Goal: Task Accomplishment & Management: Manage account settings

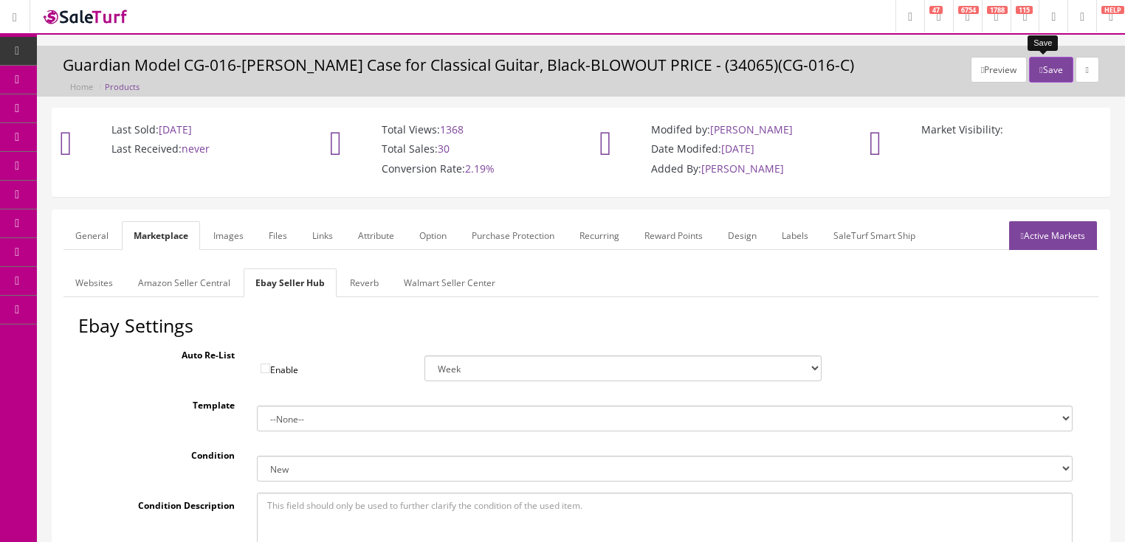
click at [1039, 66] on icon "button" at bounding box center [1040, 70] width 3 height 9
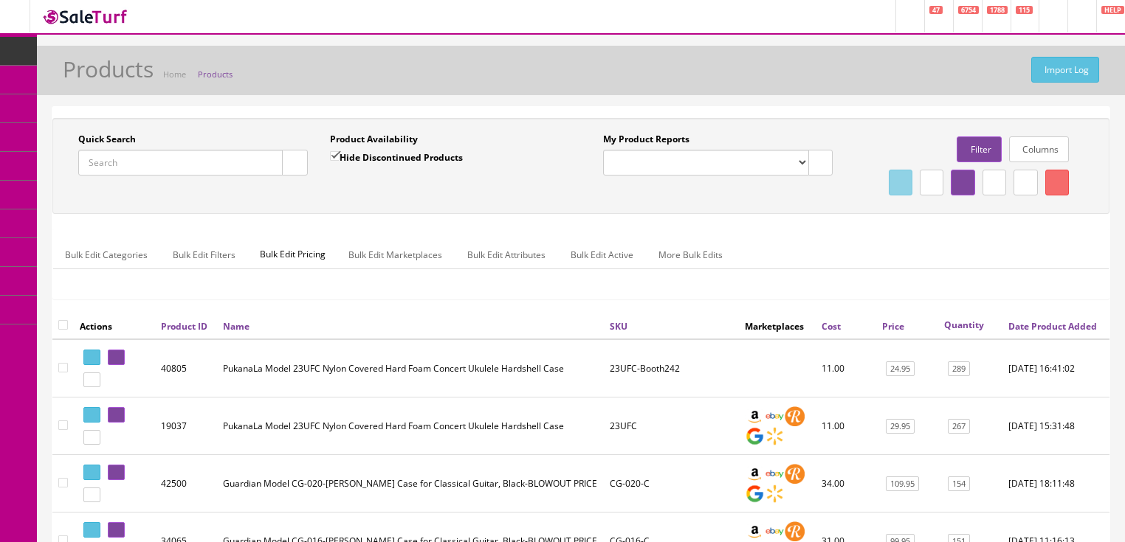
click at [230, 162] on input "Quick Search" at bounding box center [180, 163] width 204 height 26
type input "ukevistadeer"
click at [333, 159] on input "Hide Discontinued Products" at bounding box center [335, 156] width 10 height 10
checkbox input "false"
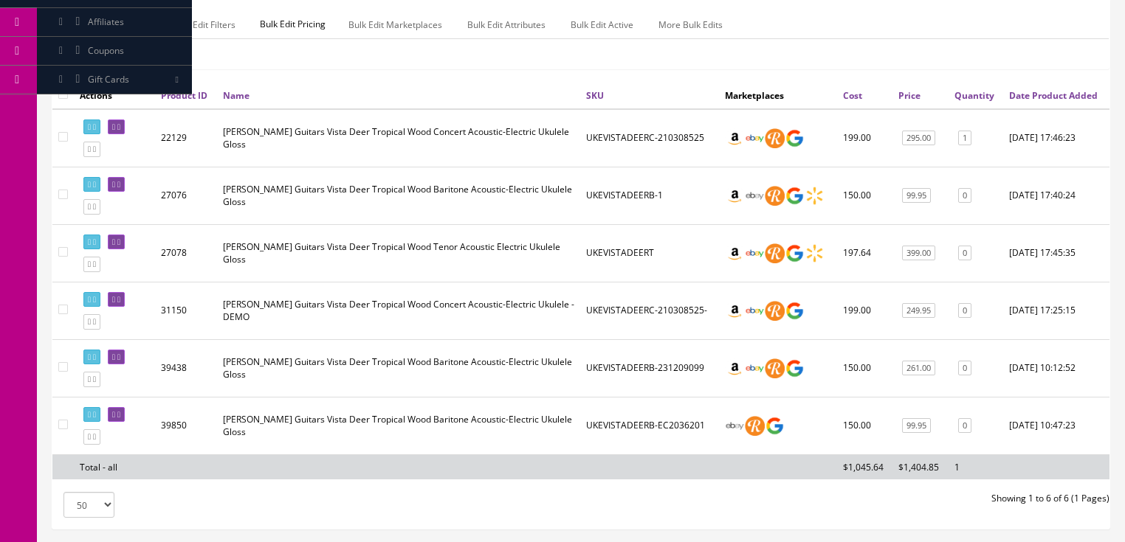
scroll to position [295, 0]
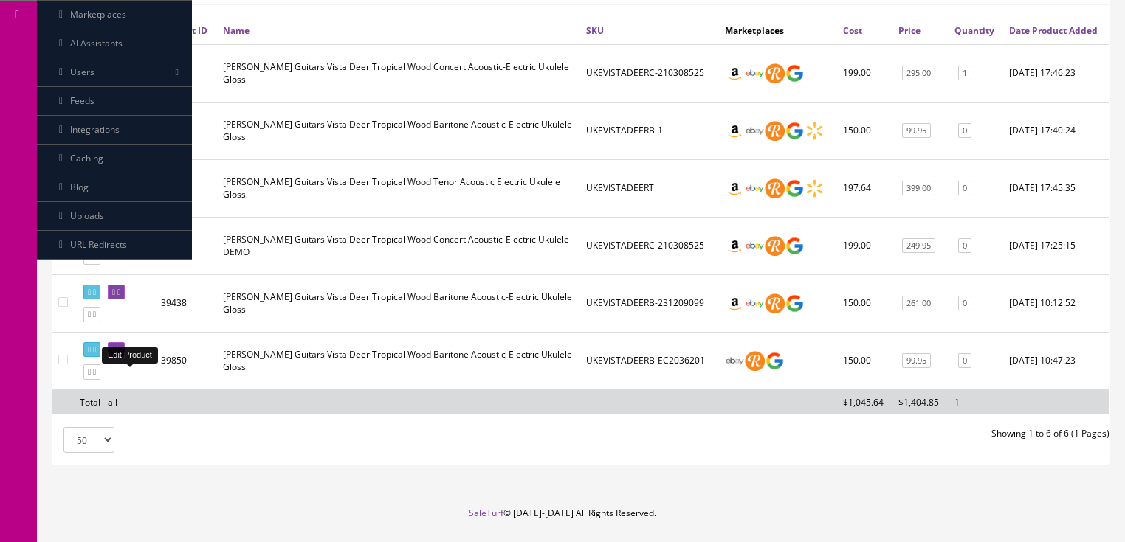
click at [120, 354] on icon at bounding box center [118, 350] width 3 height 8
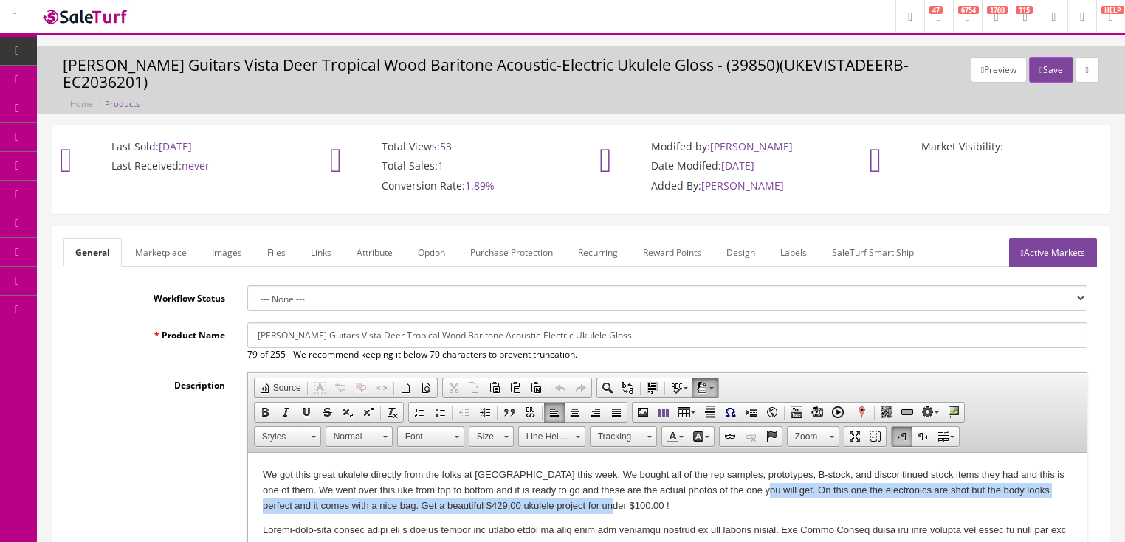
drag, startPoint x: 746, startPoint y: 496, endPoint x: 760, endPoint y: 506, distance: 17.4
click at [760, 506] on p "We got this great ukulele directly from the folks at Luna this week. We bought …" at bounding box center [666, 491] width 809 height 46
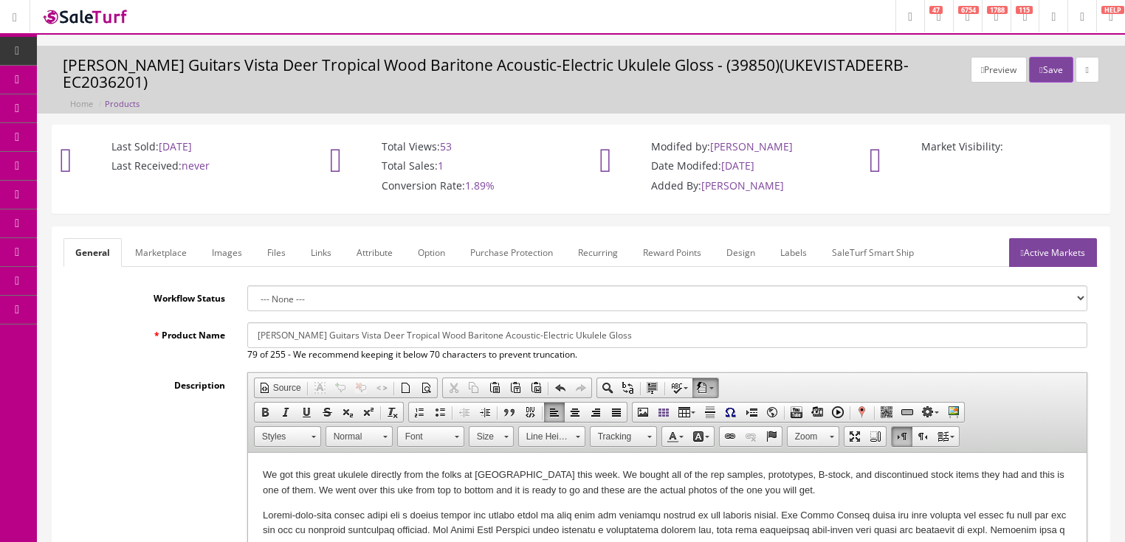
click at [241, 244] on link "Images" at bounding box center [227, 252] width 54 height 29
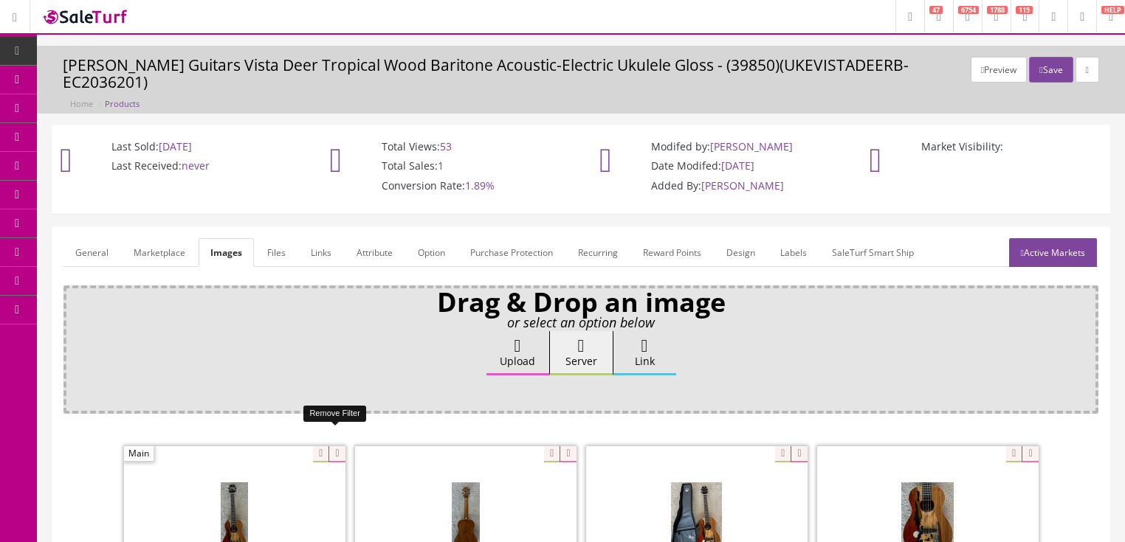
click at [334, 447] on icon at bounding box center [336, 455] width 16 height 16
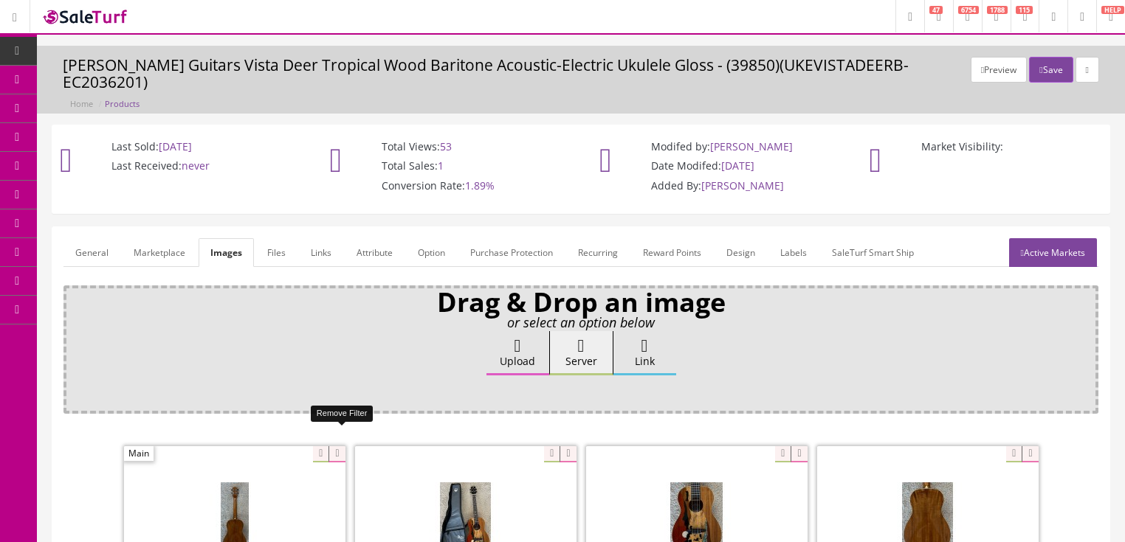
click at [333, 447] on icon at bounding box center [336, 455] width 16 height 16
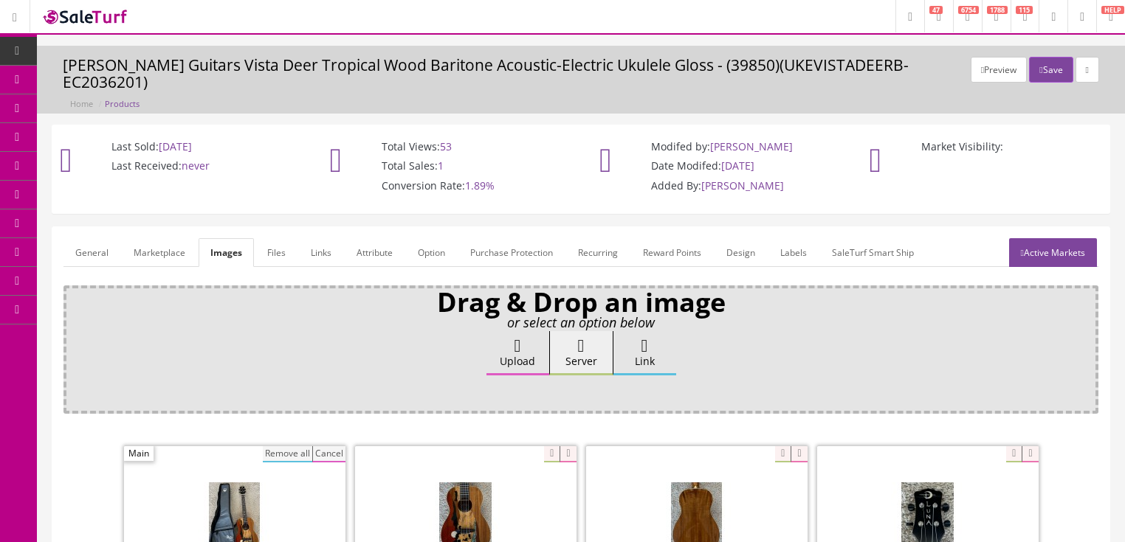
click at [300, 447] on button "Remove all" at bounding box center [287, 455] width 49 height 16
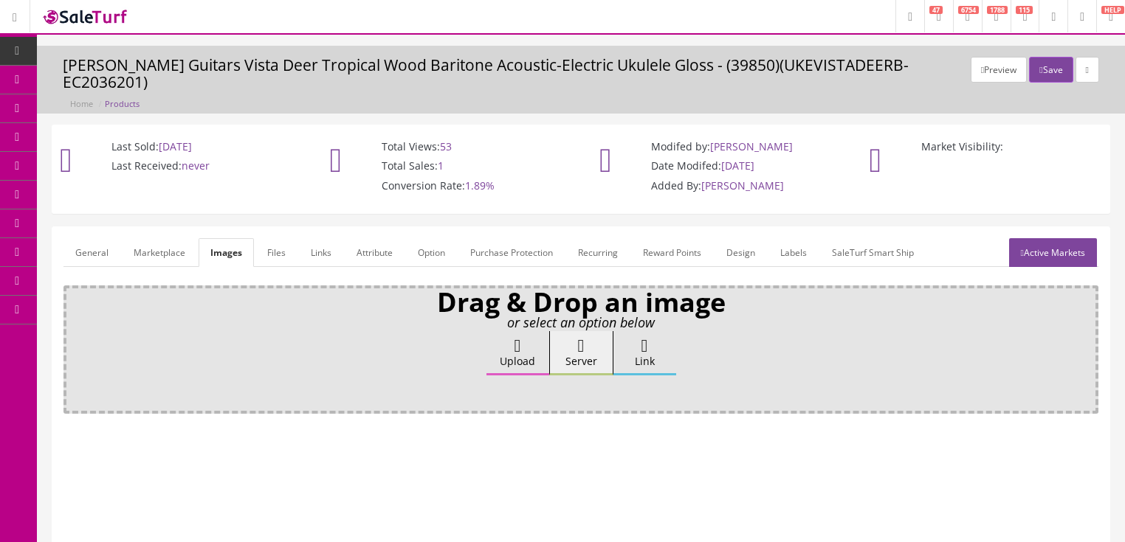
click at [507, 331] on label "Upload" at bounding box center [517, 353] width 63 height 44
click at [74, 331] on input "Upload" at bounding box center [74, 338] width 0 height 15
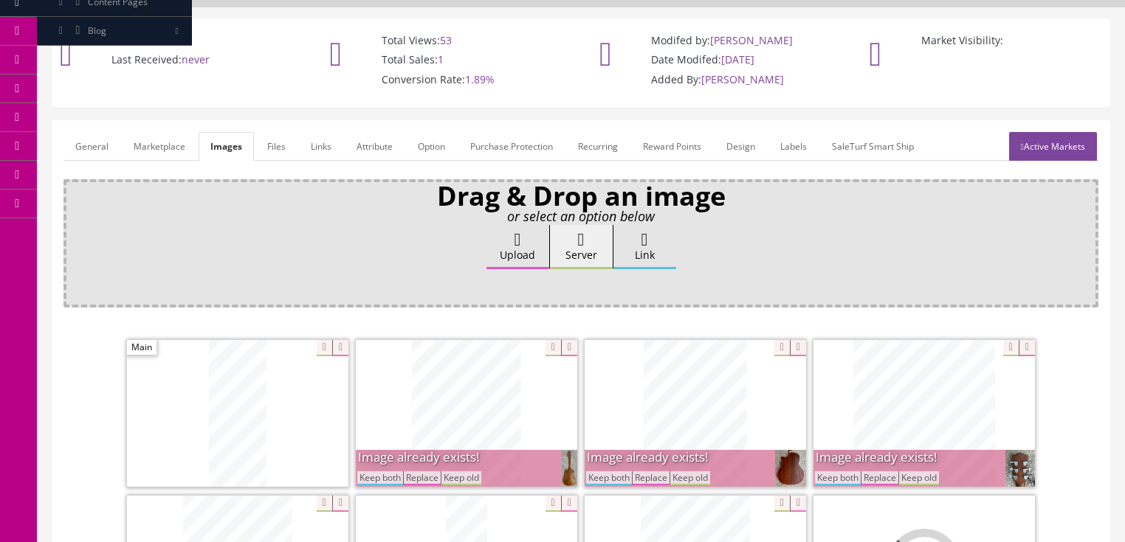
scroll to position [354, 0]
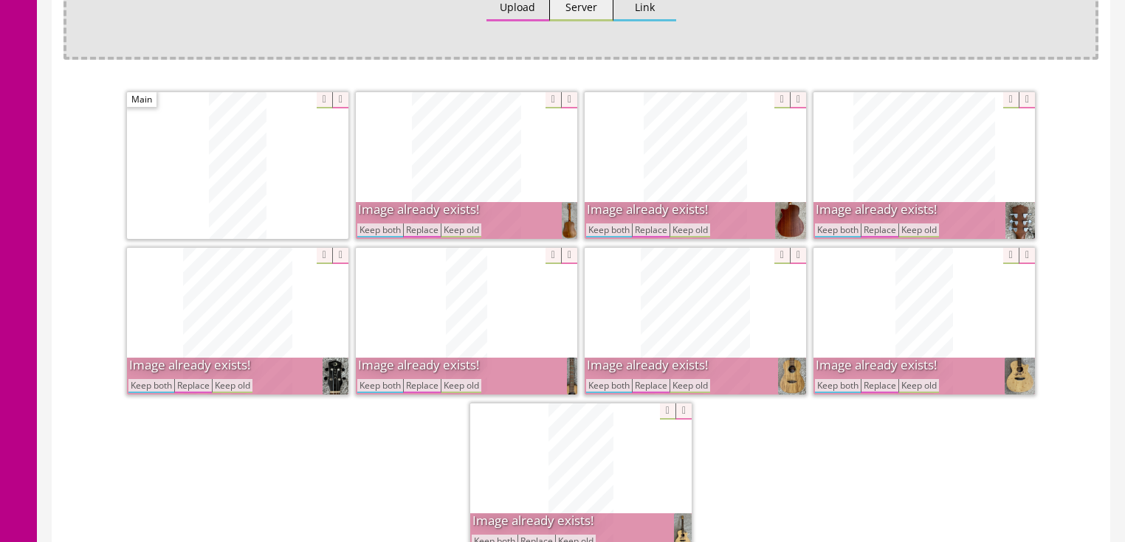
click at [832, 379] on button "Keep both" at bounding box center [838, 386] width 46 height 14
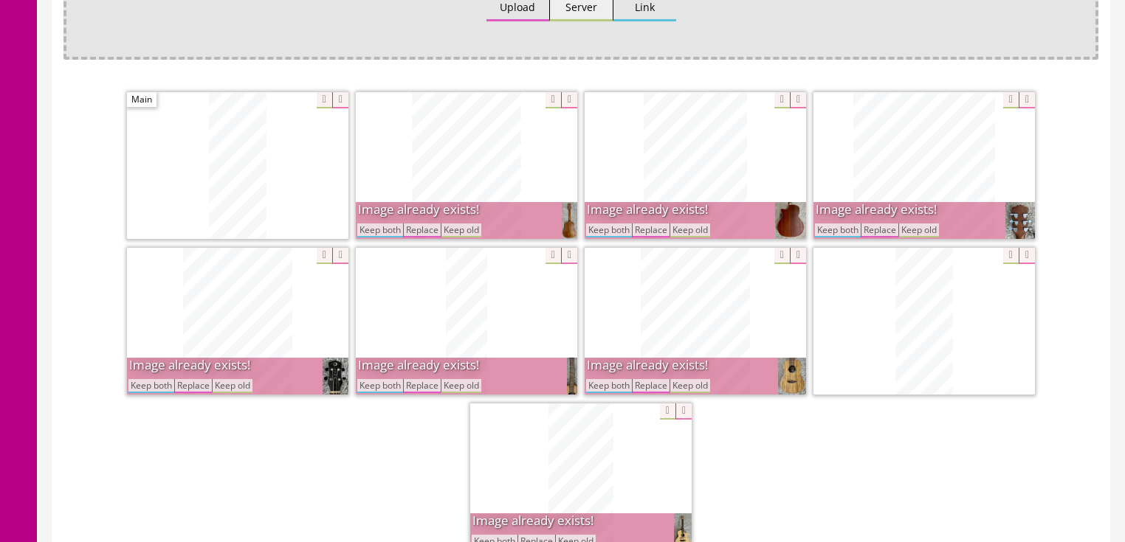
click at [832, 224] on button "Keep both" at bounding box center [838, 231] width 46 height 14
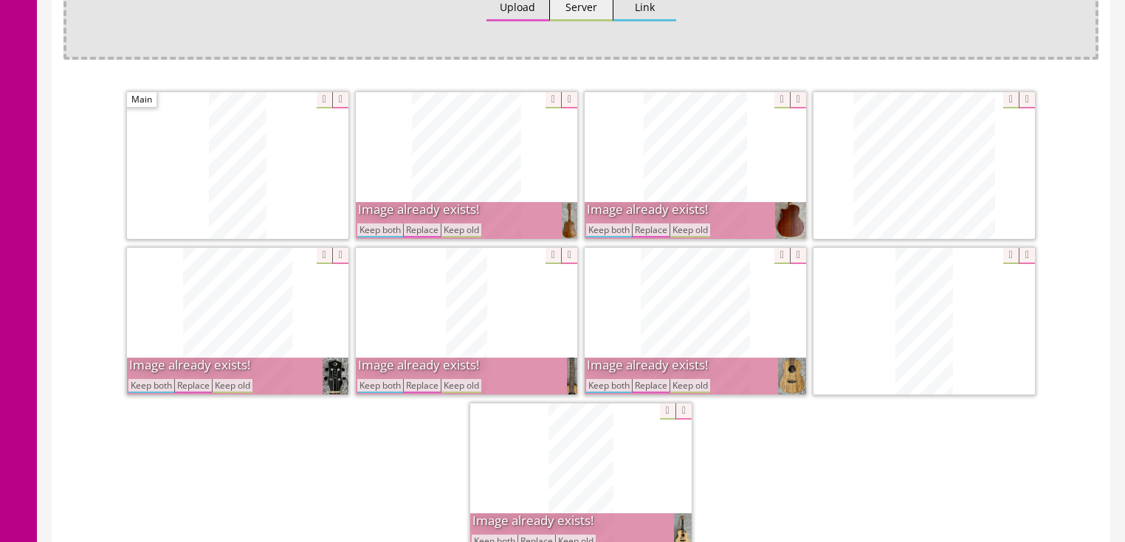
drag, startPoint x: 610, startPoint y: 210, endPoint x: 606, endPoint y: 249, distance: 39.4
click at [610, 224] on button "Keep both" at bounding box center [609, 231] width 46 height 14
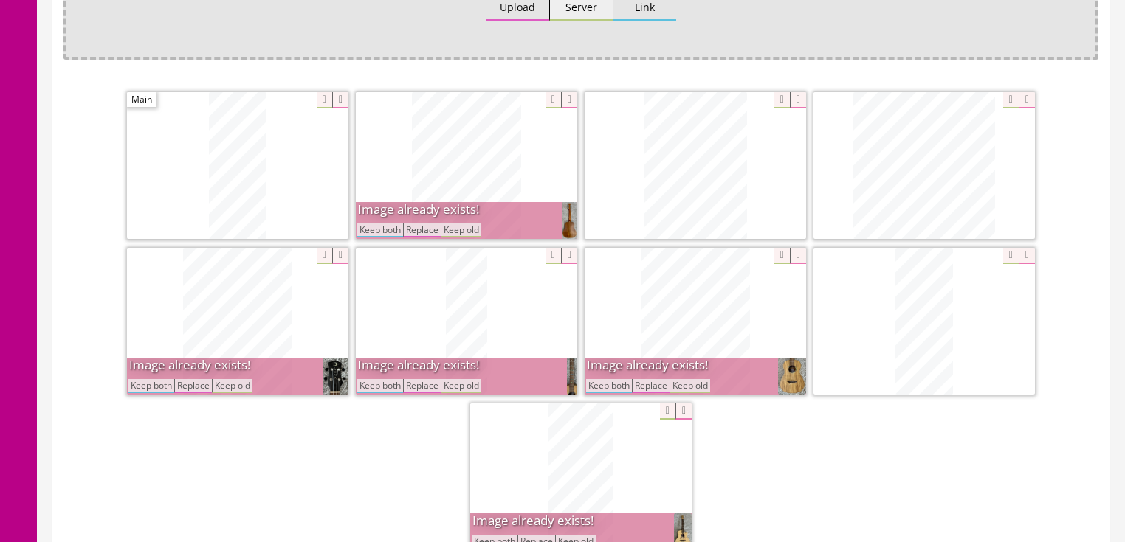
click at [608, 379] on button "Keep both" at bounding box center [609, 386] width 46 height 14
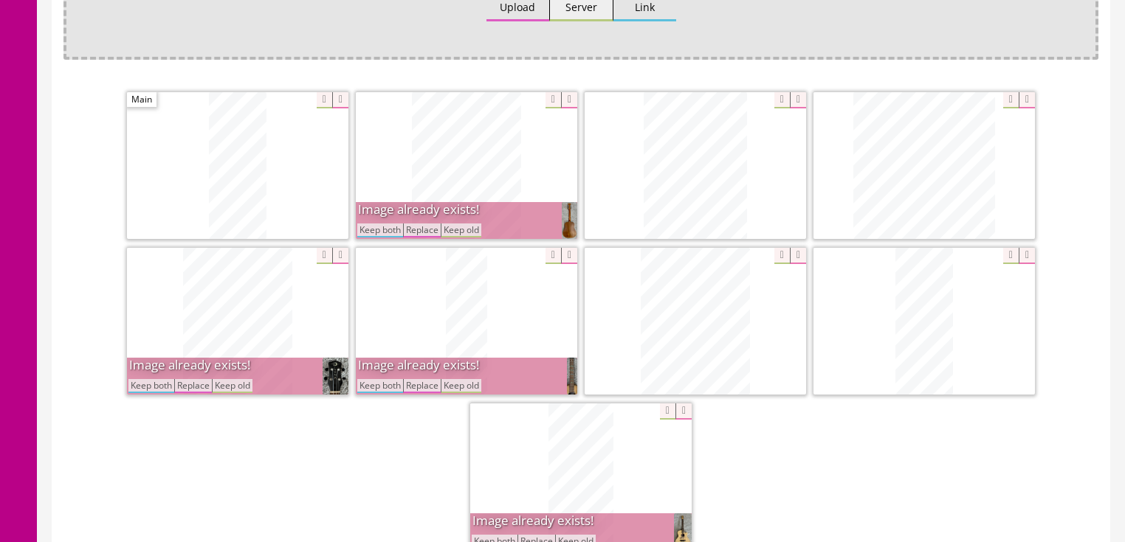
click at [369, 379] on button "Keep both" at bounding box center [380, 386] width 46 height 14
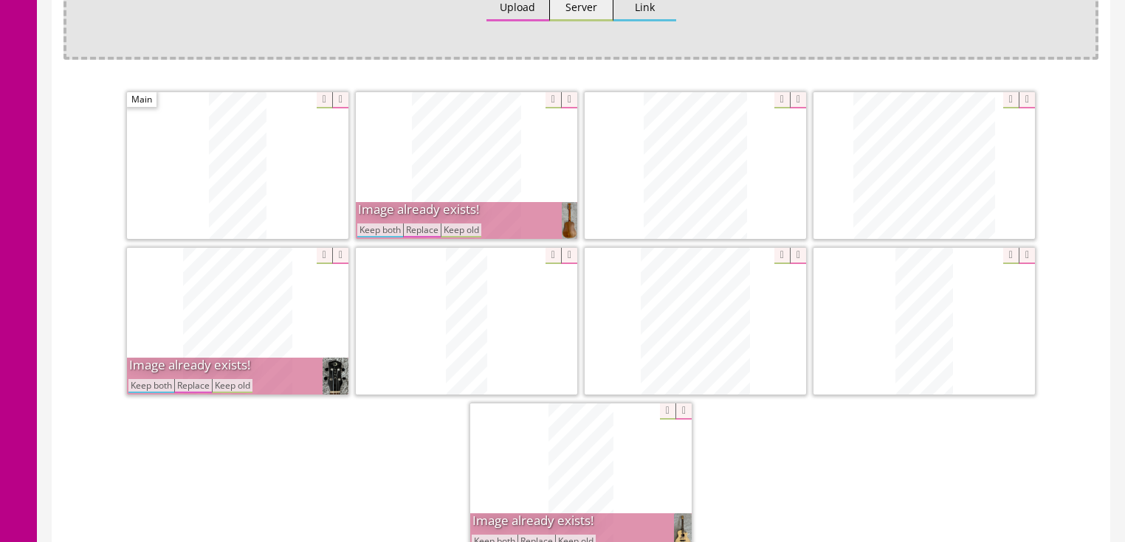
click at [376, 224] on button "Keep both" at bounding box center [380, 231] width 46 height 14
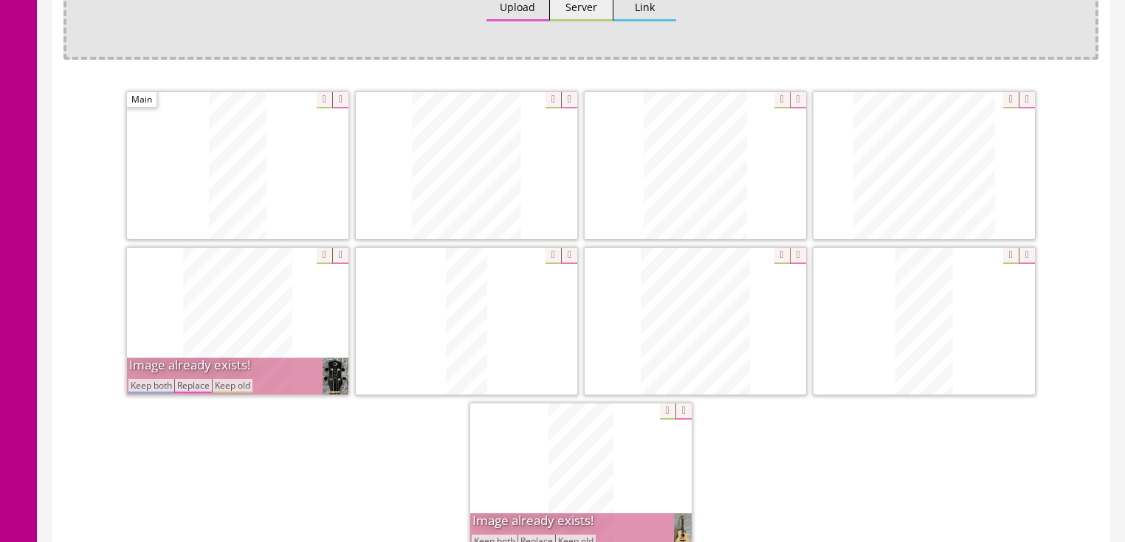
drag, startPoint x: 151, startPoint y: 365, endPoint x: 164, endPoint y: 375, distance: 16.8
click at [151, 379] on button "Keep both" at bounding box center [151, 386] width 46 height 14
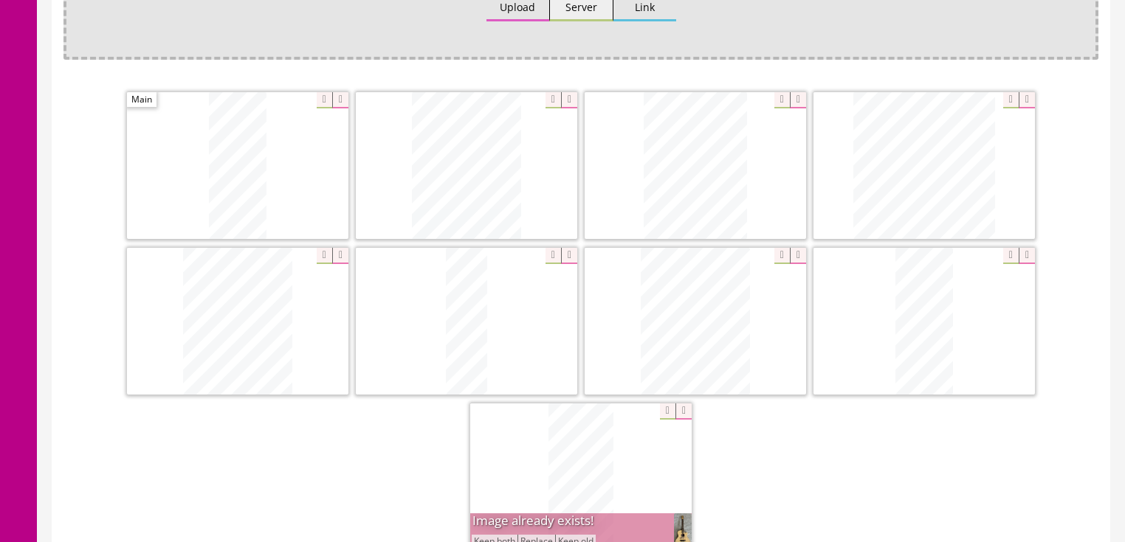
click at [487, 535] on button "Keep both" at bounding box center [495, 542] width 46 height 14
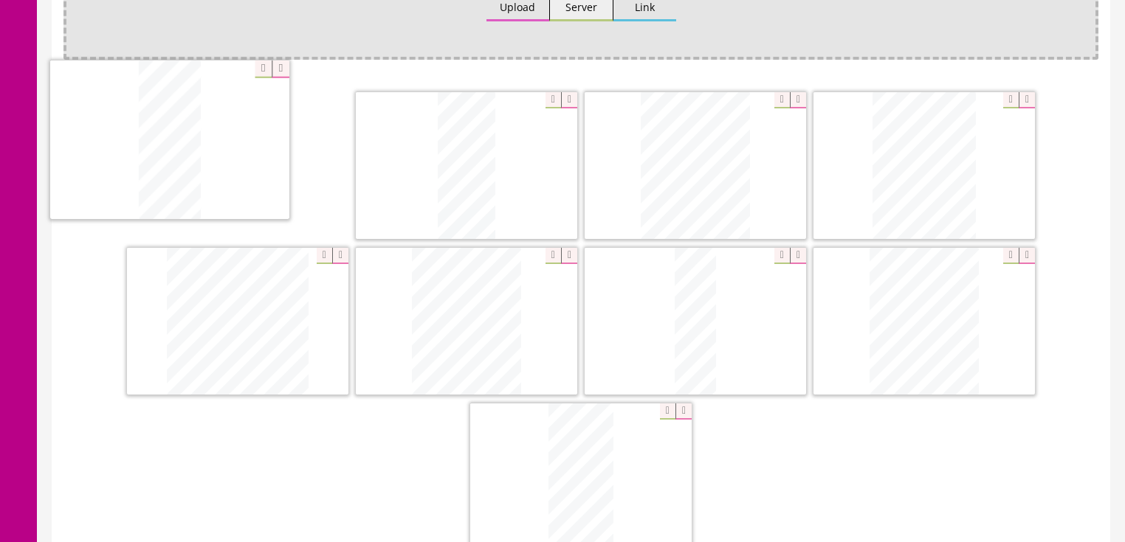
drag, startPoint x: 906, startPoint y: 337, endPoint x: 189, endPoint y: 185, distance: 733.1
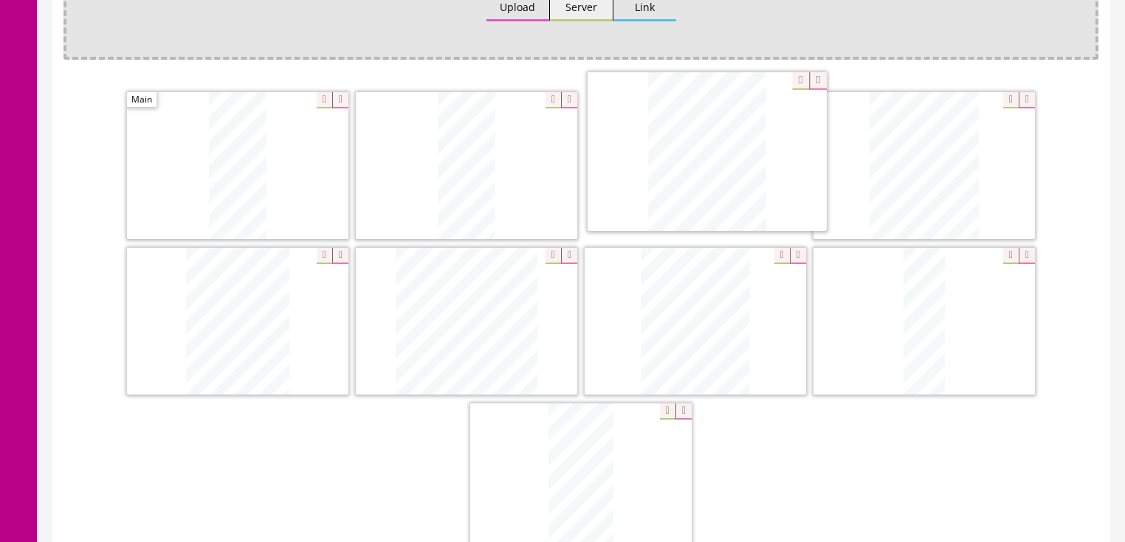
drag, startPoint x: 908, startPoint y: 273, endPoint x: 710, endPoint y: 112, distance: 255.0
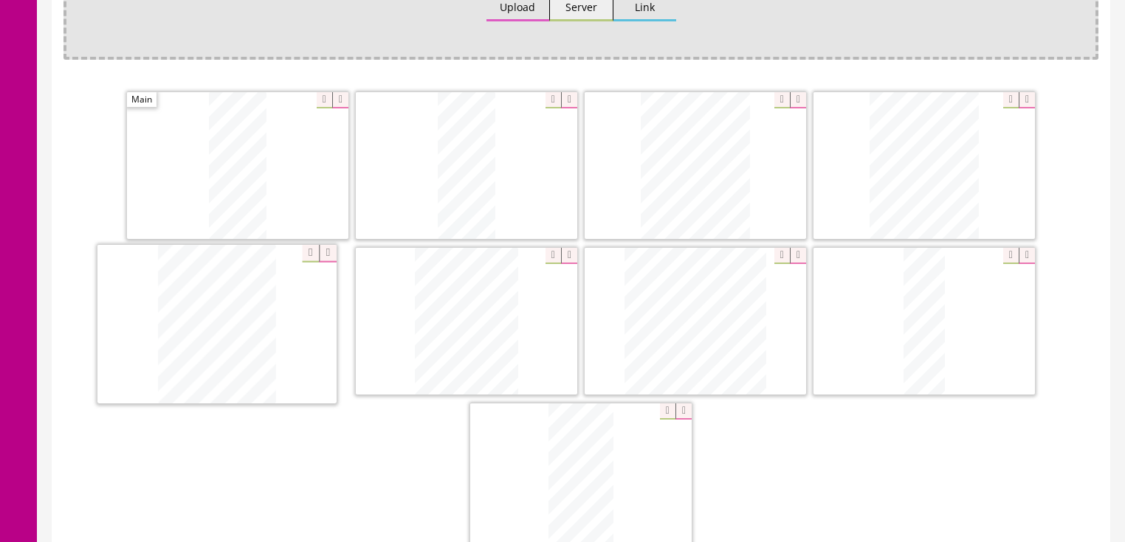
drag, startPoint x: 680, startPoint y: 281, endPoint x: 207, endPoint y: 287, distance: 473.1
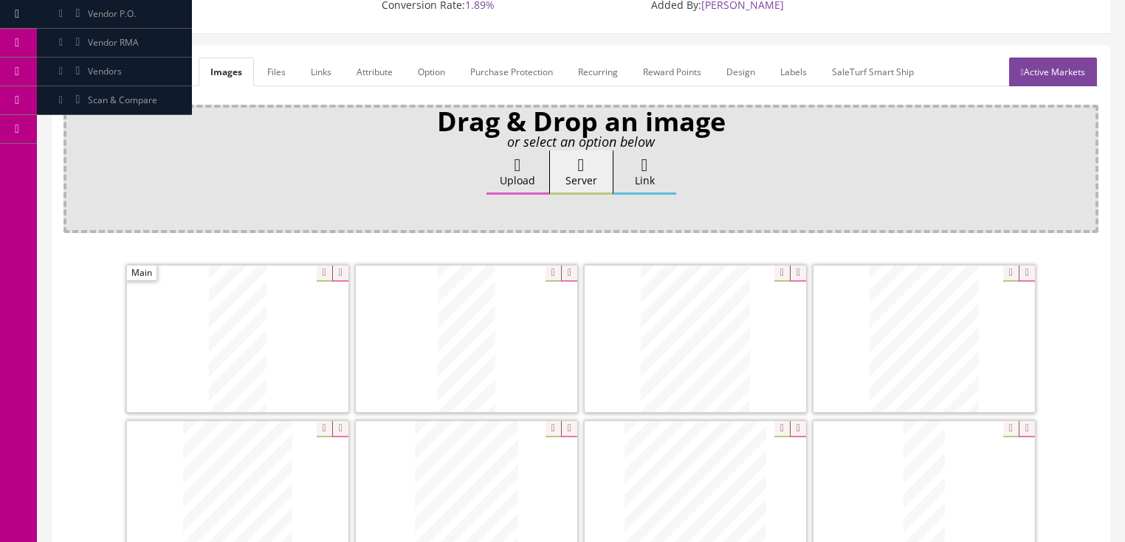
scroll to position [59, 0]
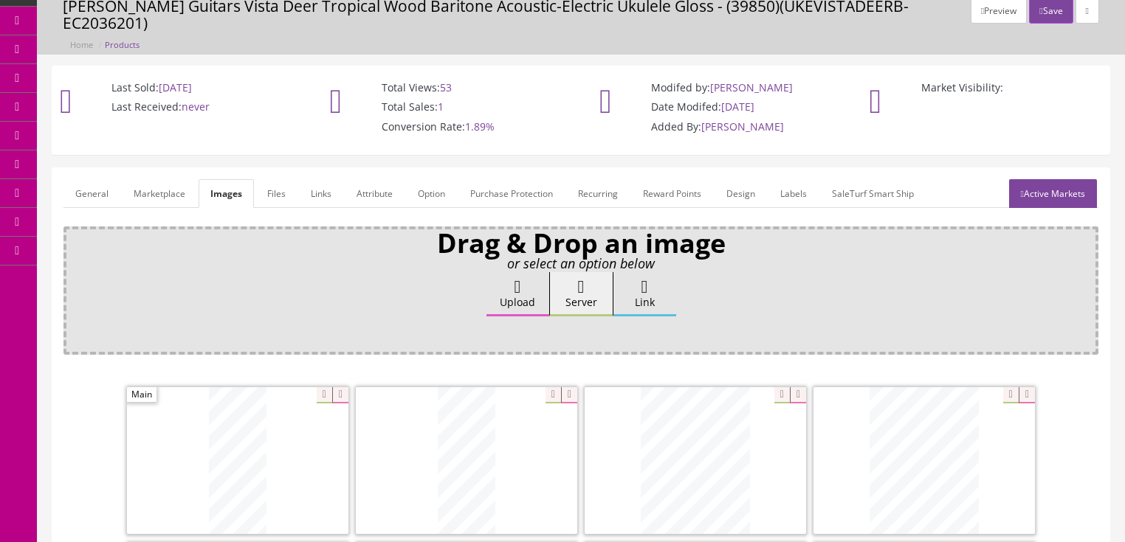
click at [1030, 179] on link "Active Markets" at bounding box center [1053, 193] width 88 height 29
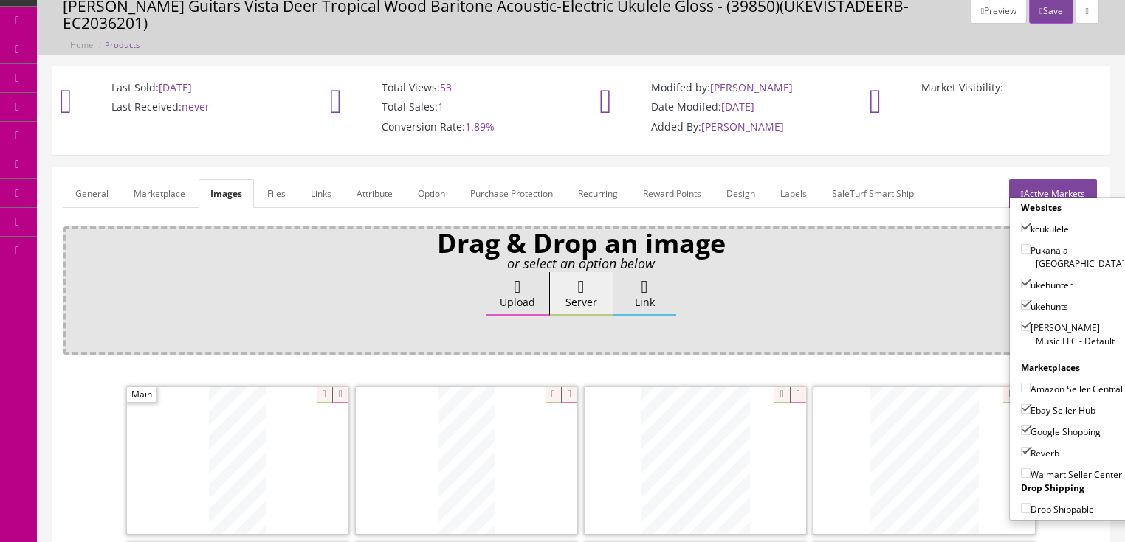
click at [1030, 179] on link "Active Markets" at bounding box center [1053, 193] width 88 height 29
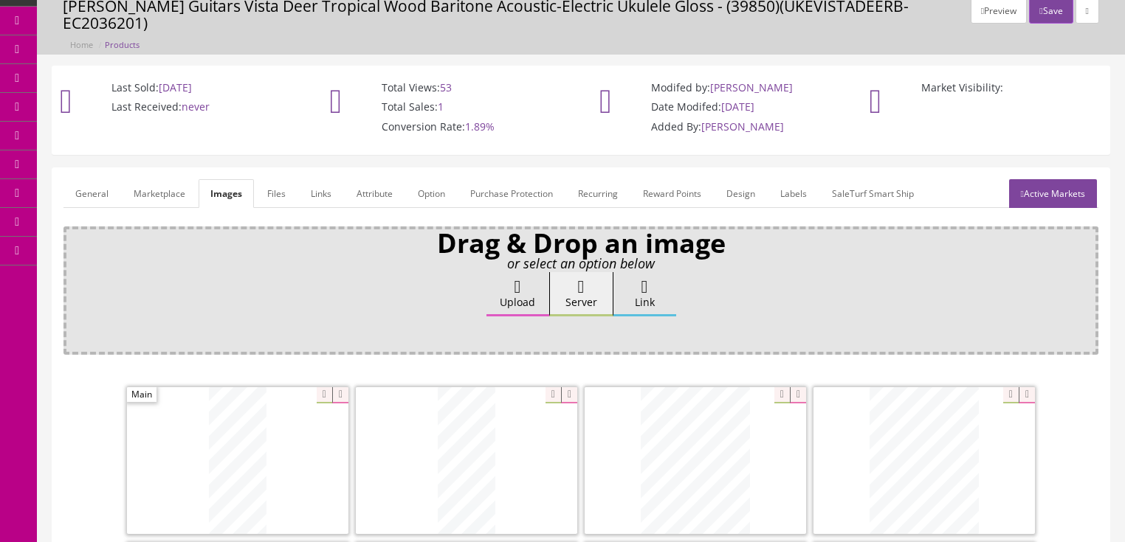
click at [106, 179] on link "General" at bounding box center [91, 193] width 57 height 29
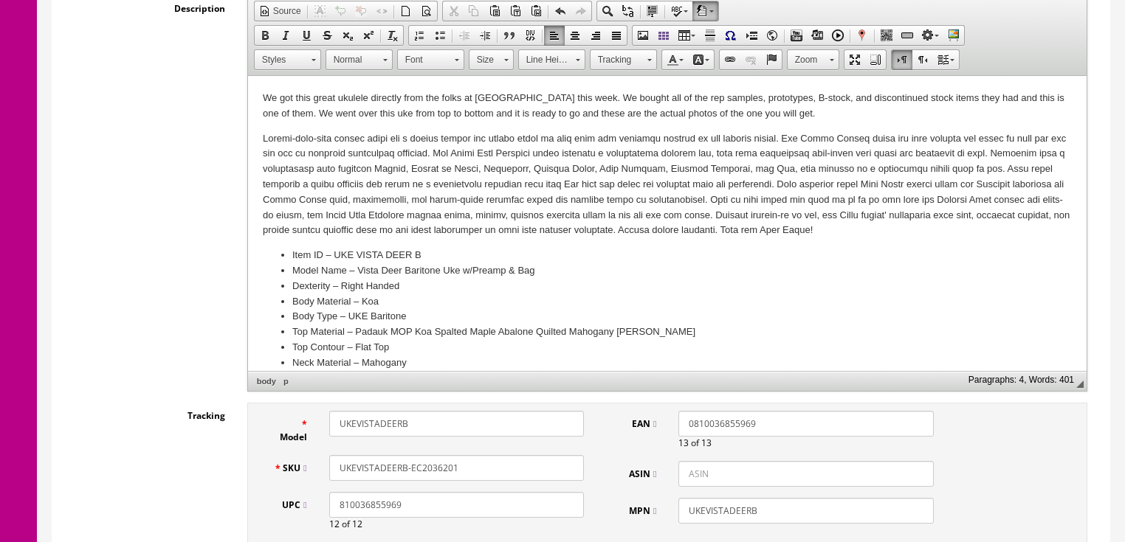
scroll to position [413, 0]
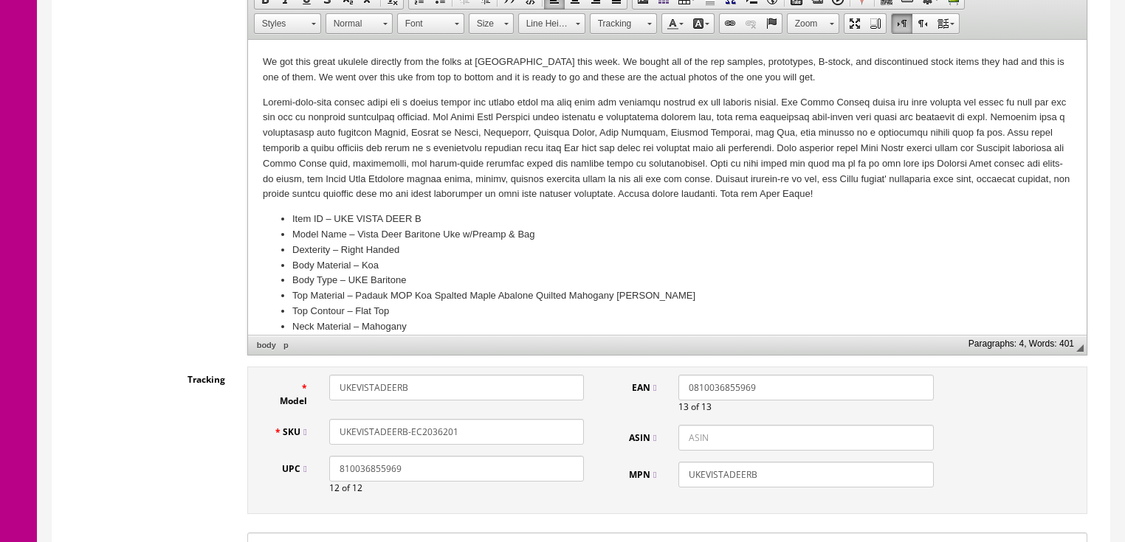
drag, startPoint x: 424, startPoint y: 418, endPoint x: 494, endPoint y: 416, distance: 70.1
click at [493, 419] on input "UKEVISTADEERB-EC2036201" at bounding box center [456, 432] width 255 height 26
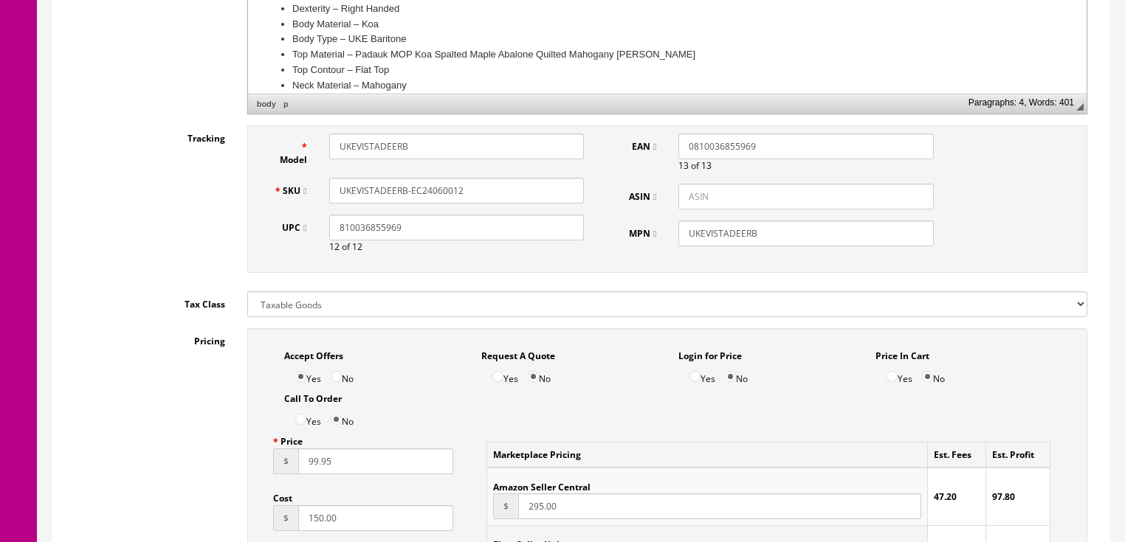
scroll to position [649, 0]
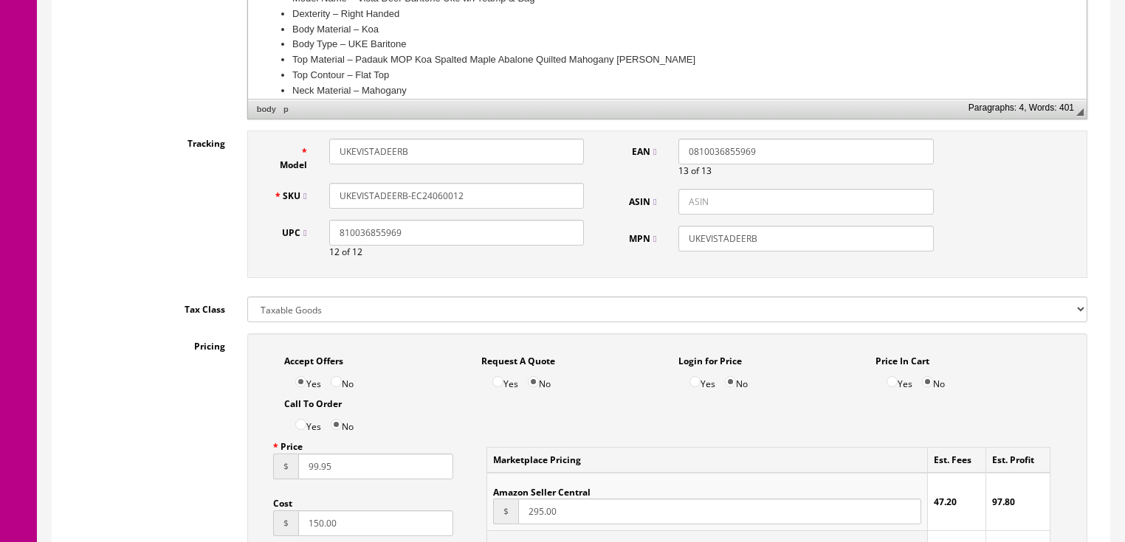
drag, startPoint x: 484, startPoint y: 182, endPoint x: 311, endPoint y: 189, distance: 172.8
click at [311, 189] on div "SKU UKEVISTADEERB-EC24060012" at bounding box center [429, 196] width 333 height 26
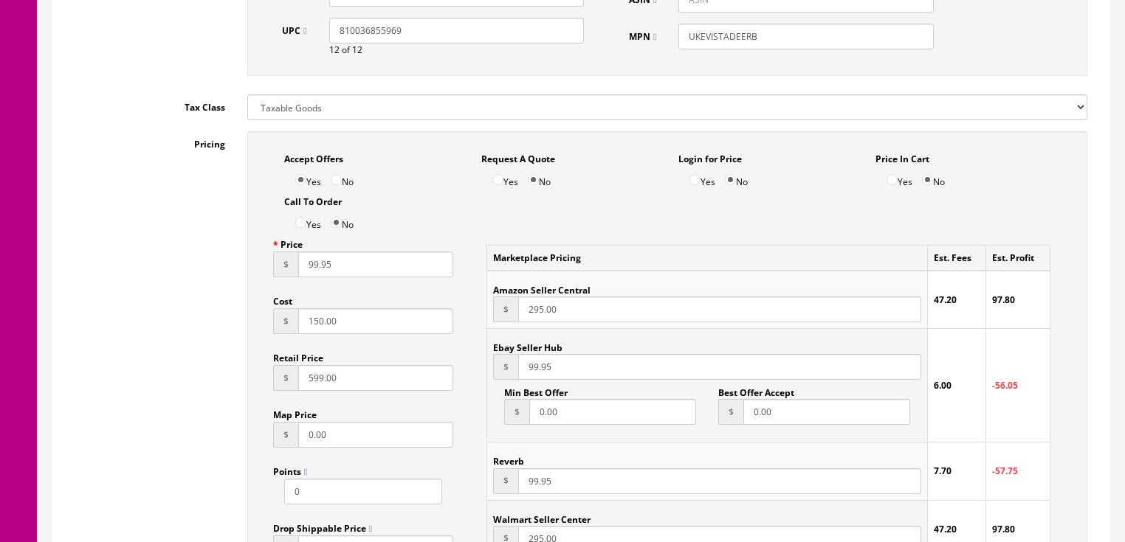
scroll to position [768, 0]
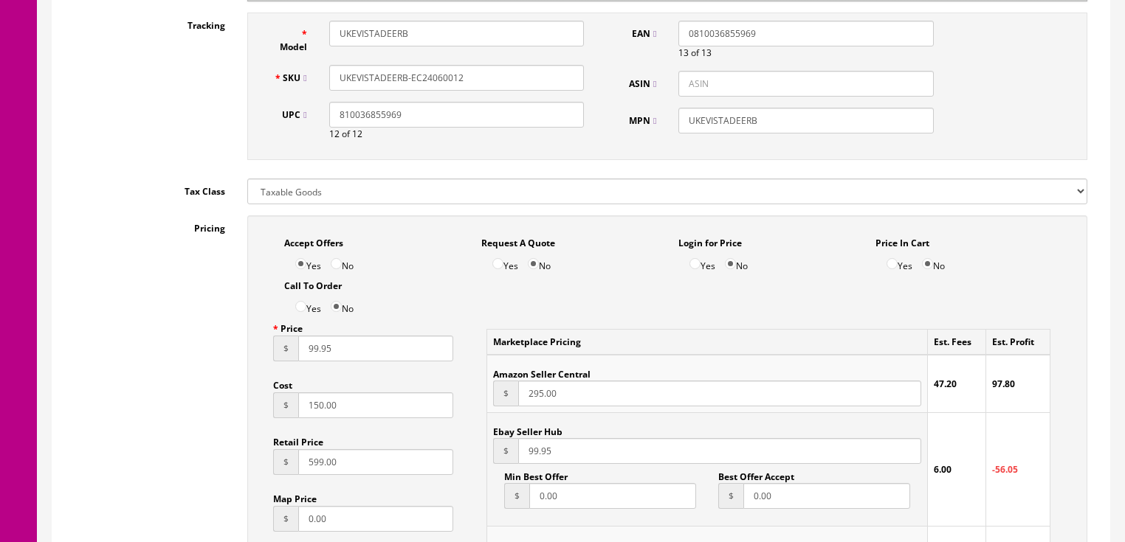
type input "UKEVISTADEERB-EC24060012"
click at [306, 342] on input "99.95" at bounding box center [376, 349] width 156 height 26
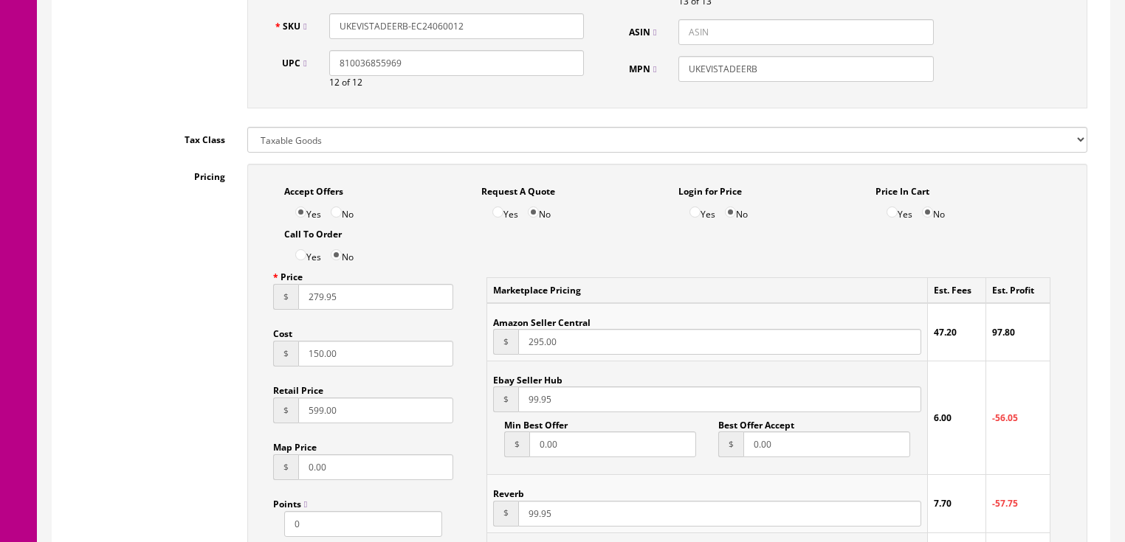
scroll to position [827, 0]
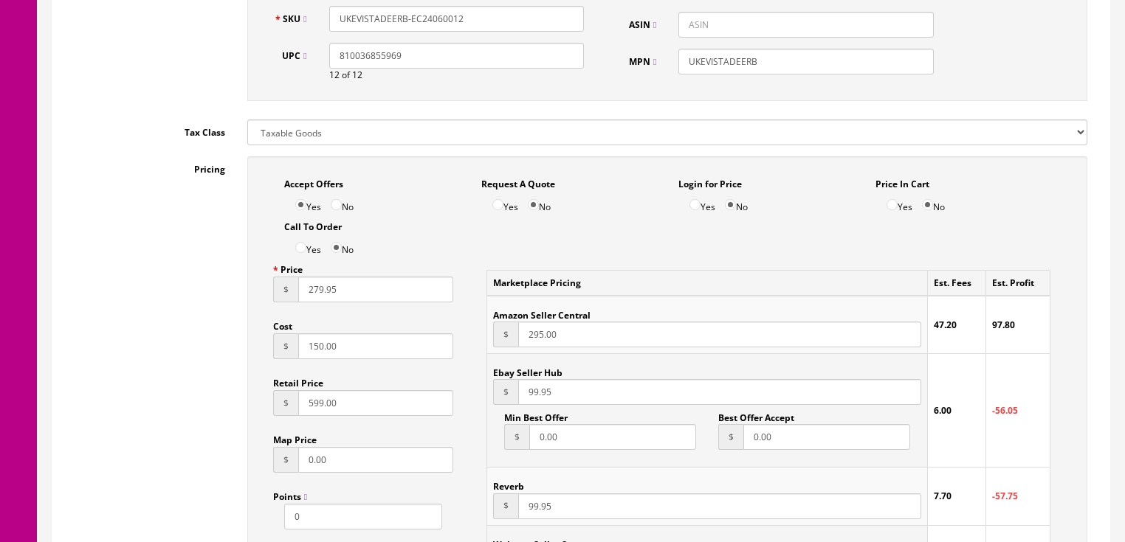
type input "279.95"
click at [520, 385] on input "99.95" at bounding box center [719, 392] width 402 height 26
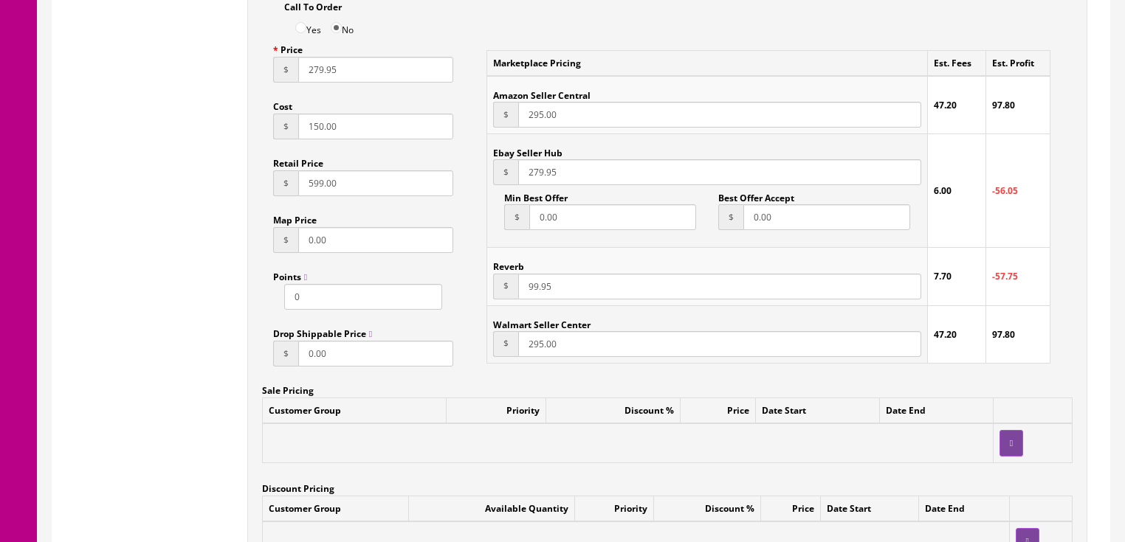
scroll to position [1063, 0]
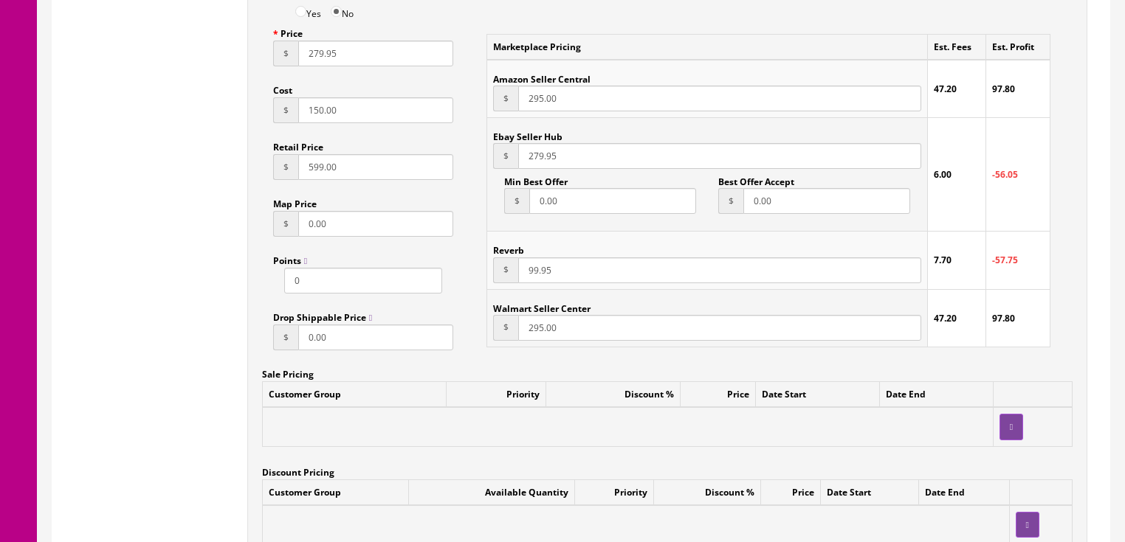
type input "279.95"
click at [521, 261] on input "99.95" at bounding box center [719, 271] width 402 height 26
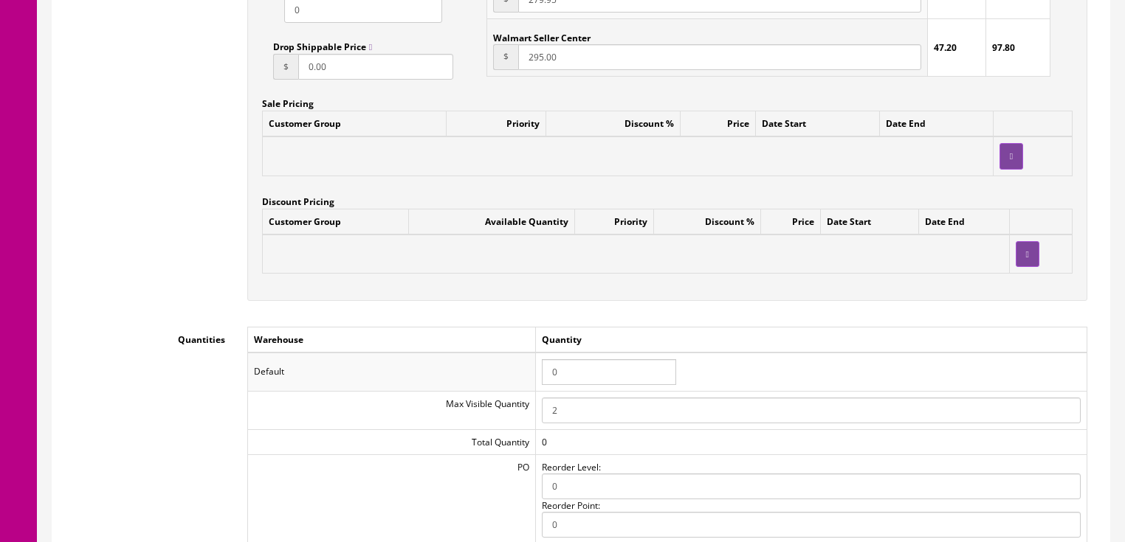
scroll to position [1358, 0]
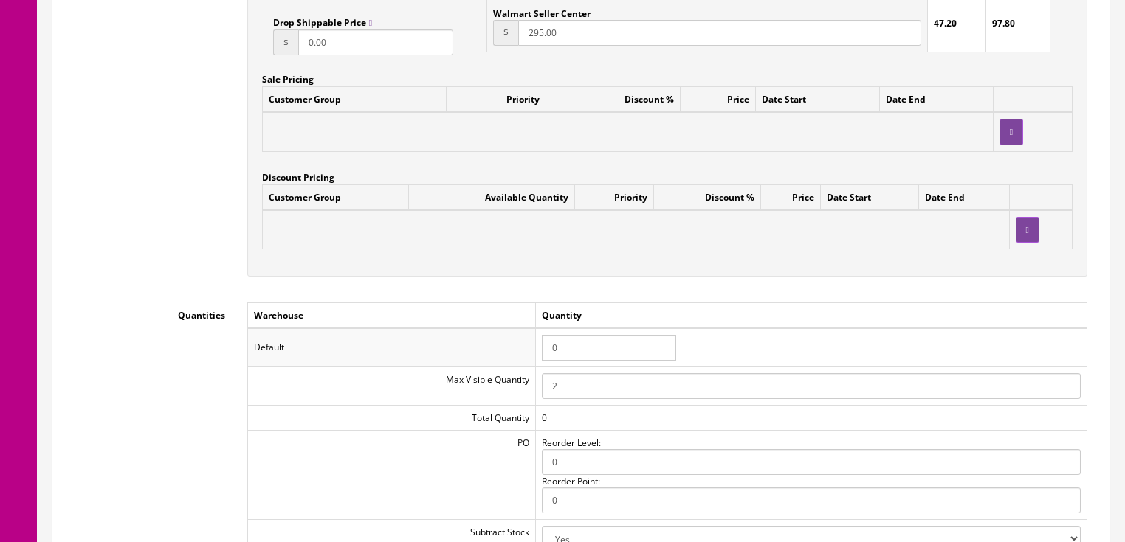
type input "279.95"
drag, startPoint x: 570, startPoint y: 323, endPoint x: 511, endPoint y: 323, distance: 59.0
click at [508, 328] on tr "Default 0" at bounding box center [666, 347] width 839 height 38
type input "1"
drag, startPoint x: 635, startPoint y: 307, endPoint x: 647, endPoint y: 307, distance: 11.8
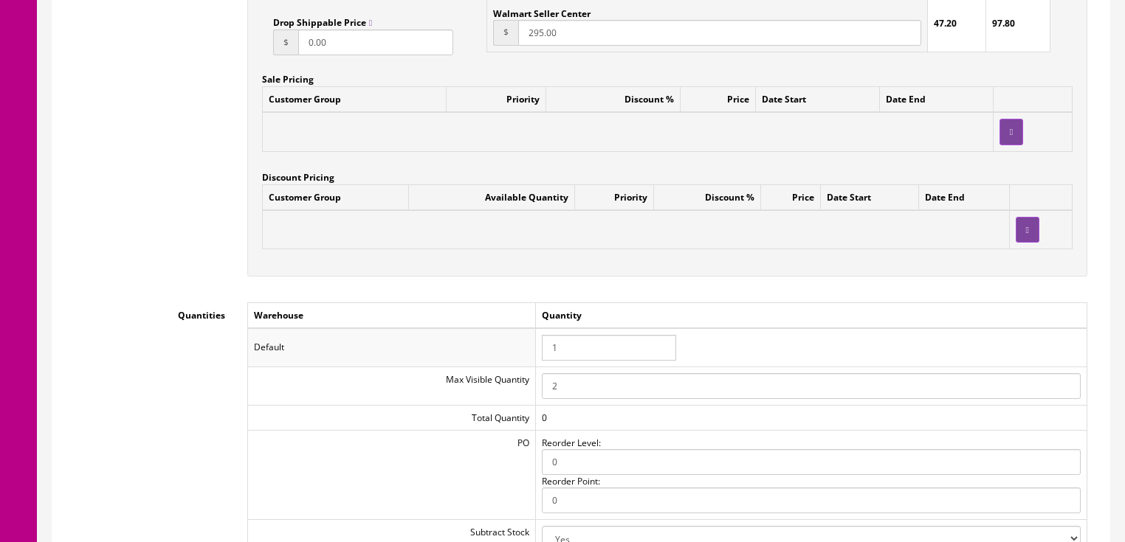
click at [641, 307] on td "Quantity" at bounding box center [810, 316] width 551 height 26
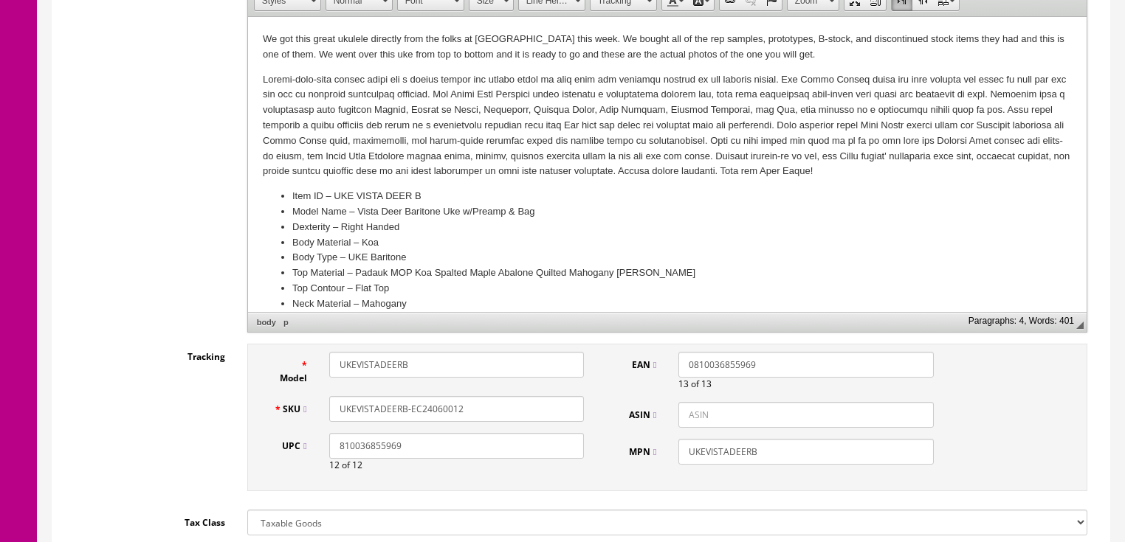
scroll to position [531, 0]
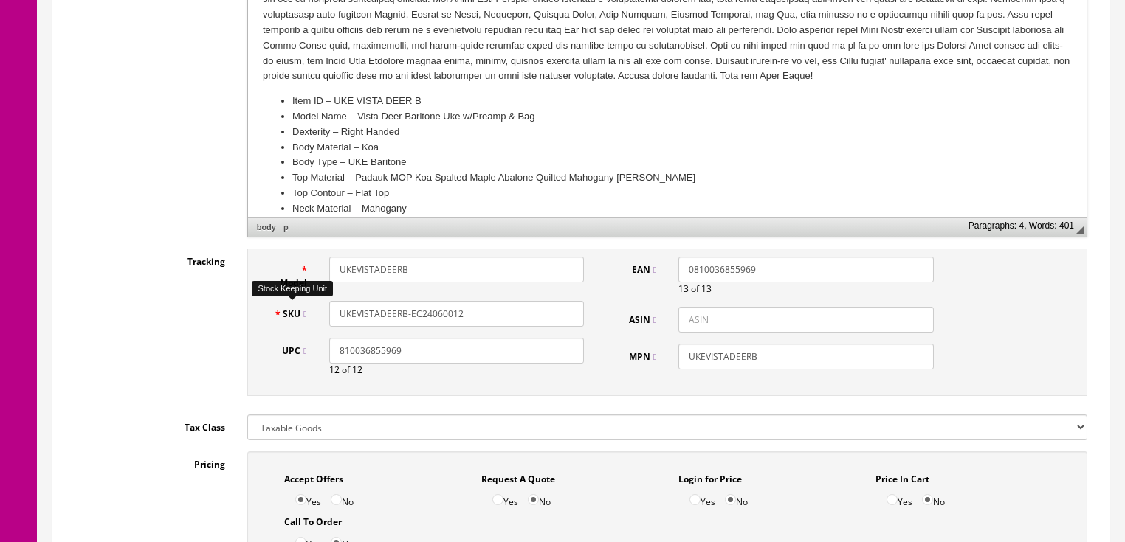
drag, startPoint x: 439, startPoint y: 299, endPoint x: 329, endPoint y: 304, distance: 110.1
click at [310, 306] on div "SKU UKEVISTADEERB-EC24060012" at bounding box center [429, 314] width 333 height 26
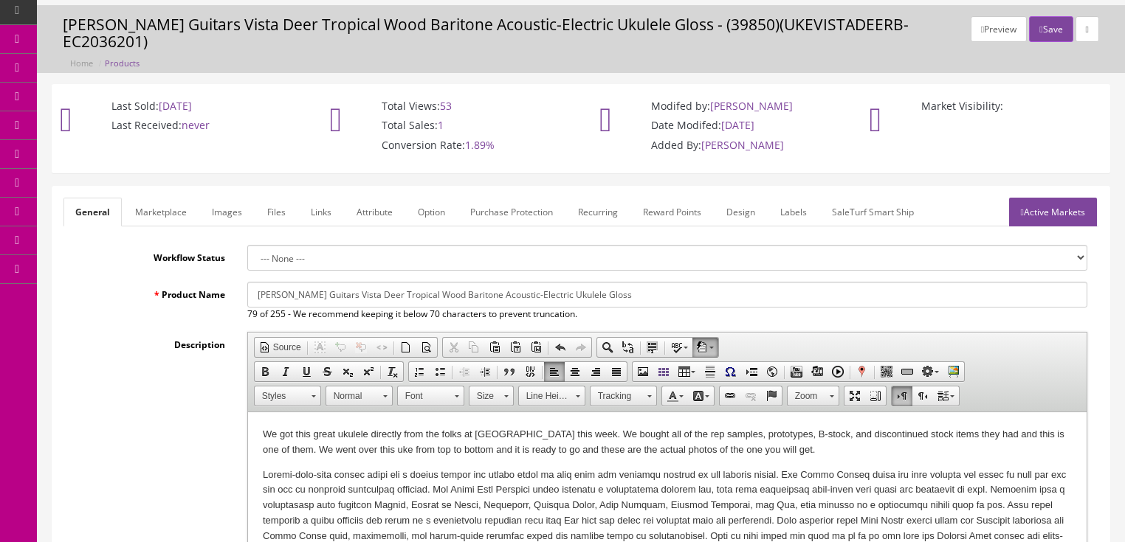
scroll to position [0, 0]
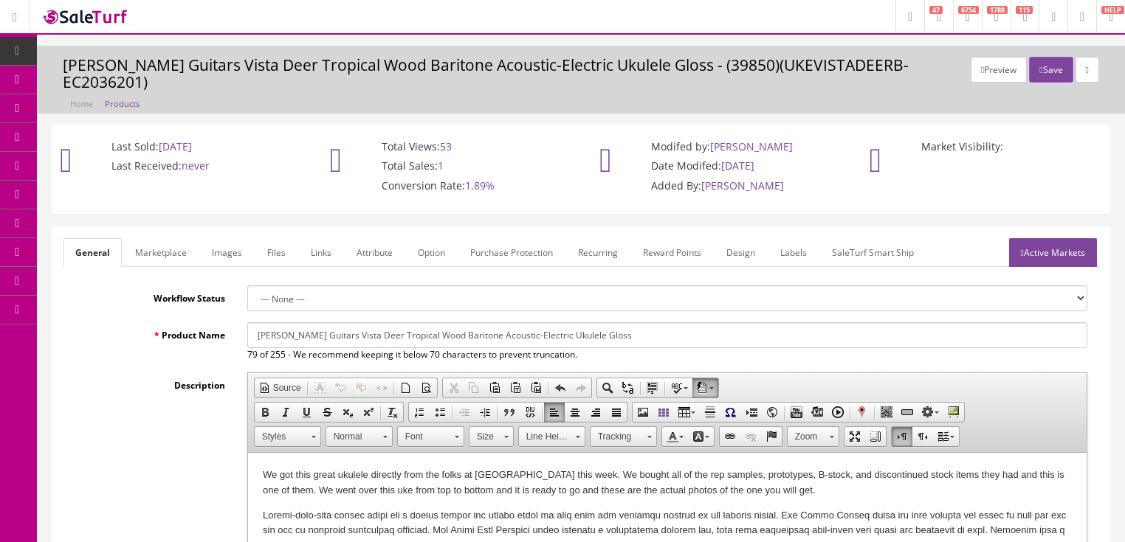
click at [1031, 245] on link "Active Markets" at bounding box center [1053, 252] width 88 height 29
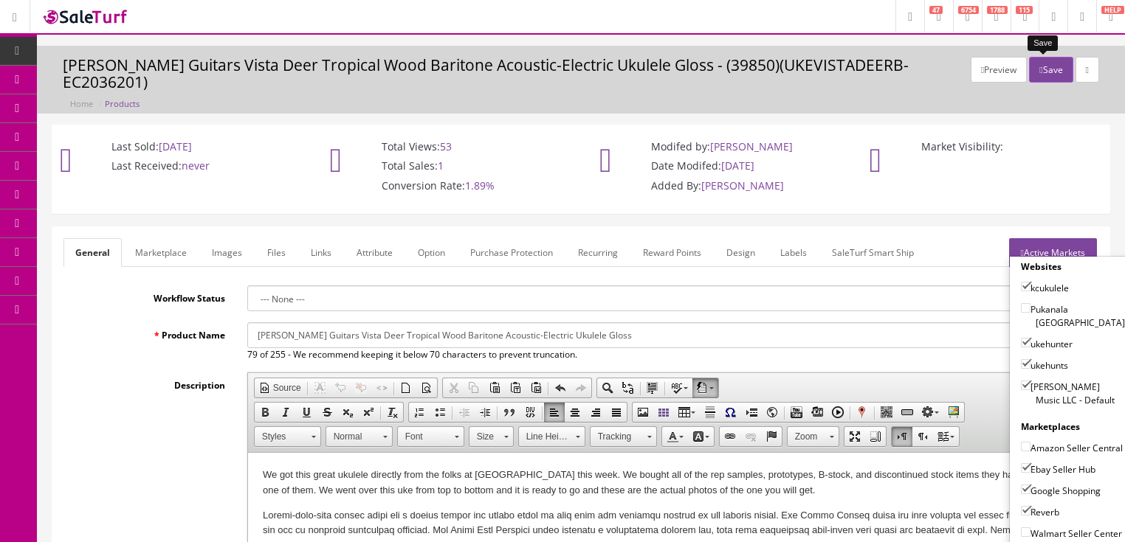
click at [1042, 66] on button "Save" at bounding box center [1051, 70] width 44 height 26
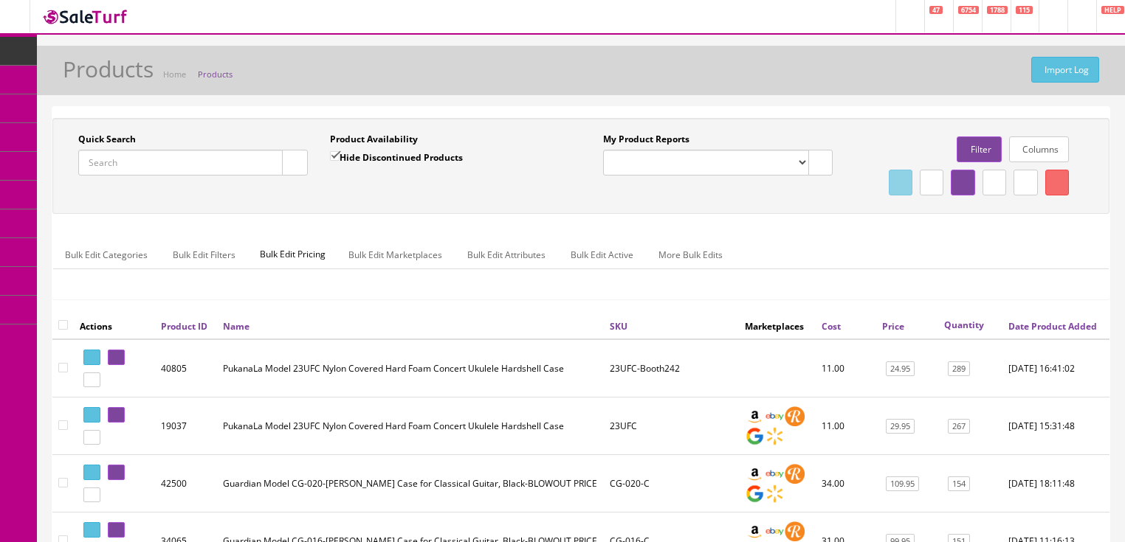
click at [201, 164] on input "Quick Search" at bounding box center [180, 163] width 204 height 26
paste input "UKEVISTADEERB-EC24060012"
click at [298, 166] on button "button" at bounding box center [295, 163] width 26 height 26
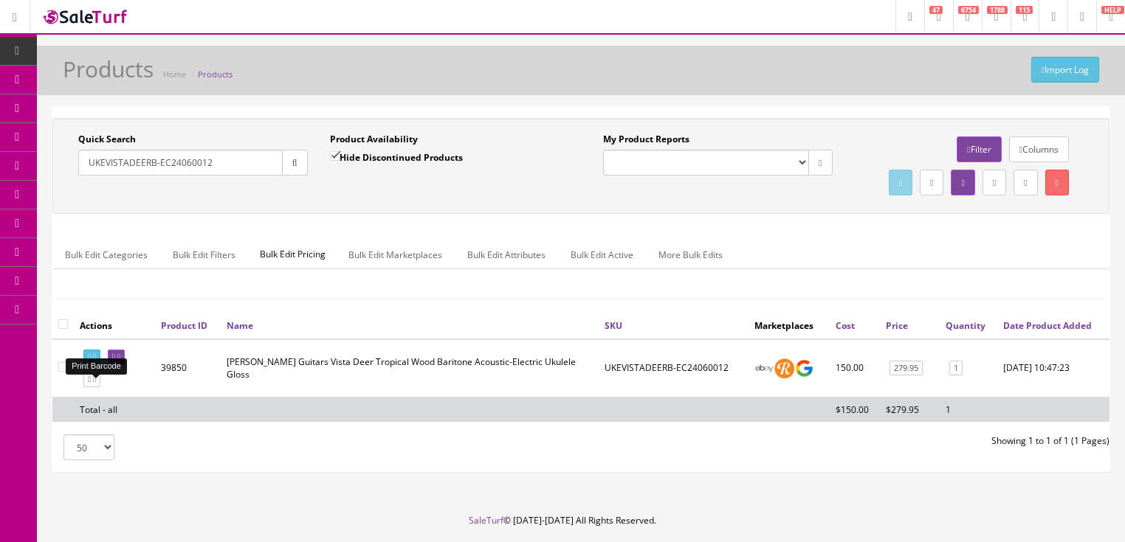
click at [95, 365] on link at bounding box center [91, 357] width 17 height 15
drag, startPoint x: 174, startPoint y: 173, endPoint x: 83, endPoint y: 197, distance: 94.5
click at [83, 196] on div "Quick Search UKEVISTADEERB-EC24060012 Date From Product Availability Hide Disco…" at bounding box center [580, 166] width 1049 height 66
type input "ukebbasstat"
click at [331, 156] on input "Hide Discontinued Products" at bounding box center [335, 156] width 10 height 10
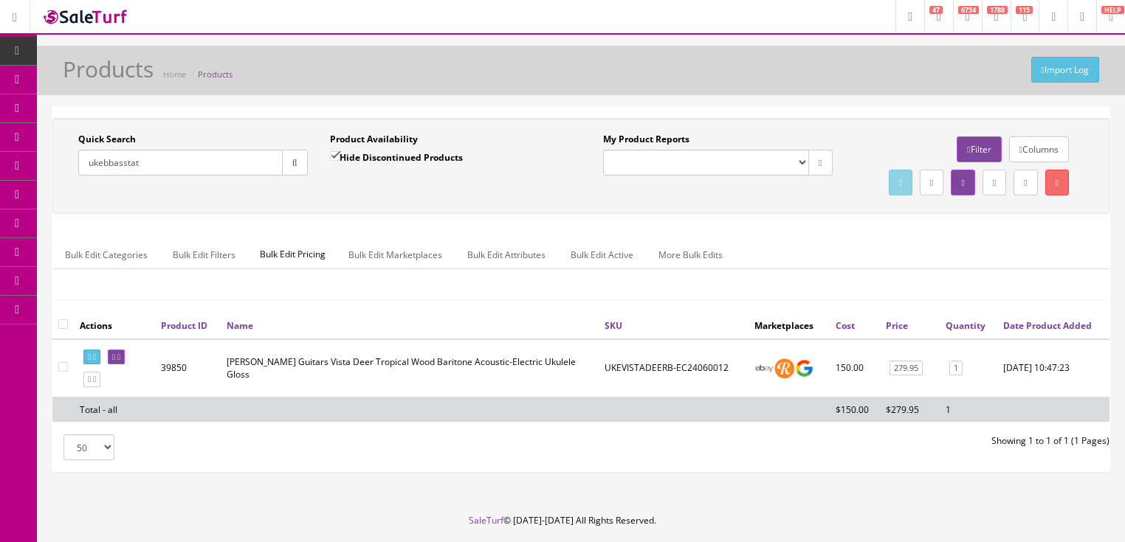
checkbox input "false"
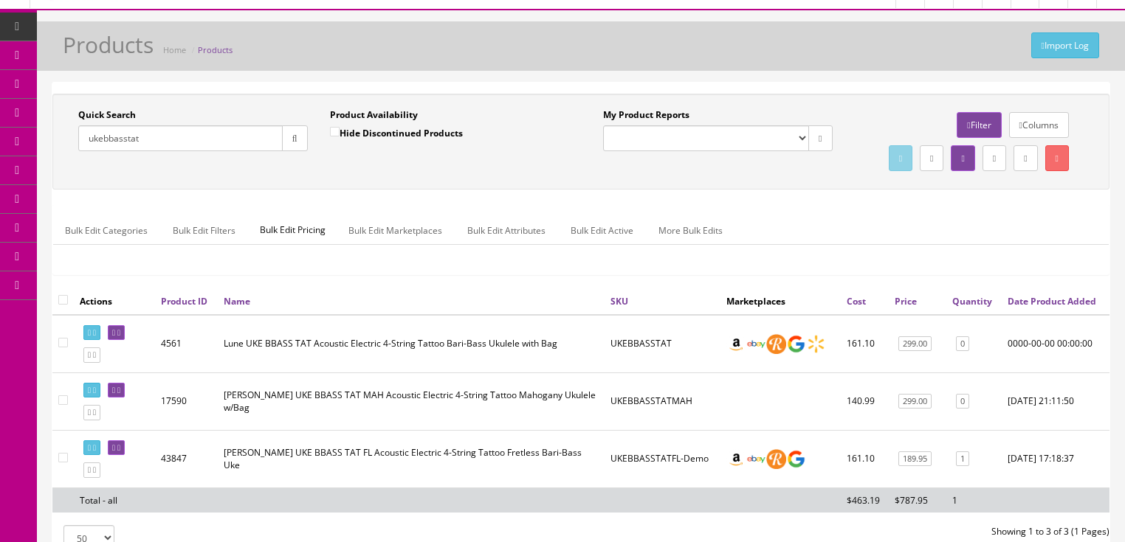
scroll to position [59, 0]
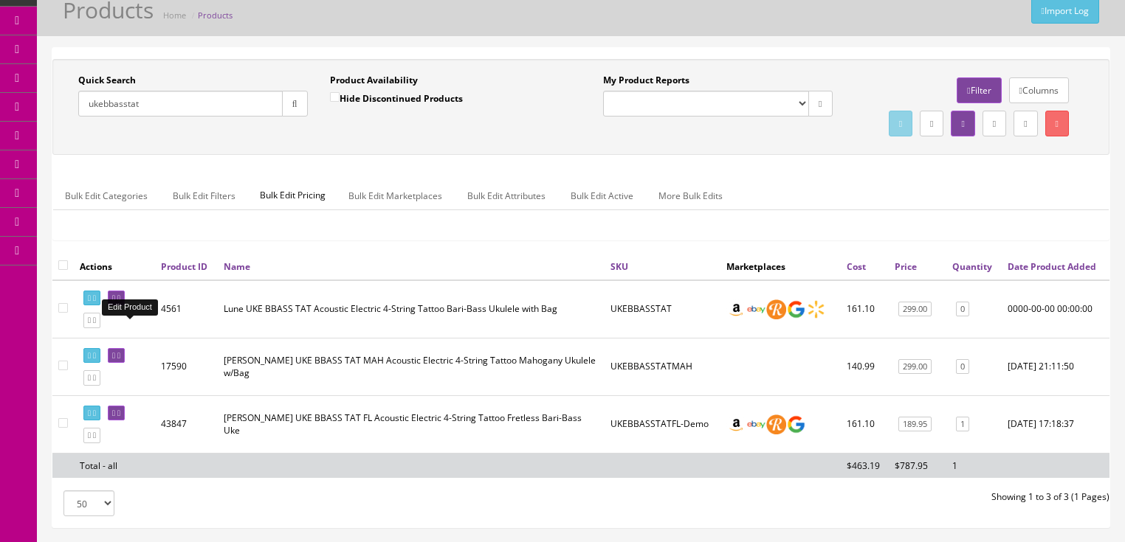
click at [120, 303] on icon at bounding box center [118, 298] width 3 height 8
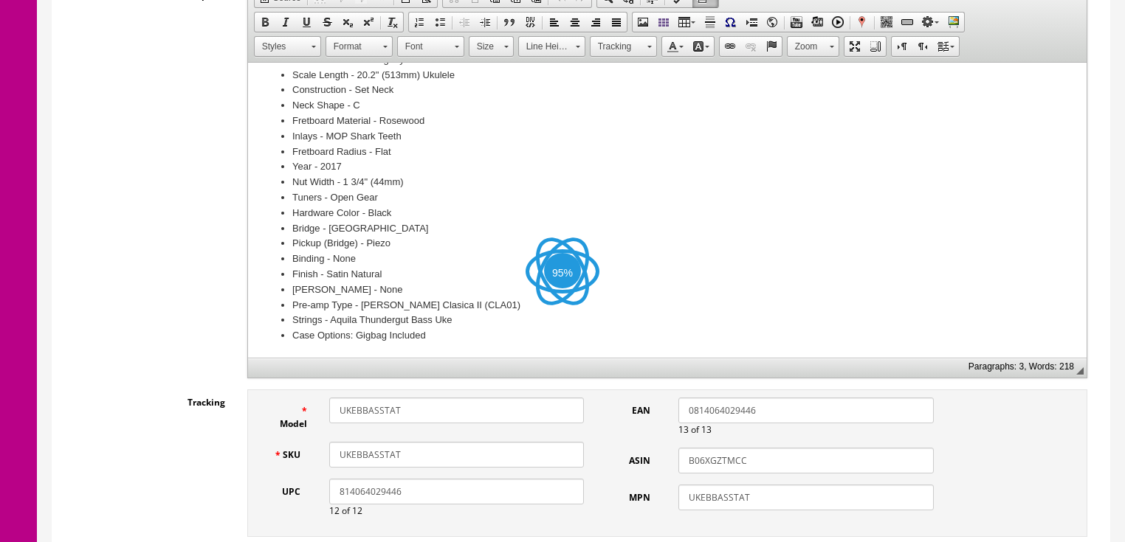
scroll to position [472, 0]
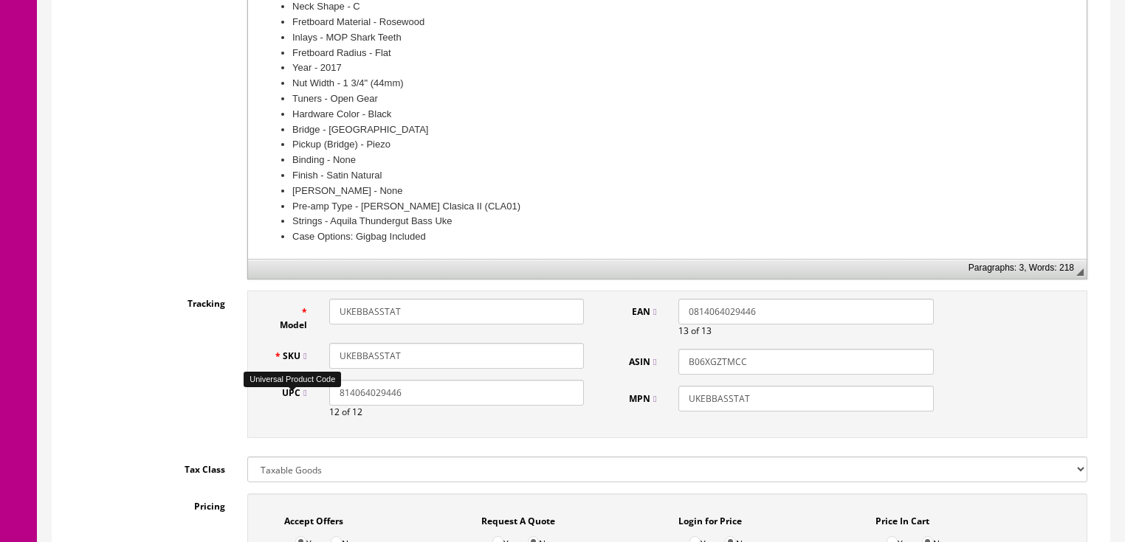
drag, startPoint x: 404, startPoint y: 401, endPoint x: 300, endPoint y: 396, distance: 104.2
click at [300, 396] on div "UPC 814064029446 12 of 12" at bounding box center [429, 399] width 333 height 39
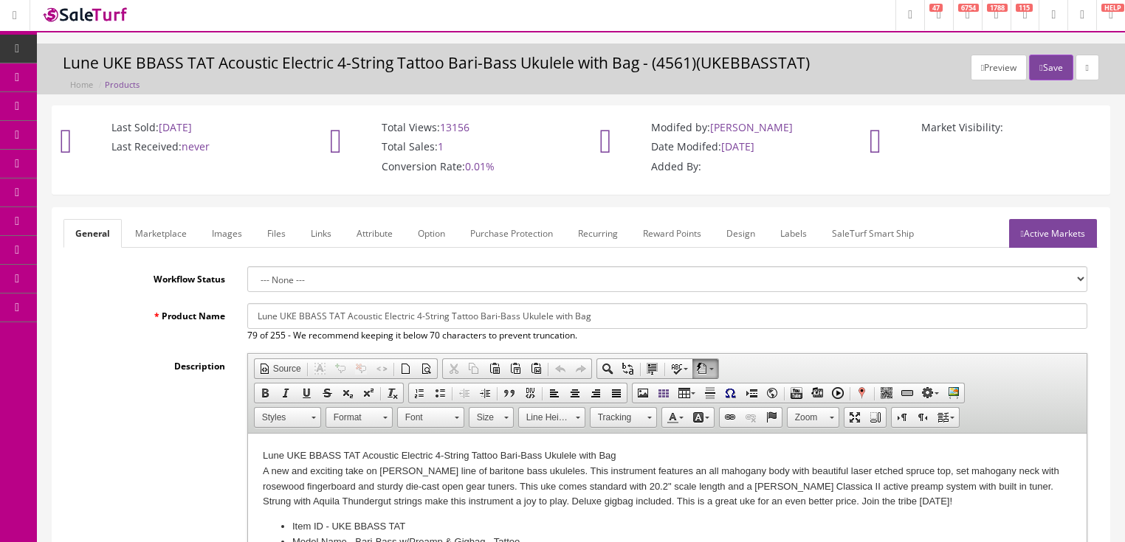
scroll to position [0, 0]
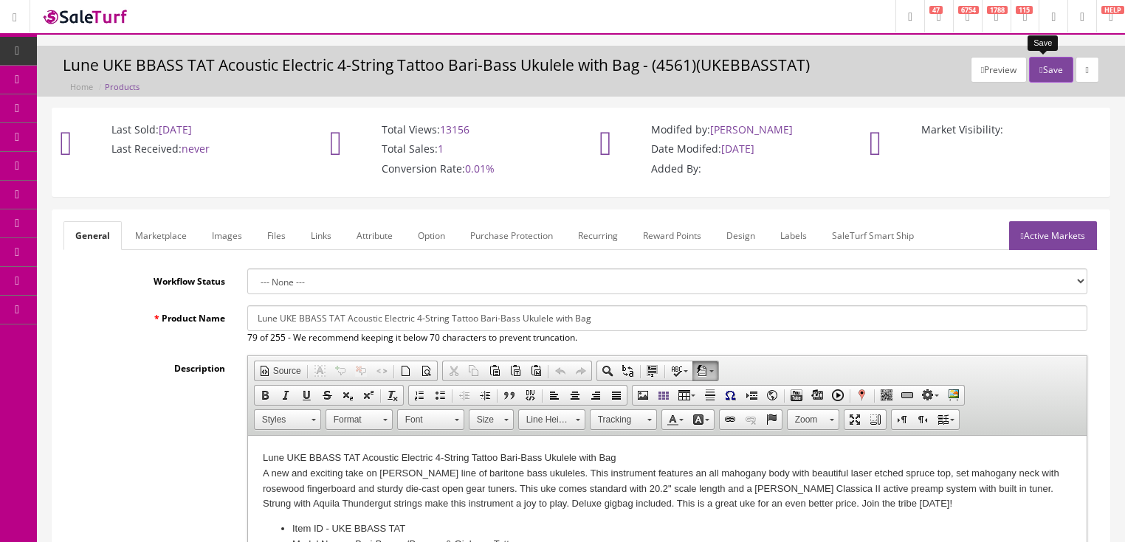
click at [1039, 67] on icon "button" at bounding box center [1040, 70] width 3 height 9
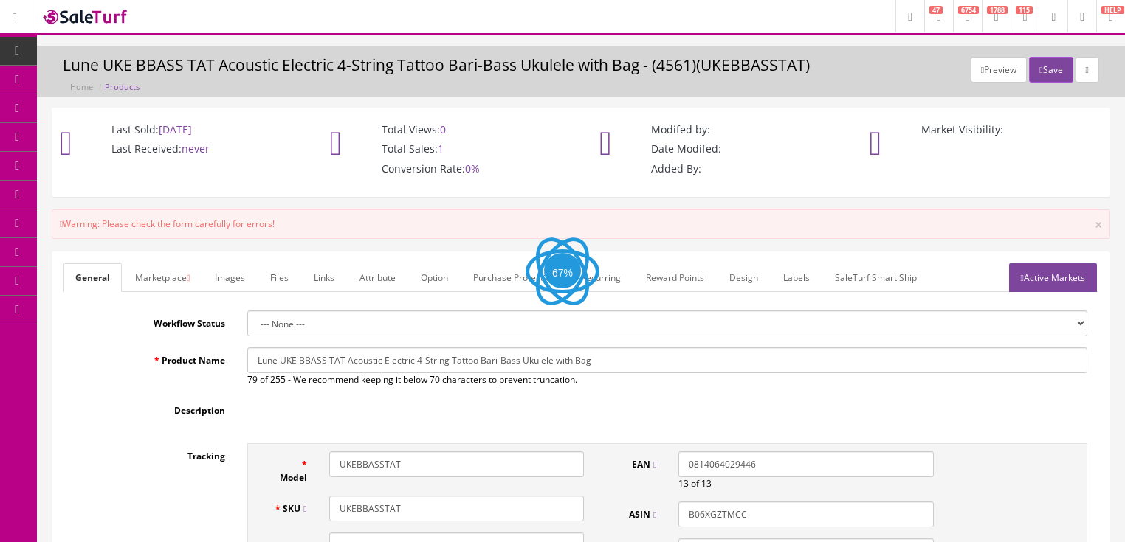
click at [1057, 277] on link "Active Markets" at bounding box center [1053, 277] width 88 height 29
click at [1045, 283] on link "Active Markets" at bounding box center [1053, 277] width 88 height 29
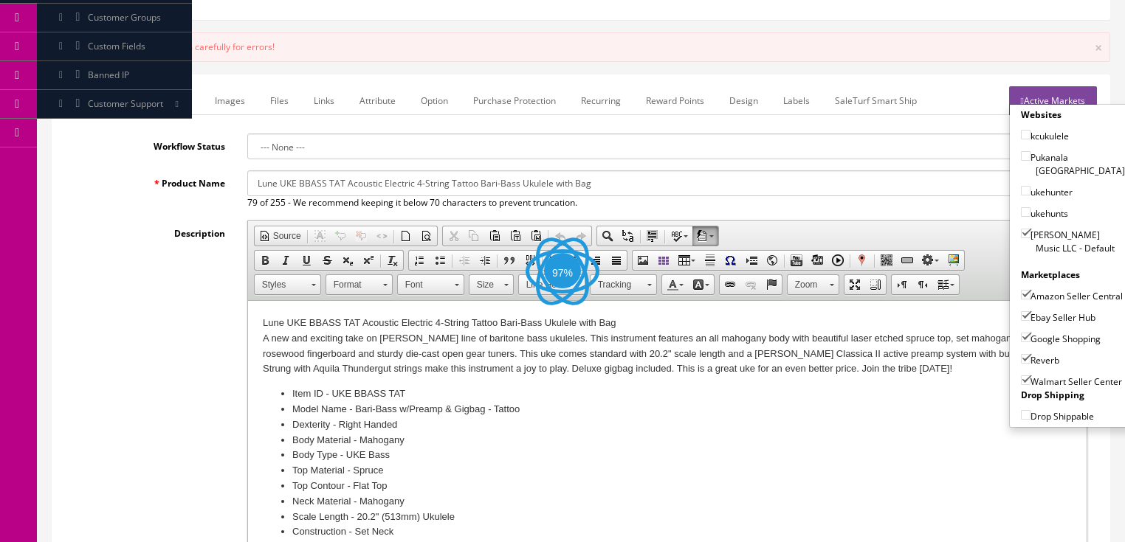
click at [1022, 377] on input"] "Walmart Seller Center" at bounding box center [1026, 381] width 10 height 10
checkbox input"] "false"
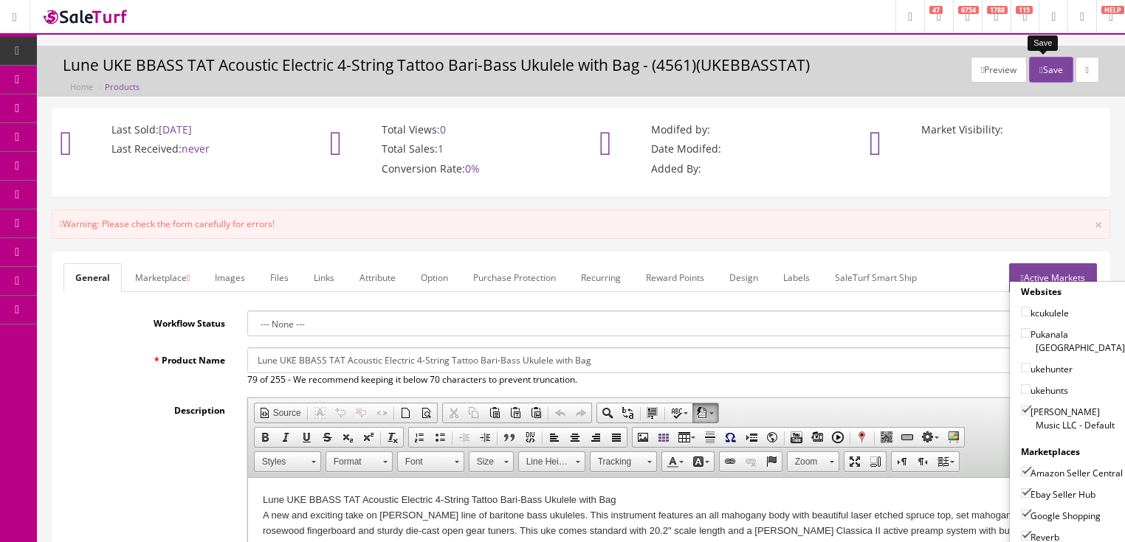
click at [1048, 68] on button "Save" at bounding box center [1051, 70] width 44 height 26
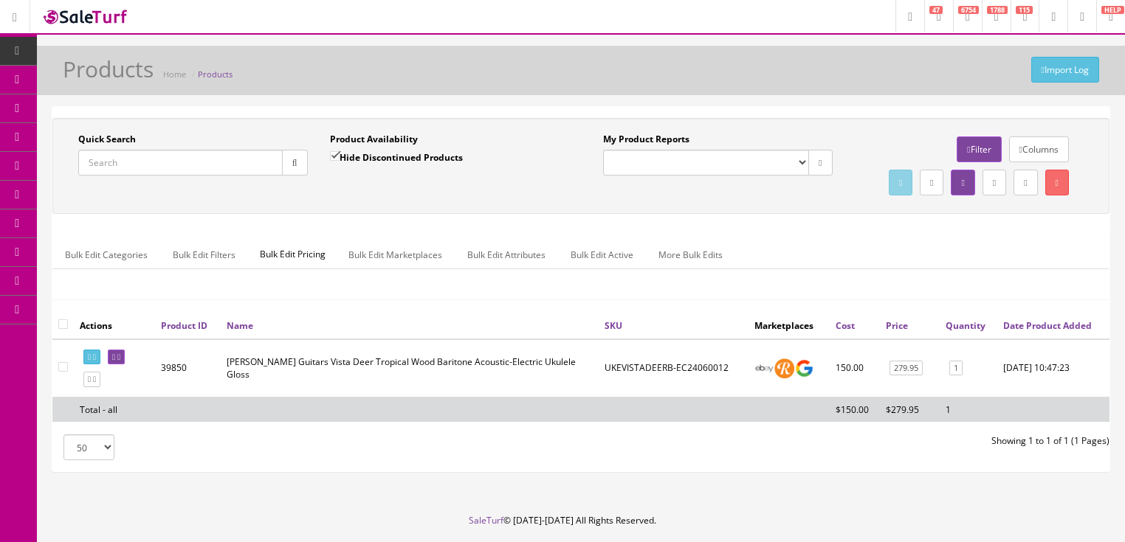
click at [170, 162] on input "Quick Search" at bounding box center [180, 163] width 204 height 26
paste input "814064029446"
type input "814064029446"
click at [334, 151] on input "Hide Discontinued Products" at bounding box center [335, 156] width 10 height 10
checkbox input "false"
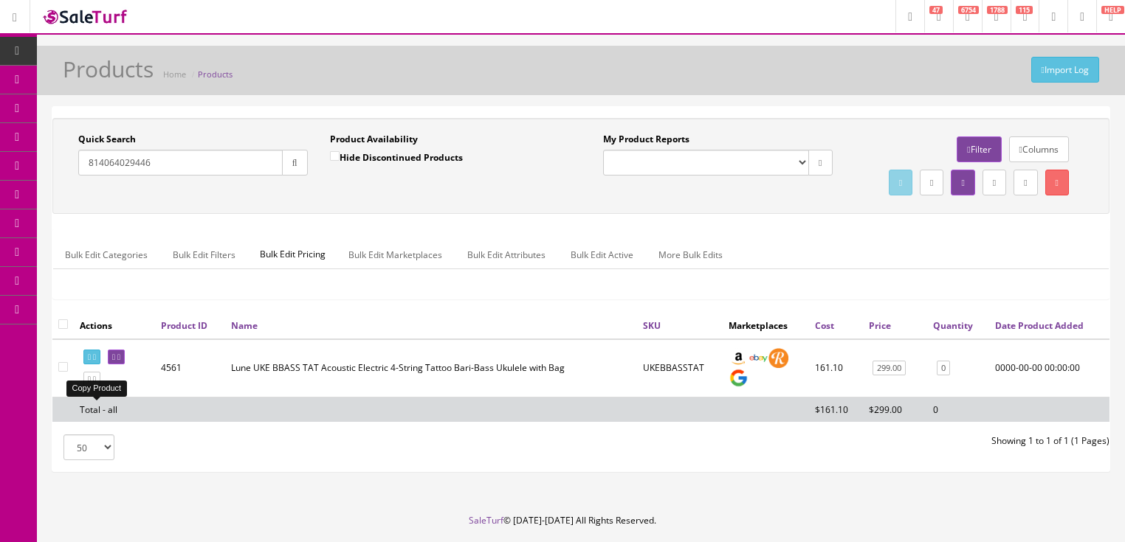
click at [96, 384] on icon at bounding box center [94, 380] width 3 height 8
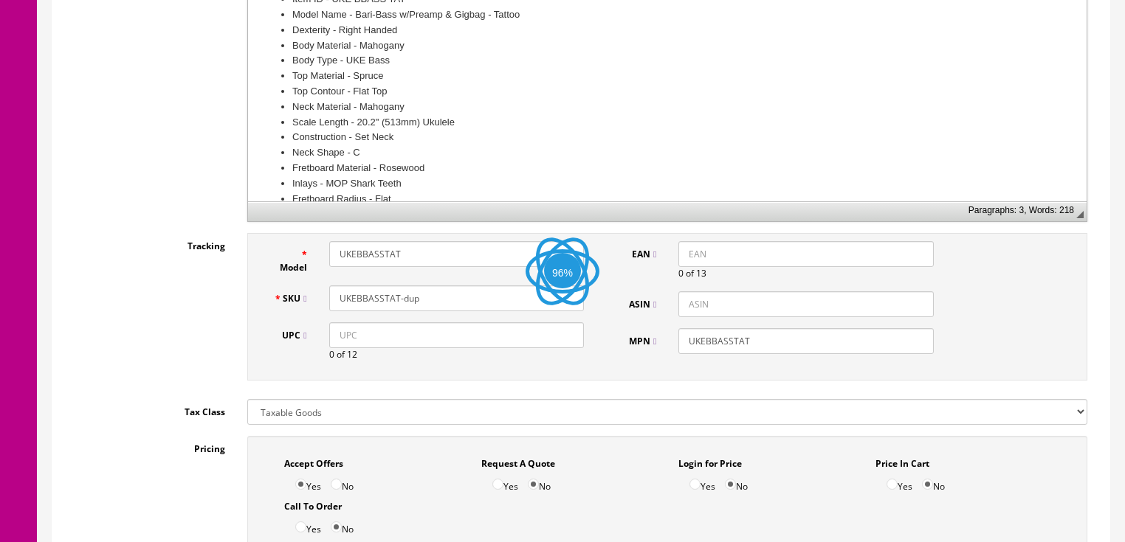
scroll to position [531, 0]
click at [336, 347] on input "UPC" at bounding box center [456, 334] width 255 height 26
paste input "814064029446"
type input "814064029446"
drag, startPoint x: 334, startPoint y: 335, endPoint x: 295, endPoint y: 334, distance: 38.4
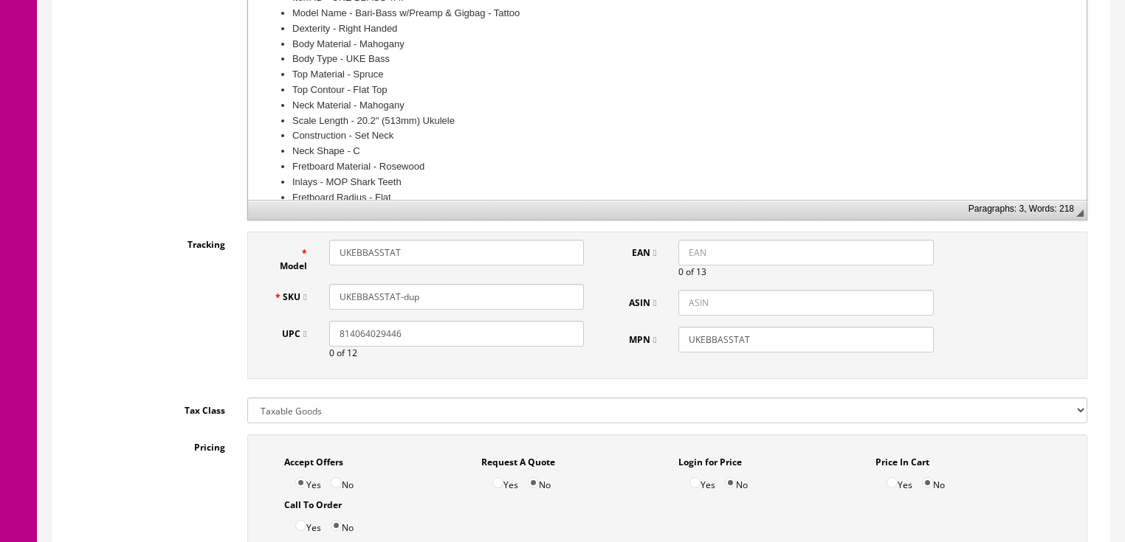
click at [331, 336] on input "814064029446" at bounding box center [456, 334] width 255 height 26
click at [714, 249] on input "EAN" at bounding box center [805, 253] width 255 height 26
paste input "814064029446"
drag, startPoint x: 689, startPoint y: 259, endPoint x: 683, endPoint y: 216, distance: 43.8
click at [689, 258] on input "814064029446" at bounding box center [805, 253] width 255 height 26
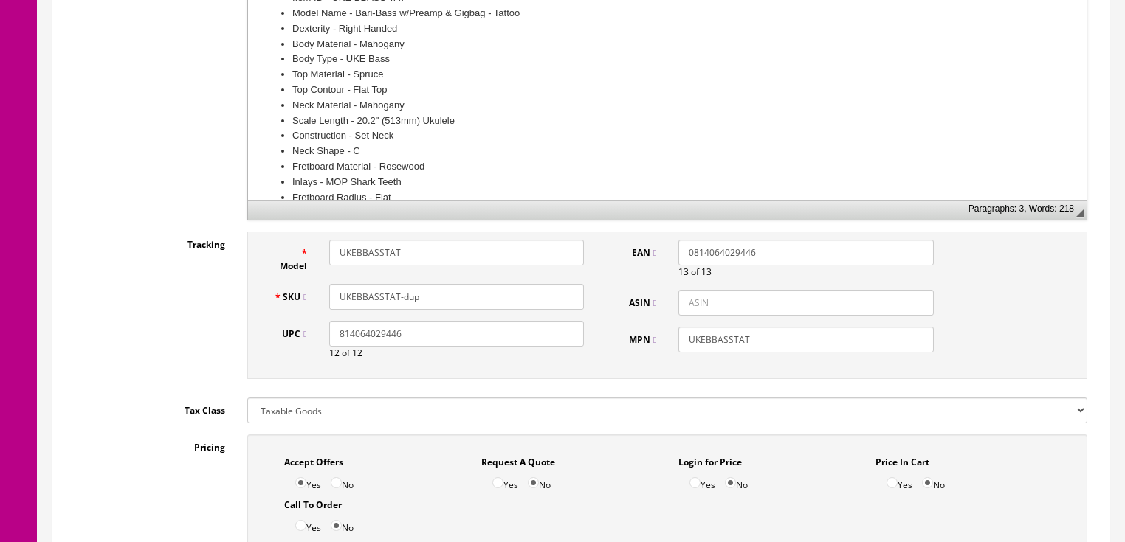
type input "0814064029446"
drag, startPoint x: 400, startPoint y: 296, endPoint x: 418, endPoint y: 296, distance: 18.5
click at [418, 296] on input "UKEBBASSTAT-dup" at bounding box center [456, 297] width 255 height 26
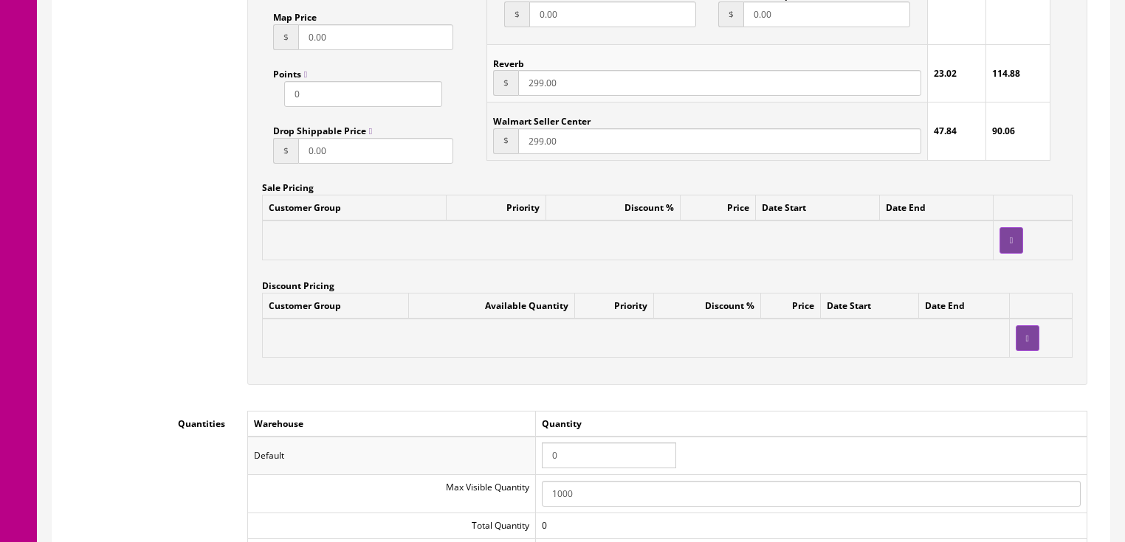
scroll to position [1240, 0]
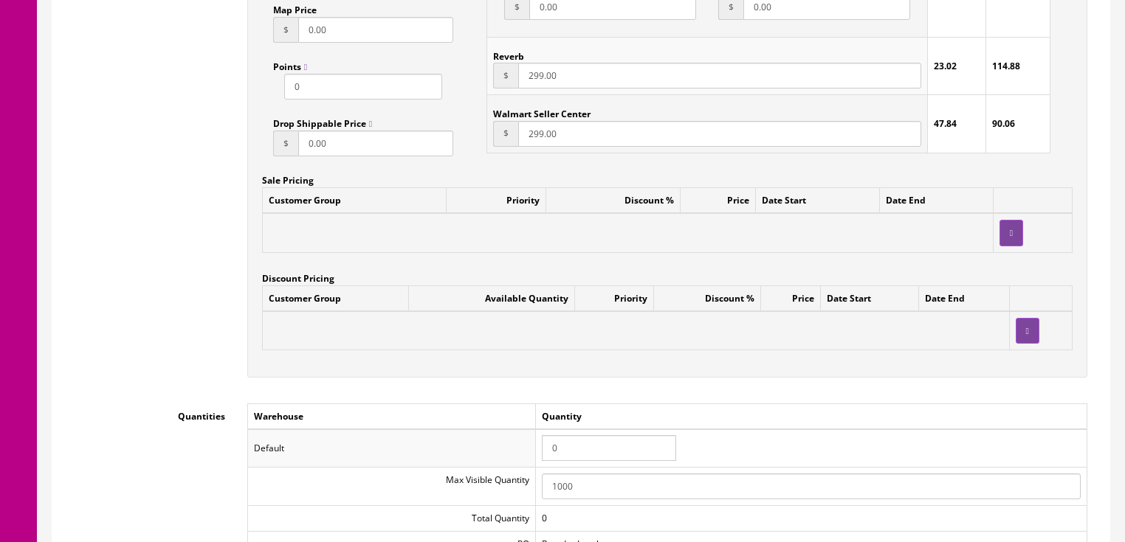
type input "UKEBBASSTAT-NOS"
drag, startPoint x: 569, startPoint y: 447, endPoint x: 519, endPoint y: 443, distance: 50.4
click at [519, 443] on tr "Default 0" at bounding box center [666, 449] width 839 height 38
type input "1"
click at [544, 430] on td "Quantity" at bounding box center [810, 417] width 551 height 26
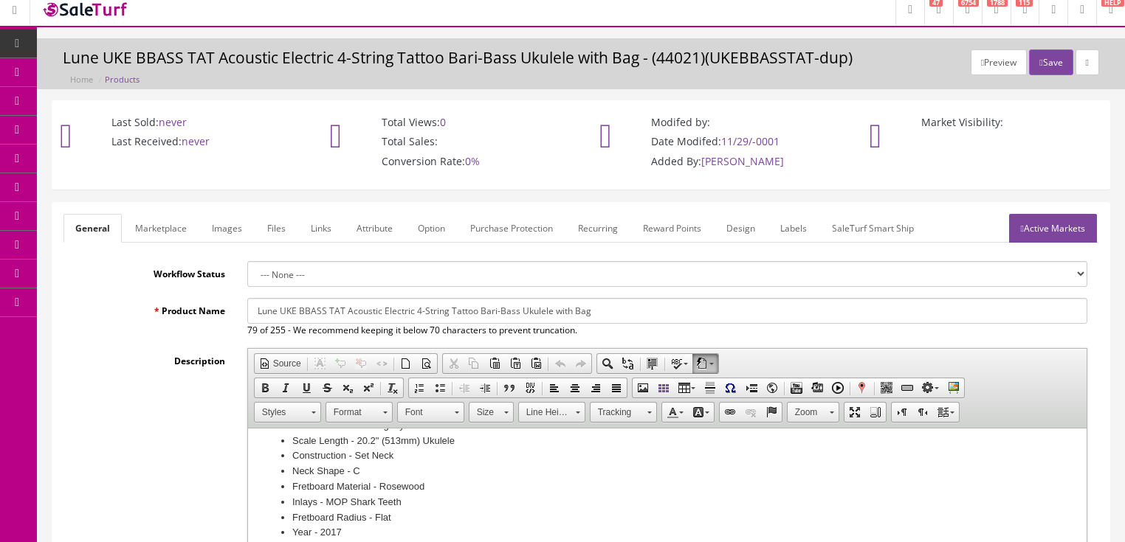
scroll to position [0, 0]
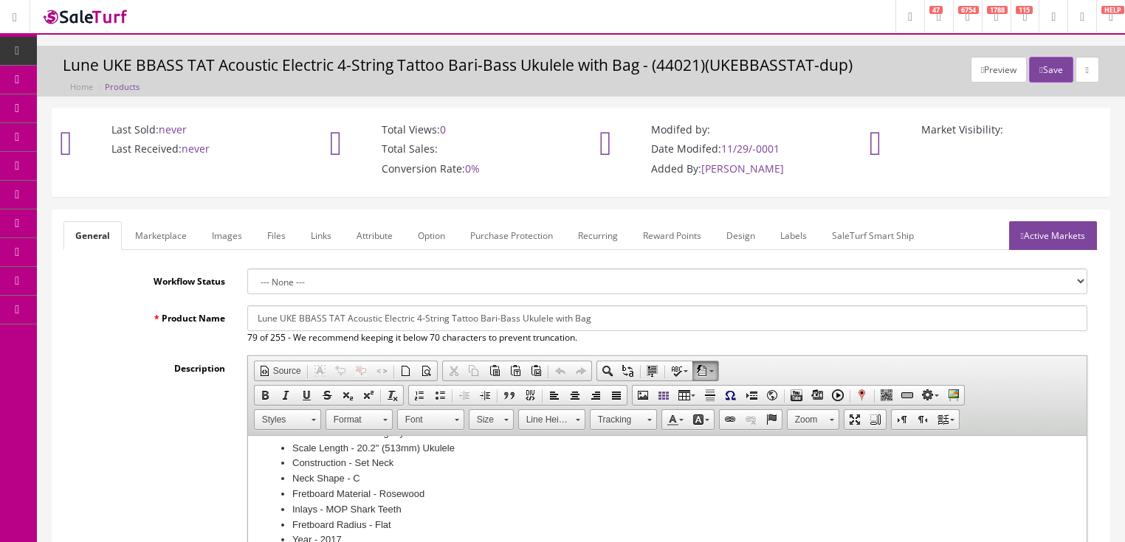
click at [244, 242] on link "Images" at bounding box center [227, 235] width 54 height 29
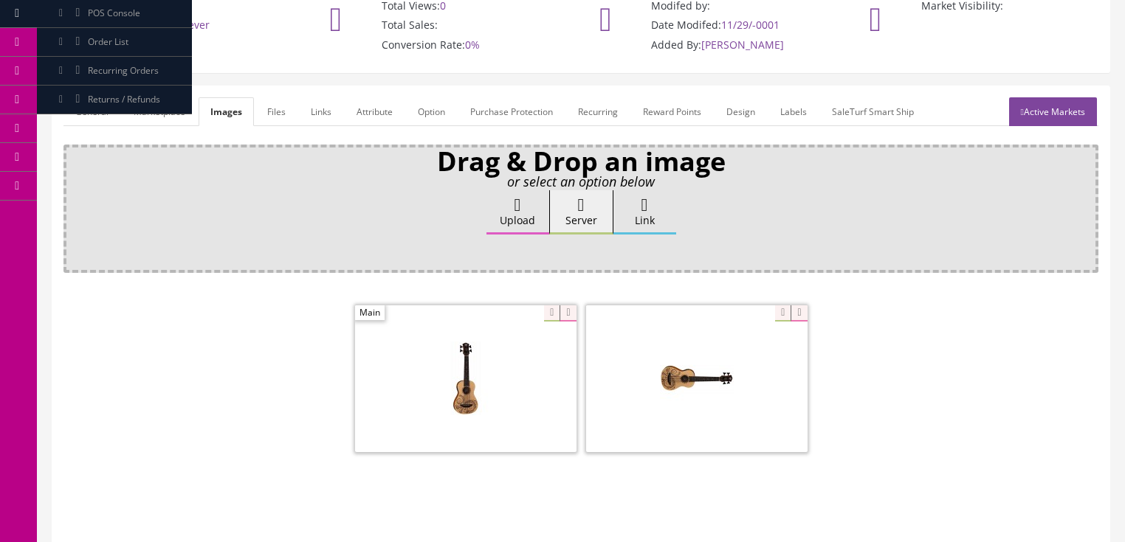
scroll to position [236, 0]
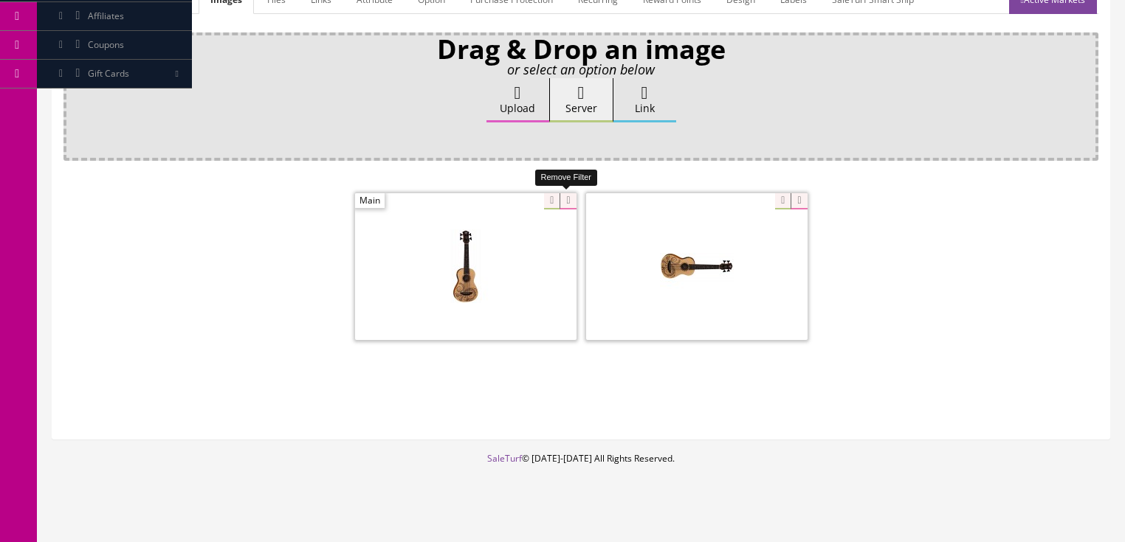
click at [561, 196] on icon at bounding box center [567, 201] width 16 height 16
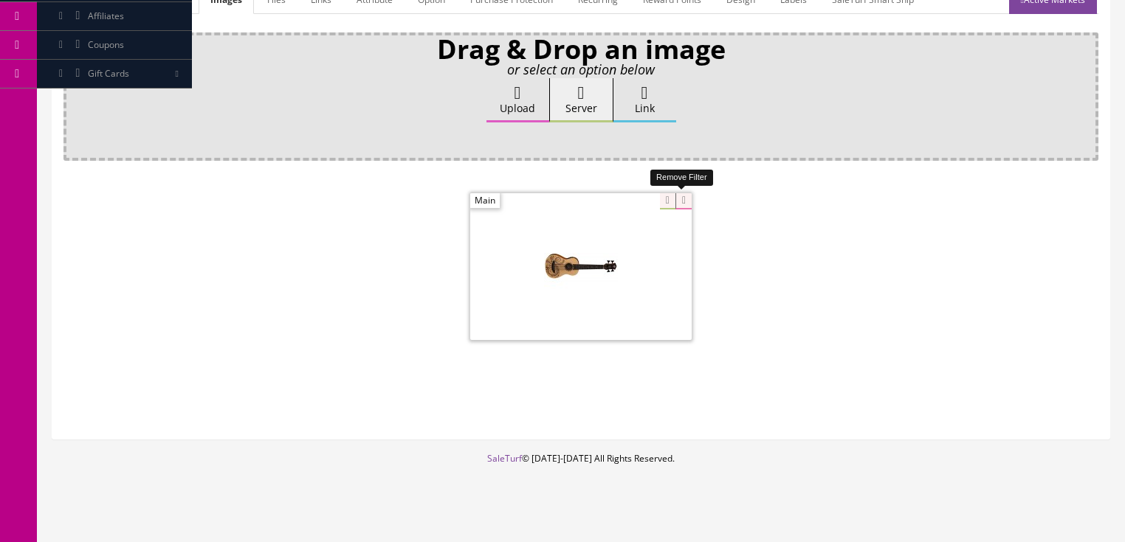
click at [679, 198] on icon at bounding box center [683, 201] width 16 height 16
click at [523, 106] on label "Upload" at bounding box center [517, 100] width 63 height 44
click at [74, 93] on input "Upload" at bounding box center [74, 85] width 0 height 15
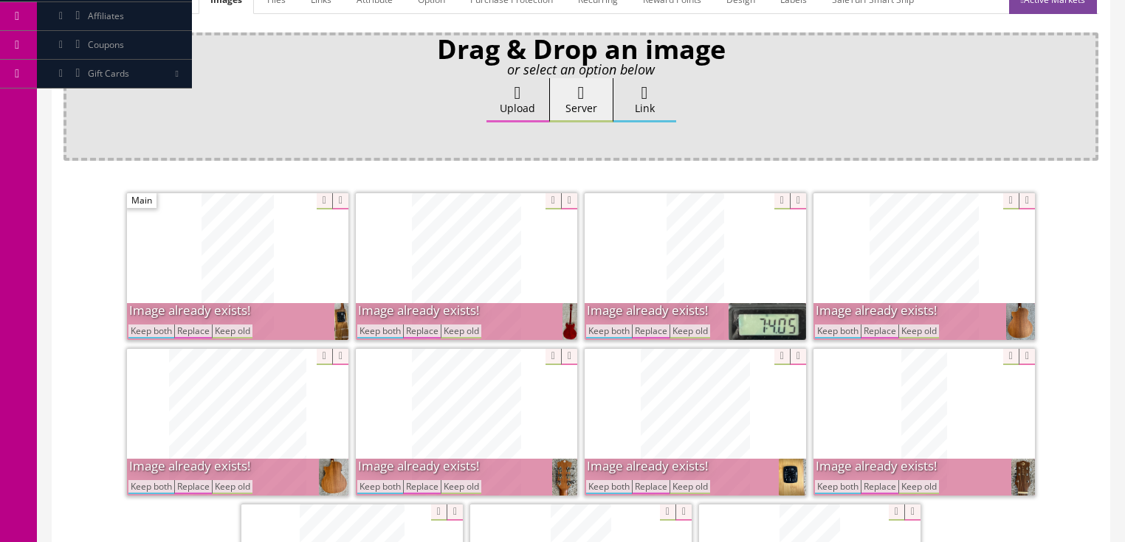
click at [363, 325] on button "Keep both" at bounding box center [380, 332] width 46 height 14
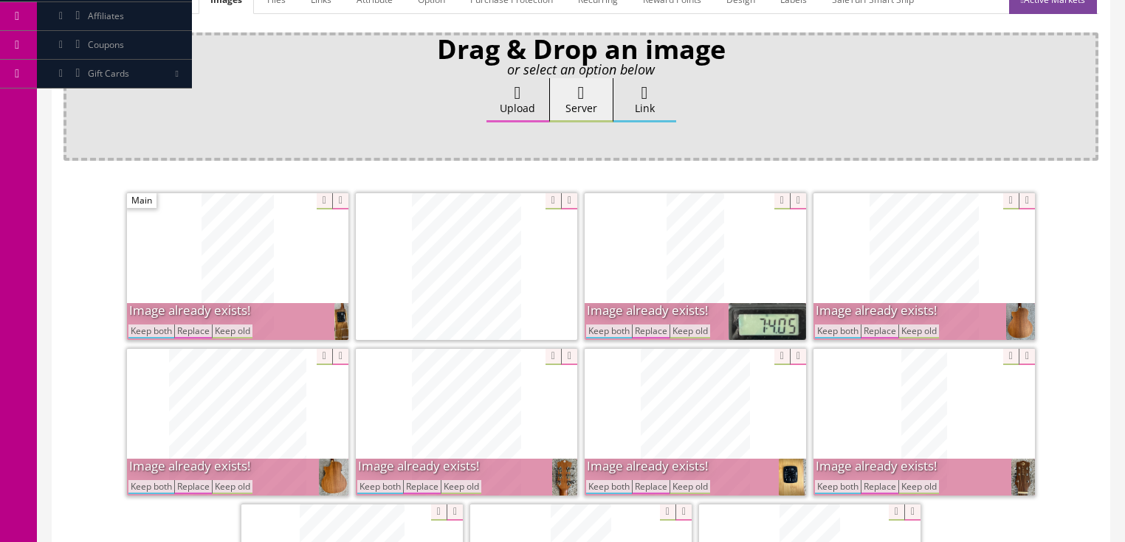
click at [168, 331] on button "Keep both" at bounding box center [151, 332] width 46 height 14
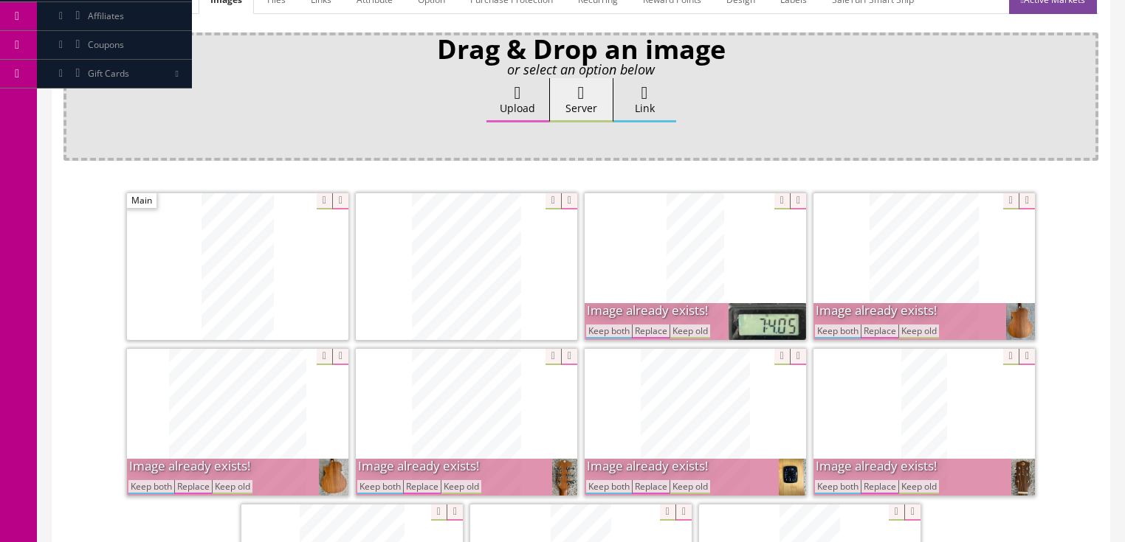
drag, startPoint x: 594, startPoint y: 332, endPoint x: 711, endPoint y: 333, distance: 117.3
click at [595, 332] on button "Keep both" at bounding box center [609, 332] width 46 height 14
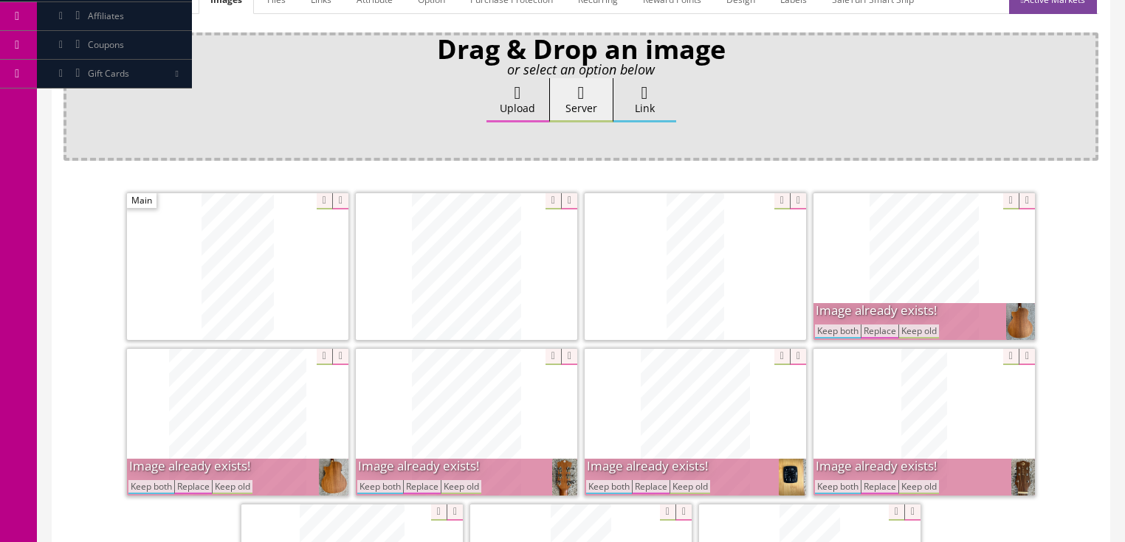
click at [826, 331] on button "Keep both" at bounding box center [838, 332] width 46 height 14
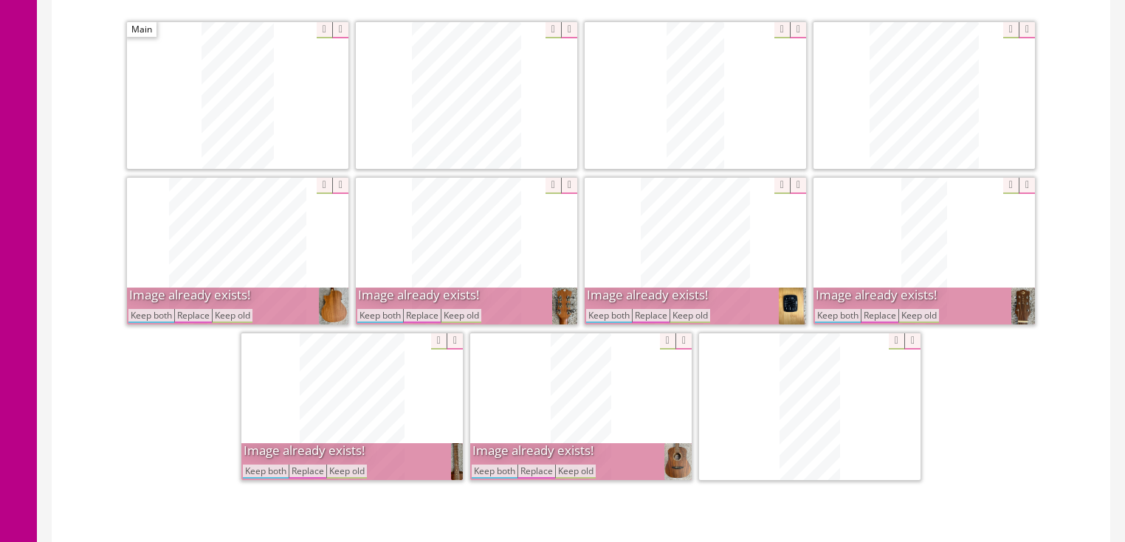
scroll to position [413, 0]
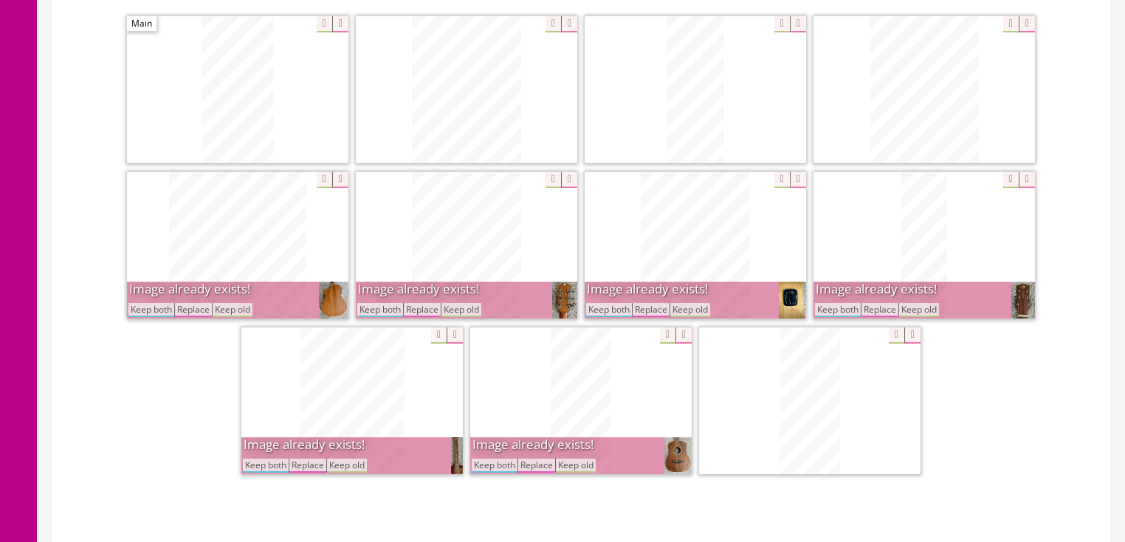
click at [827, 312] on button "Keep both" at bounding box center [838, 310] width 46 height 14
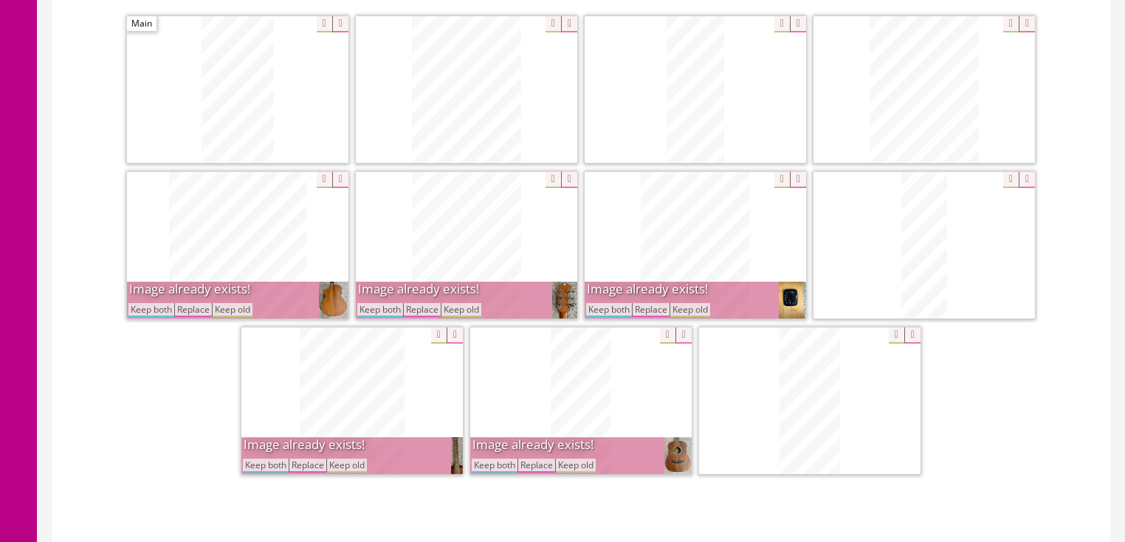
click at [613, 308] on button "Keep both" at bounding box center [609, 310] width 46 height 14
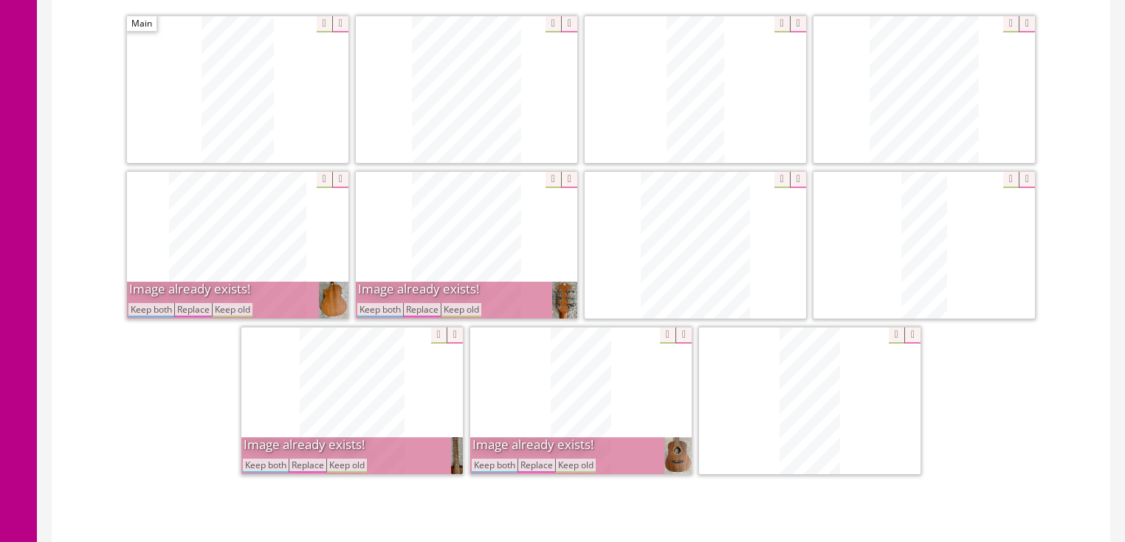
click at [388, 303] on button "Keep both" at bounding box center [380, 310] width 46 height 14
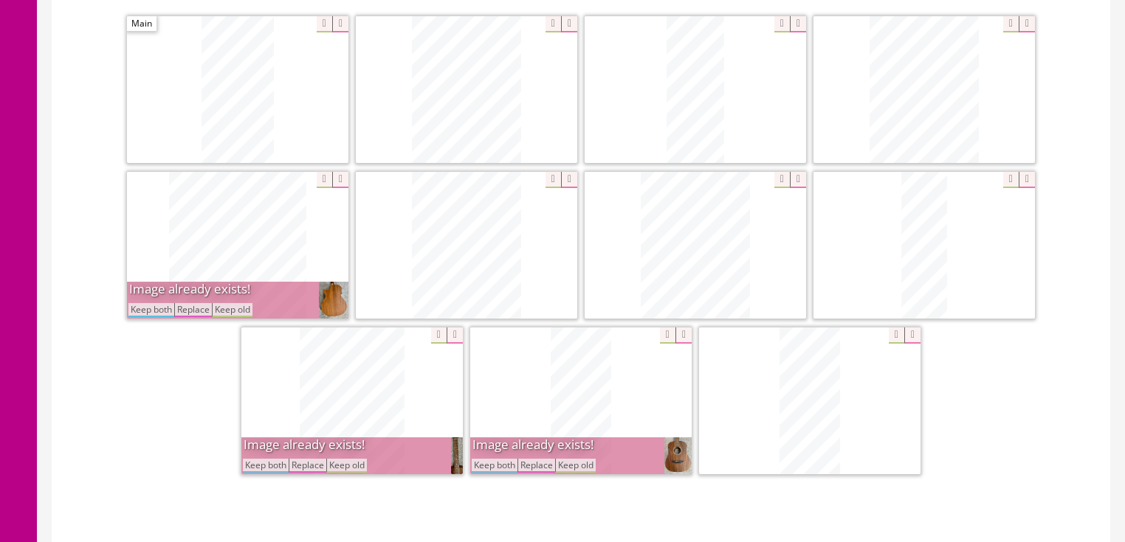
click at [134, 308] on button "Keep both" at bounding box center [151, 310] width 46 height 14
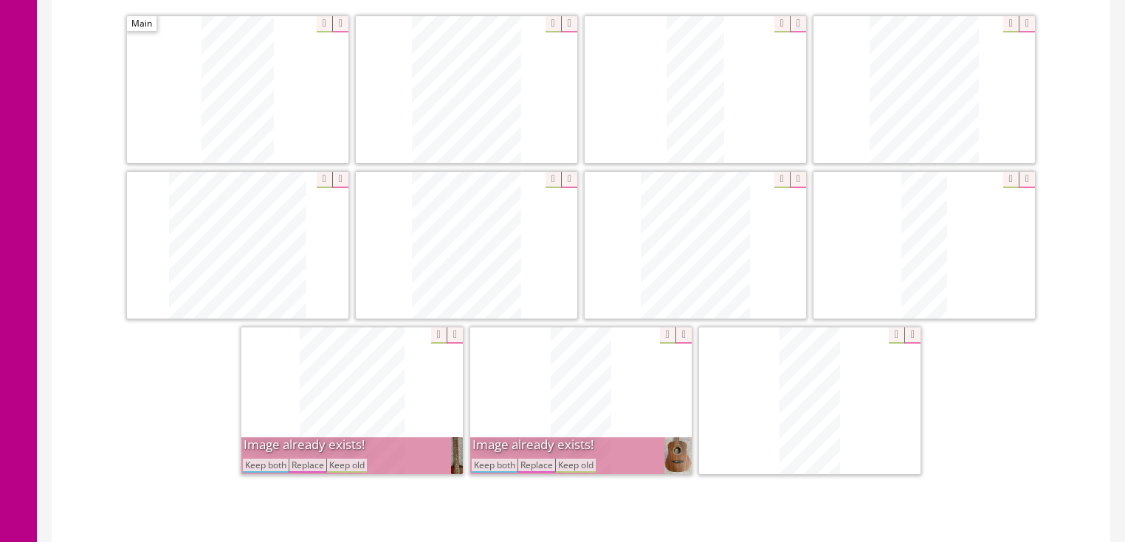
click at [257, 459] on button "Keep both" at bounding box center [266, 466] width 46 height 14
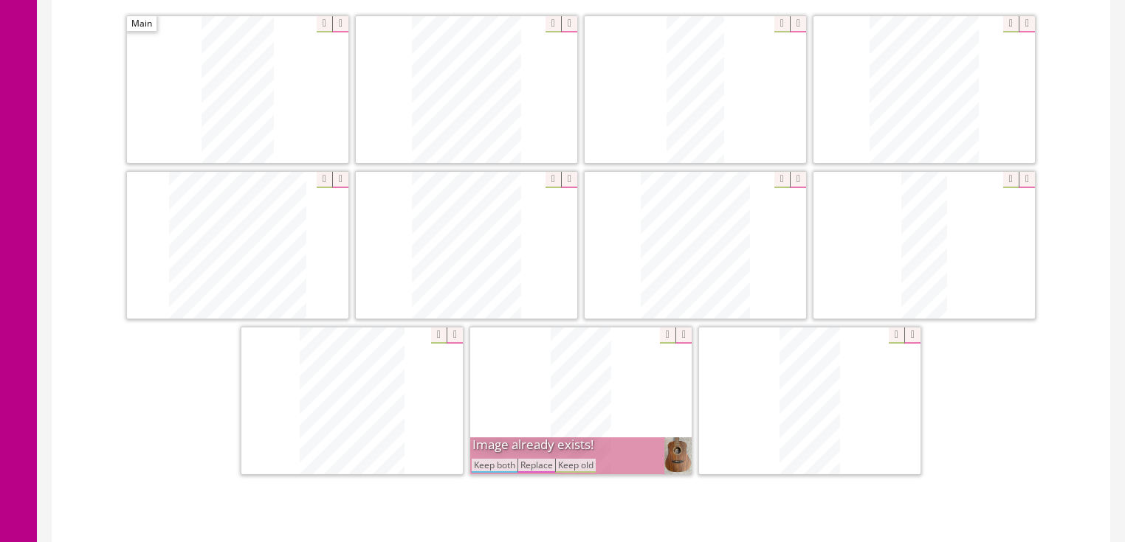
click at [480, 461] on button "Keep both" at bounding box center [495, 466] width 46 height 14
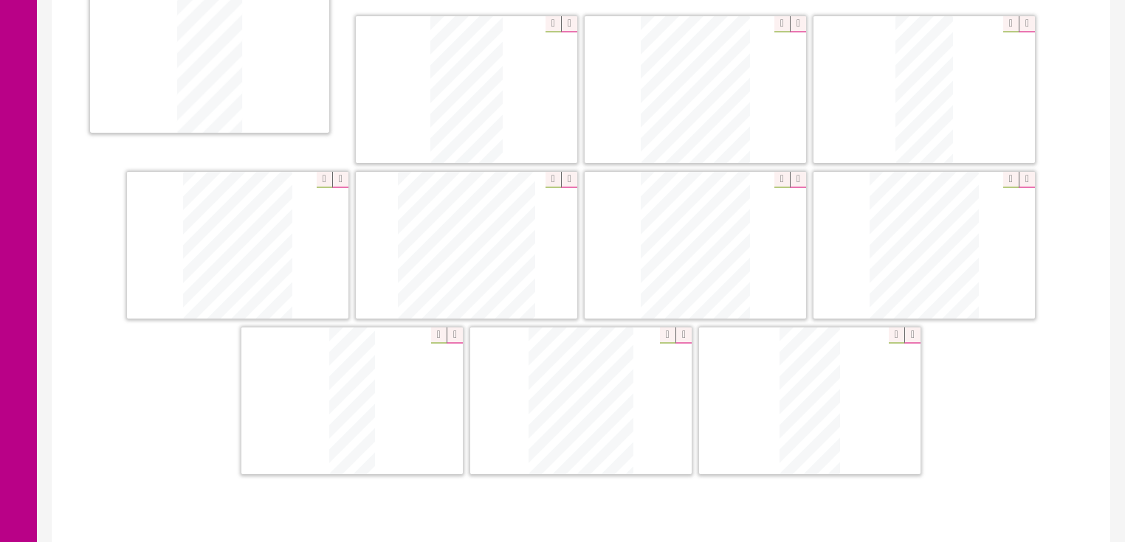
drag, startPoint x: 518, startPoint y: 398, endPoint x: 165, endPoint y: 93, distance: 466.2
drag, startPoint x: 895, startPoint y: 108, endPoint x: 447, endPoint y: 137, distance: 449.6
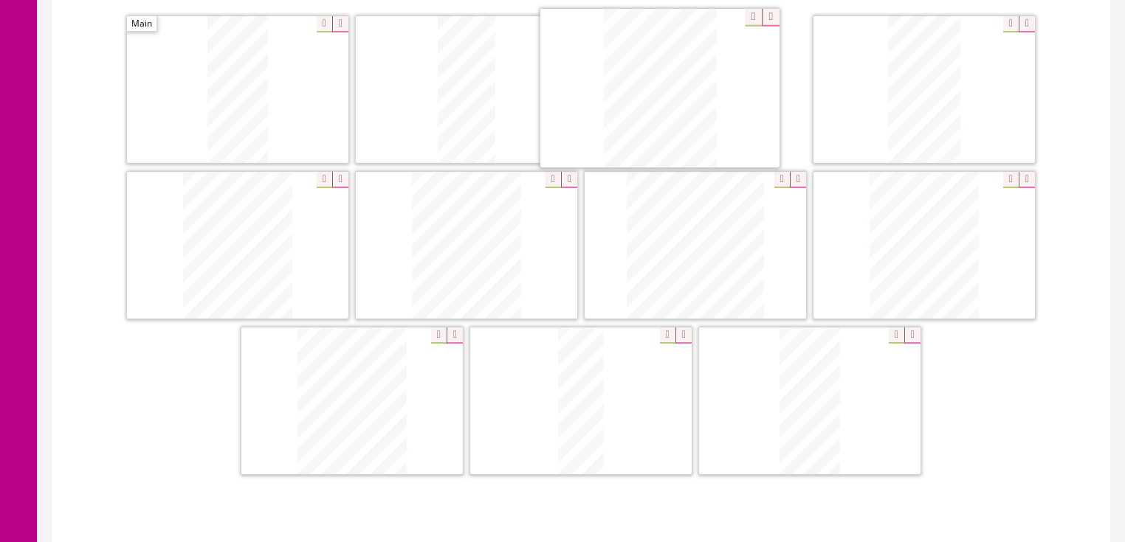
drag, startPoint x: 573, startPoint y: 379, endPoint x: 664, endPoint y: 65, distance: 326.7
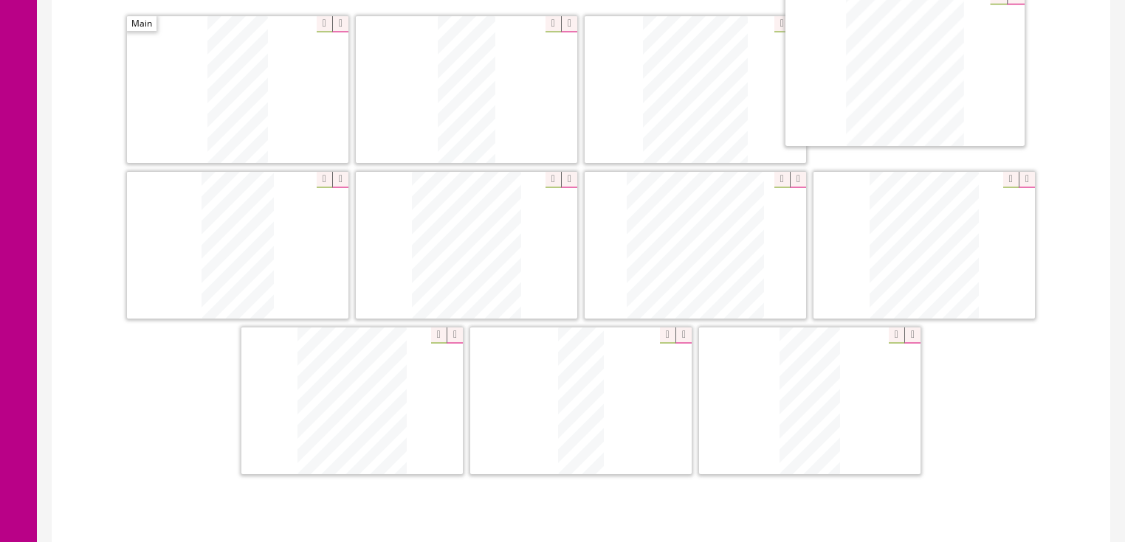
drag, startPoint x: 510, startPoint y: 207, endPoint x: 915, endPoint y: 34, distance: 440.4
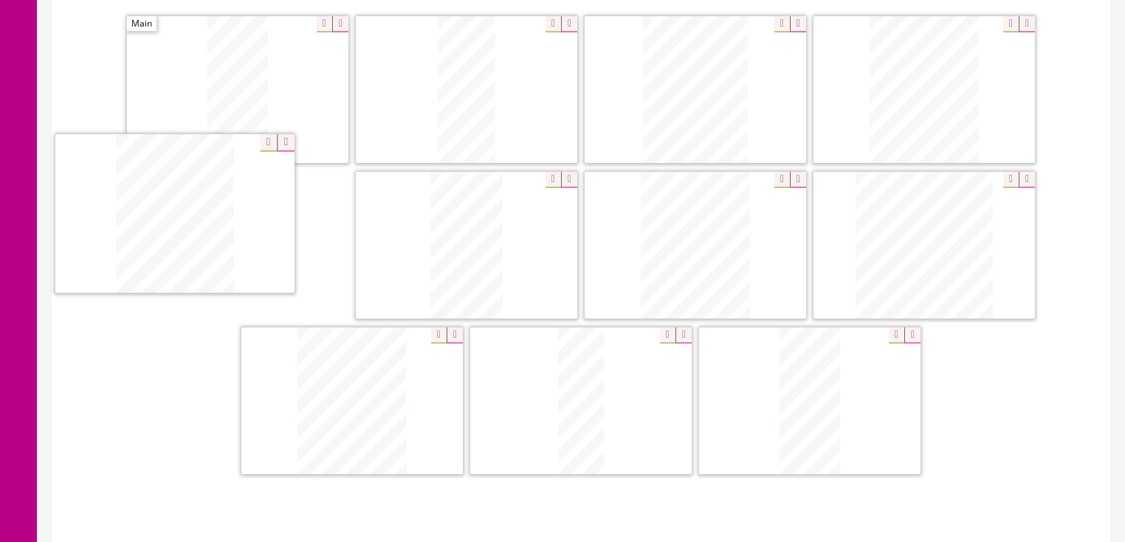
drag, startPoint x: 286, startPoint y: 404, endPoint x: 118, endPoint y: 227, distance: 243.8
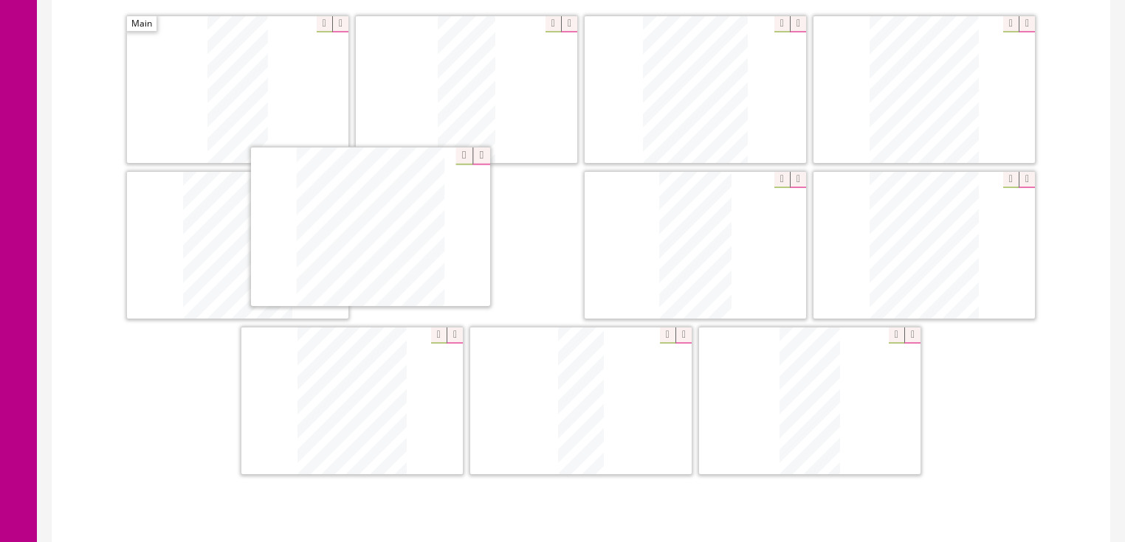
drag, startPoint x: 908, startPoint y: 250, endPoint x: 354, endPoint y: 234, distance: 553.8
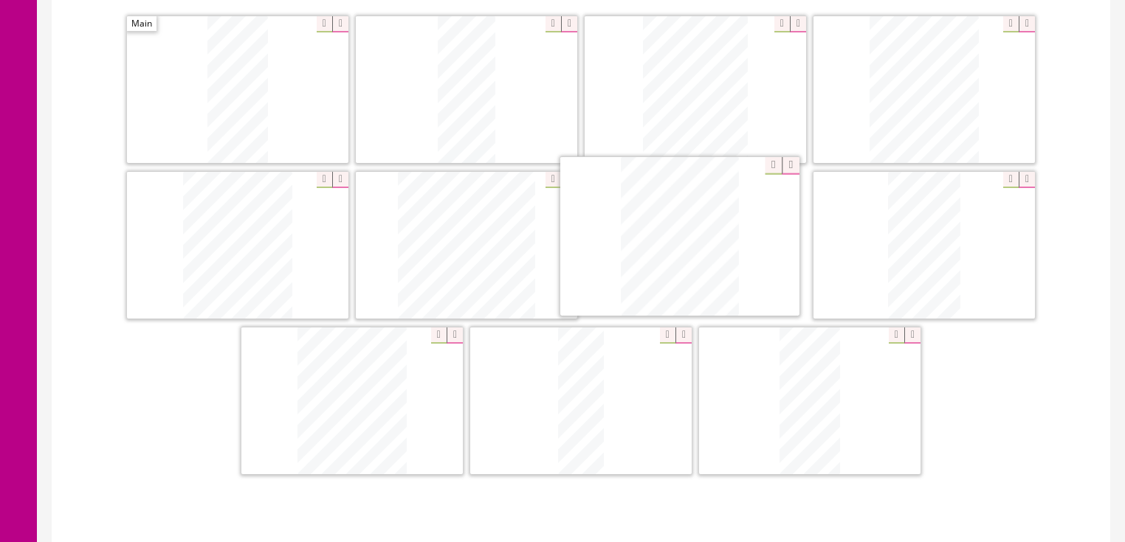
drag, startPoint x: 516, startPoint y: 298, endPoint x: 714, endPoint y: 208, distance: 217.3
drag, startPoint x: 708, startPoint y: 330, endPoint x: 974, endPoint y: 213, distance: 290.1
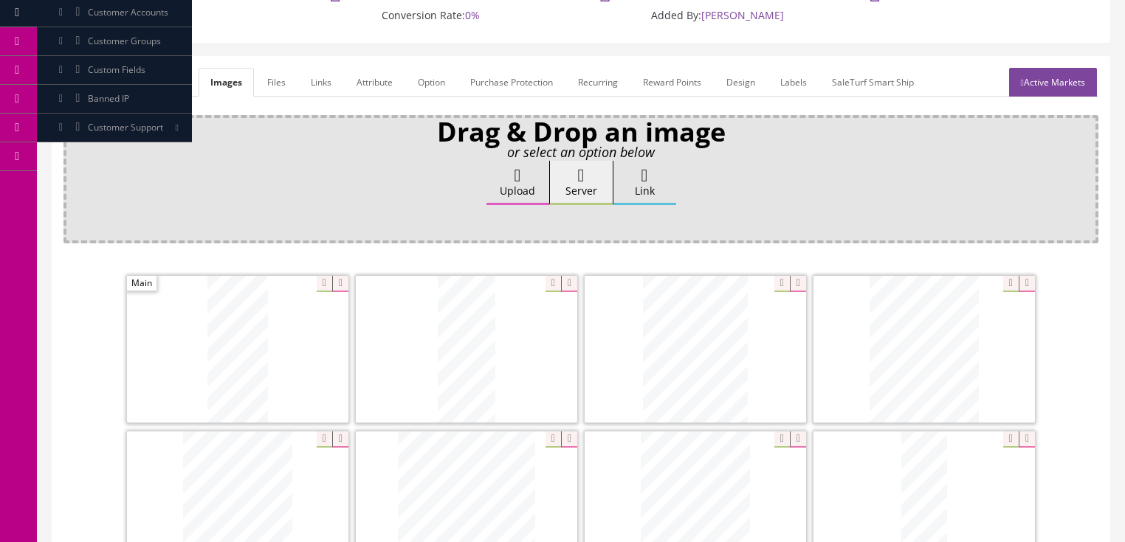
scroll to position [118, 0]
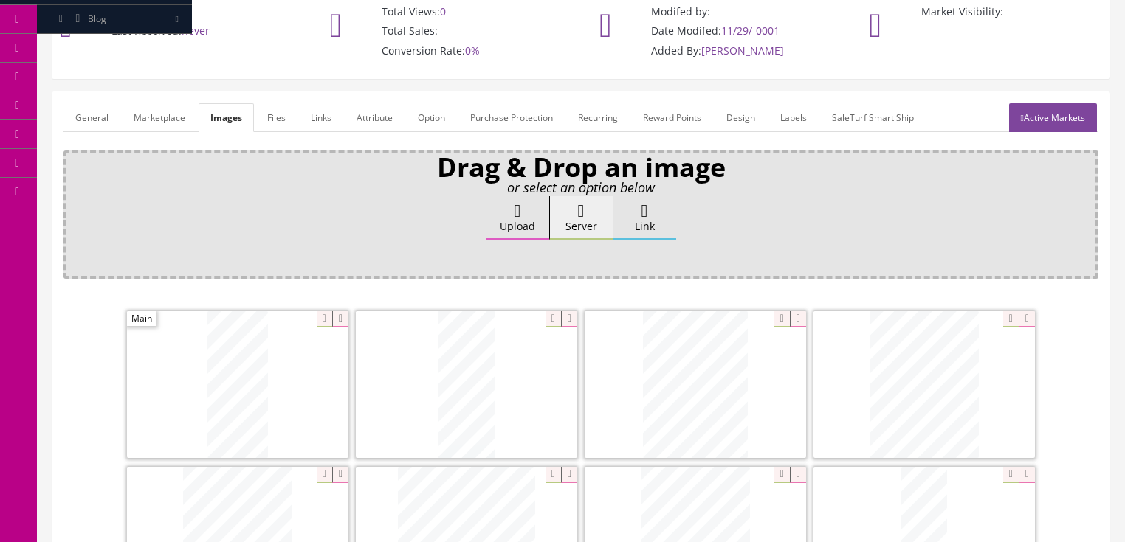
click at [1069, 116] on link "Active Markets" at bounding box center [1053, 117] width 88 height 29
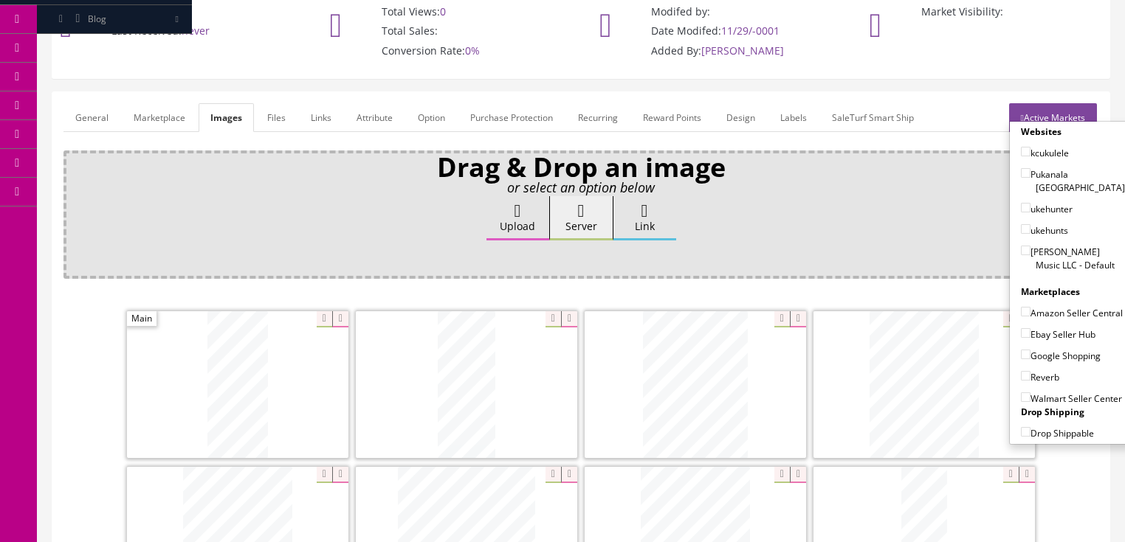
click at [1022, 246] on input"] "[PERSON_NAME] Music LLC - Default" at bounding box center [1026, 251] width 10 height 10
checkbox input"] "true"
click at [1021, 224] on input"] "ukehunts" at bounding box center [1026, 229] width 10 height 10
checkbox input"] "true"
click at [1021, 203] on input"] "ukehunter" at bounding box center [1026, 208] width 10 height 10
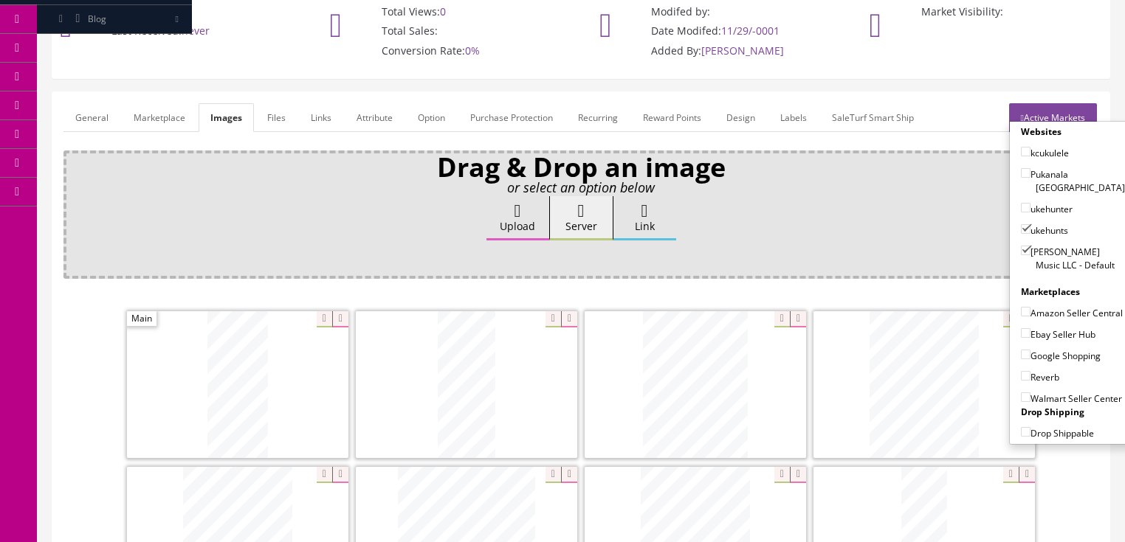
checkbox input"] "true"
click at [1021, 152] on input"] "kcukulele" at bounding box center [1026, 152] width 10 height 10
checkbox input"] "true"
drag, startPoint x: 1022, startPoint y: 292, endPoint x: 1016, endPoint y: 308, distance: 18.2
click at [1022, 307] on input"] "Amazon Seller Central" at bounding box center [1026, 312] width 10 height 10
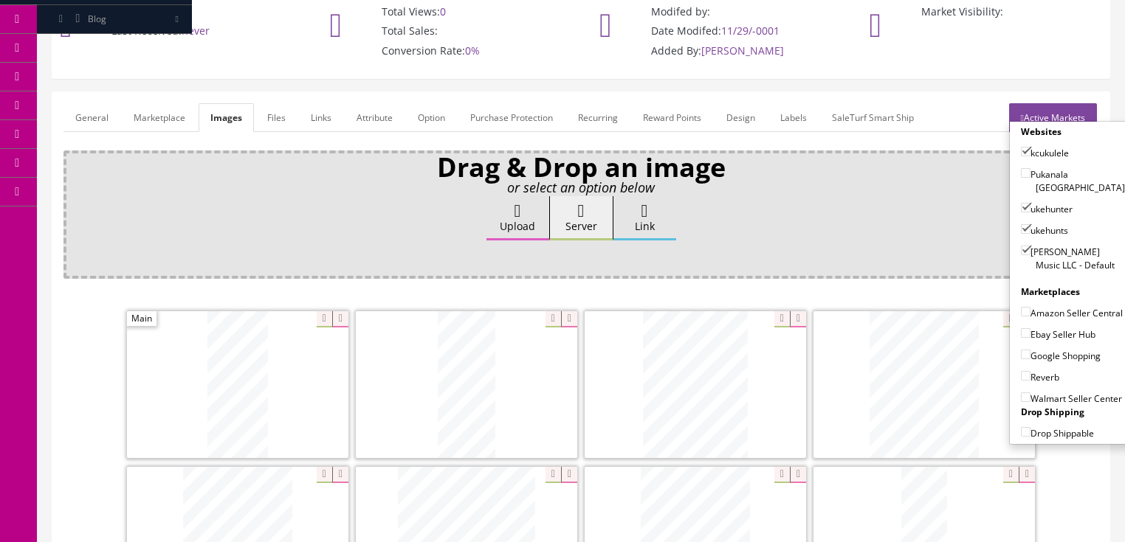
checkbox input"] "true"
click at [1021, 332] on input"] "Ebay Seller Hub" at bounding box center [1026, 333] width 10 height 10
checkbox input"] "true"
click at [1021, 351] on input"] "Google Shopping" at bounding box center [1026, 355] width 10 height 10
checkbox input"] "true"
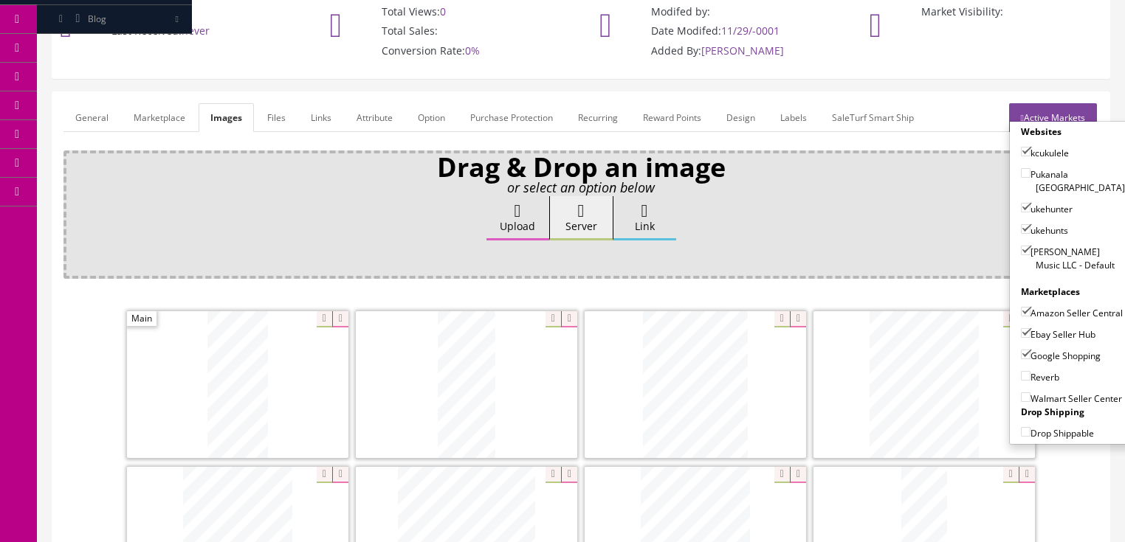
click at [1021, 374] on input"] "Reverb" at bounding box center [1026, 376] width 10 height 10
checkbox input"] "true"
click at [1061, 108] on link "Active Markets" at bounding box center [1053, 117] width 88 height 29
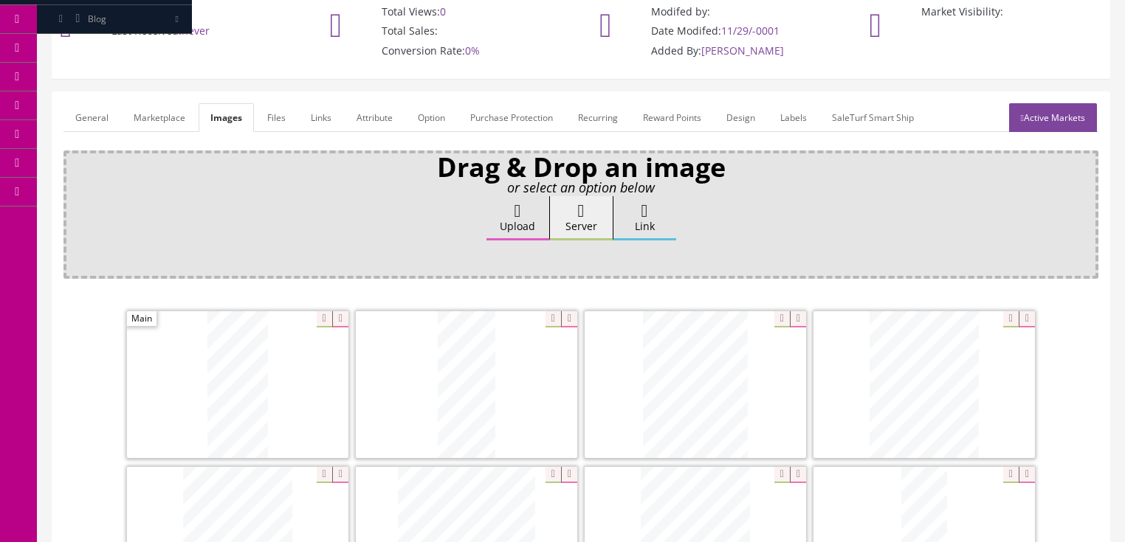
click at [75, 118] on link "General" at bounding box center [91, 117] width 57 height 29
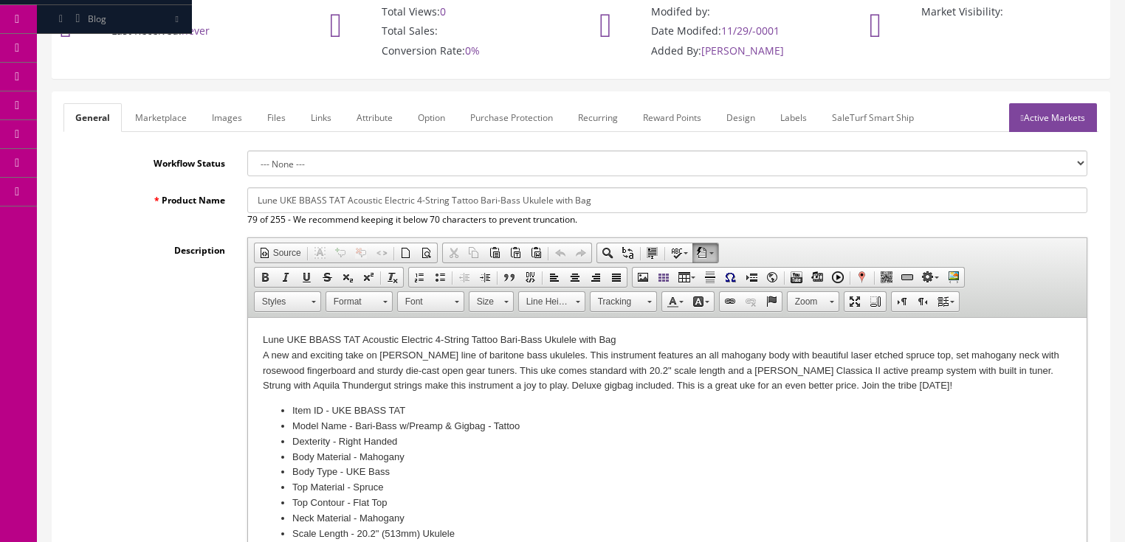
click at [624, 338] on p "Lune UKE BBASS TAT Acoustic Electric 4-String Tattoo Bari-Bass Ukulele with Bag…" at bounding box center [666, 363] width 809 height 61
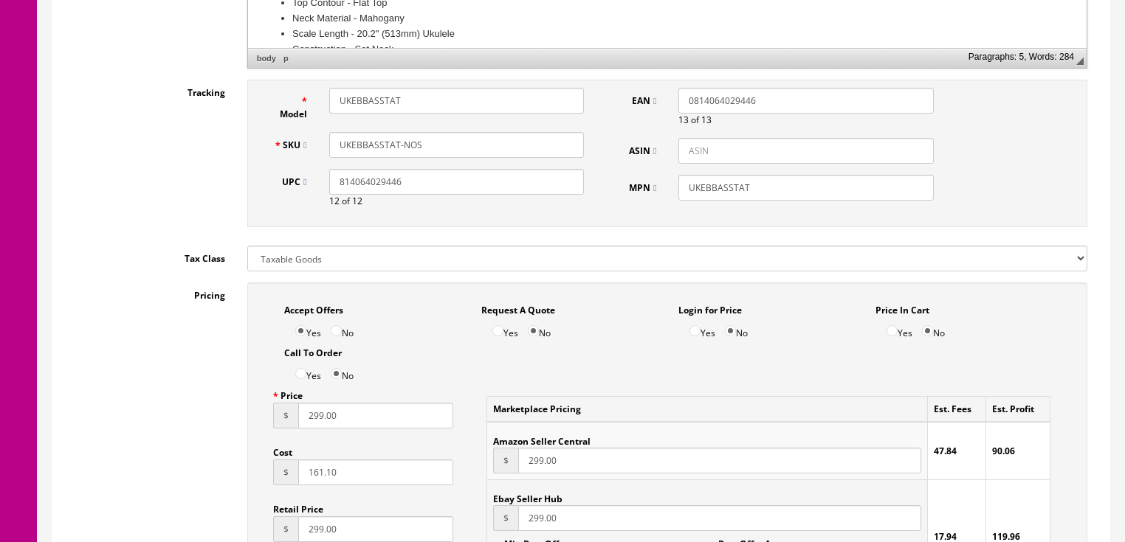
scroll to position [708, 0]
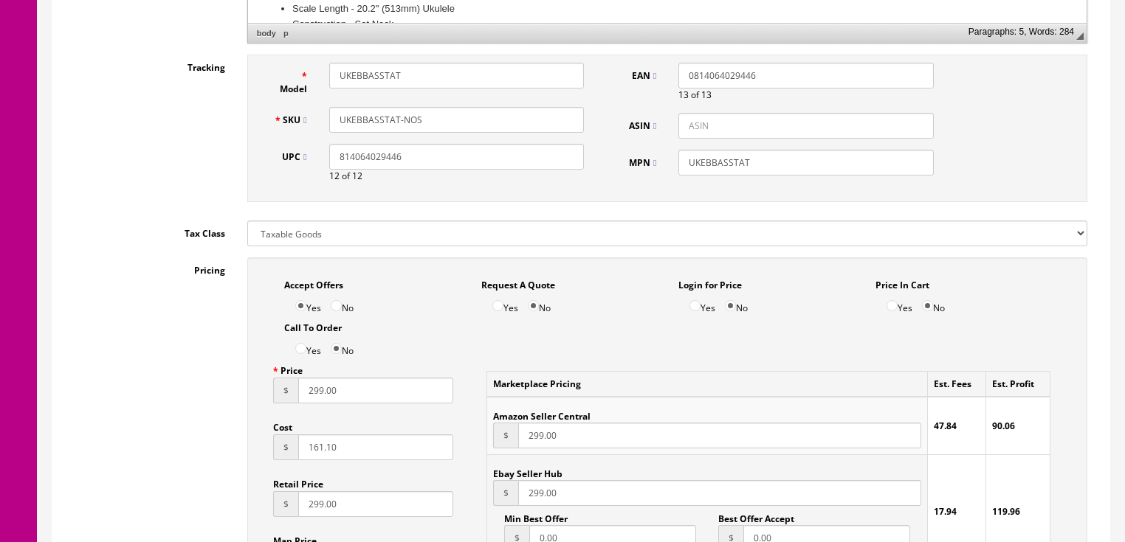
drag, startPoint x: 306, startPoint y: 387, endPoint x: 361, endPoint y: 400, distance: 56.8
click at [361, 400] on input "299.00" at bounding box center [376, 391] width 156 height 26
type input "195.00"
drag, startPoint x: 569, startPoint y: 440, endPoint x: 520, endPoint y: 442, distance: 48.8
click at [520, 442] on input "299.00" at bounding box center [719, 436] width 402 height 26
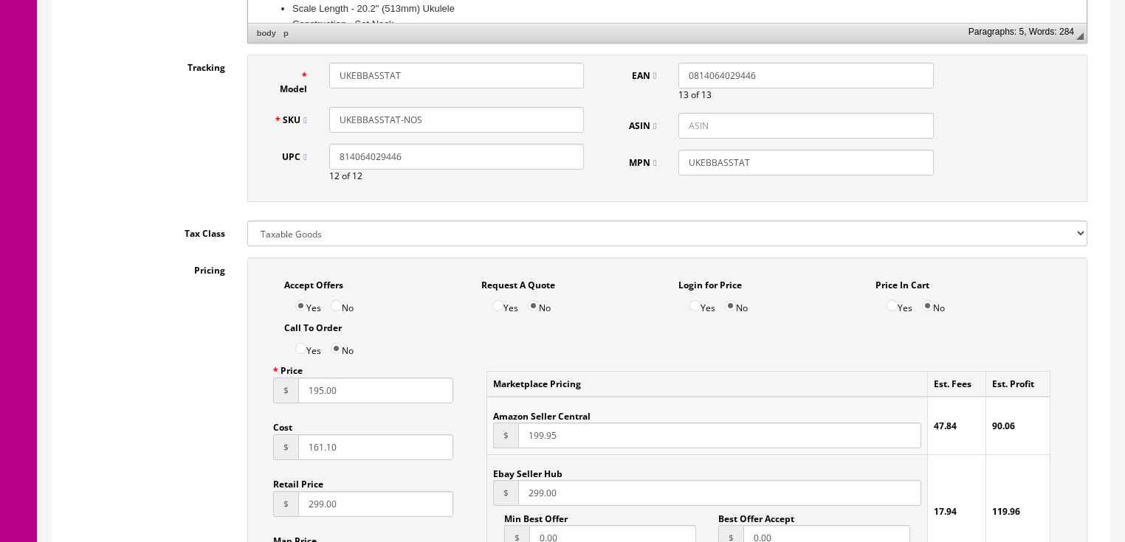
type input "199.95"
drag, startPoint x: 591, startPoint y: 493, endPoint x: 502, endPoint y: 506, distance: 90.2
click at [503, 505] on div "$ 299.00" at bounding box center [706, 493] width 427 height 26
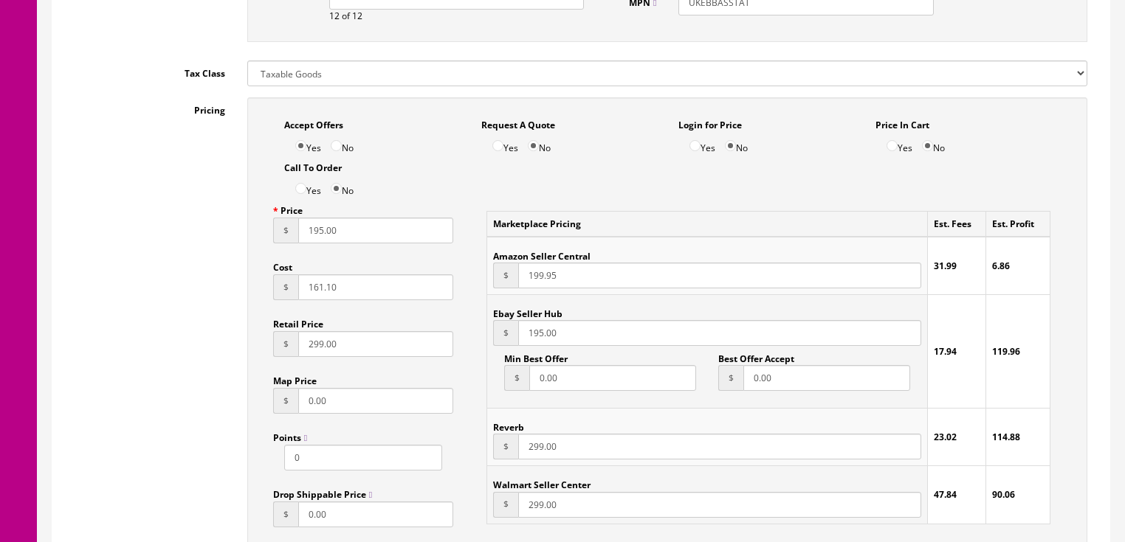
scroll to position [945, 0]
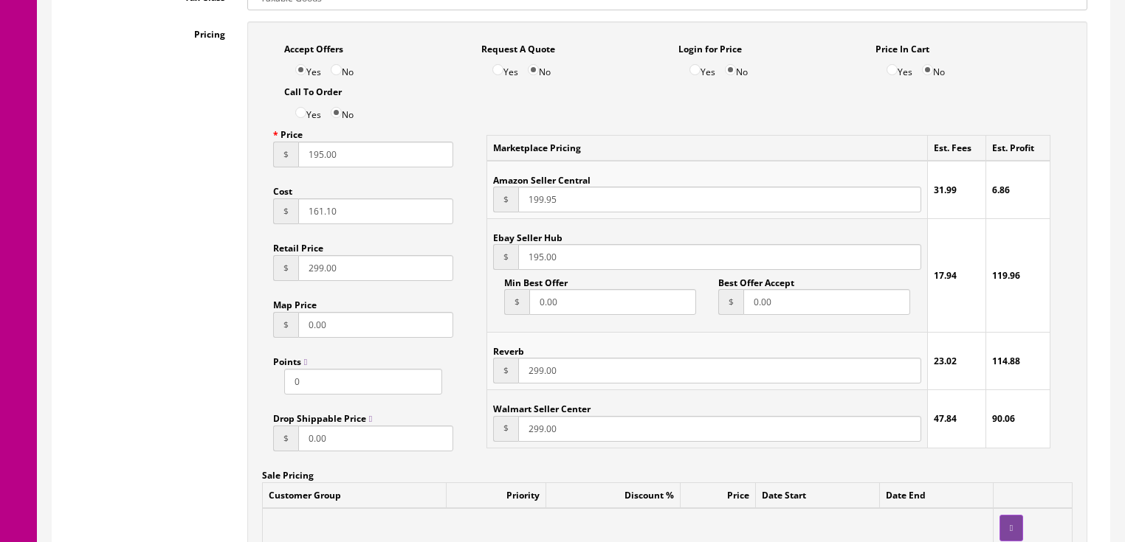
type input "195.00"
drag, startPoint x: 585, startPoint y: 377, endPoint x: 497, endPoint y: 379, distance: 87.8
click at [497, 379] on div "$ 299.00" at bounding box center [706, 371] width 427 height 26
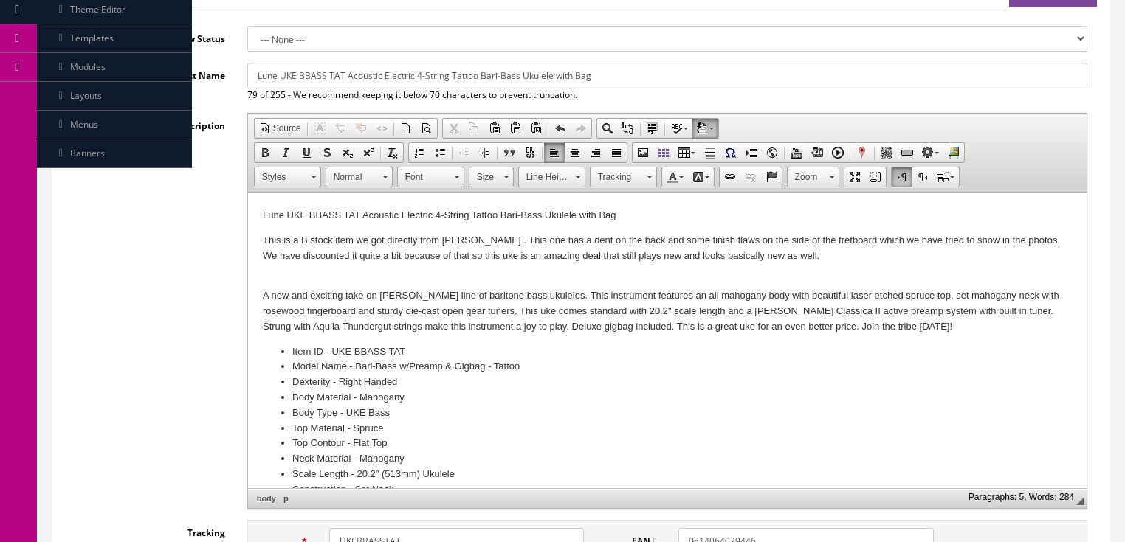
scroll to position [236, 0]
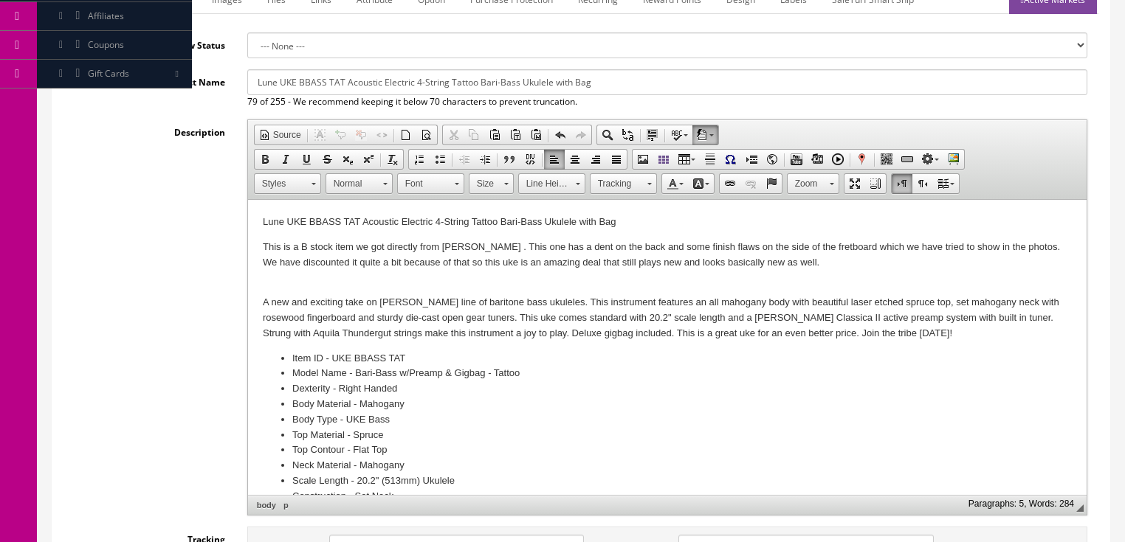
type input "195.00"
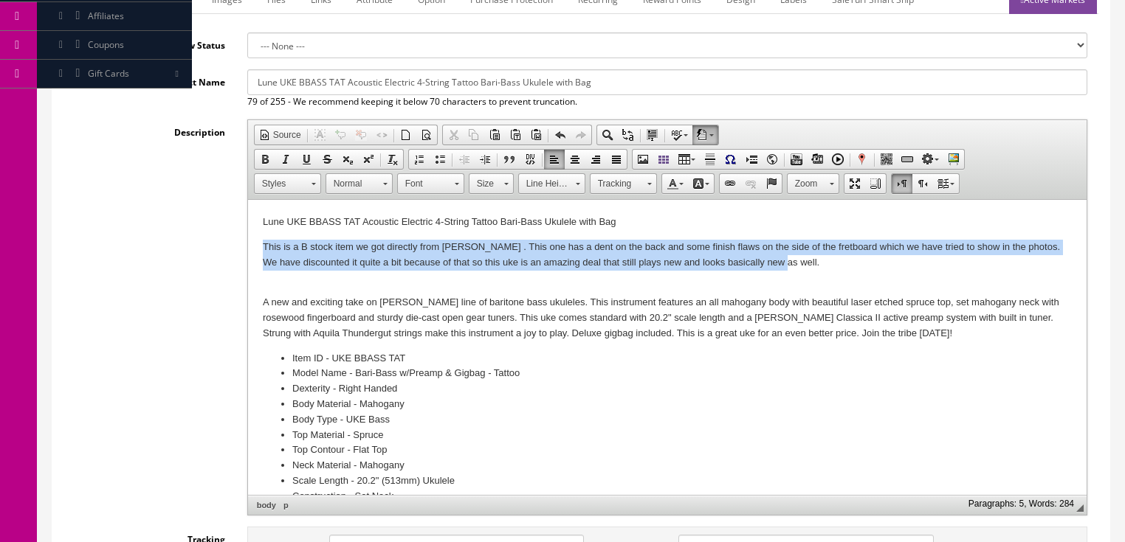
drag, startPoint x: 259, startPoint y: 244, endPoint x: 790, endPoint y: 270, distance: 531.3
click at [790, 269] on html "Lune UKE BBASS TAT Acoustic Electric 4-String Tattoo Bari-Bass Ukulele with Bag…" at bounding box center [666, 482] width 838 height 565
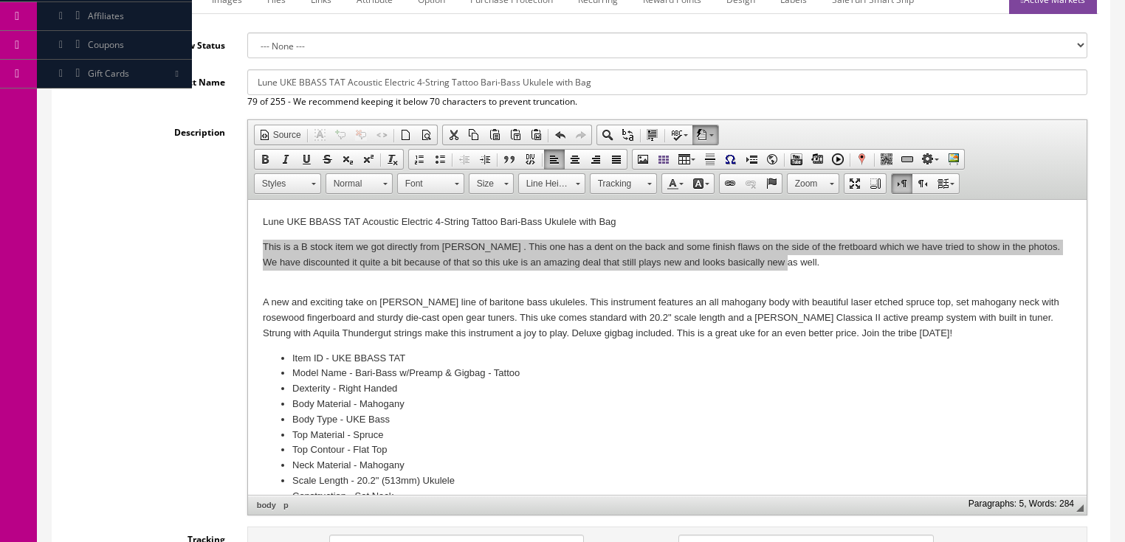
scroll to position [0, 0]
click at [719, 288] on span "Copy" at bounding box center [751, 287] width 78 height 18
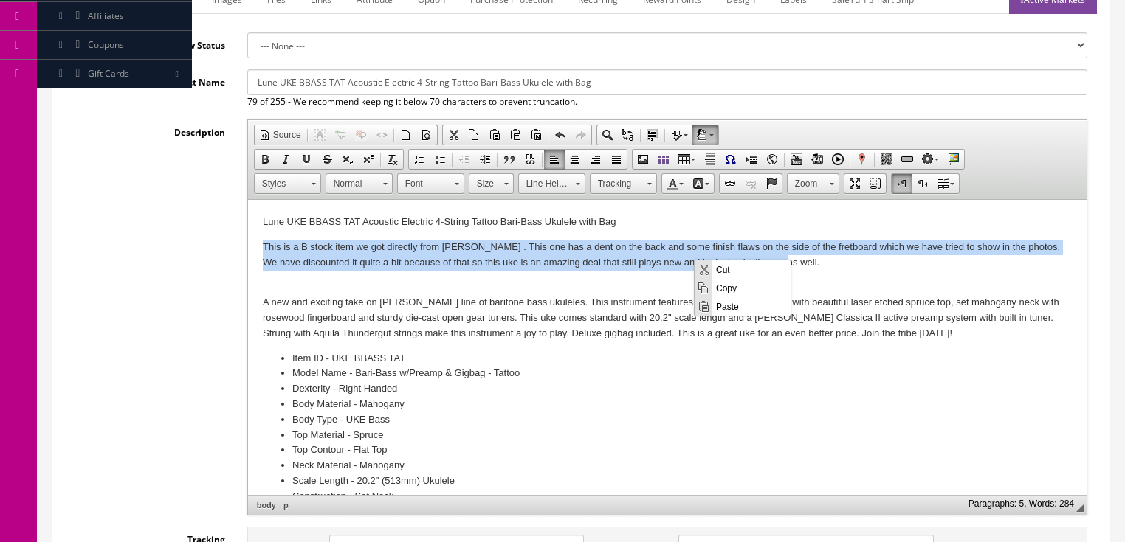
copy p "This is a B stock item we got directly from Luna . This one has a dent on the b…"
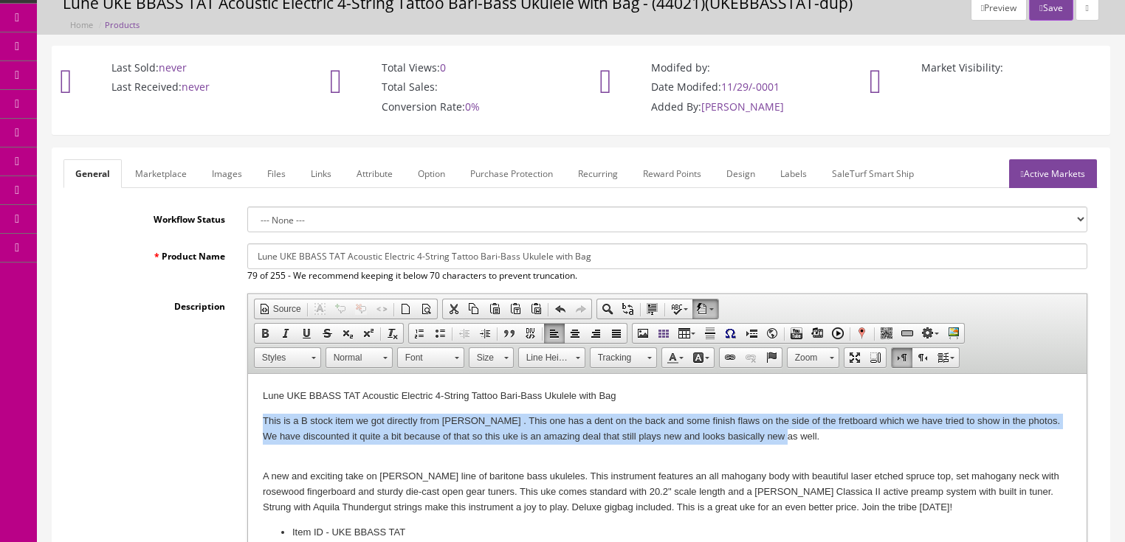
scroll to position [59, 0]
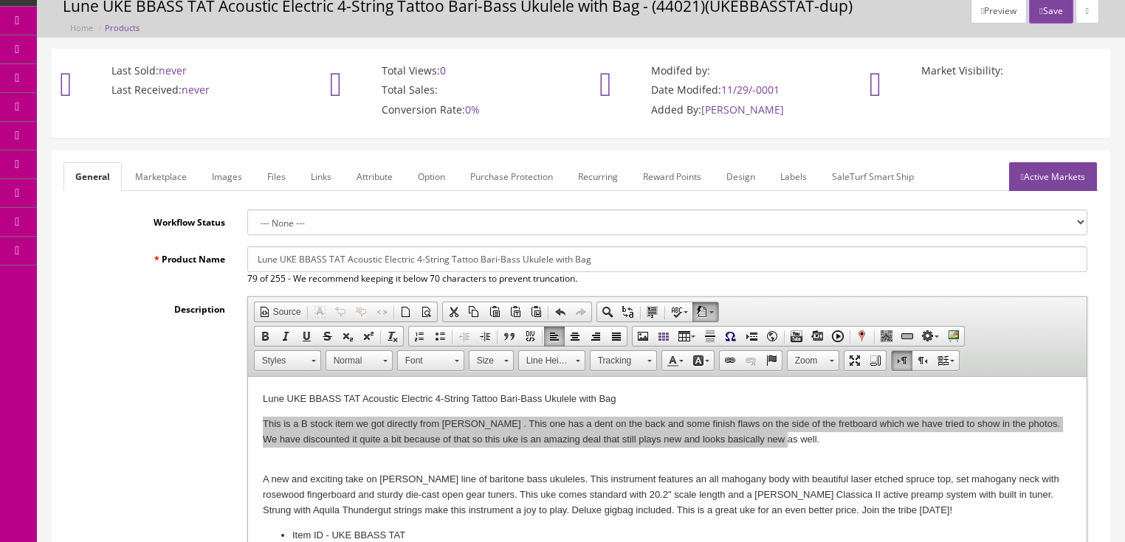
click at [170, 174] on link "Marketplace" at bounding box center [160, 176] width 75 height 29
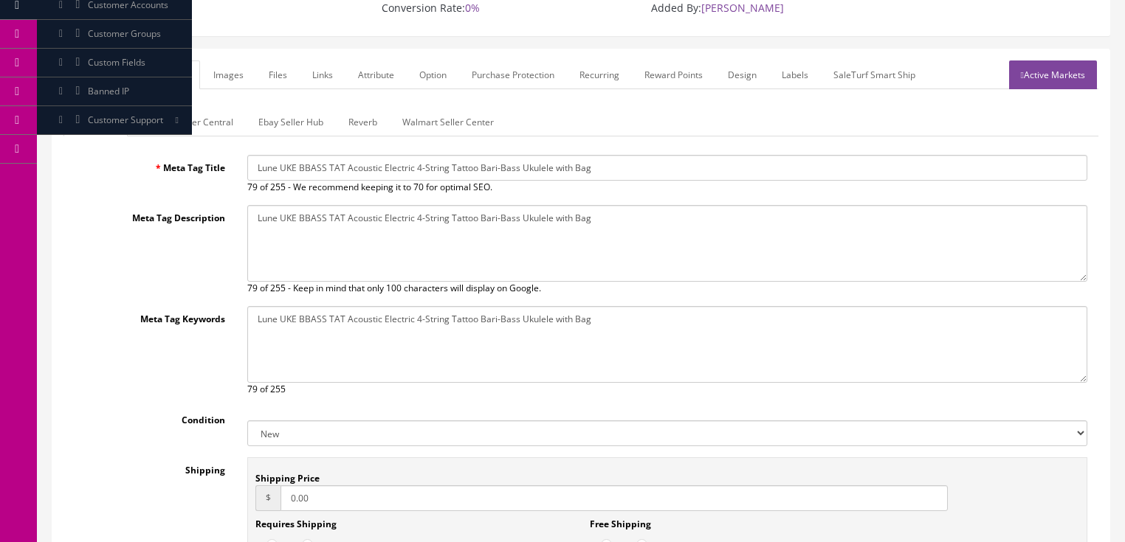
scroll to position [177, 0]
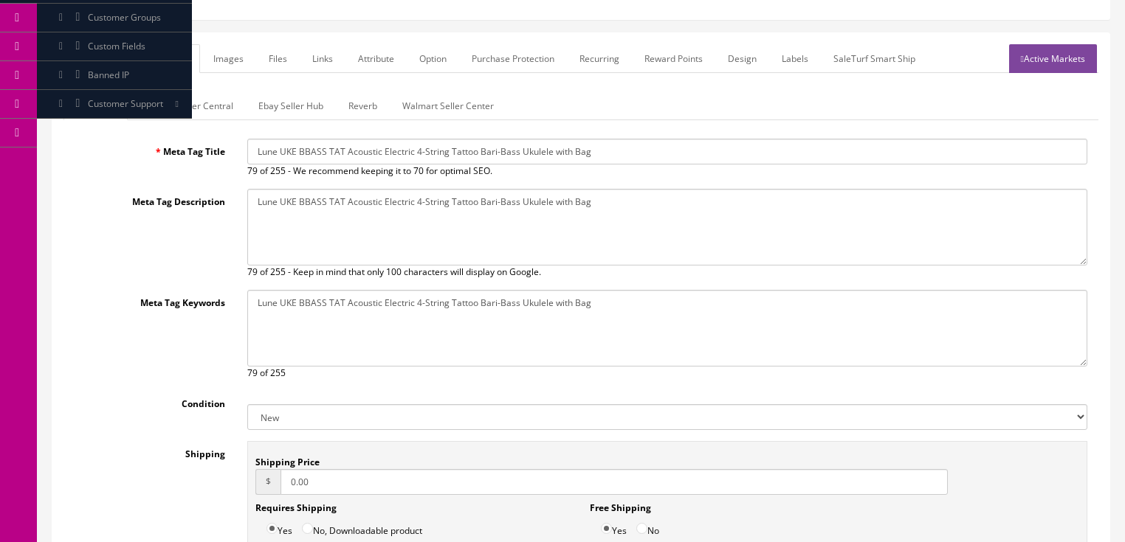
click at [289, 413] on select "New Used B Stock Open Box Re-Packed" at bounding box center [667, 417] width 840 height 26
select select "B Stock"
click at [247, 404] on select "New Used B Stock Open Box Re-Packed" at bounding box center [667, 417] width 840 height 26
drag, startPoint x: 337, startPoint y: 487, endPoint x: 246, endPoint y: 490, distance: 91.6
click at [246, 490] on div "Shipping Price $ 0.00 Requires Shipping Yes No, Downloadable product Drop Ship …" at bounding box center [667, 518] width 862 height 155
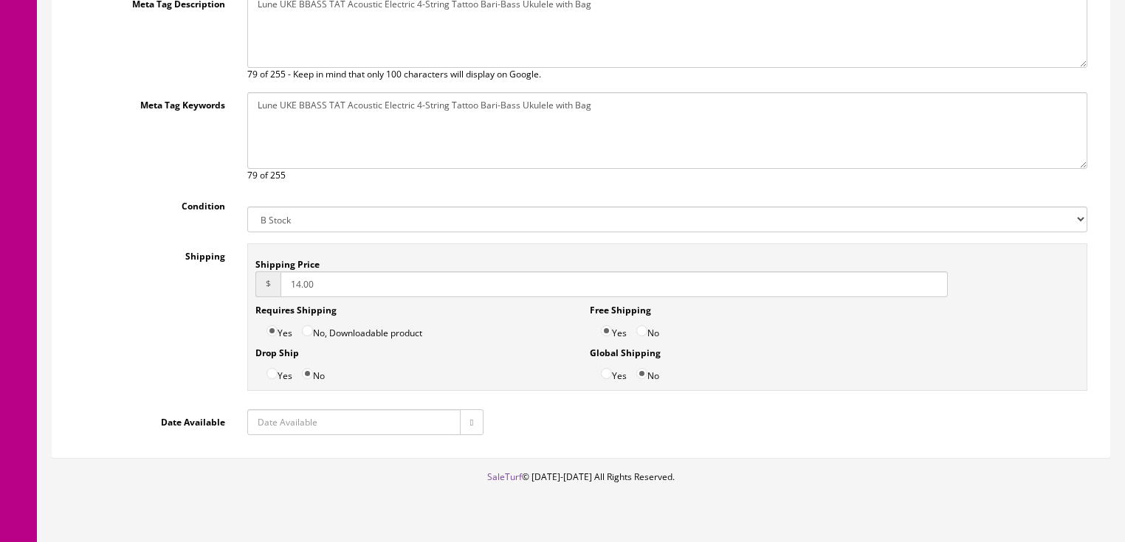
scroll to position [403, 0]
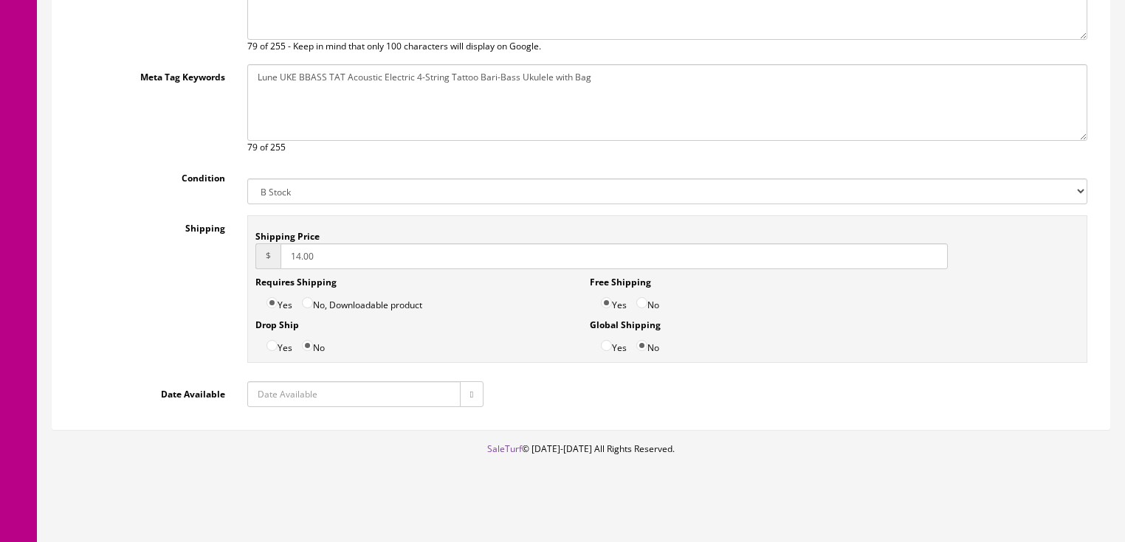
type input "14.00"
click at [647, 297] on input "No" at bounding box center [641, 302] width 11 height 11
radio input "true"
click at [470, 390] on icon "button" at bounding box center [471, 394] width 3 height 9
type input "[DATE]"
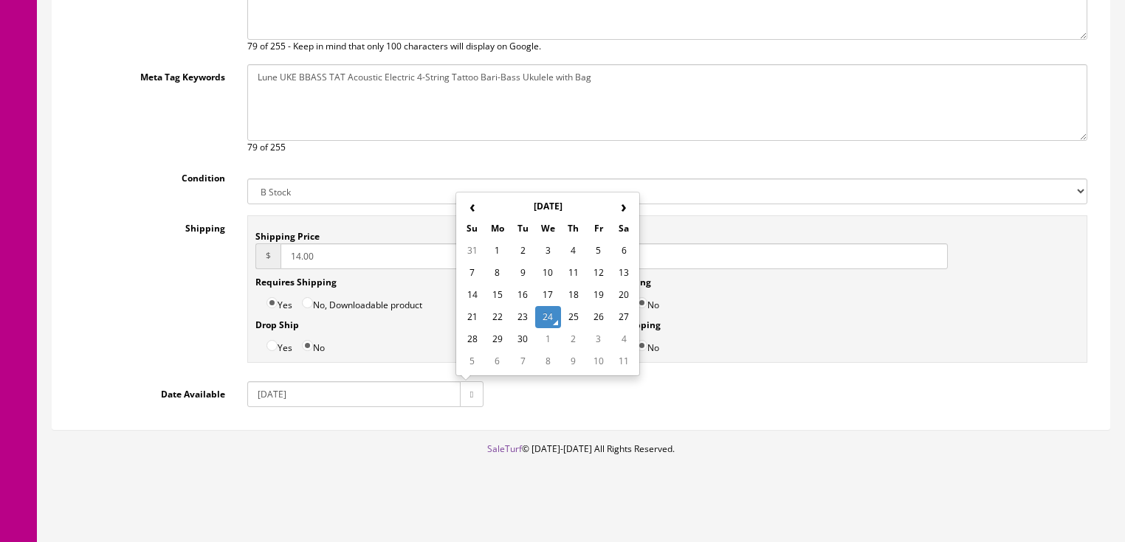
click at [540, 316] on td "24" at bounding box center [547, 317] width 25 height 22
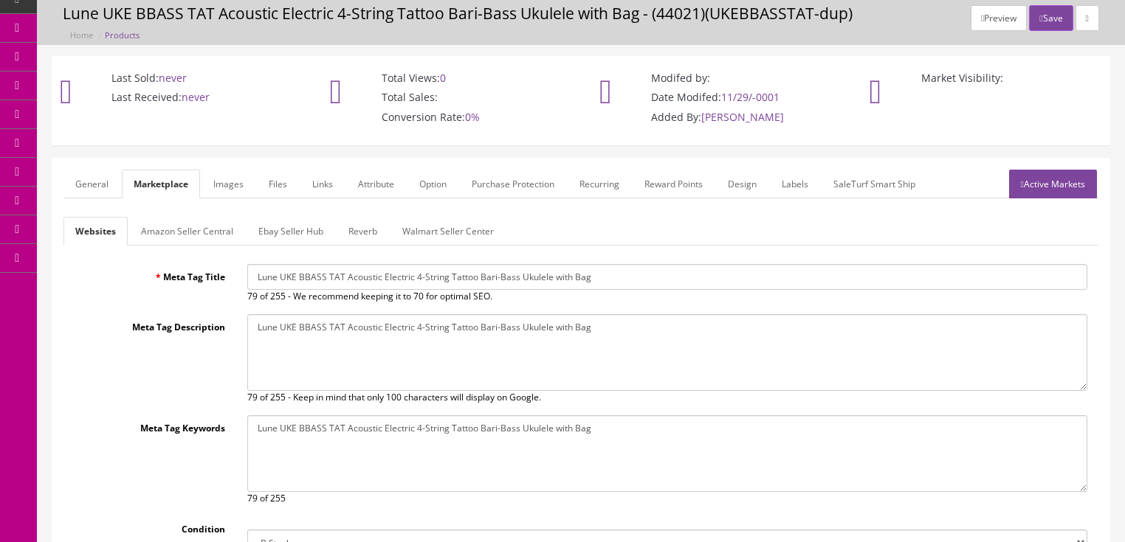
scroll to position [49, 0]
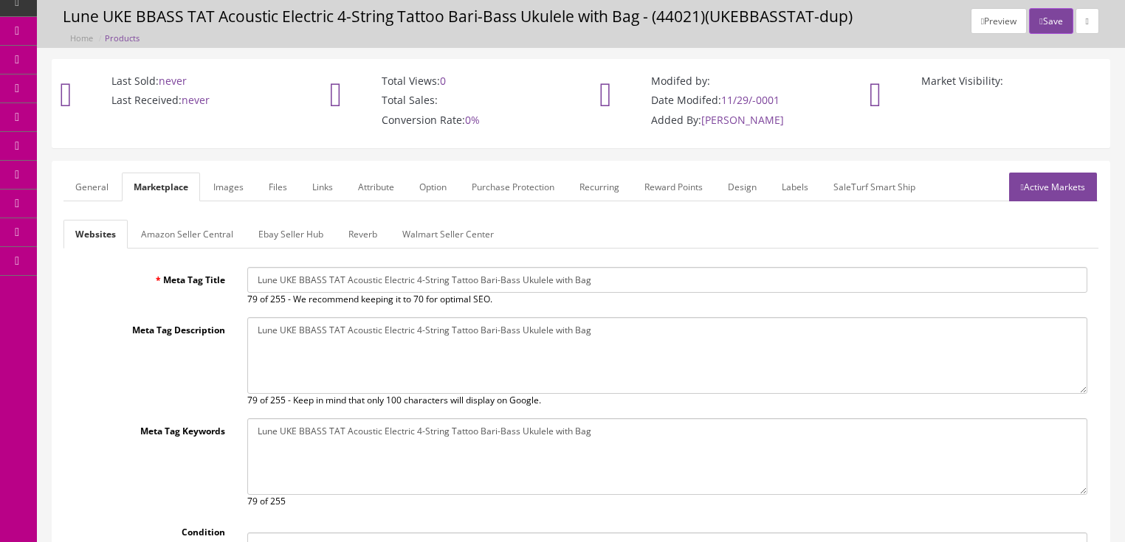
click at [183, 242] on link "Amazon Seller Central" at bounding box center [187, 234] width 116 height 29
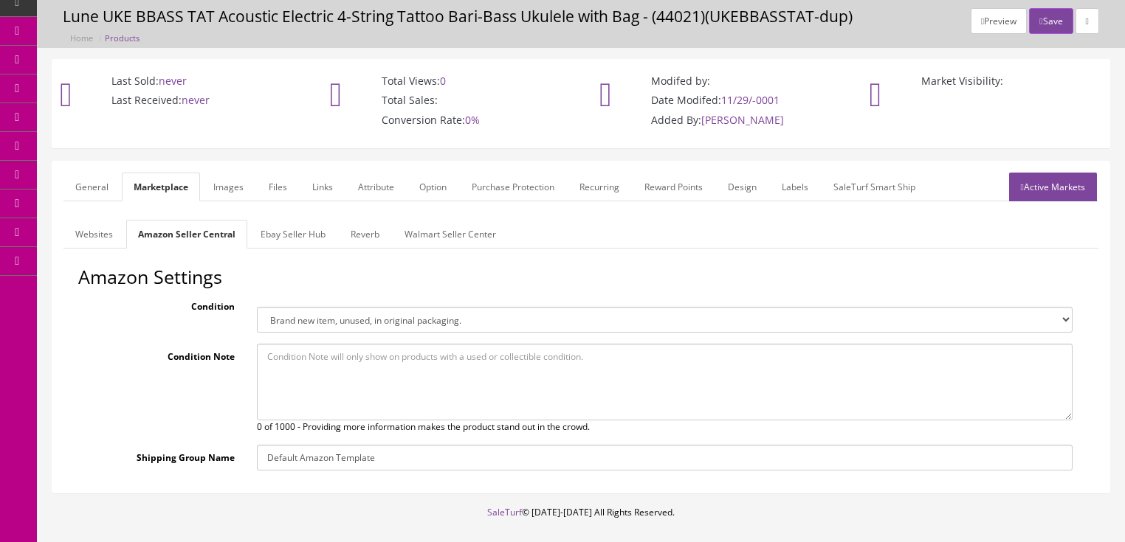
click at [269, 320] on select "Brand new item, unused, in original packaging. New item, but packaging has been…" at bounding box center [665, 320] width 816 height 26
select select "used_like_new"
click at [257, 307] on select "Brand new item, unused, in original packaging. New item, but packaging has been…" at bounding box center [665, 320] width 816 height 26
paste textarea "This is a B stock item we got directly from Luna . This one has a dent on the b…"
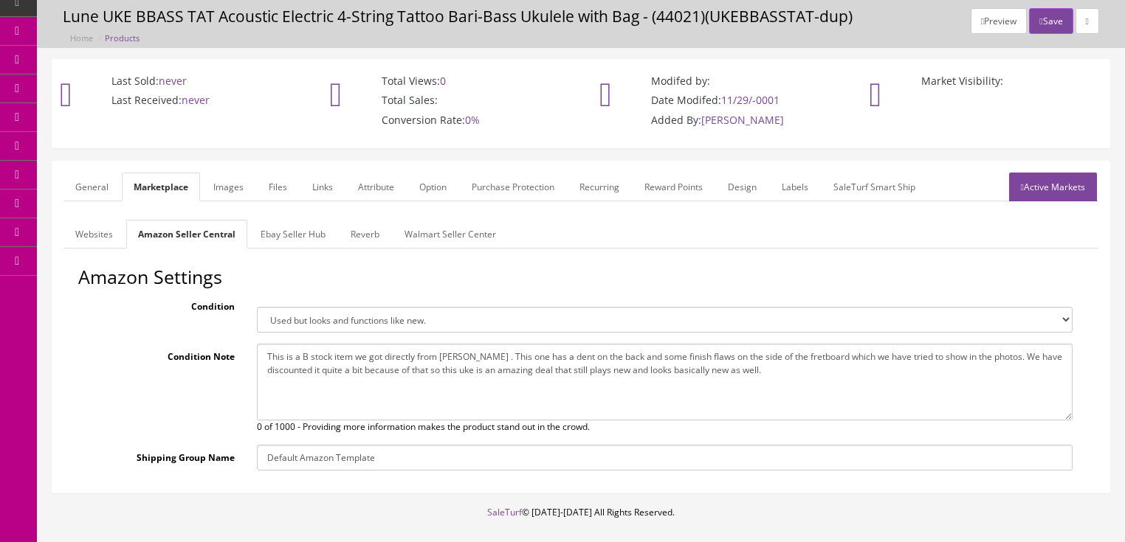
type textarea "This is a B stock item we got directly from Luna . This one has a dent on the b…"
click at [274, 245] on link "Ebay Seller Hub" at bounding box center [293, 234] width 89 height 29
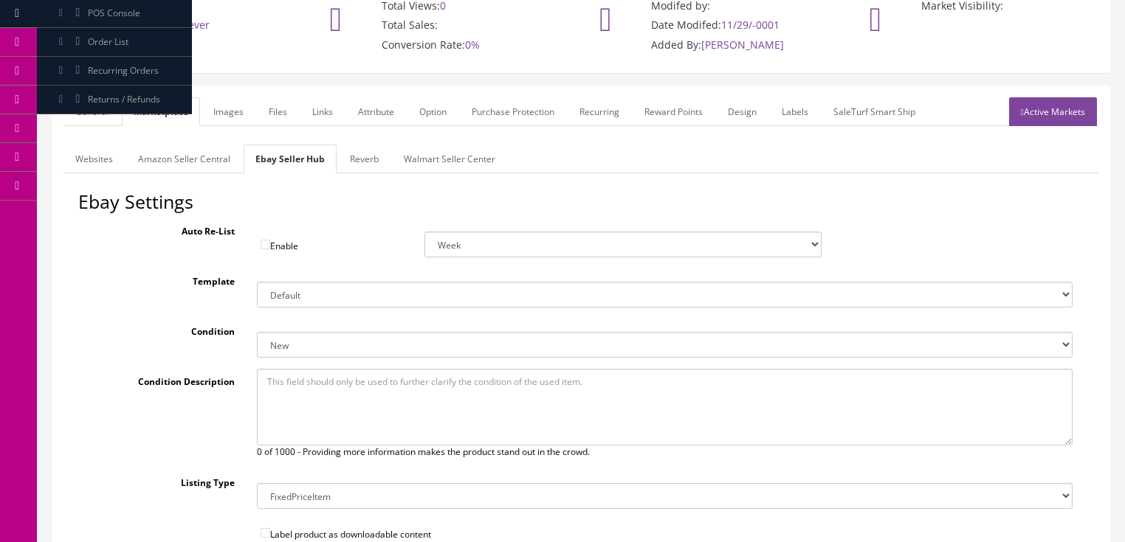
scroll to position [226, 0]
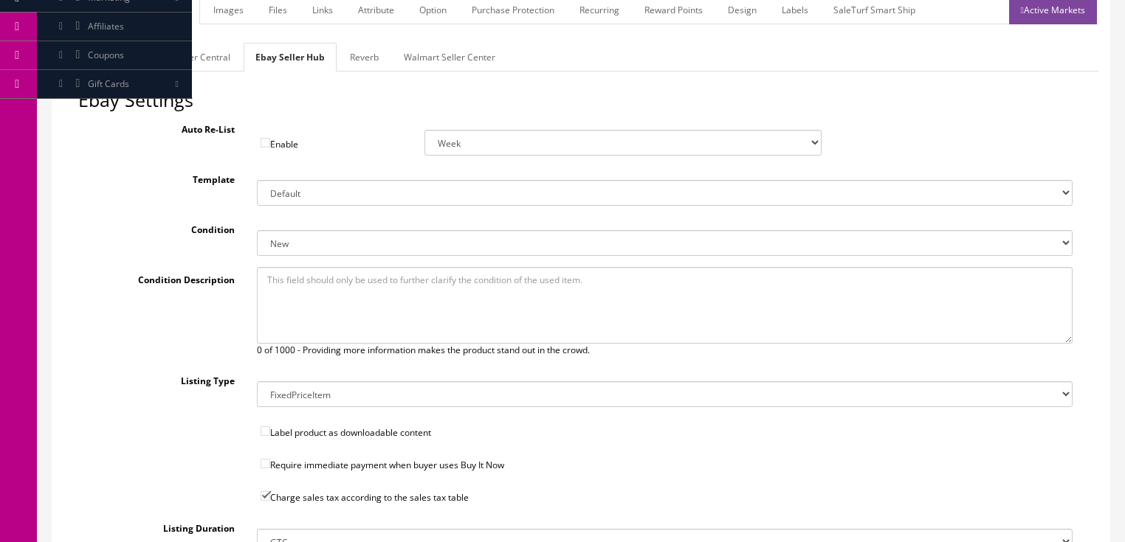
click at [286, 240] on select "New New other New with defects Manufacturer refurbished Seller refurbished Used…" at bounding box center [665, 243] width 816 height 26
select select "1500"
click at [257, 230] on select "New New other New with defects Manufacturer refurbished Seller refurbished Used…" at bounding box center [665, 243] width 816 height 26
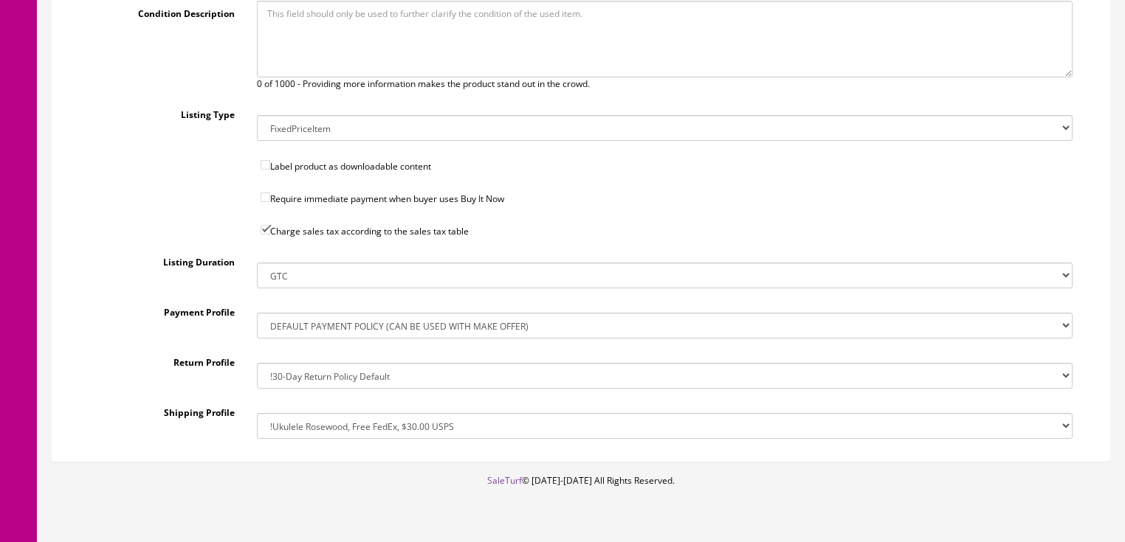
scroll to position [525, 0]
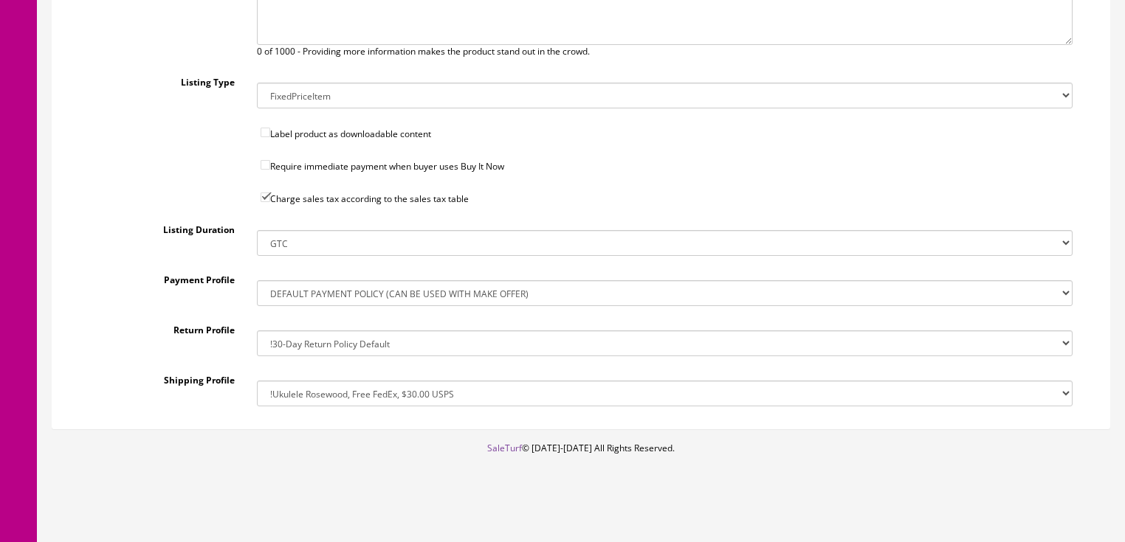
drag, startPoint x: 326, startPoint y: 393, endPoint x: 320, endPoint y: 379, distance: 14.5
click at [326, 393] on select "!$28.50 FedEx, Priority $65.00 No International !$28.50 FedEx, Priority $65.00 …" at bounding box center [665, 394] width 816 height 26
select select "162368011017"
click at [257, 381] on select "!$28.50 FedEx, Priority $65.00 No International !$28.50 FedEx, Priority $65.00 …" at bounding box center [665, 394] width 816 height 26
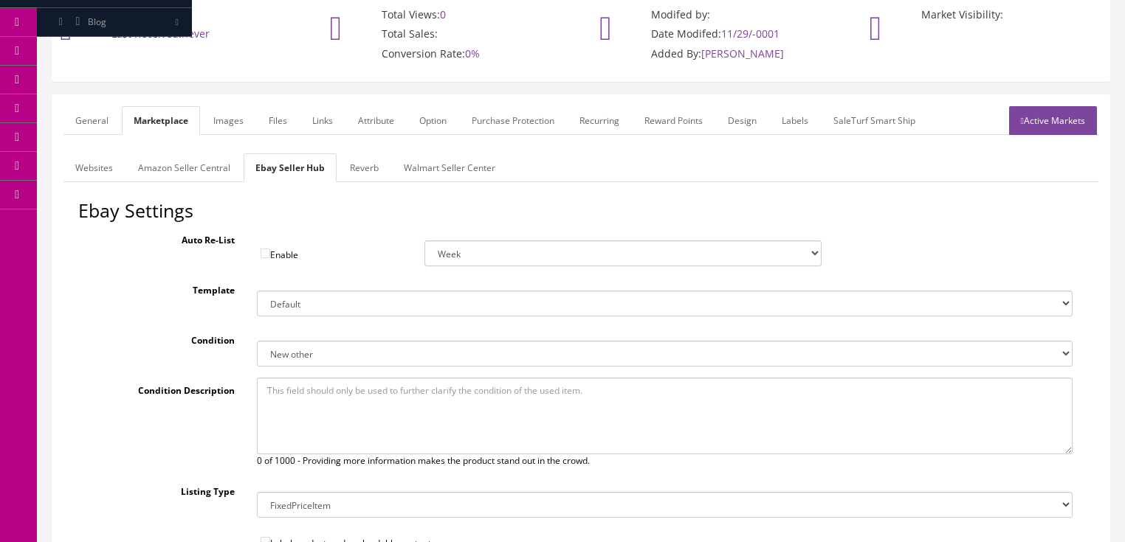
scroll to position [52, 0]
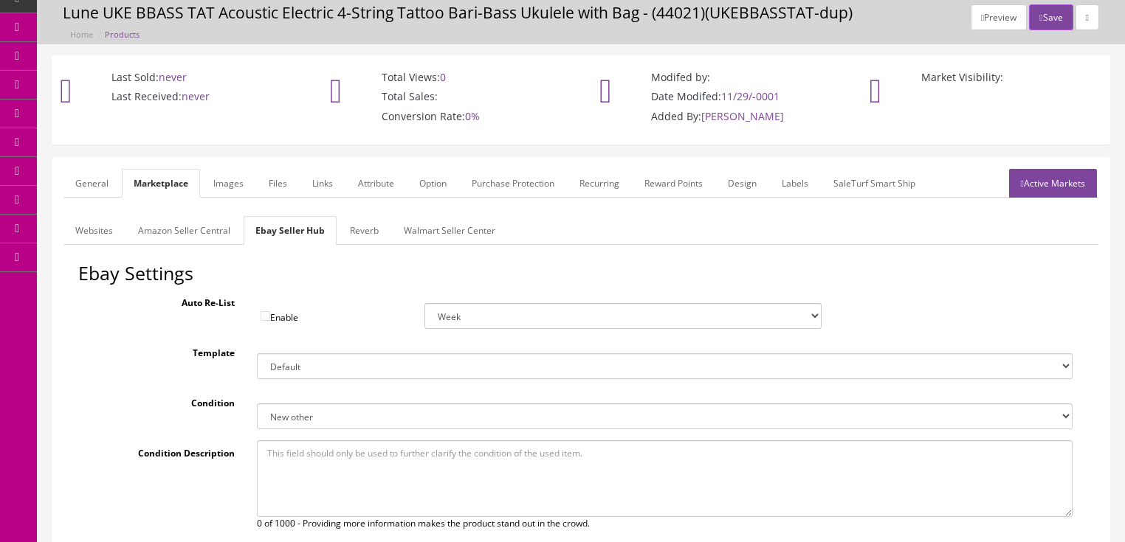
click at [351, 233] on link "Reverb" at bounding box center [364, 230] width 52 height 29
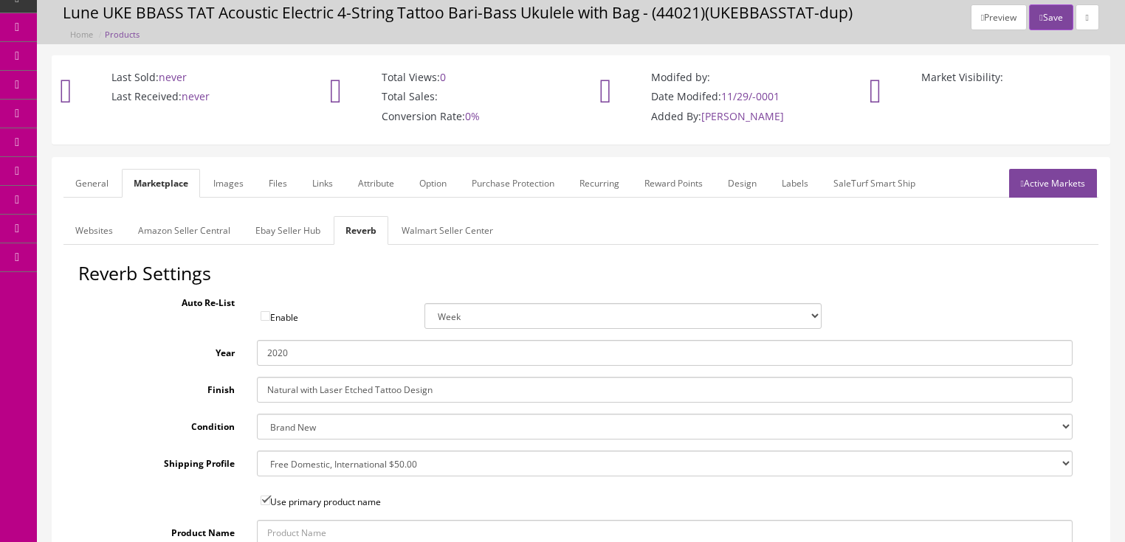
drag, startPoint x: 281, startPoint y: 359, endPoint x: 300, endPoint y: 359, distance: 19.2
click at [300, 359] on input "2020" at bounding box center [665, 353] width 816 height 26
type input "2025"
click at [311, 431] on select "Brand New Mint Excellent Very Good Good Fair Poor B-Stock Non Functioning" at bounding box center [665, 427] width 816 height 26
select select "ae4d9114-1bd7-4ec5-a4ba-6653af5ac84d"
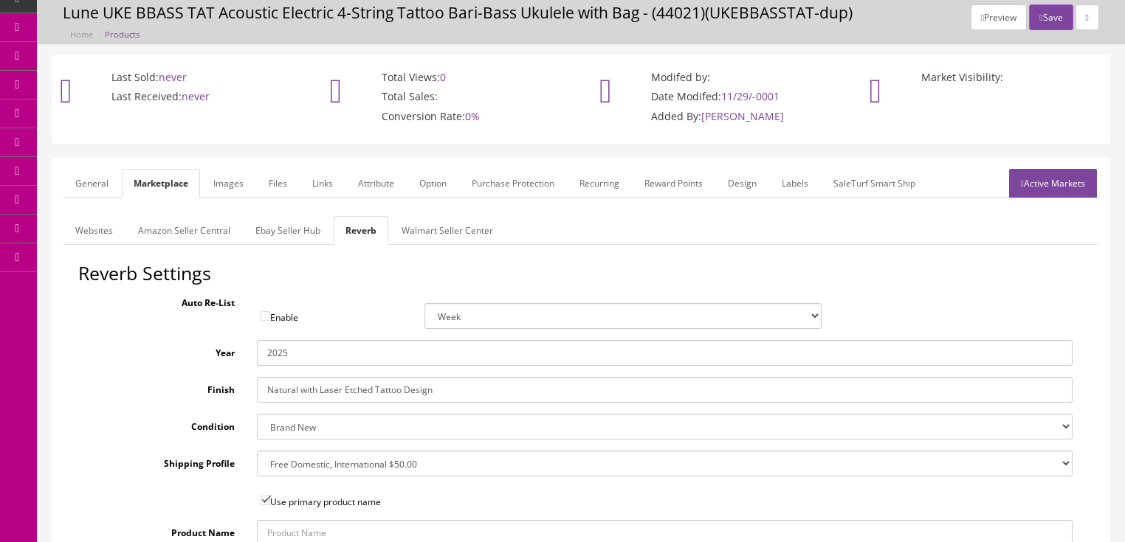
click at [257, 414] on select "Brand New Mint Excellent Very Good Good Fair Poor B-Stock Non Functioning" at bounding box center [665, 427] width 816 height 26
click at [324, 470] on select "--- None --- $3.49 USPS Shipping MH INSURED $20000 GUITAR MH INSURED $11000 GUI…" at bounding box center [665, 464] width 816 height 26
select select "12659"
click at [257, 451] on select "--- None --- $3.49 USPS Shipping MH INSURED $20000 GUITAR MH INSURED $11000 GUI…" at bounding box center [665, 464] width 816 height 26
click at [248, 186] on link "Images" at bounding box center [228, 183] width 54 height 29
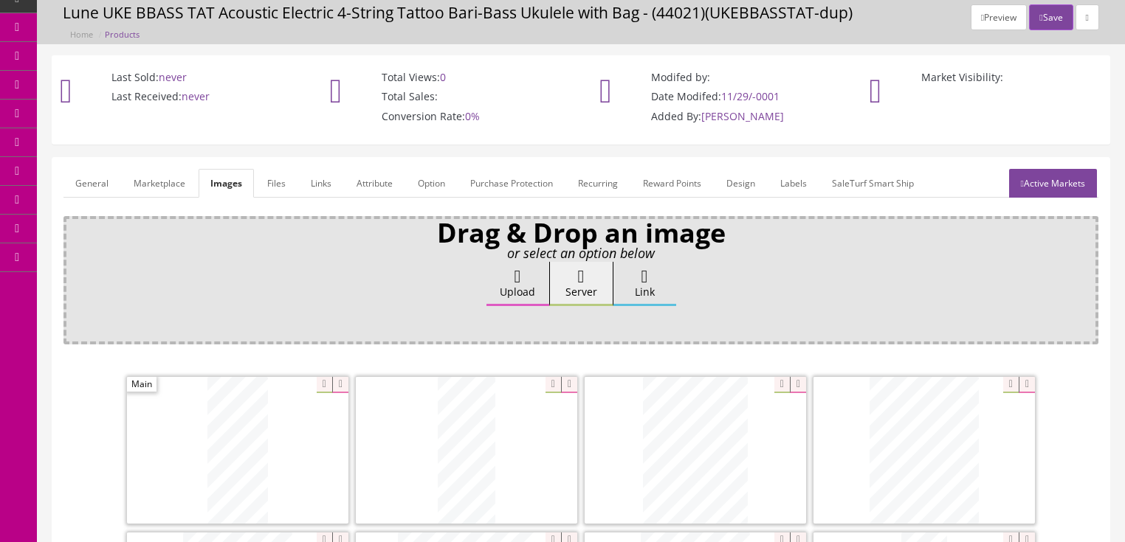
click at [366, 183] on link "Attribute" at bounding box center [375, 183] width 60 height 29
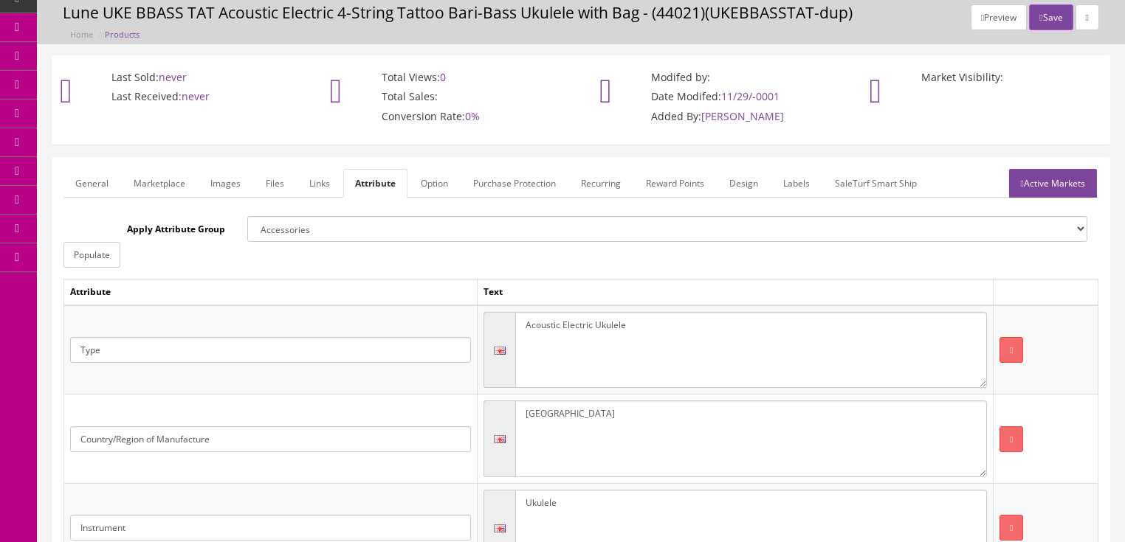
click at [1061, 187] on link "Active Markets" at bounding box center [1053, 183] width 88 height 29
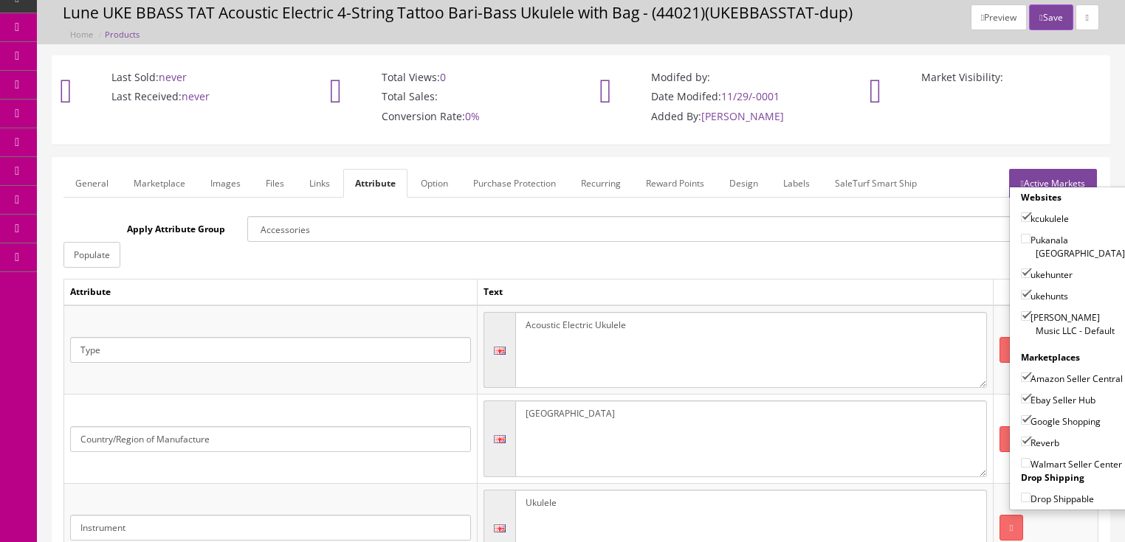
click at [1038, 179] on link "Active Markets" at bounding box center [1053, 183] width 88 height 29
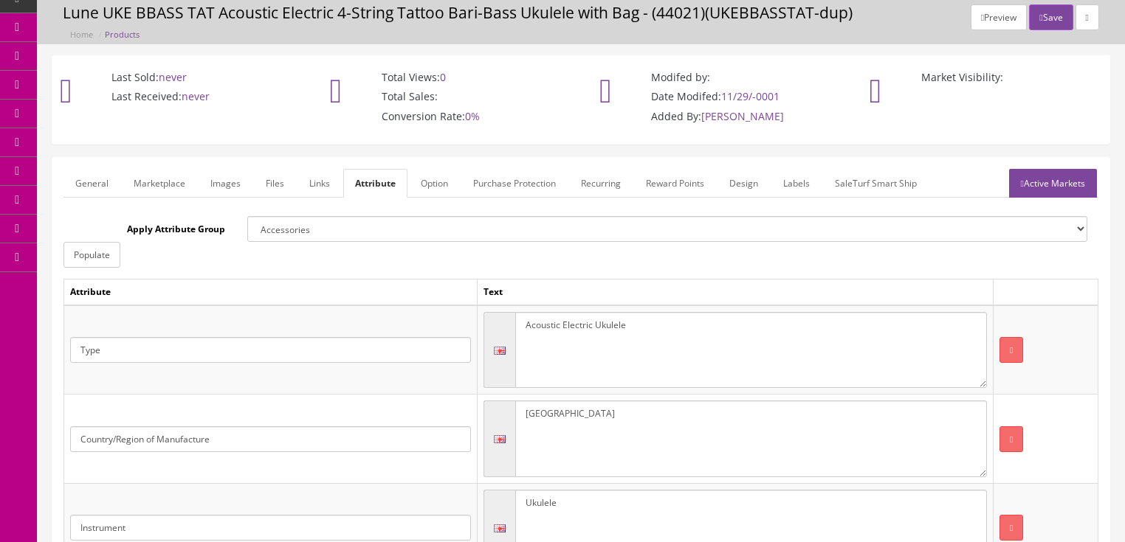
click at [100, 182] on link "General" at bounding box center [91, 183] width 57 height 29
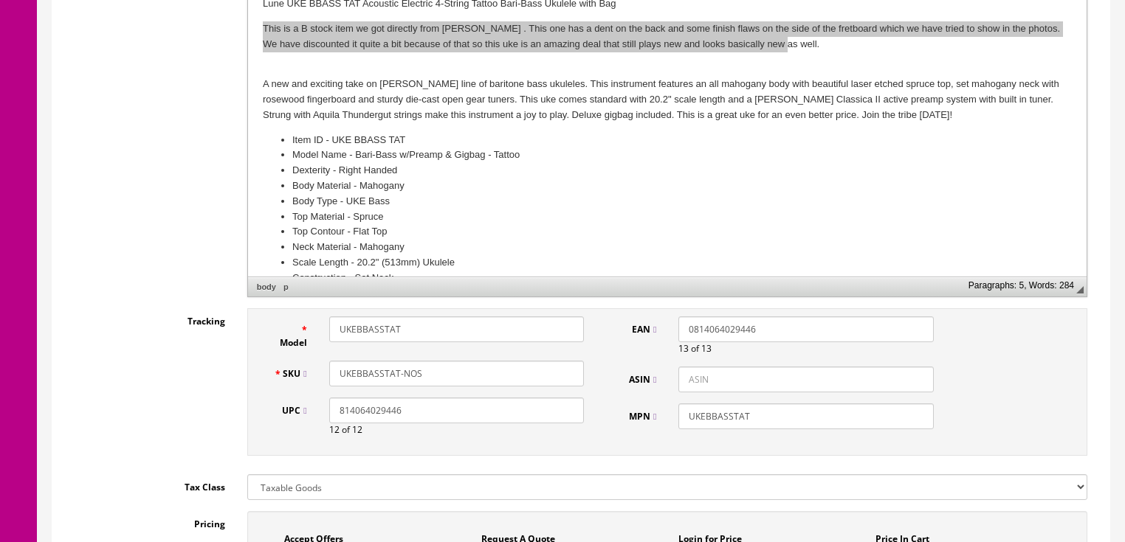
scroll to position [466, 0]
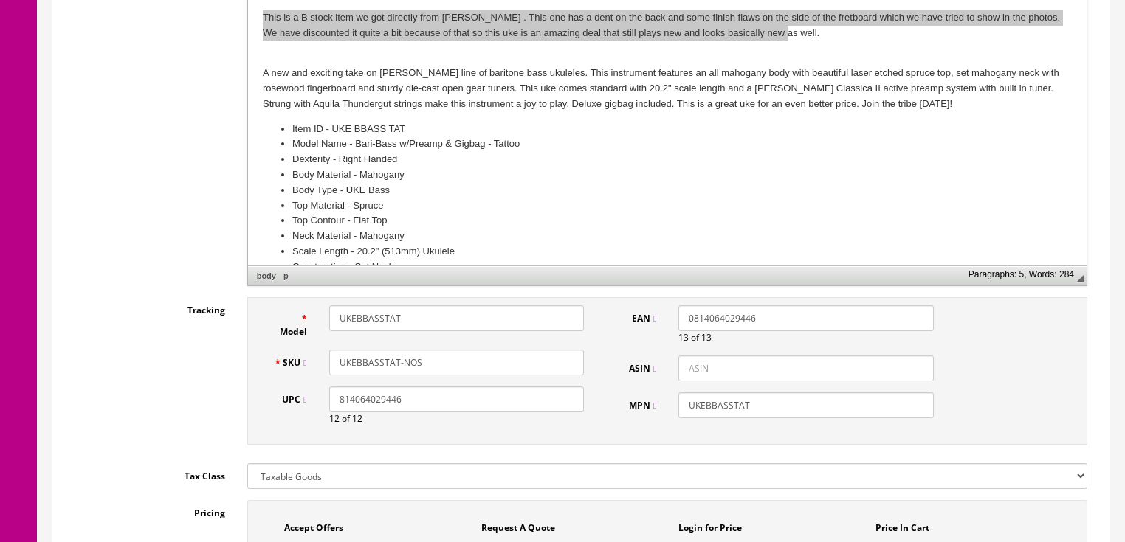
drag, startPoint x: 322, startPoint y: 365, endPoint x: 281, endPoint y: 375, distance: 41.9
click at [241, 373] on div "Model UKEBBASSTAT SKU UKEBBASSTAT-NOS UPC 814064029446 12 of 12 EAN 08140640294…" at bounding box center [667, 374] width 862 height 155
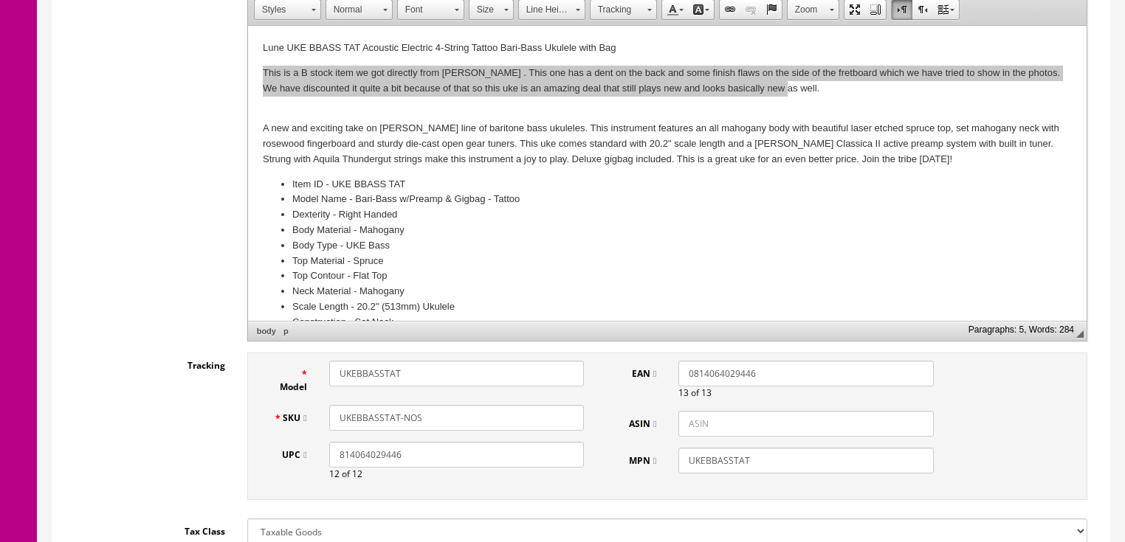
scroll to position [52, 0]
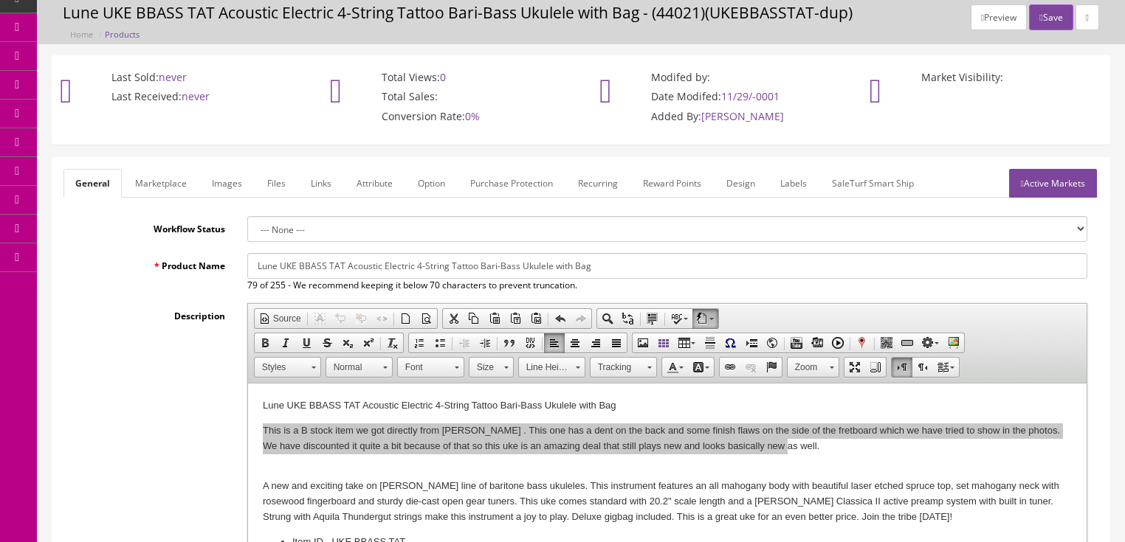
click at [1052, 170] on link "Active Markets" at bounding box center [1053, 183] width 88 height 29
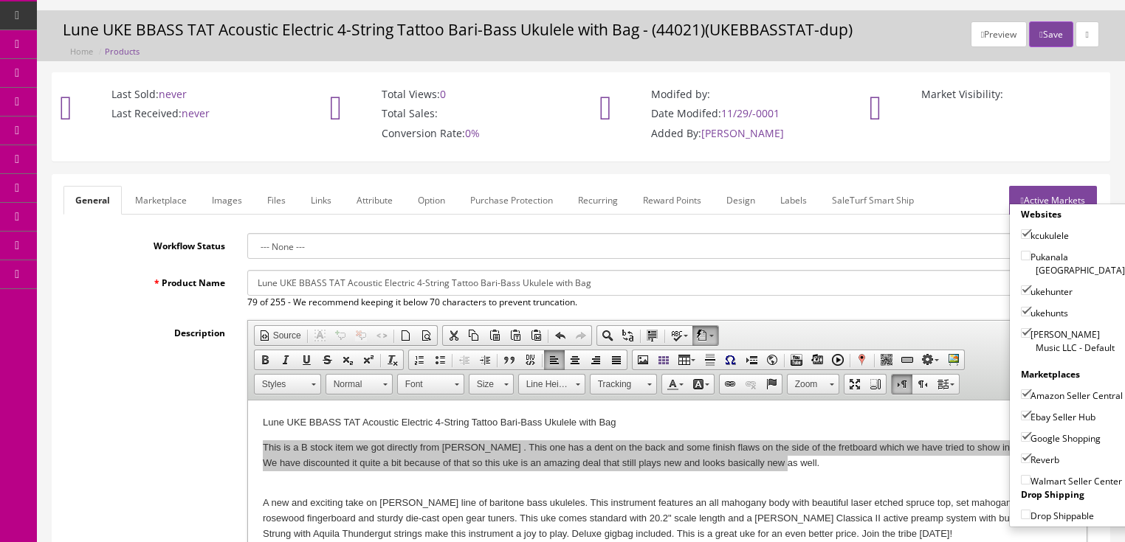
scroll to position [0, 0]
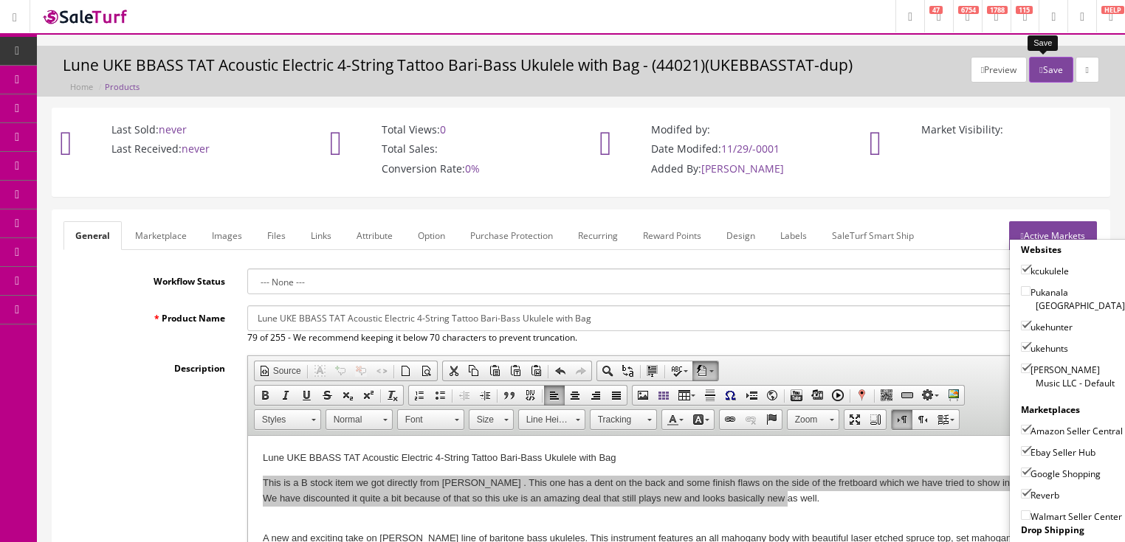
click at [1045, 68] on button "Save" at bounding box center [1051, 70] width 44 height 26
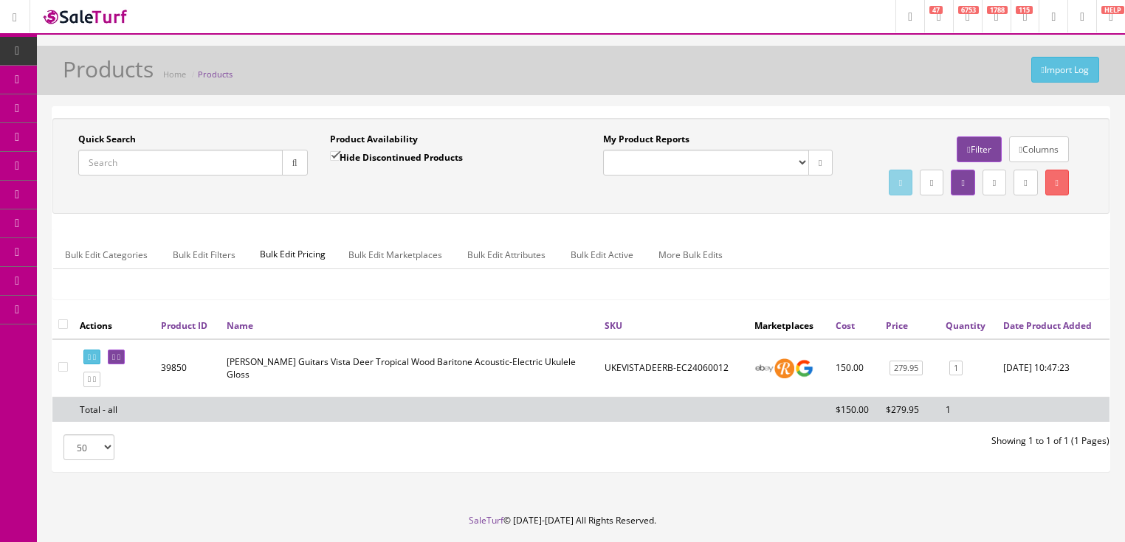
click at [207, 169] on input "Quick Search" at bounding box center [180, 163] width 204 height 26
paste input "UKEBBASSTAT-NOS"
click at [292, 170] on button "button" at bounding box center [295, 163] width 26 height 26
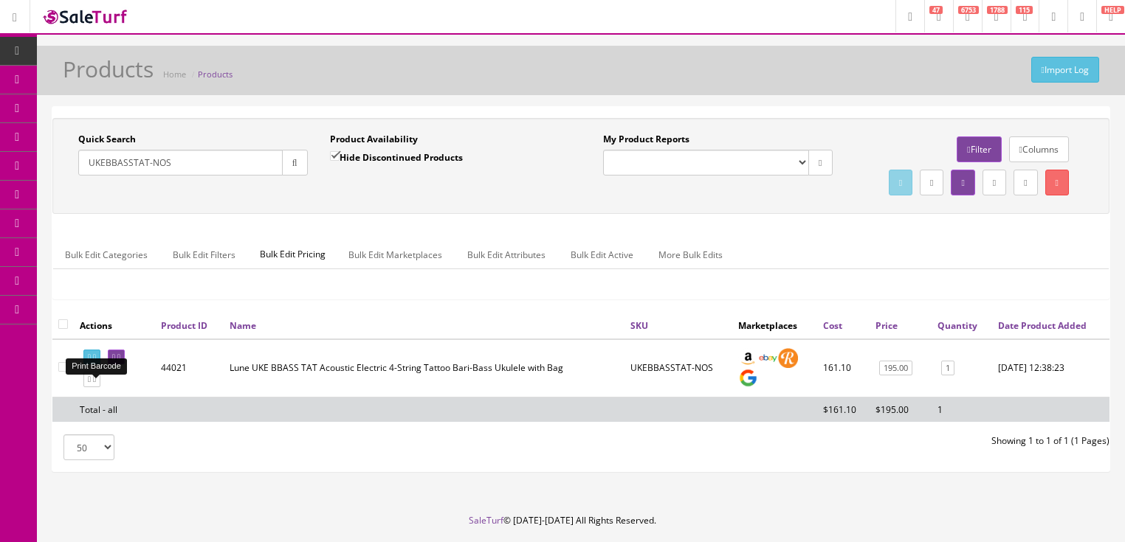
click at [96, 362] on icon at bounding box center [94, 358] width 3 height 8
drag, startPoint x: 212, startPoint y: 160, endPoint x: 77, endPoint y: 194, distance: 138.5
click at [80, 193] on div "Quick Search UKEBBASSTAT-NOS Date From Product Availability Hide Discontinued P…" at bounding box center [580, 166] width 1049 height 66
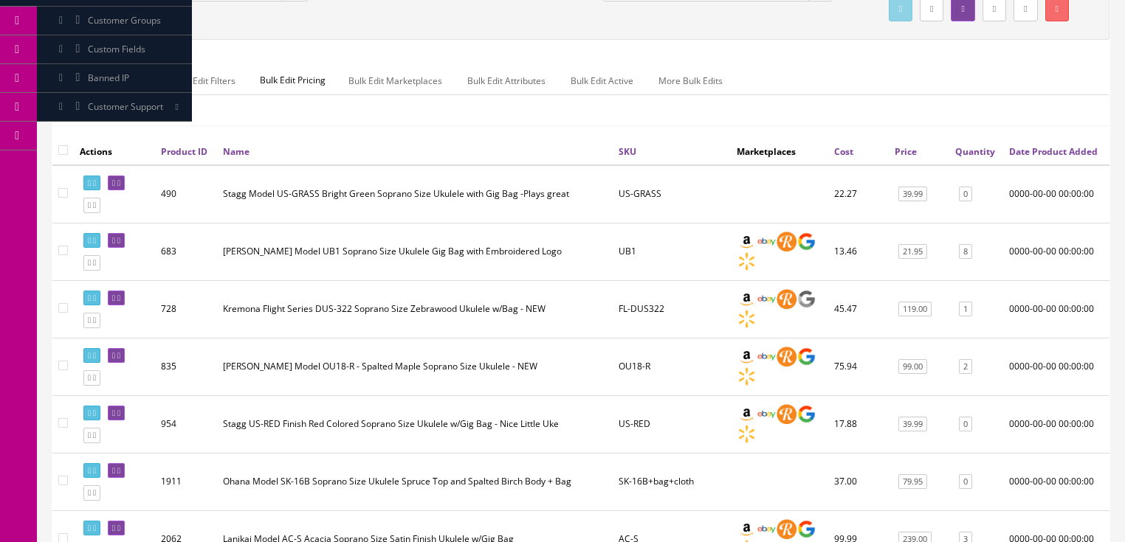
scroll to position [177, 0]
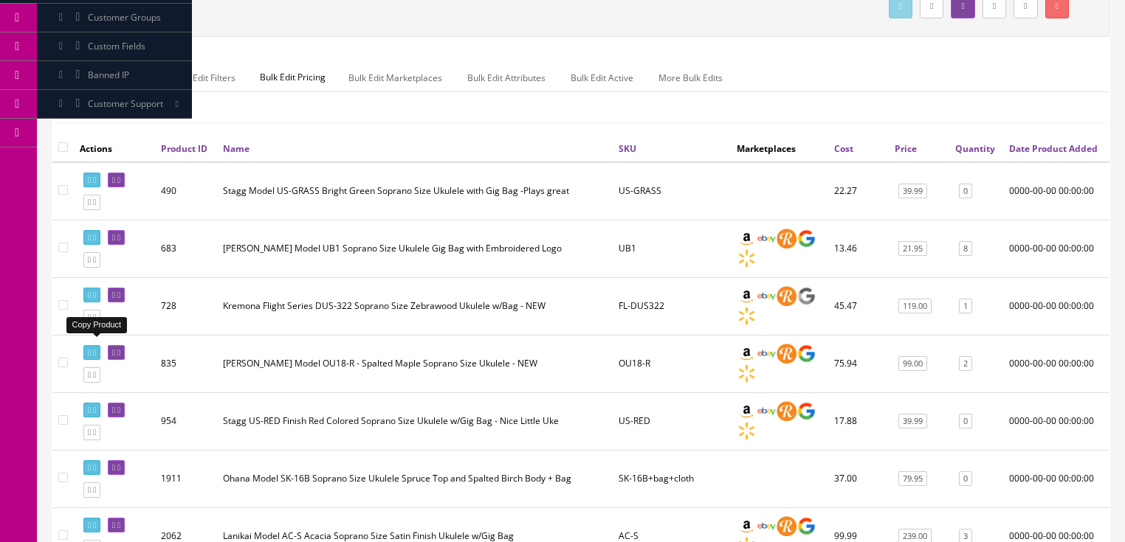
type input "soprano ukulele"
click at [96, 322] on icon at bounding box center [94, 318] width 3 height 8
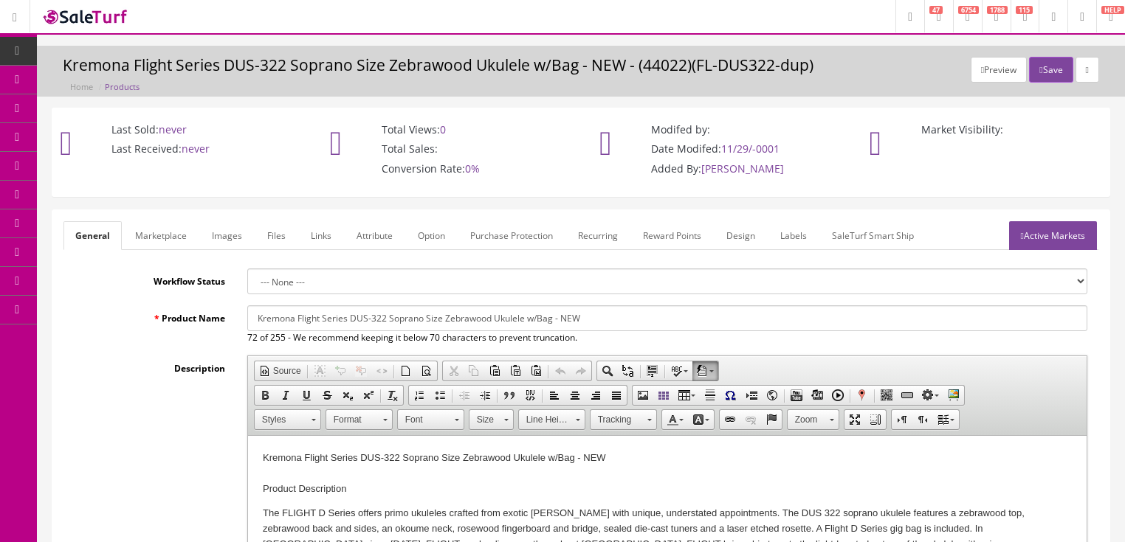
click at [201, 238] on link "Images" at bounding box center [227, 235] width 54 height 29
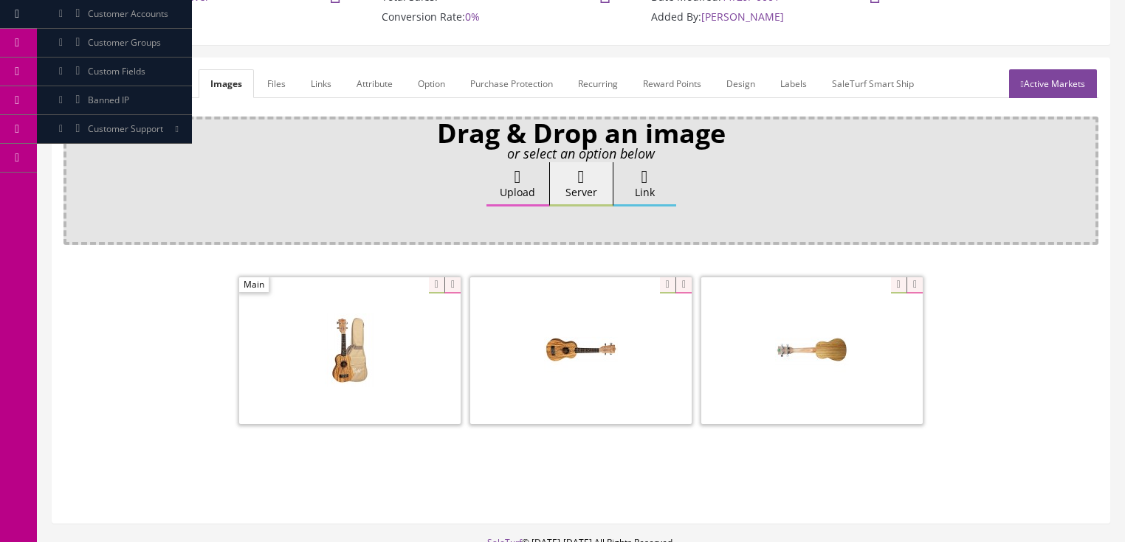
scroll to position [177, 0]
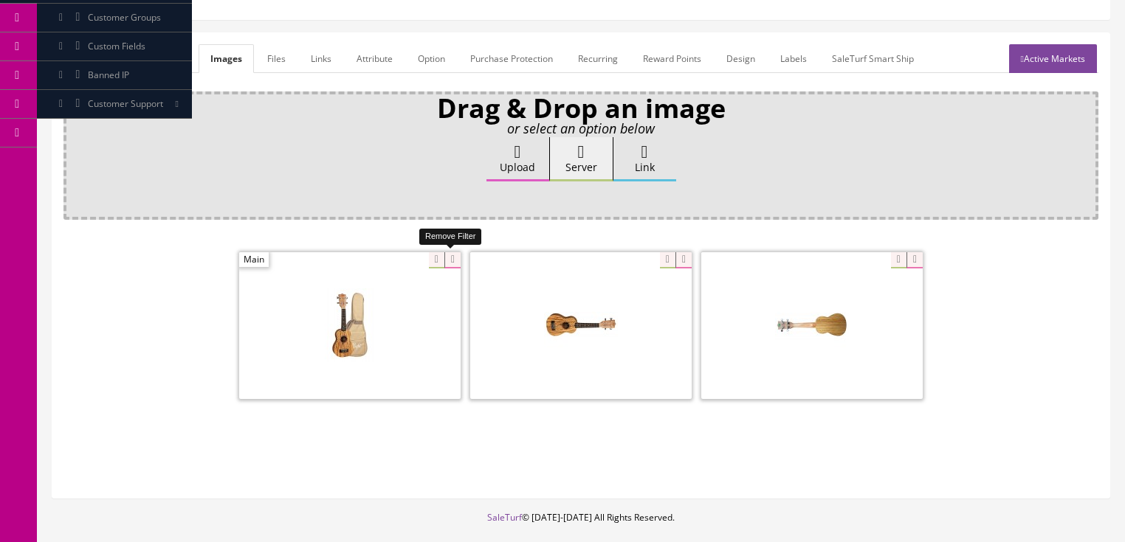
click at [452, 255] on icon at bounding box center [452, 260] width 16 height 16
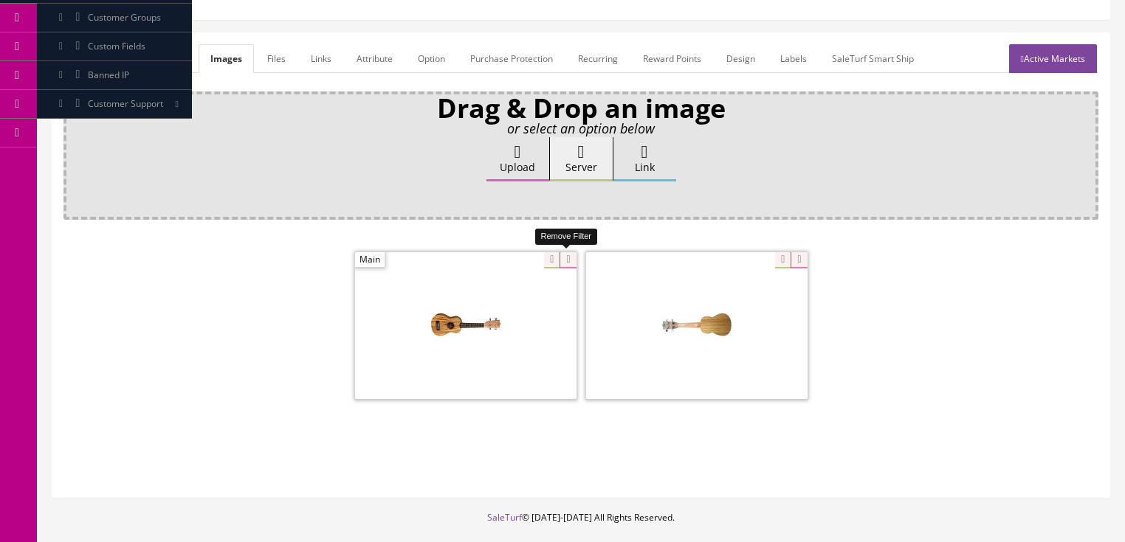
click at [561, 258] on icon at bounding box center [567, 260] width 16 height 16
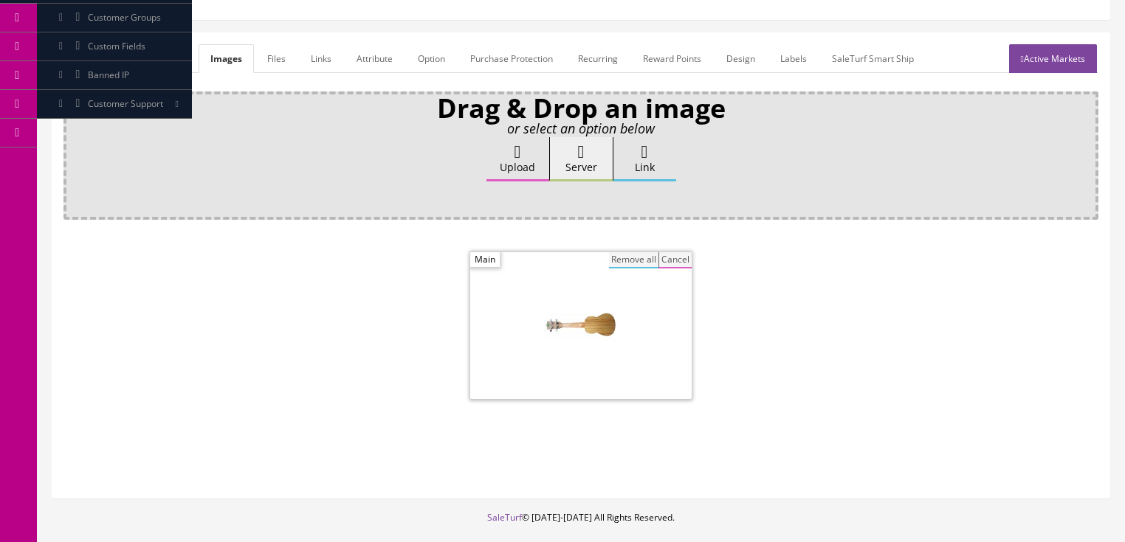
click at [635, 253] on button "Remove all" at bounding box center [633, 260] width 49 height 16
click at [510, 169] on label "Upload" at bounding box center [517, 159] width 63 height 44
click at [74, 152] on input "Upload" at bounding box center [74, 144] width 0 height 15
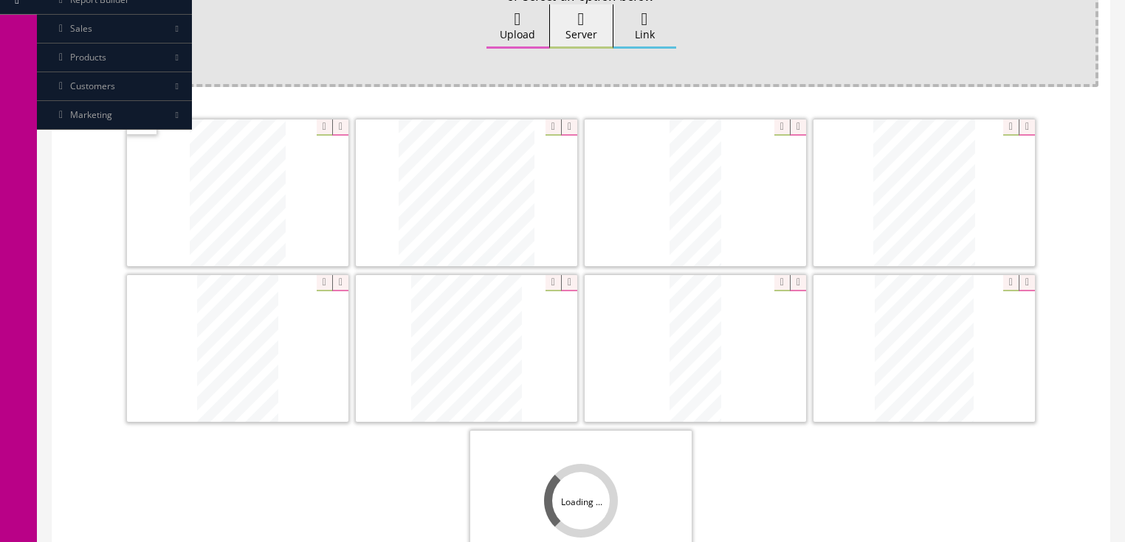
scroll to position [354, 0]
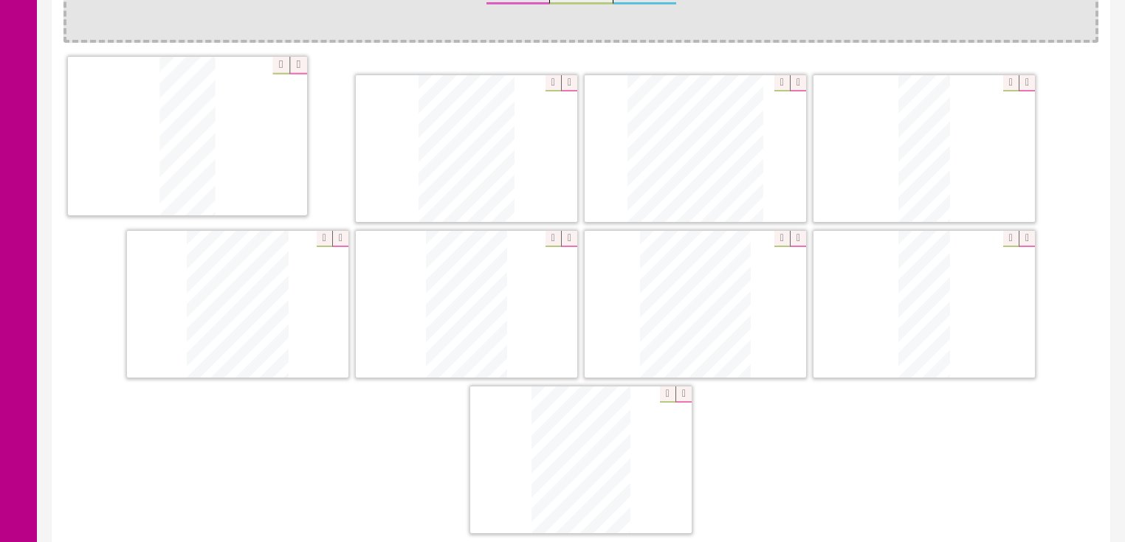
drag, startPoint x: 590, startPoint y: 445, endPoint x: 257, endPoint y: 139, distance: 452.9
drag, startPoint x: 931, startPoint y: 143, endPoint x: 421, endPoint y: 137, distance: 510.0
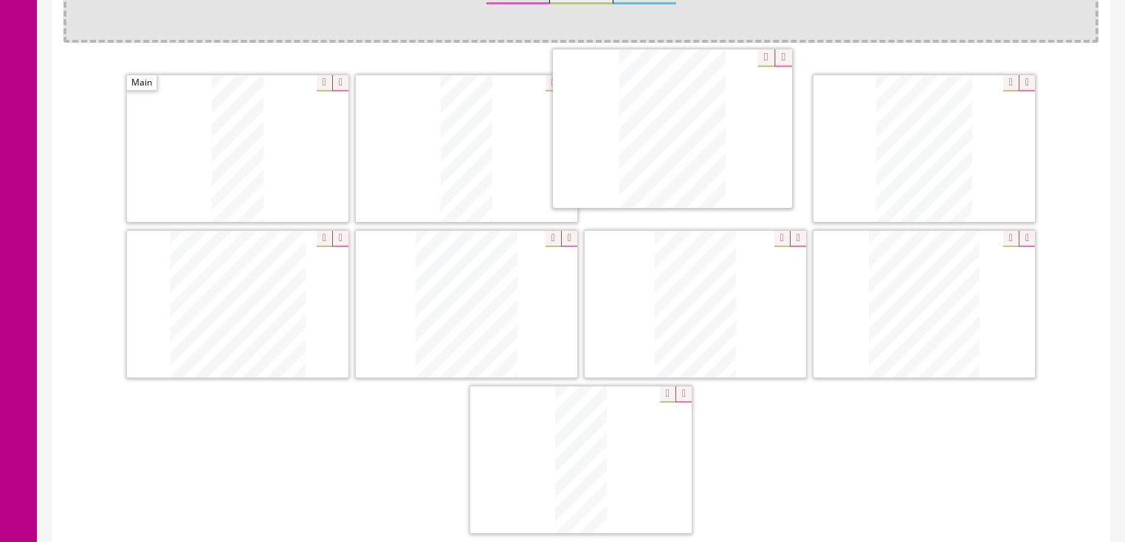
drag, startPoint x: 593, startPoint y: 407, endPoint x: 680, endPoint y: 99, distance: 320.3
drag, startPoint x: 488, startPoint y: 272, endPoint x: 930, endPoint y: 122, distance: 466.8
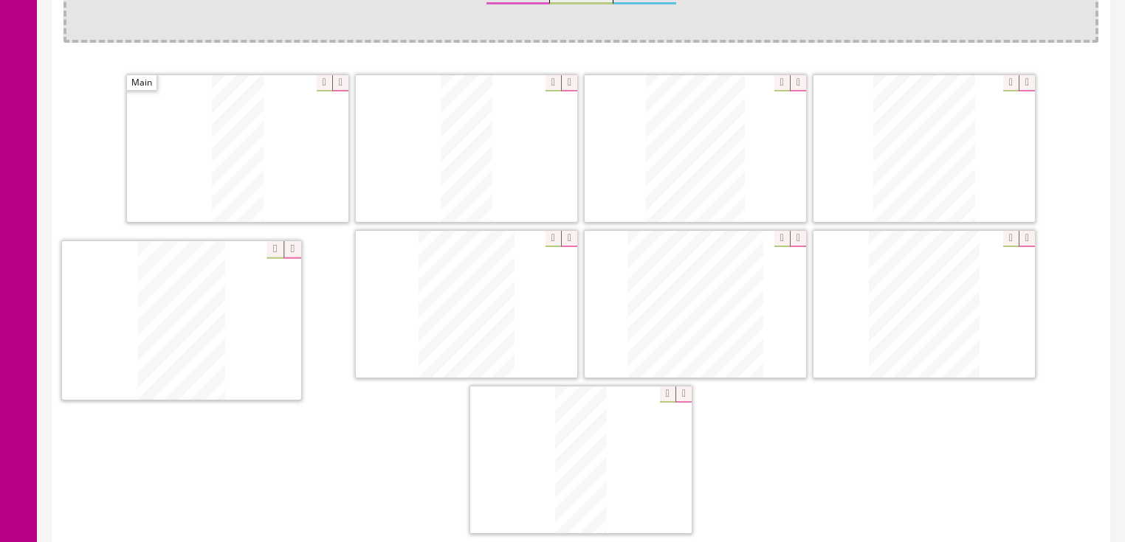
drag, startPoint x: 682, startPoint y: 312, endPoint x: 159, endPoint y: 328, distance: 523.5
drag, startPoint x: 903, startPoint y: 298, endPoint x: 437, endPoint y: 298, distance: 465.7
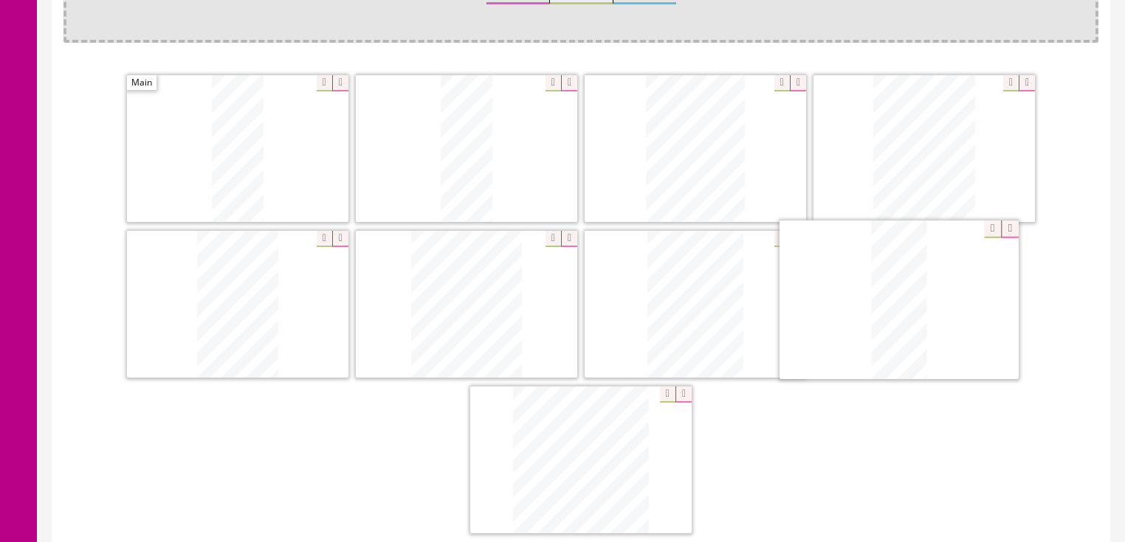
drag, startPoint x: 584, startPoint y: 437, endPoint x: 902, endPoint y: 279, distance: 355.1
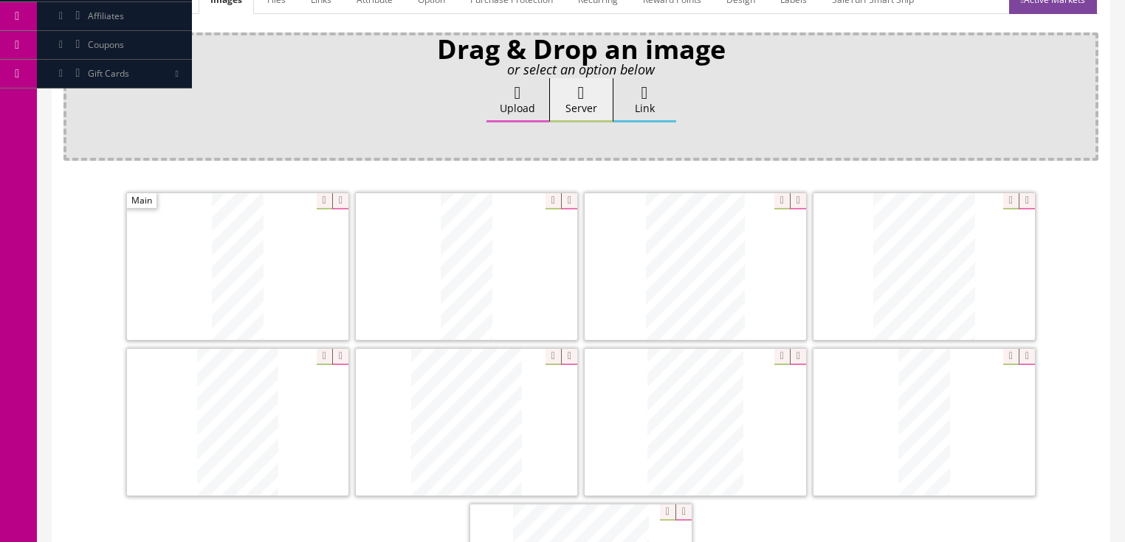
scroll to position [177, 0]
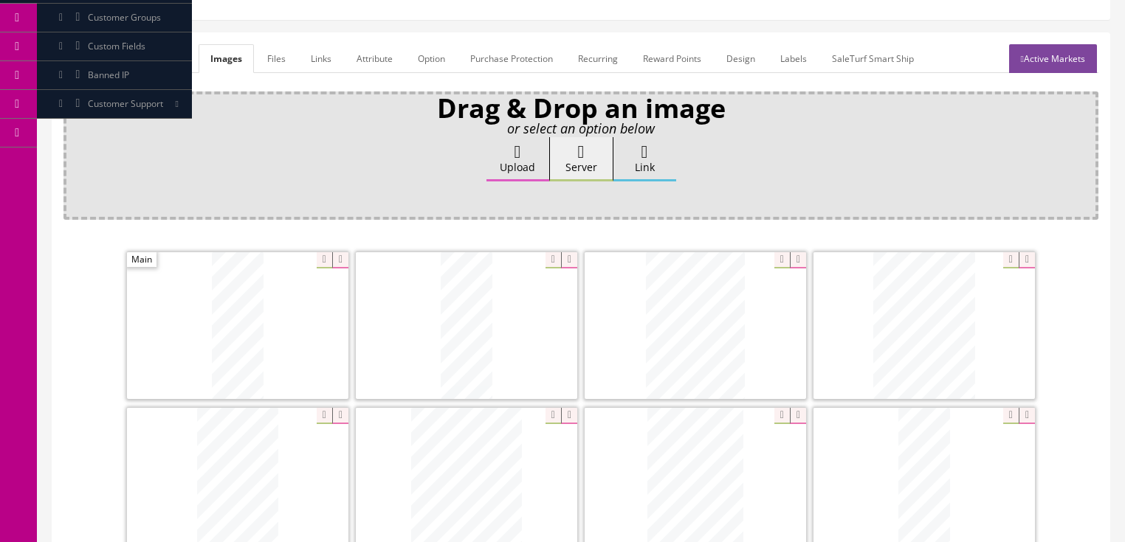
click at [1078, 49] on link "Active Markets" at bounding box center [1053, 58] width 88 height 29
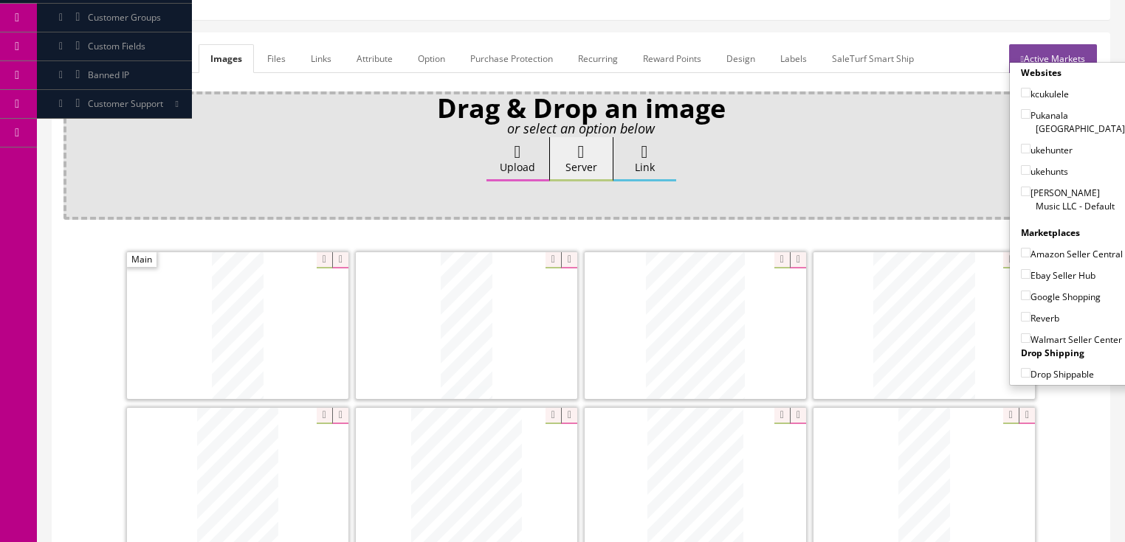
click at [1021, 94] on input"] "kcukulele" at bounding box center [1026, 93] width 10 height 10
checkbox input"] "true"
click at [1021, 144] on input"] "ukehunter" at bounding box center [1026, 149] width 10 height 10
checkbox input"] "true"
click at [1021, 165] on input"] "ukehunts" at bounding box center [1026, 170] width 10 height 10
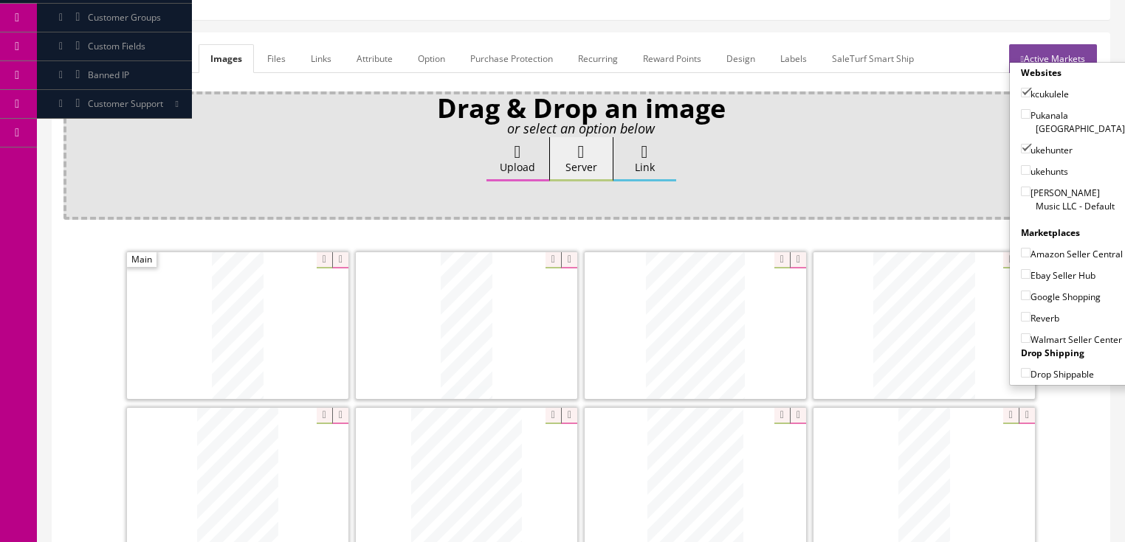
checkbox input"] "true"
drag, startPoint x: 1018, startPoint y: 177, endPoint x: 1018, endPoint y: 201, distance: 23.6
click at [1021, 187] on input"] "[PERSON_NAME] Music LLC - Default" at bounding box center [1026, 192] width 10 height 10
checkbox input"] "true"
click at [1021, 277] on label "Ebay Seller Hub" at bounding box center [1058, 275] width 75 height 15
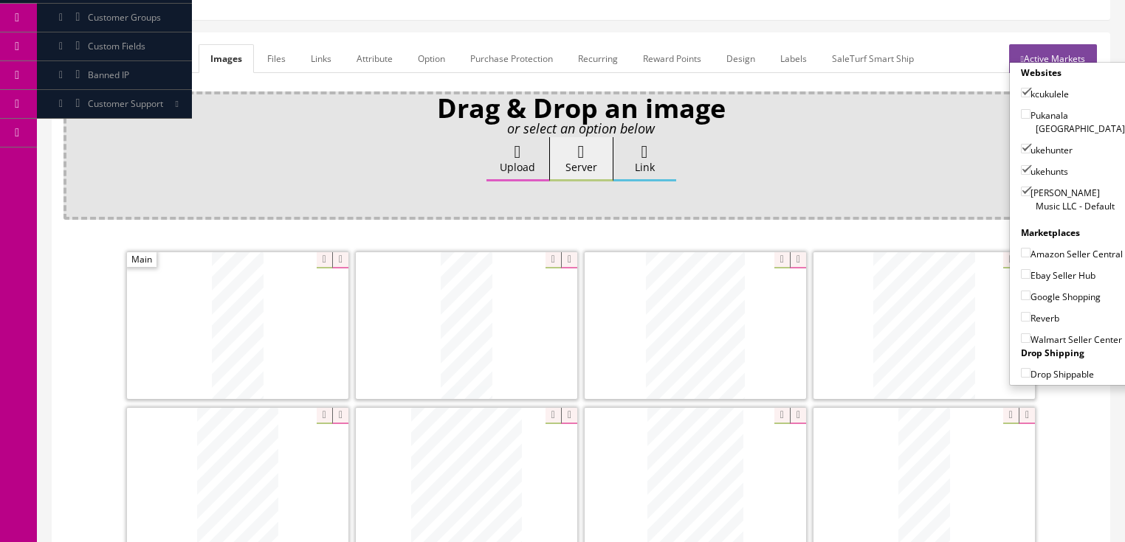
click at [1021, 277] on input"] "Ebay Seller Hub" at bounding box center [1026, 274] width 10 height 10
checkbox input"] "true"
click at [1021, 297] on label "Google Shopping" at bounding box center [1061, 296] width 80 height 15
click at [1021, 297] on input"] "Google Shopping" at bounding box center [1026, 296] width 10 height 10
checkbox input"] "true"
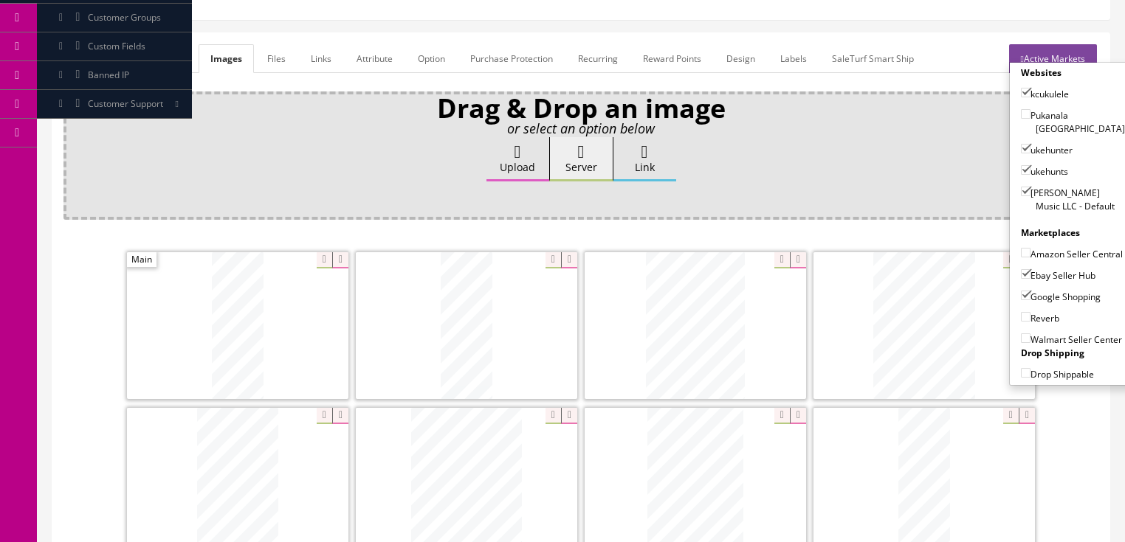
click at [1024, 314] on input"] "Reverb" at bounding box center [1026, 317] width 10 height 10
checkbox input"] "true"
click at [1069, 55] on link "Active Markets" at bounding box center [1053, 58] width 88 height 29
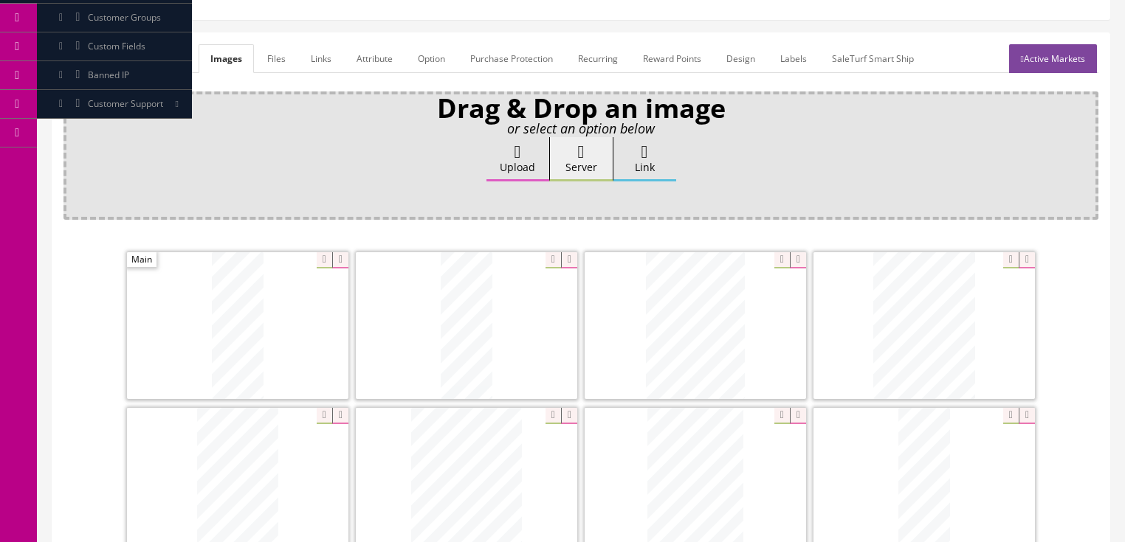
click at [76, 63] on link "General" at bounding box center [91, 58] width 57 height 29
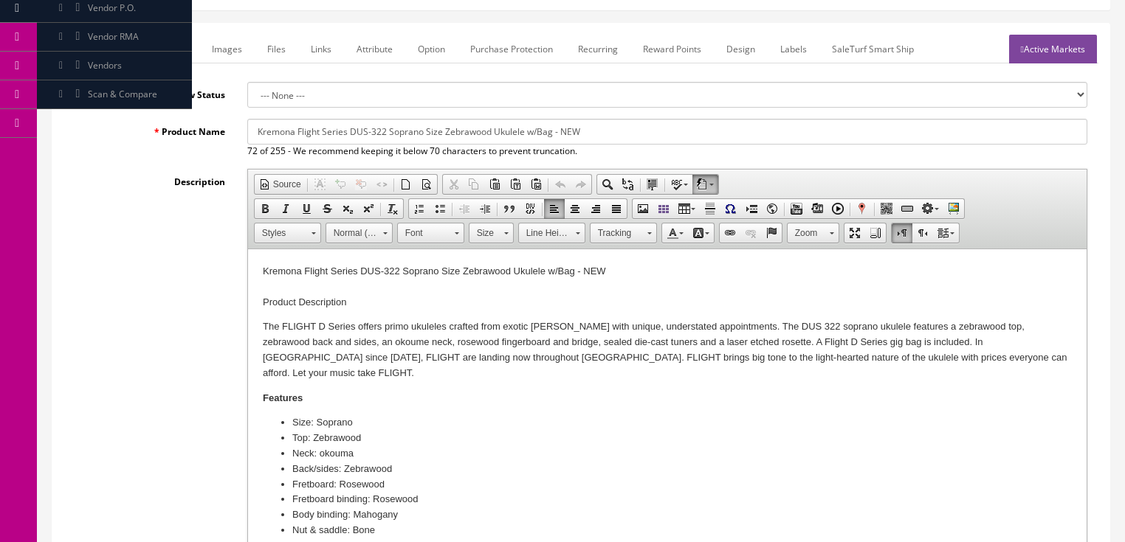
scroll to position [80, 0]
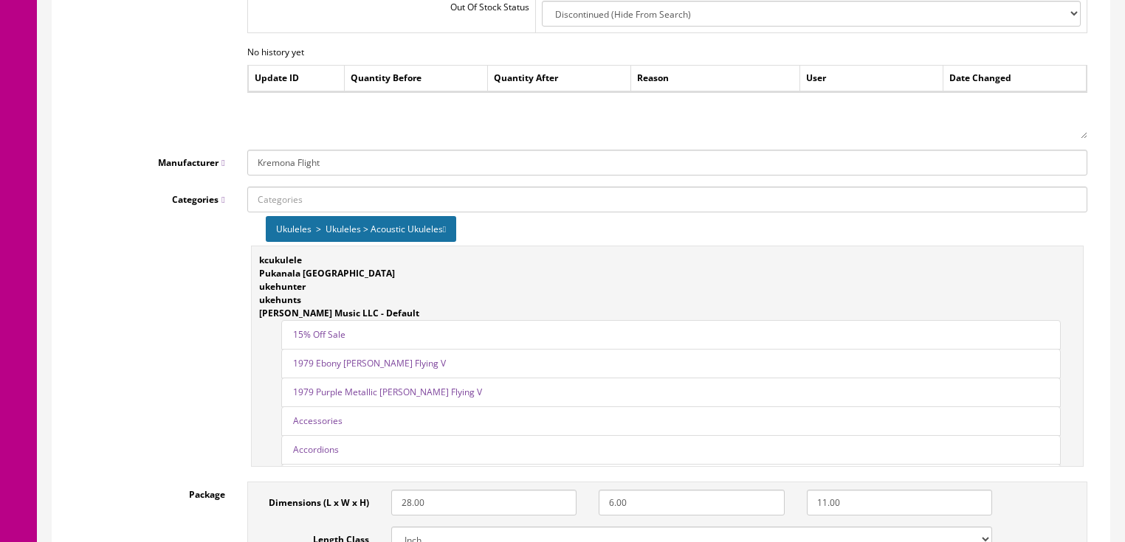
drag, startPoint x: 261, startPoint y: -1413, endPoint x: 479, endPoint y: 761, distance: 2184.3
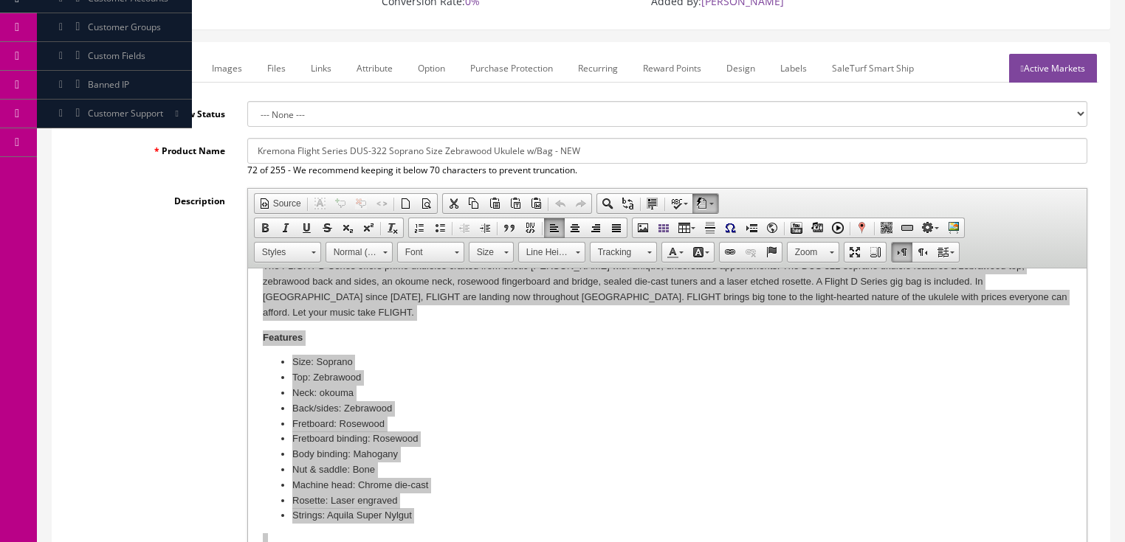
scroll to position [0, 0]
click at [539, 464] on span "Paste" at bounding box center [562, 456] width 78 height 18
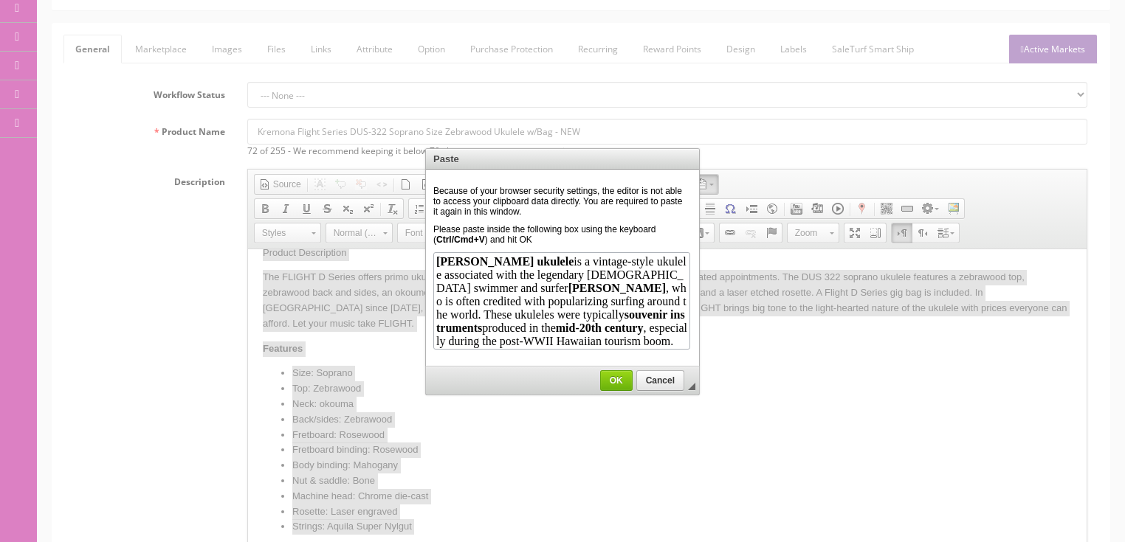
scroll to position [1051, 0]
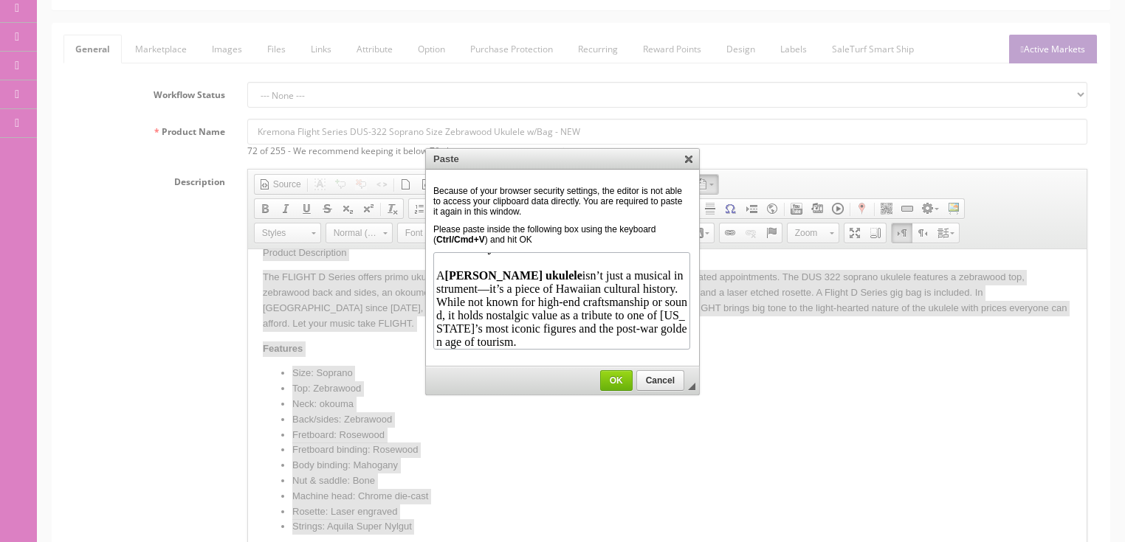
click at [608, 377] on span "OK" at bounding box center [616, 381] width 31 height 10
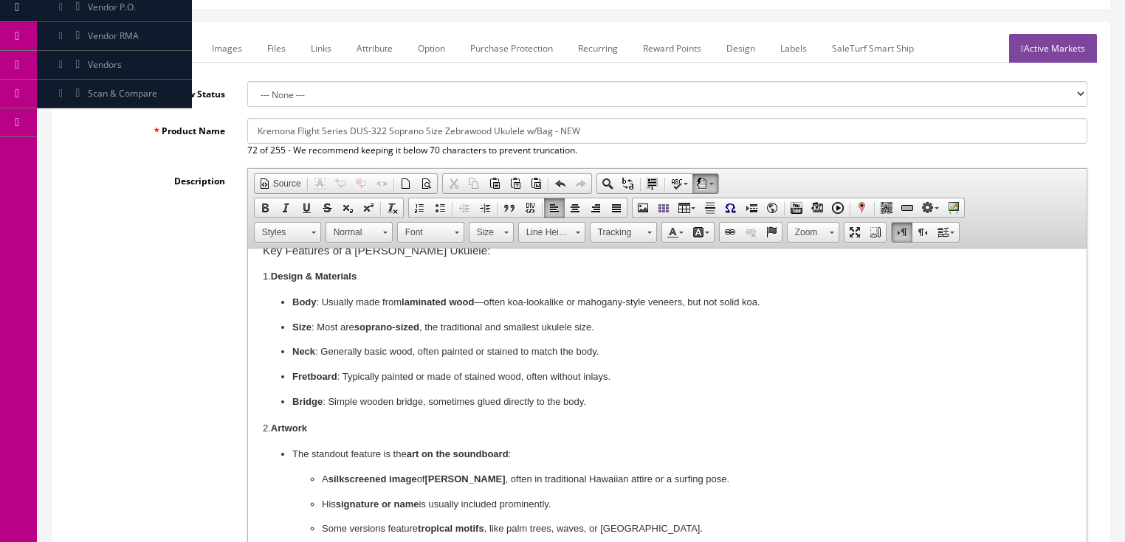
scroll to position [0, 0]
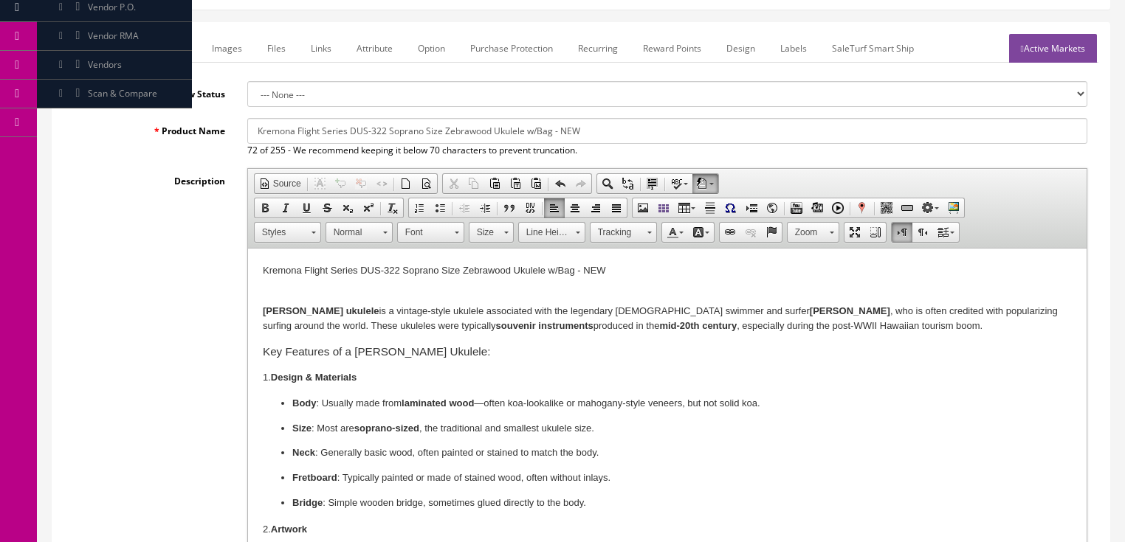
drag, startPoint x: 246, startPoint y: 134, endPoint x: 602, endPoint y: 137, distance: 355.7
click at [630, 137] on input "Kremona Flight Series DUS-322 Soprano Size Zebrawood Ukulele w/Bag - NEW" at bounding box center [667, 131] width 840 height 26
paste input "Vintage Hawaiian Duke Kahanamoku Ukulele 21" in Box"
click at [411, 127] on input "Vintage Hawaiian Duke Kahanamoku Ukulele 21" in Box" at bounding box center [667, 131] width 840 height 26
drag, startPoint x: 254, startPoint y: 135, endPoint x: 594, endPoint y: 135, distance: 340.2
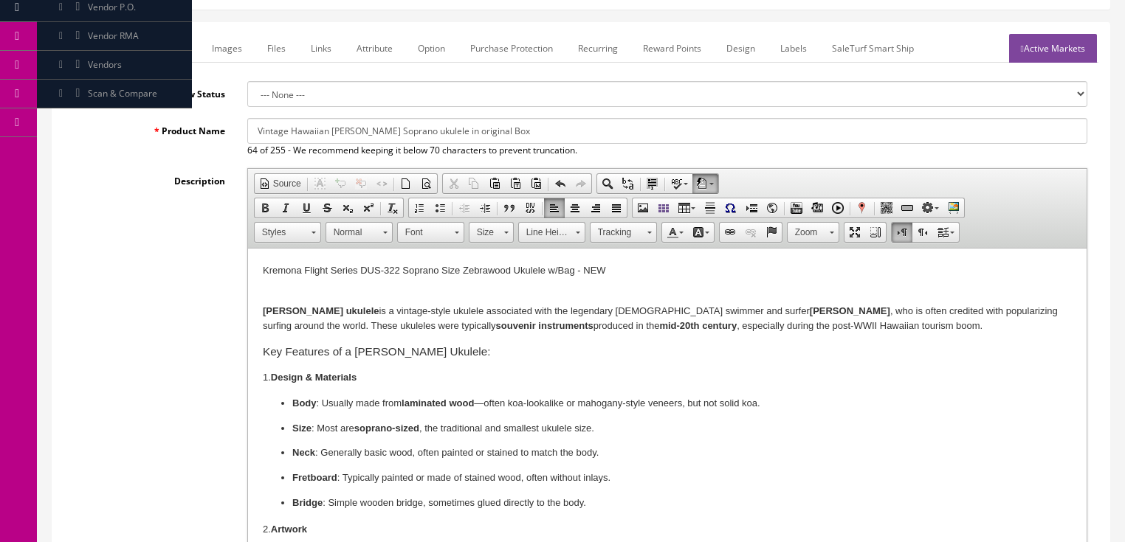
click at [594, 135] on input "Vintage Hawaiian [PERSON_NAME] Soprano ukulele in original Box" at bounding box center [667, 131] width 840 height 26
type input "Vintage Hawaiian [PERSON_NAME] Soprano ukulele in original Box"
drag, startPoint x: 258, startPoint y: 266, endPoint x: 635, endPoint y: 262, distance: 377.9
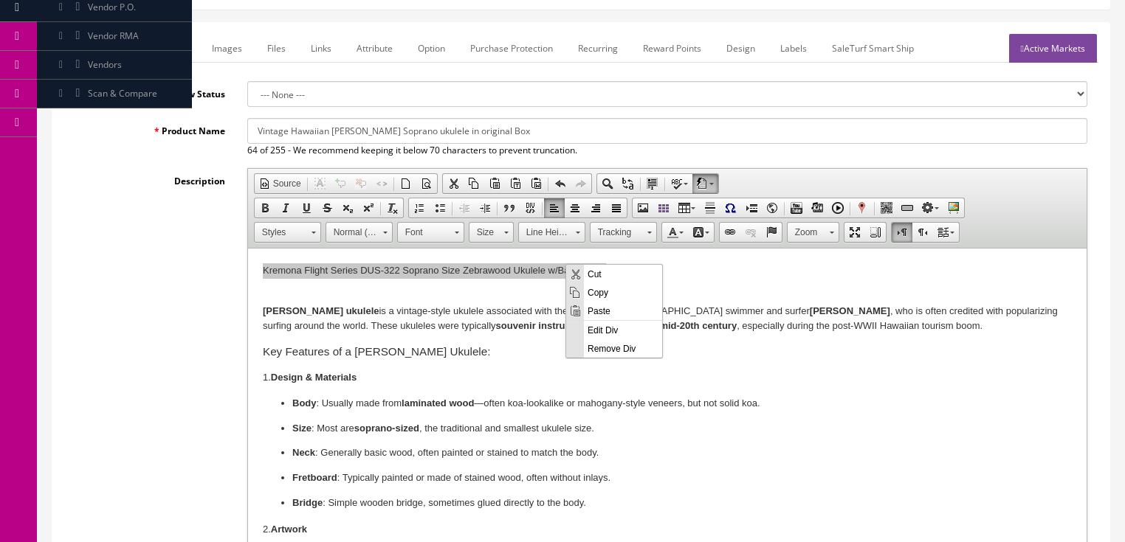
click at [607, 311] on span "Paste" at bounding box center [623, 310] width 78 height 18
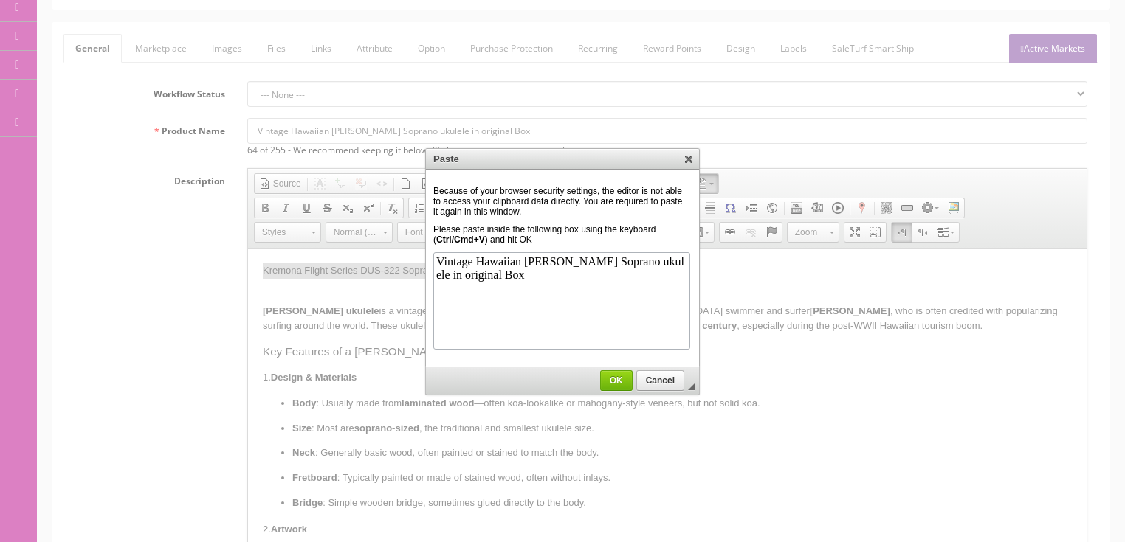
click at [621, 381] on span "OK" at bounding box center [616, 381] width 31 height 10
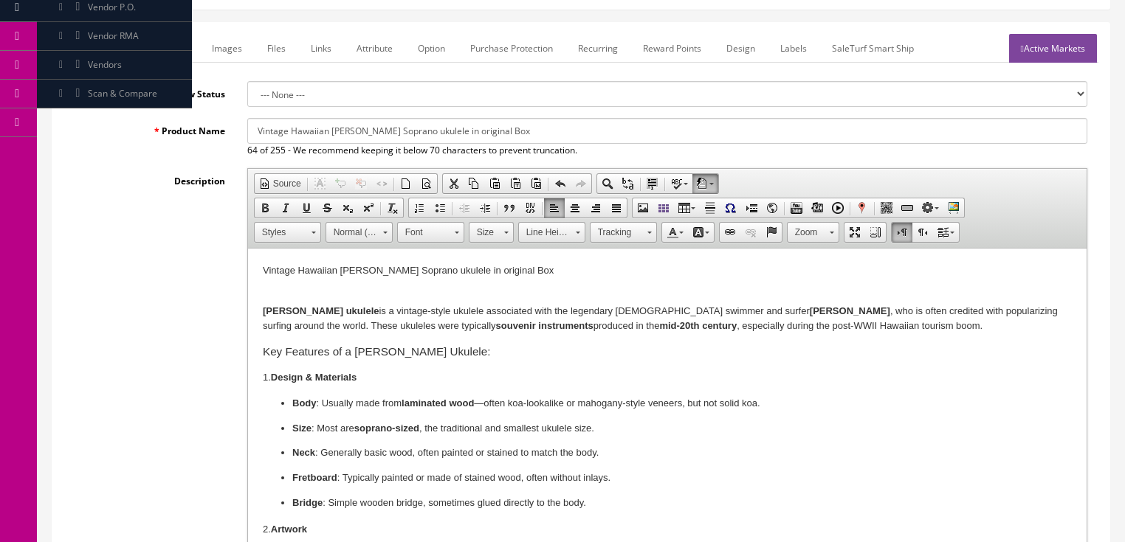
click at [162, 55] on link "Marketplace" at bounding box center [160, 48] width 75 height 29
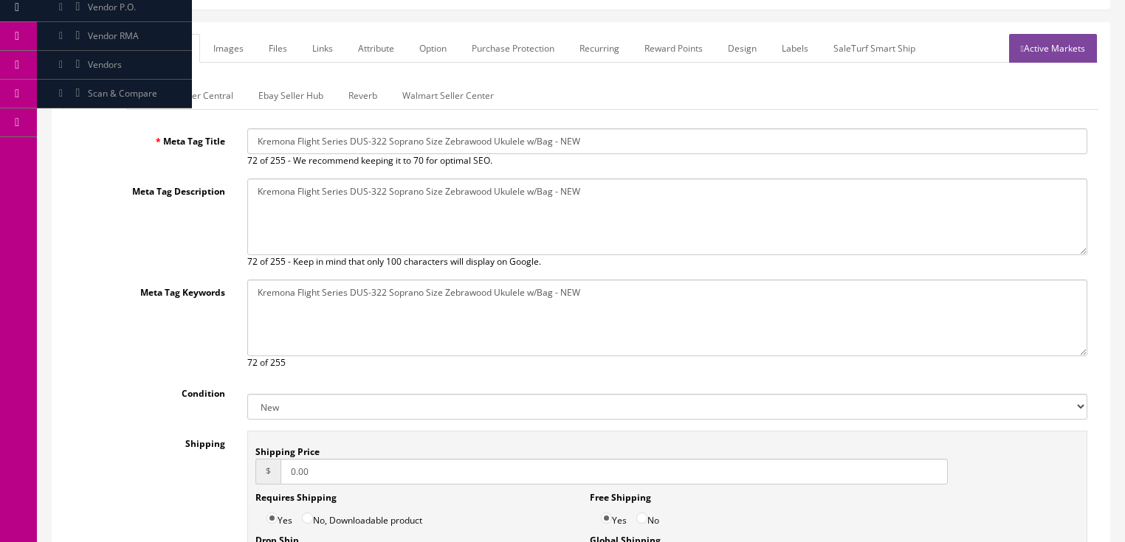
drag, startPoint x: 259, startPoint y: 139, endPoint x: 582, endPoint y: 154, distance: 323.6
click at [650, 151] on input "Kremona Flight Series DUS-322 Soprano Size Zebrawood Ukulele w/Bag - NEW" at bounding box center [667, 141] width 840 height 26
paste input "Vintage Hawaiian [PERSON_NAME] Soprano ukulele in original Box"
type input "Vintage Hawaiian [PERSON_NAME] Soprano ukulele in original Box"
drag, startPoint x: 254, startPoint y: 193, endPoint x: 674, endPoint y: 193, distance: 419.9
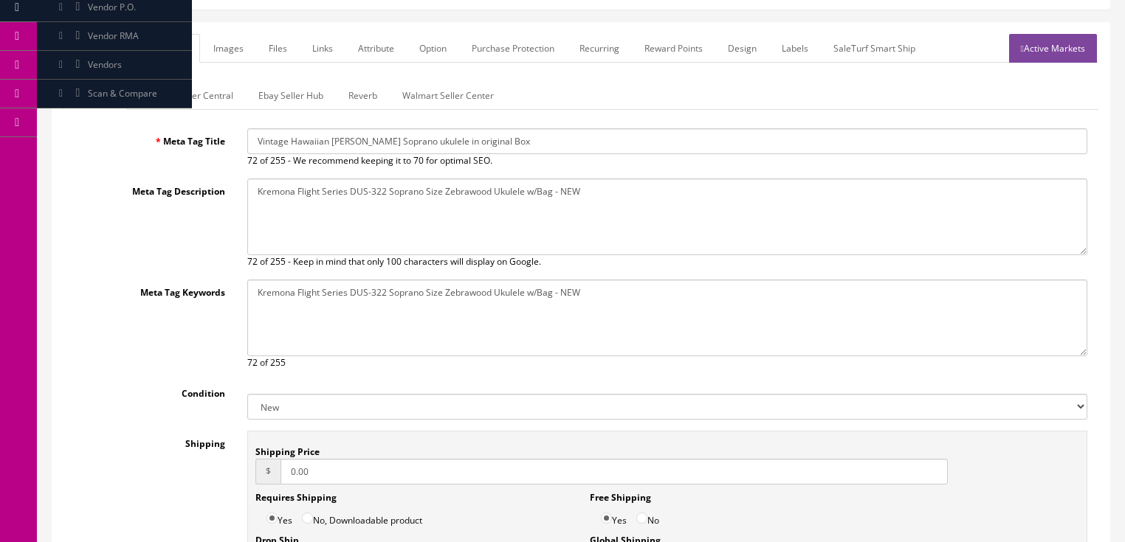
click at [674, 193] on textarea "Kremona Flight Series DUS-322 Soprano Size Zebrawood Ukulele w/Bag - NEW" at bounding box center [667, 217] width 840 height 77
paste textarea "Vintage Hawaiian [PERSON_NAME] Soprano ukulele in original Box"
type textarea "Vintage Hawaiian [PERSON_NAME] Soprano ukulele in original Box"
drag, startPoint x: 250, startPoint y: 291, endPoint x: 604, endPoint y: 291, distance: 354.2
click at [604, 291] on textarea "Kremona Flight Series DUS-322 Soprano Size Zebrawood Ukulele w/Bag - NEW" at bounding box center [667, 318] width 840 height 77
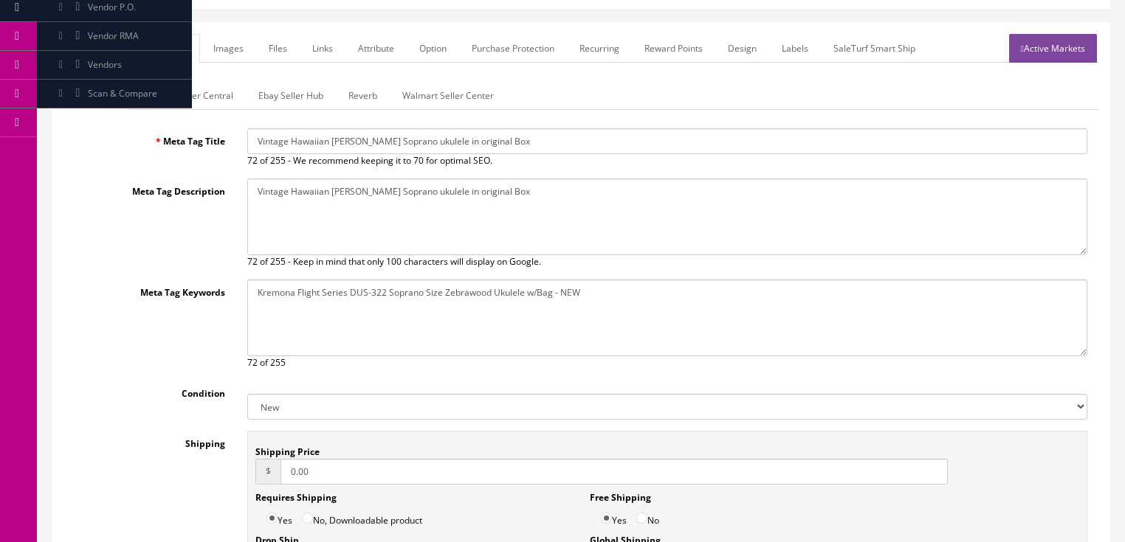
paste textarea "Vintage Hawaiian [PERSON_NAME] Soprano ukulele in original Box"
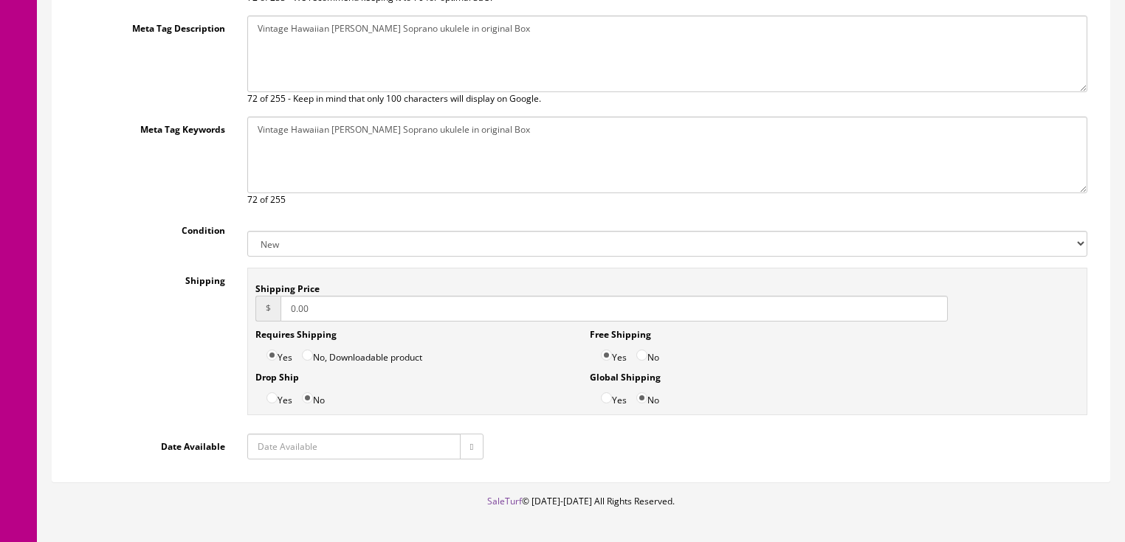
scroll to position [365, 0]
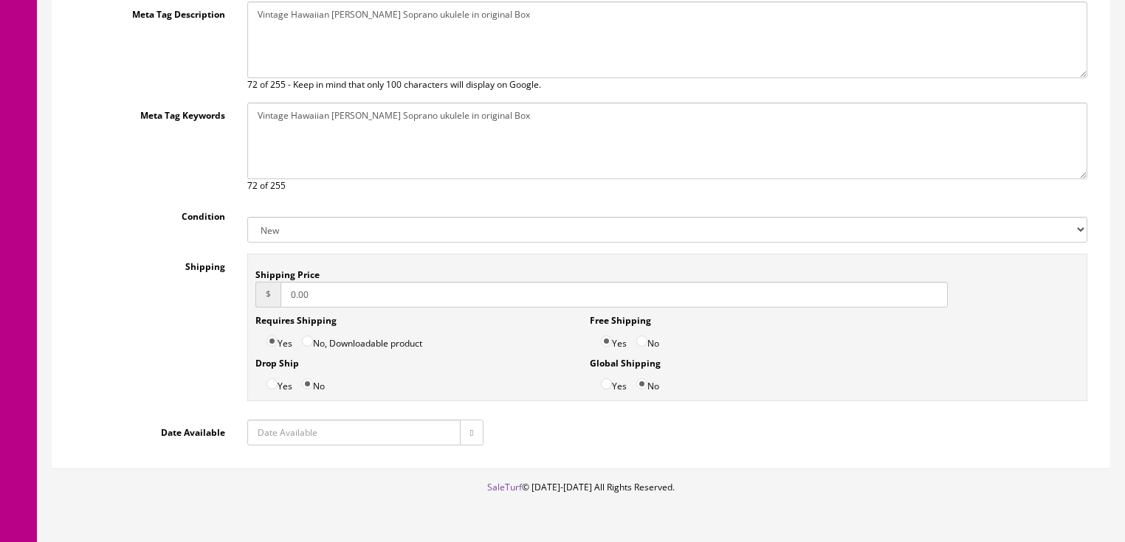
type textarea "Vintage Hawaiian [PERSON_NAME] Soprano ukulele in original Box"
click at [285, 227] on select "New Used B Stock Open Box Re-Packed" at bounding box center [667, 230] width 840 height 26
select select "Used"
click at [247, 217] on select "New Used B Stock Open Box Re-Packed" at bounding box center [667, 230] width 840 height 26
drag, startPoint x: 307, startPoint y: 298, endPoint x: 251, endPoint y: 311, distance: 57.6
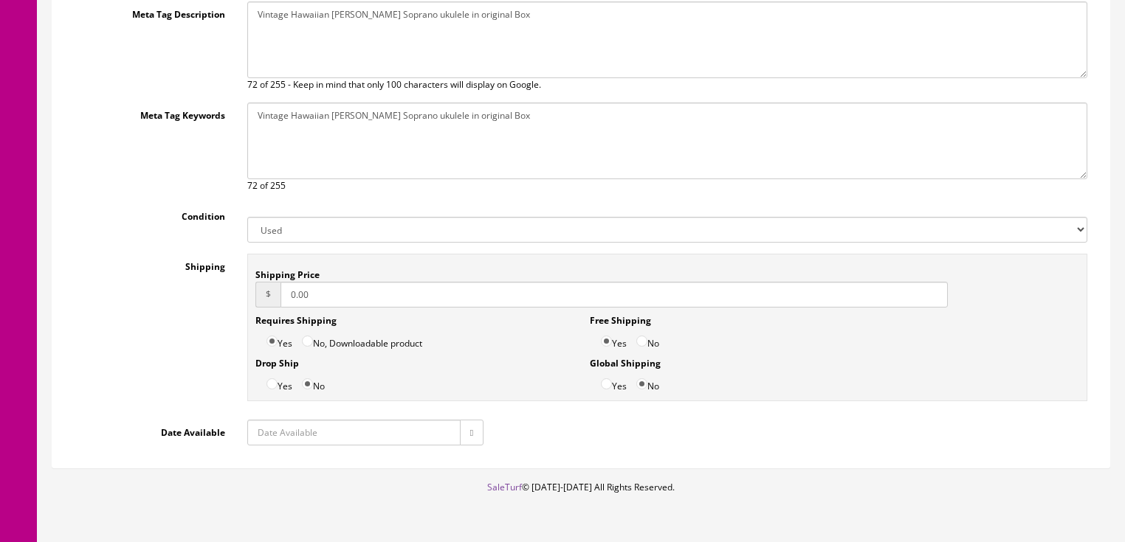
click at [251, 311] on div "Shipping Price $ 0.00 Requires Shipping Yes No, Downloadable product Drop Ship …" at bounding box center [667, 328] width 840 height 148
type input "14.00"
click at [641, 342] on input "No" at bounding box center [641, 341] width 11 height 11
radio input "true"
click at [469, 435] on button "button" at bounding box center [472, 433] width 24 height 26
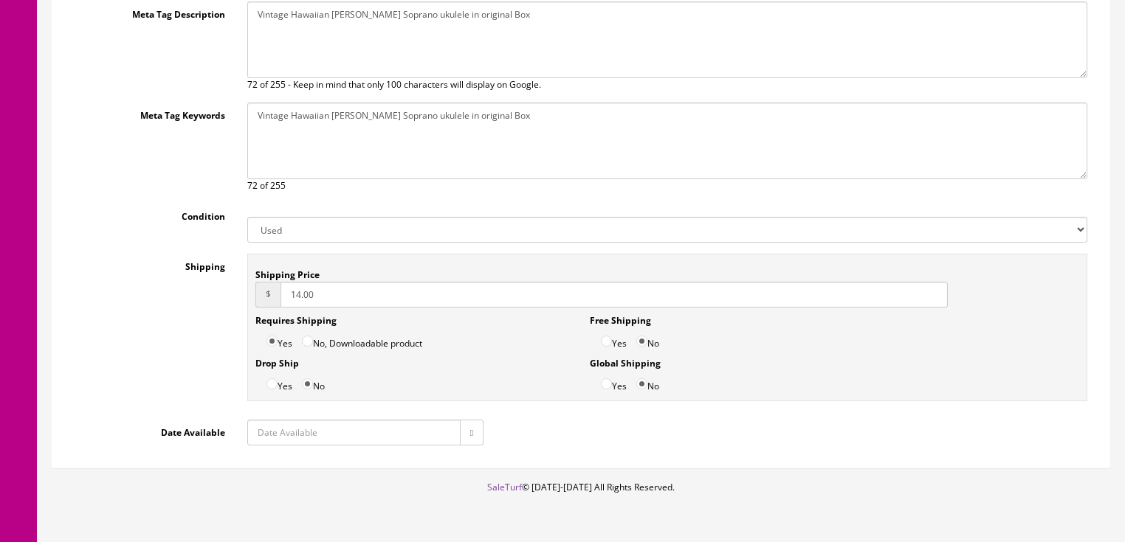
type input "2025-09-24"
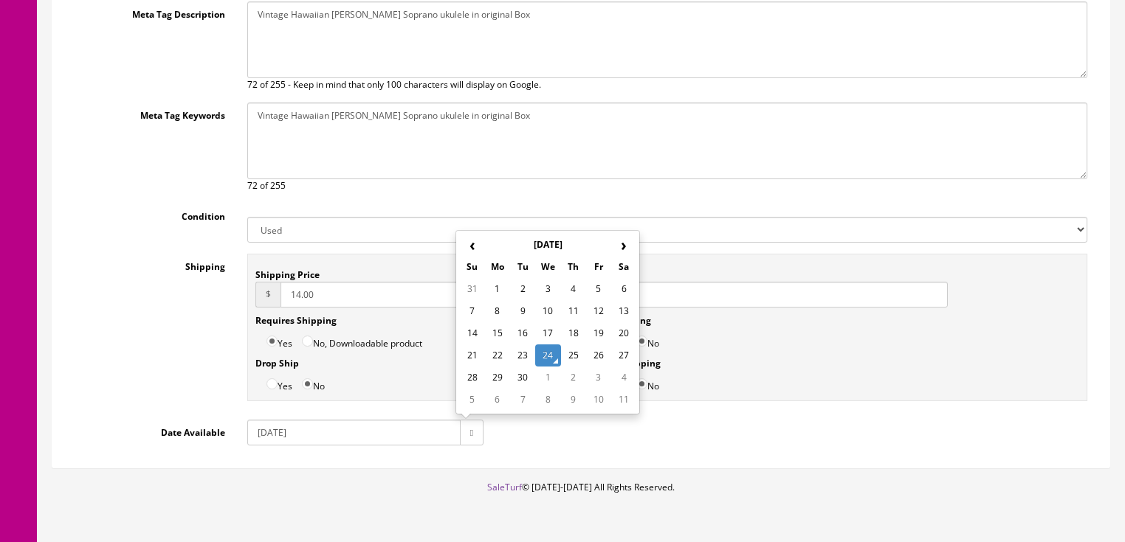
click at [543, 356] on td "24" at bounding box center [547, 356] width 25 height 22
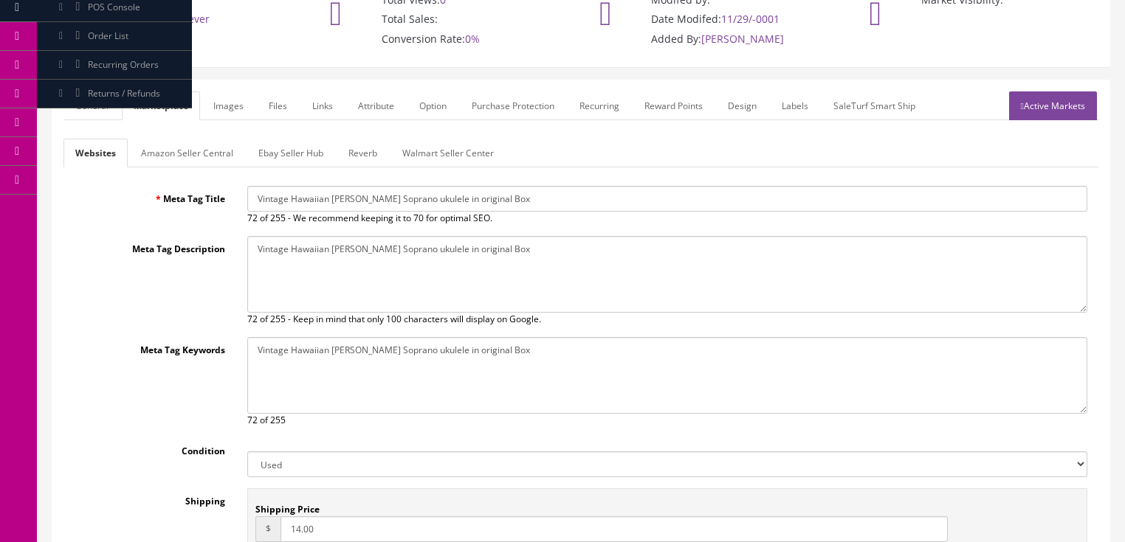
scroll to position [128, 0]
click at [249, 148] on link "Ebay Seller Hub" at bounding box center [290, 154] width 89 height 29
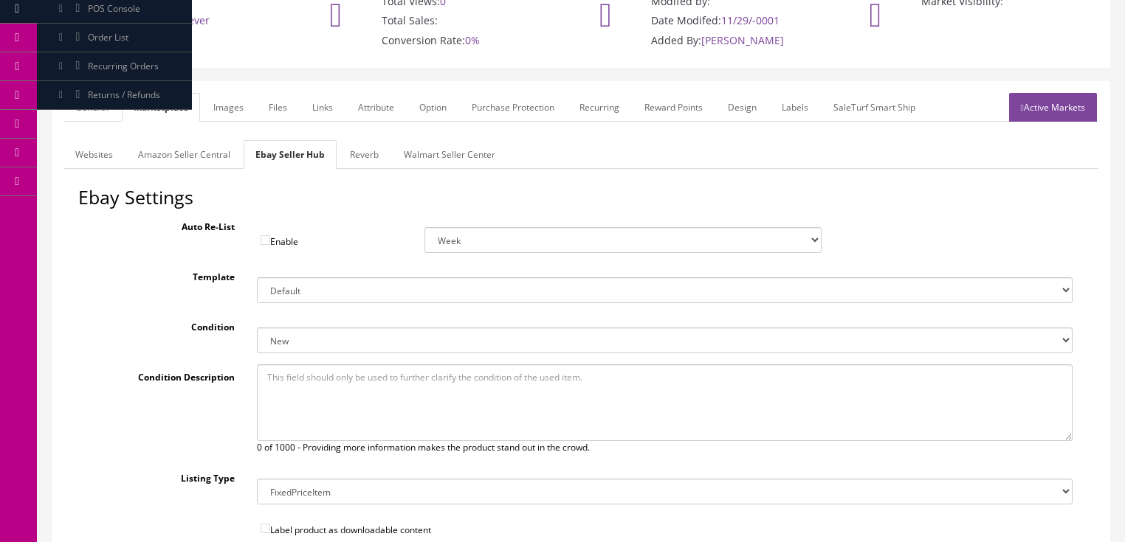
click at [292, 339] on select "New New other New with defects Manufacturer refurbished Seller refurbished Used…" at bounding box center [665, 341] width 816 height 26
select select "3000"
click at [257, 328] on select "New New other New with defects Manufacturer refurbished Seller refurbished Used…" at bounding box center [665, 341] width 816 height 26
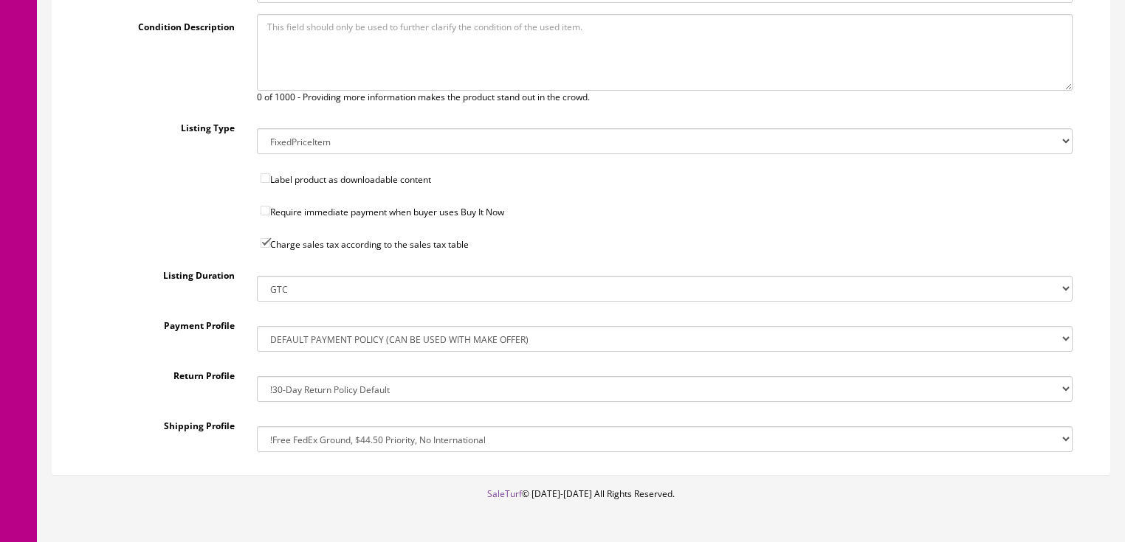
scroll to position [525, 0]
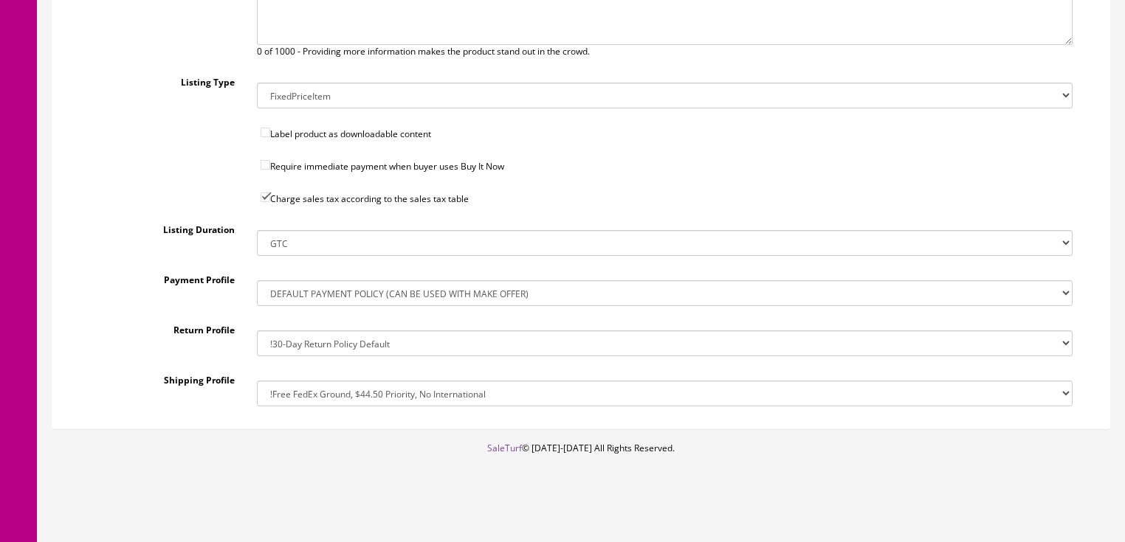
click at [343, 388] on select "!$28.50 FedEx, Priority $65.00 No International !$28.50 FedEx, Priority $65.00 …" at bounding box center [665, 394] width 816 height 26
select select "162368011017"
click at [257, 381] on select "!$28.50 FedEx, Priority $65.00 No International !$28.50 FedEx, Priority $65.00 …" at bounding box center [665, 394] width 816 height 26
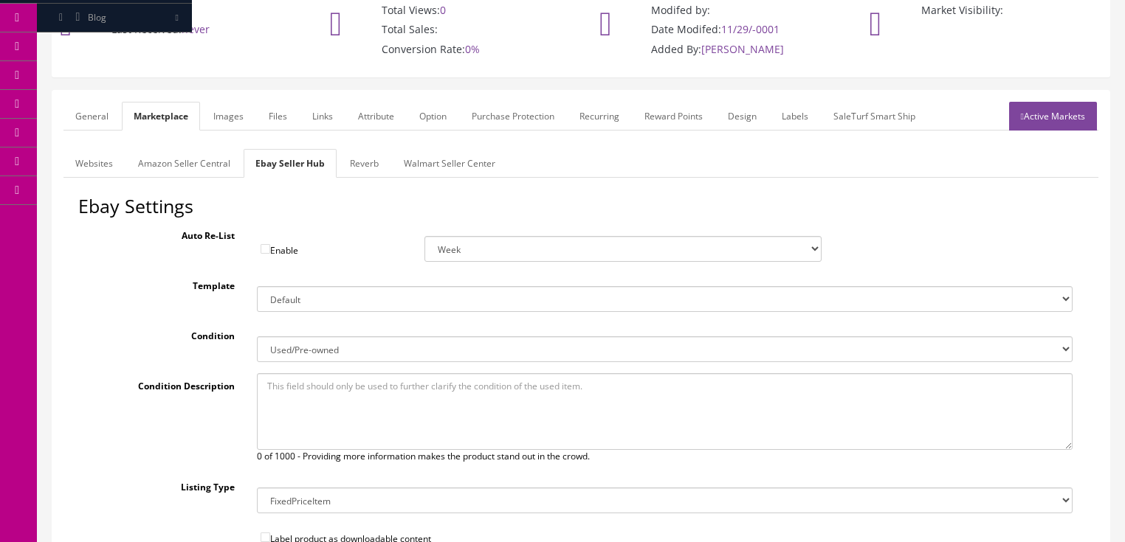
scroll to position [52, 0]
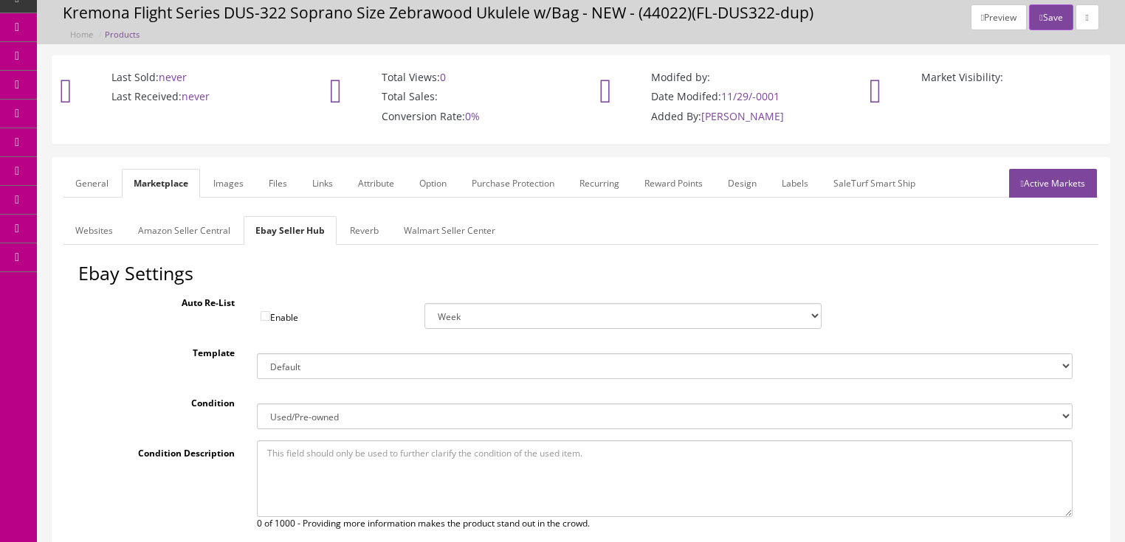
click at [368, 237] on link "Reverb" at bounding box center [364, 230] width 52 height 29
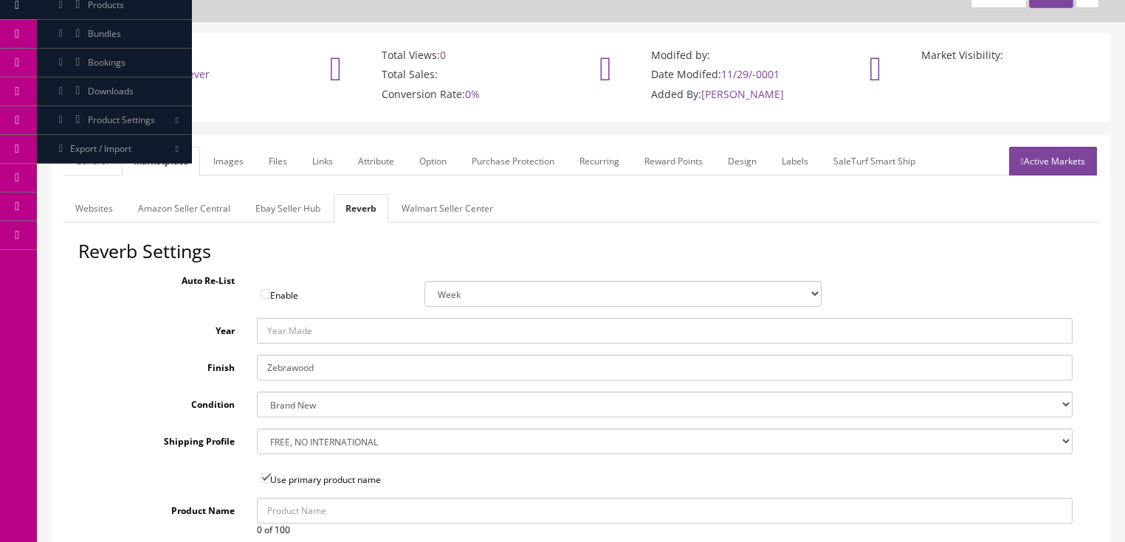
scroll to position [111, 0]
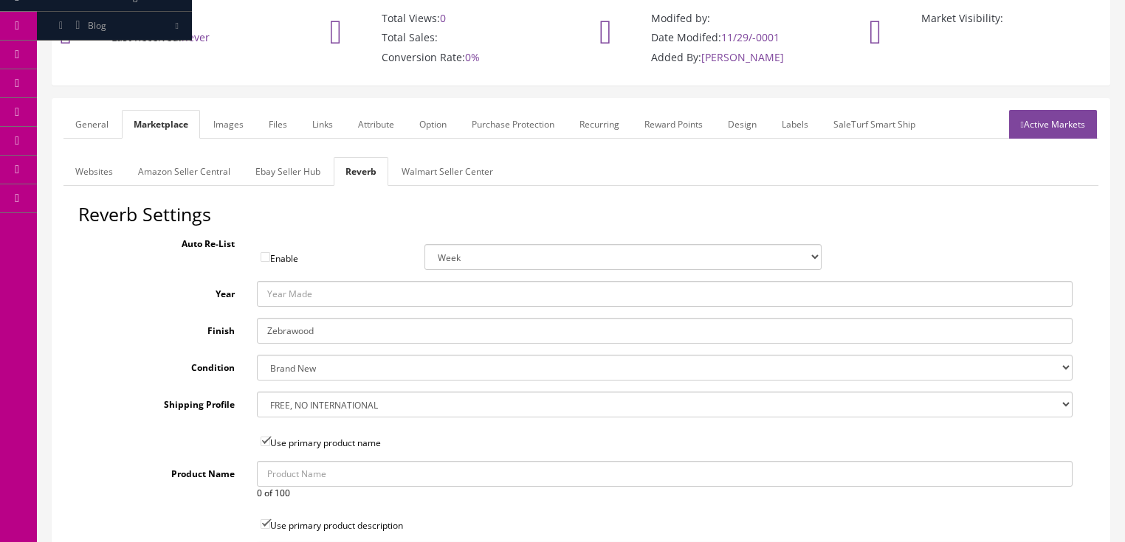
drag, startPoint x: 335, startPoint y: 326, endPoint x: 192, endPoint y: 336, distance: 143.5
click at [192, 336] on div "Finish Zebrawood" at bounding box center [580, 331] width 1005 height 26
type input "L"
type input "Mahogany"
click at [281, 366] on select "Brand New Mint Excellent Very Good Good Fair Poor B-Stock Non Functioning" at bounding box center [665, 368] width 816 height 26
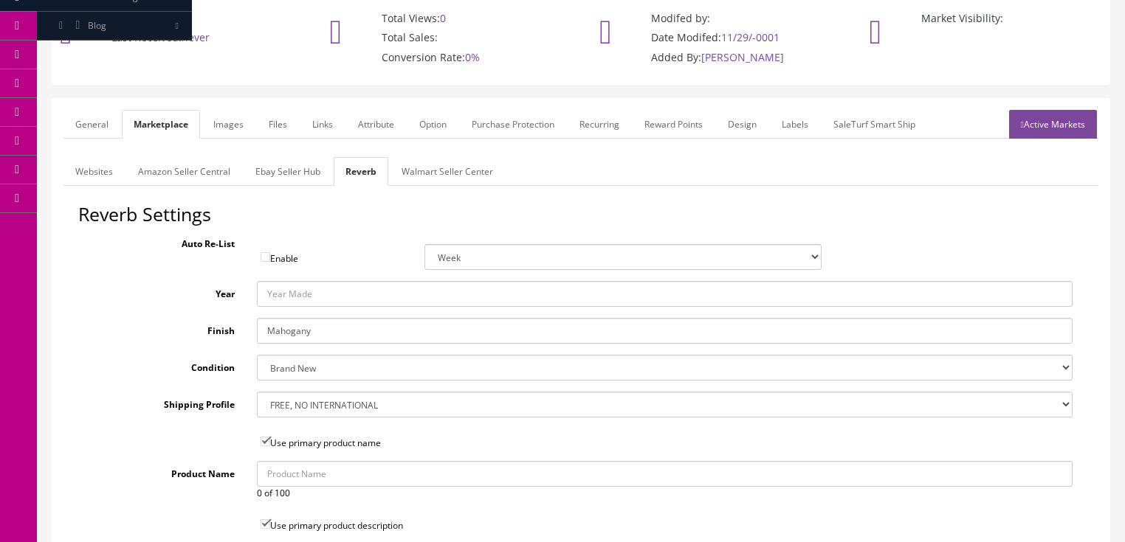
select select "f7a3f48c-972a-44c6-b01a-0cd27488d3f6"
click at [257, 355] on select "Brand New Mint Excellent Very Good Good Fair Poor B-Stock Non Functioning" at bounding box center [665, 368] width 816 height 26
click at [296, 411] on select "--- None --- $3.49 USPS Shipping MH INSURED $20000 GUITAR MH INSURED $11000 GUI…" at bounding box center [665, 405] width 816 height 26
select select "12659"
click at [257, 392] on select "--- None --- $3.49 USPS Shipping MH INSURED $20000 GUITAR MH INSURED $11000 GUI…" at bounding box center [665, 405] width 816 height 26
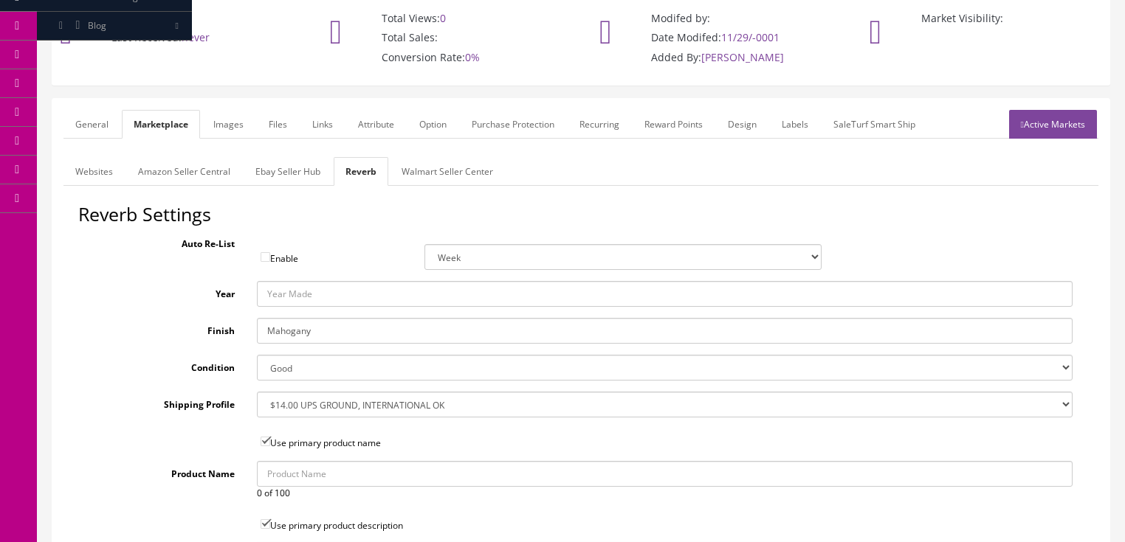
click at [232, 123] on link "Images" at bounding box center [228, 124] width 54 height 29
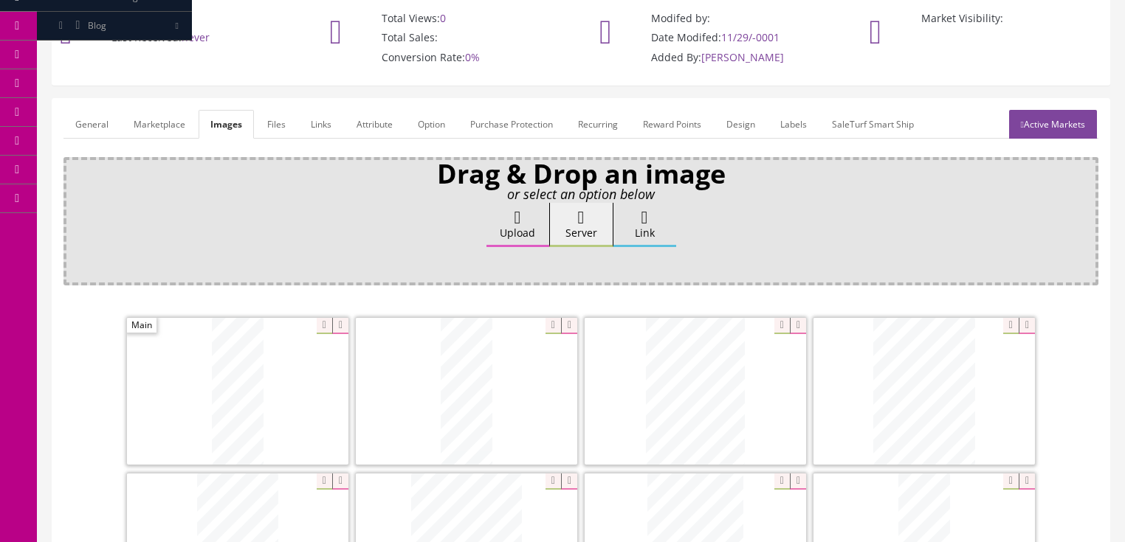
click at [356, 125] on link "Attribute" at bounding box center [375, 124] width 60 height 29
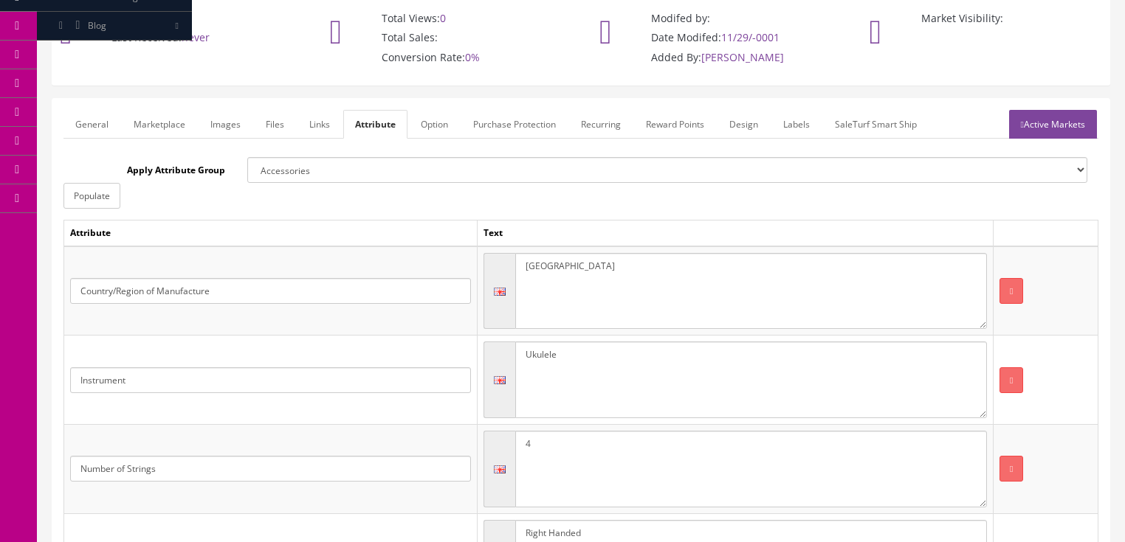
drag, startPoint x: 560, startPoint y: 266, endPoint x: 465, endPoint y: 261, distance: 95.3
click at [465, 261] on tr "Country/Region of Manufacture China" at bounding box center [581, 290] width 1034 height 89
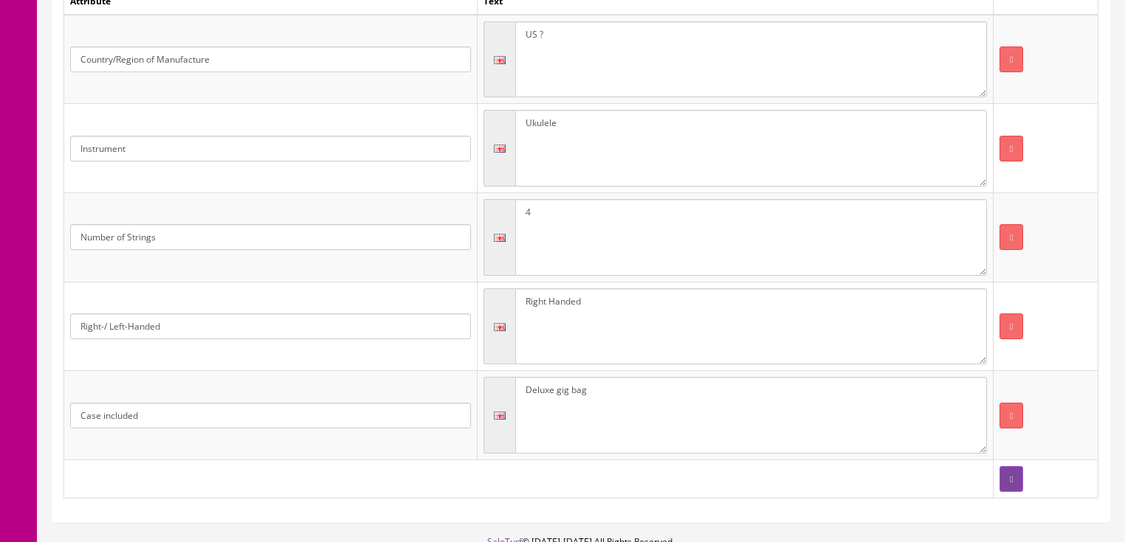
scroll to position [348, 0]
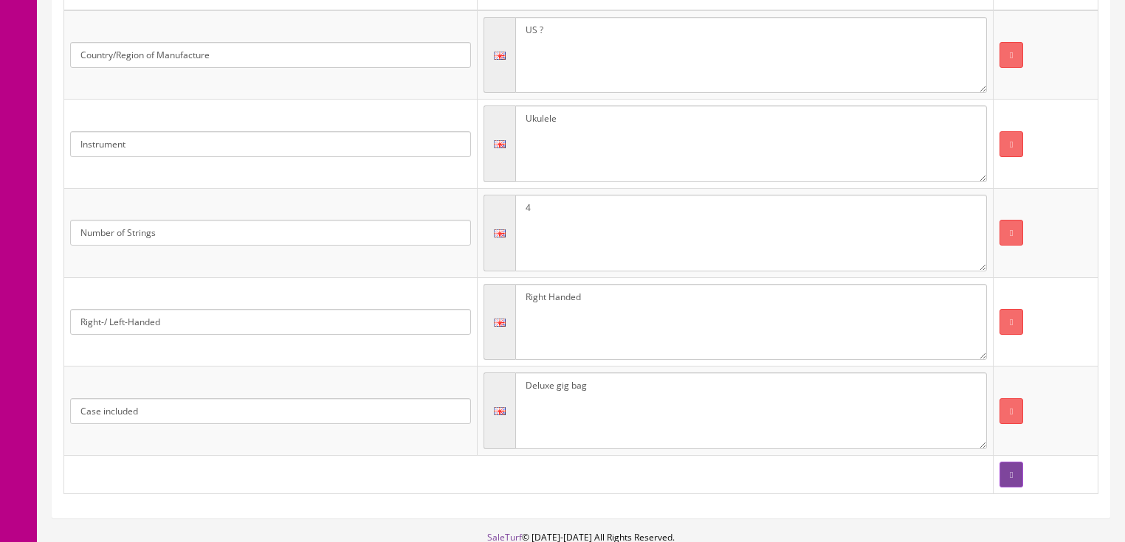
type textarea "US ?"
drag, startPoint x: 573, startPoint y: 382, endPoint x: 452, endPoint y: 382, distance: 121.0
click at [453, 382] on tr "Case included Deluxe gig bag" at bounding box center [581, 411] width 1034 height 89
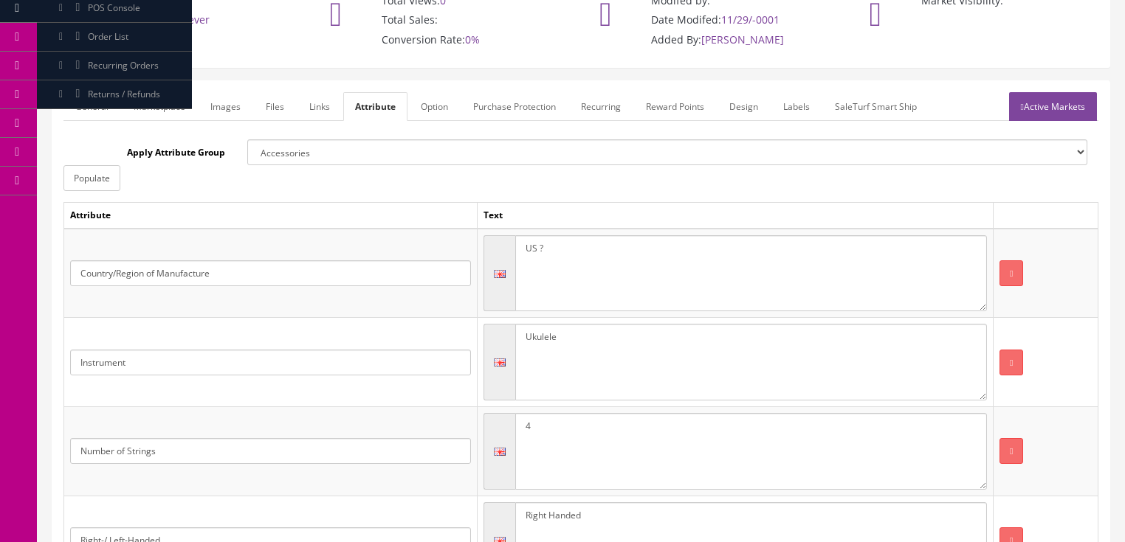
scroll to position [111, 0]
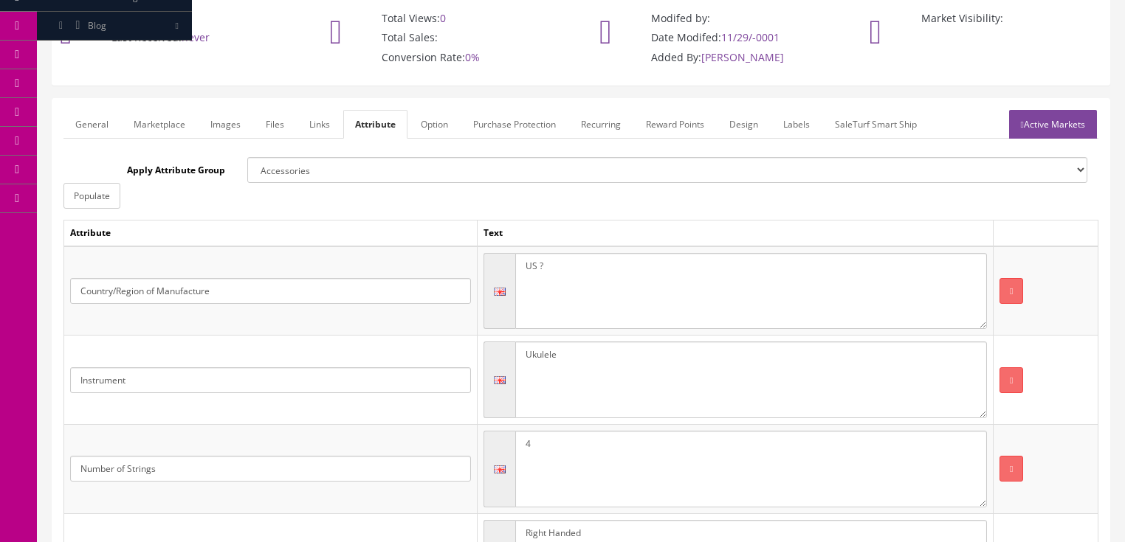
type textarea "no"
click at [1039, 129] on link "Active Markets" at bounding box center [1053, 124] width 88 height 29
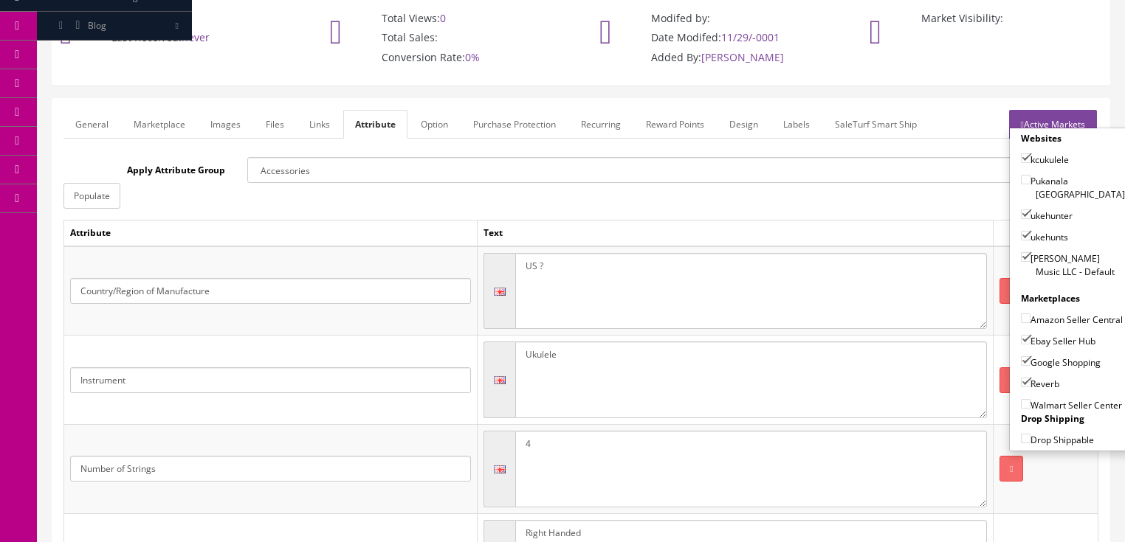
click at [1042, 121] on link "Active Markets" at bounding box center [1053, 124] width 88 height 29
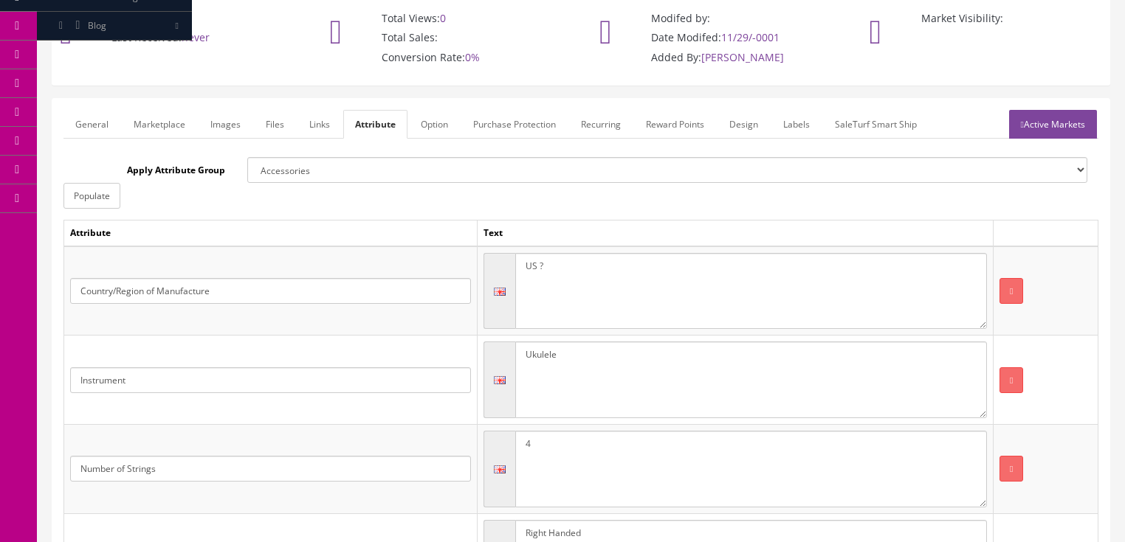
click at [112, 117] on link "General" at bounding box center [91, 124] width 57 height 29
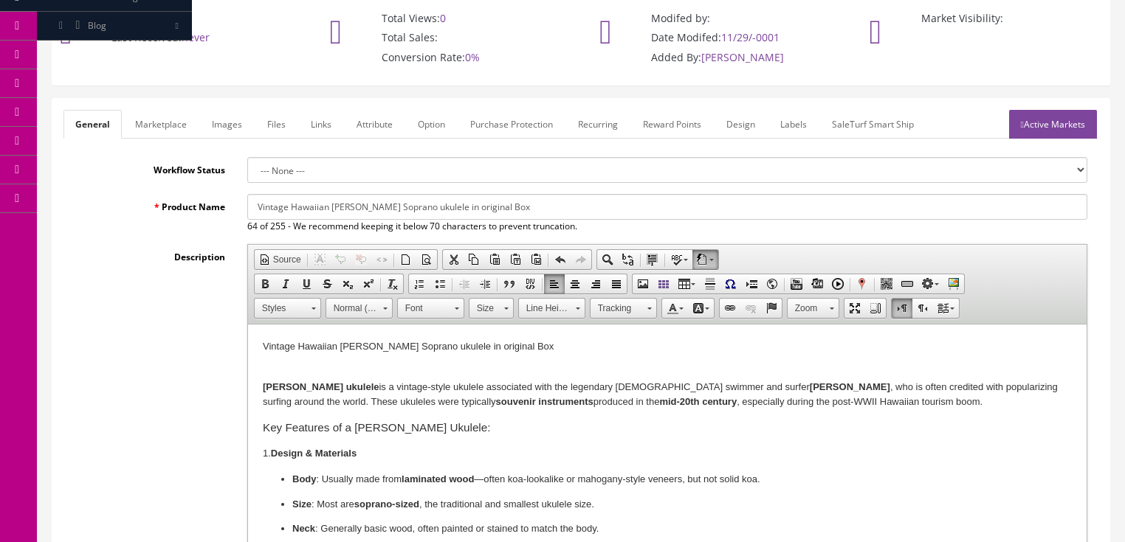
click at [265, 362] on div at bounding box center [666, 362] width 809 height 15
click at [301, 374] on span "Paste" at bounding box center [322, 370] width 78 height 18
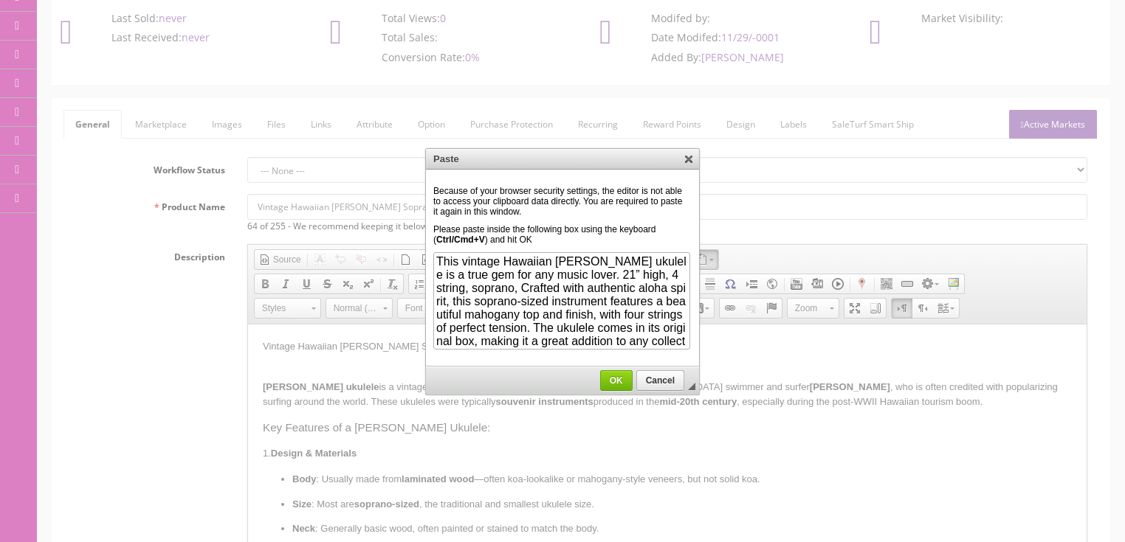
scroll to position [14, 0]
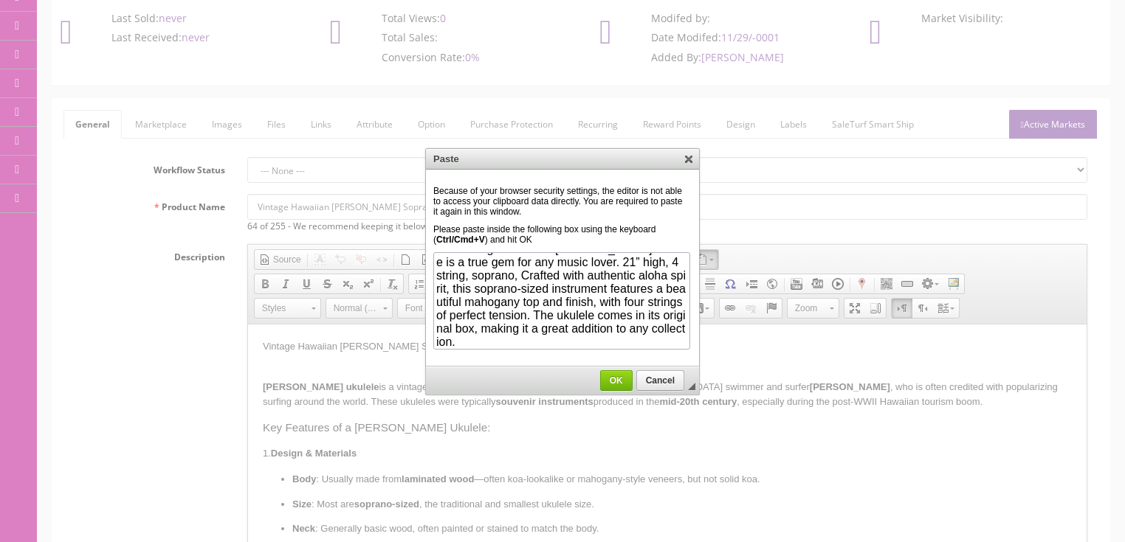
click at [614, 379] on span "OK" at bounding box center [616, 381] width 31 height 10
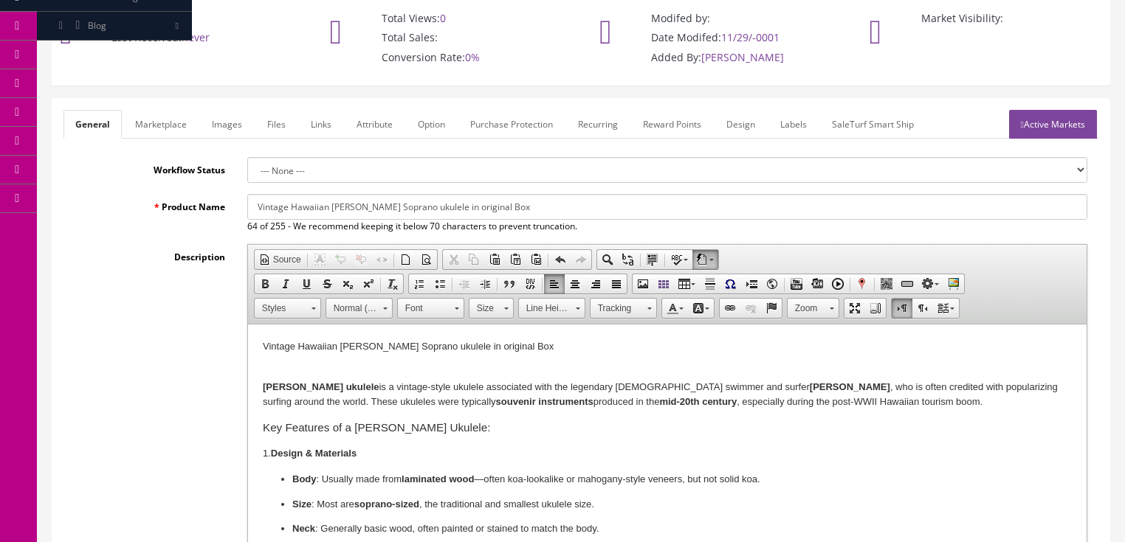
scroll to position [0, 0]
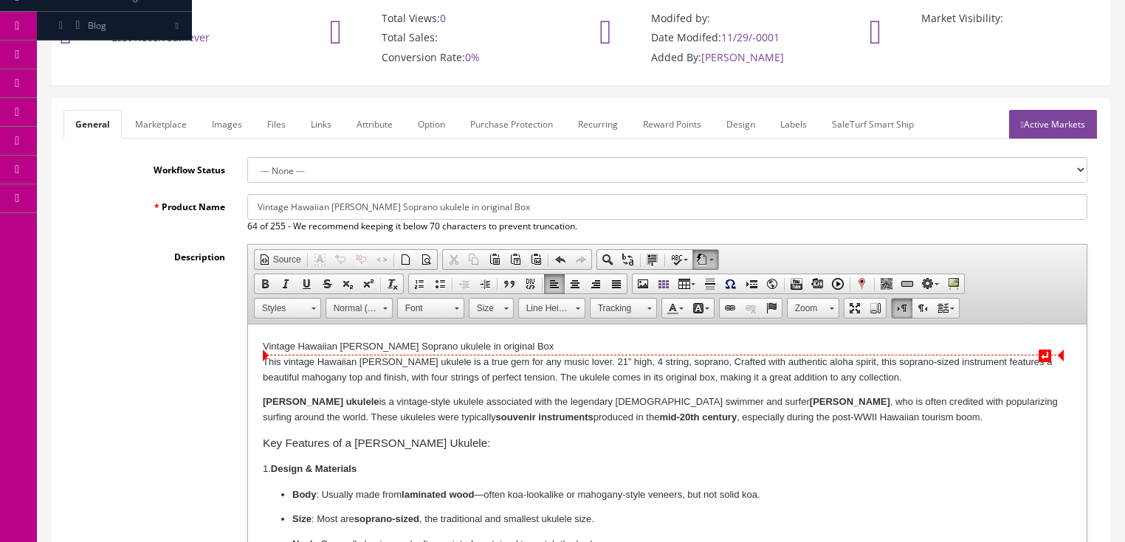
click at [621, 362] on div "This vintage Hawaiian Duke Kahanamoku ukulele is a true gem for any music lover…" at bounding box center [666, 370] width 809 height 31
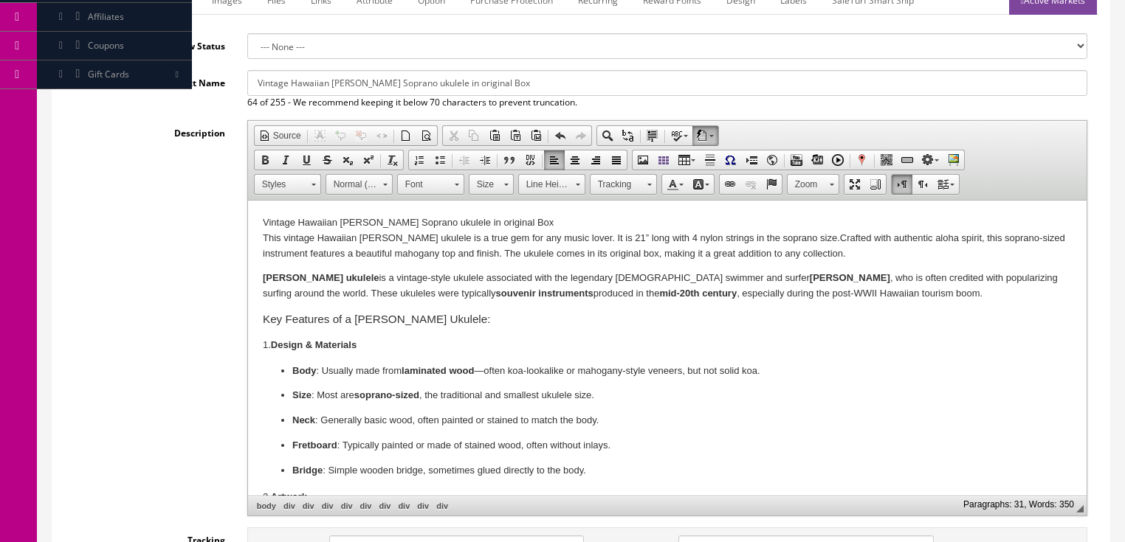
scroll to position [348, 0]
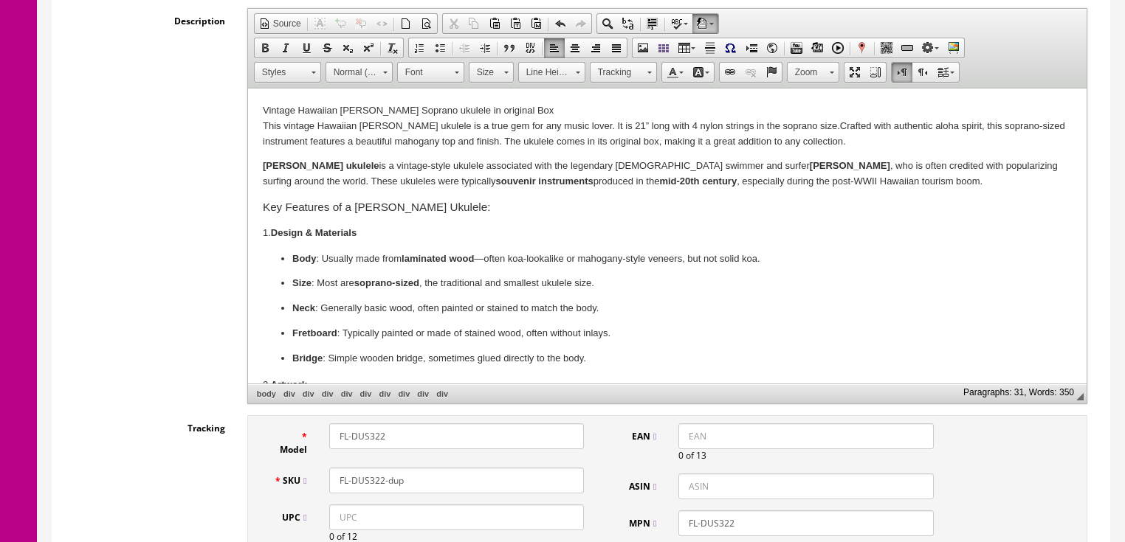
click at [321, 265] on p "Body : Usually made from laminated wood —often koa-lookalike or mahogany-style …" at bounding box center [667, 259] width 750 height 15
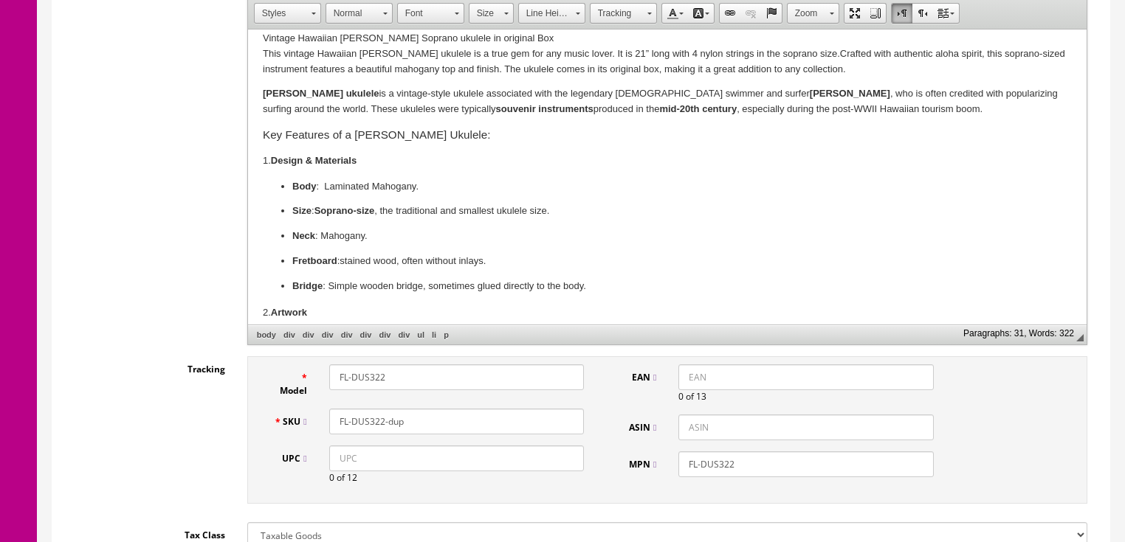
scroll to position [59, 0]
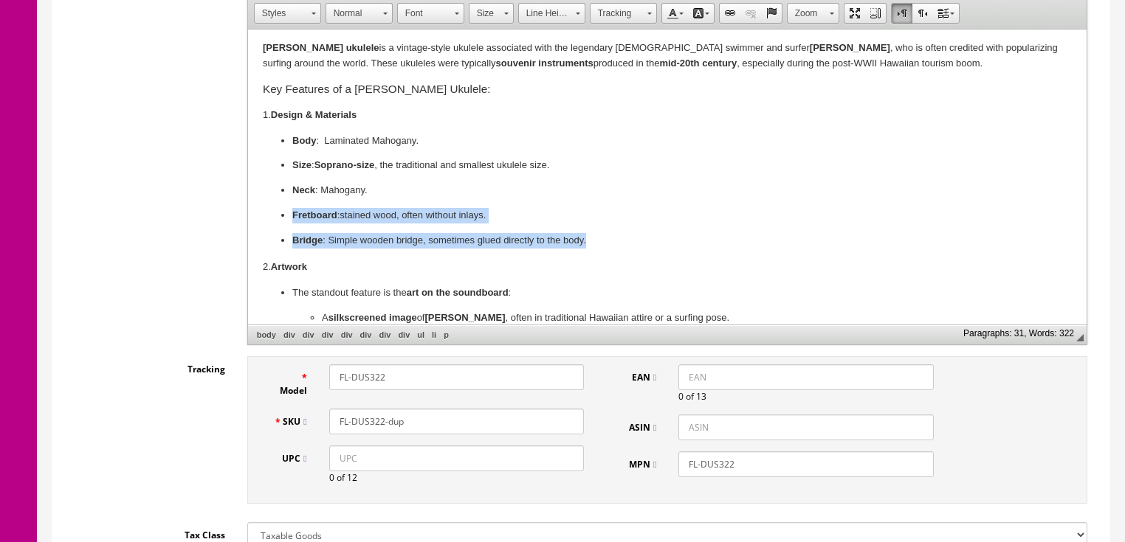
drag, startPoint x: 291, startPoint y: 213, endPoint x: 622, endPoint y: 242, distance: 332.6
click at [622, 242] on ul "Body : Laminated Mahogany . Size : So prano-size , the traditional and smallest…" at bounding box center [666, 191] width 809 height 115
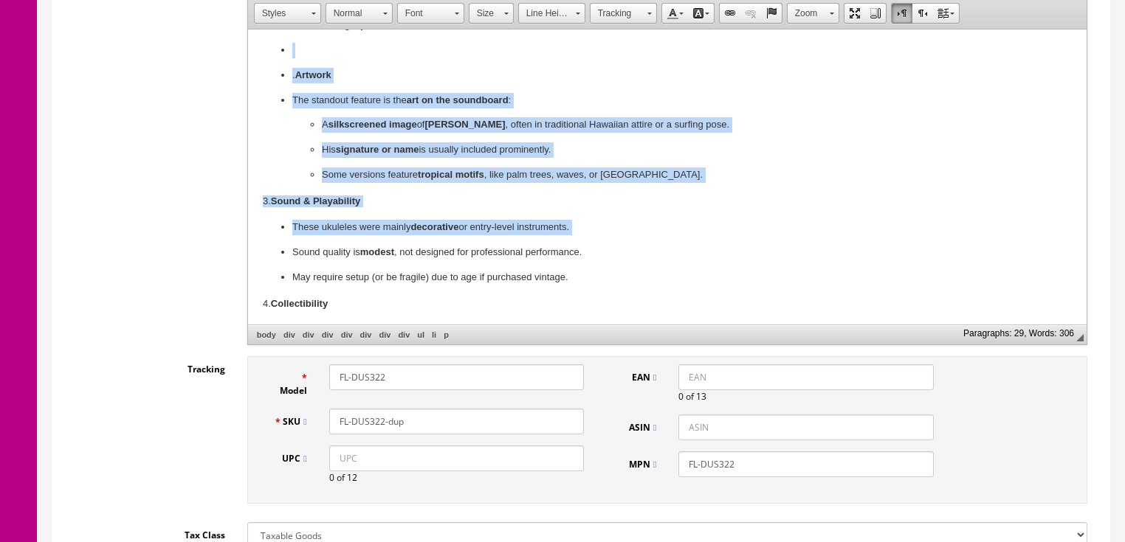
scroll to position [236, 0]
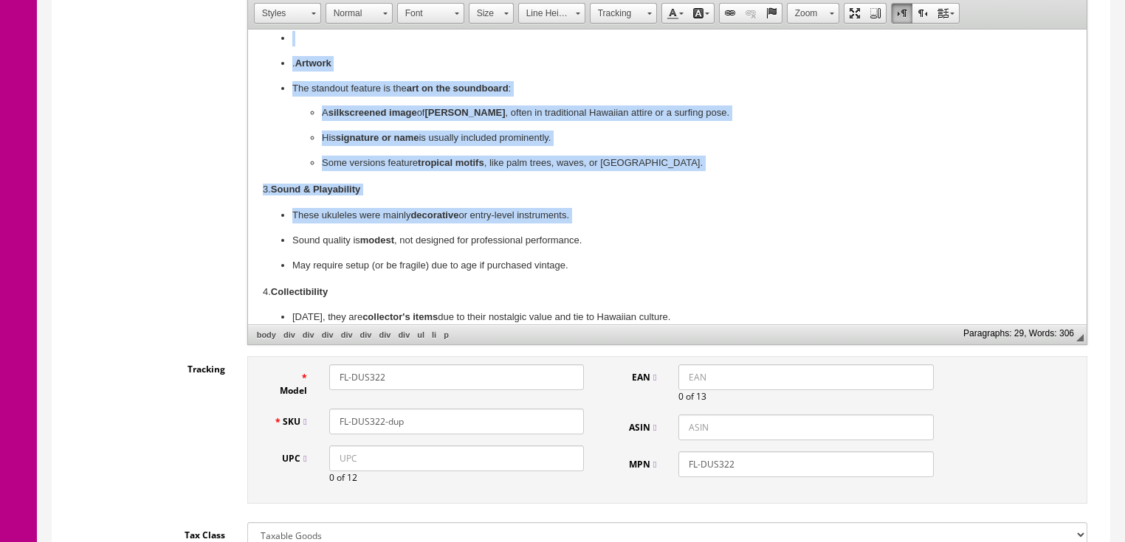
drag, startPoint x: 277, startPoint y: 95, endPoint x: 586, endPoint y: 227, distance: 336.0
click at [586, 227] on div "This vintage Hawaiian Duke Kahanamoku ukulele is a true gem for any music lover…" at bounding box center [666, 189] width 809 height 731
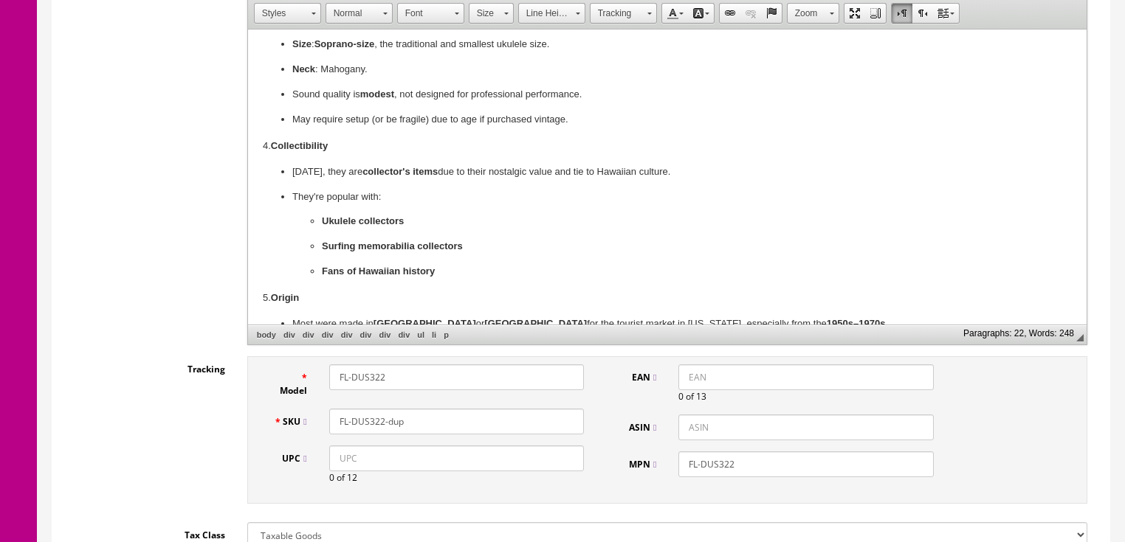
scroll to position [177, 0]
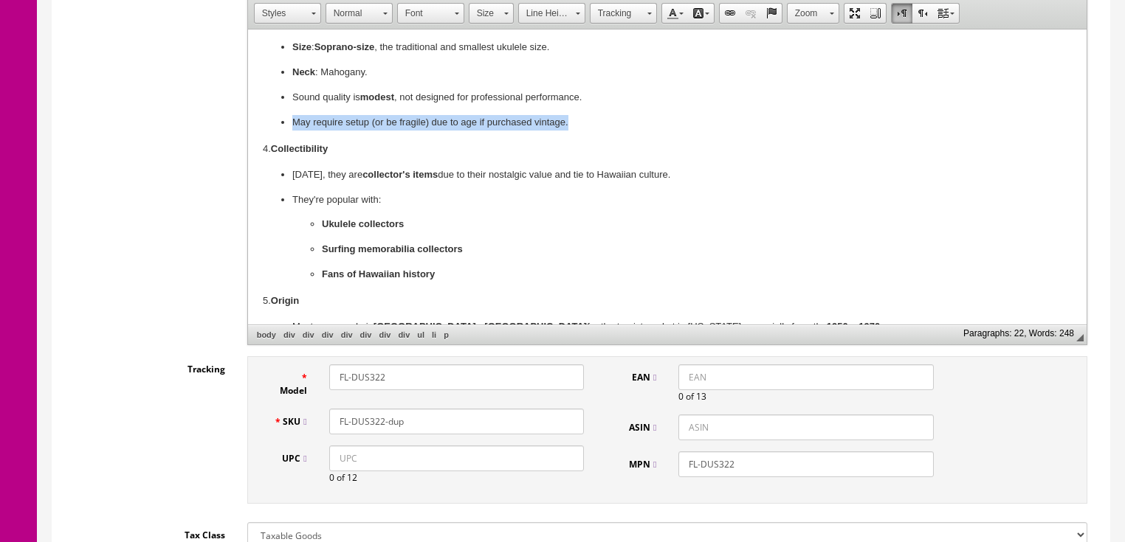
drag, startPoint x: 282, startPoint y: 123, endPoint x: 610, endPoint y: 125, distance: 327.7
click at [610, 125] on li "May require setup (or be fragile) due to age if purchased vintage." at bounding box center [667, 122] width 750 height 15
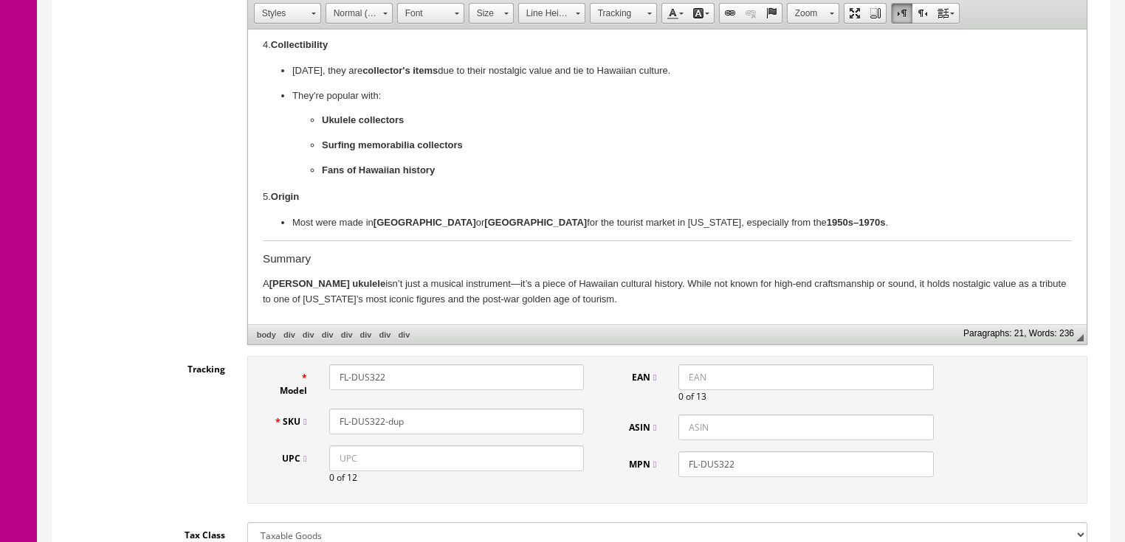
scroll to position [304, 0]
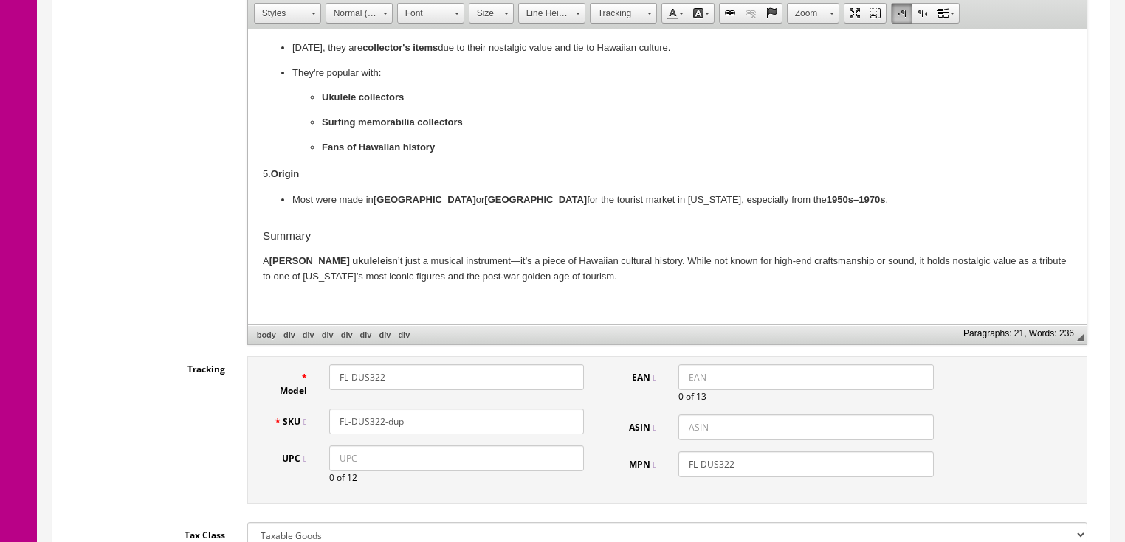
click at [374, 200] on strong "[GEOGRAPHIC_DATA]" at bounding box center [424, 199] width 103 height 11
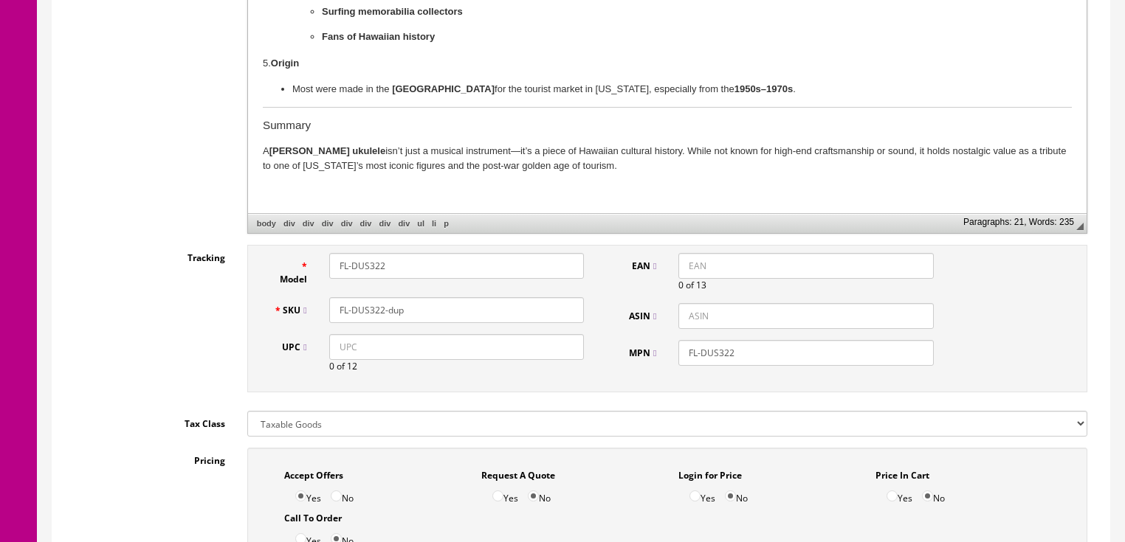
scroll to position [525, 0]
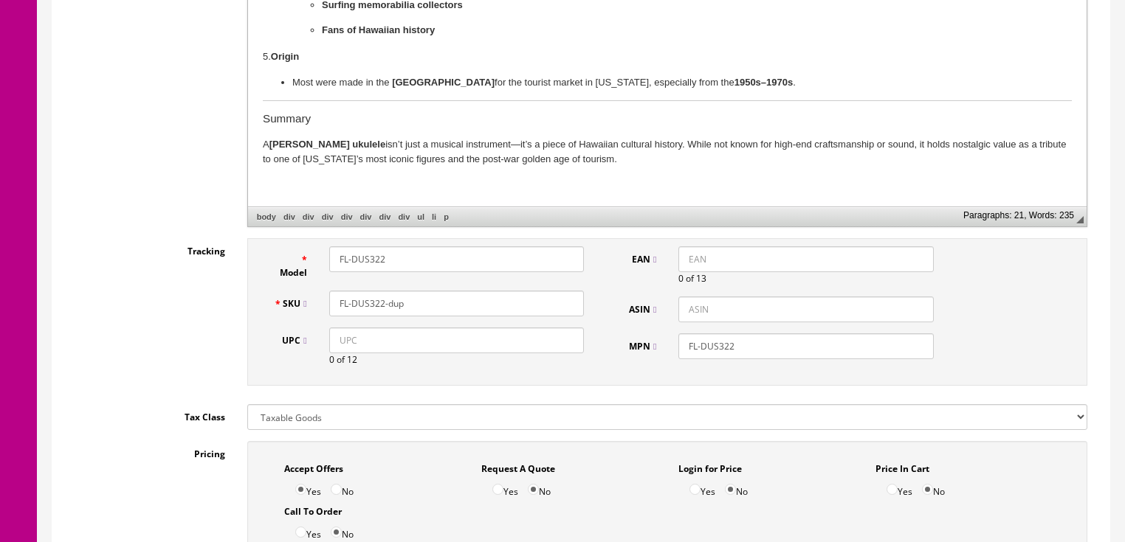
drag, startPoint x: 406, startPoint y: 258, endPoint x: 81, endPoint y: 225, distance: 326.4
drag, startPoint x: 408, startPoint y: 260, endPoint x: 327, endPoint y: 263, distance: 81.2
click at [321, 263] on div "DukeUke" at bounding box center [456, 259] width 277 height 26
type input "DukeUke"
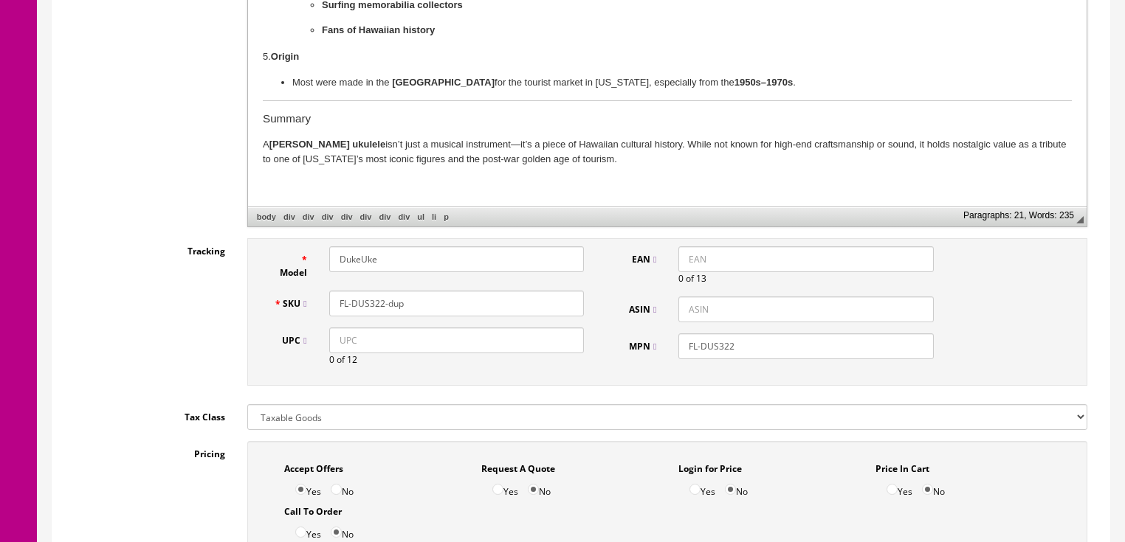
drag, startPoint x: 418, startPoint y: 301, endPoint x: 363, endPoint y: 301, distance: 54.6
click at [337, 301] on input "FL-DUS322-dup" at bounding box center [456, 304] width 255 height 26
paste input "DukeUke"
type input "DukeUke"
drag, startPoint x: 761, startPoint y: 342, endPoint x: 657, endPoint y: 354, distance: 104.7
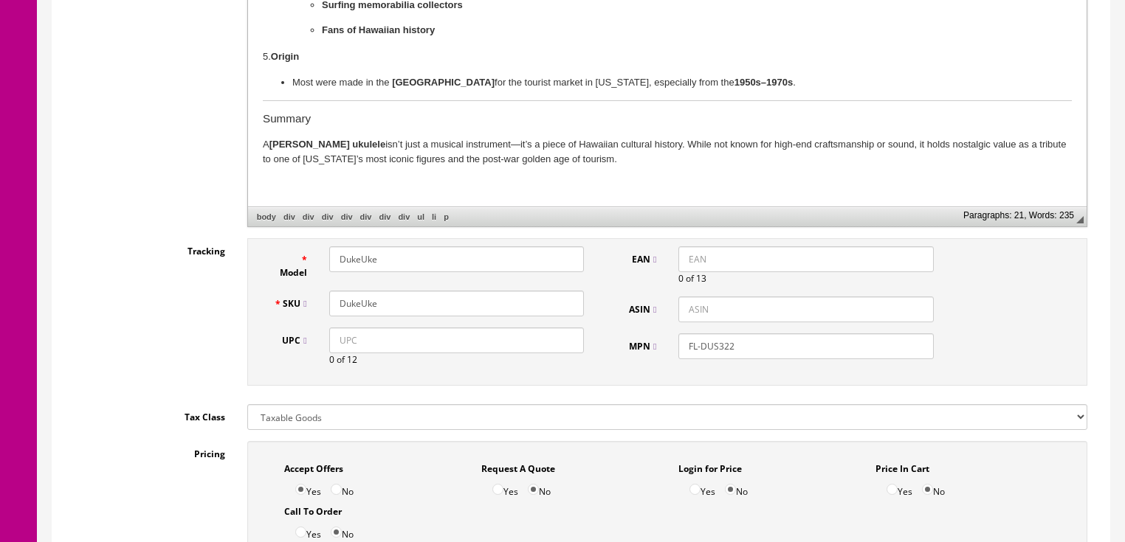
click at [657, 354] on div "MPN FL-DUS322" at bounding box center [778, 347] width 333 height 26
paste input "DukeUke"
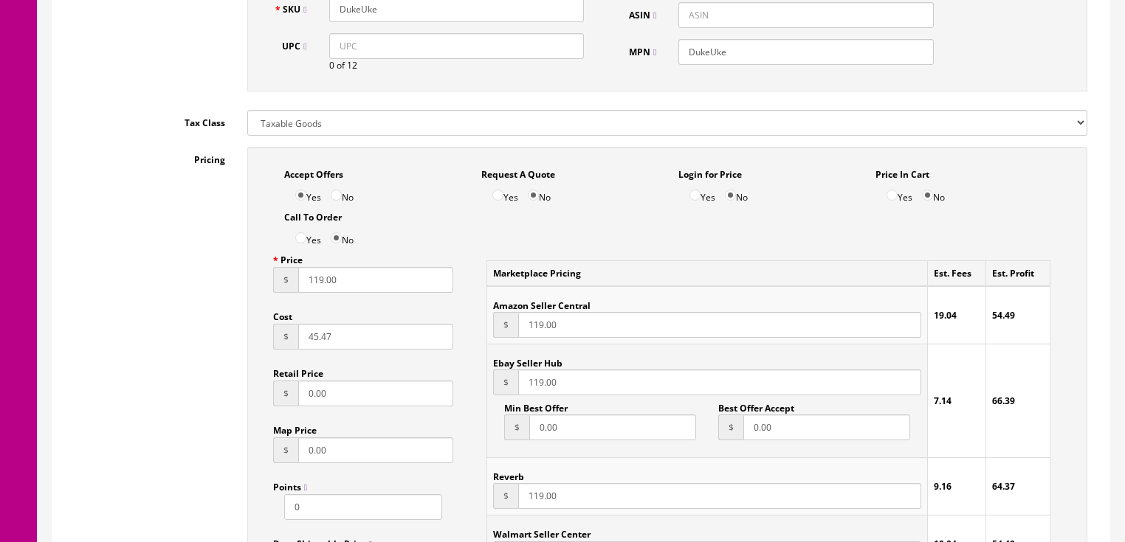
scroll to position [820, 0]
type input "DukeUke"
click at [313, 283] on input "119.00" at bounding box center [376, 279] width 156 height 26
type input "149.00"
click at [534, 387] on input "119.00" at bounding box center [719, 382] width 402 height 26
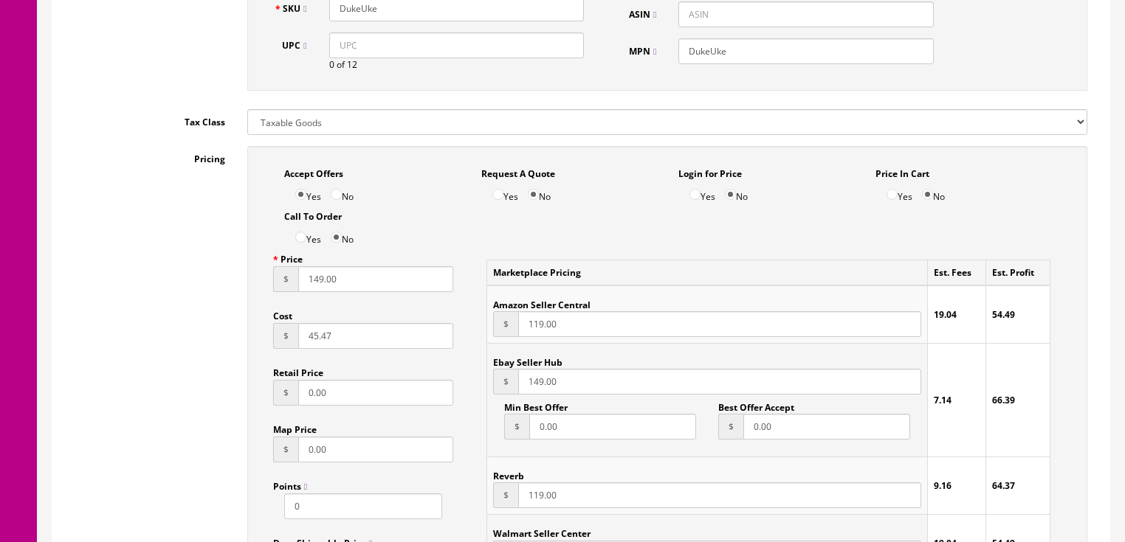
type input "149.00"
click at [531, 500] on input "119.00" at bounding box center [719, 496] width 402 height 26
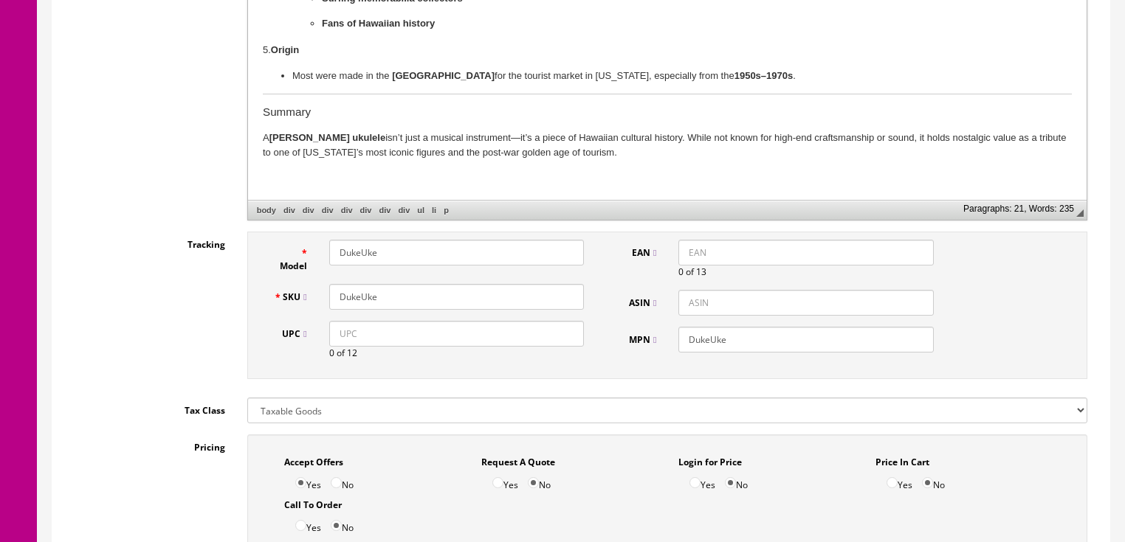
scroll to position [525, 0]
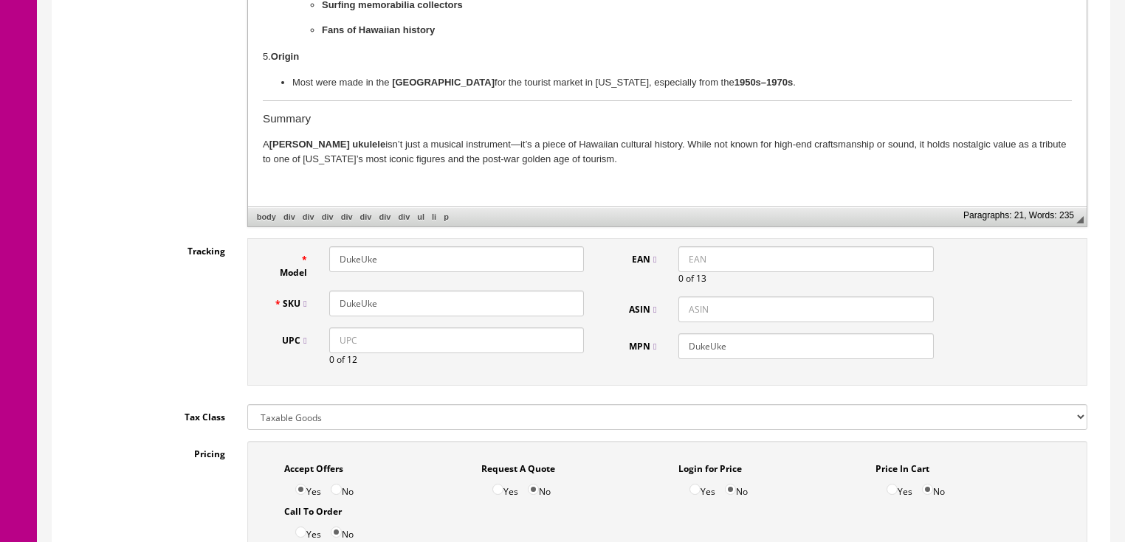
type input "149.00"
drag, startPoint x: 378, startPoint y: 298, endPoint x: 313, endPoint y: 304, distance: 65.2
click at [305, 303] on div "SKU DukeUke" at bounding box center [429, 304] width 333 height 26
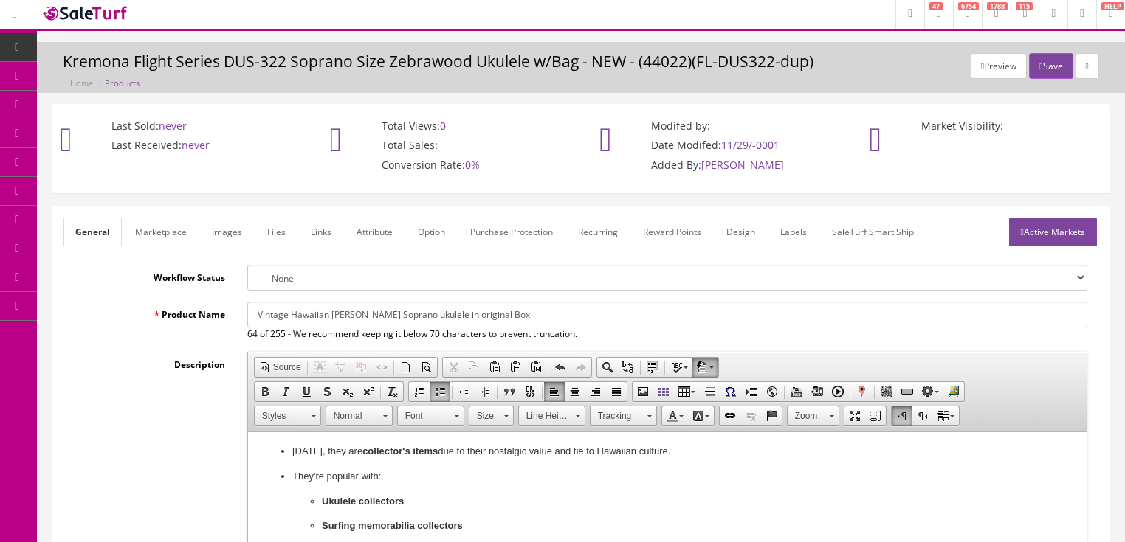
scroll to position [0, 0]
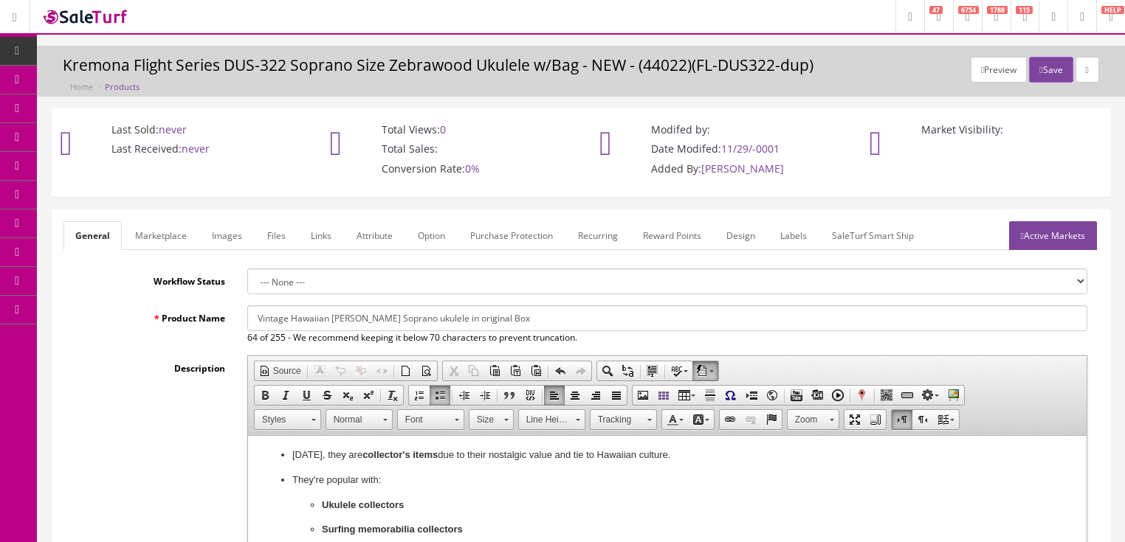
click at [1065, 236] on link "Active Markets" at bounding box center [1053, 235] width 88 height 29
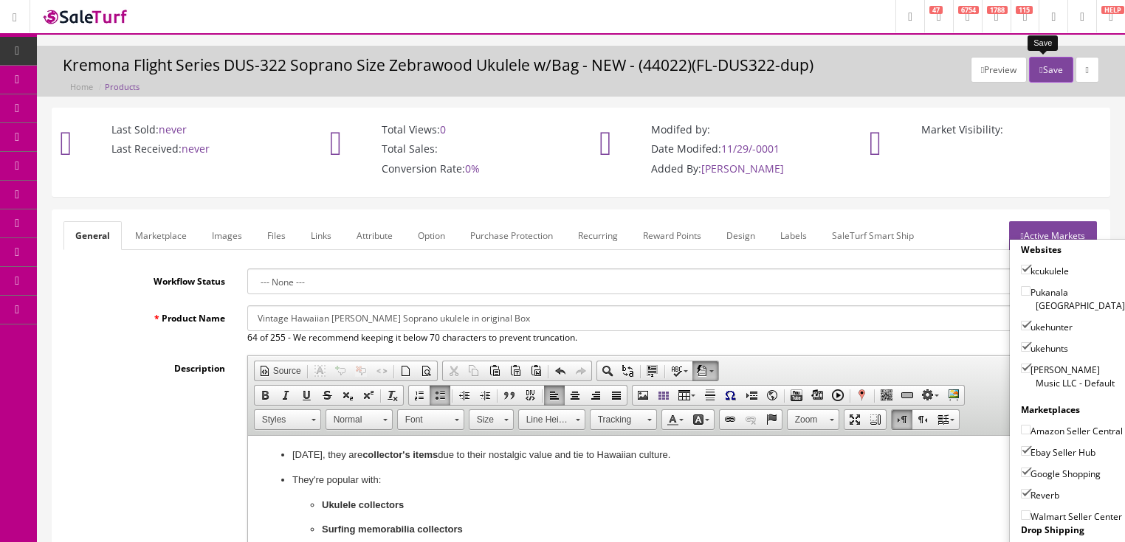
click at [1038, 71] on button "Save" at bounding box center [1051, 70] width 44 height 26
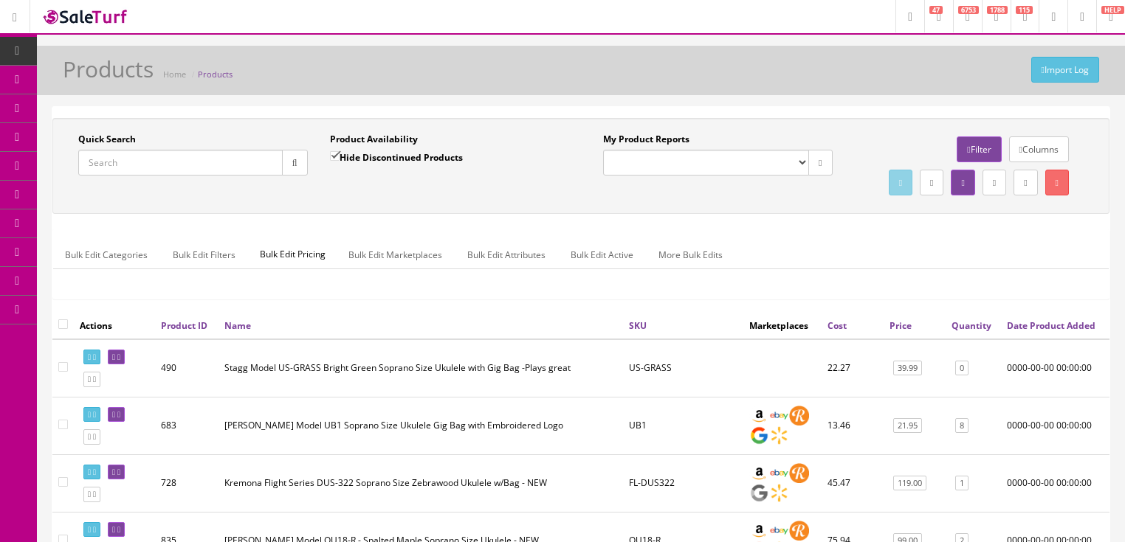
click at [201, 168] on input "Quick Search" at bounding box center [180, 163] width 204 height 26
paste input "DukeUke"
type input "DukeUke"
click at [331, 156] on input "Hide Discontinued Products" at bounding box center [335, 156] width 10 height 10
checkbox input "false"
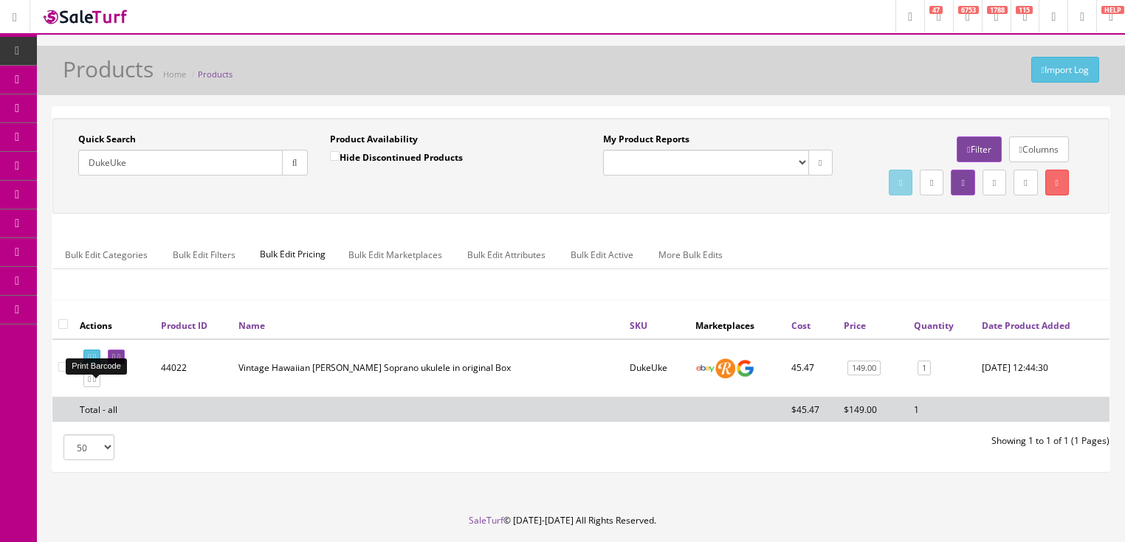
click at [96, 362] on icon at bounding box center [94, 358] width 3 height 8
drag, startPoint x: 146, startPoint y: 156, endPoint x: 72, endPoint y: 183, distance: 79.1
click at [77, 183] on div "Quick Search [GEOGRAPHIC_DATA] Date From" at bounding box center [193, 160] width 252 height 54
type input "ukemle"
click at [295, 163] on icon "button" at bounding box center [294, 163] width 5 height 9
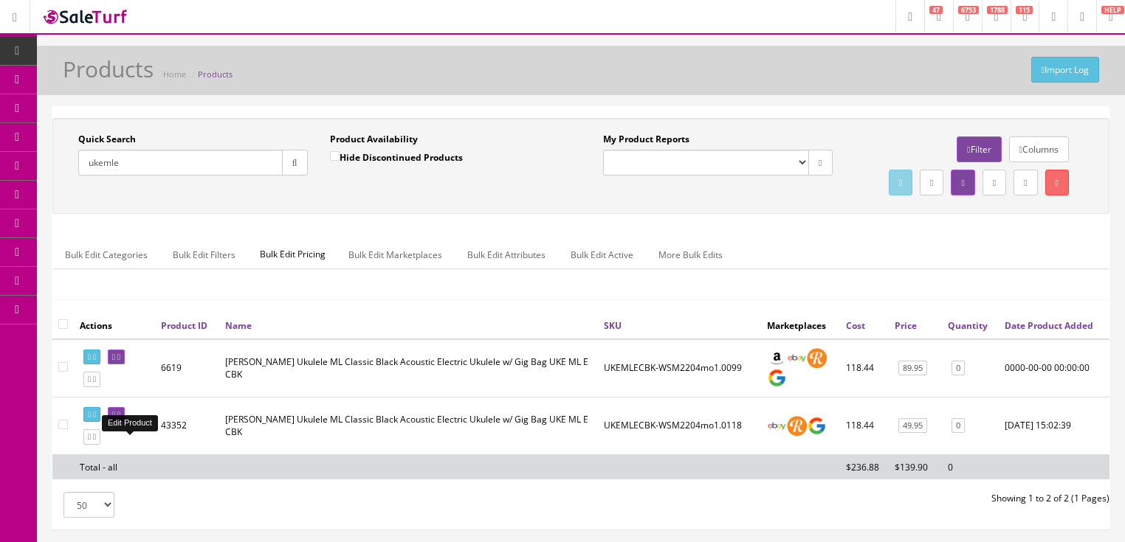
click at [125, 423] on link at bounding box center [116, 414] width 17 height 15
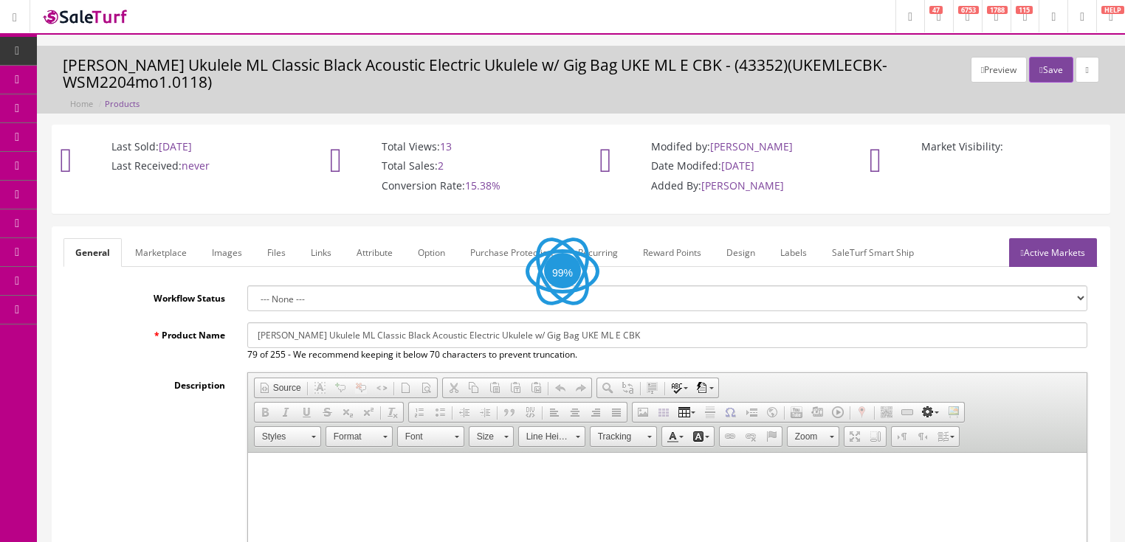
click at [224, 254] on link "Images" at bounding box center [227, 252] width 54 height 29
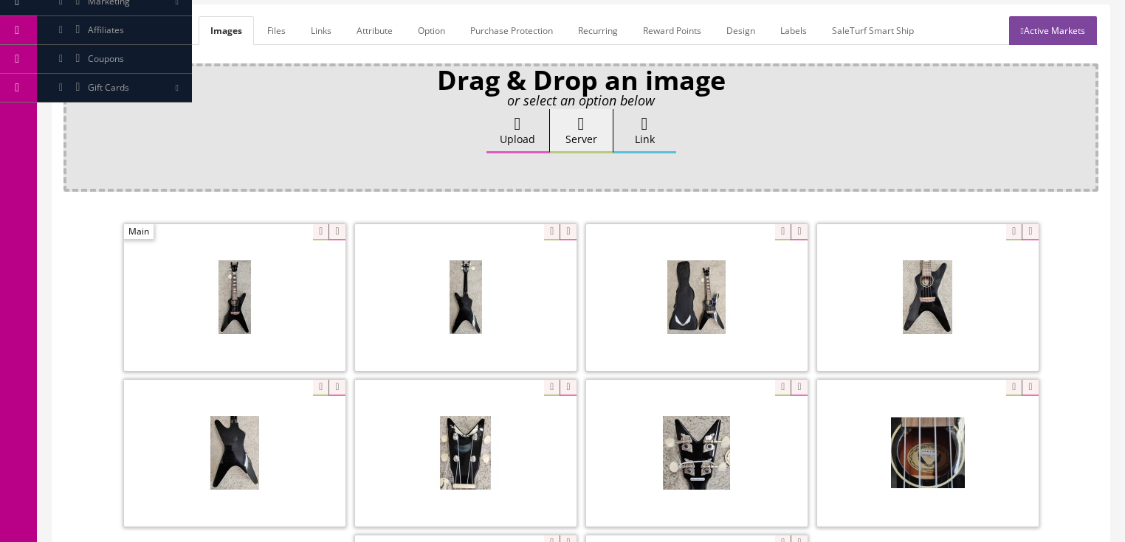
scroll to position [236, 0]
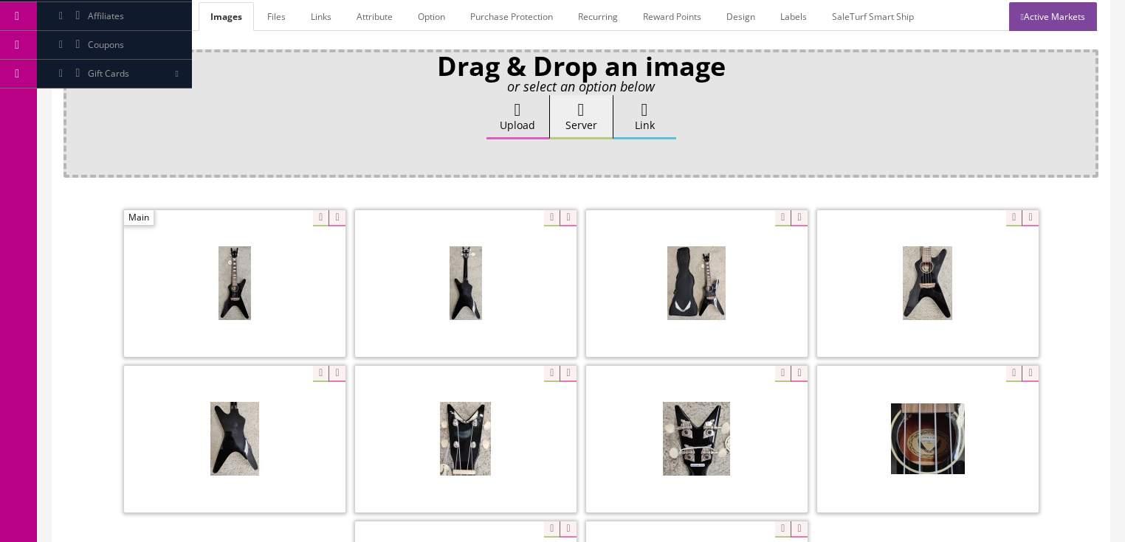
click at [331, 221] on icon at bounding box center [336, 218] width 16 height 16
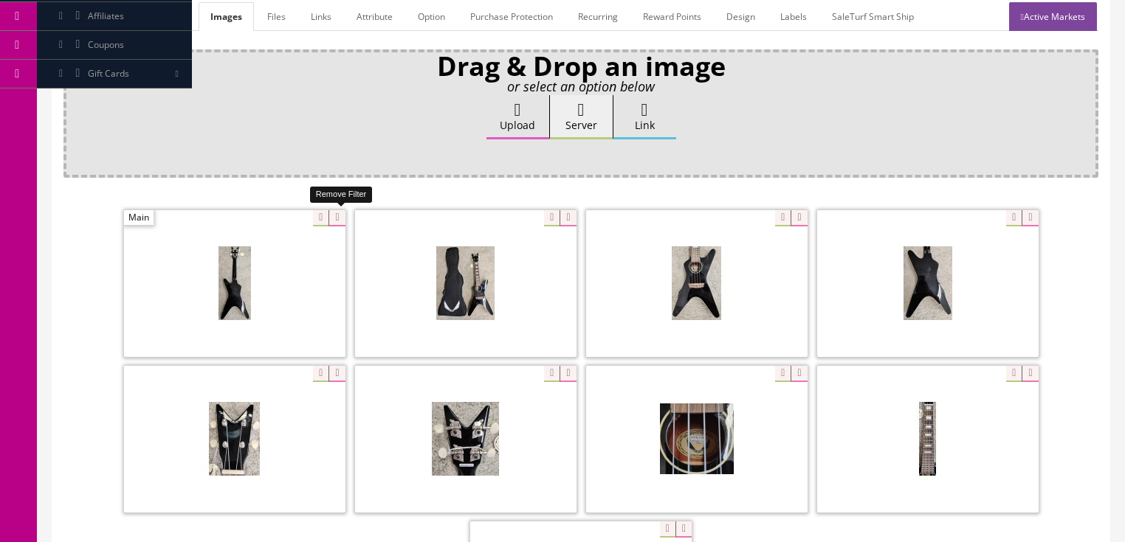
click at [331, 221] on icon at bounding box center [336, 218] width 16 height 16
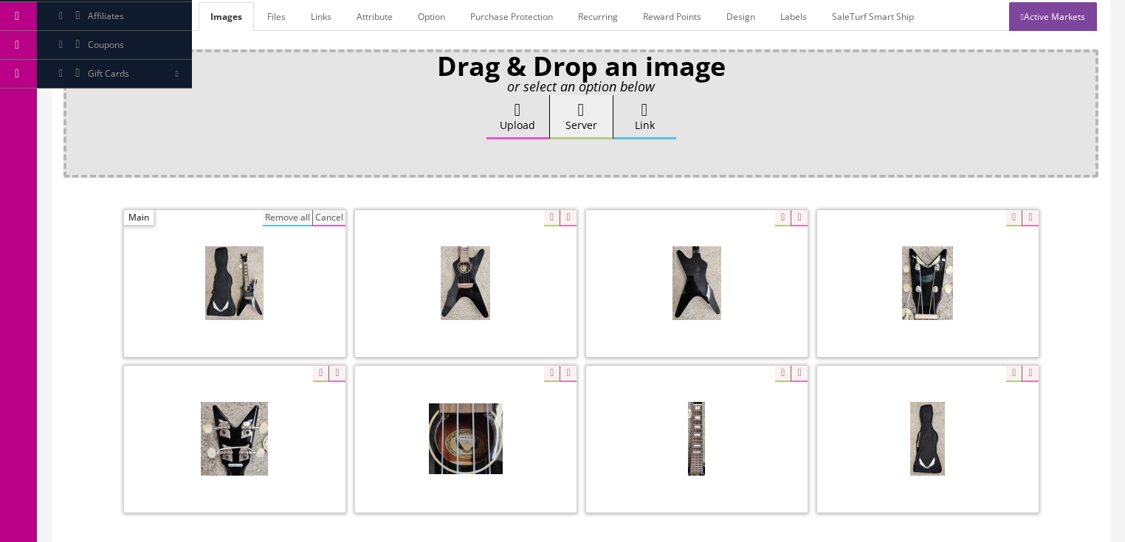
click at [303, 218] on button "Remove all" at bounding box center [287, 218] width 49 height 16
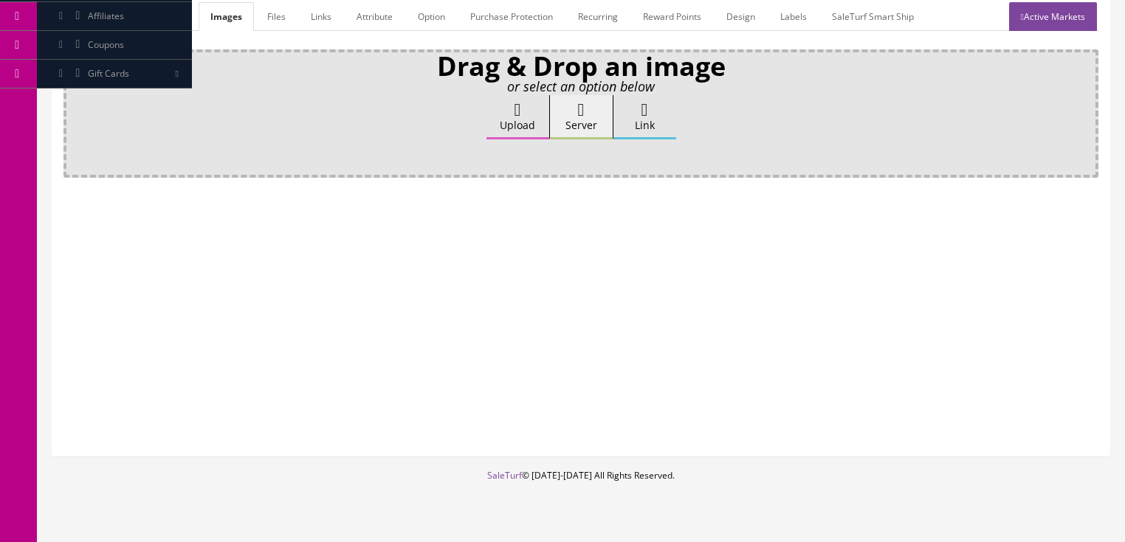
click at [514, 114] on icon at bounding box center [517, 110] width 7 height 18
click at [74, 110] on input "Upload" at bounding box center [74, 102] width 0 height 15
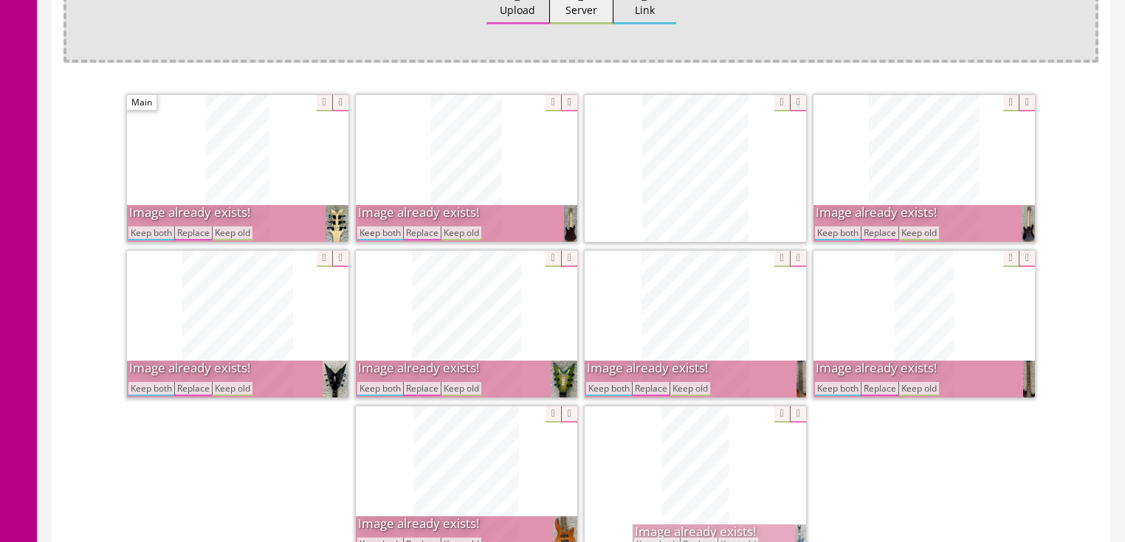
scroll to position [354, 0]
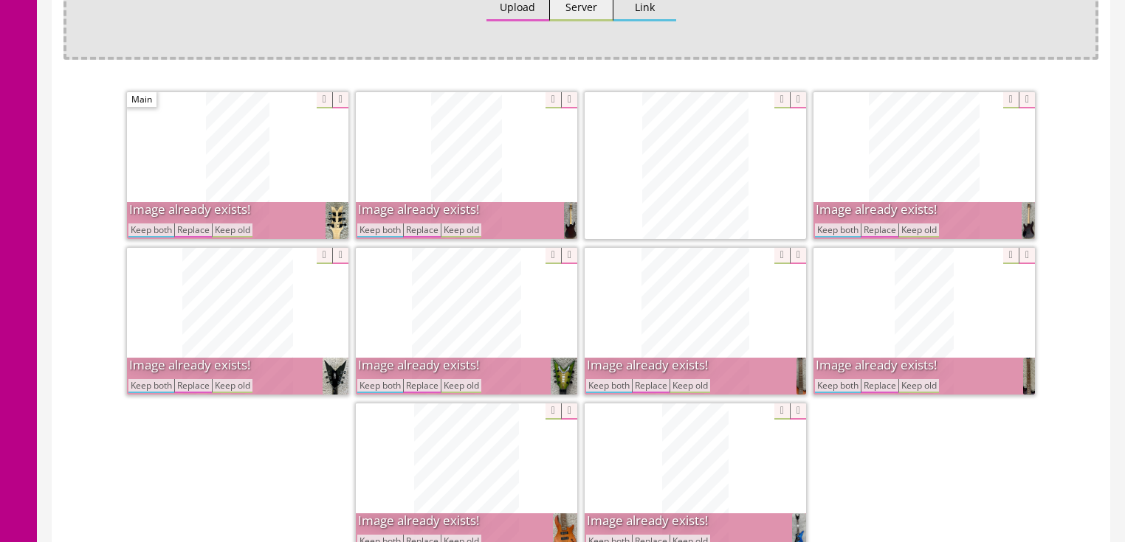
click at [829, 234] on button "Keep both" at bounding box center [838, 231] width 46 height 14
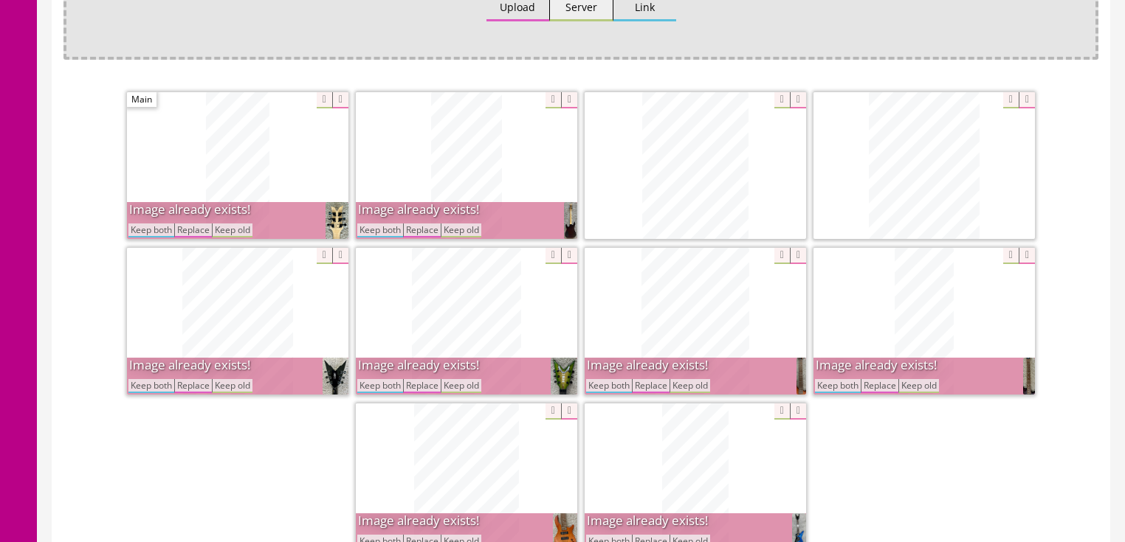
click at [400, 234] on button "Keep both" at bounding box center [380, 231] width 46 height 14
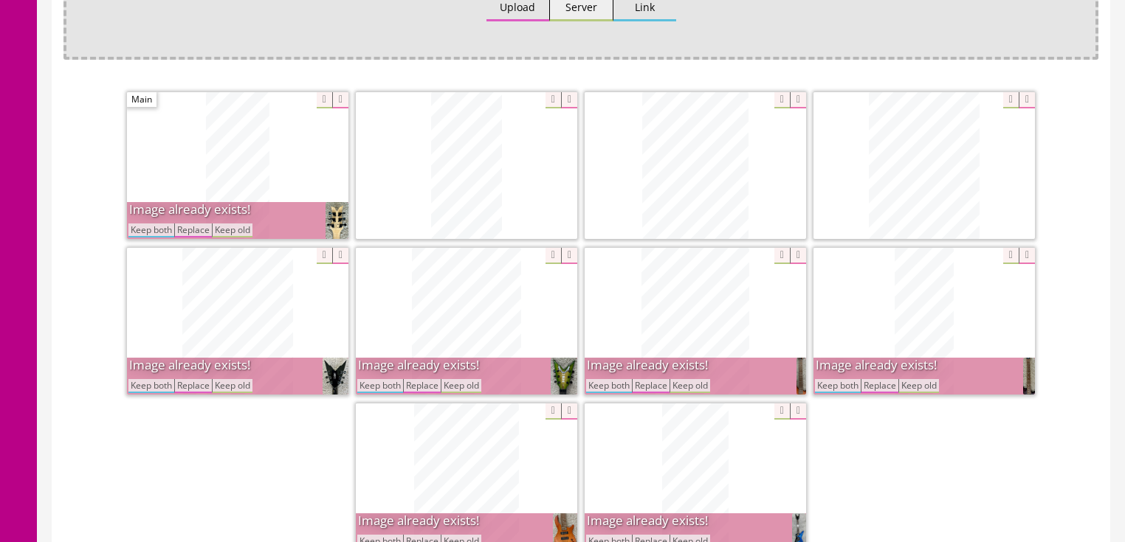
click at [154, 229] on button "Keep both" at bounding box center [151, 231] width 46 height 14
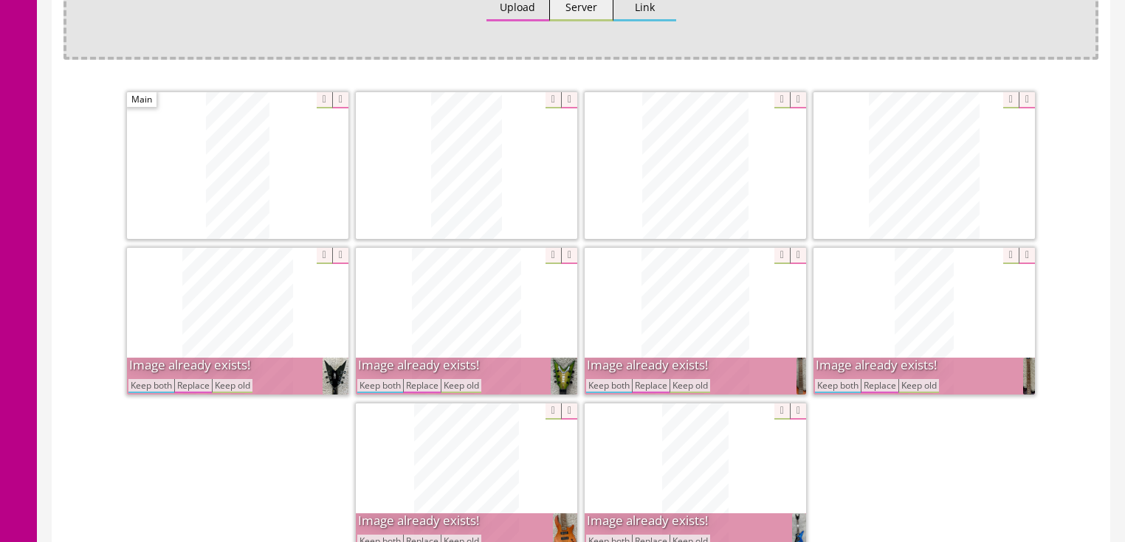
click at [147, 386] on button "Keep both" at bounding box center [151, 386] width 46 height 14
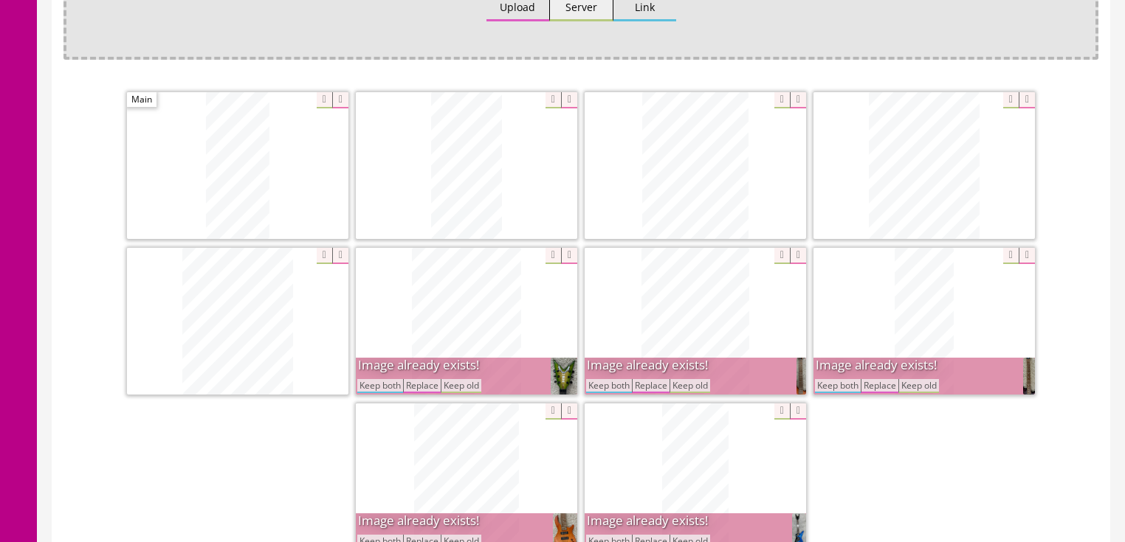
click at [385, 383] on button "Keep both" at bounding box center [380, 386] width 46 height 14
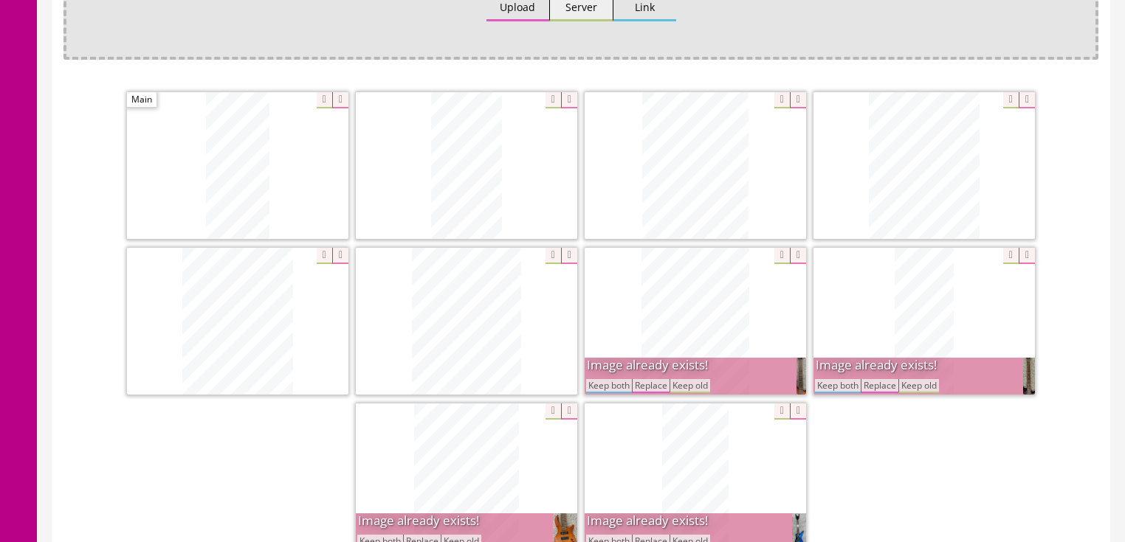
drag, startPoint x: 587, startPoint y: 387, endPoint x: 850, endPoint y: 396, distance: 262.9
click at [591, 387] on button "Keep both" at bounding box center [609, 386] width 46 height 14
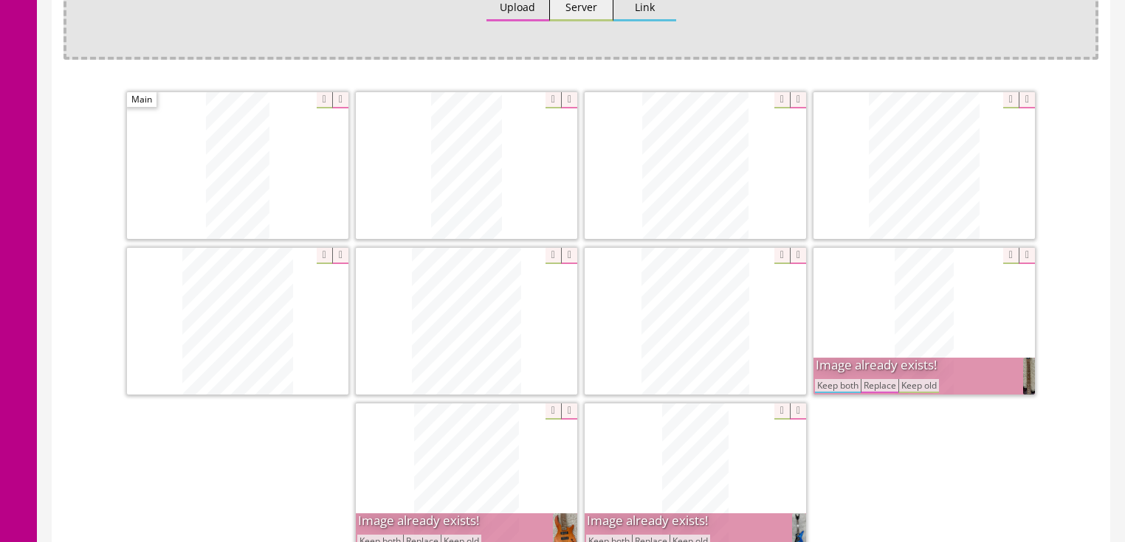
click at [841, 387] on button "Keep both" at bounding box center [838, 386] width 46 height 14
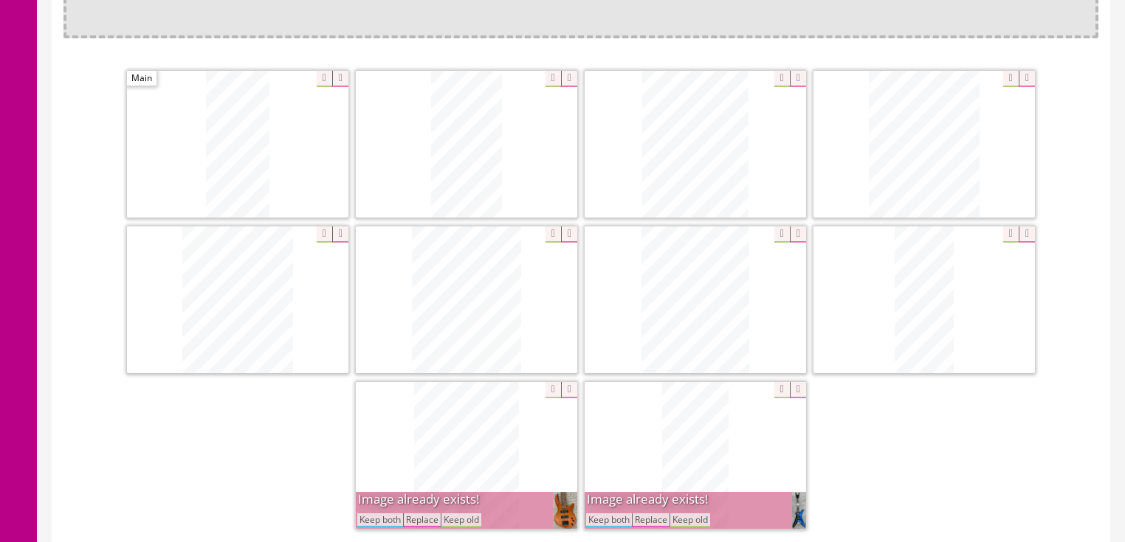
scroll to position [413, 0]
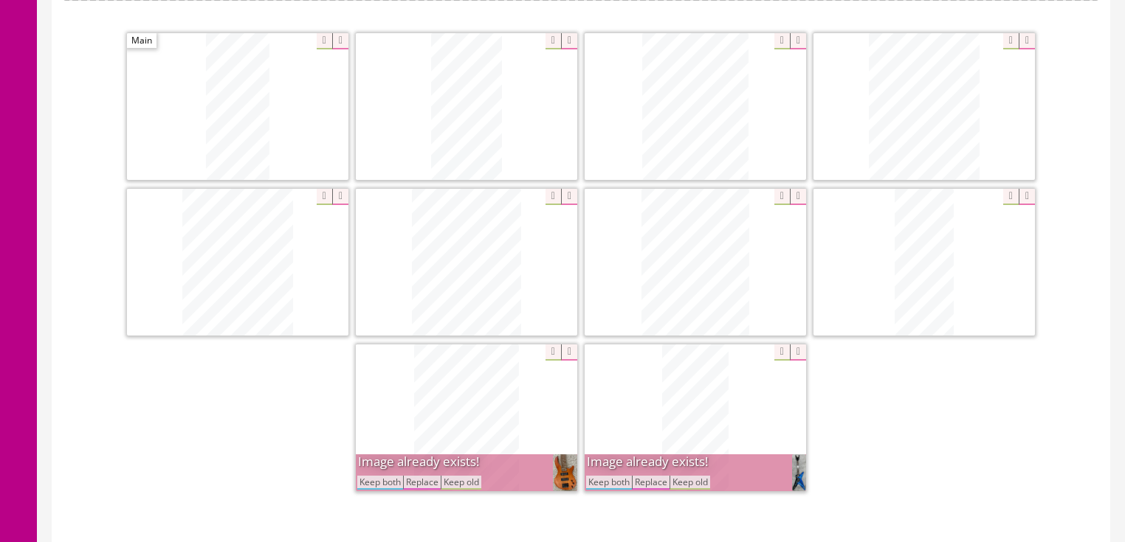
click at [593, 480] on button "Keep both" at bounding box center [609, 483] width 46 height 14
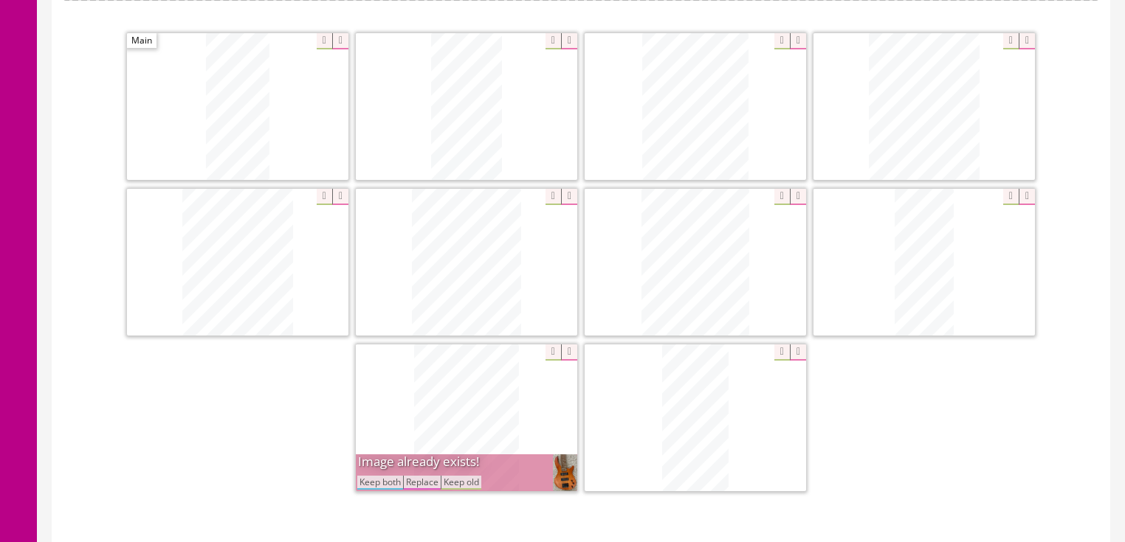
click at [390, 483] on button "Keep both" at bounding box center [380, 483] width 46 height 14
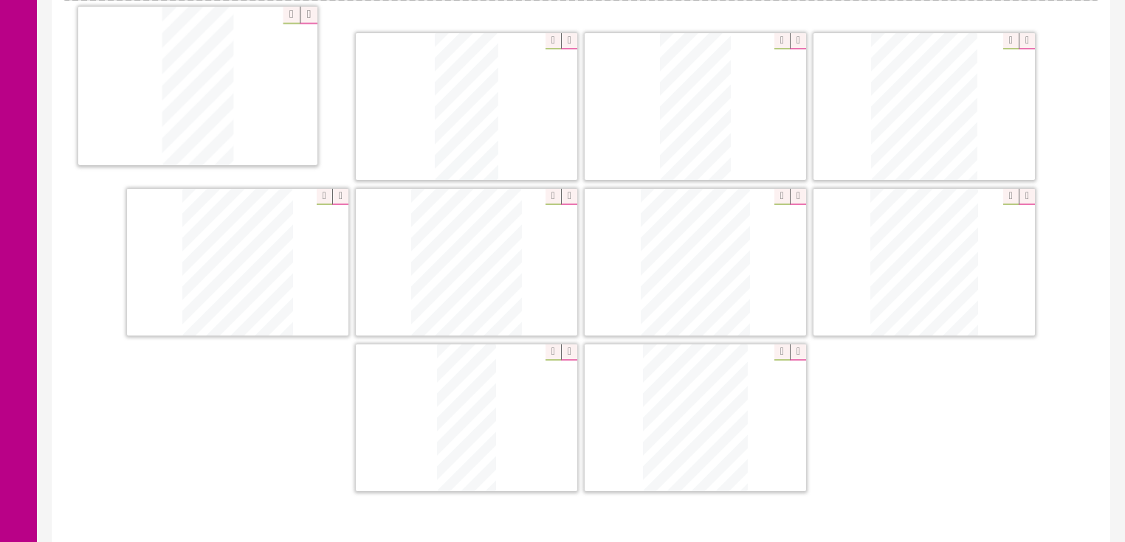
drag, startPoint x: 667, startPoint y: 441, endPoint x: 233, endPoint y: 121, distance: 538.9
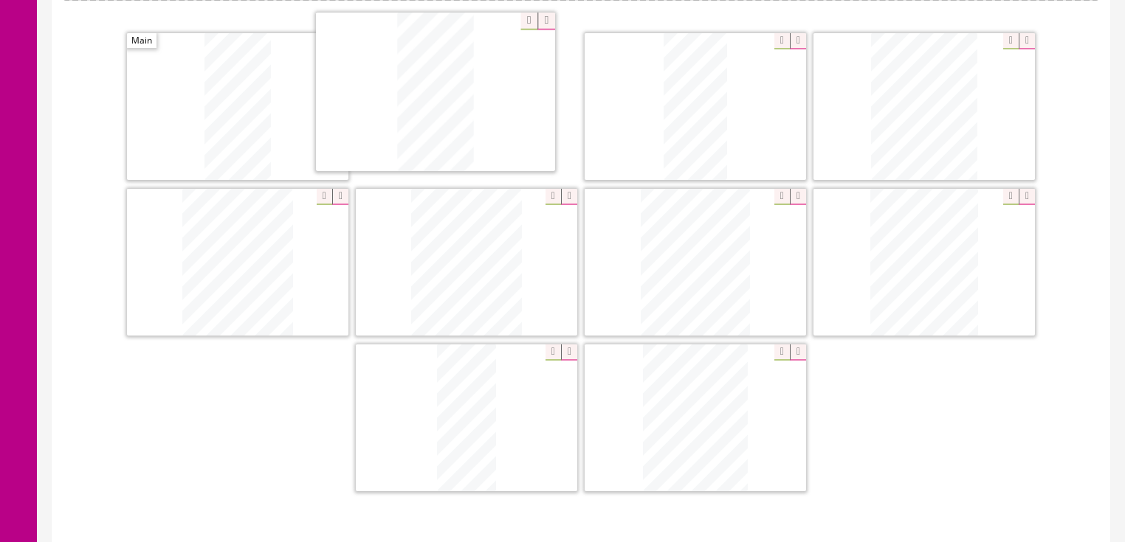
drag, startPoint x: 677, startPoint y: 127, endPoint x: 451, endPoint y: 184, distance: 232.9
drag, startPoint x: 695, startPoint y: 406, endPoint x: 678, endPoint y: 86, distance: 320.0
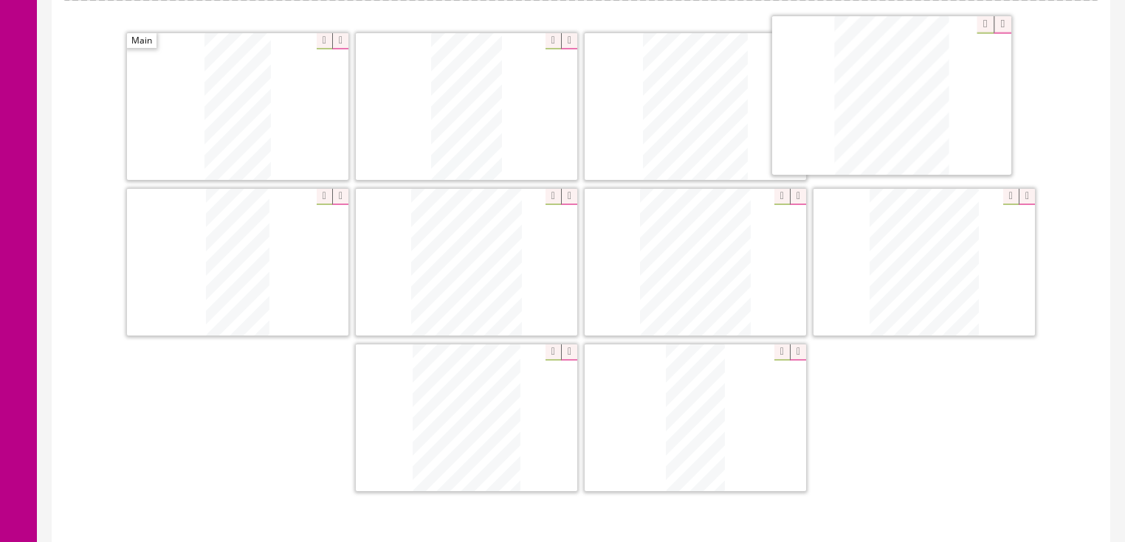
drag, startPoint x: 246, startPoint y: 253, endPoint x: 903, endPoint y: 89, distance: 677.7
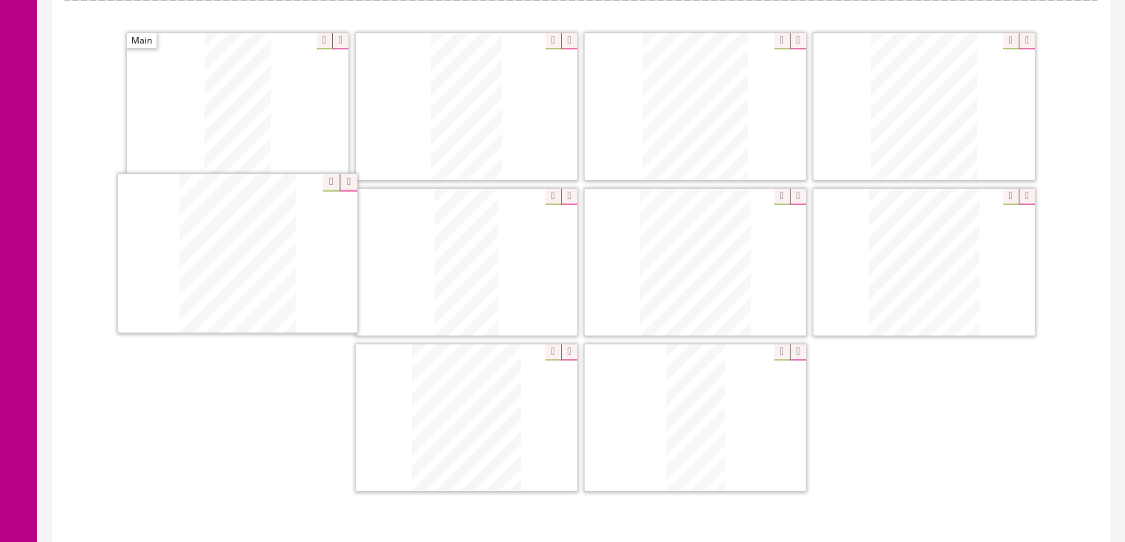
drag, startPoint x: 428, startPoint y: 424, endPoint x: 199, endPoint y: 261, distance: 280.5
drag, startPoint x: 673, startPoint y: 276, endPoint x: 451, endPoint y: 277, distance: 222.1
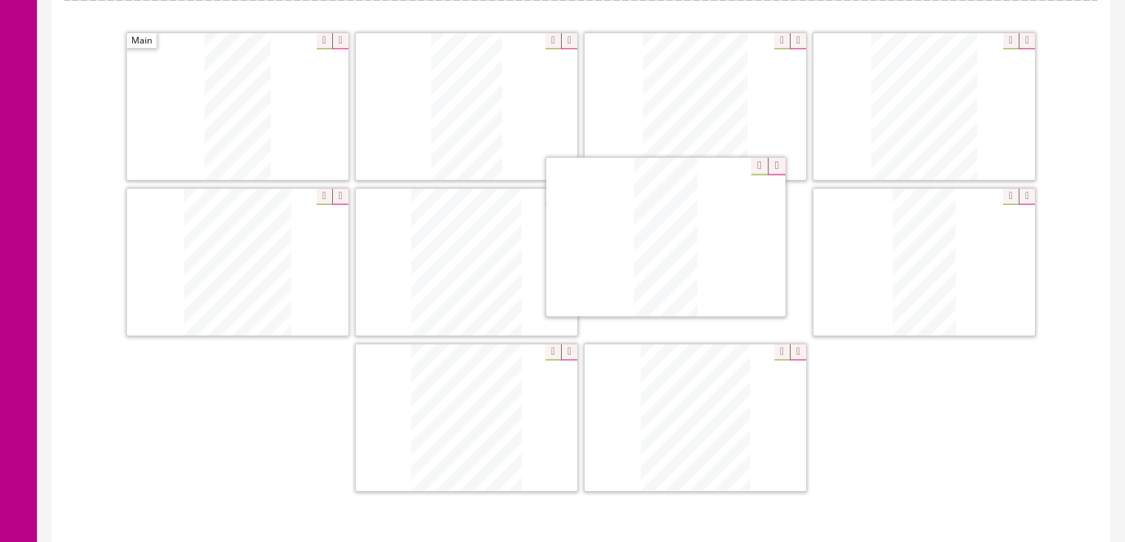
drag, startPoint x: 676, startPoint y: 408, endPoint x: 647, endPoint y: 230, distance: 181.0
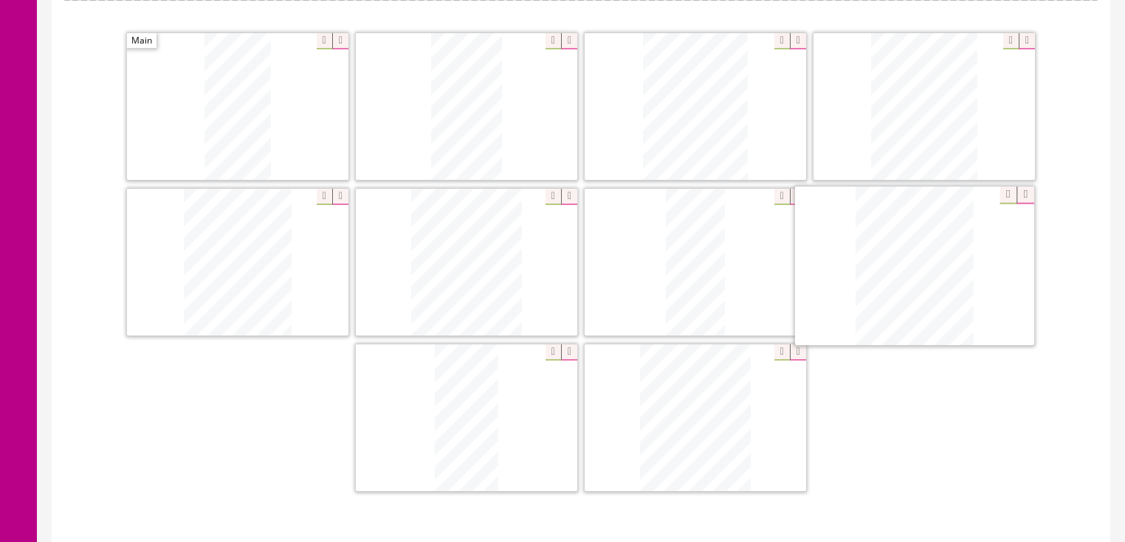
drag, startPoint x: 683, startPoint y: 404, endPoint x: 903, endPoint y: 255, distance: 265.5
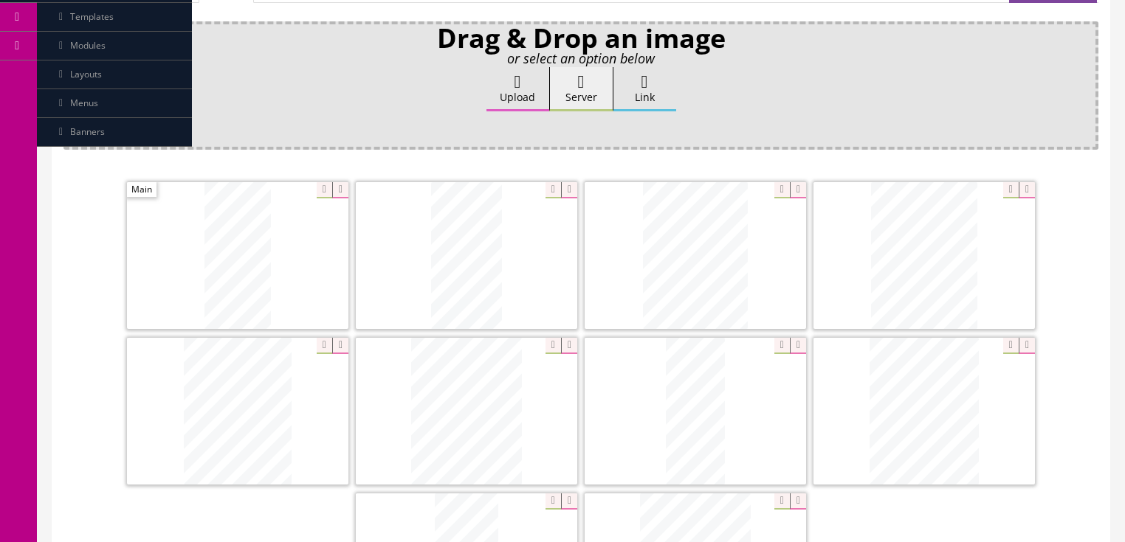
scroll to position [177, 0]
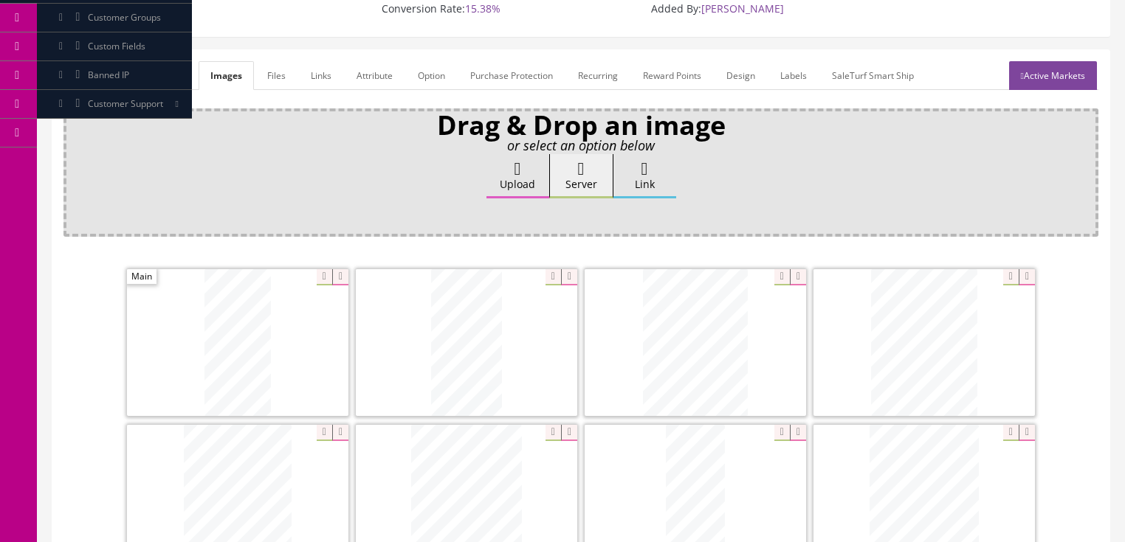
click at [1035, 80] on link "Active Markets" at bounding box center [1053, 75] width 88 height 29
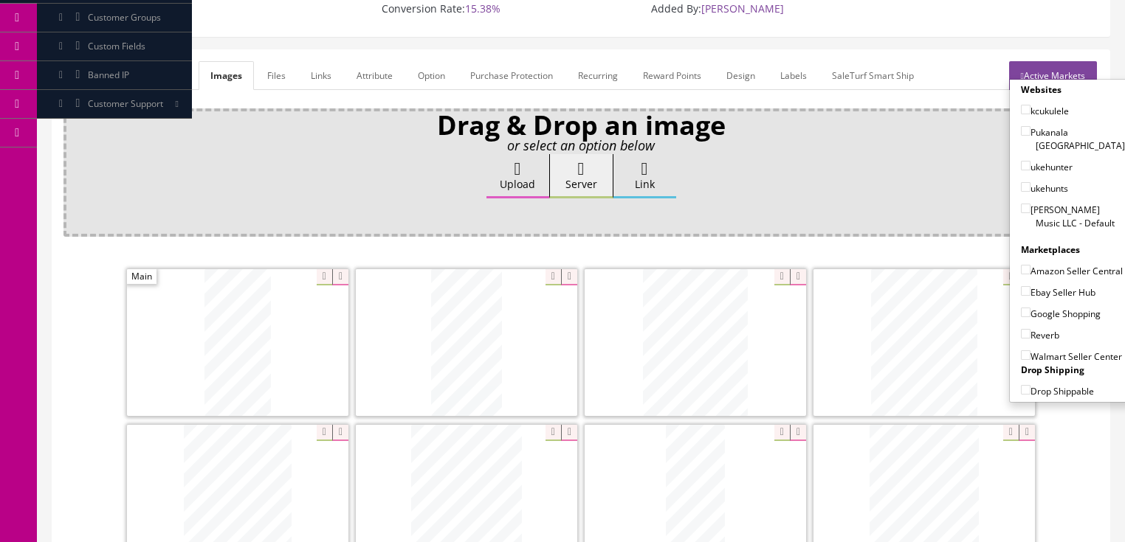
click at [1039, 72] on link "Active Markets" at bounding box center [1053, 75] width 88 height 29
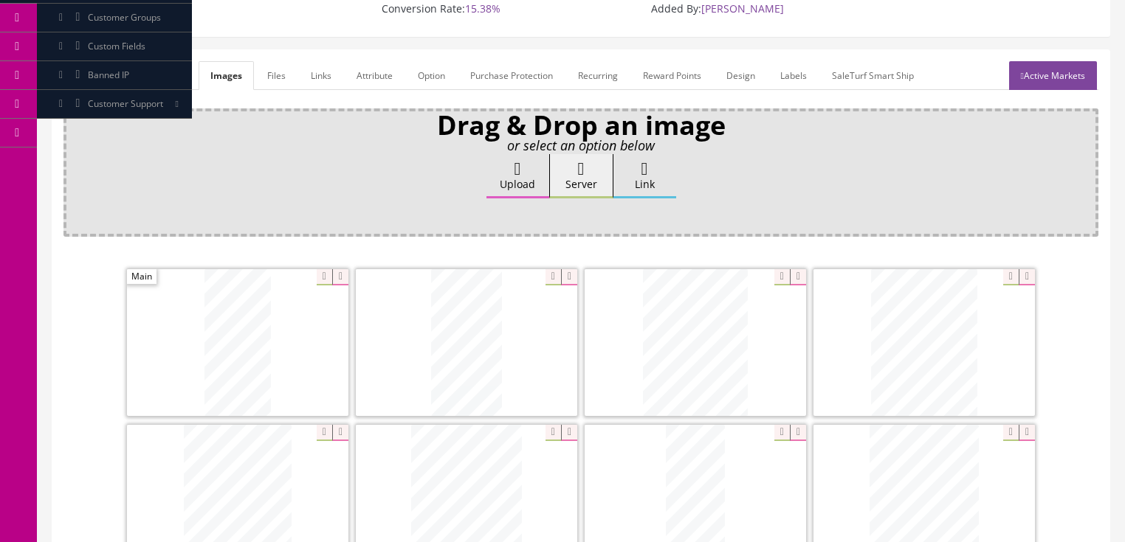
click at [85, 77] on link "General" at bounding box center [91, 75] width 57 height 29
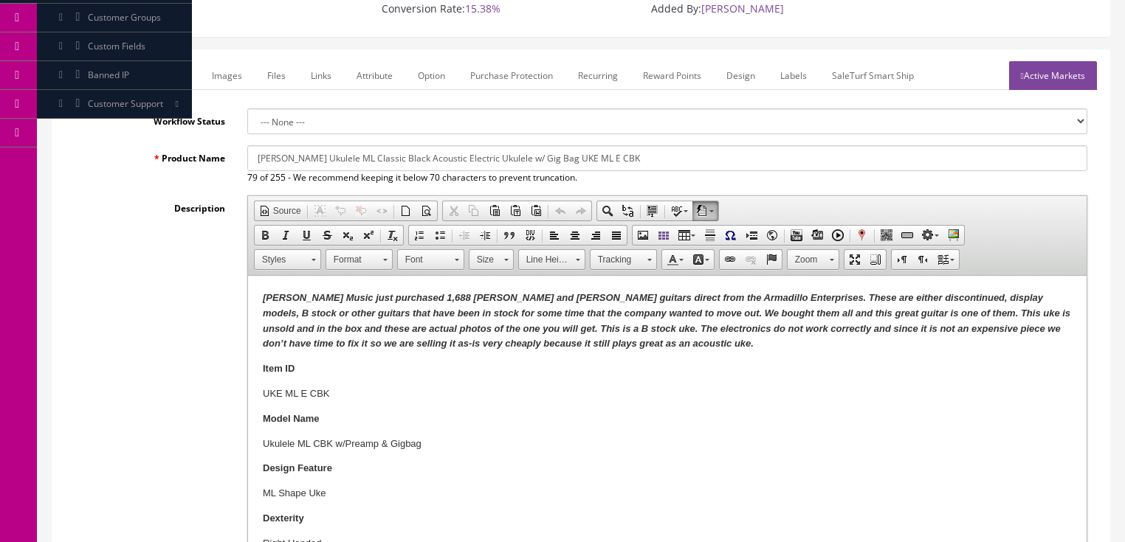
click at [681, 333] on em "[PERSON_NAME] Music just purchased 1,688 [PERSON_NAME] and [PERSON_NAME] guitar…" at bounding box center [665, 320] width 807 height 57
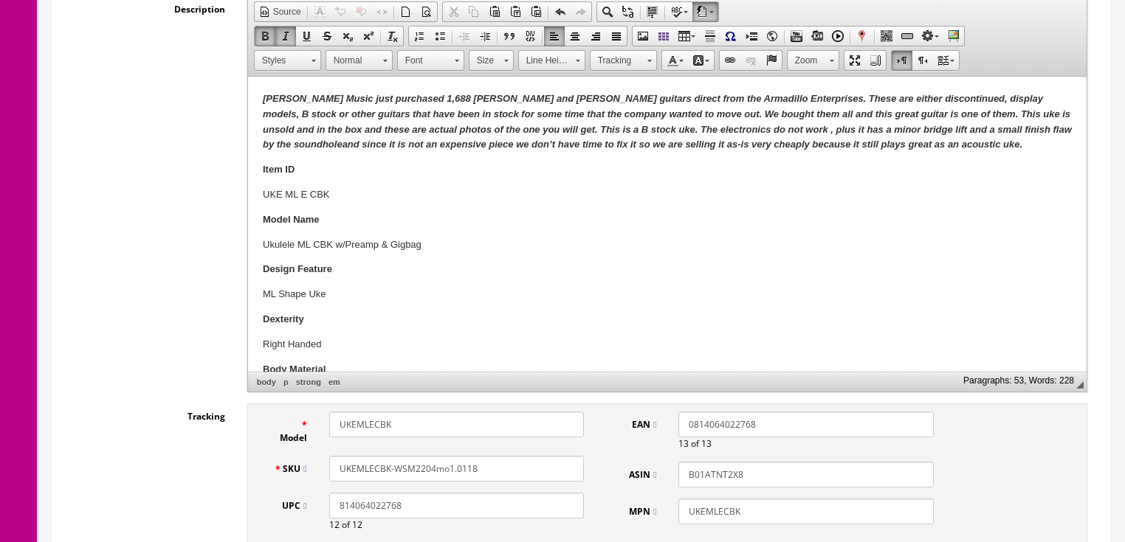
scroll to position [413, 0]
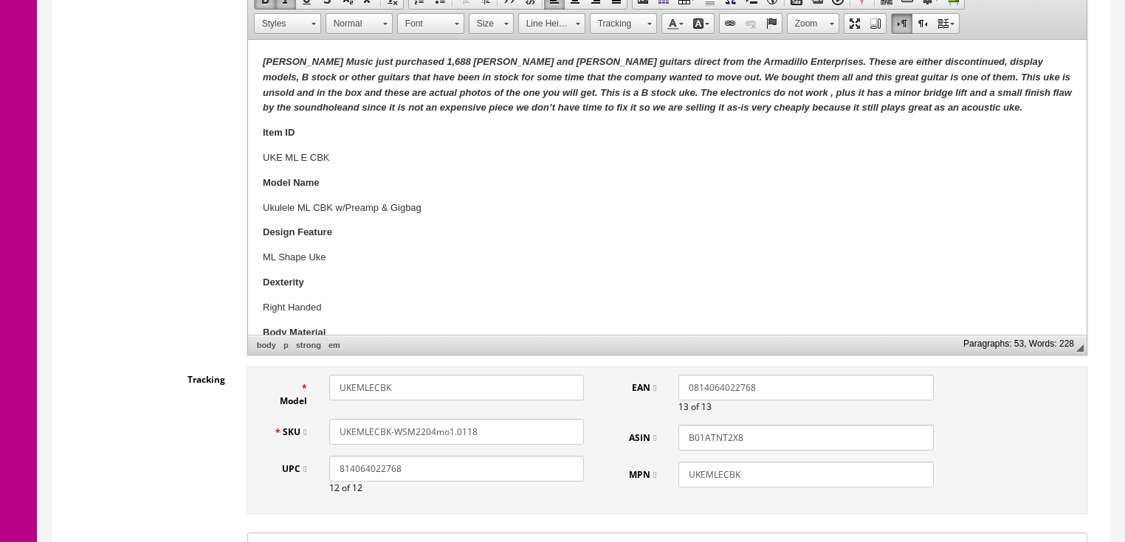
drag, startPoint x: 447, startPoint y: 434, endPoint x: 499, endPoint y: 435, distance: 51.7
click at [499, 435] on input "UKEMLECBK-WSM2204mo1.0118" at bounding box center [456, 432] width 255 height 26
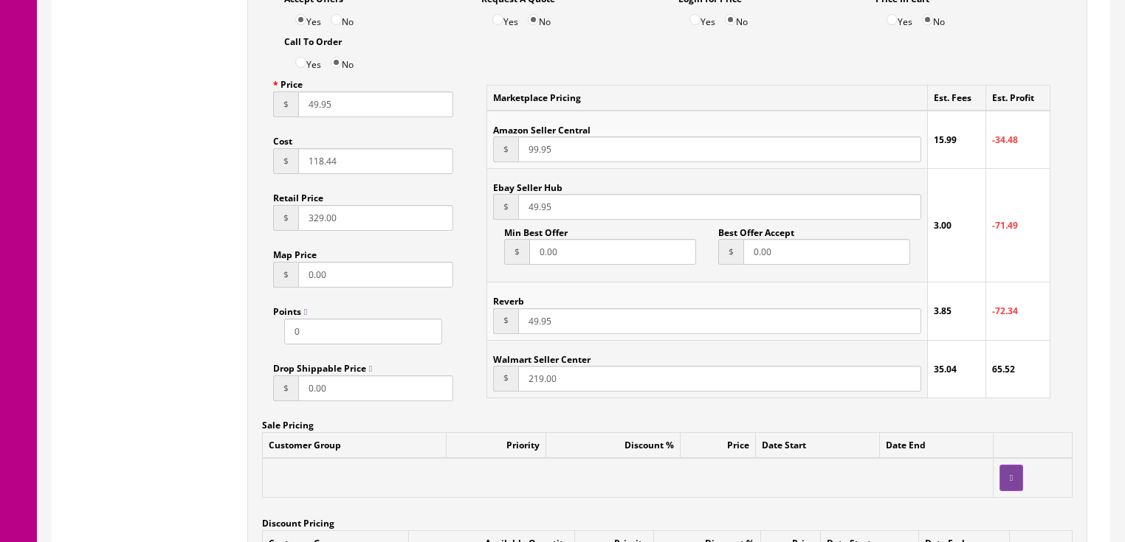
scroll to position [1240, 0]
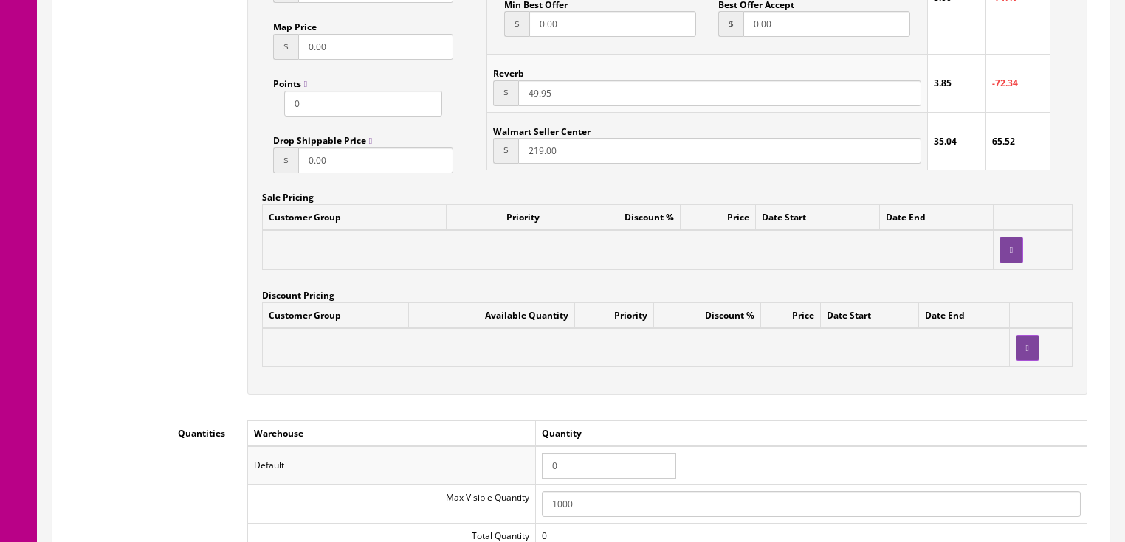
type input "UKEMLECBK-WSM2204mol"
drag, startPoint x: 565, startPoint y: 467, endPoint x: 525, endPoint y: 466, distance: 39.9
click at [525, 466] on tr "Default 0" at bounding box center [666, 466] width 839 height 38
type input "1"
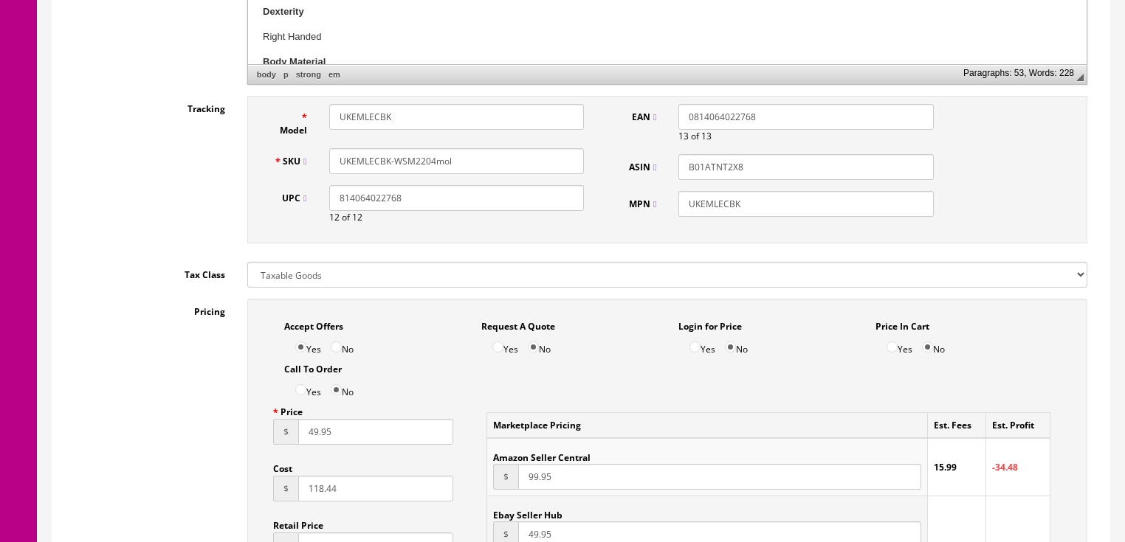
scroll to position [649, 0]
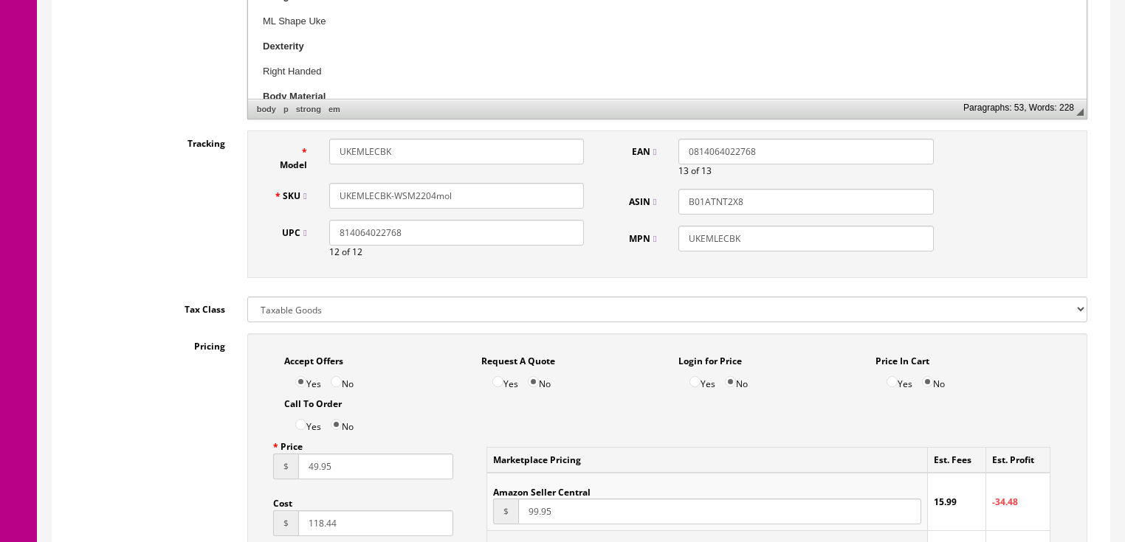
drag, startPoint x: 466, startPoint y: 198, endPoint x: 322, endPoint y: 196, distance: 144.7
click at [311, 197] on div "SKU UKEMLECBK-WSM2204mol" at bounding box center [429, 196] width 333 height 26
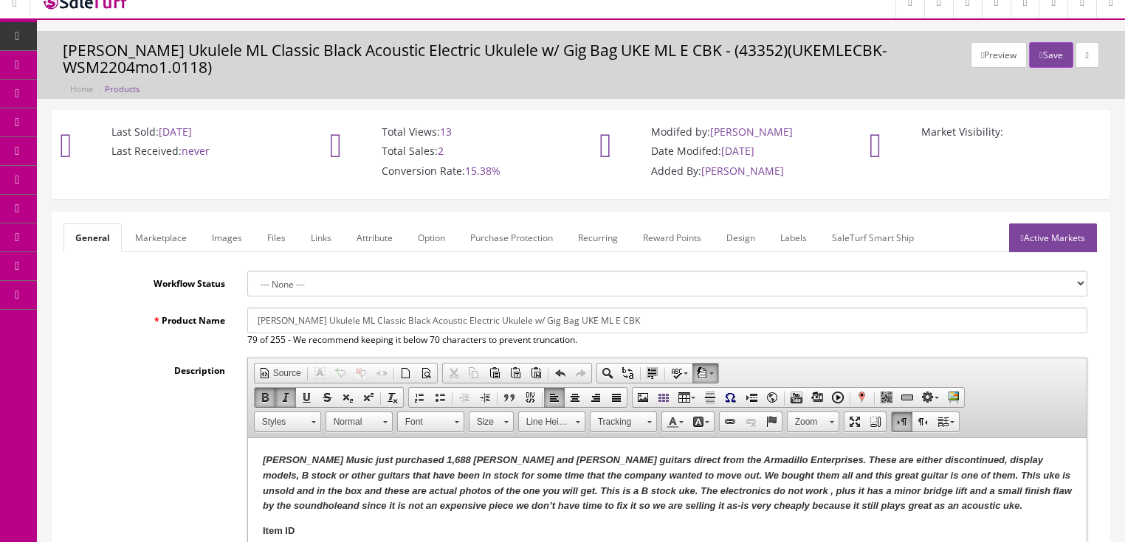
scroll to position [0, 0]
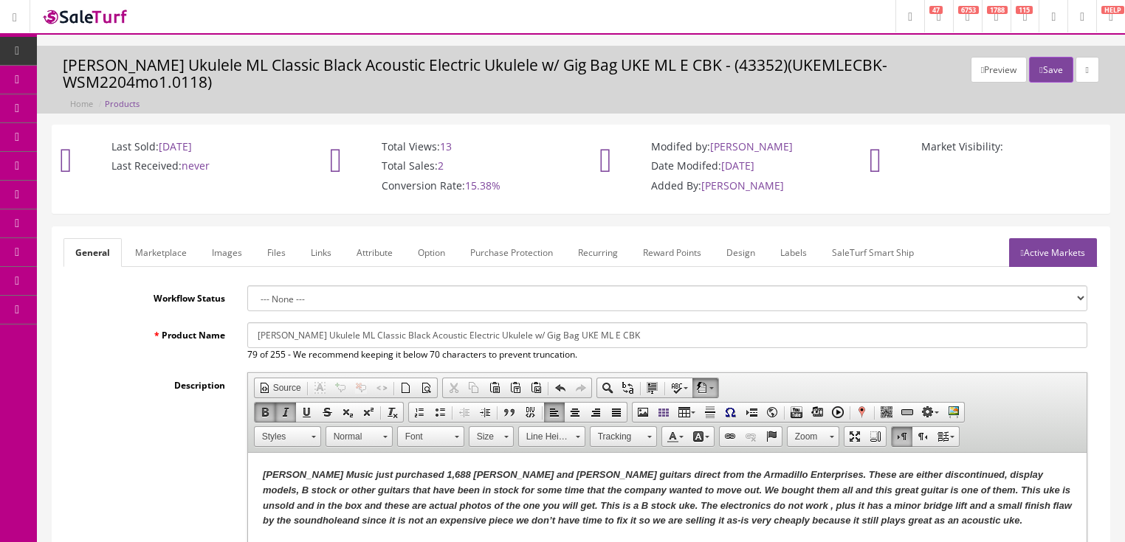
click at [1043, 253] on link "Active Markets" at bounding box center [1053, 252] width 88 height 29
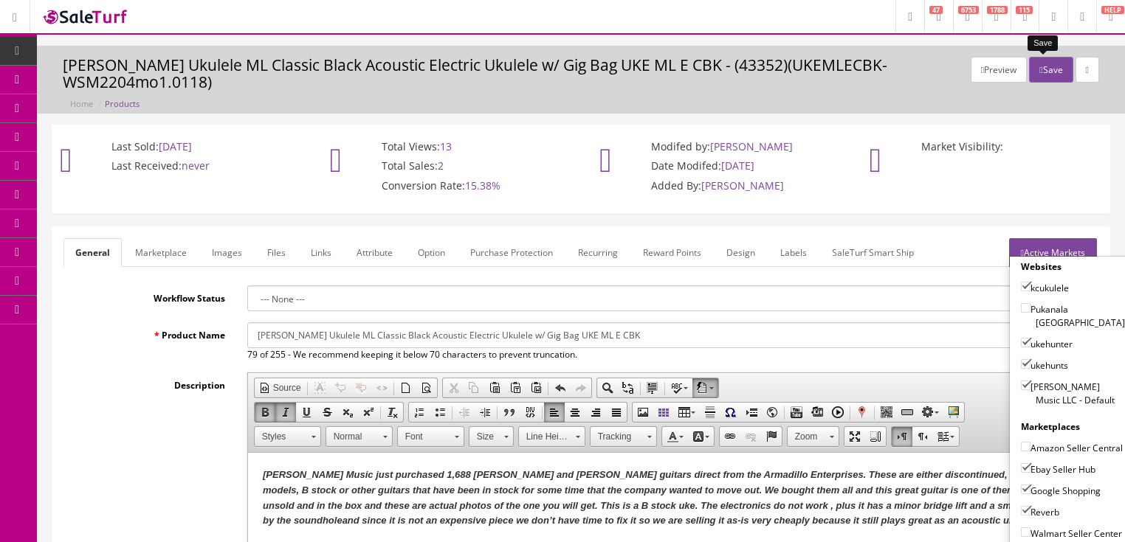
click at [1046, 67] on button "Save" at bounding box center [1051, 70] width 44 height 26
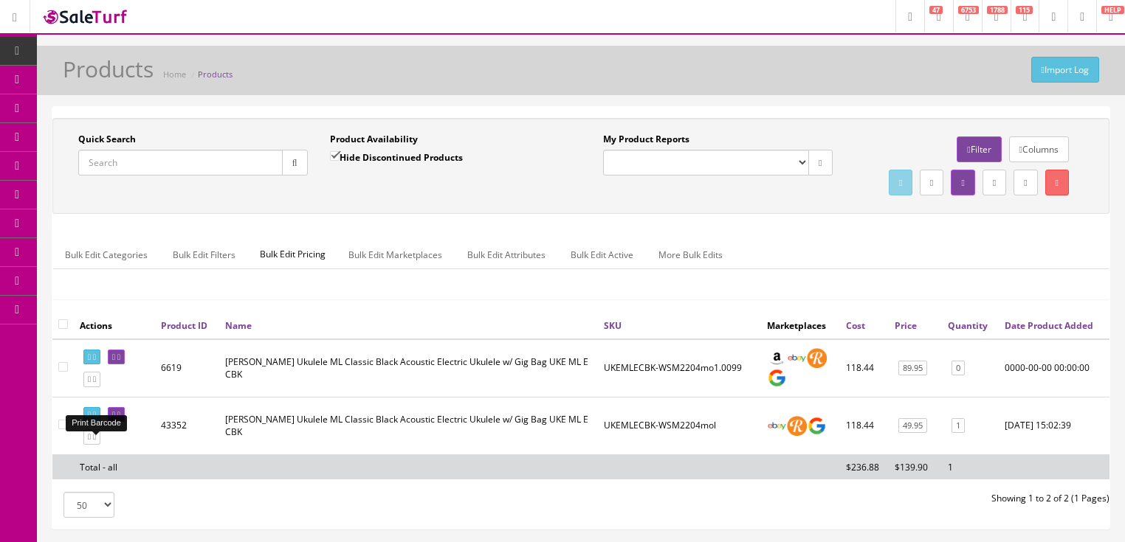
click at [95, 423] on link at bounding box center [91, 414] width 17 height 15
click at [250, 155] on input "Quick Search" at bounding box center [180, 163] width 204 height 26
type input "og2ce"
click at [337, 156] on input "Hide Discontinued Products" at bounding box center [335, 156] width 10 height 10
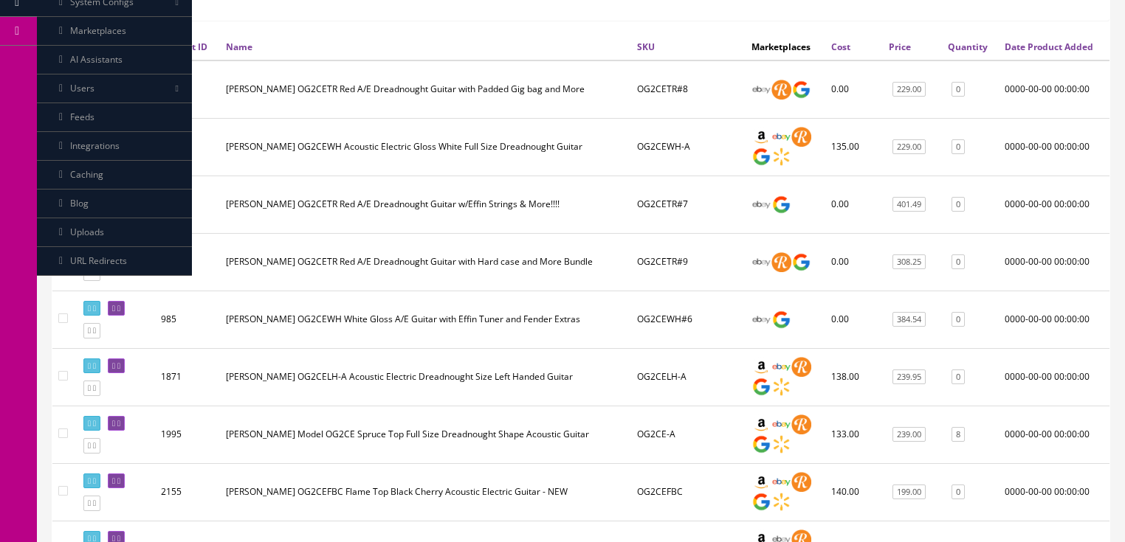
scroll to position [177, 0]
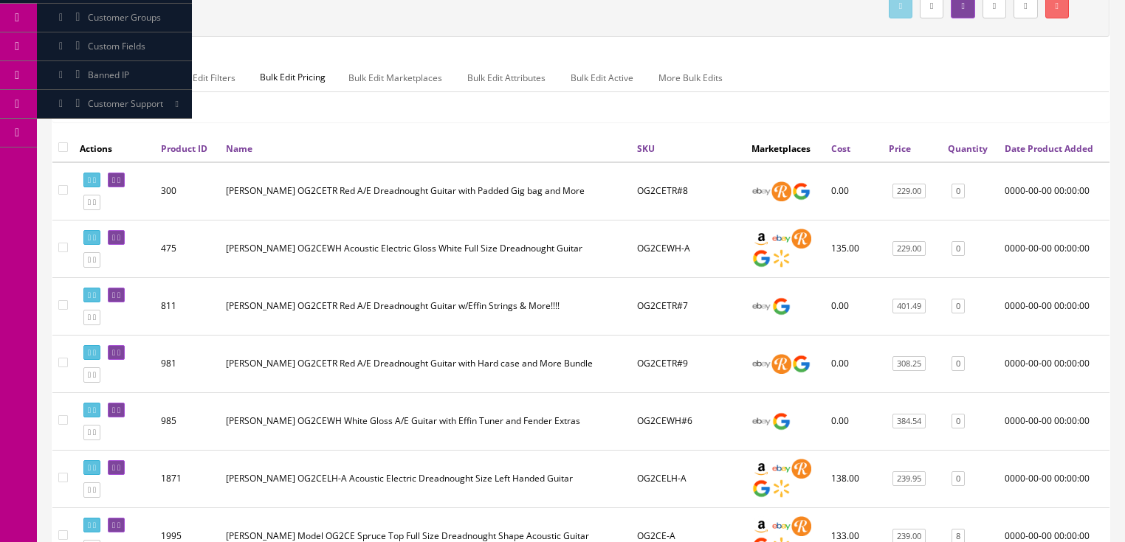
click at [961, 155] on link "Quantity" at bounding box center [968, 148] width 40 height 13
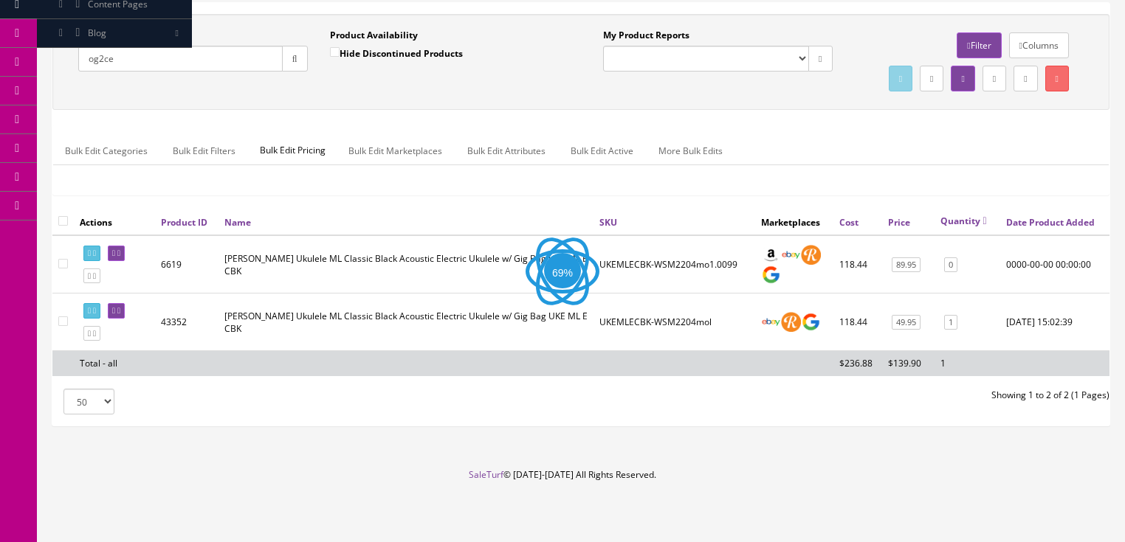
scroll to position [142, 0]
click at [297, 55] on icon "button" at bounding box center [294, 59] width 5 height 9
click at [334, 47] on input "Hide Discontinued Products" at bounding box center [335, 52] width 10 height 10
checkbox input "true"
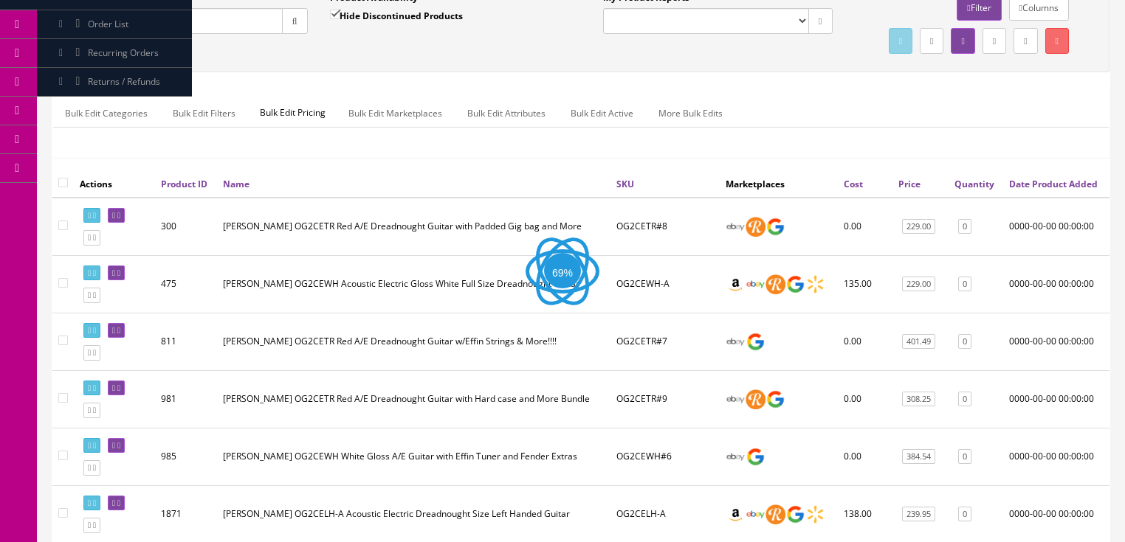
click at [295, 27] on button "button" at bounding box center [295, 21] width 26 height 26
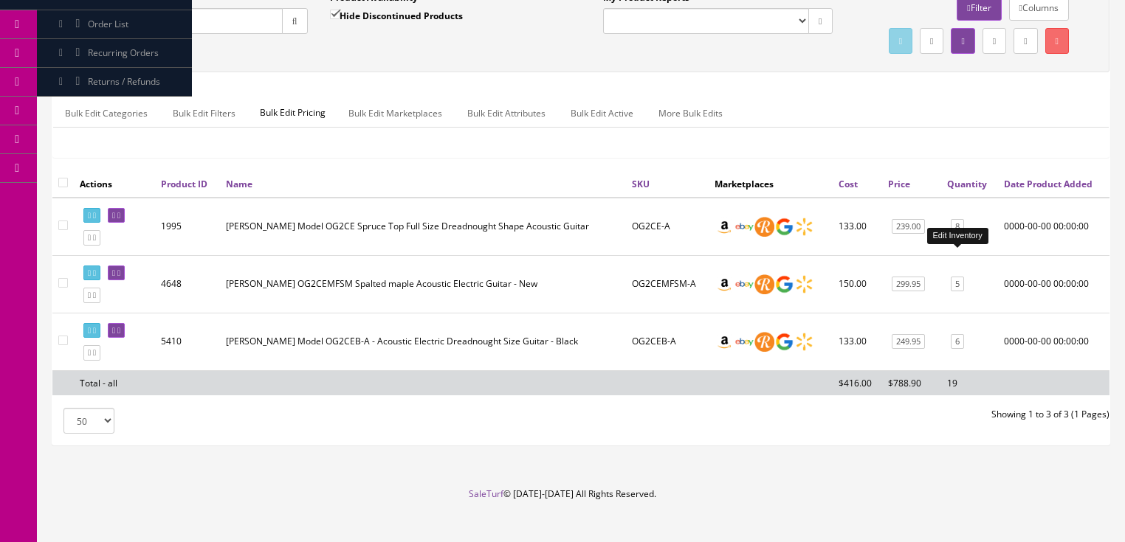
click at [959, 235] on link "8" at bounding box center [957, 226] width 13 height 15
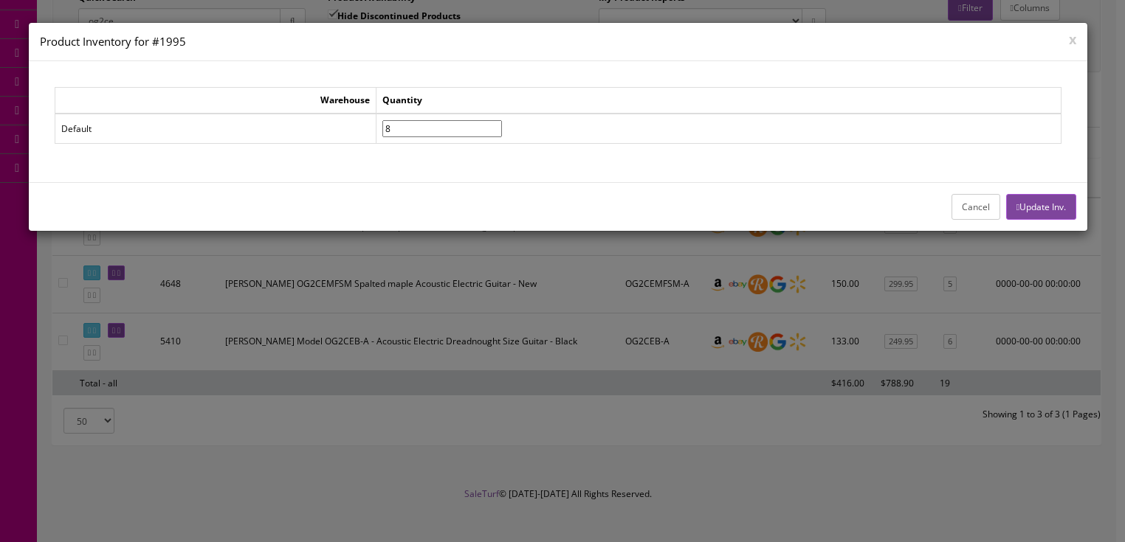
drag, startPoint x: 410, startPoint y: 131, endPoint x: 362, endPoint y: 137, distance: 47.6
click at [362, 137] on tr "Default 8" at bounding box center [558, 129] width 1006 height 30
type input"] "7"
click at [1044, 198] on button "Update Inv." at bounding box center [1041, 207] width 70 height 26
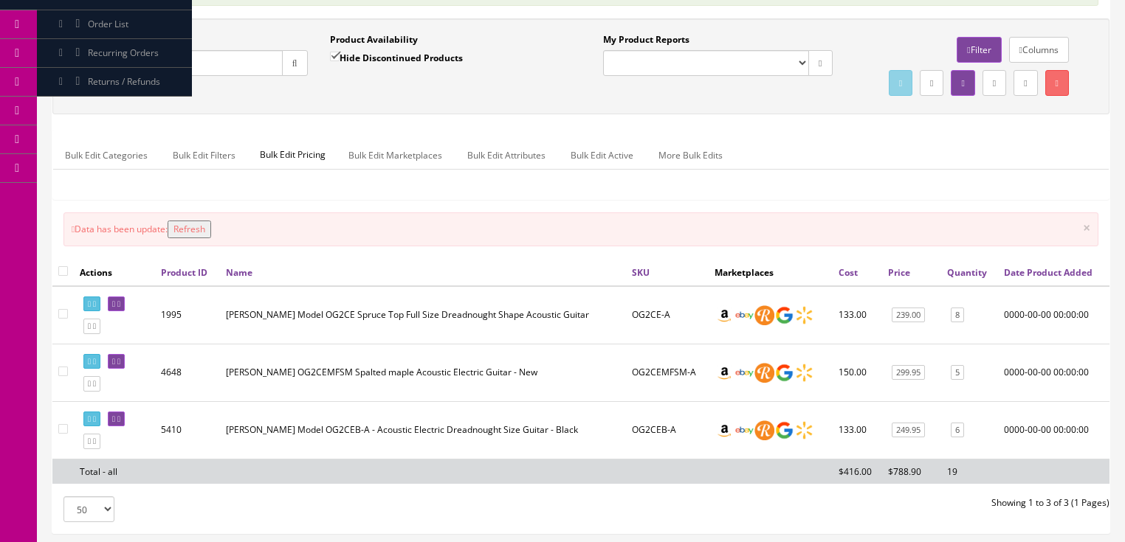
click at [198, 238] on button "Refresh" at bounding box center [190, 230] width 44 height 18
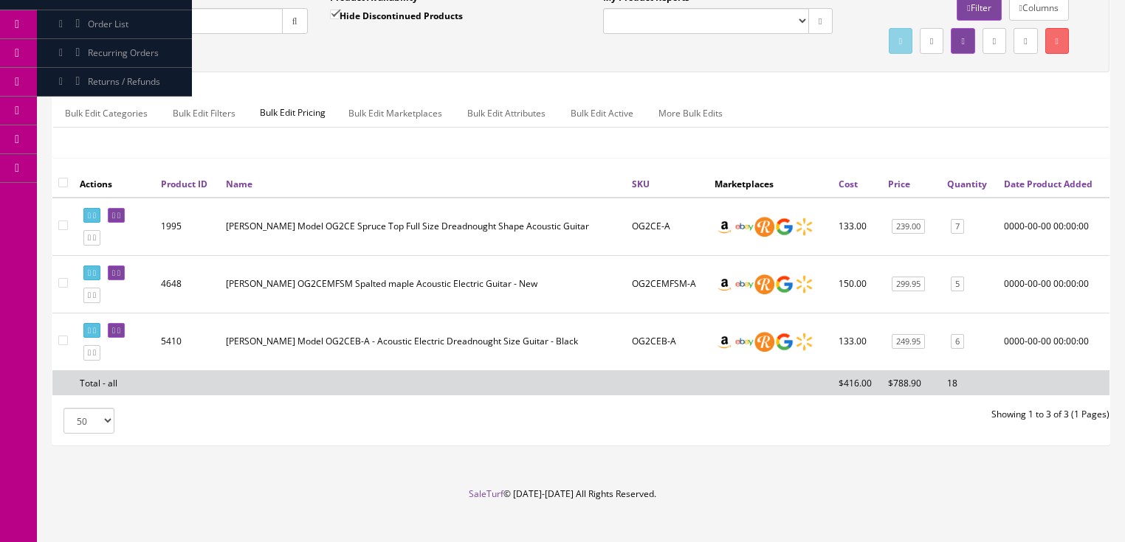
click at [332, 13] on input "Hide Discontinued Products" at bounding box center [335, 15] width 10 height 10
checkbox input "false"
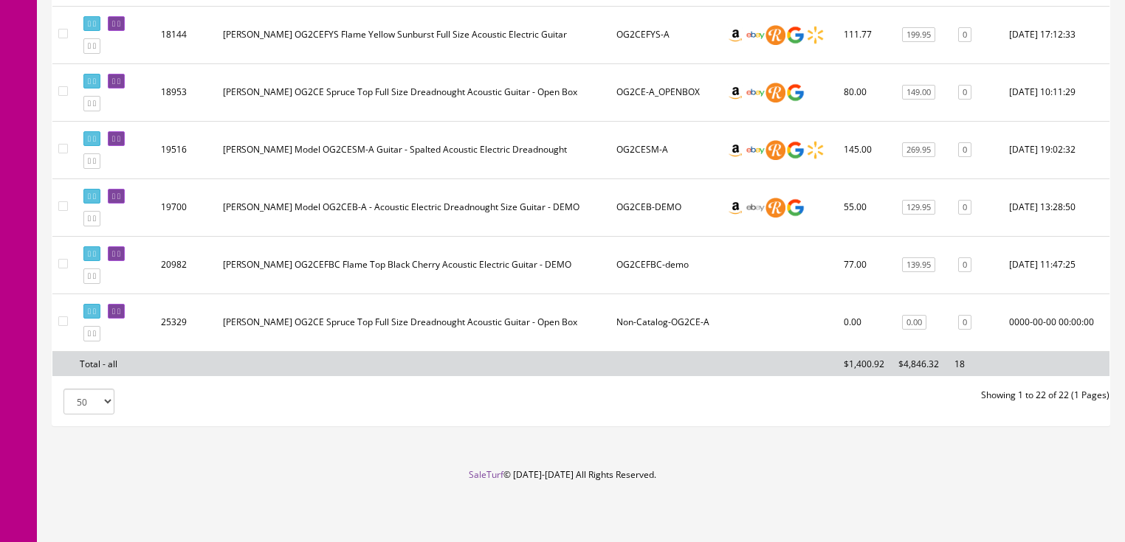
scroll to position [1263, 0]
click at [115, 316] on icon at bounding box center [113, 312] width 3 height 8
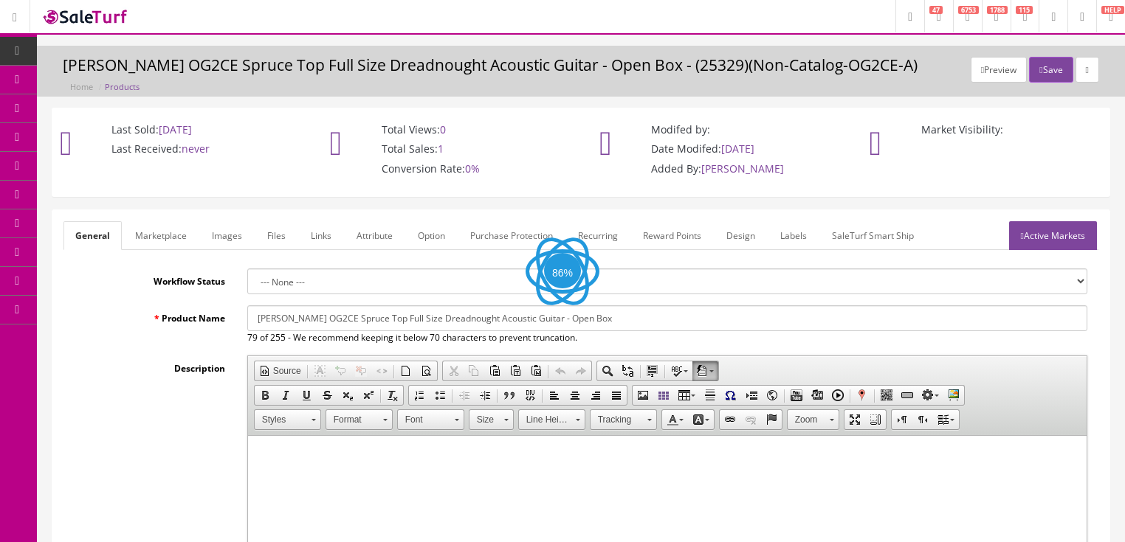
drag, startPoint x: 556, startPoint y: 322, endPoint x: 691, endPoint y: 318, distance: 135.1
click at [691, 318] on input "[PERSON_NAME] OG2CE Spruce Top Full Size Dreadnought Acoustic Guitar - Open Box" at bounding box center [667, 319] width 840 height 26
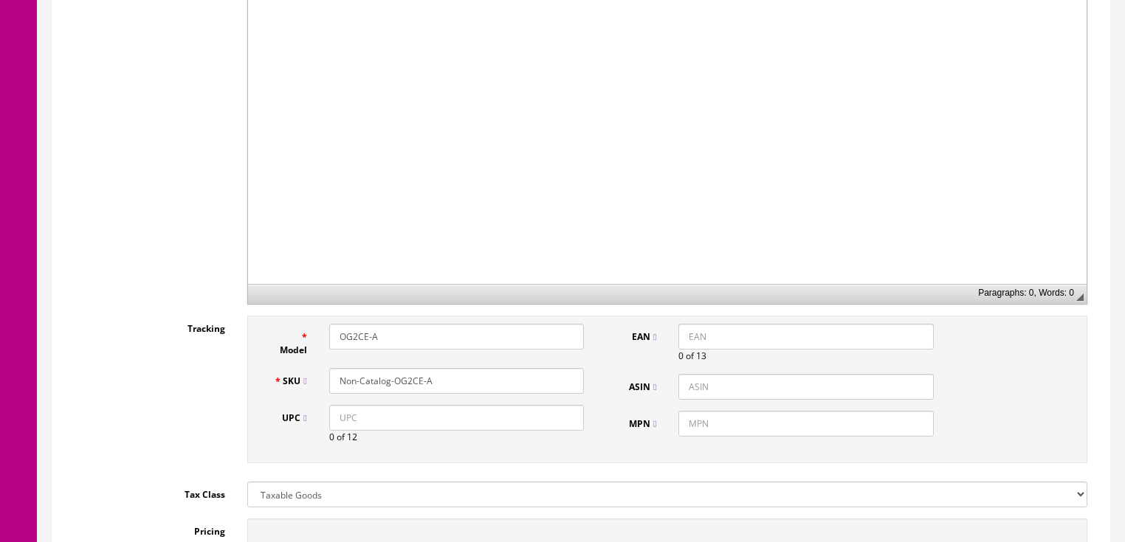
scroll to position [472, 0]
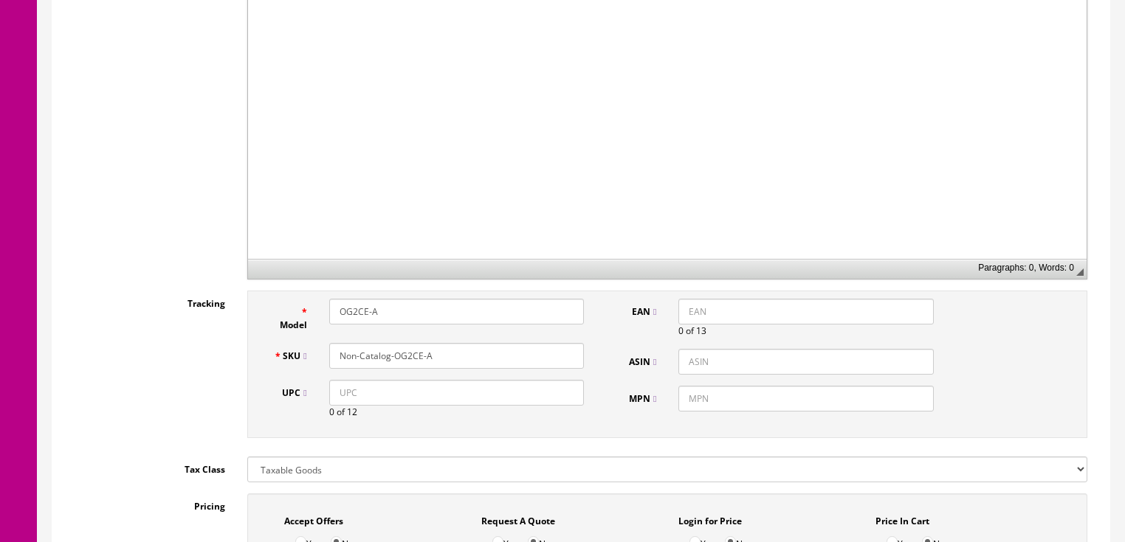
type input "[PERSON_NAME] OG2CE Spruce Top Full Size Dreadnought Acoustic Guitar"
drag, startPoint x: 333, startPoint y: 360, endPoint x: 215, endPoint y: 331, distance: 121.5
click at [330, 359] on input "Non-Catalog-OG2CE-A" at bounding box center [456, 356] width 255 height 26
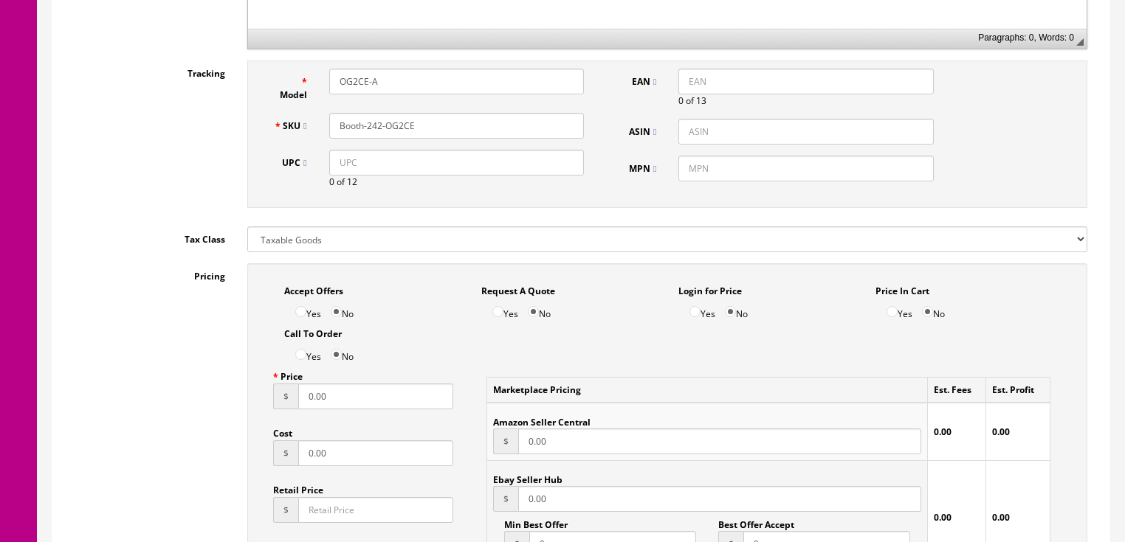
scroll to position [708, 0]
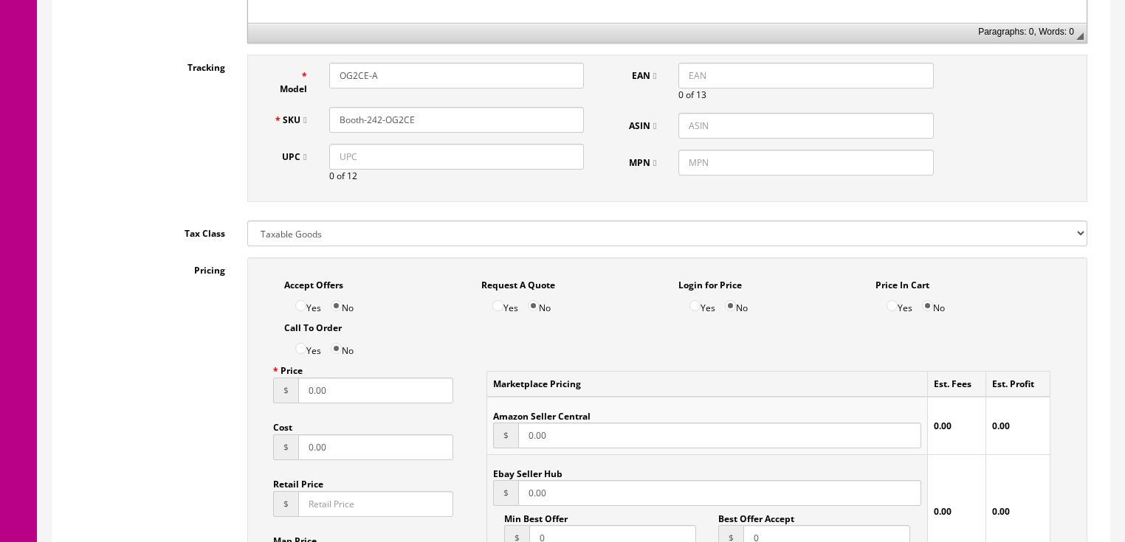
type input "Booth-242-OG2CE"
drag, startPoint x: 351, startPoint y: 404, endPoint x: 156, endPoint y: 404, distance: 195.6
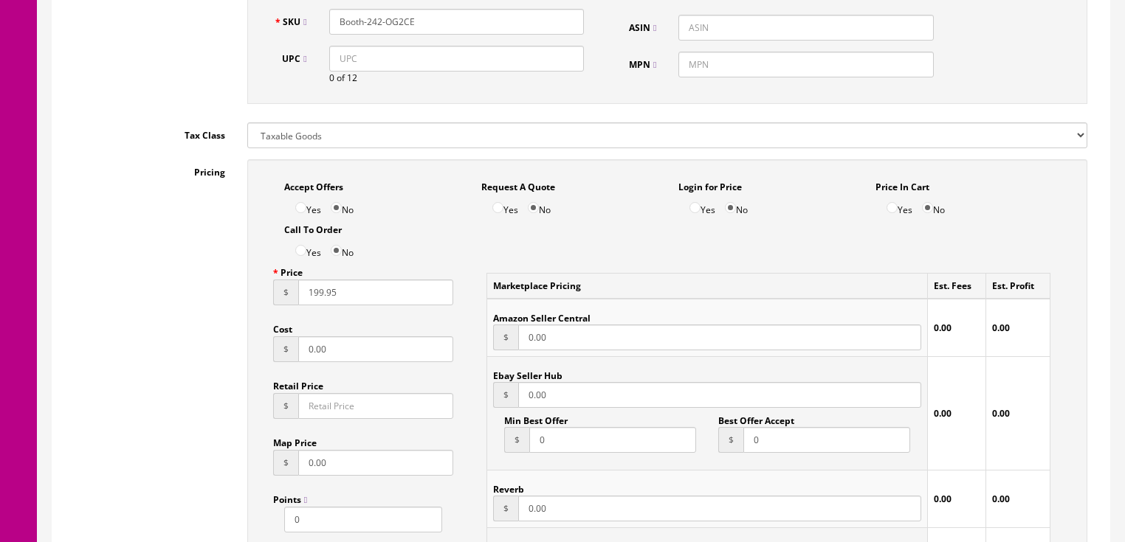
scroll to position [768, 0]
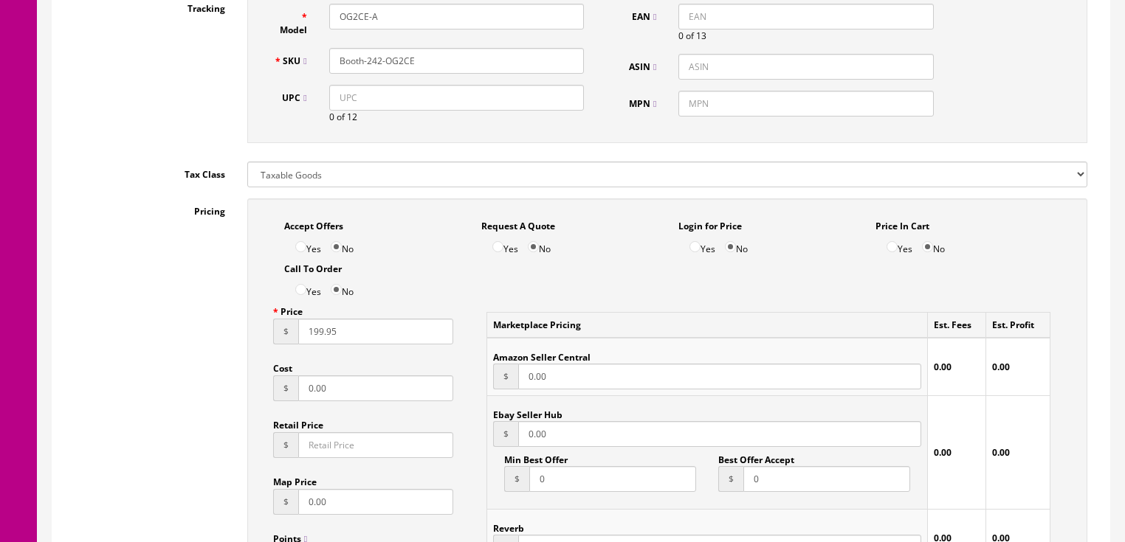
type input "199.95"
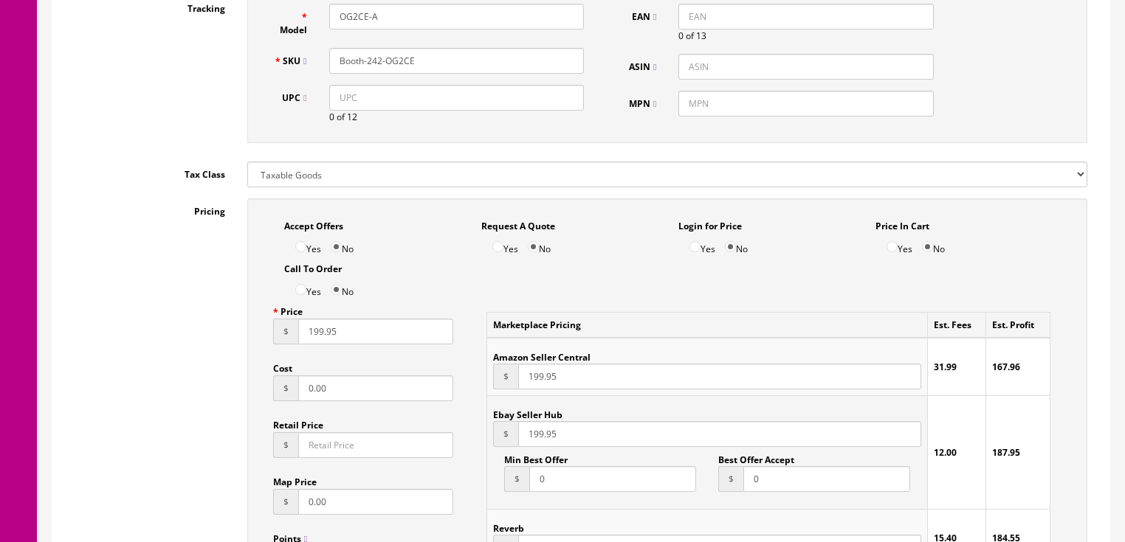
drag, startPoint x: 423, startPoint y: 58, endPoint x: 296, endPoint y: 53, distance: 127.0
click at [296, 53] on div "SKU Booth-242-OG2CE" at bounding box center [429, 61] width 333 height 26
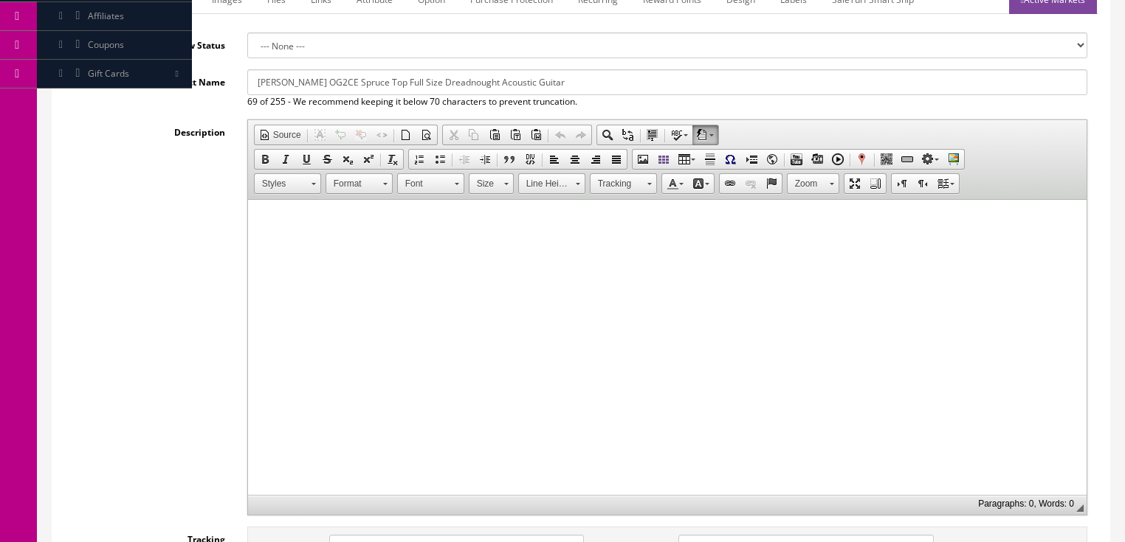
scroll to position [0, 0]
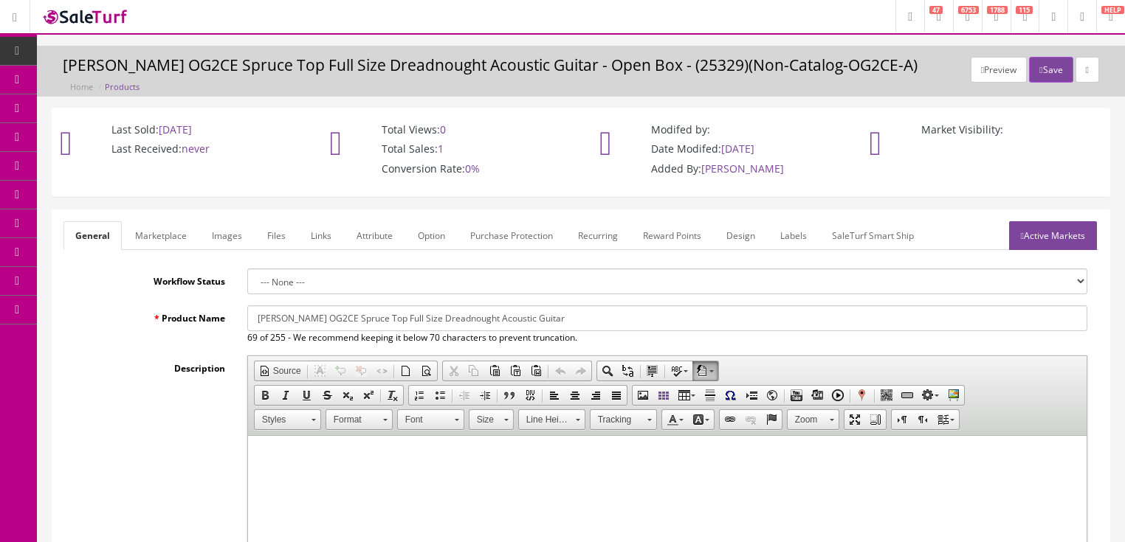
click at [1080, 229] on link "Active Markets" at bounding box center [1053, 235] width 88 height 29
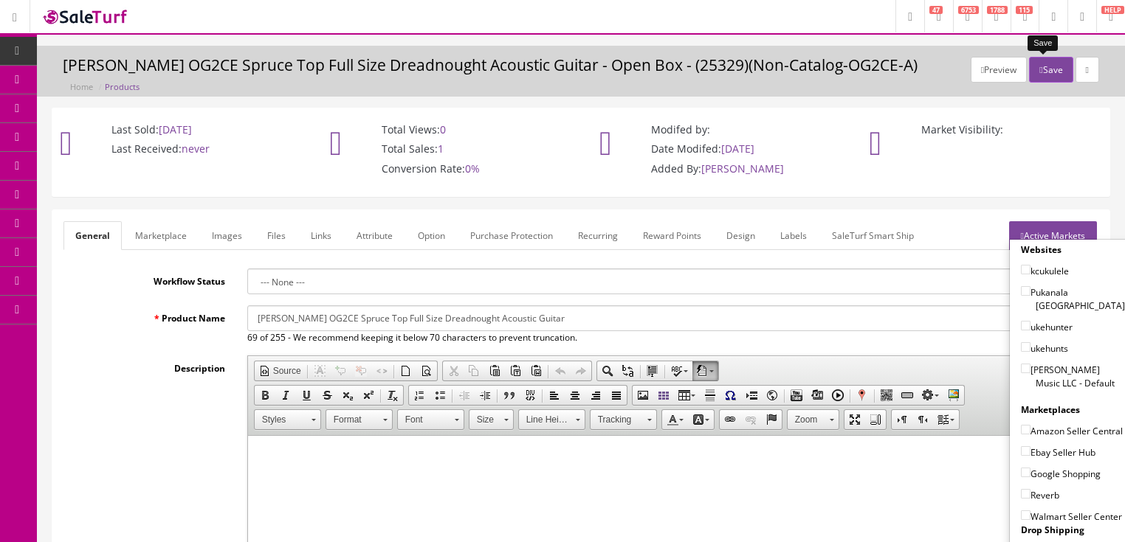
click at [1044, 73] on button "Save" at bounding box center [1051, 70] width 44 height 26
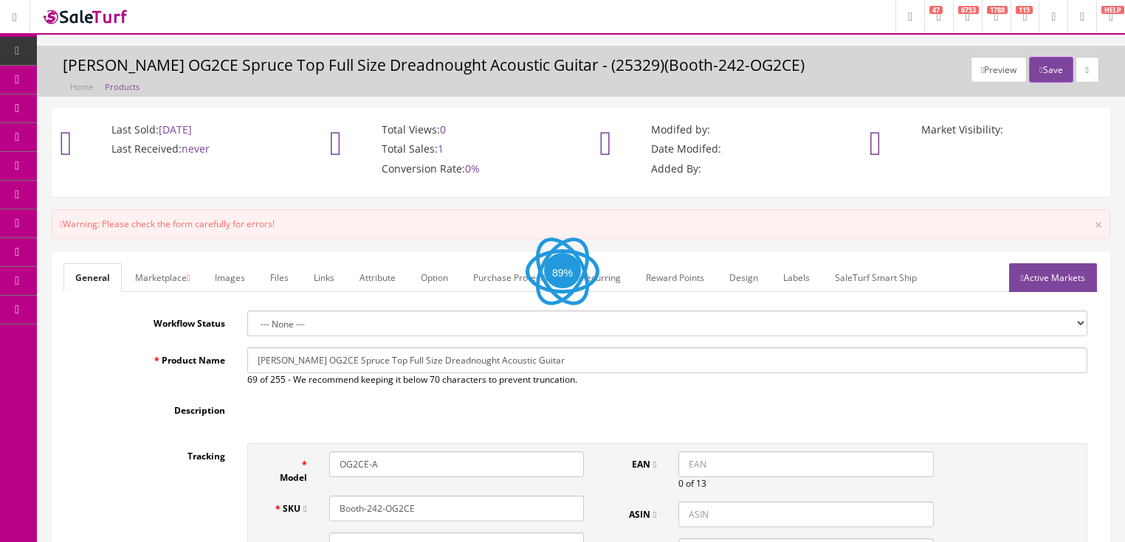
click at [1045, 272] on link "Active Markets" at bounding box center [1053, 277] width 88 height 29
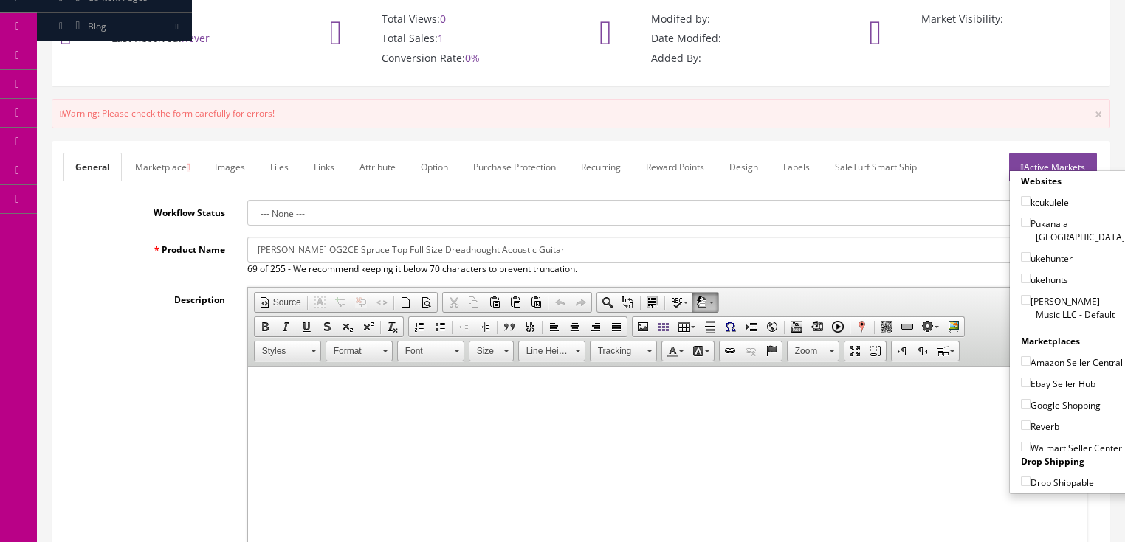
scroll to position [118, 0]
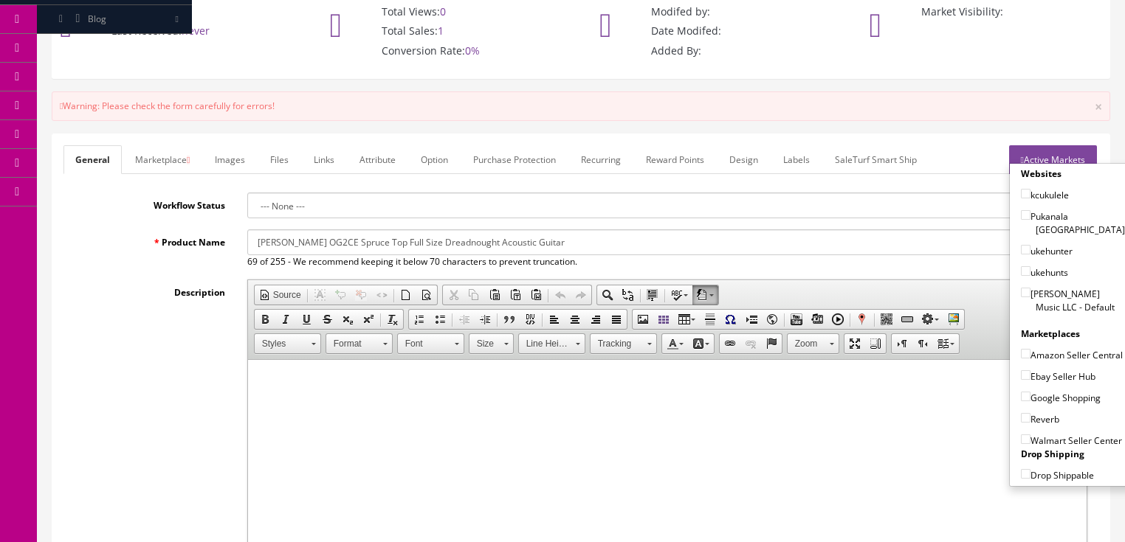
click at [1021, 393] on input"] "Google Shopping" at bounding box center [1026, 397] width 10 height 10
checkbox input"] "true"
click at [1055, 155] on link "Active Markets" at bounding box center [1053, 159] width 88 height 29
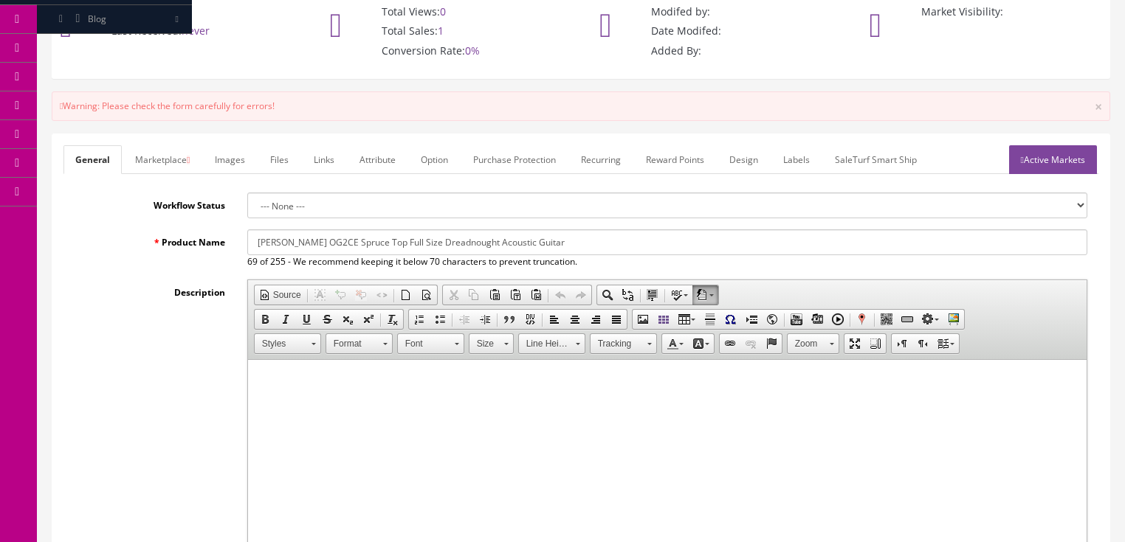
click at [168, 167] on link "Marketplace" at bounding box center [162, 159] width 78 height 29
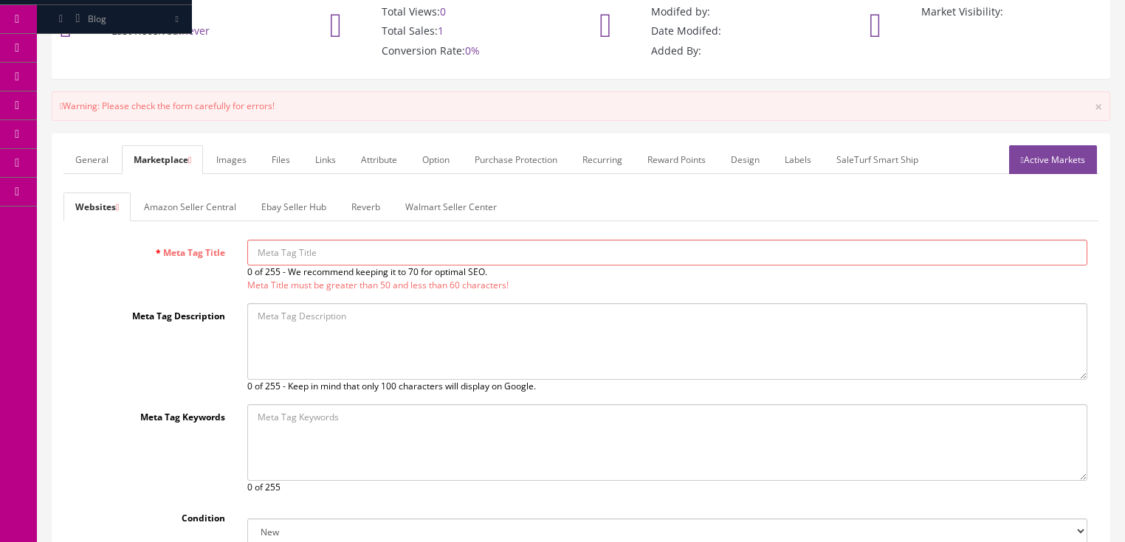
click at [280, 252] on input "Meta Tag Title" at bounding box center [667, 253] width 840 height 26
type input "e3344f"
click at [317, 310] on textarea "Meta Tag Description" at bounding box center [667, 341] width 840 height 77
type textarea "f34fr"
click at [345, 421] on textarea "4f" at bounding box center [667, 442] width 840 height 77
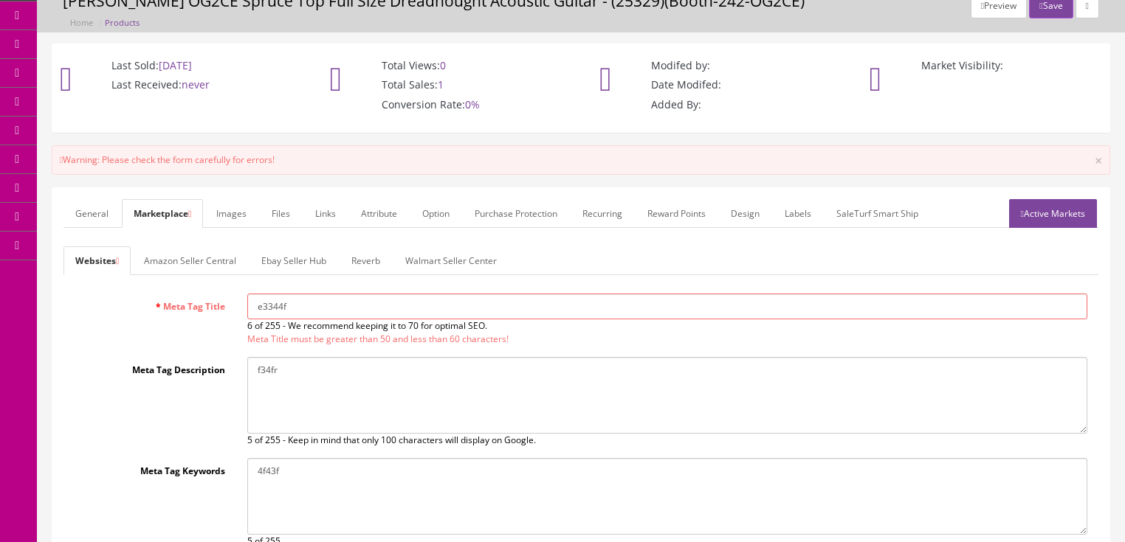
scroll to position [59, 0]
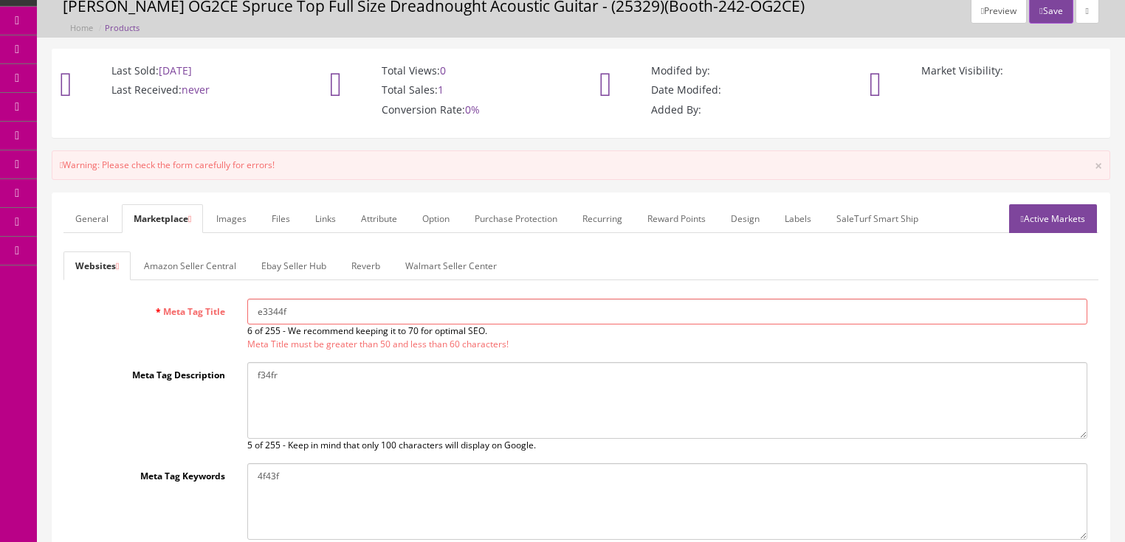
type textarea "4f43f"
click at [812, 221] on link "Labels" at bounding box center [798, 218] width 50 height 29
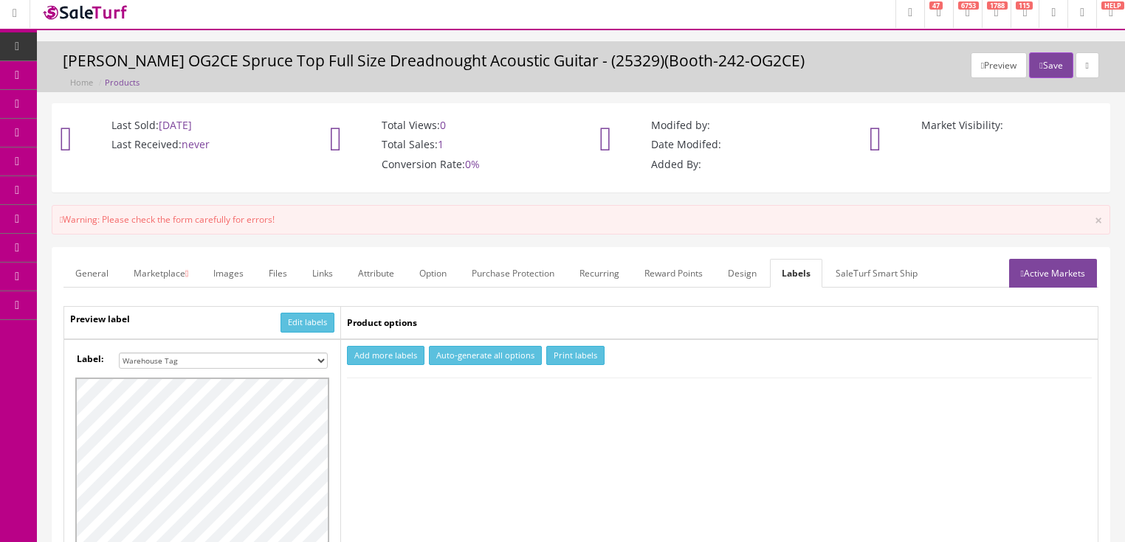
scroll to position [0, 0]
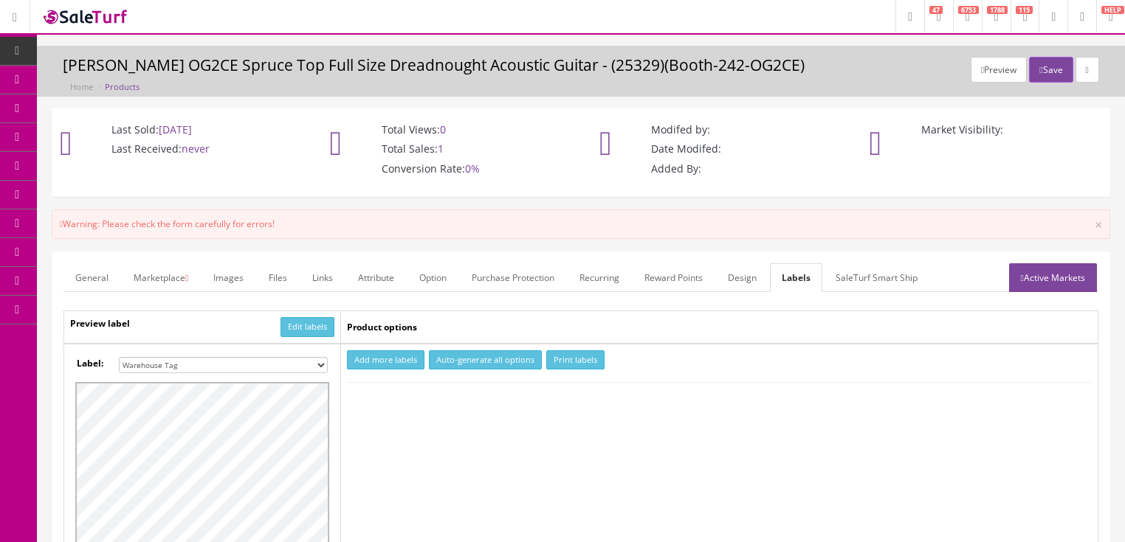
click at [318, 363] on select "Small Label 2 x 1 Label Shoe label 100 barcodes Dymo Label 2 X 1 Sticker Labels…" at bounding box center [223, 365] width 209 height 16
select select "16"
click at [119, 357] on select "Small Label 2 x 1 Label Shoe label 100 barcodes Dymo Label 2 X 1 Sticker Labels…" at bounding box center [223, 365] width 209 height 16
click at [379, 359] on button "Add more labels" at bounding box center [385, 361] width 77 height 20
type input "1"
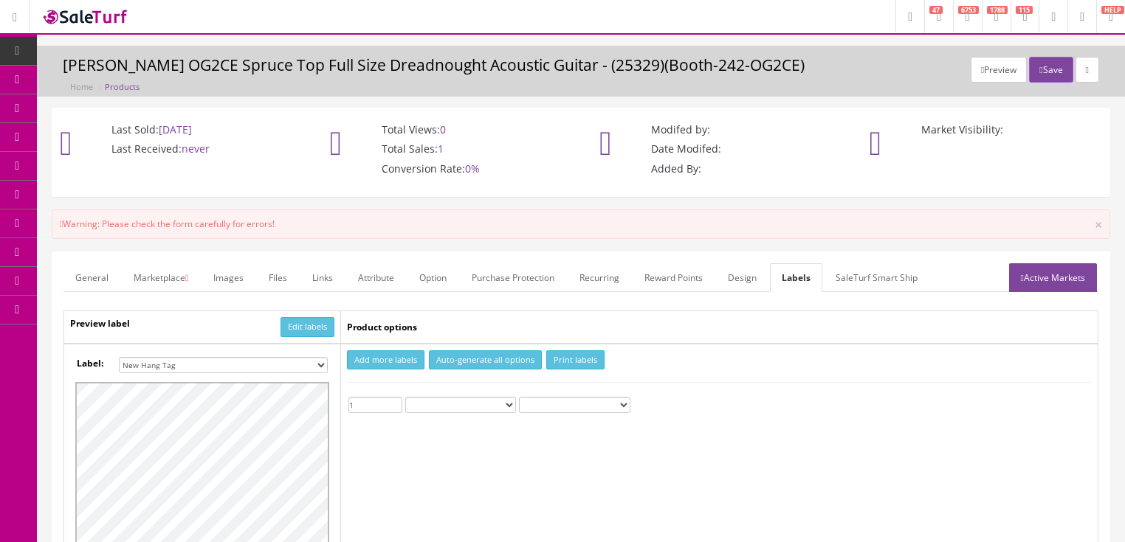
click at [395, 400] on input "1" at bounding box center [375, 405] width 54 height 16
click at [567, 359] on button "Print labels" at bounding box center [575, 361] width 58 height 20
click at [92, 272] on link "General" at bounding box center [91, 277] width 57 height 29
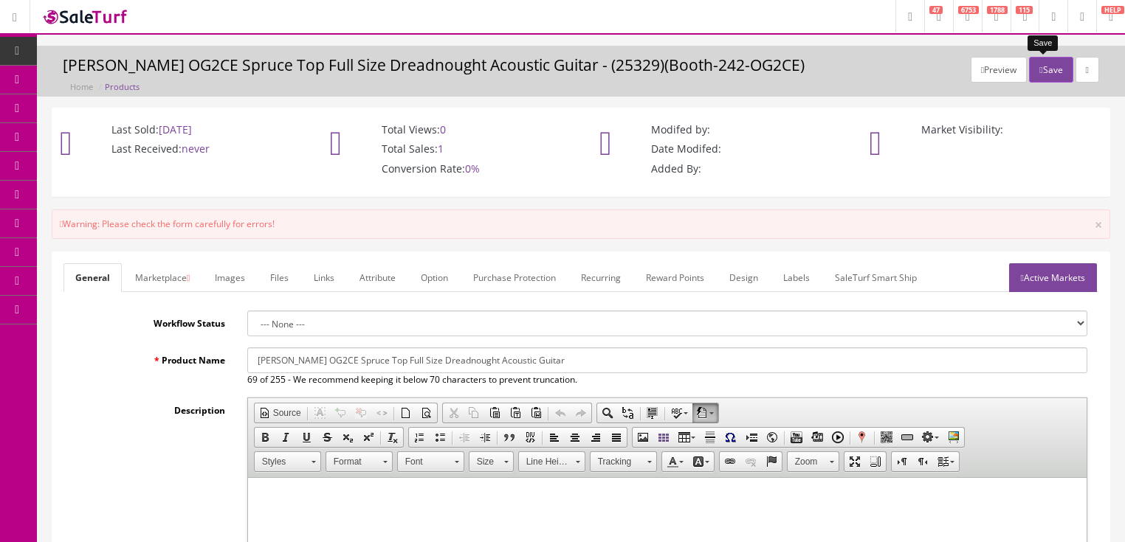
click at [1036, 69] on button "Save" at bounding box center [1051, 70] width 44 height 26
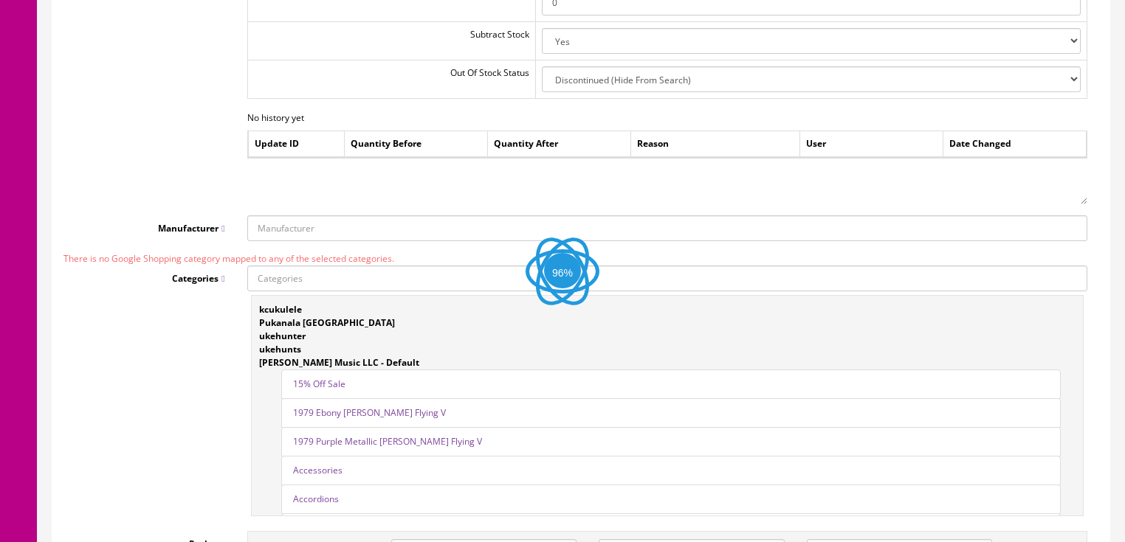
scroll to position [1889, 0]
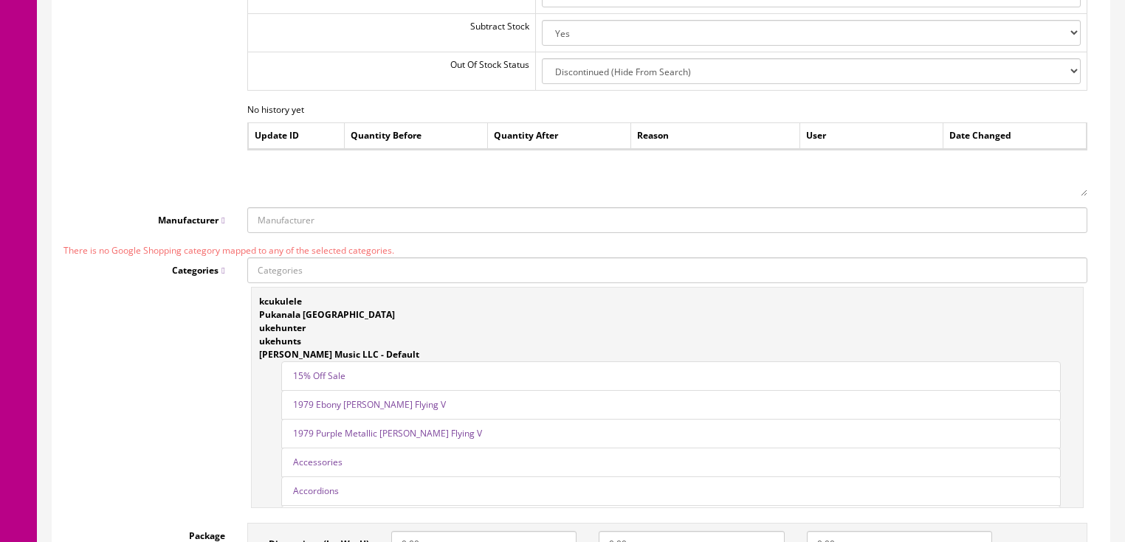
click at [301, 218] on input "Manufacturer" at bounding box center [667, 220] width 840 height 26
click at [309, 269] on link "[PERSON_NAME]" at bounding box center [306, 264] width 117 height 17
type input "[PERSON_NAME]"
drag, startPoint x: 345, startPoint y: 469, endPoint x: 362, endPoint y: 455, distance: 22.5
click at [345, 469] on li "Accessories" at bounding box center [670, 463] width 779 height 30
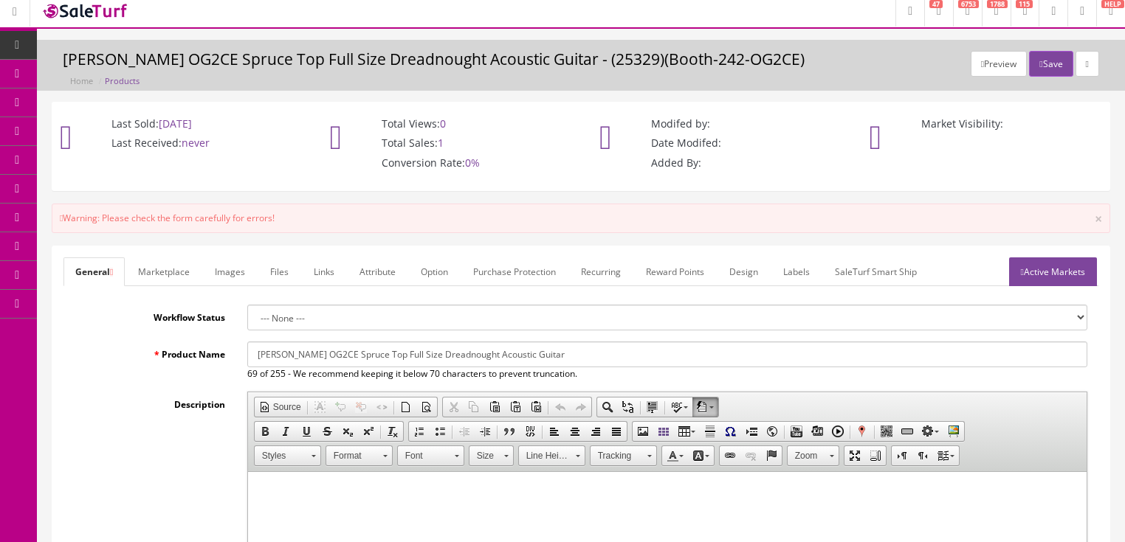
scroll to position [0, 0]
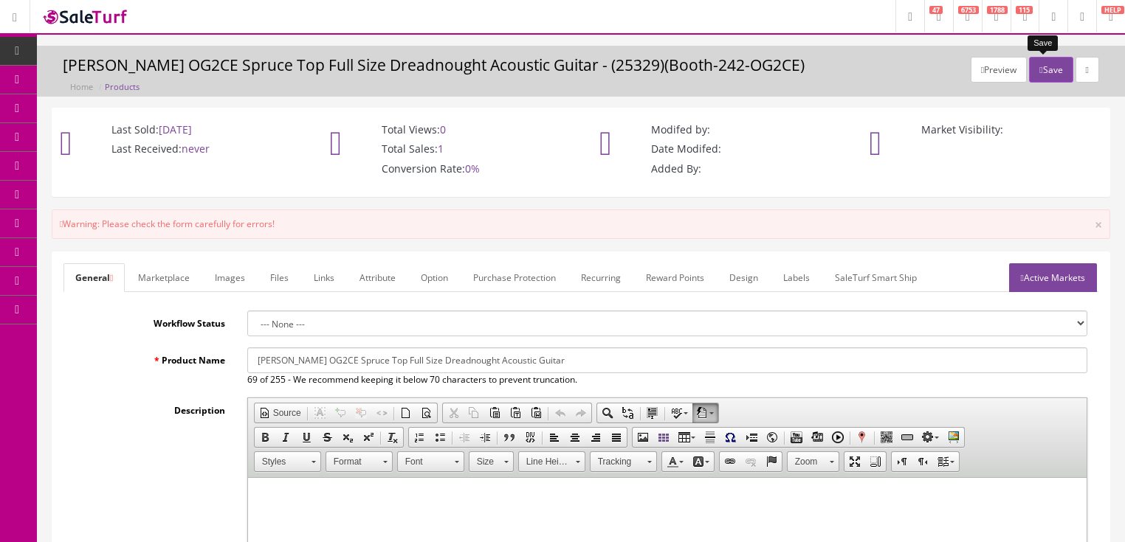
click at [1057, 66] on button "Save" at bounding box center [1051, 70] width 44 height 26
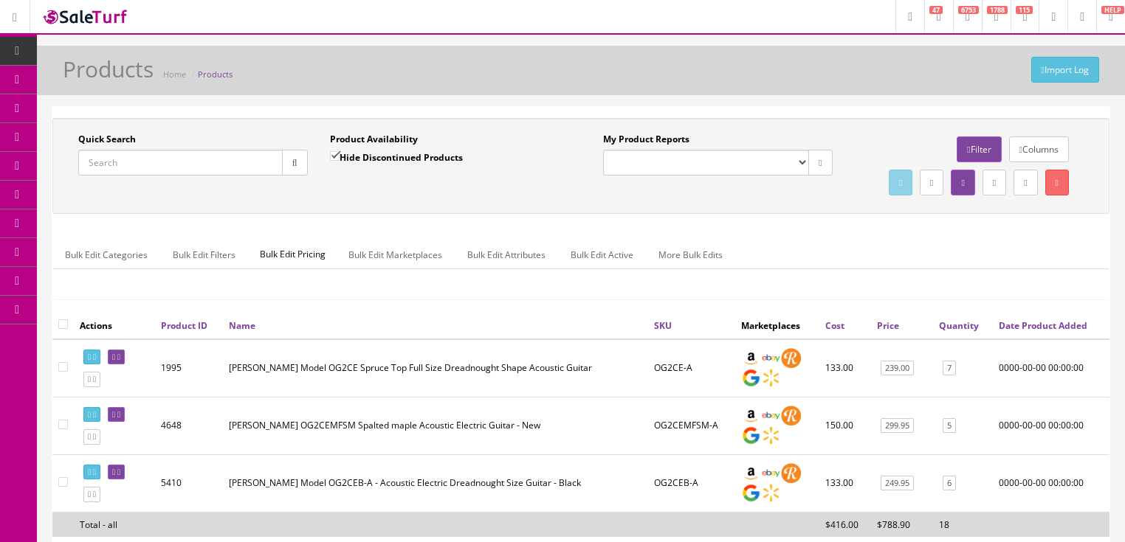
click at [189, 166] on input "Quick Search" at bounding box center [180, 163] width 204 height 26
paste input "Booth-242-OG2CE"
type input "Booth-242-OG2CE"
click at [332, 157] on input "Hide Discontinued Products" at bounding box center [335, 156] width 10 height 10
checkbox input "false"
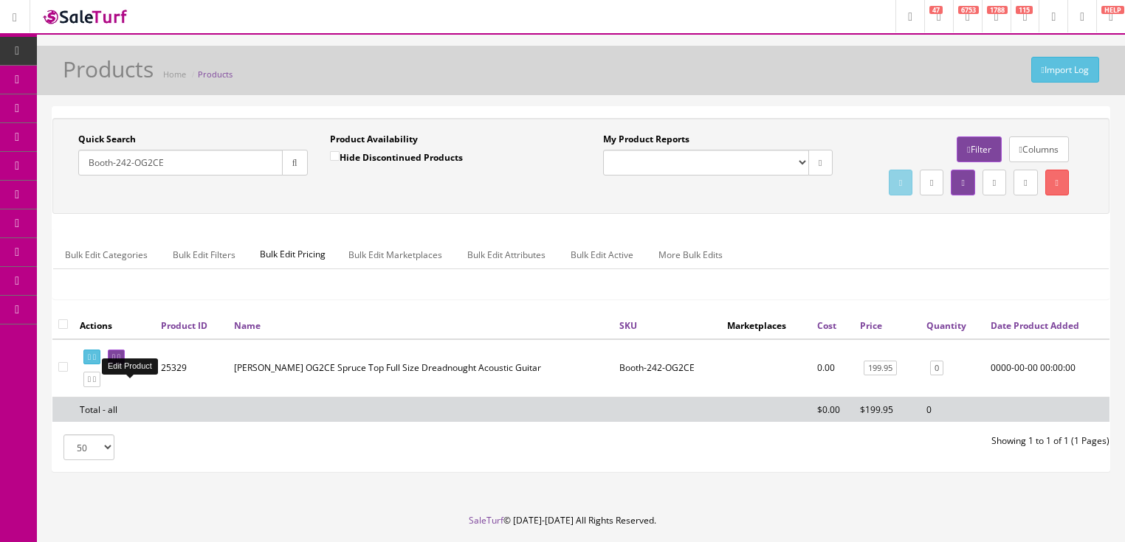
click at [120, 362] on icon at bounding box center [118, 358] width 3 height 8
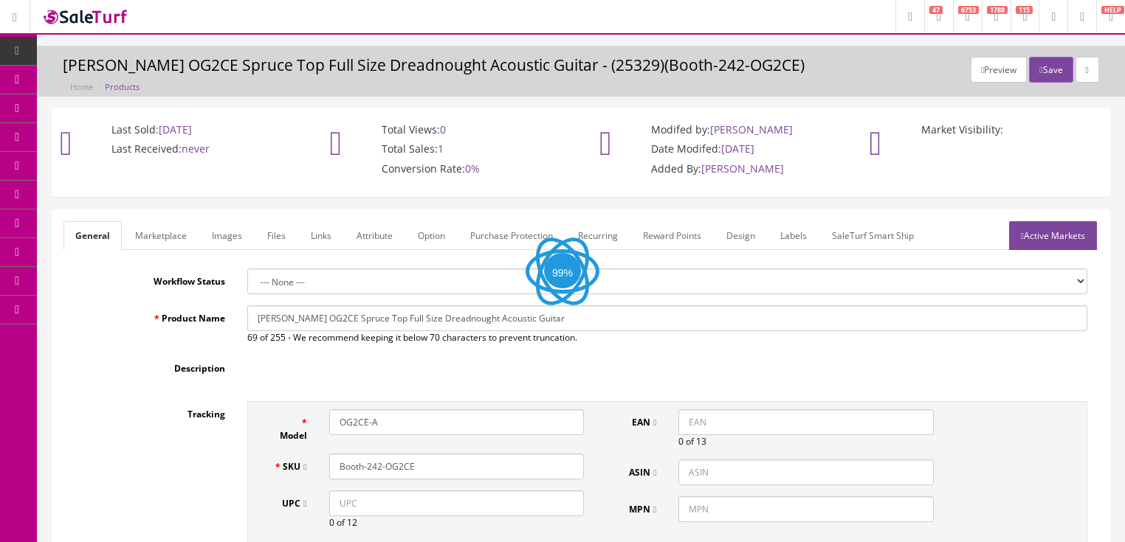
click at [800, 237] on link "Labels" at bounding box center [793, 235] width 50 height 29
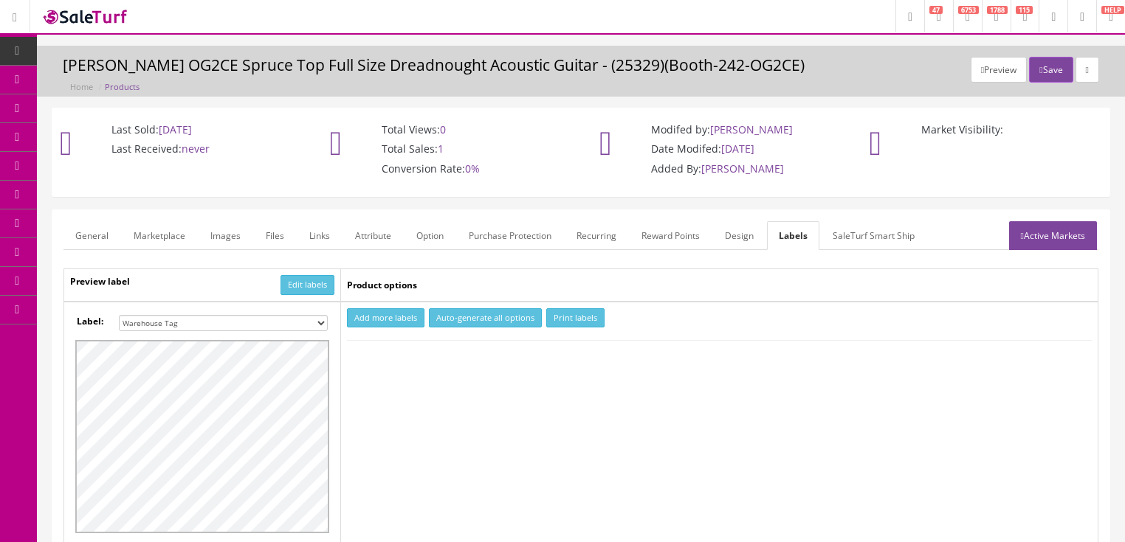
drag, startPoint x: 320, startPoint y: 322, endPoint x: 310, endPoint y: 321, distance: 9.6
click at [320, 321] on select "Small Label 2 x 1 Label Shoe label 100 barcodes Dymo Label 2 X 1 Sticker Labels…" at bounding box center [223, 323] width 209 height 16
select select "16"
click at [119, 315] on select "Small Label 2 x 1 Label Shoe label 100 barcodes Dymo Label 2 X 1 Sticker Labels…" at bounding box center [223, 323] width 209 height 16
click at [367, 314] on button "Add more labels" at bounding box center [385, 318] width 77 height 20
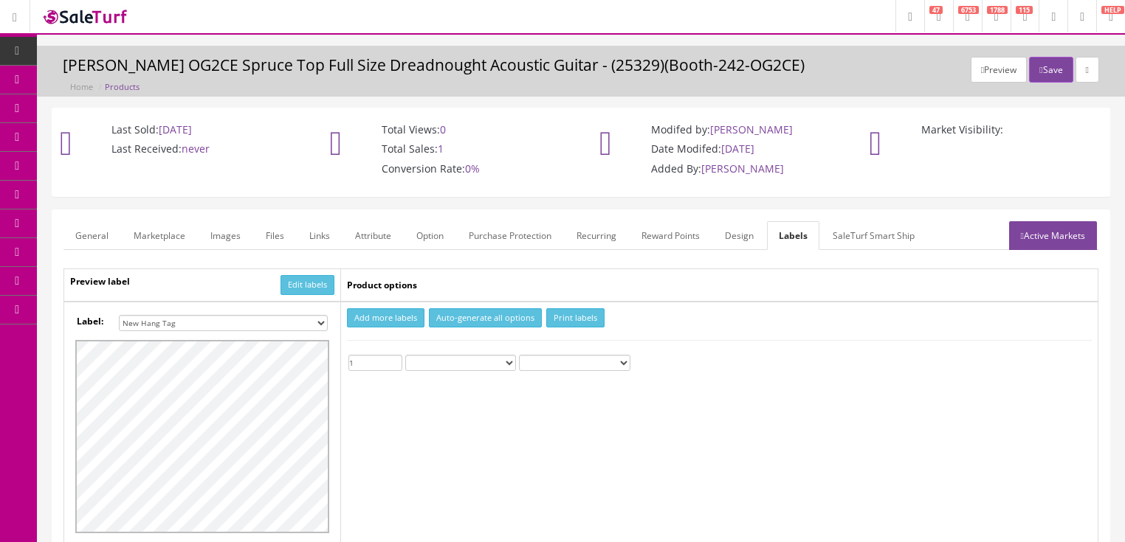
type input "1"
click at [396, 359] on input "1" at bounding box center [375, 363] width 54 height 16
click at [555, 316] on button "Print labels" at bounding box center [575, 318] width 58 height 20
click at [89, 242] on link "General" at bounding box center [91, 235] width 57 height 29
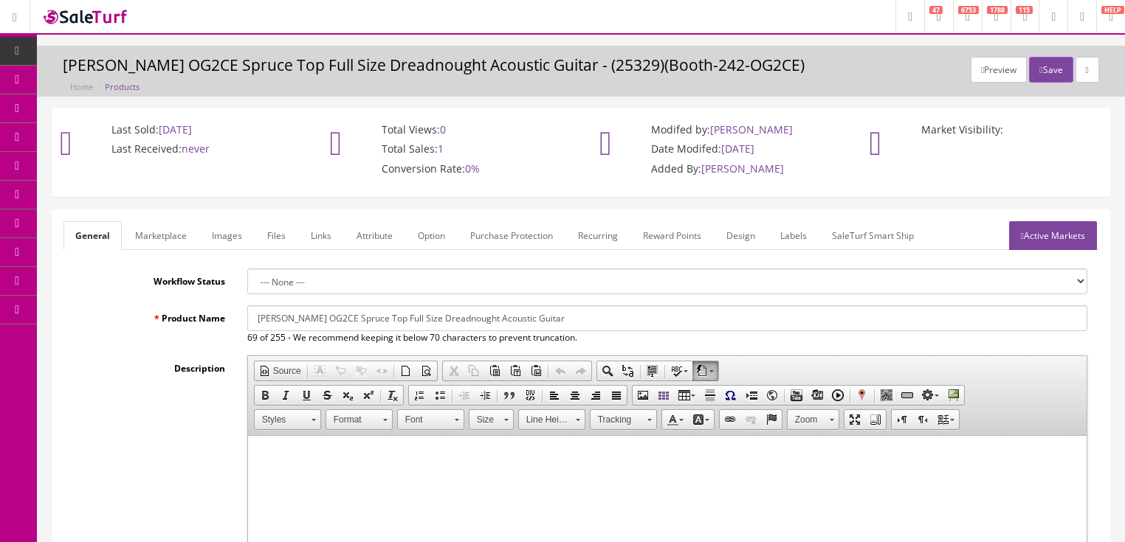
drag, startPoint x: 250, startPoint y: 322, endPoint x: 807, endPoint y: 313, distance: 557.3
click at [807, 313] on input "Oscar Schmidt OG2CE Spruce Top Full Size Dreadnought Acoustic Guitar" at bounding box center [667, 319] width 840 height 26
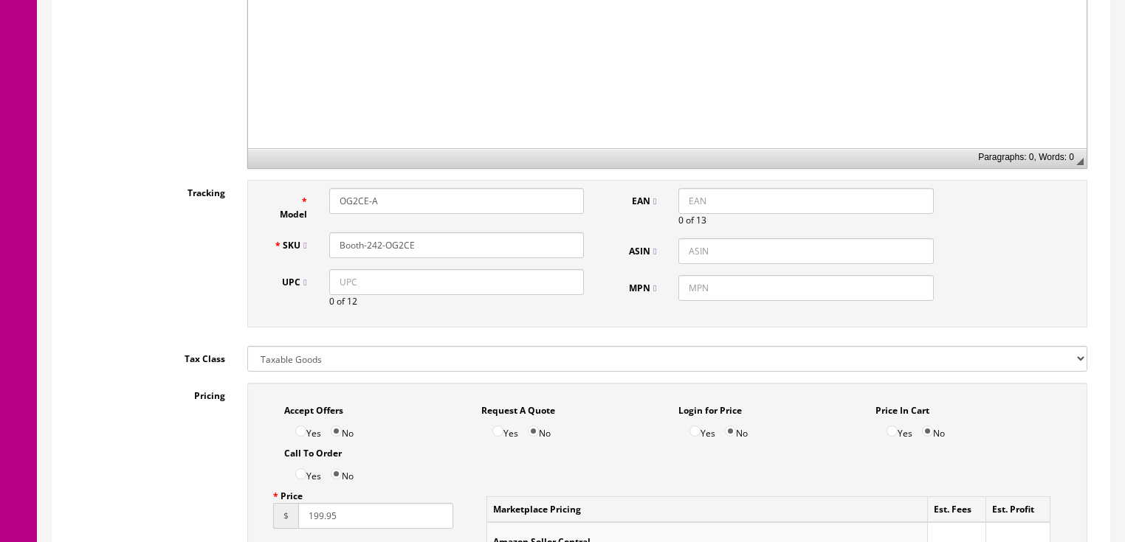
scroll to position [590, 0]
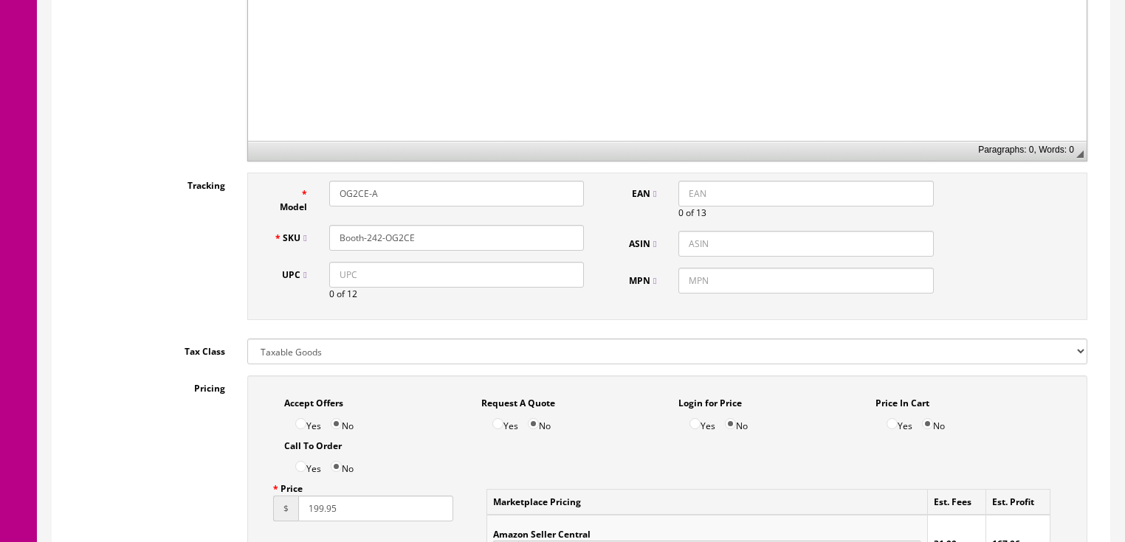
type input "Keith Urban Electric acoustic guitar - Used"
drag, startPoint x: 433, startPoint y: 240, endPoint x: 171, endPoint y: 241, distance: 262.0
click at [171, 241] on div "Tracking Model OG2CE-A SKU Booth-242-OG2CE UPC 0 of 12 EAN 0 of 13 ASIN MPN" at bounding box center [580, 250] width 1035 height 155
click at [457, 238] on input "Booth-242-OG2CE" at bounding box center [456, 238] width 255 height 26
type input "Booth-242-Urban"
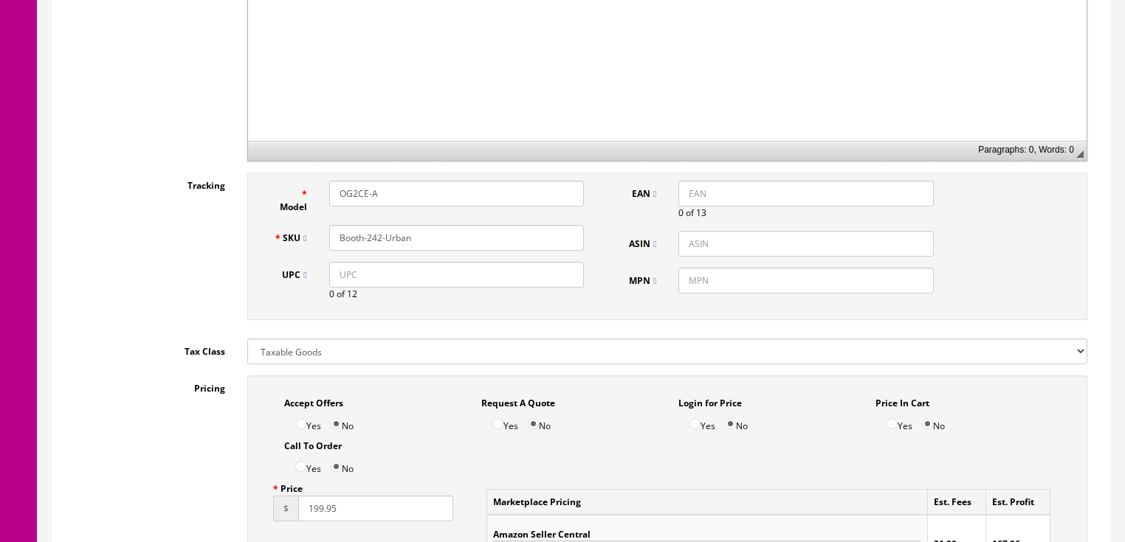
drag, startPoint x: 396, startPoint y: 187, endPoint x: 187, endPoint y: 170, distance: 209.6
type input "Urban"
click at [732, 286] on input "MPN" at bounding box center [805, 281] width 255 height 26
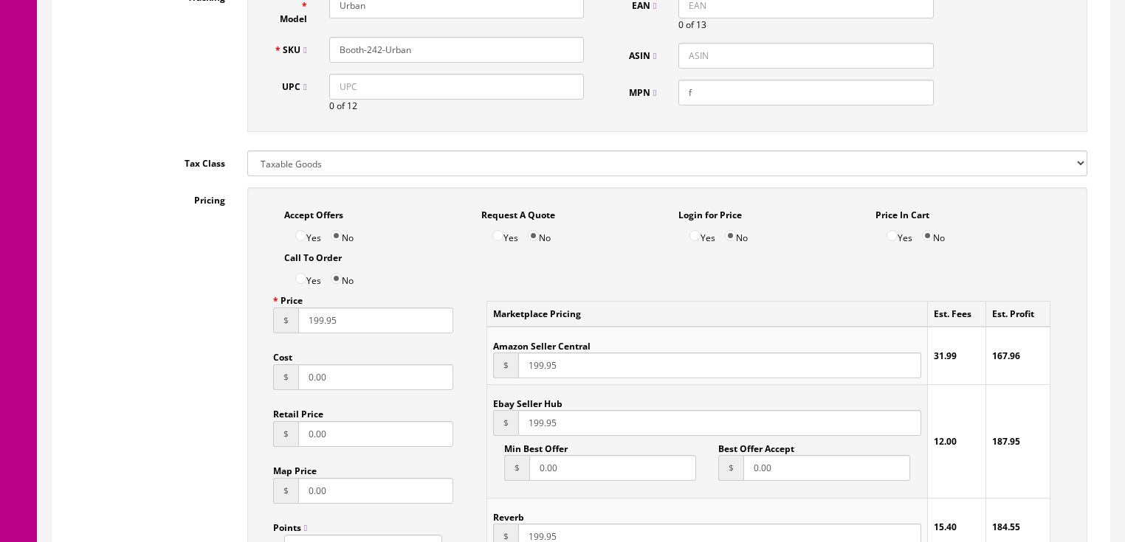
scroll to position [827, 0]
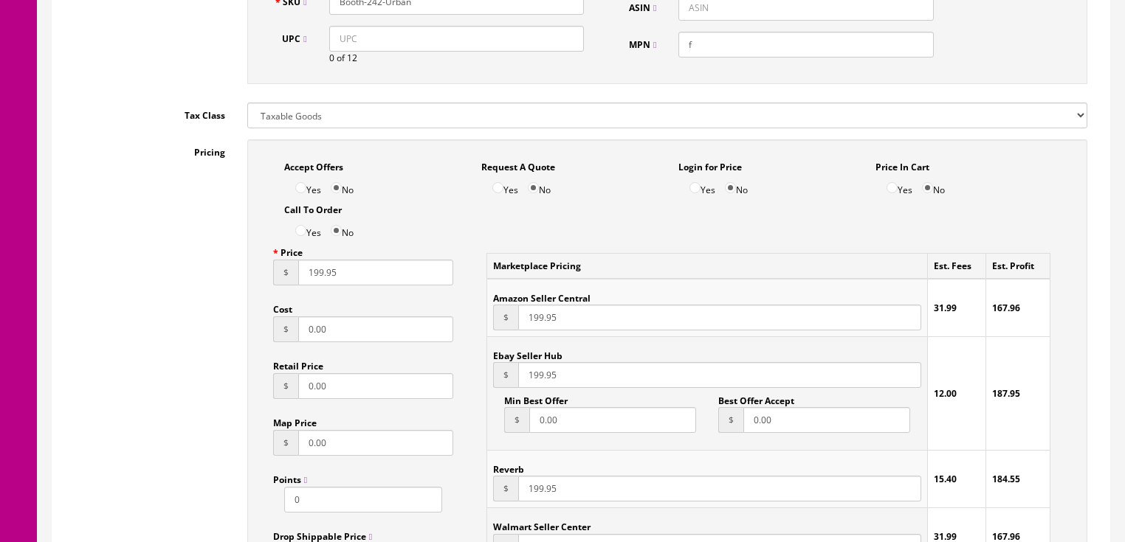
type input "f"
click at [314, 275] on input "199.95" at bounding box center [376, 273] width 156 height 26
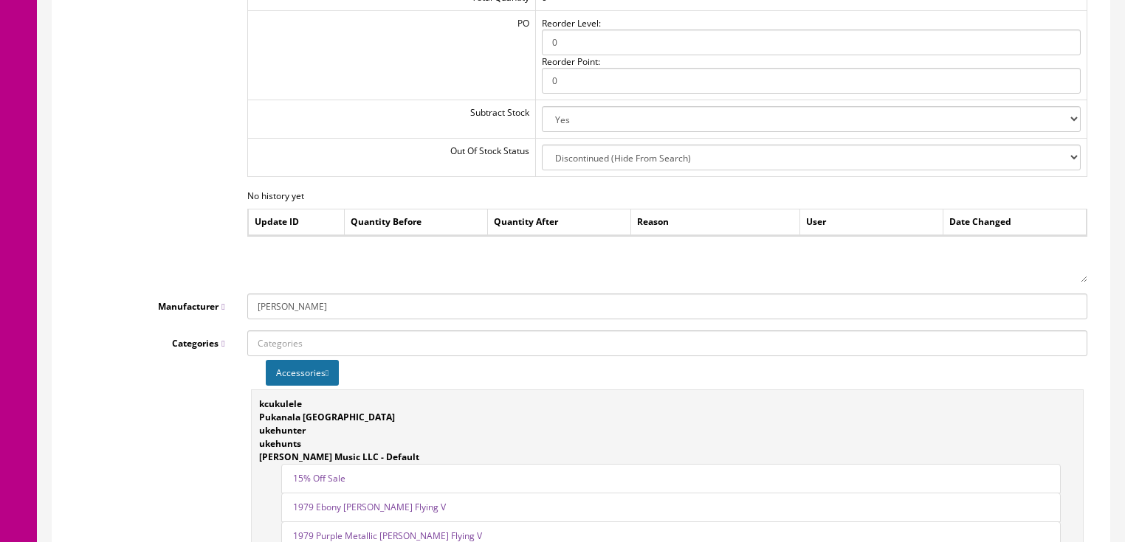
scroll to position [1771, 0]
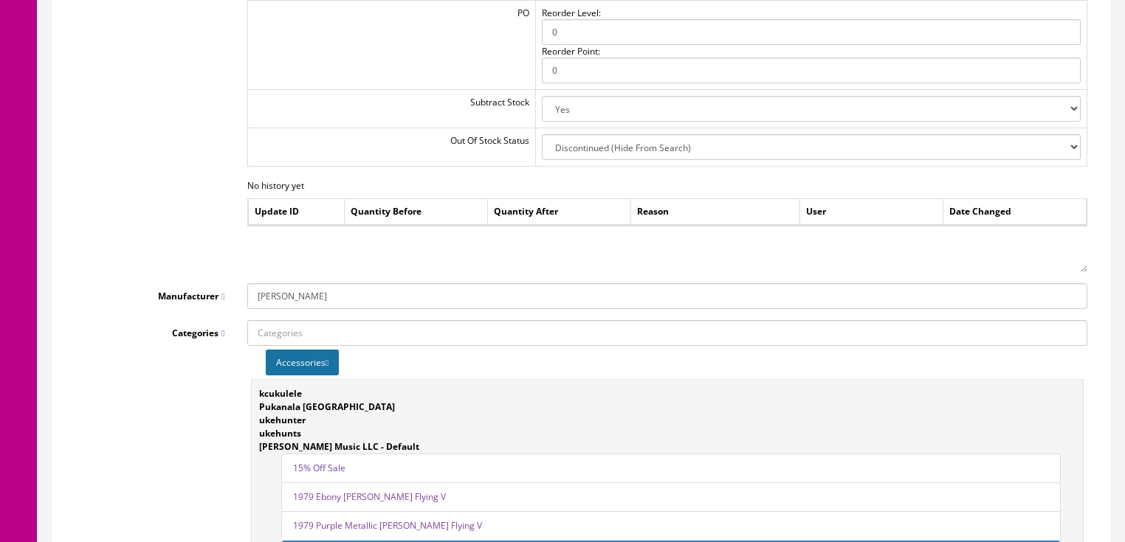
type input "149.95"
click at [345, 292] on input "Oscar Schmidt" at bounding box center [667, 296] width 840 height 26
click at [316, 322] on link "--ADD NEW--" at bounding box center [306, 323] width 117 height 17
drag, startPoint x: 293, startPoint y: 303, endPoint x: 283, endPoint y: 292, distance: 14.1
click at [283, 292] on input "Manufacturer" at bounding box center [667, 296] width 840 height 26
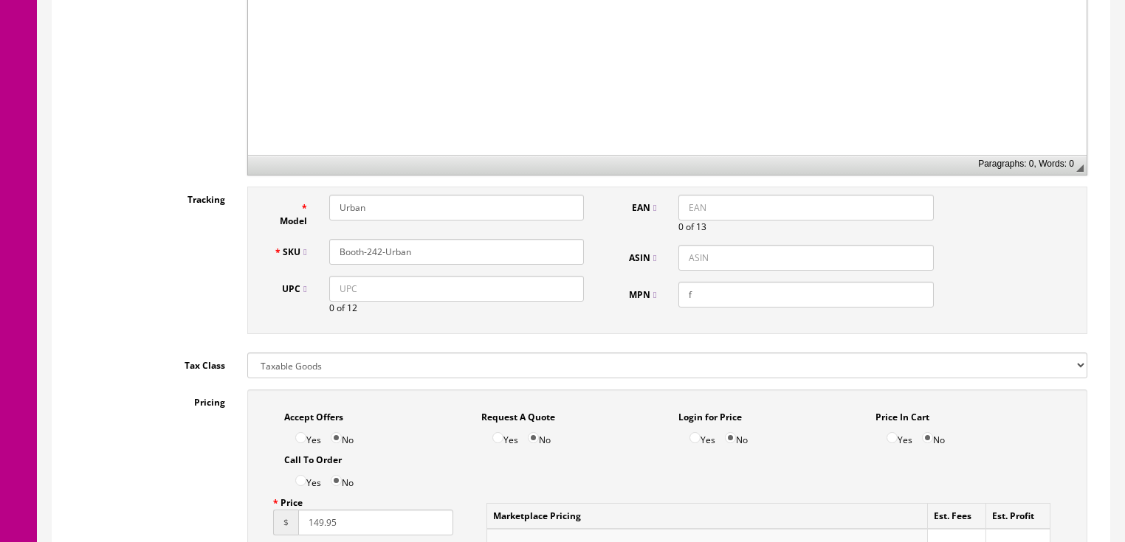
scroll to position [531, 0]
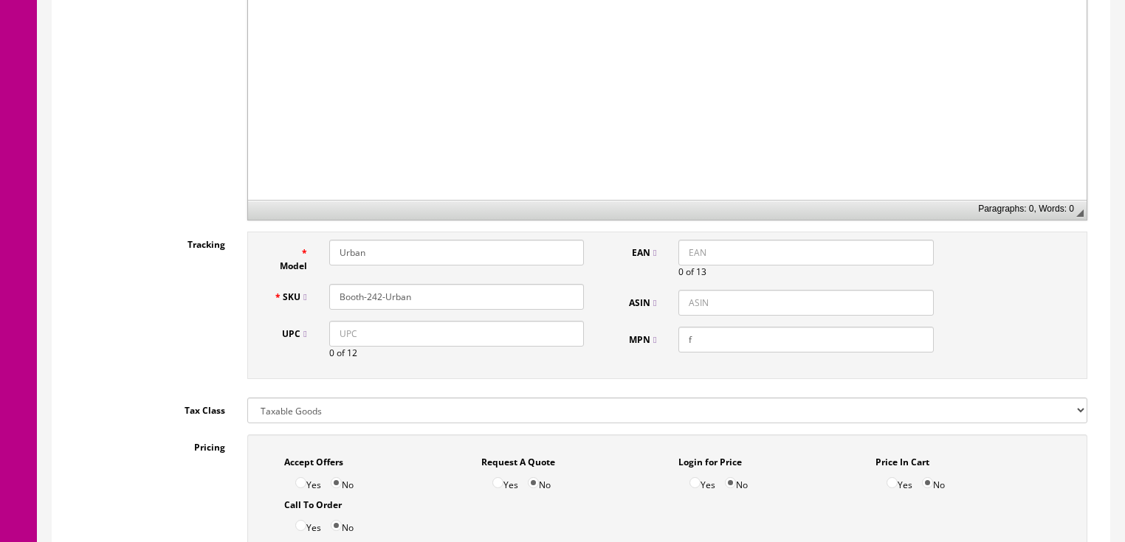
type input "Keith Urban"
drag, startPoint x: 420, startPoint y: 305, endPoint x: 325, endPoint y: 303, distance: 95.2
click at [292, 303] on div "SKU Booth-242-Urban" at bounding box center [429, 297] width 333 height 26
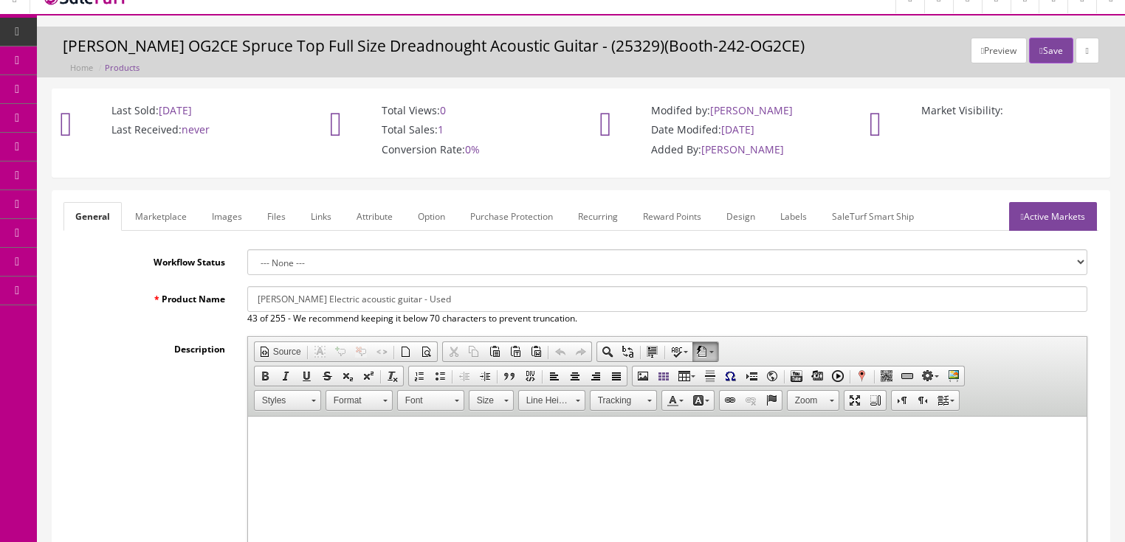
scroll to position [0, 0]
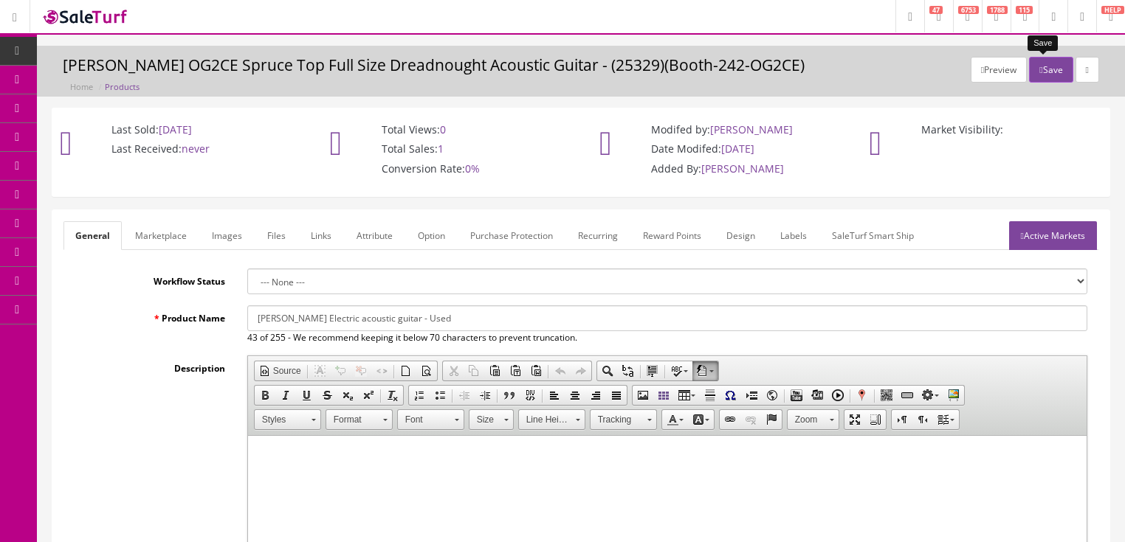
click at [1048, 72] on button "Save" at bounding box center [1051, 70] width 44 height 26
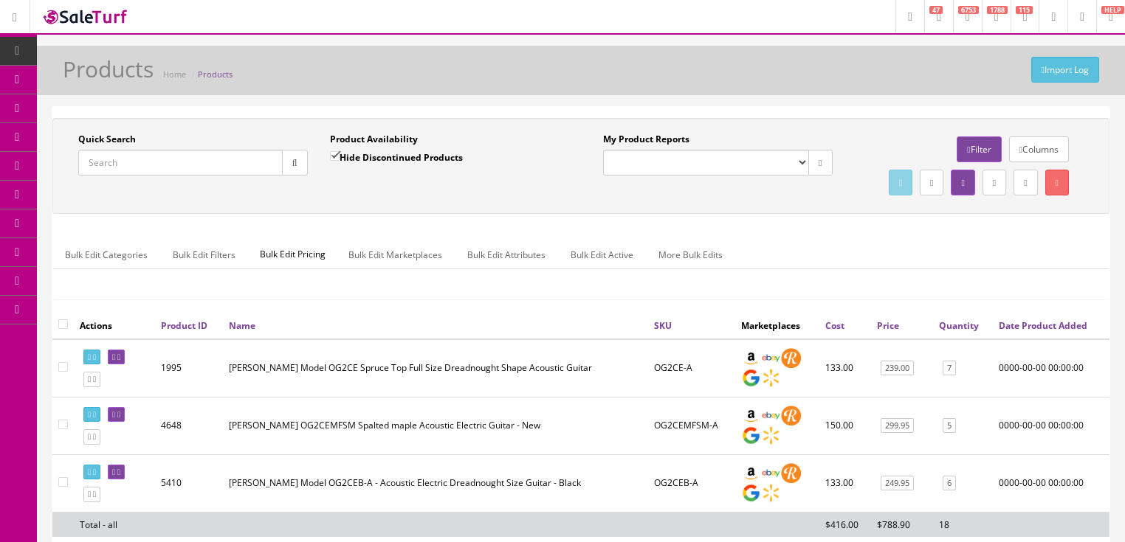
click at [199, 165] on input "Quick Search" at bounding box center [180, 163] width 204 height 26
paste input "Booth-242-Urban"
type input "Booth-242-Urban"
click at [332, 156] on input "Hide Discontinued Products" at bounding box center [335, 156] width 10 height 10
checkbox input "false"
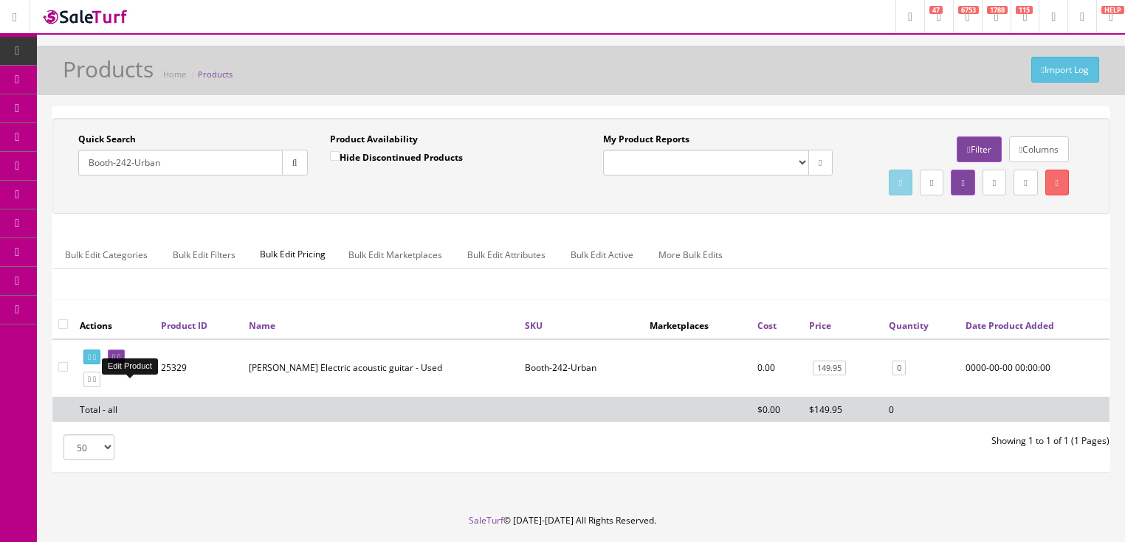
click at [125, 365] on link at bounding box center [116, 357] width 17 height 15
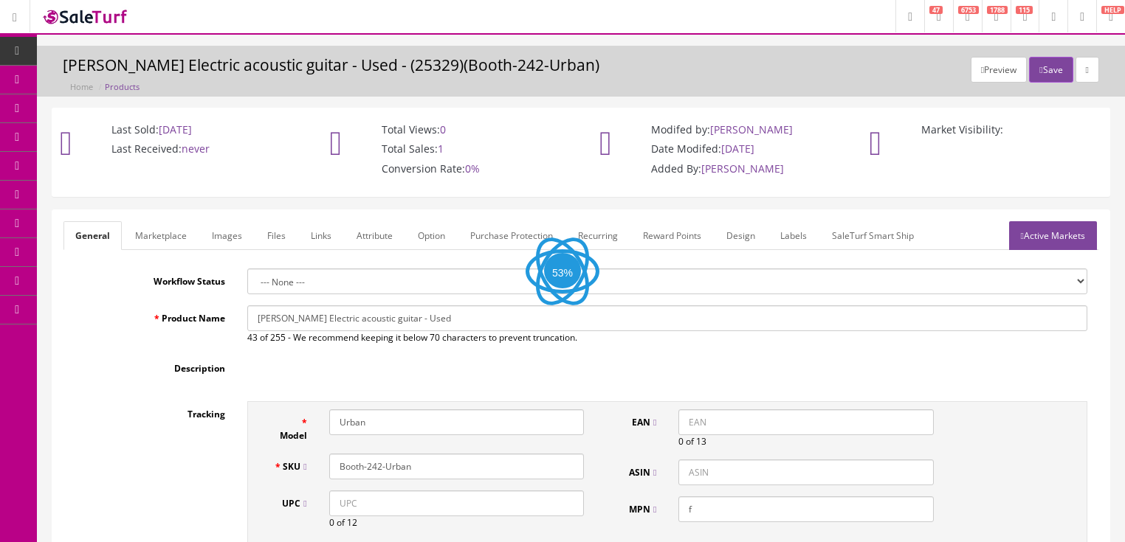
click at [791, 238] on link "Labels" at bounding box center [793, 235] width 50 height 29
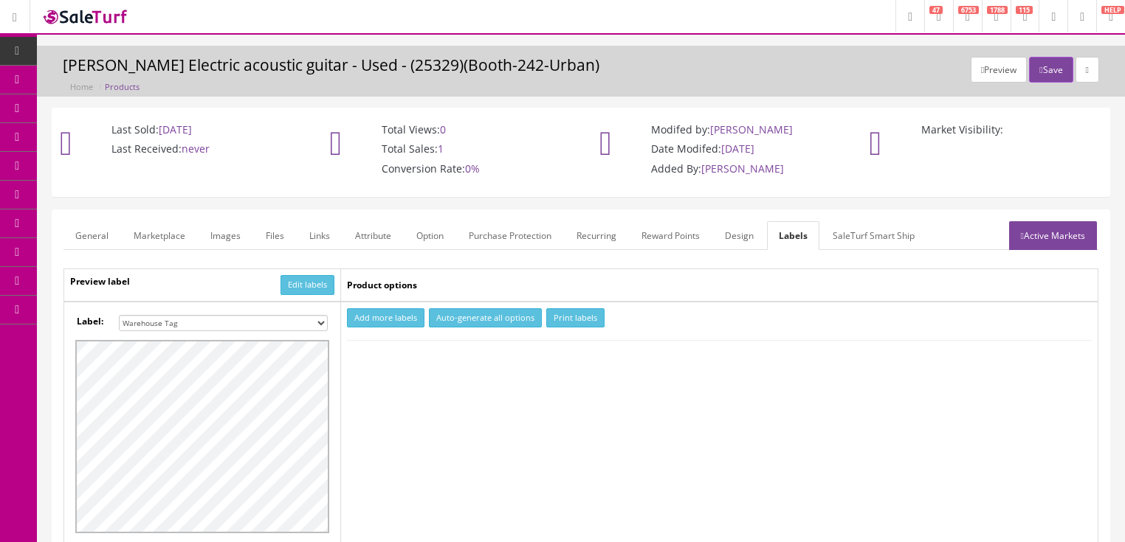
click at [324, 323] on select "Small Label 2 x 1 Label Shoe label 100 barcodes Dymo Label 2 X 1 Sticker Labels…" at bounding box center [223, 323] width 209 height 16
select select "16"
click at [119, 315] on select "Small Label 2 x 1 Label Shoe label 100 barcodes Dymo Label 2 X 1 Sticker Labels…" at bounding box center [223, 323] width 209 height 16
click at [398, 314] on button "Add more labels" at bounding box center [385, 318] width 77 height 20
type input "1"
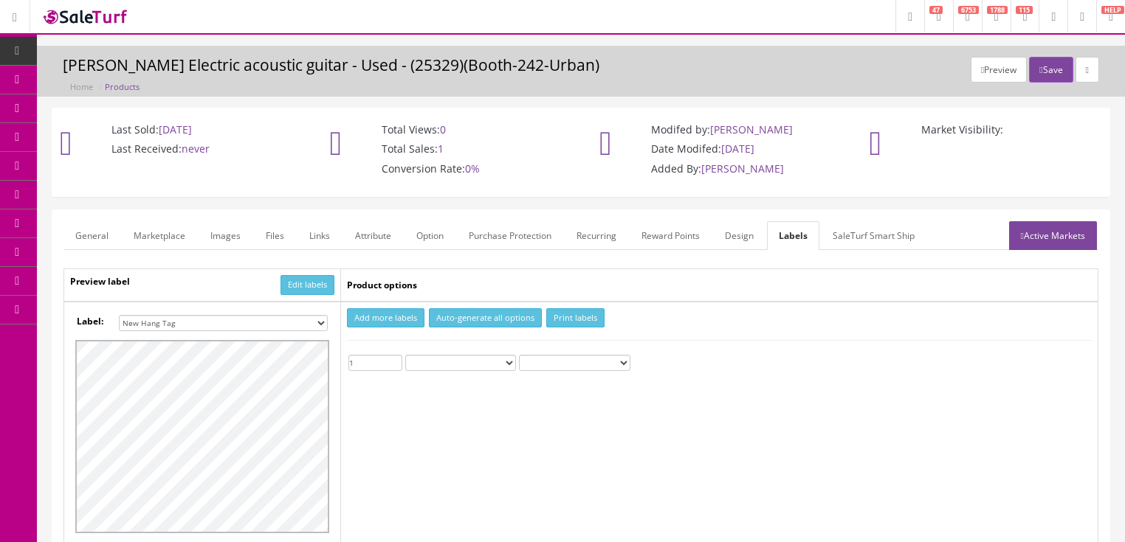
click at [396, 358] on input "1" at bounding box center [375, 363] width 54 height 16
click at [555, 319] on button "Print labels" at bounding box center [575, 318] width 58 height 20
click at [1039, 67] on button "Save" at bounding box center [1051, 70] width 44 height 26
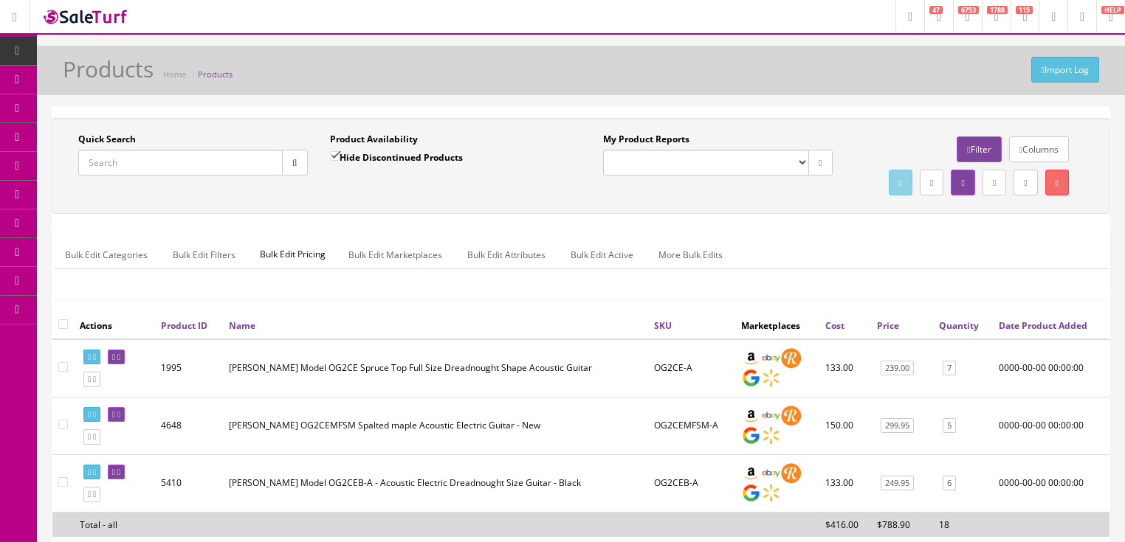
drag, startPoint x: 123, startPoint y: 174, endPoint x: 114, endPoint y: 174, distance: 8.9
click at [114, 174] on input "Quick Search" at bounding box center [180, 163] width 204 height 26
type input "backpack"
click at [298, 155] on button "button" at bounding box center [295, 163] width 26 height 26
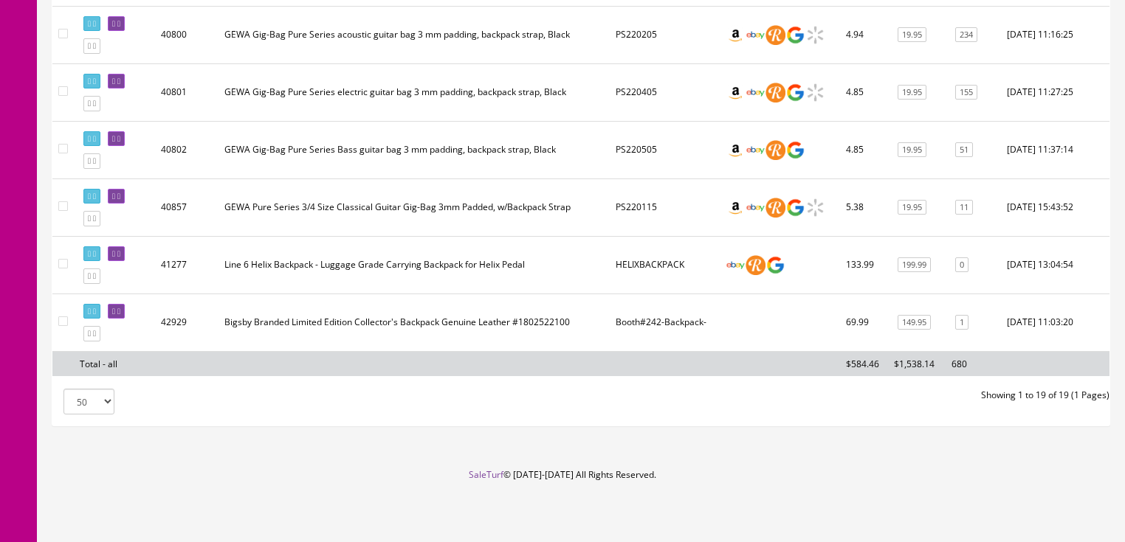
scroll to position [1098, 0]
click at [115, 308] on icon at bounding box center [113, 312] width 3 height 8
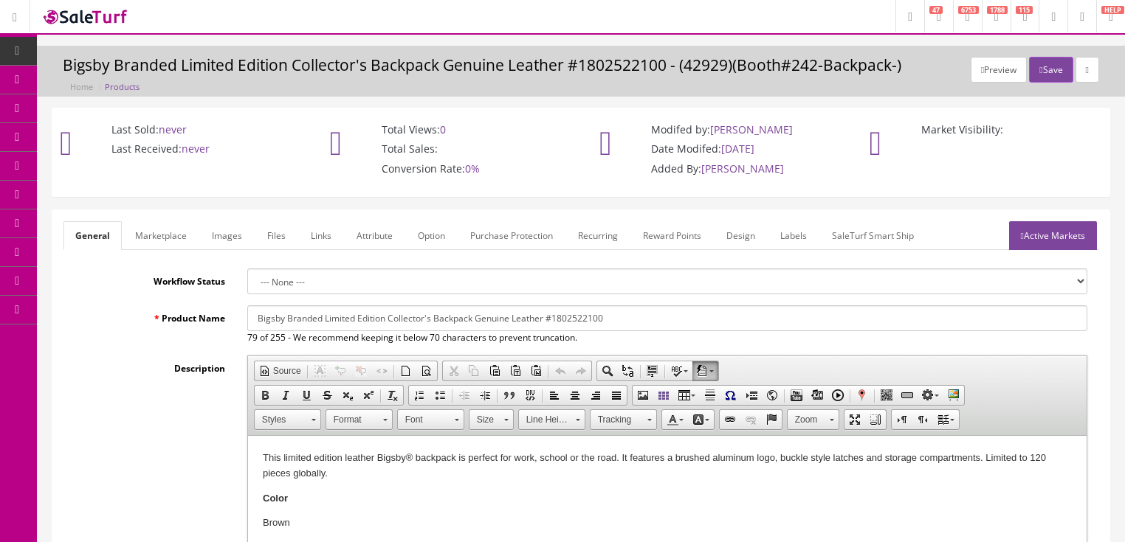
click at [774, 237] on link "Labels" at bounding box center [793, 235] width 50 height 29
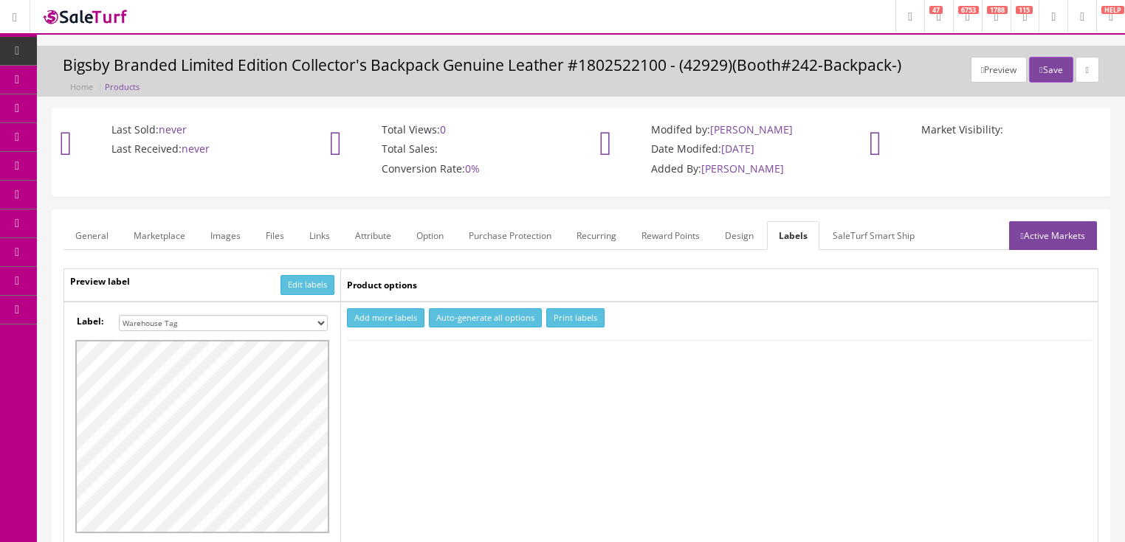
click at [322, 318] on select "Small Label 2 x 1 Label Shoe label 100 barcodes Dymo Label 2 X 1 Sticker Labels…" at bounding box center [223, 323] width 209 height 16
select select "16"
click at [119, 315] on select "Small Label 2 x 1 Label Shoe label 100 barcodes Dymo Label 2 X 1 Sticker Labels…" at bounding box center [223, 323] width 209 height 16
click at [379, 313] on button "Add more labels" at bounding box center [385, 318] width 77 height 20
type input "1"
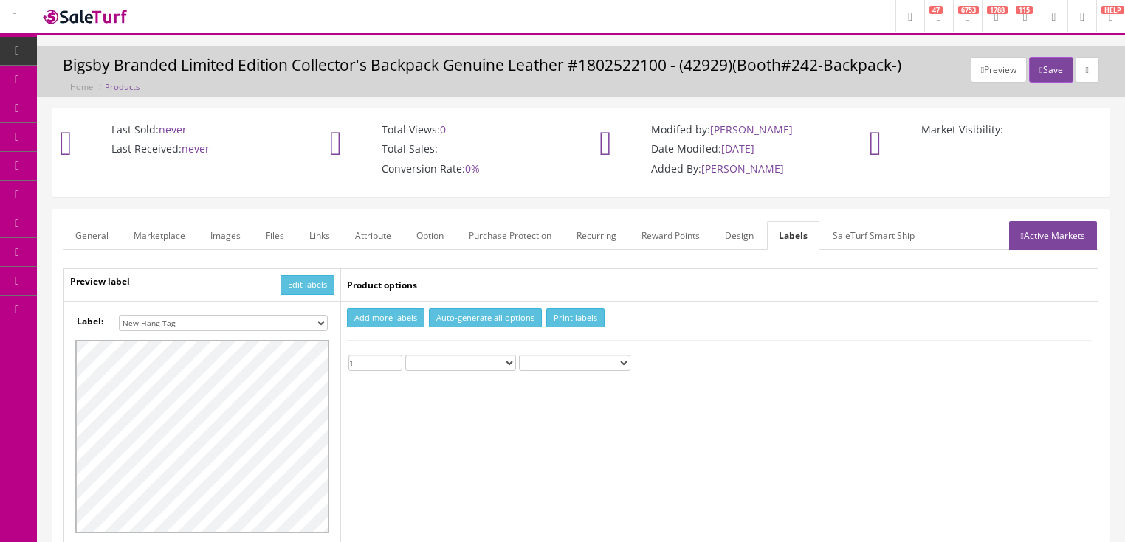
click at [394, 357] on input "1" at bounding box center [375, 363] width 54 height 16
click at [574, 316] on button "Print labels" at bounding box center [575, 318] width 58 height 20
click at [1030, 63] on button "Save" at bounding box center [1051, 70] width 44 height 26
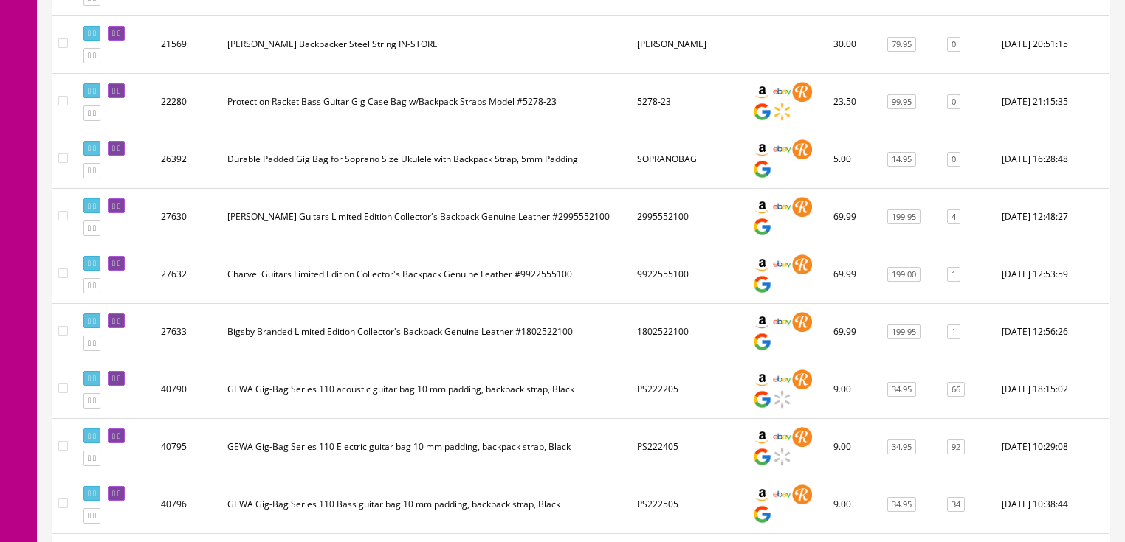
scroll to position [354, 0]
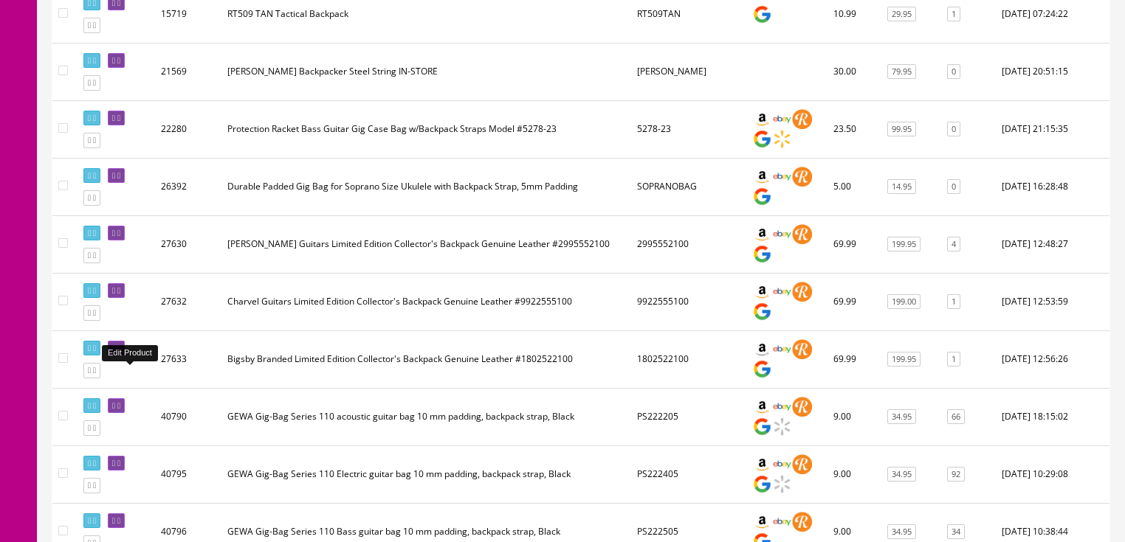
click at [120, 353] on icon at bounding box center [118, 349] width 3 height 8
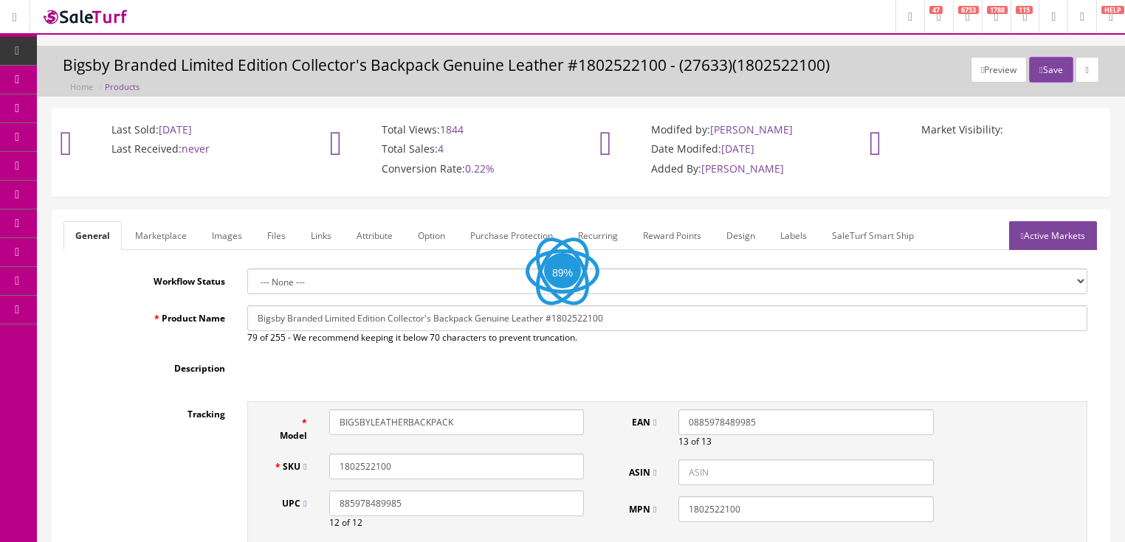
click at [1040, 237] on link "Active Markets" at bounding box center [1053, 235] width 88 height 29
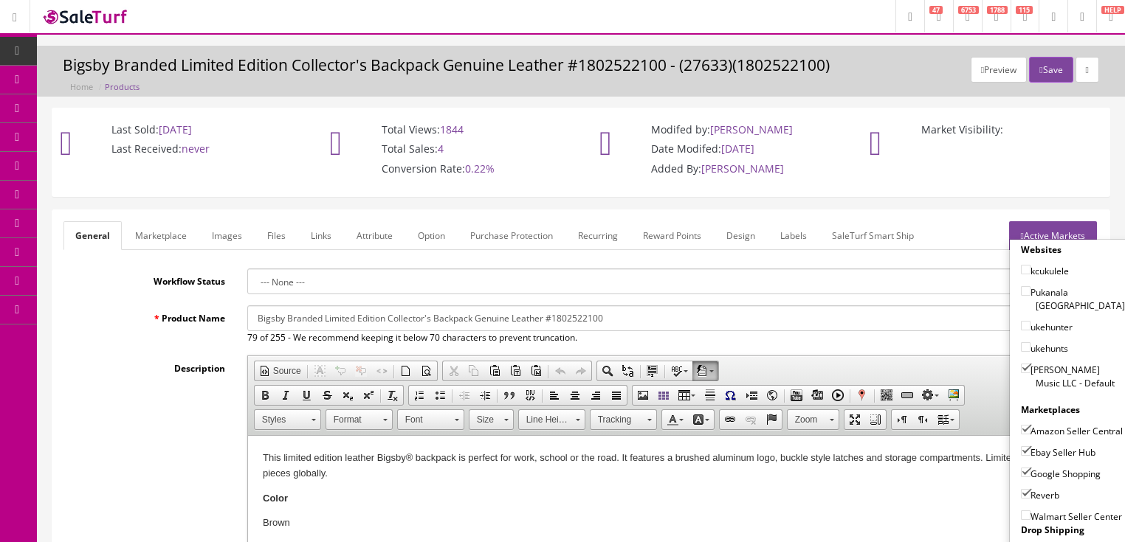
click at [1021, 364] on input"] "[PERSON_NAME] Music LLC - Default" at bounding box center [1026, 369] width 10 height 10
checkbox input"] "false"
drag, startPoint x: 1016, startPoint y: 413, endPoint x: 1016, endPoint y: 433, distance: 19.9
click at [1021, 425] on input"] "Amazon Seller Central" at bounding box center [1026, 430] width 10 height 10
checkbox input"] "false"
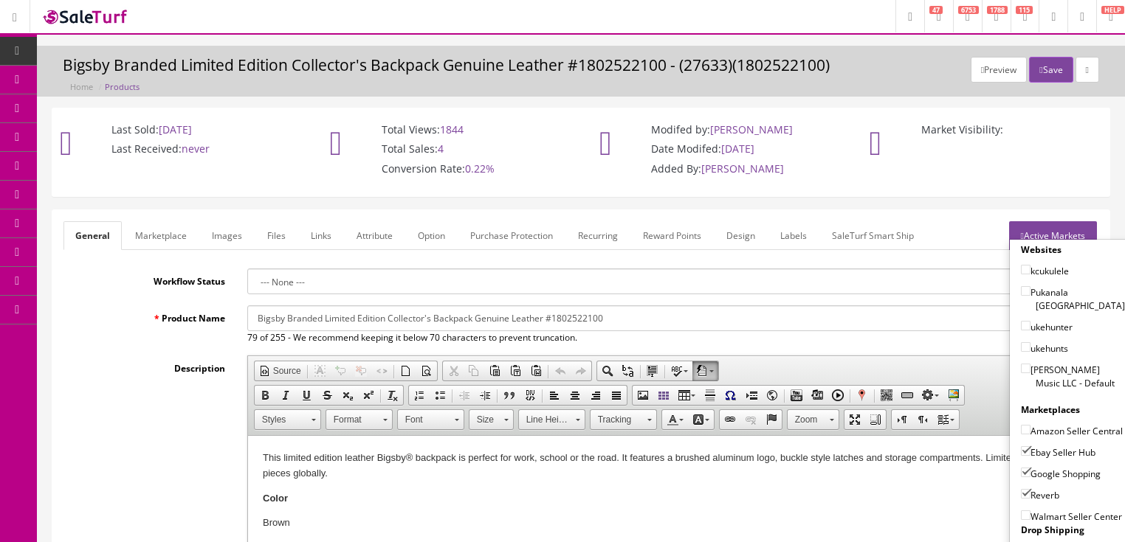
click at [1021, 449] on input"] "Ebay Seller Hub" at bounding box center [1026, 452] width 10 height 10
checkbox input"] "false"
drag, startPoint x: 1018, startPoint y: 467, endPoint x: 1019, endPoint y: 480, distance: 12.6
click at [1021, 469] on input"] "Google Shopping" at bounding box center [1026, 473] width 10 height 10
checkbox input"] "false"
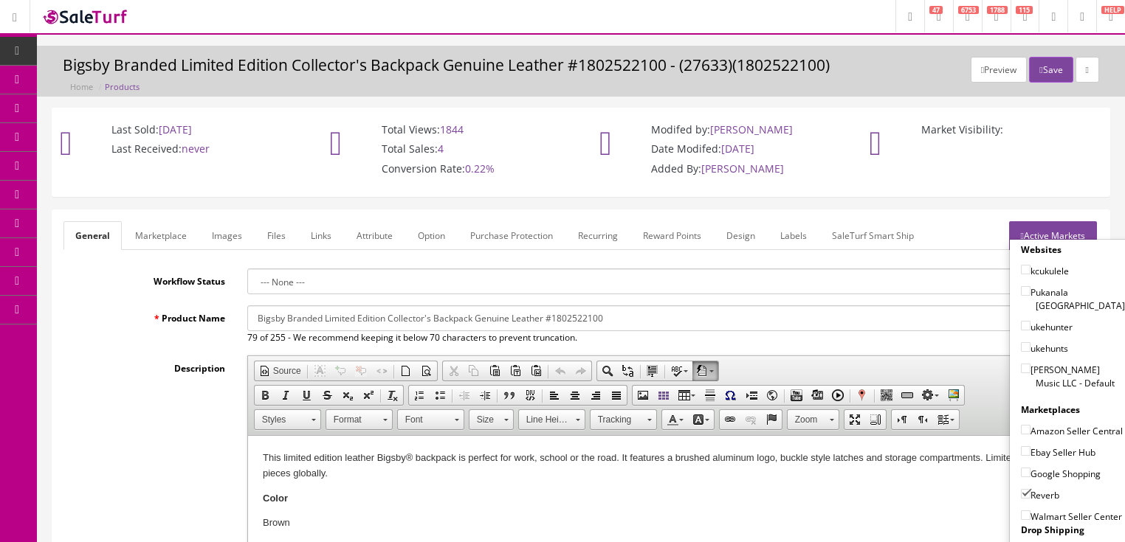
drag, startPoint x: 1019, startPoint y: 488, endPoint x: 1029, endPoint y: 449, distance: 39.6
click at [1021, 489] on input"] "Reverb" at bounding box center [1026, 494] width 10 height 10
checkbox input"] "false"
click at [1078, 227] on link "Active Markets" at bounding box center [1053, 235] width 88 height 29
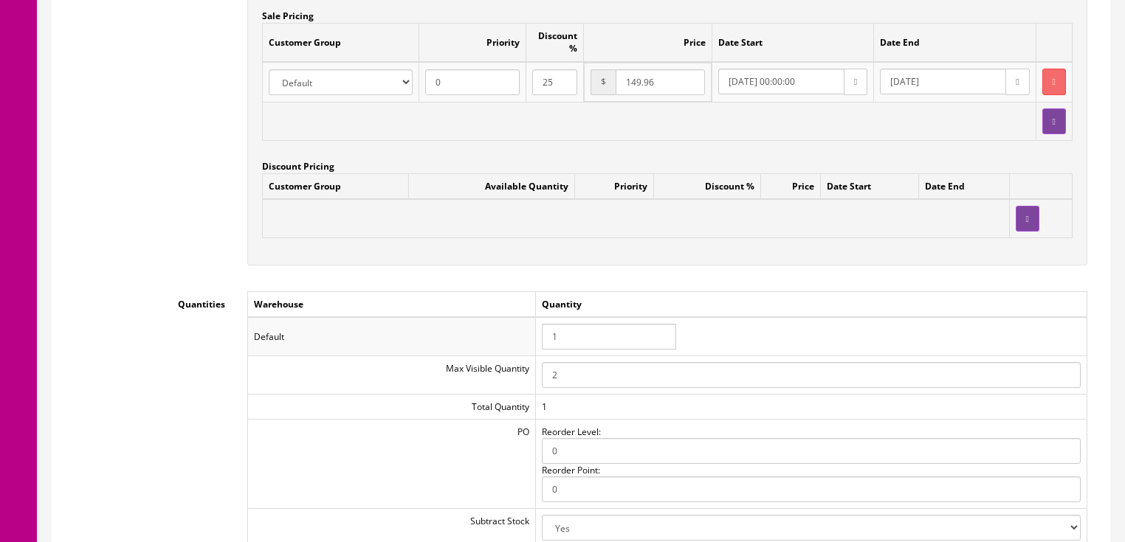
scroll to position [1535, 0]
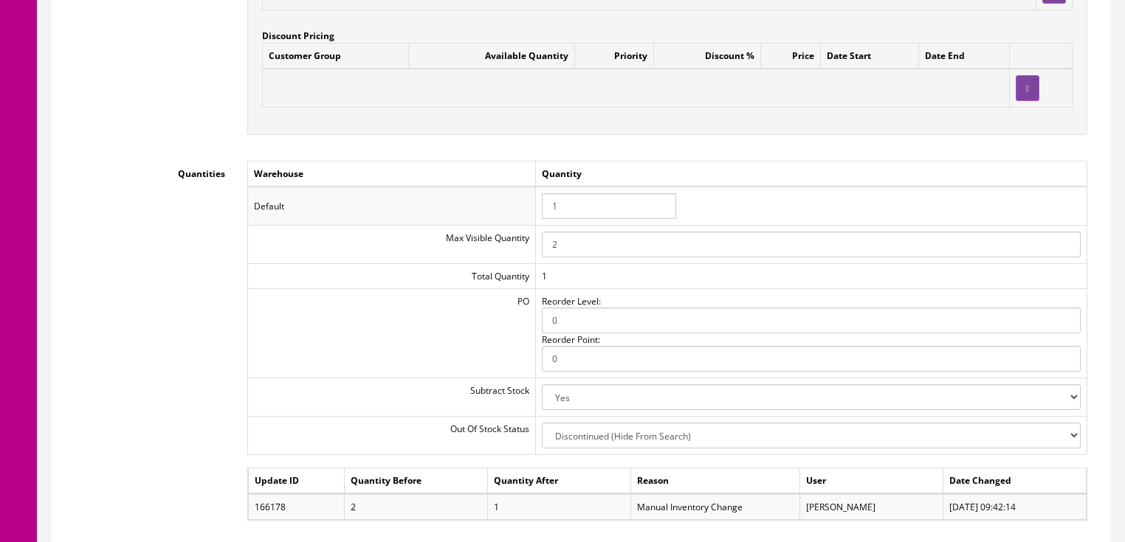
drag, startPoint x: 573, startPoint y: 213, endPoint x: 499, endPoint y: 213, distance: 73.8
click at [499, 213] on tr "Default 1" at bounding box center [666, 206] width 839 height 38
type input "0"
click at [690, 179] on td "Quantity" at bounding box center [810, 174] width 551 height 26
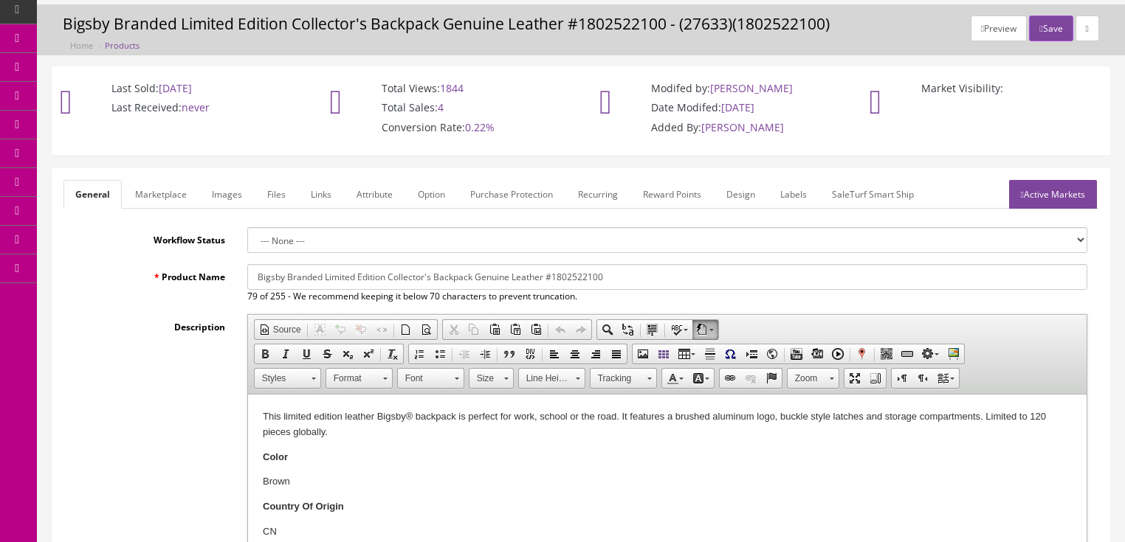
scroll to position [0, 0]
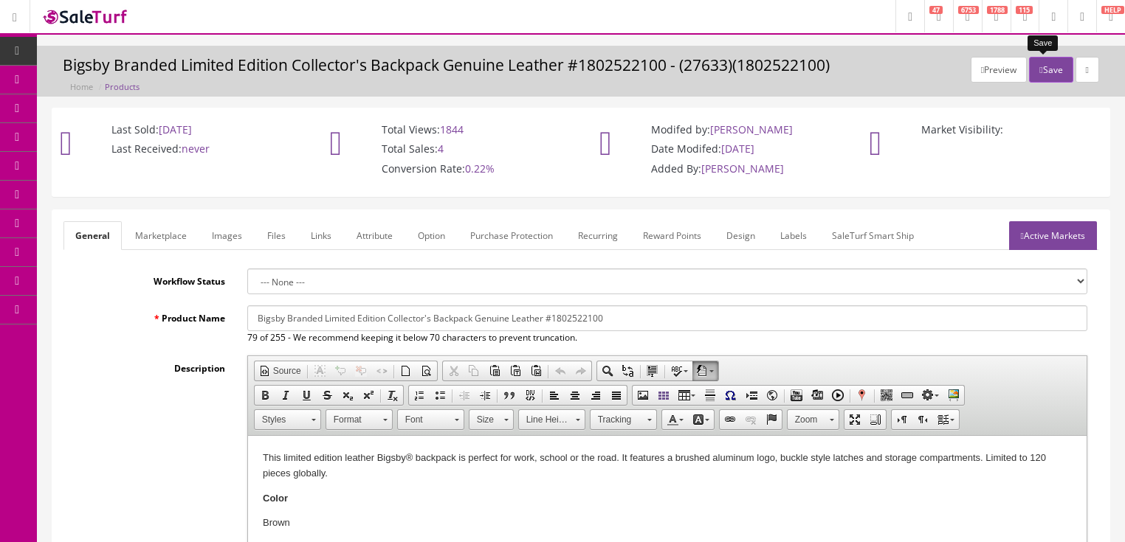
click at [1035, 65] on button "Save" at bounding box center [1051, 70] width 44 height 26
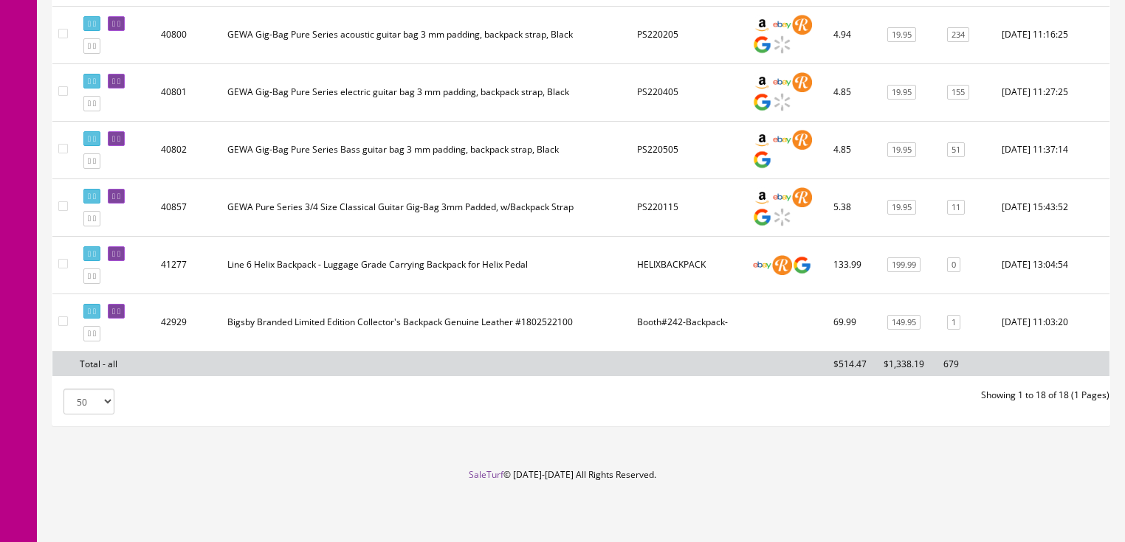
scroll to position [1041, 0]
click at [95, 329] on link at bounding box center [91, 333] width 17 height 15
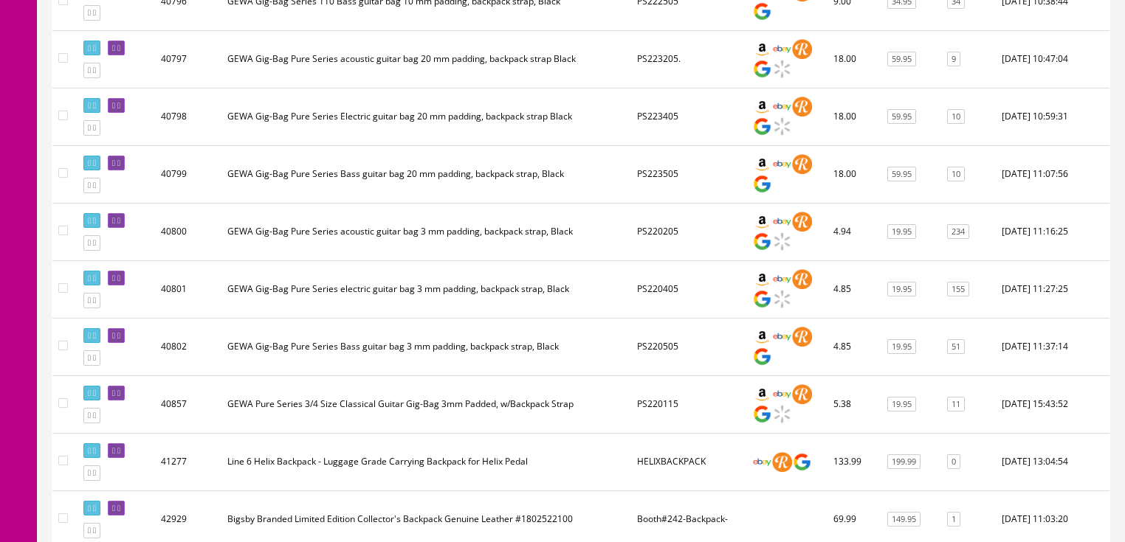
scroll to position [805, 0]
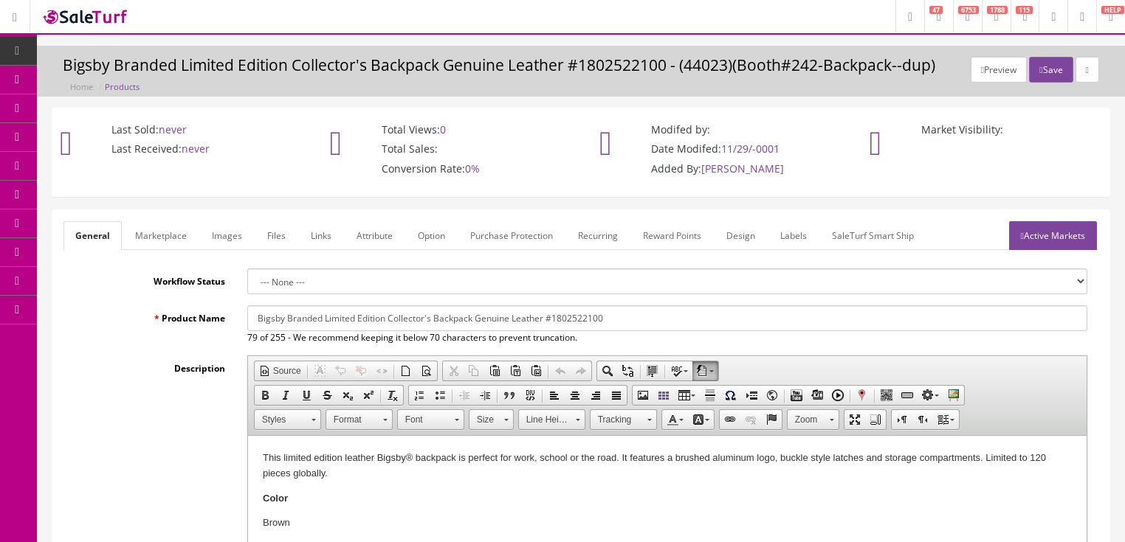
click at [258, 321] on input "Bigsby Branded Limited Edition Collector's Backpack Genuine Leather #1802522100" at bounding box center [667, 319] width 840 height 26
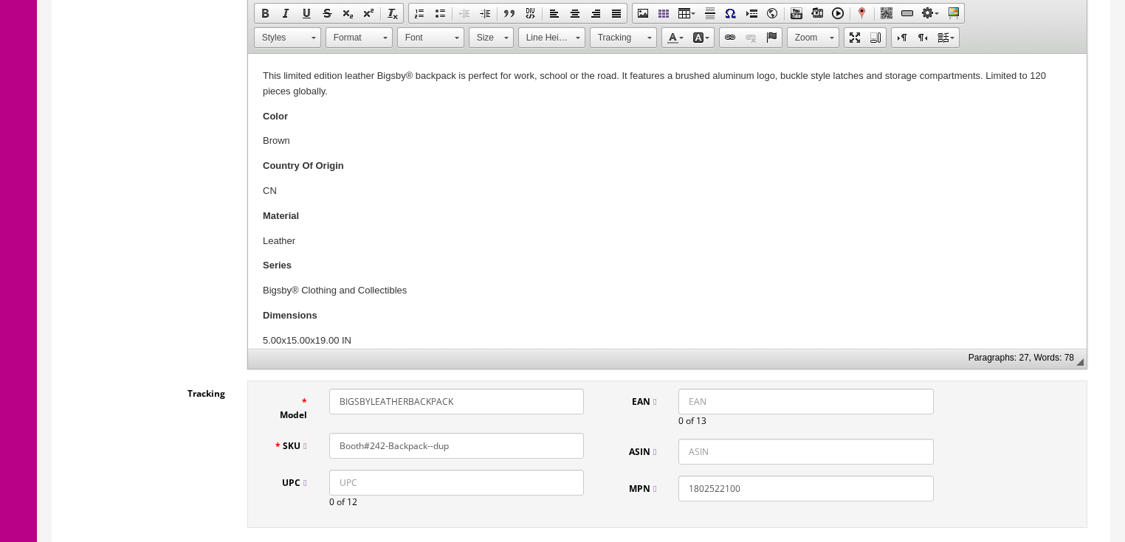
scroll to position [413, 0]
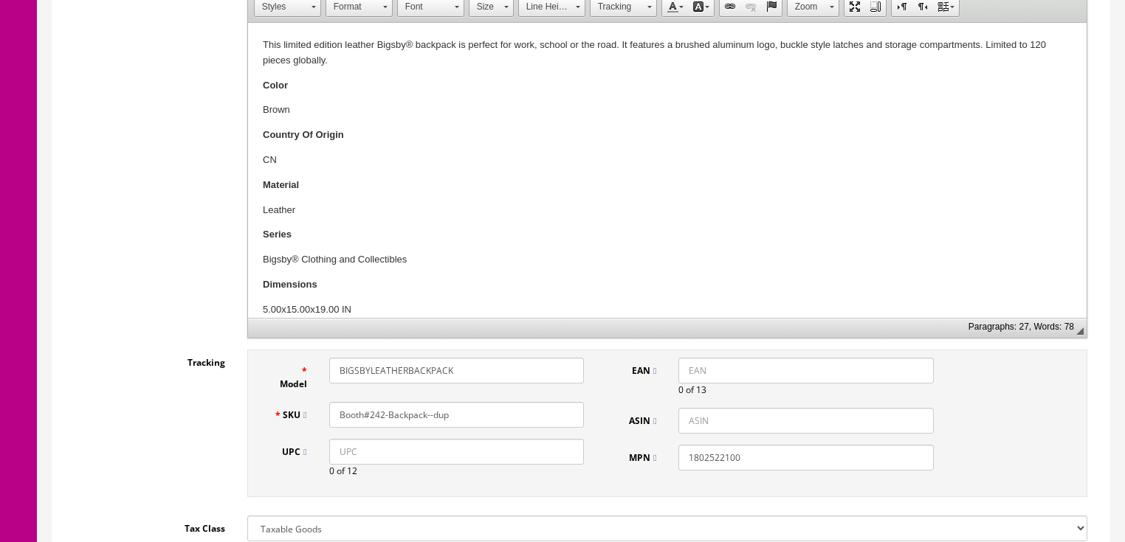
type input "Charvel Branded Limited Edition Collector's Backpack Genuine Leather #1802522100"
drag, startPoint x: 337, startPoint y: 378, endPoint x: 55, endPoint y: 275, distance: 299.6
click at [331, 375] on input "BIGSBYLEATHERBACKPACK" at bounding box center [456, 371] width 255 height 26
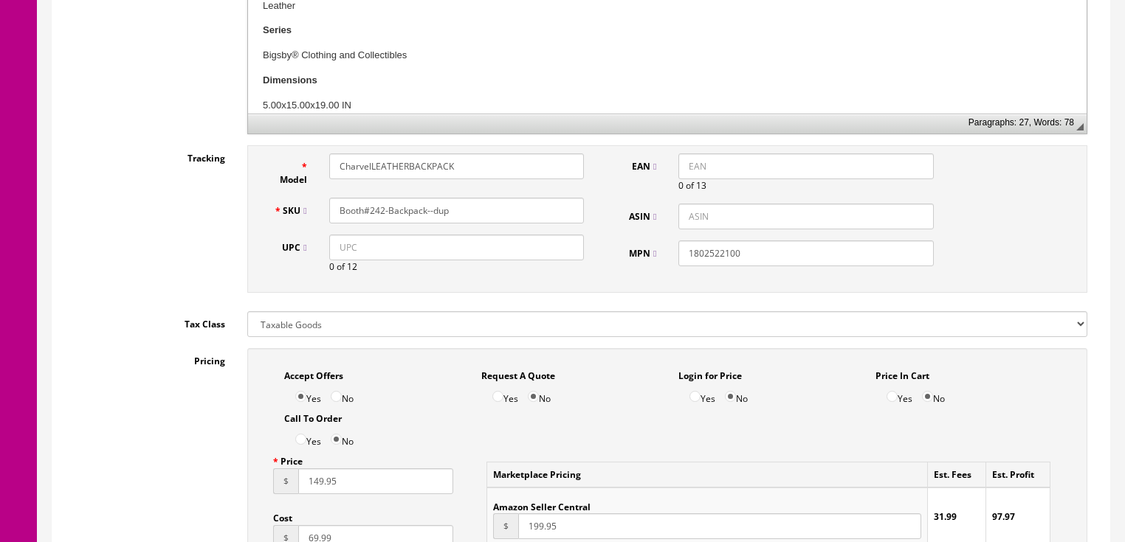
scroll to position [590, 0]
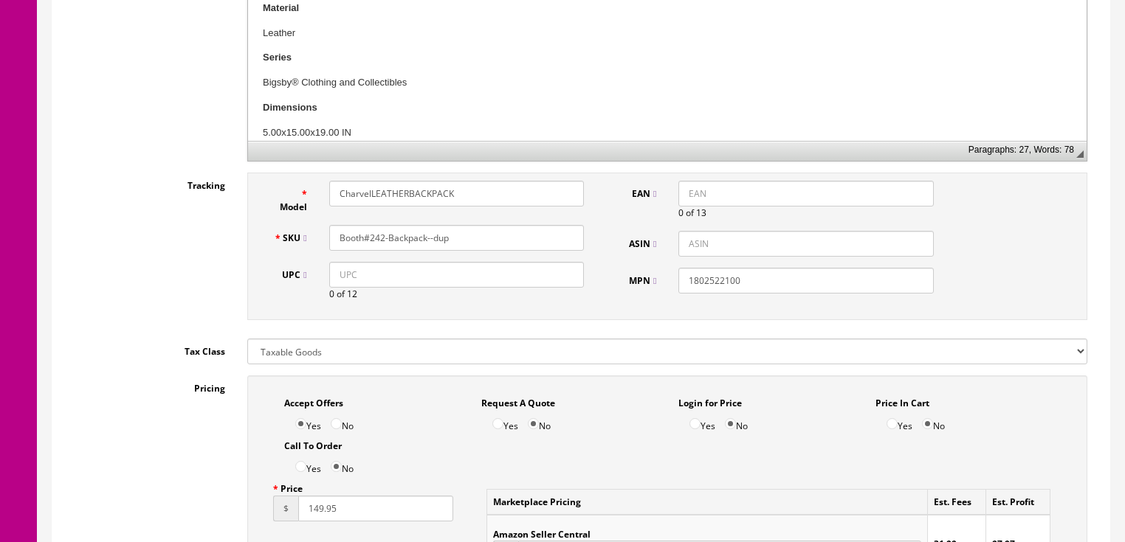
type input "CharvelLEATHERBACKPACK"
drag, startPoint x: 426, startPoint y: 244, endPoint x: 486, endPoint y: 241, distance: 59.9
click at [486, 241] on input "Booth#242-Backpack--dup" at bounding box center [456, 238] width 255 height 26
drag, startPoint x: 486, startPoint y: 241, endPoint x: 325, endPoint y: 266, distance: 162.2
click at [325, 266] on div "Model CharvelLEATHERBACKPACK SKU Booth#242-CVBackpack UPC 0 of 12" at bounding box center [429, 246] width 333 height 131
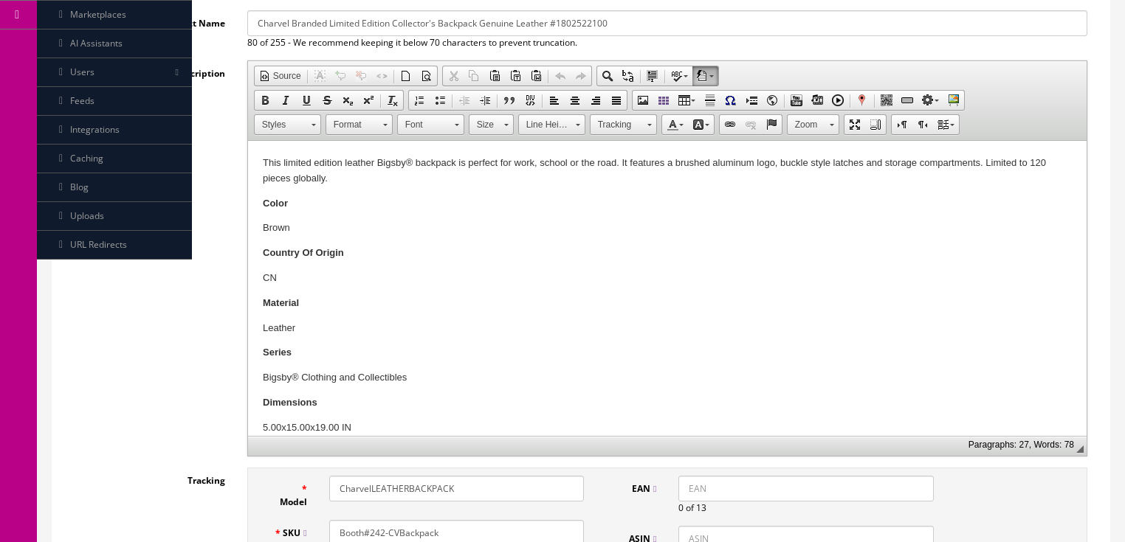
scroll to position [59, 0]
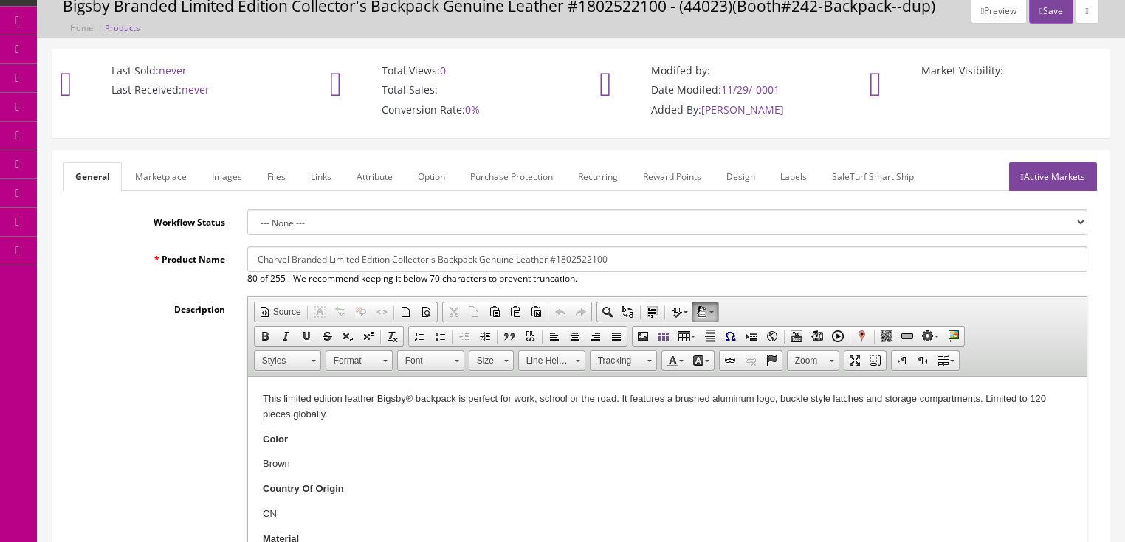
type input "Booth#242-CVBackpack"
click at [1038, 176] on link "Active Markets" at bounding box center [1053, 176] width 88 height 29
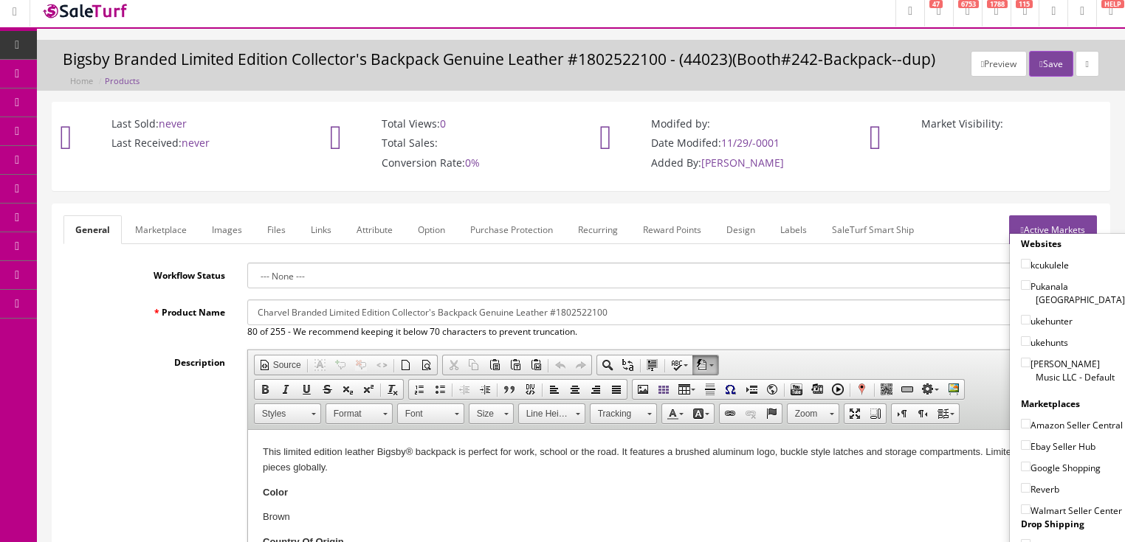
scroll to position [0, 0]
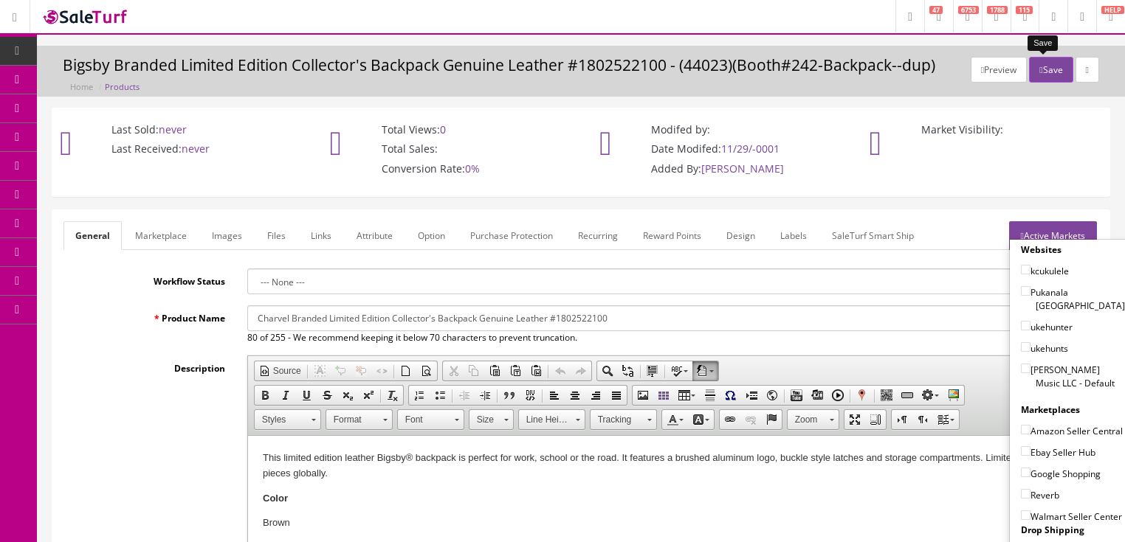
click at [1029, 63] on button "Save" at bounding box center [1051, 70] width 44 height 26
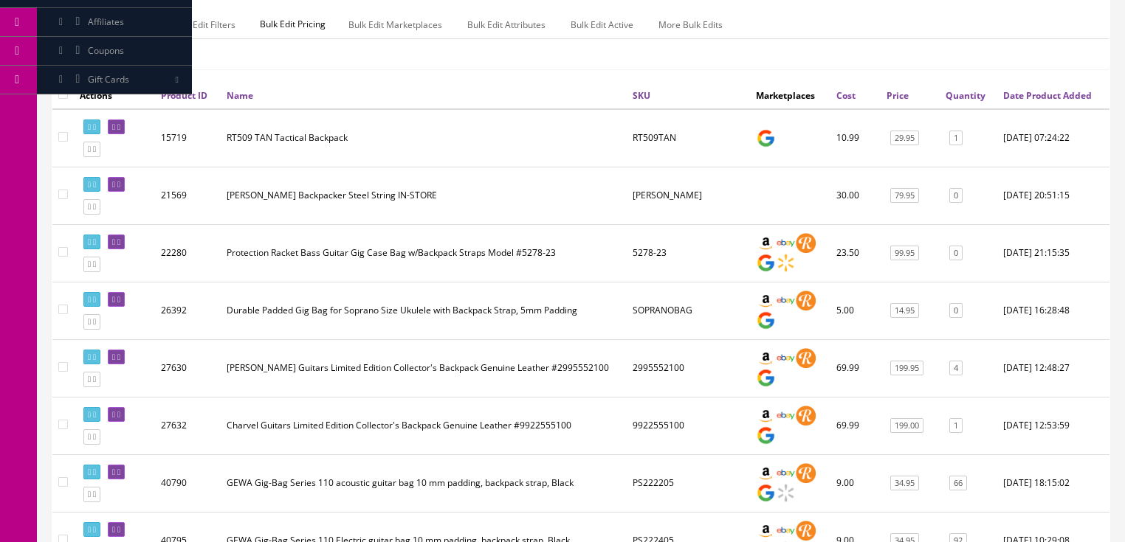
scroll to position [236, 0]
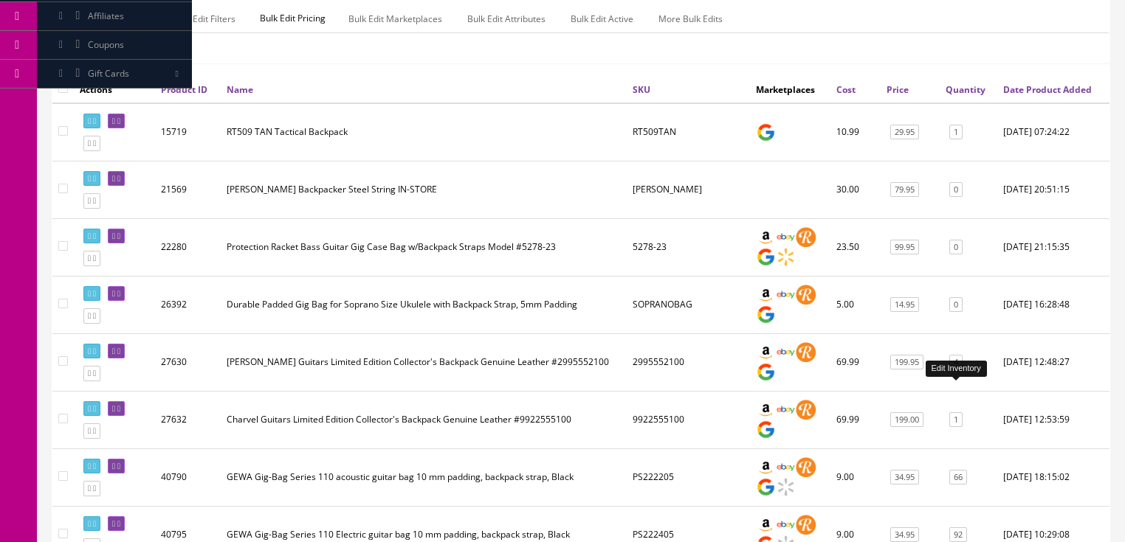
click at [954, 370] on link "4" at bounding box center [955, 362] width 13 height 15
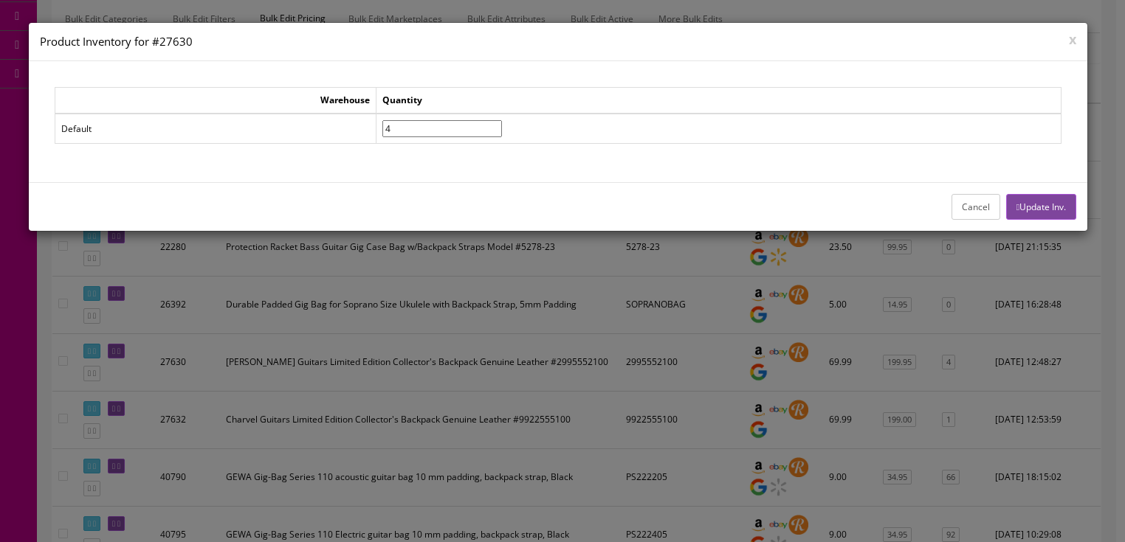
drag, startPoint x: 440, startPoint y: 124, endPoint x: 310, endPoint y: 128, distance: 130.0
click at [310, 128] on tr "Default 4" at bounding box center [558, 129] width 1006 height 30
type input"] "3"
click at [1054, 207] on button "Update Inv." at bounding box center [1041, 207] width 70 height 26
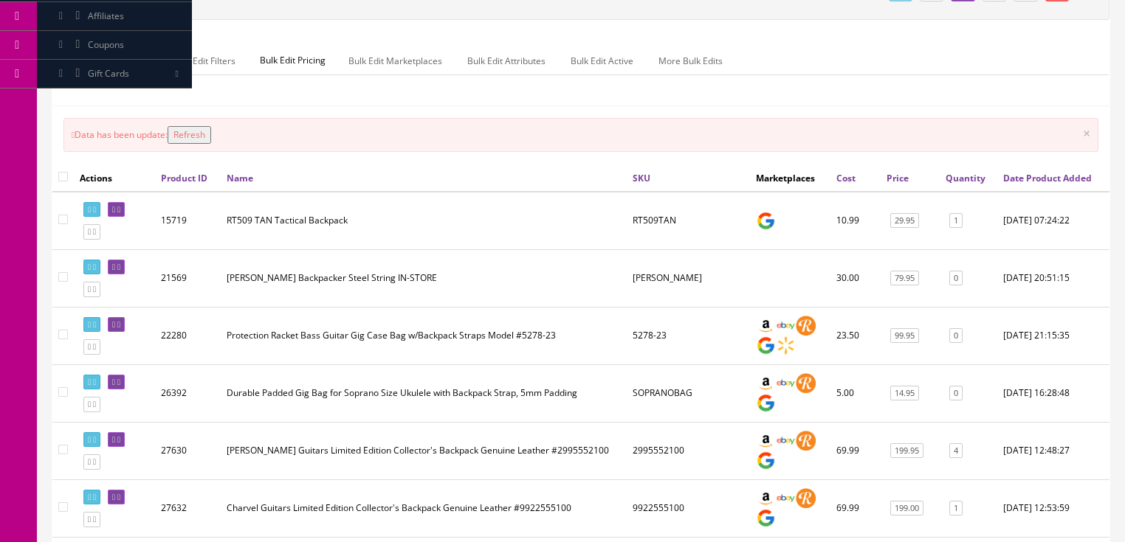
click at [185, 144] on button "Refresh" at bounding box center [190, 135] width 44 height 18
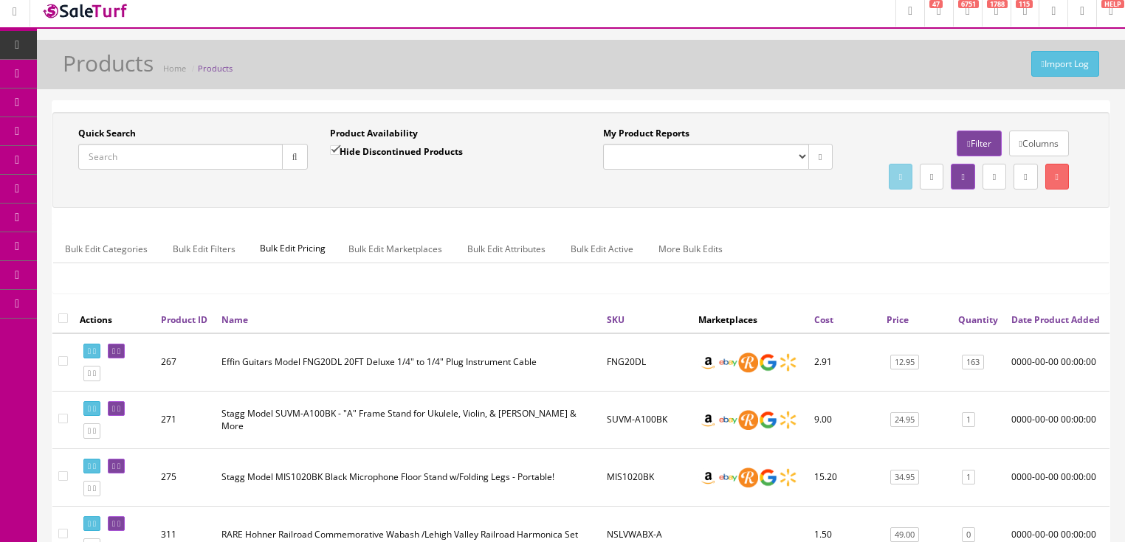
scroll to position [0, 0]
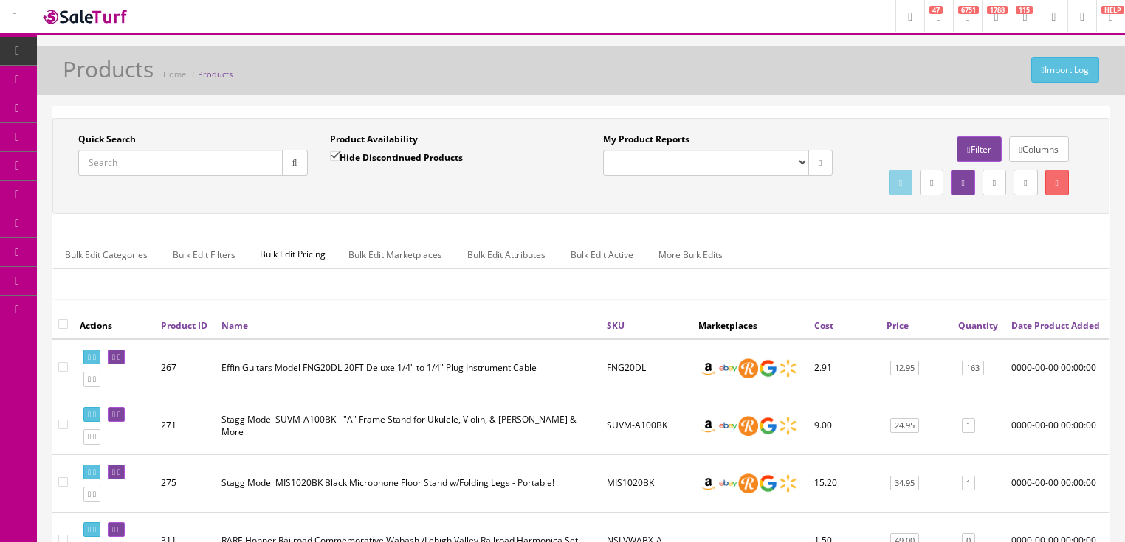
click at [223, 162] on input "Quick Search" at bounding box center [180, 163] width 204 height 26
paste input "Booth#242-CVBackpack"
type input "Booth#242-CVBackpack"
click at [333, 159] on input "Hide Discontinued Products" at bounding box center [335, 156] width 10 height 10
checkbox input "false"
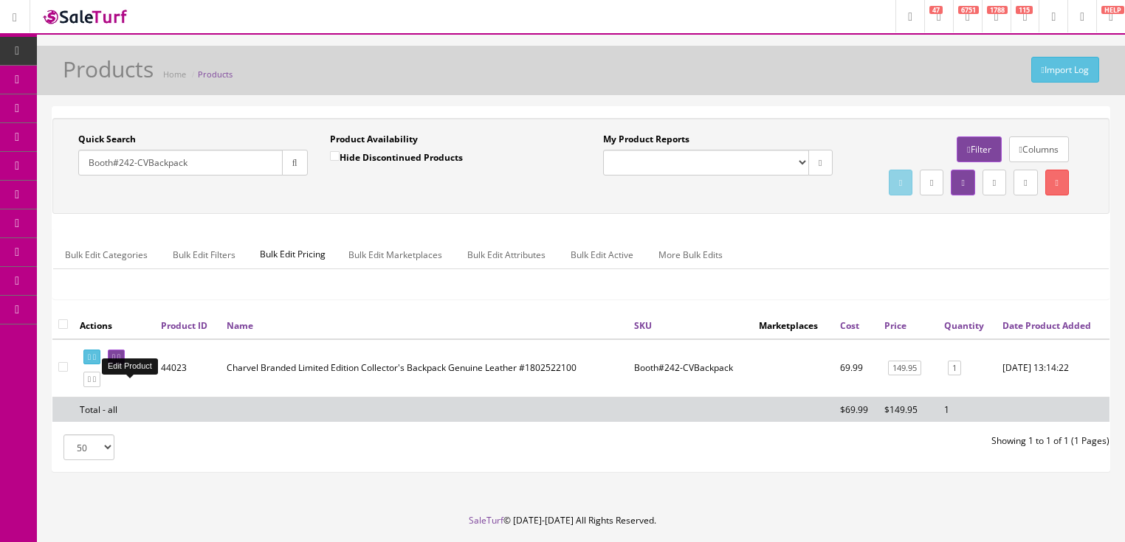
click at [120, 362] on icon at bounding box center [118, 358] width 3 height 8
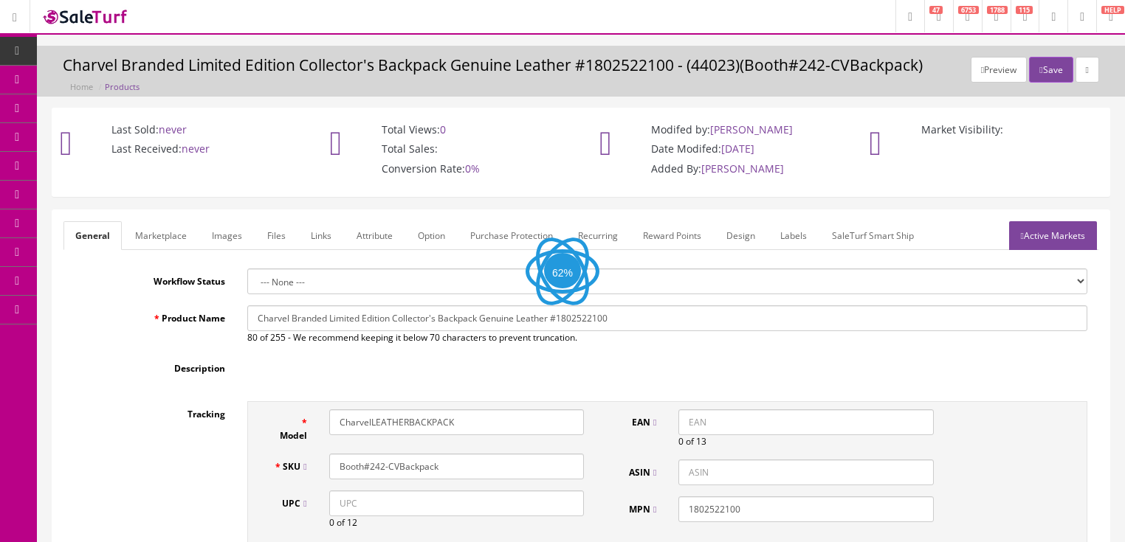
click at [334, 428] on input "CharvelLEATHERBACKPACK" at bounding box center [456, 423] width 255 height 26
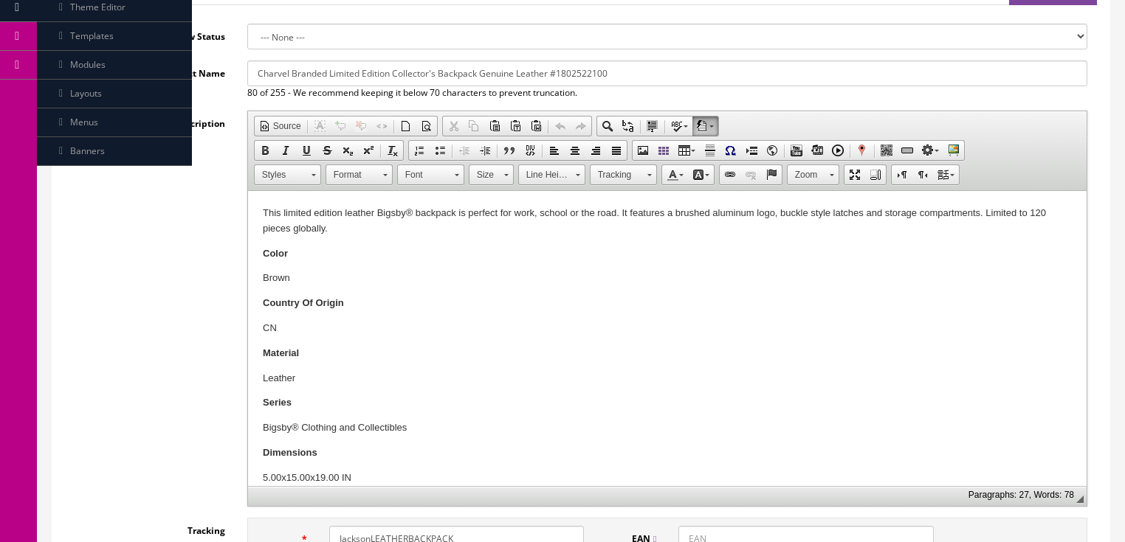
type input "JacksonLEATHERBACKPACK"
click at [260, 78] on input "Charvel Branded Limited Edition Collector's Backpack Genuine Leather #1802522100" at bounding box center [667, 74] width 840 height 26
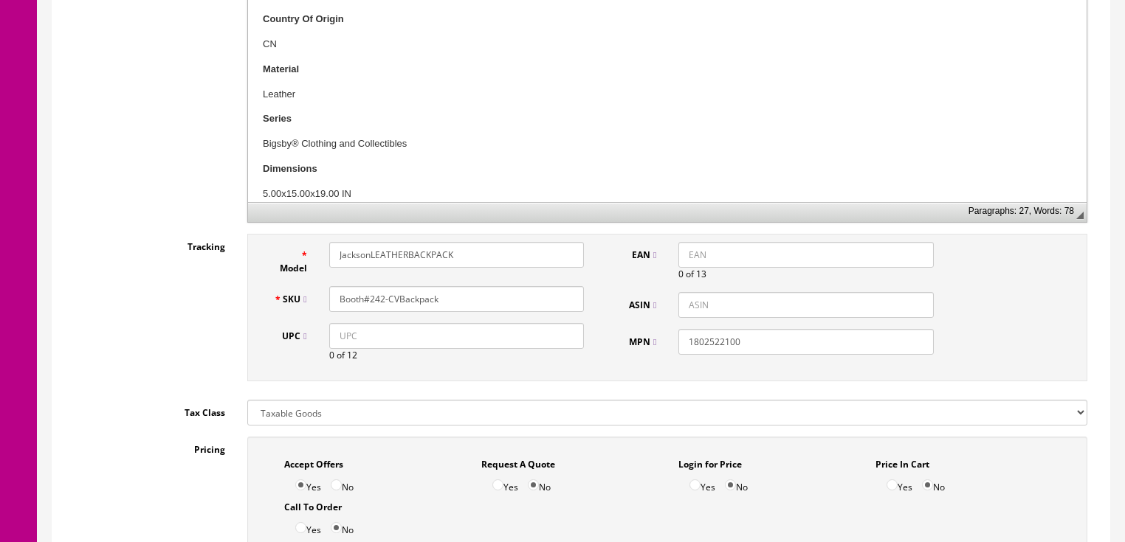
scroll to position [540, 0]
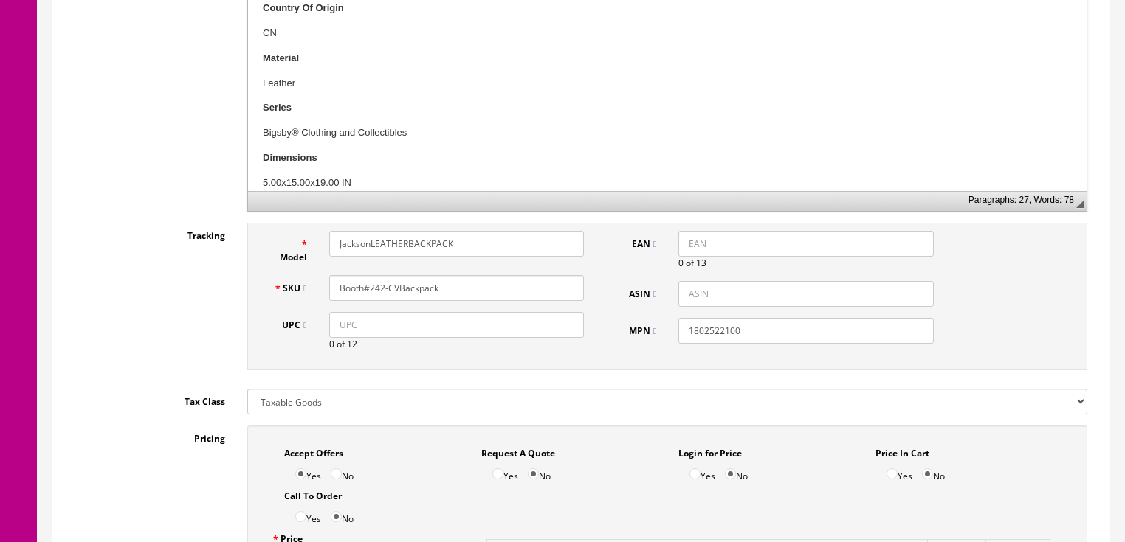
type input "[PERSON_NAME] Branded Limited Edition Collector's Backpack Genuine Leather #180…"
click at [390, 294] on input "Booth#242-CVBackpack" at bounding box center [456, 288] width 255 height 26
drag, startPoint x: 438, startPoint y: 285, endPoint x: 321, endPoint y: 286, distance: 117.3
click at [321, 286] on div "Booth#242-JVBackpack" at bounding box center [456, 288] width 277 height 26
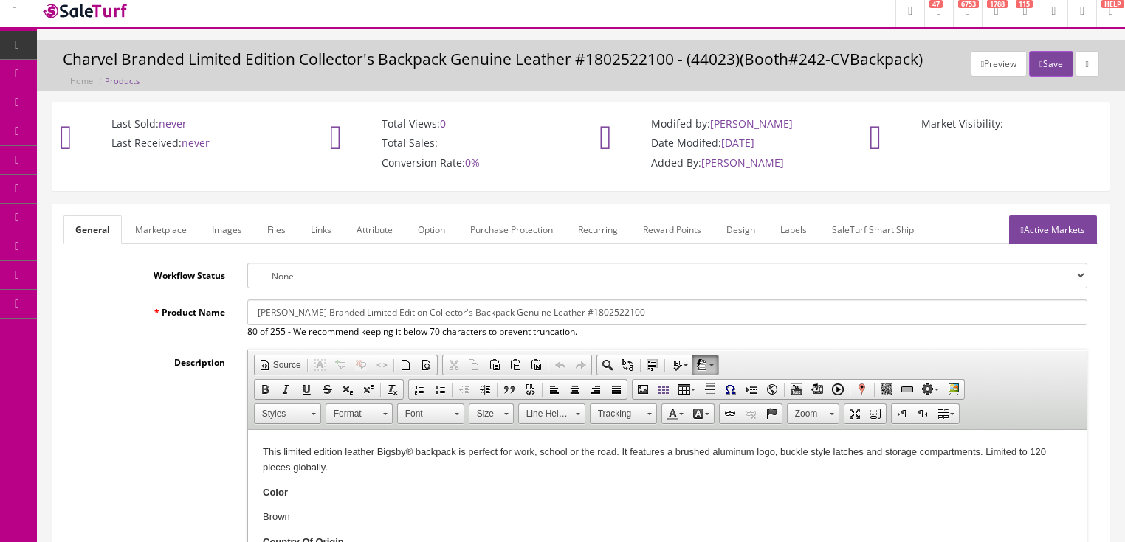
scroll to position [0, 0]
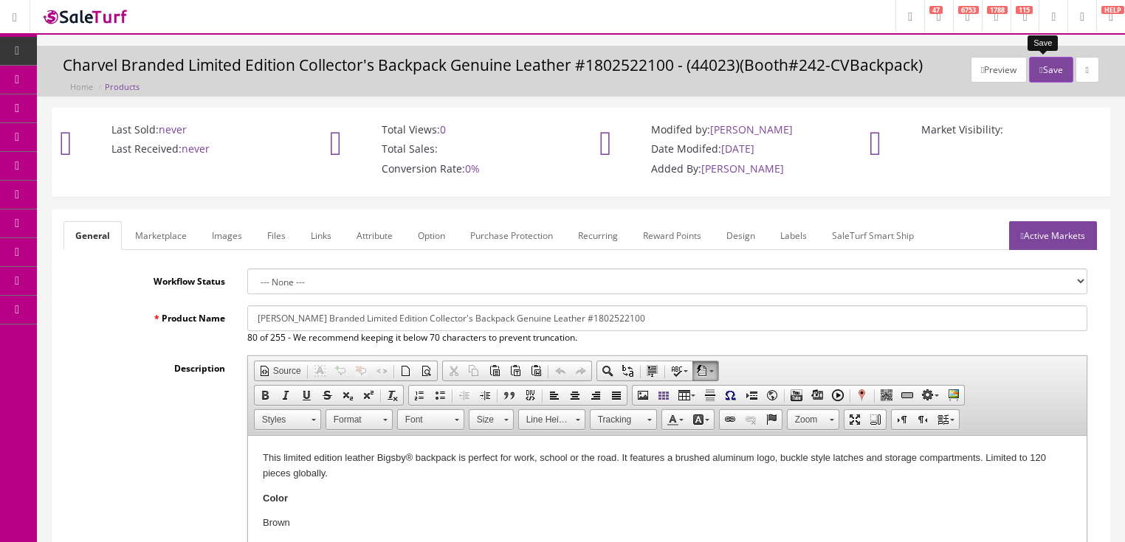
type input "Booth#242-JVBackpack"
click at [1047, 75] on button "Save" at bounding box center [1051, 70] width 44 height 26
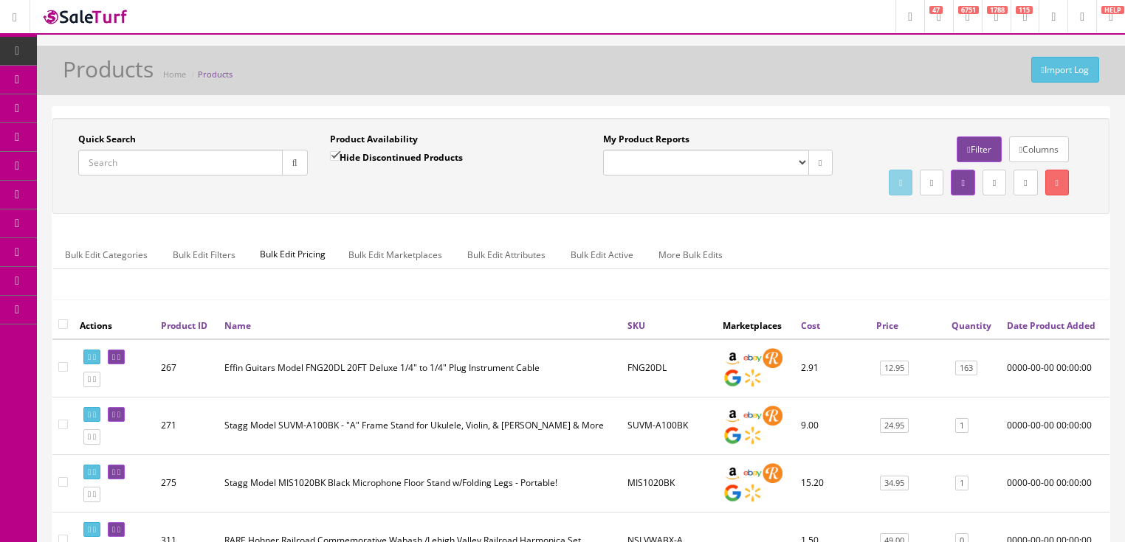
click at [151, 159] on input "Quick Search" at bounding box center [180, 163] width 204 height 26
paste input "Booth#242-JVBackpack"
type input "Booth#242-JVBackpack"
click at [331, 158] on input "Hide Discontinued Products" at bounding box center [335, 156] width 10 height 10
checkbox input "false"
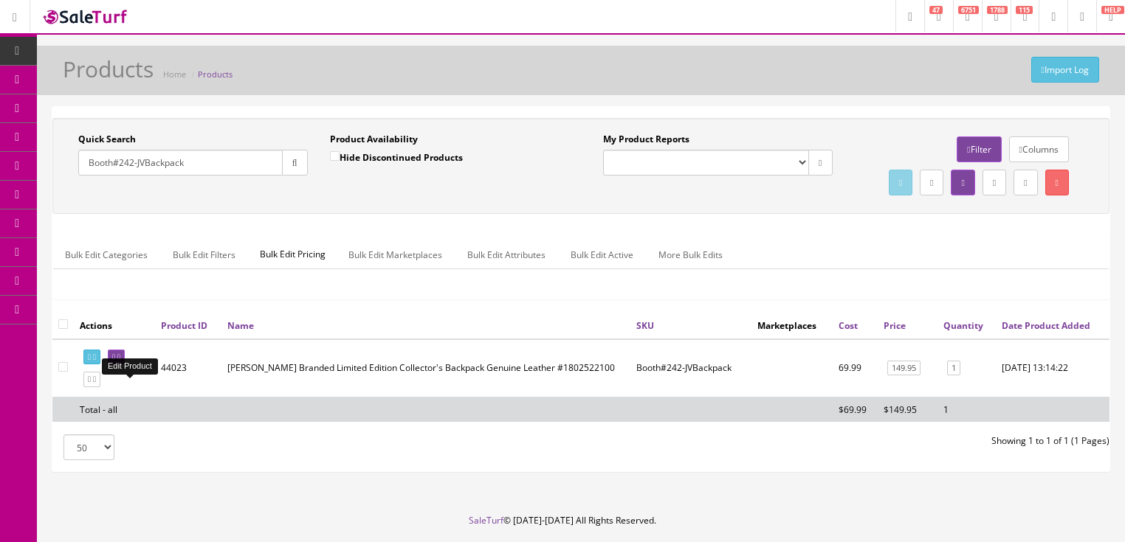
click at [120, 362] on icon at bounding box center [118, 358] width 3 height 8
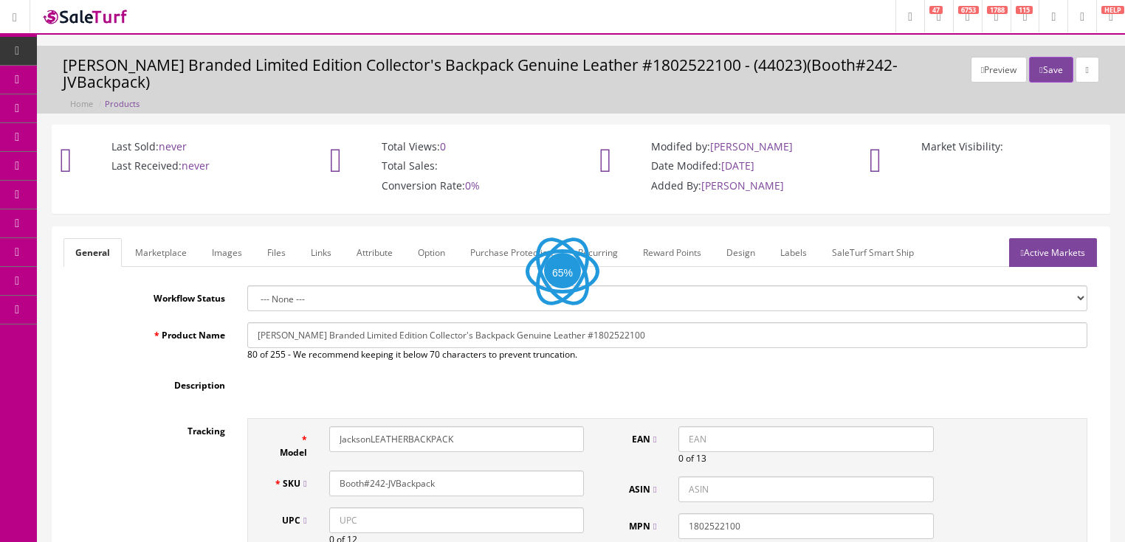
click at [795, 238] on link "Labels" at bounding box center [793, 252] width 50 height 29
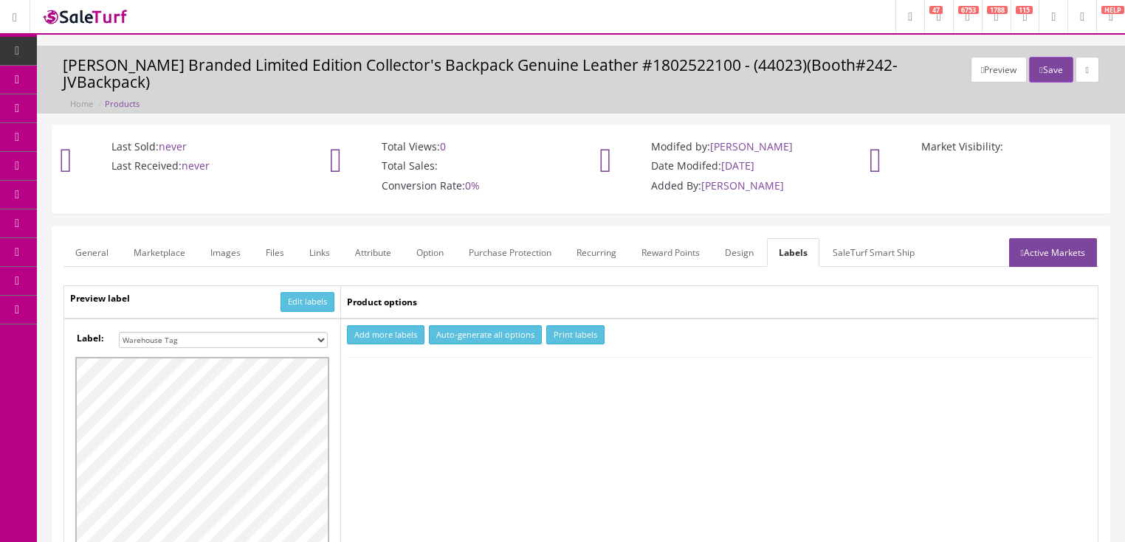
drag, startPoint x: 319, startPoint y: 322, endPoint x: 304, endPoint y: 313, distance: 17.2
click at [319, 332] on select "Small Label 2 x 1 Label Shoe label 100 barcodes Dymo Label 2 X 1 Sticker Labels…" at bounding box center [223, 340] width 209 height 16
select select "16"
click at [119, 332] on select "Small Label 2 x 1 Label Shoe label 100 barcodes Dymo Label 2 X 1 Sticker Labels…" at bounding box center [223, 340] width 209 height 16
click at [393, 325] on button "Add more labels" at bounding box center [385, 335] width 77 height 20
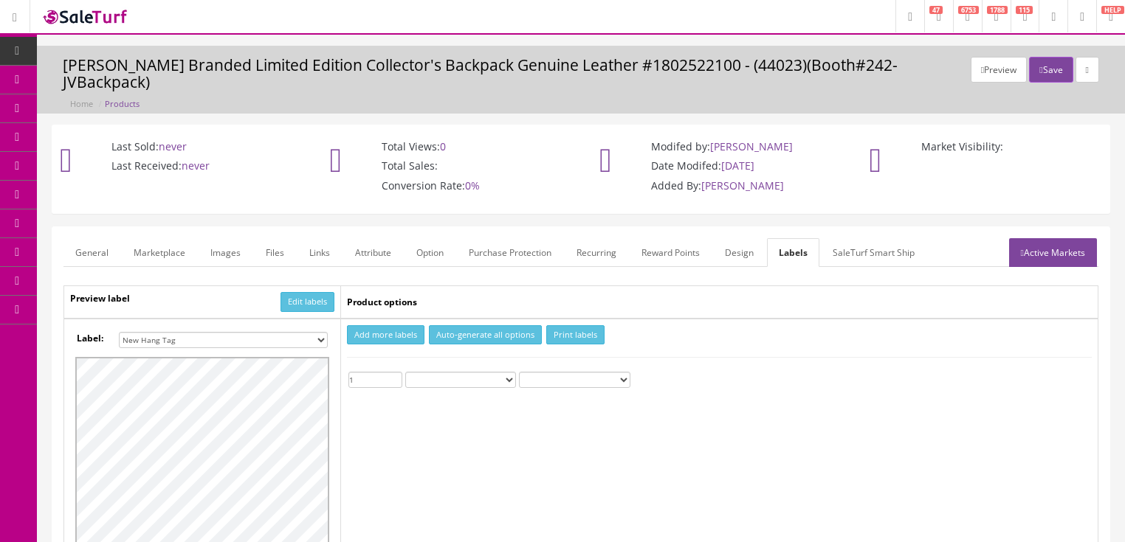
type input "1"
click at [393, 372] on input "1" at bounding box center [375, 380] width 54 height 16
click at [579, 325] on button "Print labels" at bounding box center [575, 335] width 58 height 20
click at [1043, 65] on button "Save" at bounding box center [1051, 70] width 44 height 26
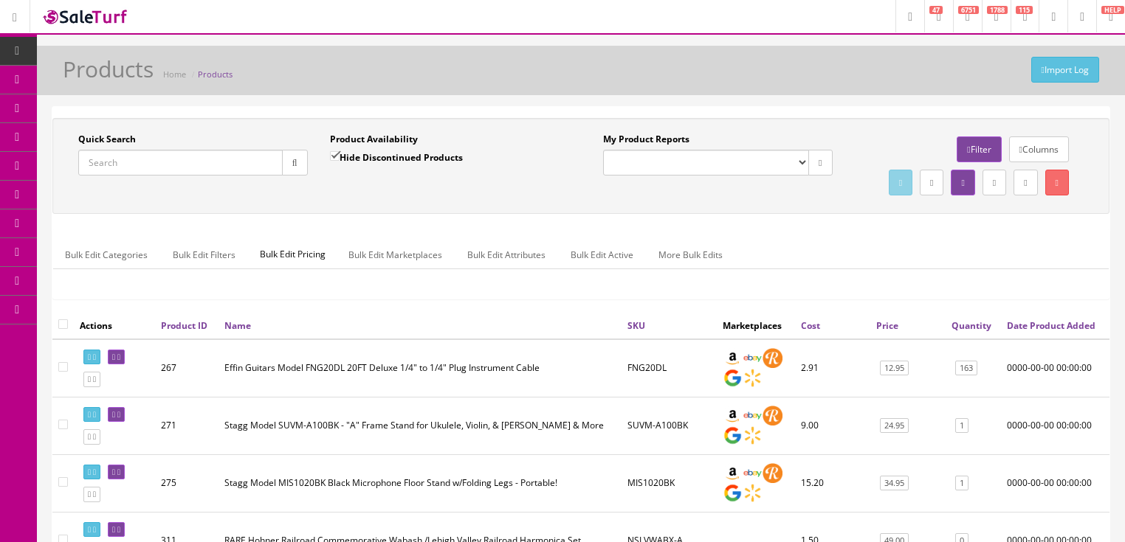
click at [202, 167] on input "Quick Search" at bounding box center [180, 163] width 204 height 26
type input "mlecbk"
click at [334, 151] on input "Hide Discontinued Products" at bounding box center [335, 156] width 10 height 10
checkbox input "false"
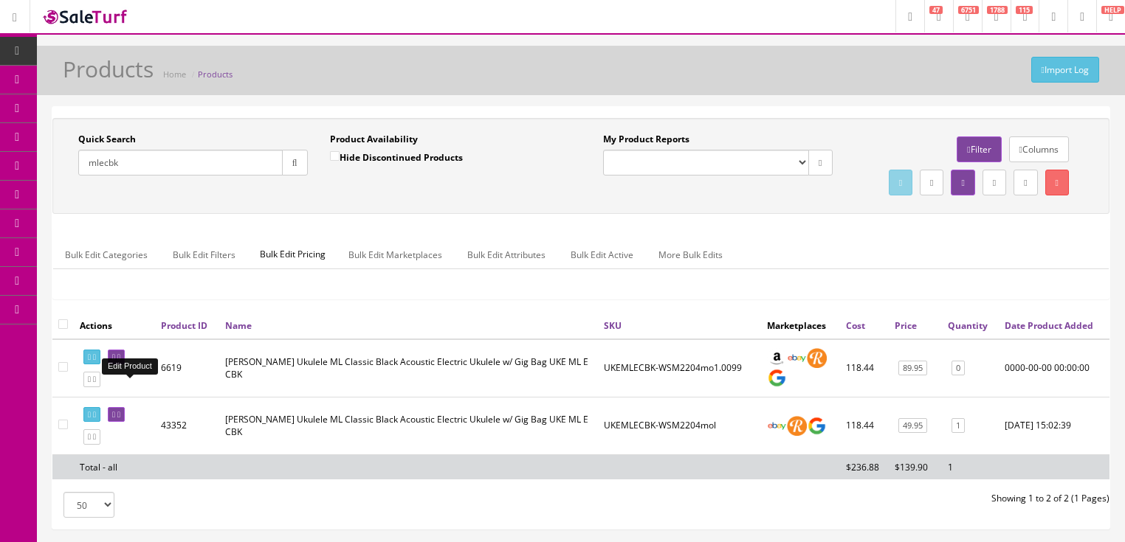
click at [115, 362] on icon at bounding box center [113, 358] width 3 height 8
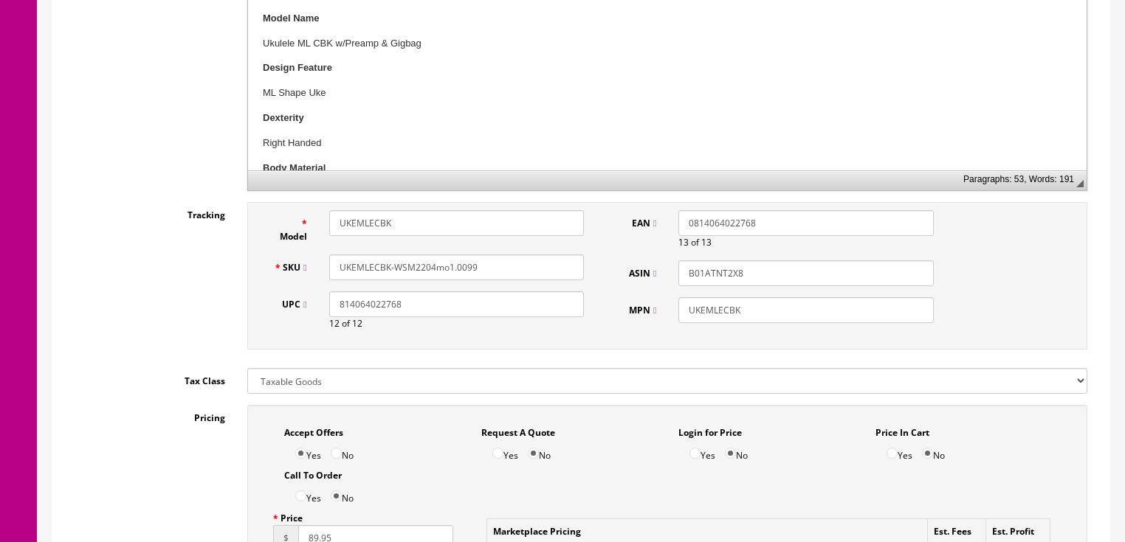
scroll to position [590, 0]
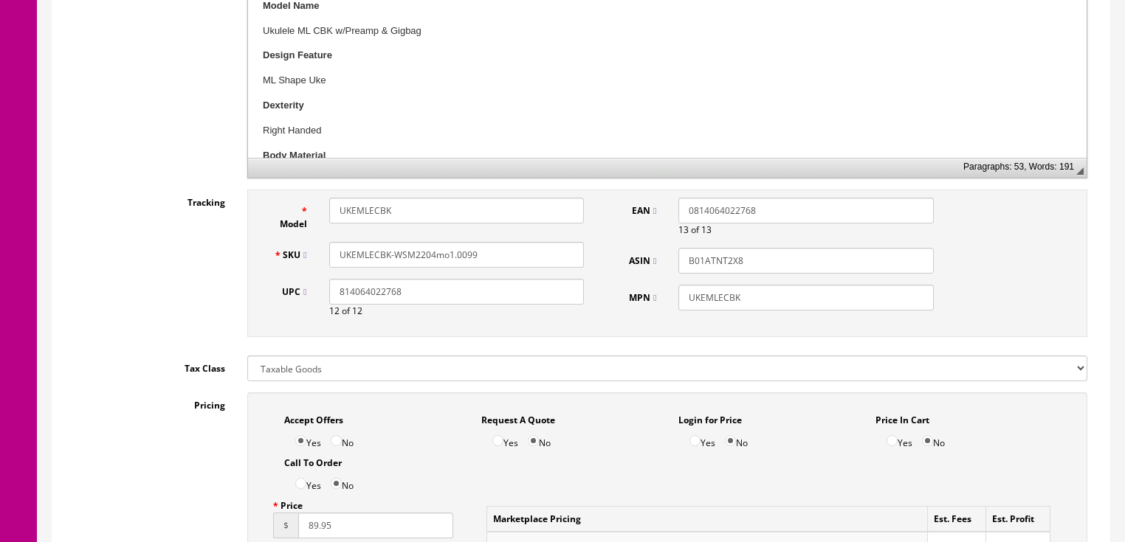
drag, startPoint x: 399, startPoint y: 241, endPoint x: 539, endPoint y: 241, distance: 141.0
click at [539, 242] on input "UKEMLECBK-WSM2204mo1.0099" at bounding box center [456, 255] width 255 height 26
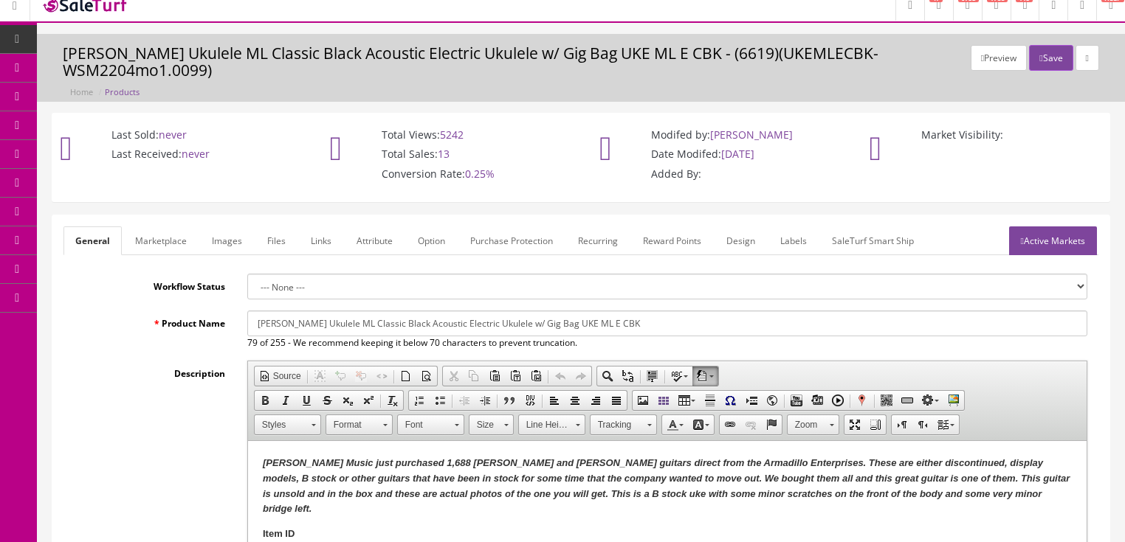
scroll to position [0, 0]
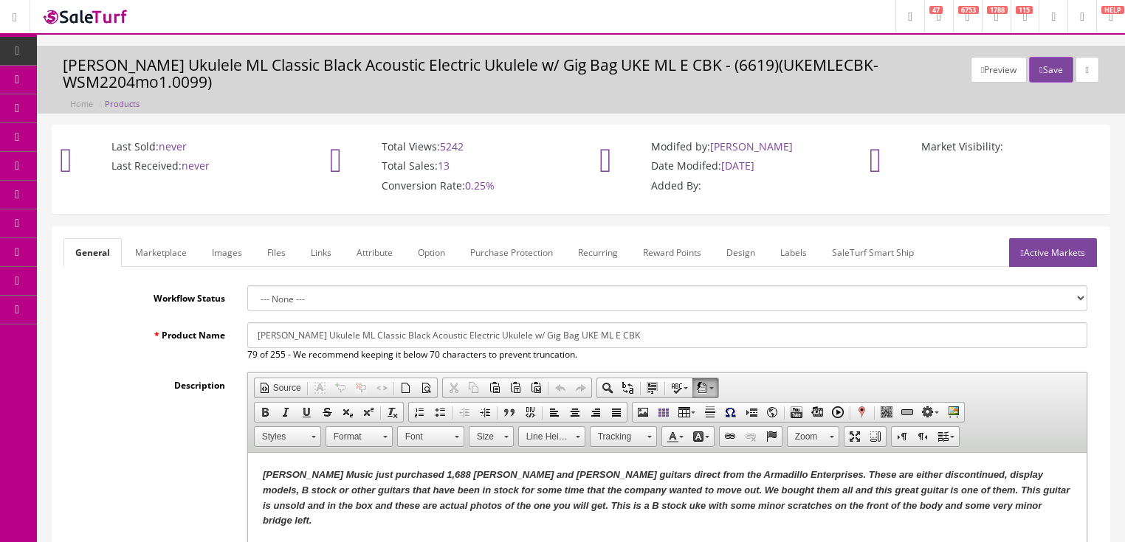
type input "UKEMLECBK-WEM2104"
click at [207, 238] on link "Images" at bounding box center [227, 252] width 54 height 29
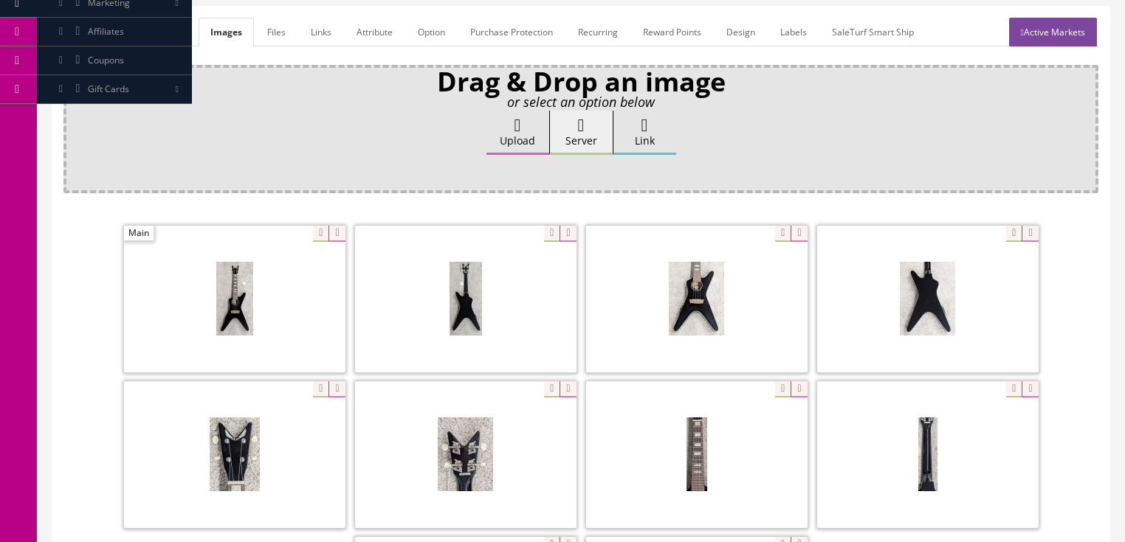
scroll to position [236, 0]
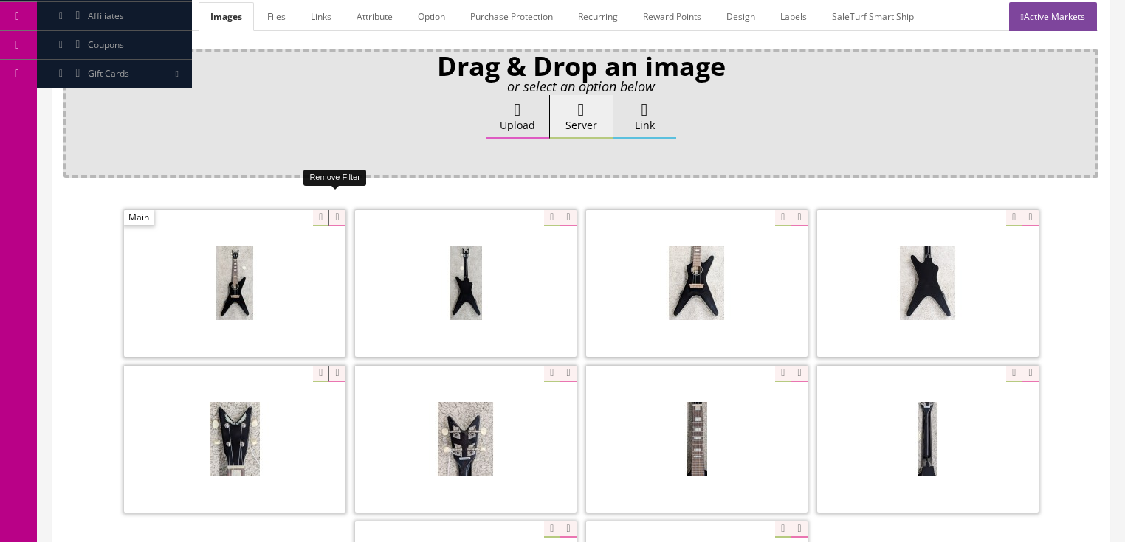
click at [337, 210] on icon at bounding box center [336, 218] width 16 height 16
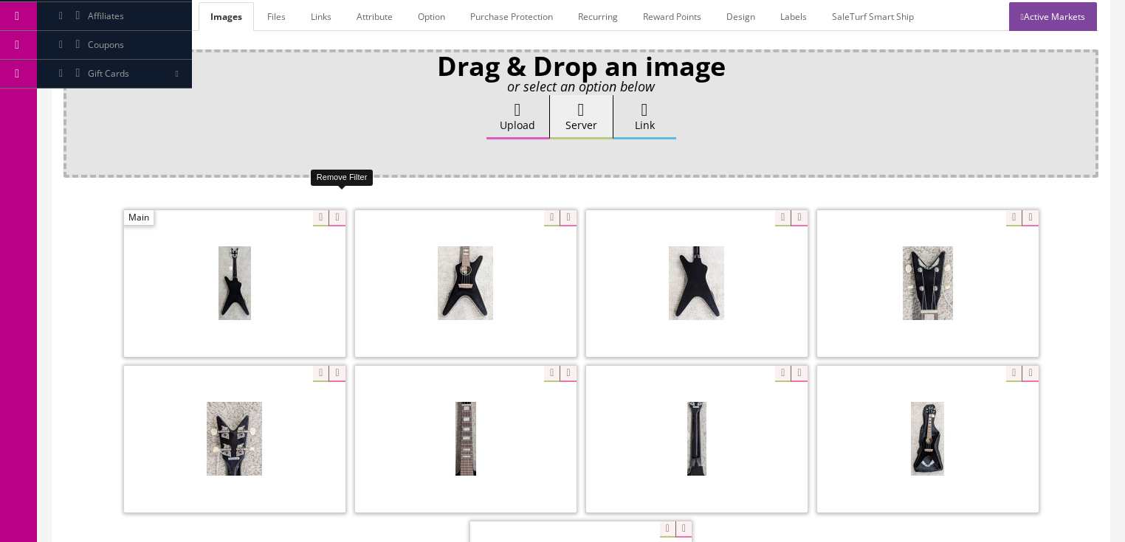
drag, startPoint x: 337, startPoint y: 202, endPoint x: 310, endPoint y: 202, distance: 26.6
click at [333, 210] on icon at bounding box center [336, 218] width 16 height 16
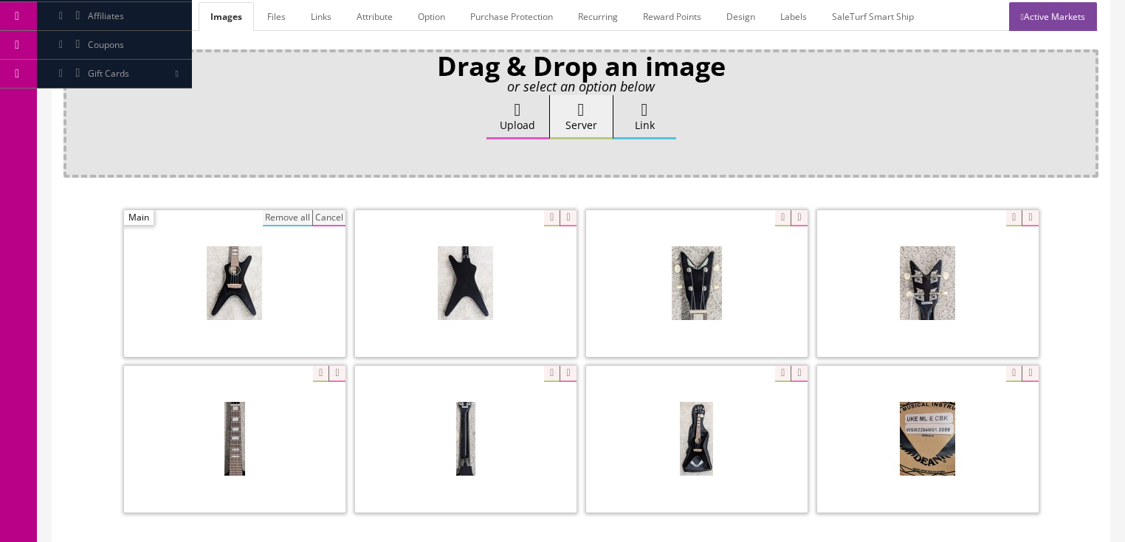
click at [302, 210] on button "Remove all" at bounding box center [287, 218] width 49 height 16
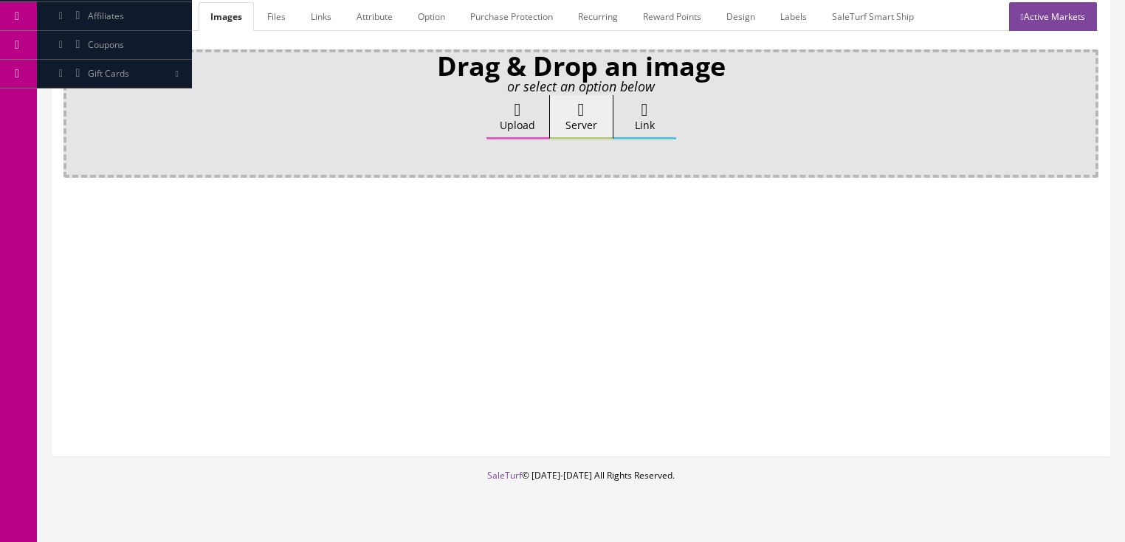
click at [513, 112] on label "Upload" at bounding box center [517, 117] width 63 height 44
click at [74, 110] on input "Upload" at bounding box center [74, 102] width 0 height 15
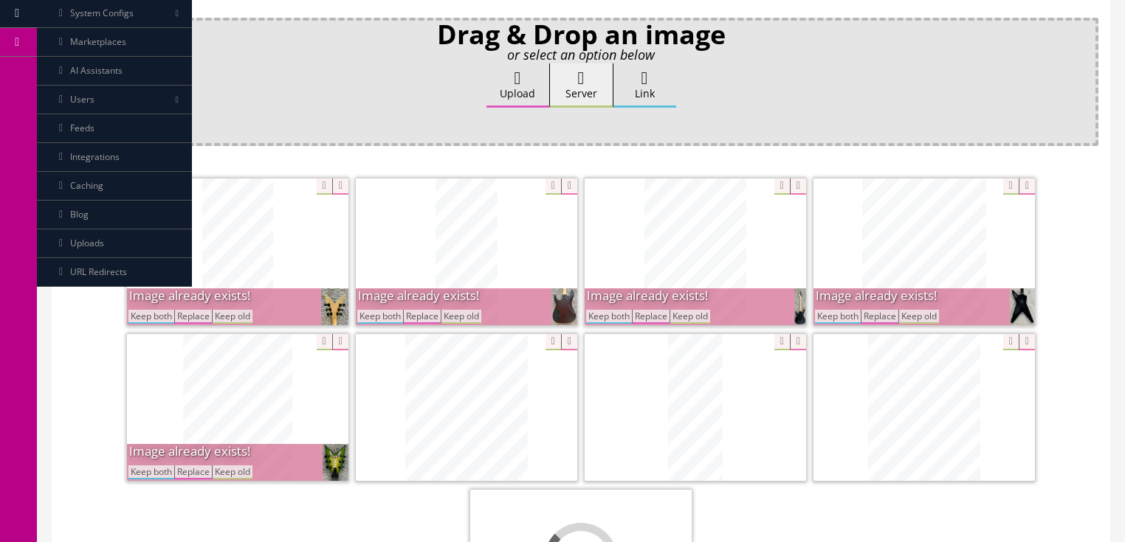
scroll to position [295, 0]
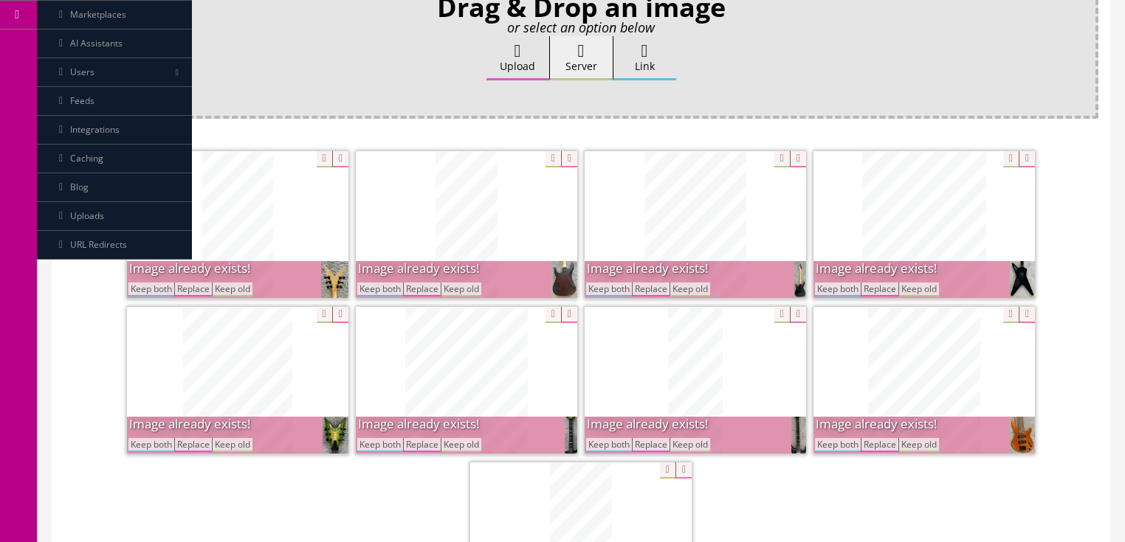
click at [392, 283] on button "Keep both" at bounding box center [380, 290] width 46 height 14
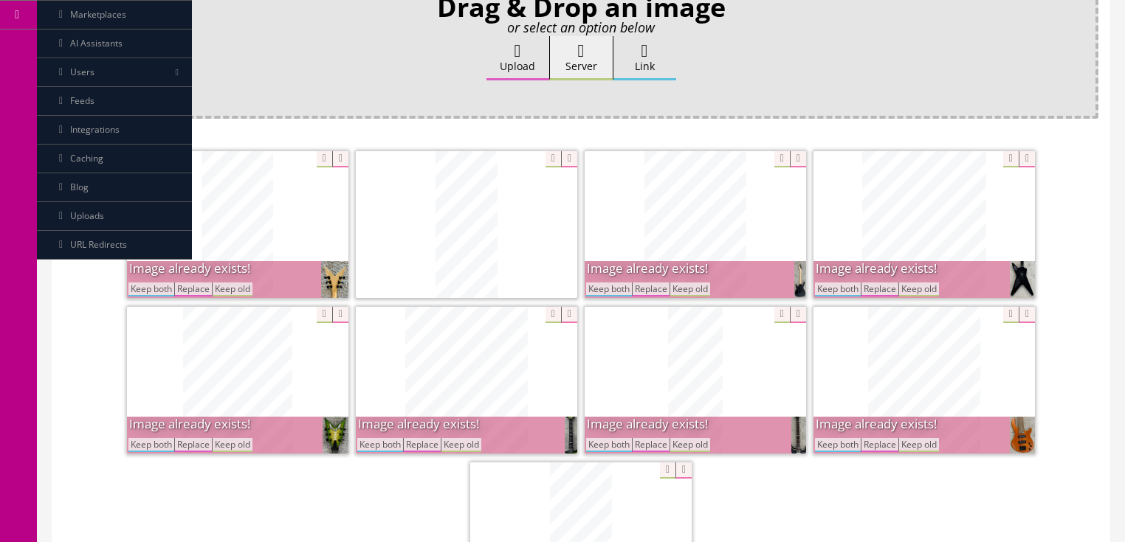
click at [162, 283] on button "Keep both" at bounding box center [151, 290] width 46 height 14
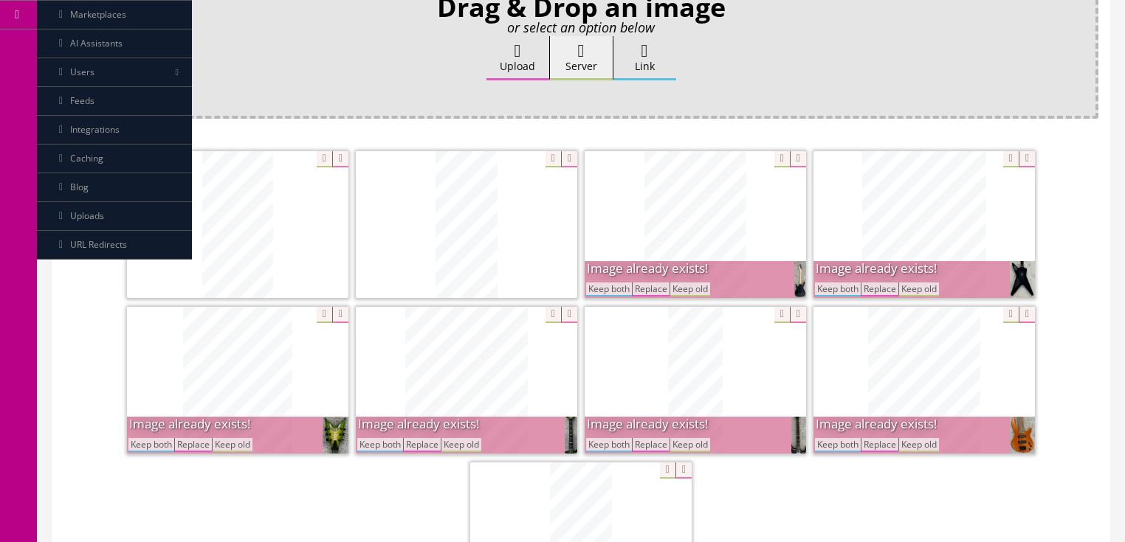
click at [146, 438] on button "Keep both" at bounding box center [151, 445] width 46 height 14
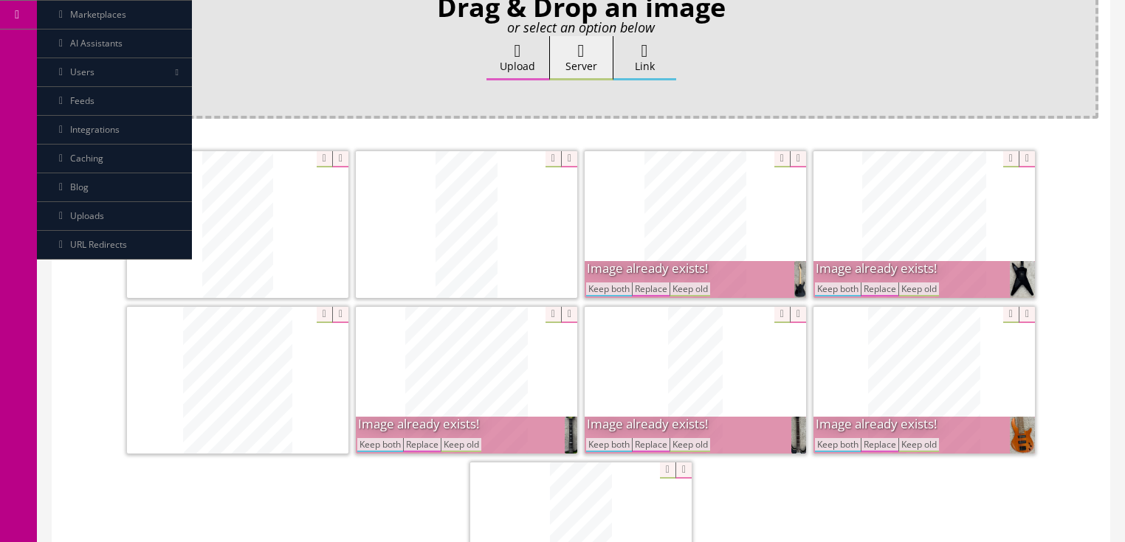
click at [365, 438] on button "Keep both" at bounding box center [380, 445] width 46 height 14
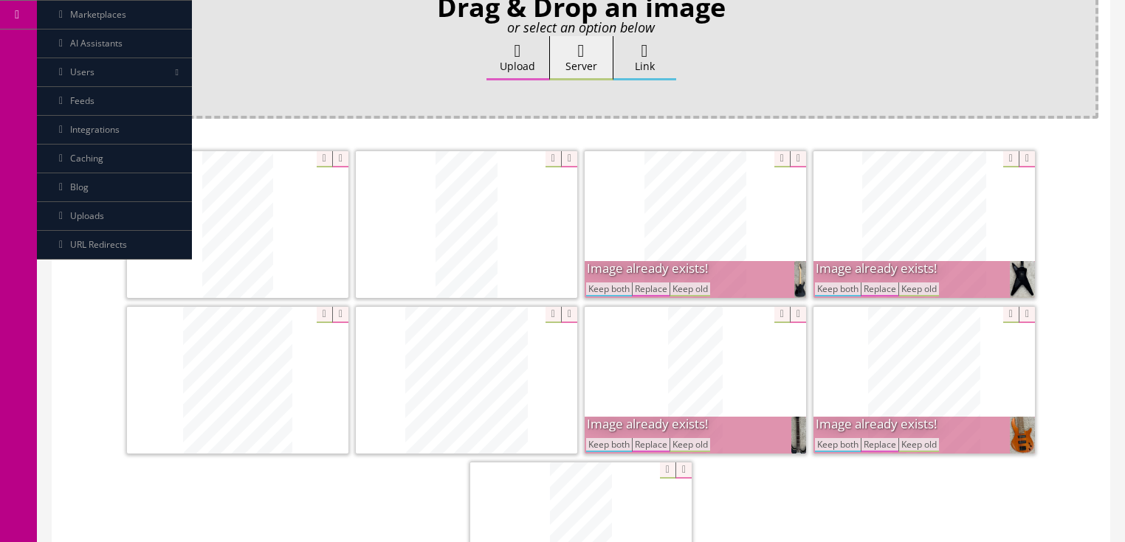
click at [611, 283] on button "Keep both" at bounding box center [609, 290] width 46 height 14
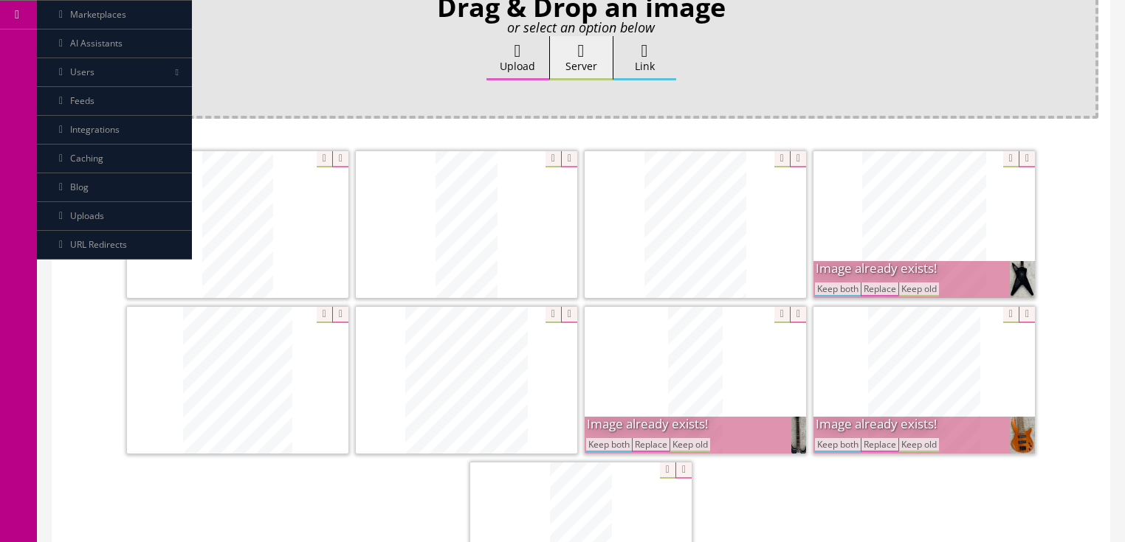
drag, startPoint x: 832, startPoint y: 269, endPoint x: 830, endPoint y: 313, distance: 44.3
click at [832, 283] on button "Keep both" at bounding box center [838, 290] width 46 height 14
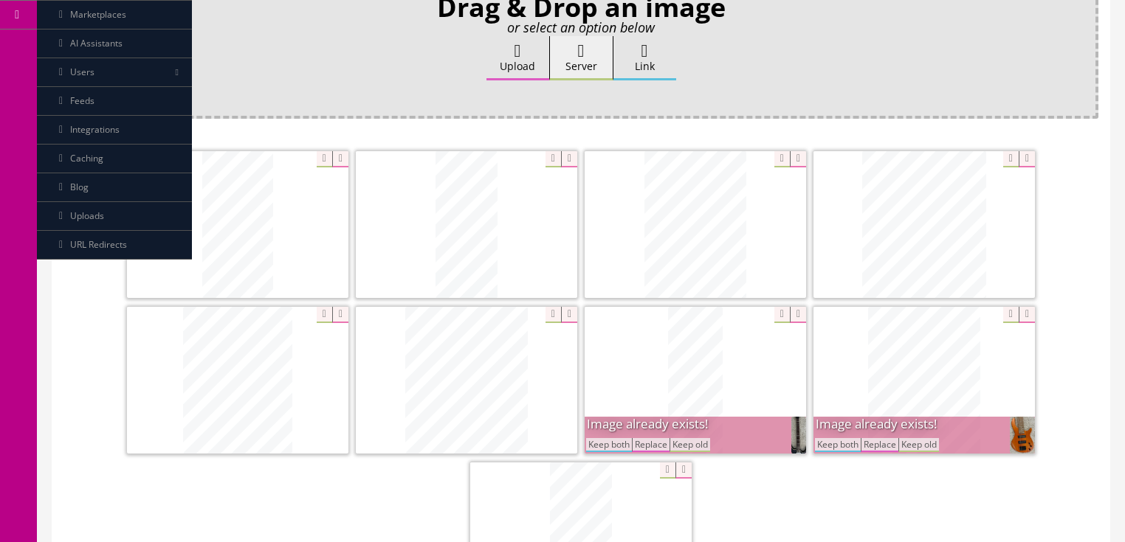
drag, startPoint x: 830, startPoint y: 422, endPoint x: 766, endPoint y: 463, distance: 76.4
click at [830, 438] on button "Keep both" at bounding box center [838, 445] width 46 height 14
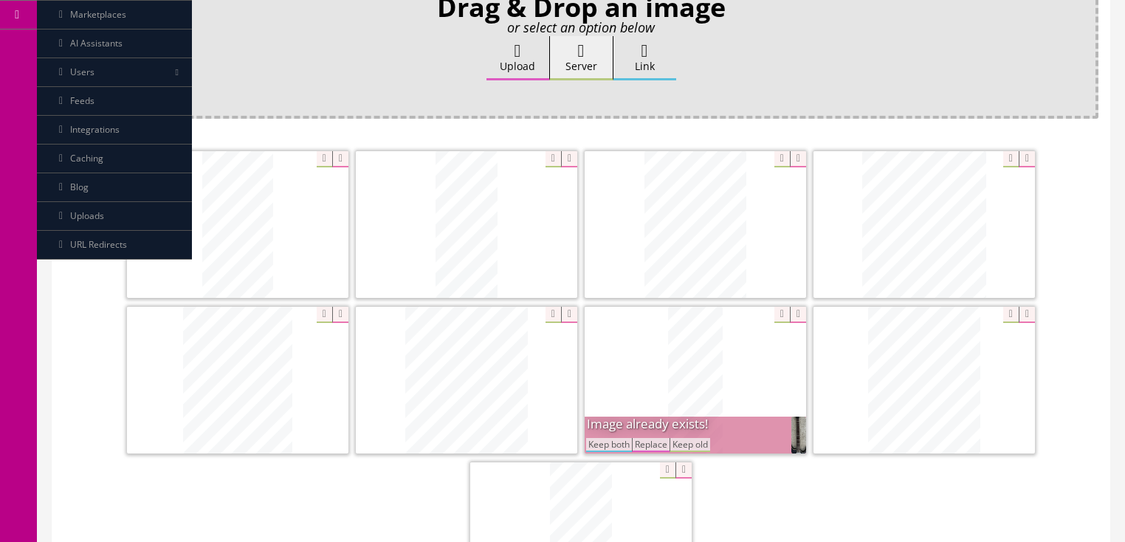
click at [608, 438] on button "Keep both" at bounding box center [609, 445] width 46 height 14
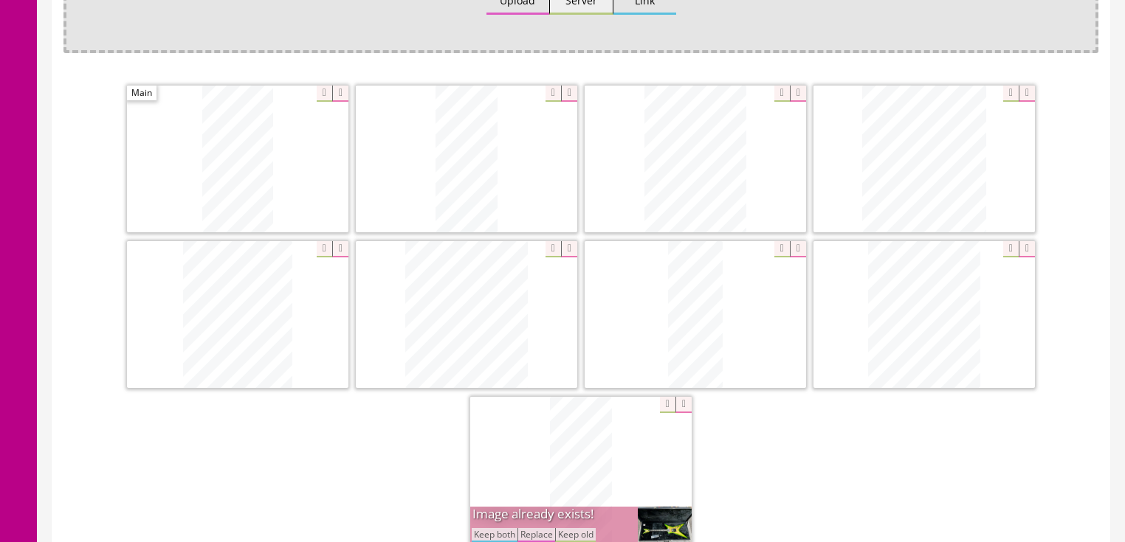
scroll to position [413, 0]
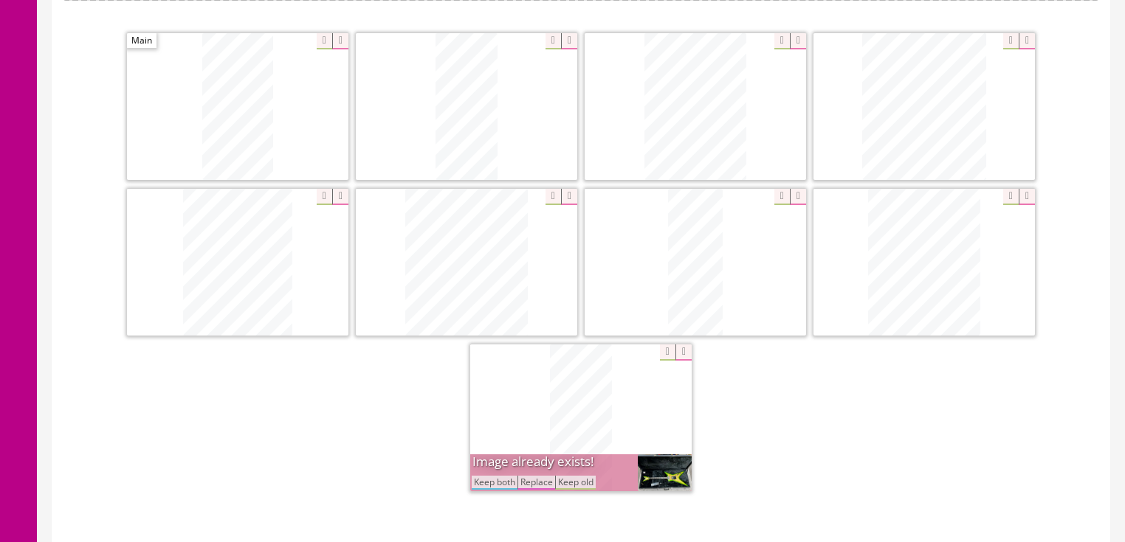
click at [484, 476] on button "Keep both" at bounding box center [495, 483] width 46 height 14
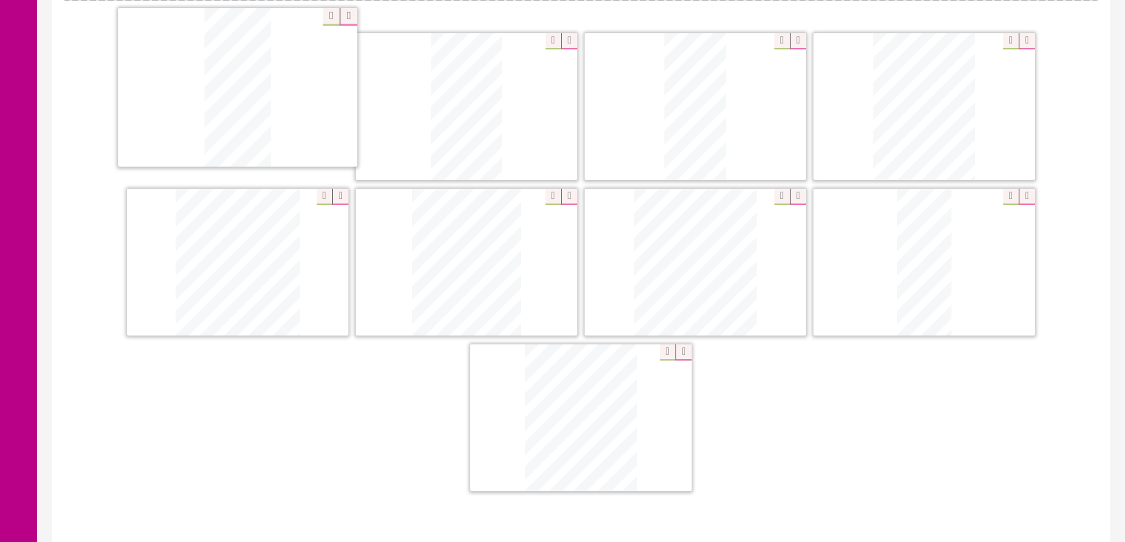
drag, startPoint x: 579, startPoint y: 402, endPoint x: 355, endPoint y: 109, distance: 369.0
drag, startPoint x: 655, startPoint y: 107, endPoint x: 416, endPoint y: 100, distance: 239.2
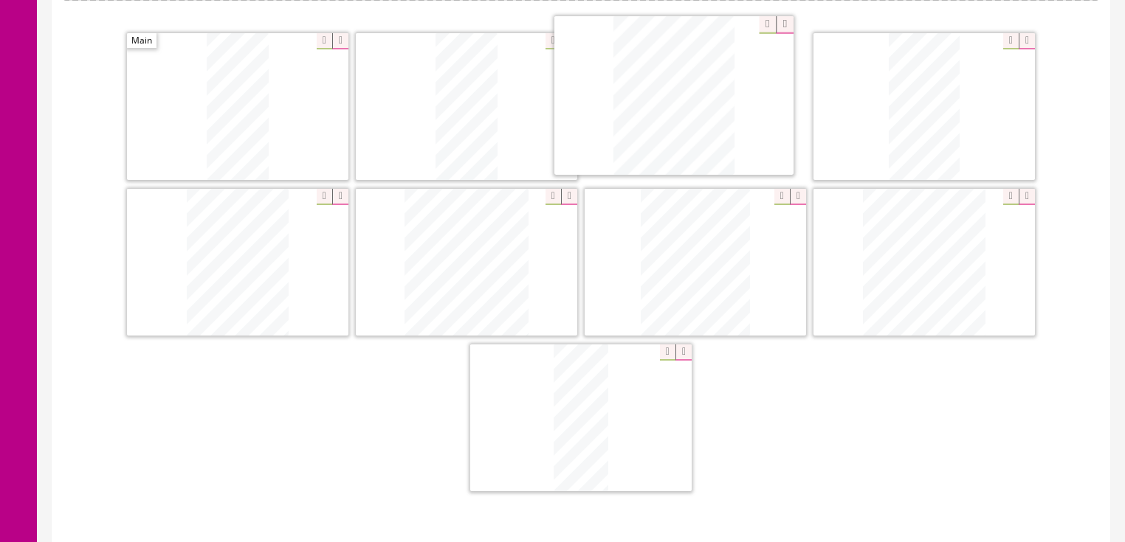
drag, startPoint x: 568, startPoint y: 401, endPoint x: 670, endPoint y: 93, distance: 325.1
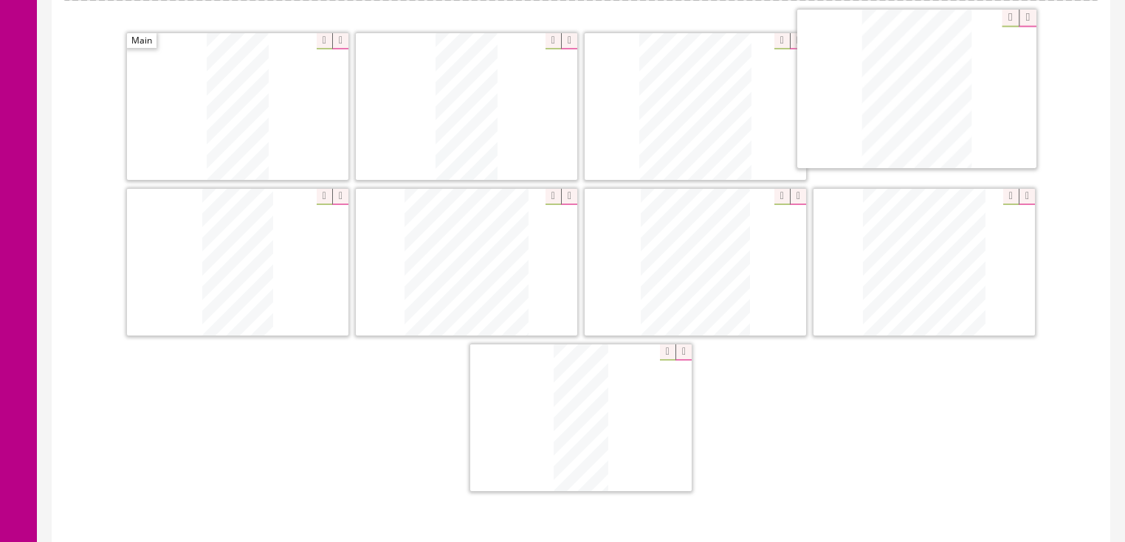
drag, startPoint x: 362, startPoint y: 241, endPoint x: 937, endPoint y: 94, distance: 593.4
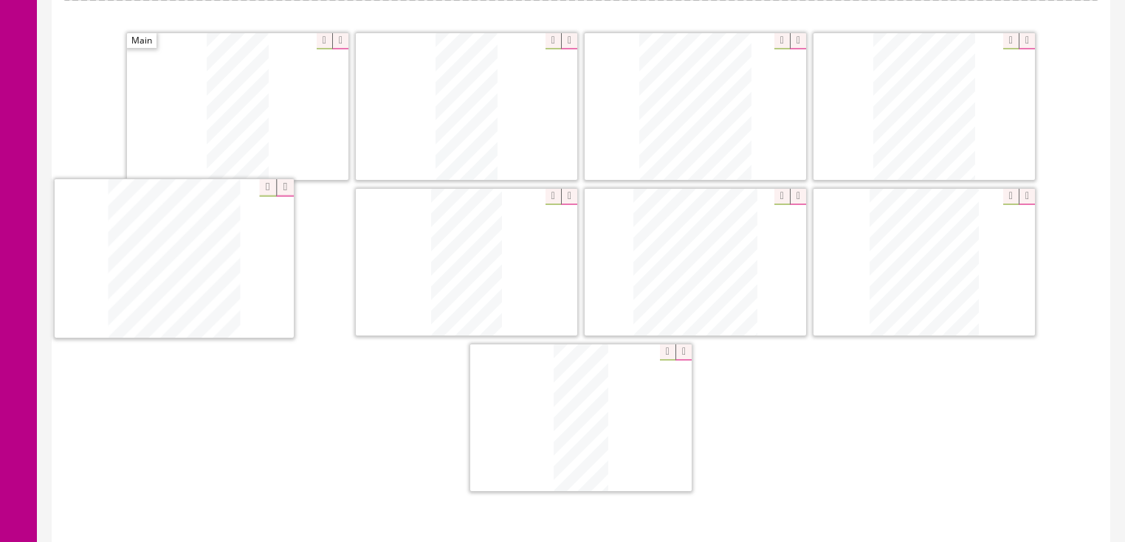
drag, startPoint x: 918, startPoint y: 260, endPoint x: 168, endPoint y: 258, distance: 749.8
drag, startPoint x: 698, startPoint y: 241, endPoint x: 443, endPoint y: 232, distance: 255.5
drag, startPoint x: 579, startPoint y: 356, endPoint x: 717, endPoint y: 205, distance: 204.2
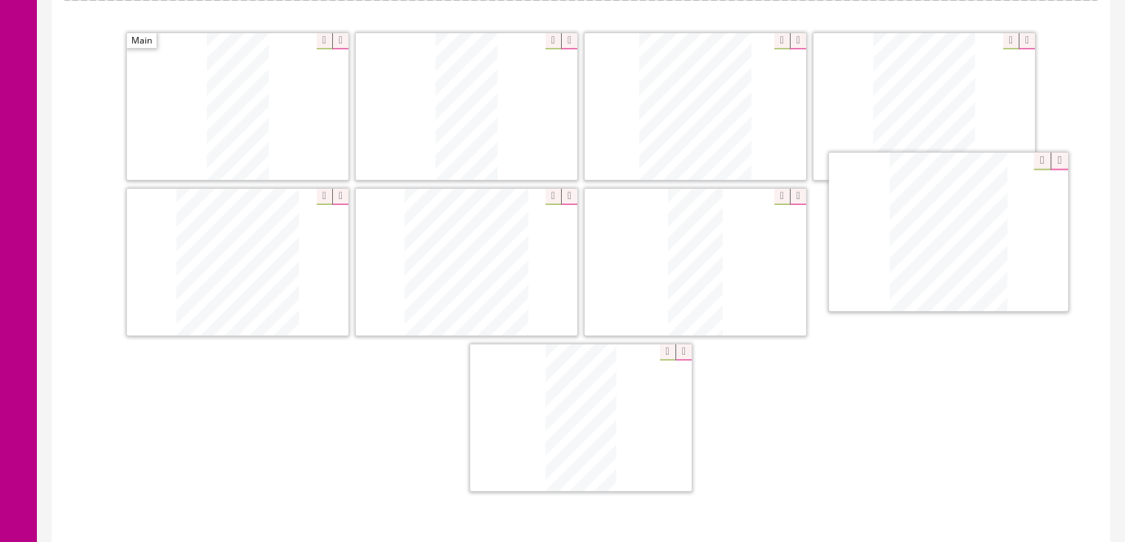
drag, startPoint x: 793, startPoint y: 283, endPoint x: 1005, endPoint y: 185, distance: 234.1
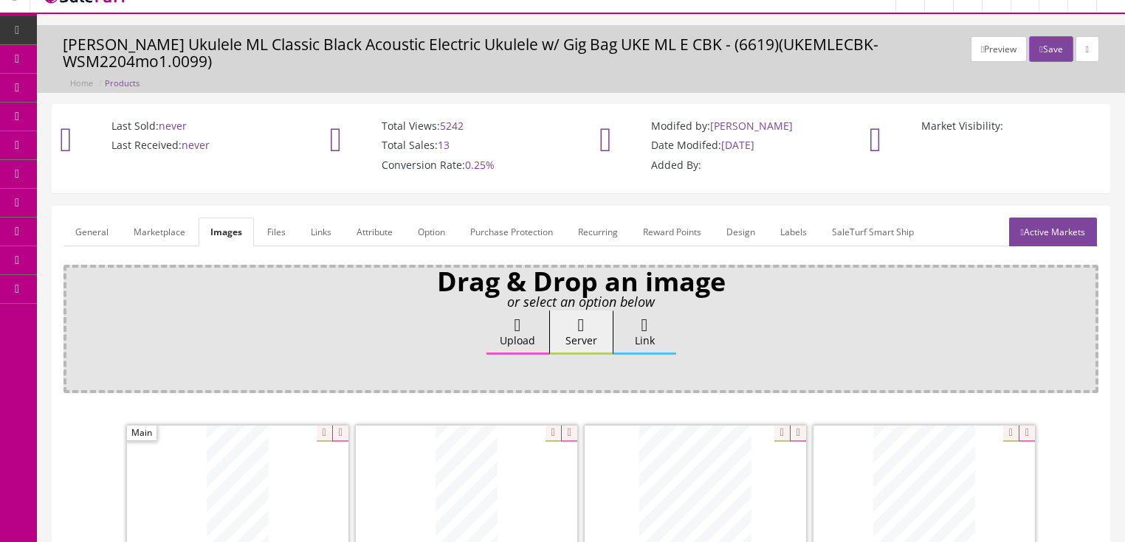
scroll to position [0, 0]
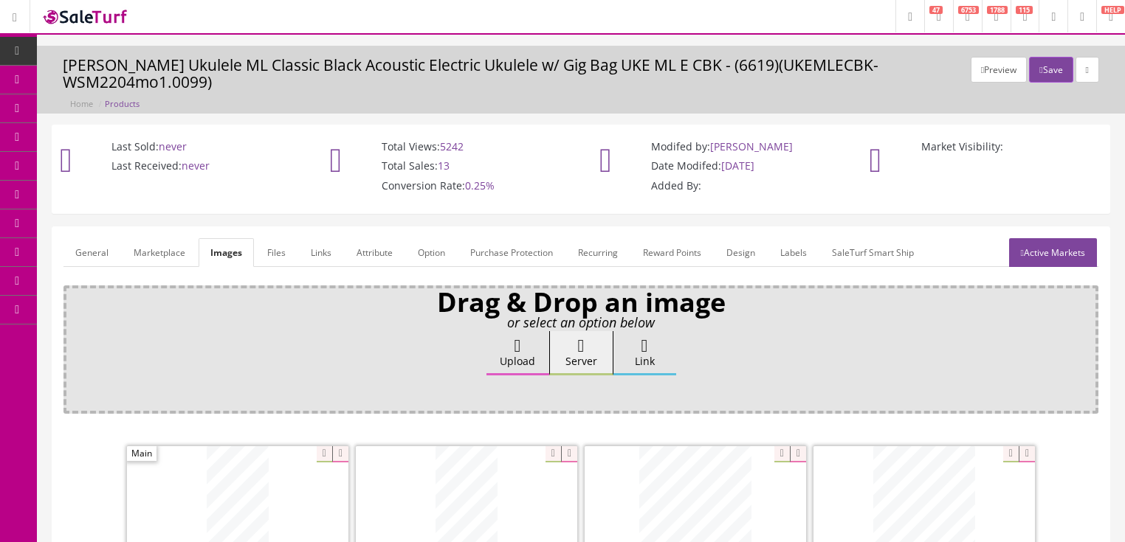
click at [104, 238] on link "General" at bounding box center [91, 252] width 57 height 29
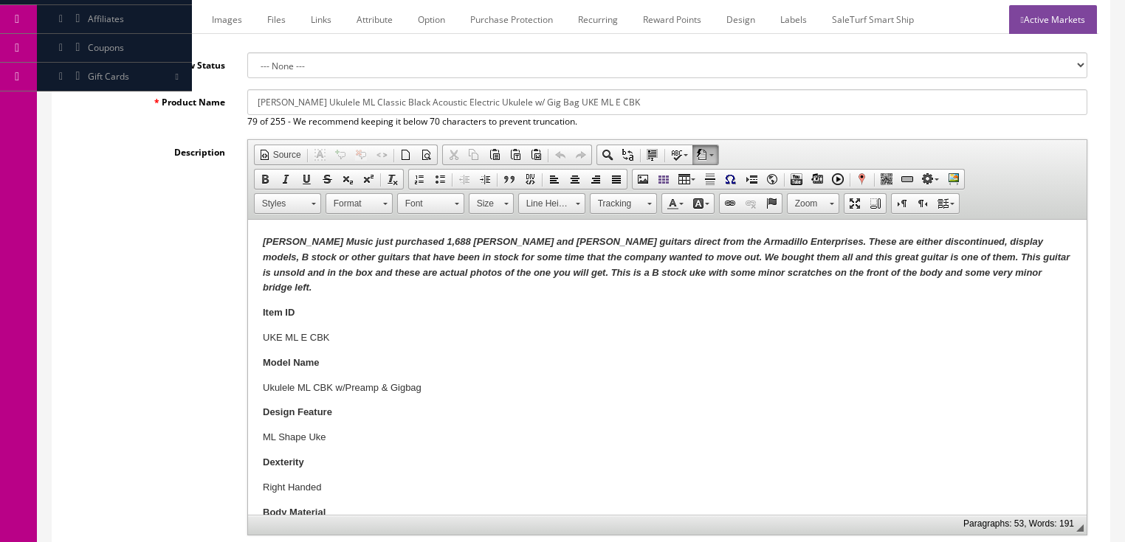
scroll to position [236, 0]
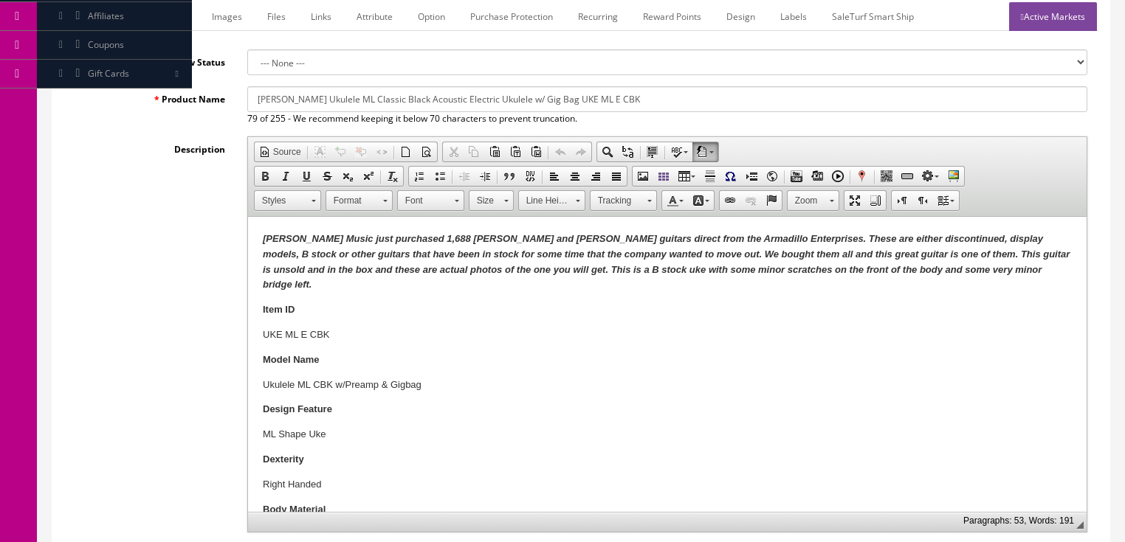
click at [570, 272] on em "Butler Music just purchased 1,688 Dean and Luna guitars direct from the Armadil…" at bounding box center [665, 261] width 807 height 57
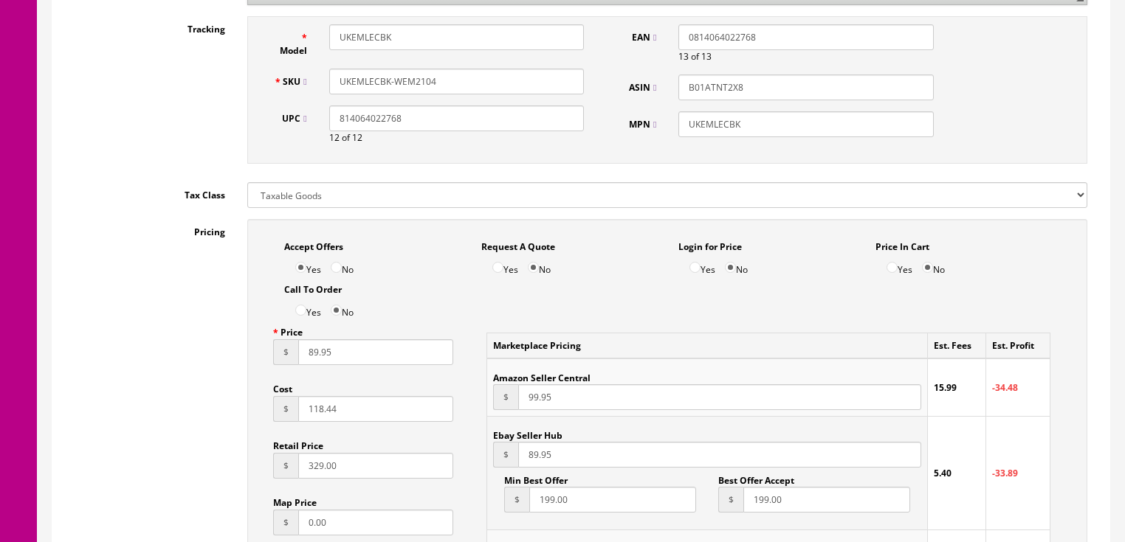
scroll to position [768, 0]
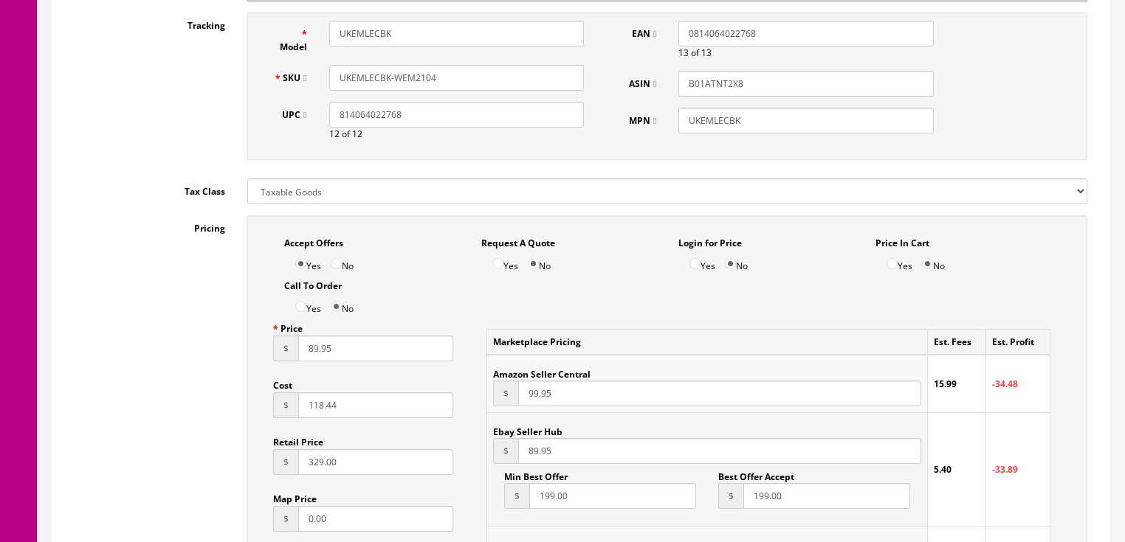
click at [303, 341] on input "89.95" at bounding box center [376, 349] width 156 height 26
type input "99.95"
click at [529, 440] on input "89.95" at bounding box center [719, 451] width 402 height 26
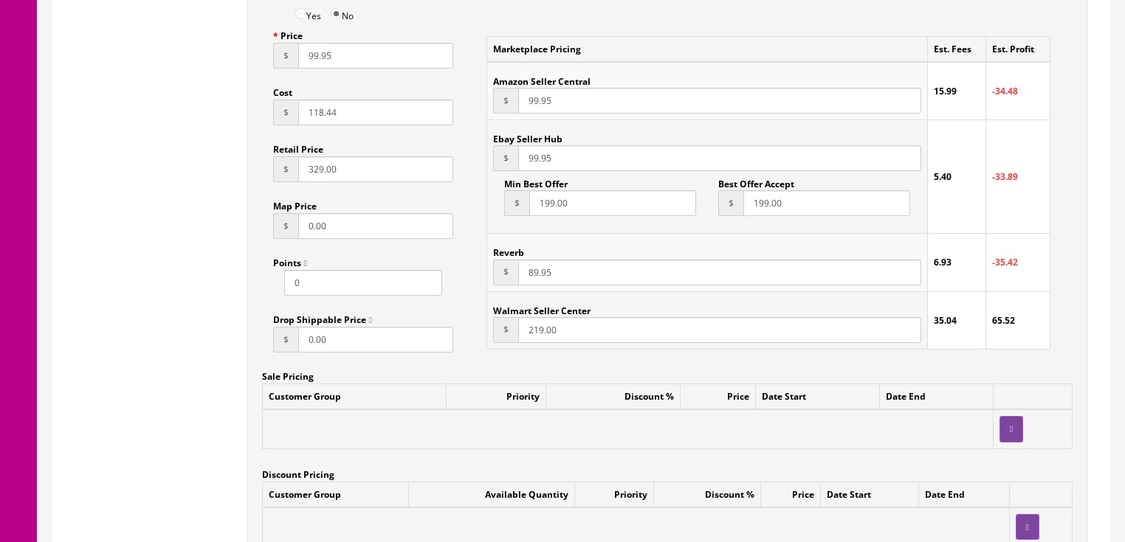
scroll to position [1063, 0]
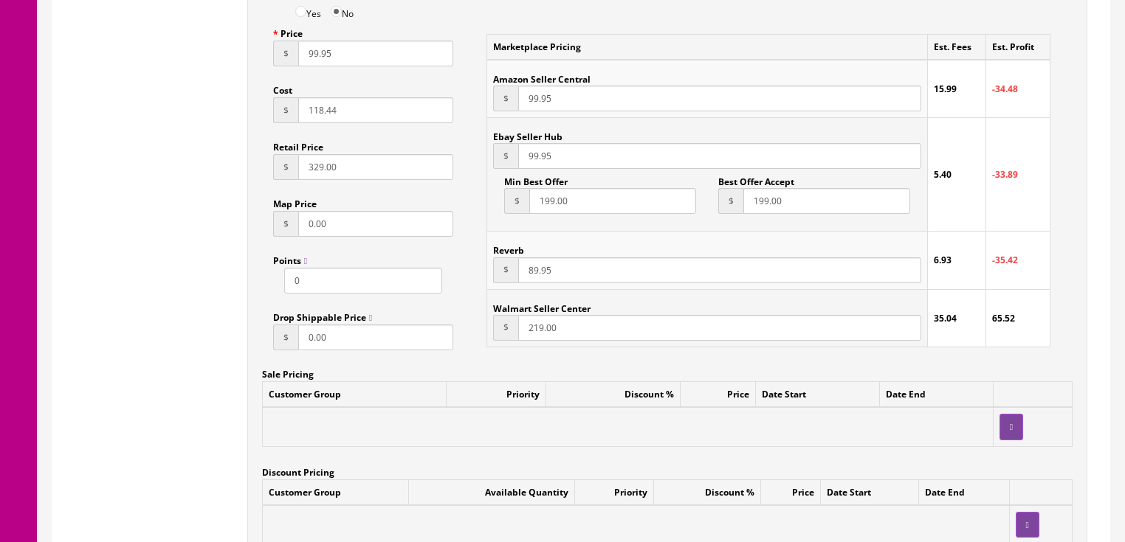
type input "99.95"
click at [523, 258] on input "89.95" at bounding box center [719, 271] width 402 height 26
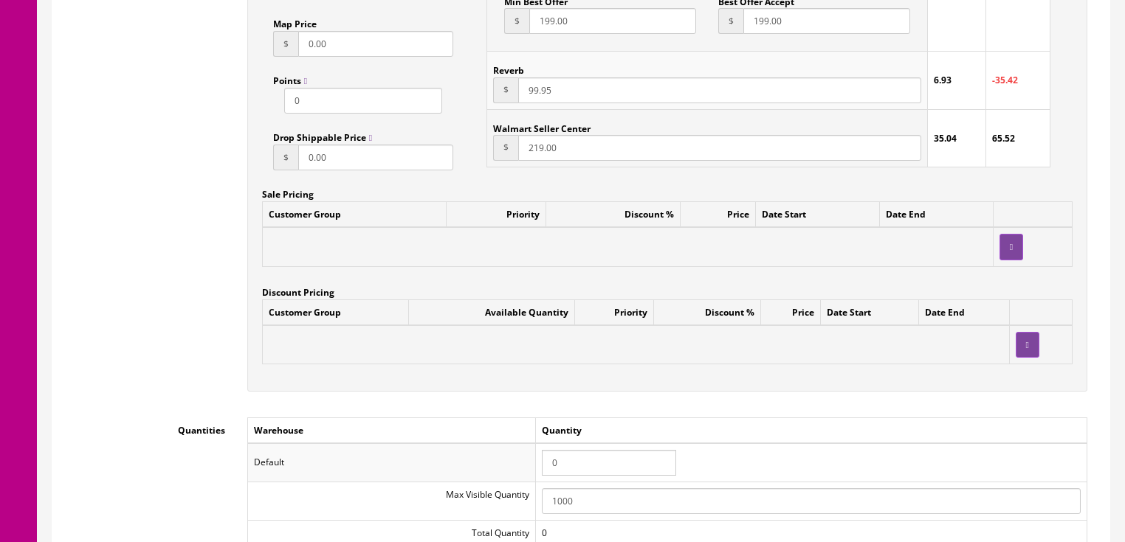
scroll to position [1299, 0]
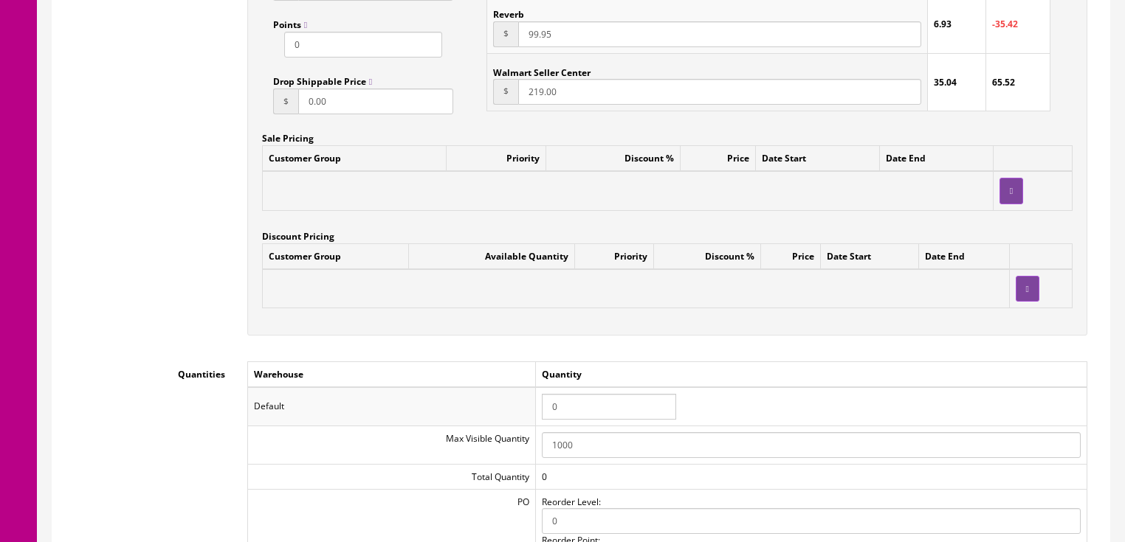
type input "99.95"
drag, startPoint x: 579, startPoint y: 397, endPoint x: 525, endPoint y: 393, distance: 53.3
click at [525, 393] on tr "Default 0" at bounding box center [666, 406] width 839 height 38
type input "1"
click at [494, 316] on div "Accept Offers Yes No Request A Quote Yes No Login for Price Yes No Price In Car…" at bounding box center [667, 10] width 840 height 652
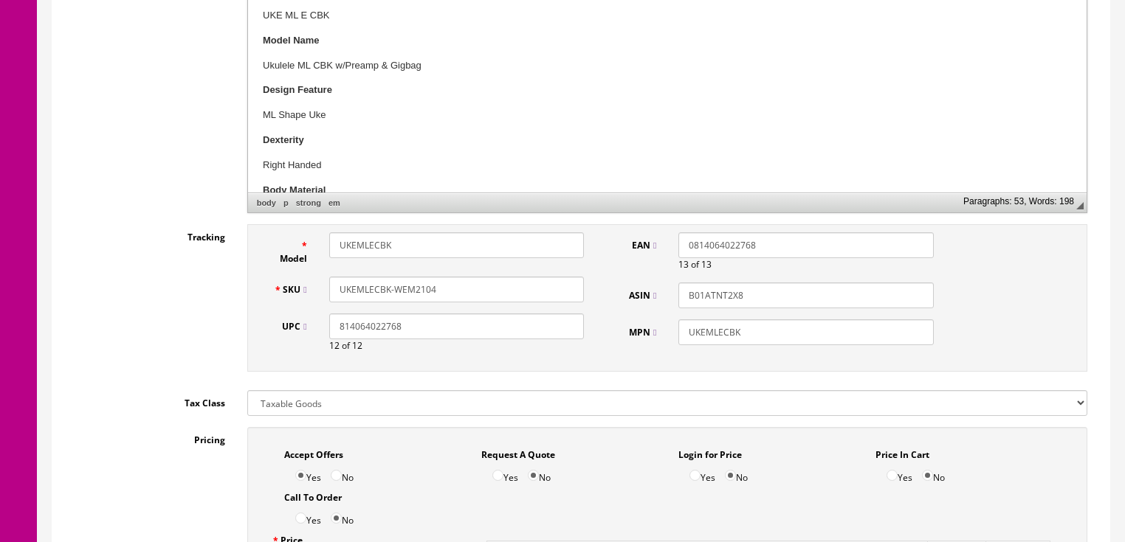
scroll to position [531, 0]
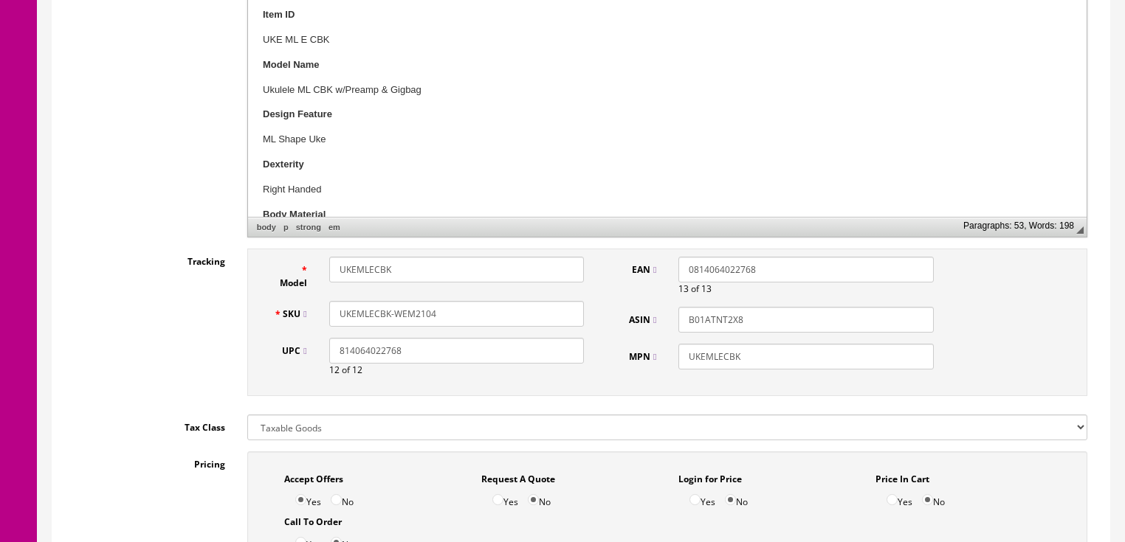
drag, startPoint x: 452, startPoint y: 301, endPoint x: 335, endPoint y: 303, distance: 116.6
click at [316, 303] on div "SKU UKEMLECBK-WEM2104" at bounding box center [429, 314] width 333 height 26
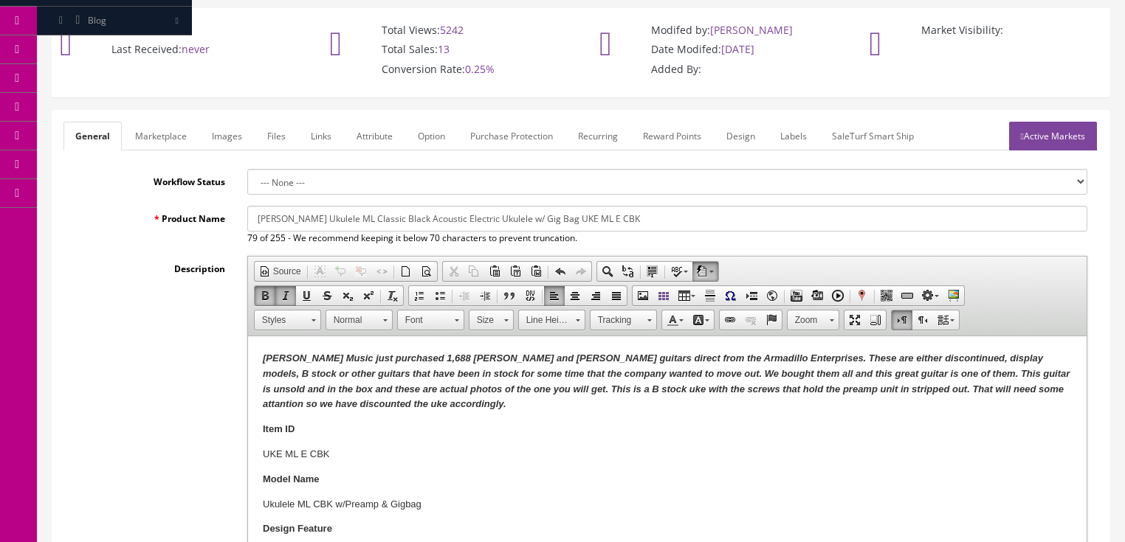
scroll to position [59, 0]
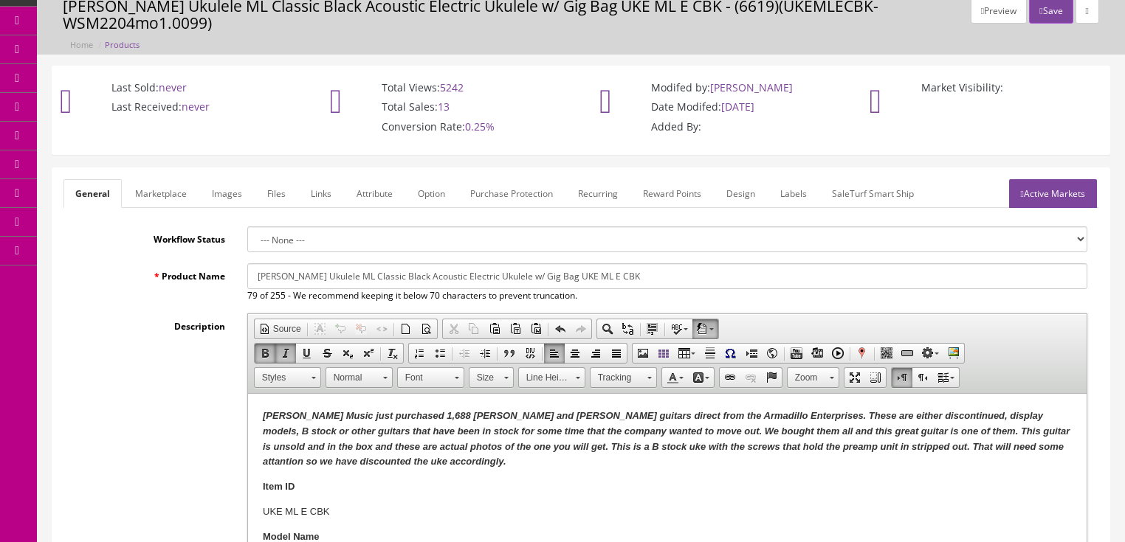
click at [1032, 182] on link "Active Markets" at bounding box center [1053, 193] width 88 height 29
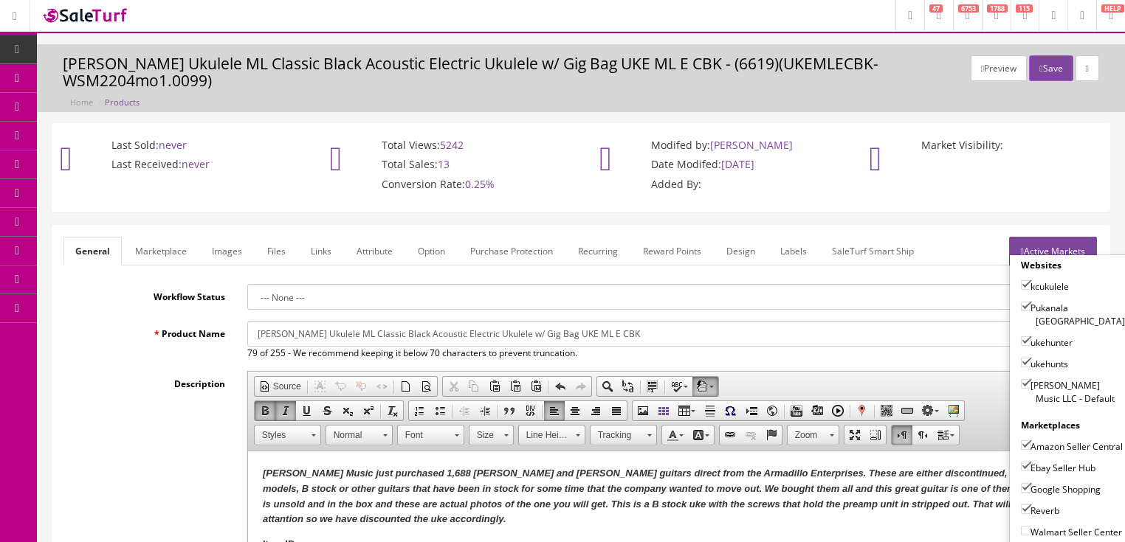
scroll to position [0, 0]
click at [1033, 61] on button "Save" at bounding box center [1051, 70] width 44 height 26
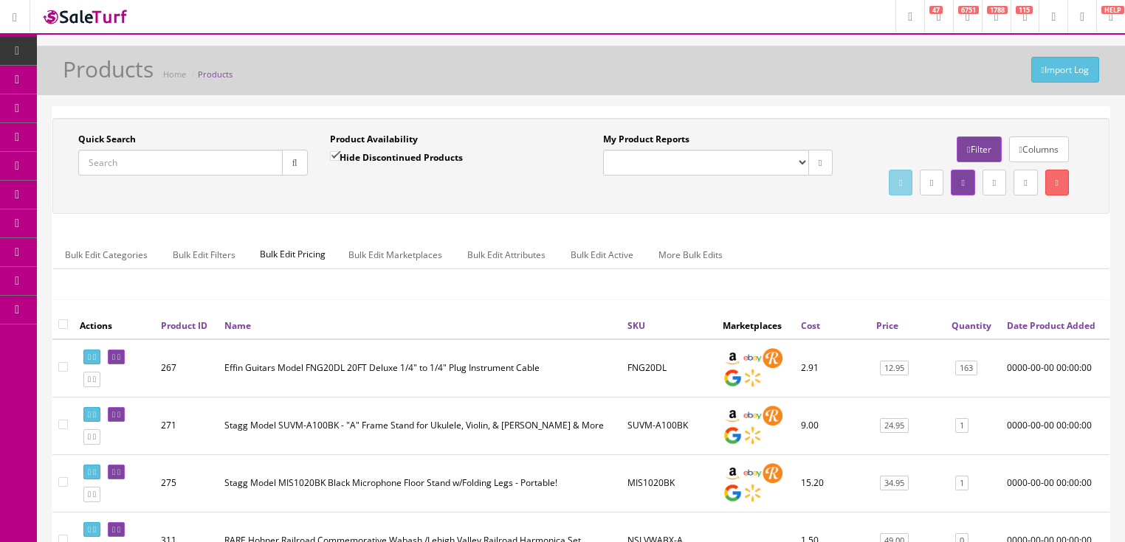
click at [216, 168] on input "Quick Search" at bounding box center [180, 163] width 204 height 26
paste input "UKEMLECBK-WEM2104"
click at [292, 165] on icon "button" at bounding box center [294, 163] width 5 height 9
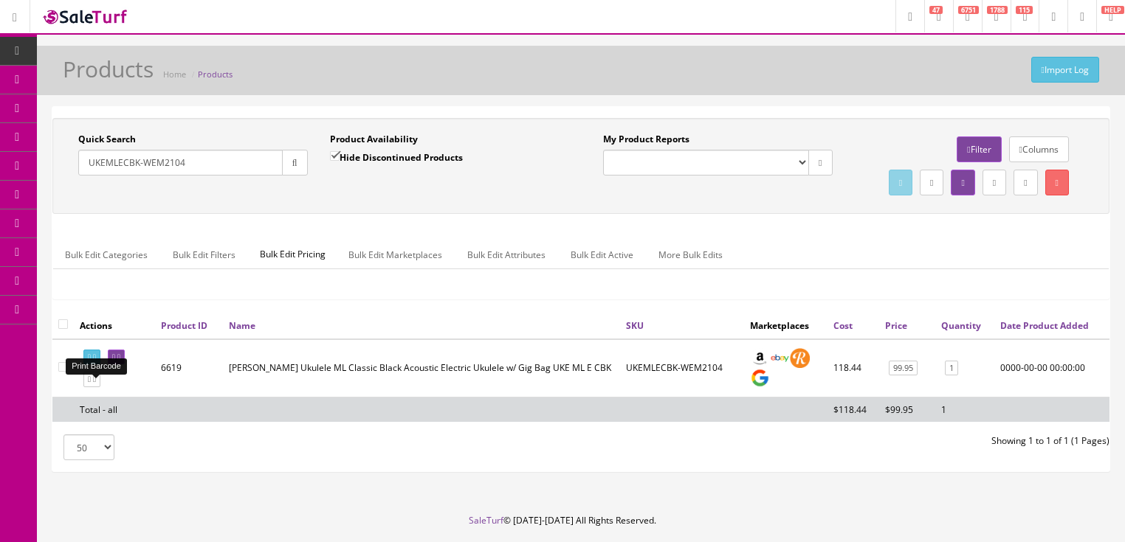
click at [91, 362] on icon at bounding box center [89, 358] width 3 height 8
drag, startPoint x: 213, startPoint y: 163, endPoint x: 66, endPoint y: 189, distance: 148.4
click at [66, 189] on div "Quick Search UKEMLECBK-WEM2104 Date From Product Availability Hide Discontinued…" at bounding box center [580, 166] width 1049 height 66
type input "lm-110"
click at [287, 166] on button "button" at bounding box center [295, 163] width 26 height 26
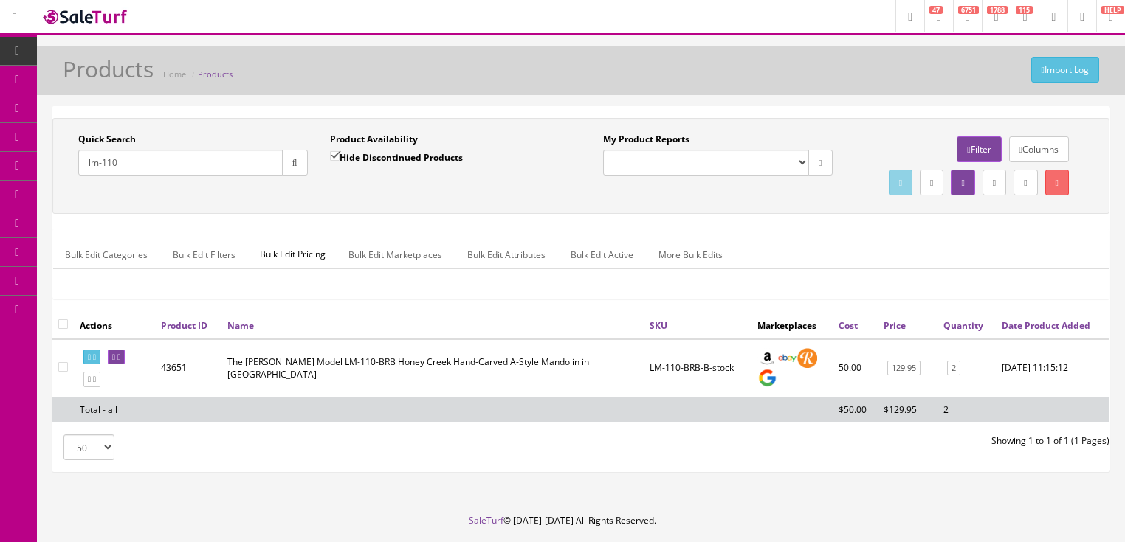
click at [322, 178] on div "Product Availability Hide Discontinued Products Date To" at bounding box center [445, 160] width 252 height 54
click at [103, 306] on link "Report Builder" at bounding box center [114, 310] width 155 height 29
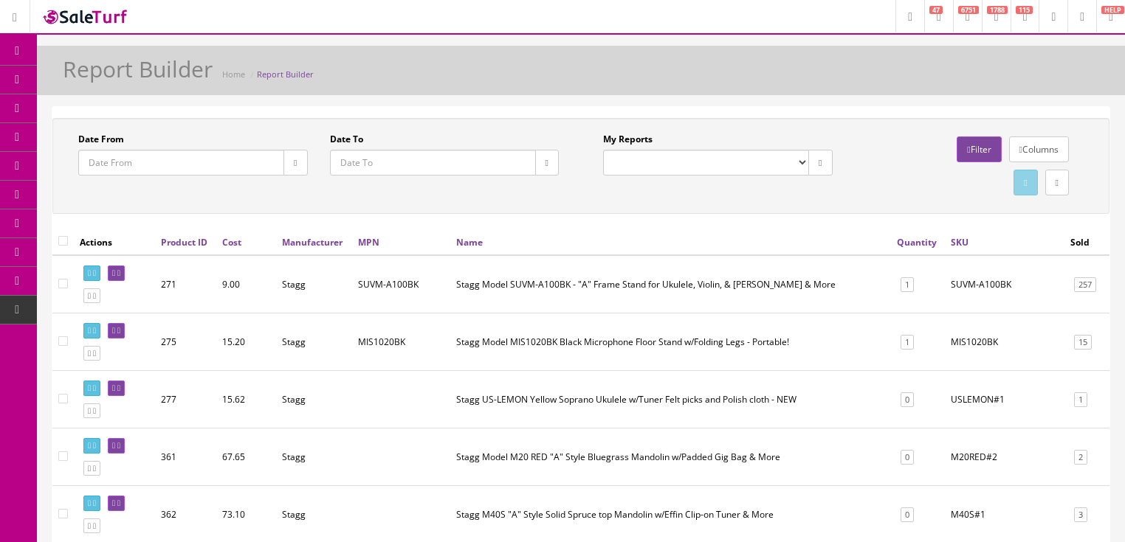
click at [958, 12] on span "6751" at bounding box center [968, 10] width 21 height 8
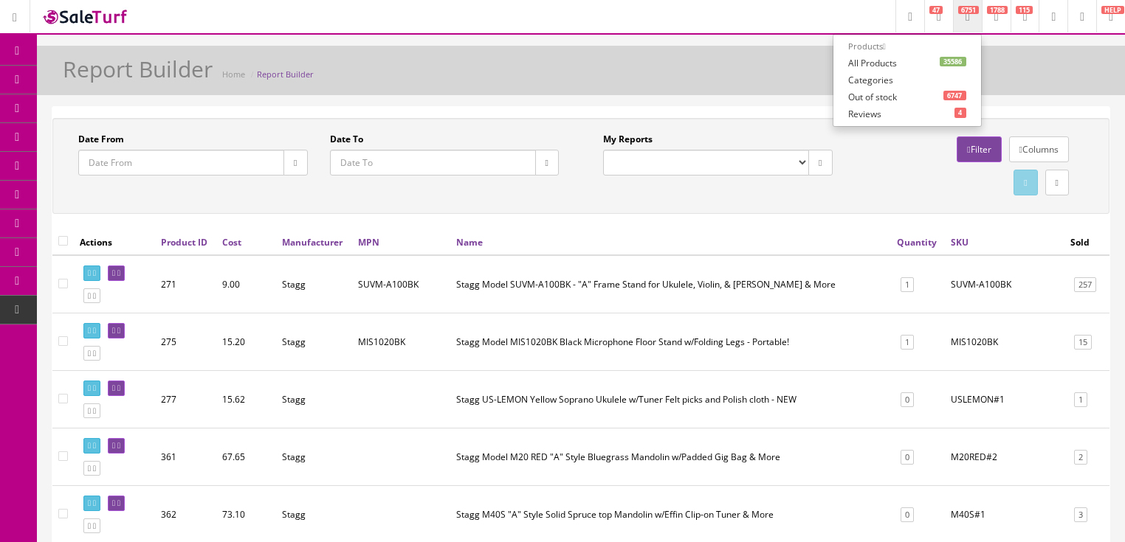
click at [874, 64] on link "35586 All Products" at bounding box center [907, 63] width 148 height 17
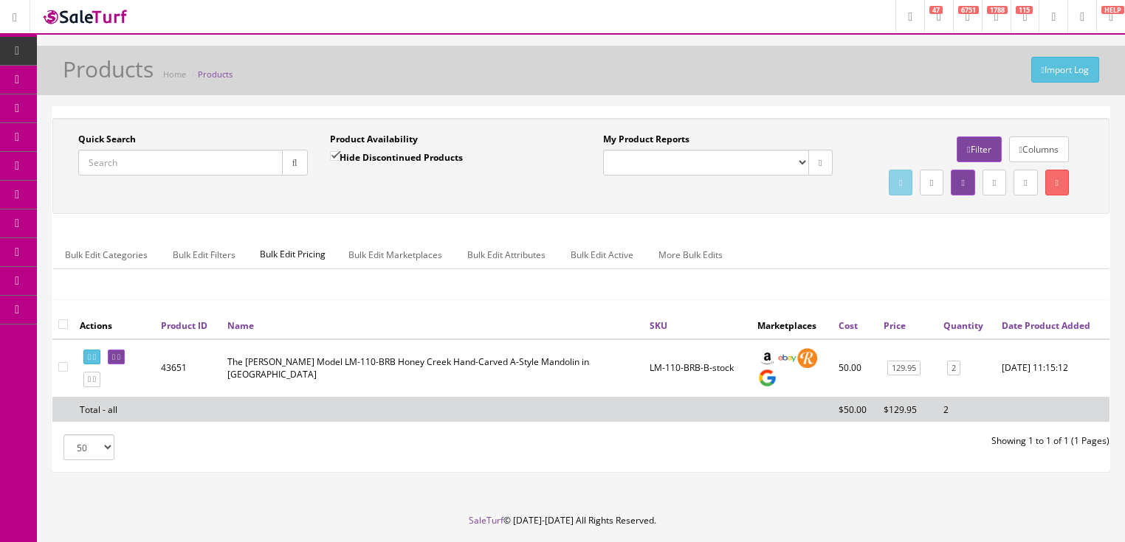
drag, startPoint x: 165, startPoint y: 166, endPoint x: 169, endPoint y: 156, distance: 10.3
click at [165, 166] on input "Quick Search" at bounding box center [180, 163] width 204 height 26
click at [283, 162] on button "button" at bounding box center [295, 163] width 26 height 26
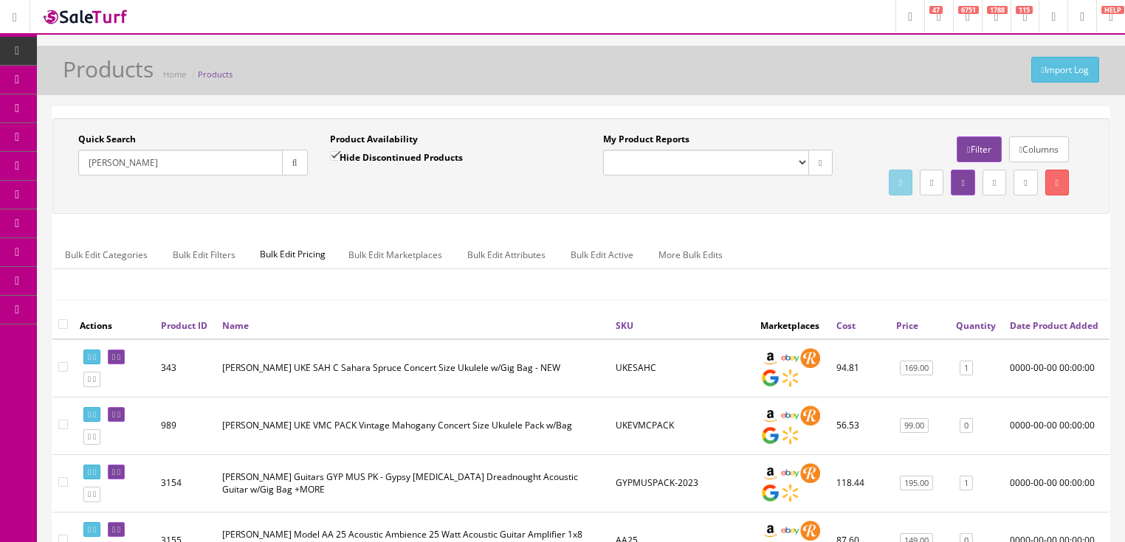
click at [920, 186] on link at bounding box center [932, 183] width 24 height 26
click at [869, 231] on link "CSV File" at bounding box center [871, 224] width 32 height 13
click at [180, 156] on input "[PERSON_NAME]" at bounding box center [180, 163] width 204 height 26
type input "L"
drag, startPoint x: 102, startPoint y: 166, endPoint x: 108, endPoint y: 186, distance: 21.0
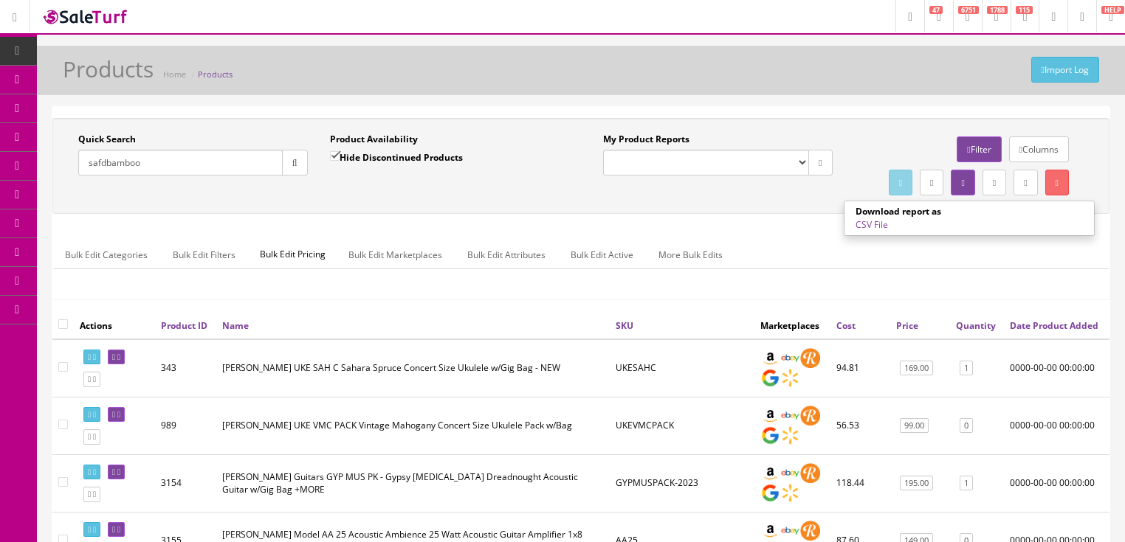
click at [103, 167] on input "safdbamboo" at bounding box center [180, 163] width 204 height 26
type input "safbamboo"
click at [332, 152] on input "Hide Discontinued Products" at bounding box center [335, 156] width 10 height 10
checkbox input "false"
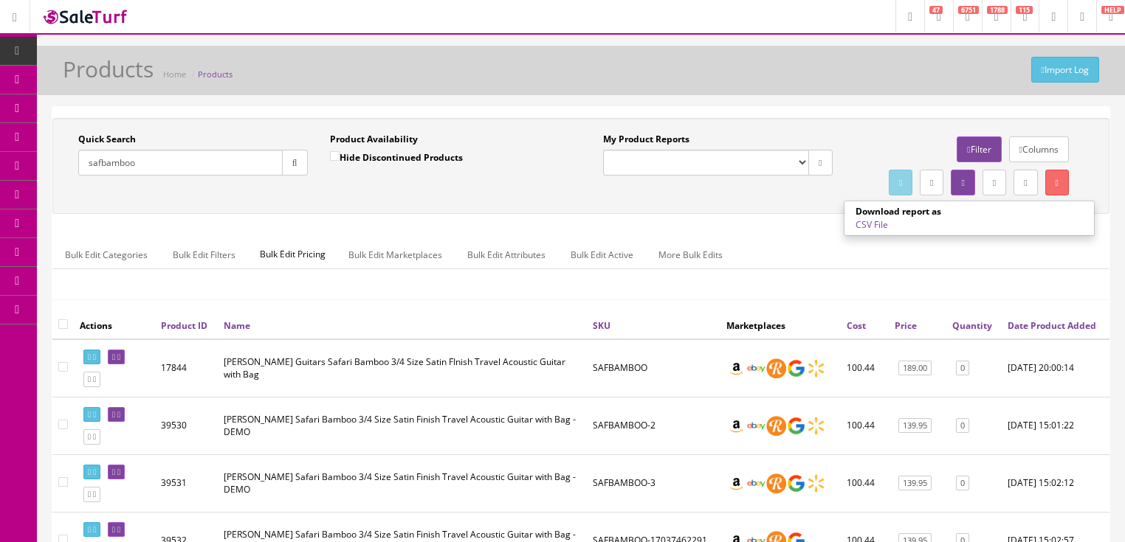
click at [974, 332] on link "Quantity" at bounding box center [972, 326] width 40 height 13
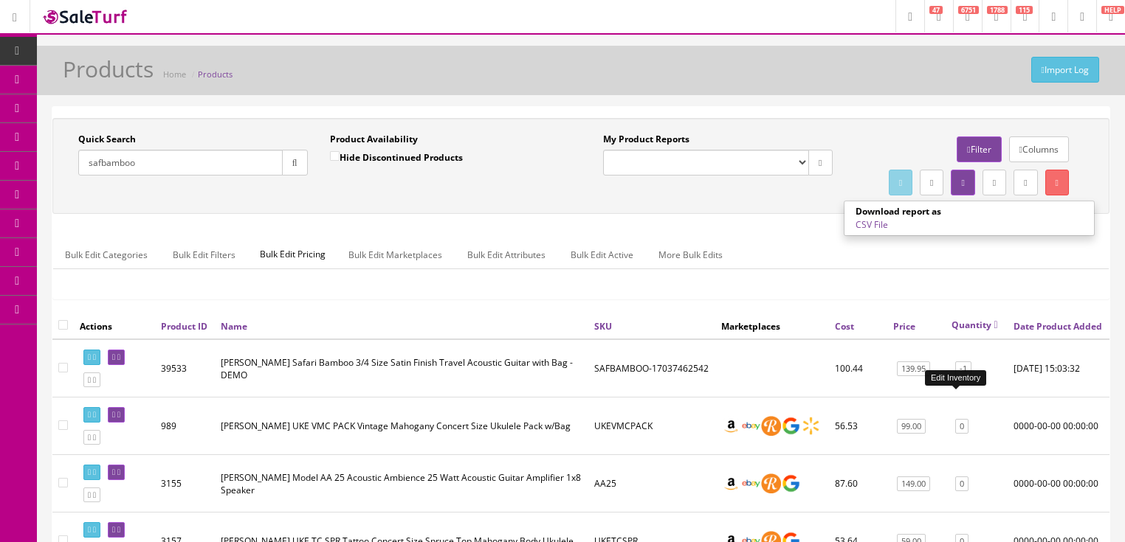
click at [957, 377] on link "-1" at bounding box center [963, 369] width 16 height 15
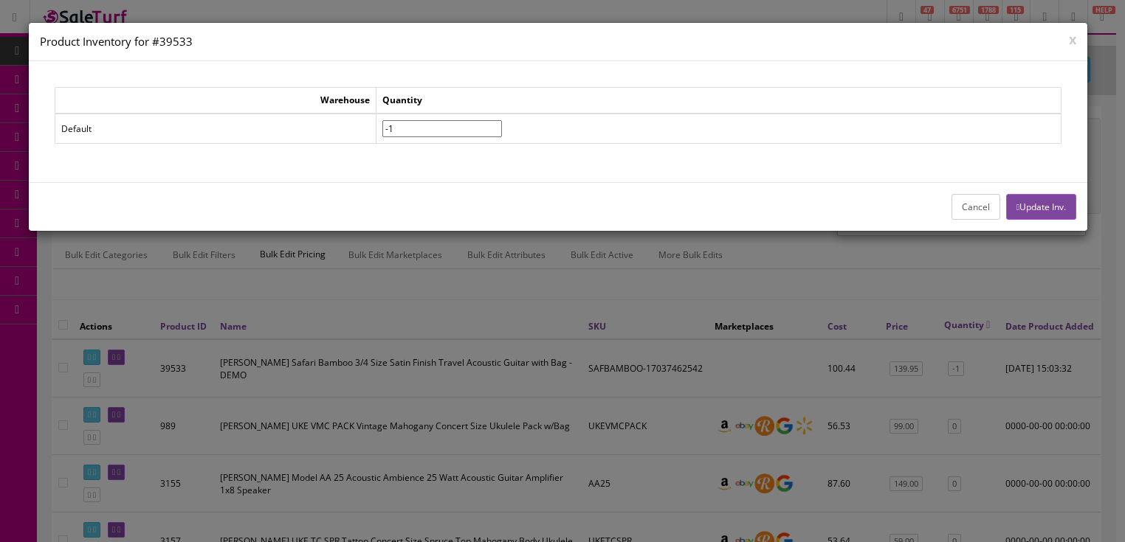
drag, startPoint x: 430, startPoint y: 123, endPoint x: 353, endPoint y: 142, distance: 79.3
click at [353, 142] on div "Warehouse Quantity Default -1" at bounding box center [558, 121] width 1007 height 69
type input"] "0"
click at [1016, 215] on button "Update Inv." at bounding box center [1041, 207] width 70 height 26
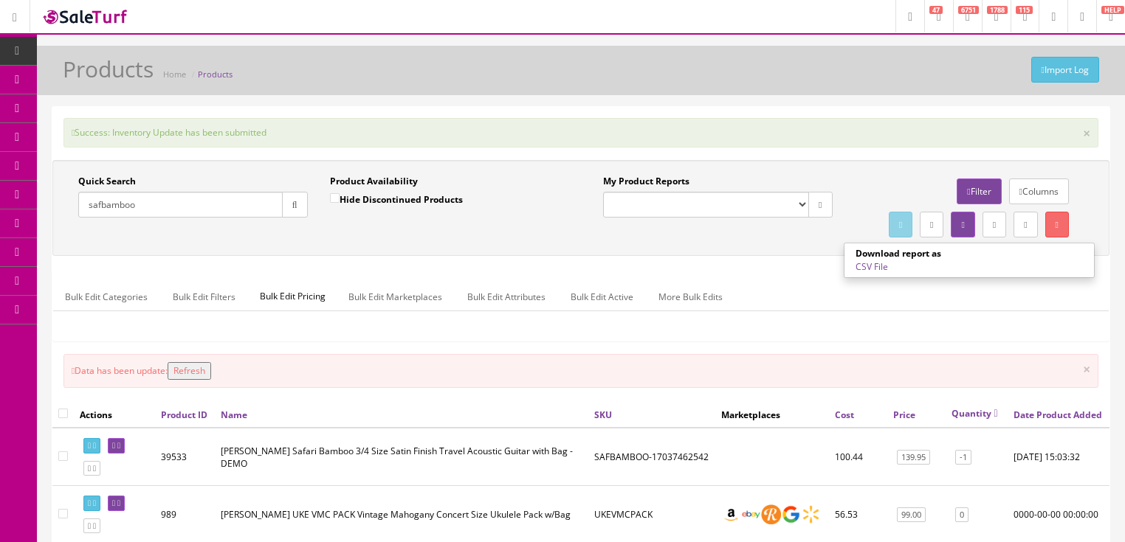
click at [195, 380] on button "Refresh" at bounding box center [190, 371] width 44 height 18
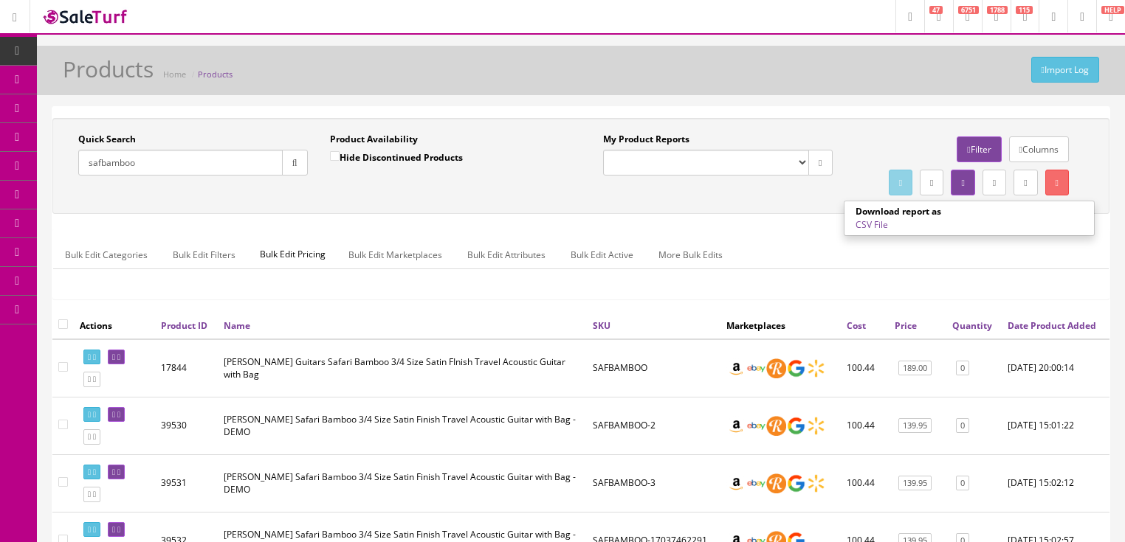
click at [93, 309] on link "Report Builder" at bounding box center [114, 310] width 155 height 29
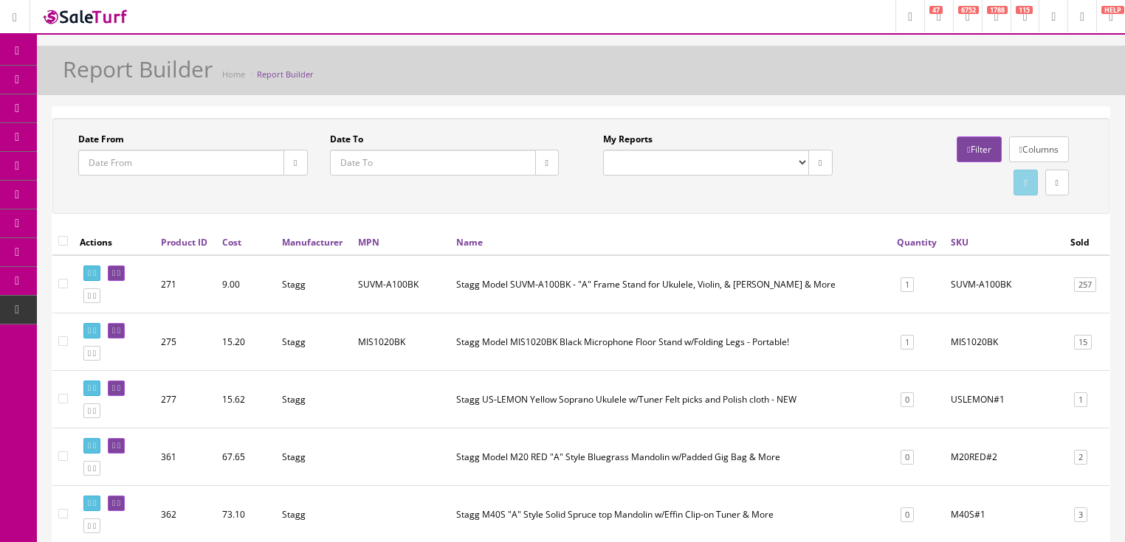
click at [965, 21] on icon at bounding box center [967, 17] width 4 height 9
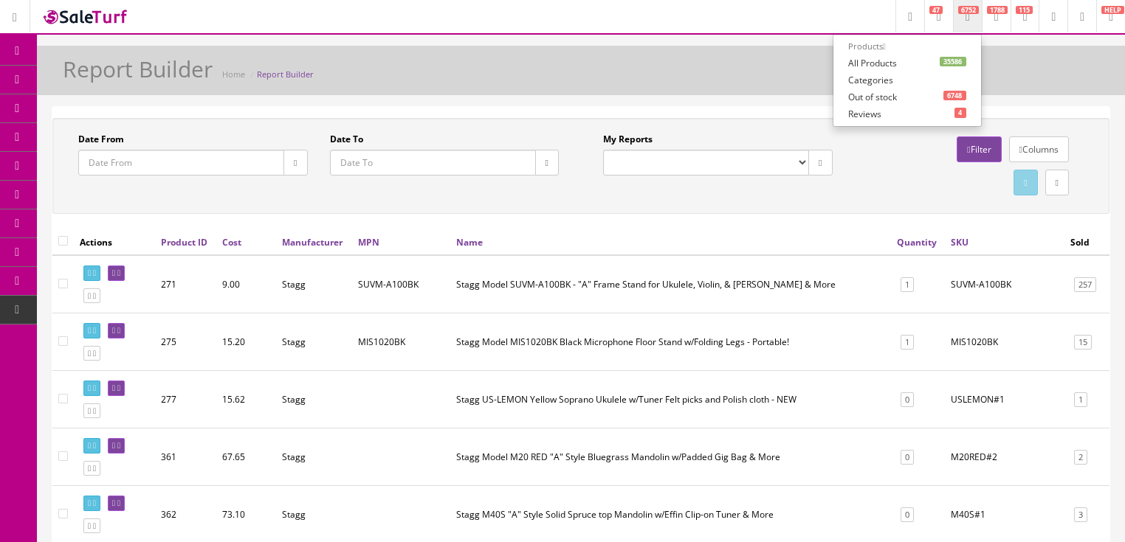
click at [841, 66] on link "35586 All Products" at bounding box center [907, 63] width 148 height 17
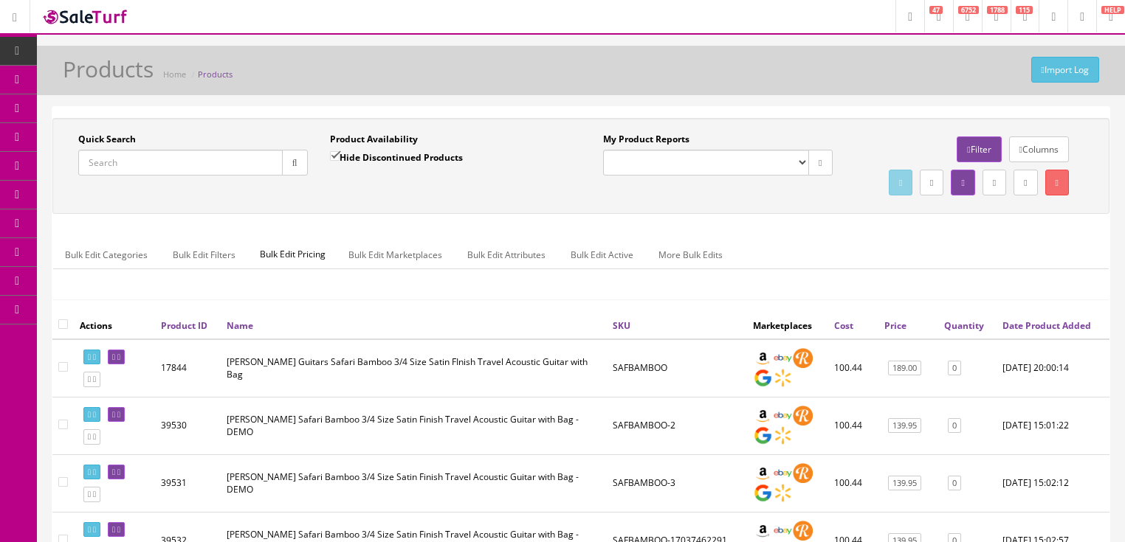
drag, startPoint x: 175, startPoint y: 166, endPoint x: 193, endPoint y: 157, distance: 20.5
click at [175, 166] on input "Quick Search" at bounding box center [180, 163] width 204 height 26
type input "[PERSON_NAME]"
click at [287, 154] on button "button" at bounding box center [295, 163] width 26 height 26
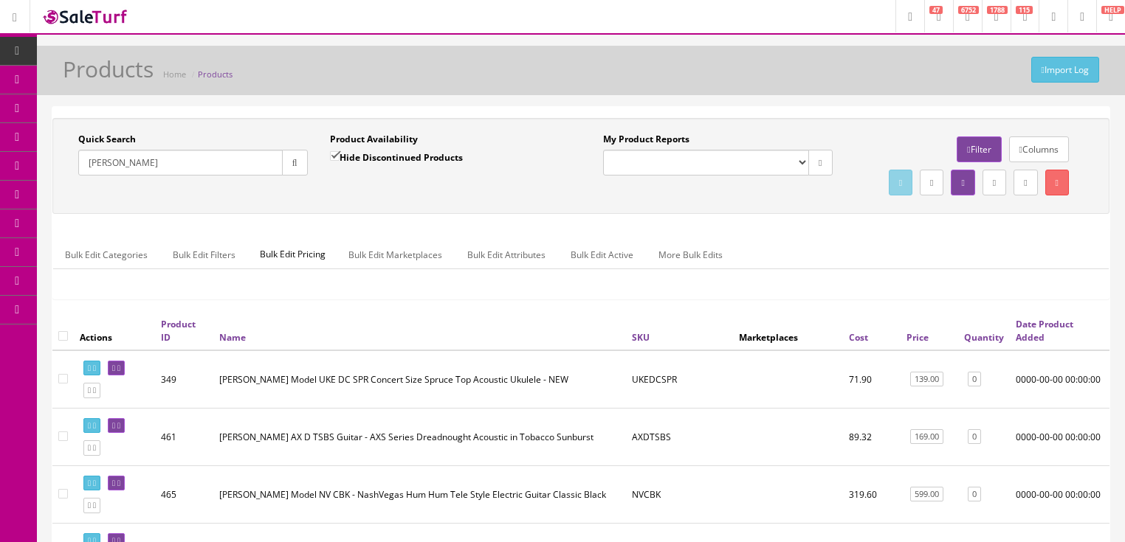
click at [930, 184] on icon at bounding box center [931, 183] width 3 height 9
click at [878, 231] on link "CSV File" at bounding box center [871, 224] width 32 height 13
click at [872, 231] on link "CSV File" at bounding box center [871, 224] width 32 height 13
click at [92, 311] on link "Report Builder" at bounding box center [114, 310] width 155 height 29
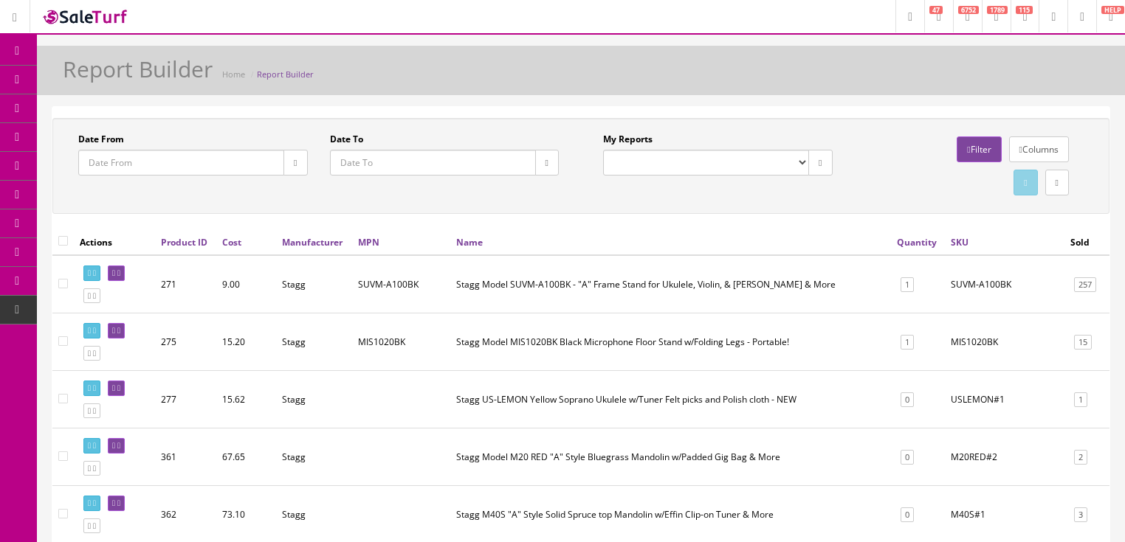
click at [800, 162] on select "Completed Store Purchases (POS) Completed Store Sales/Trades (POS) Completed St…" at bounding box center [706, 163] width 206 height 26
select select "200"
click at [603, 150] on select "Completed Store Purchases (POS) Completed Store Sales/Trades (POS) Completed St…" at bounding box center [706, 163] width 206 height 26
type input "[DATE]"
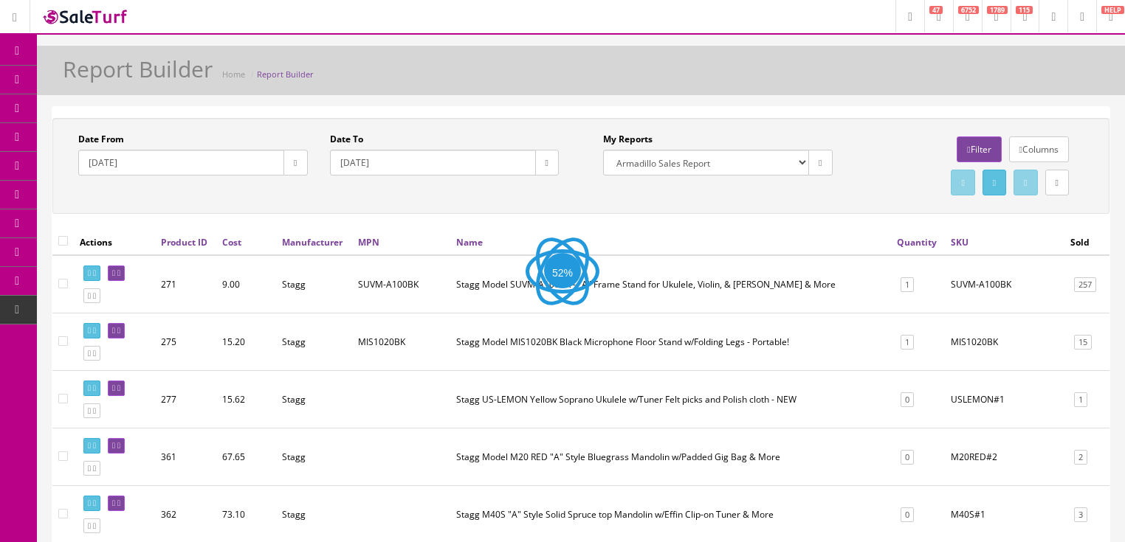
click at [294, 165] on icon "button" at bounding box center [295, 163] width 3 height 9
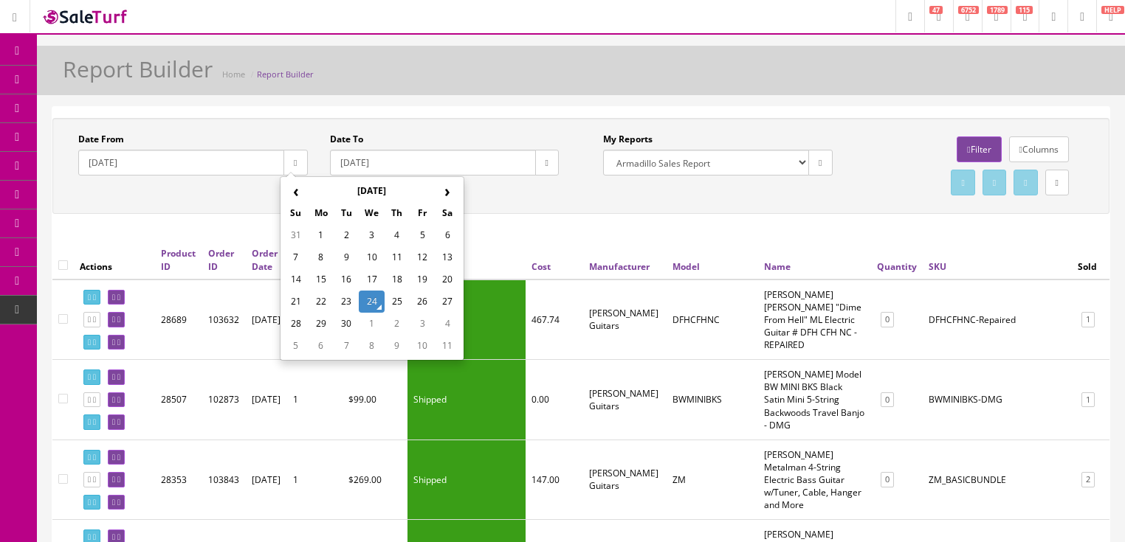
click at [298, 199] on th "‹" at bounding box center [295, 191] width 25 height 22
click at [297, 199] on th "‹" at bounding box center [295, 191] width 25 height 22
click at [354, 255] on td "3" at bounding box center [346, 257] width 25 height 22
type input "[DATE]"
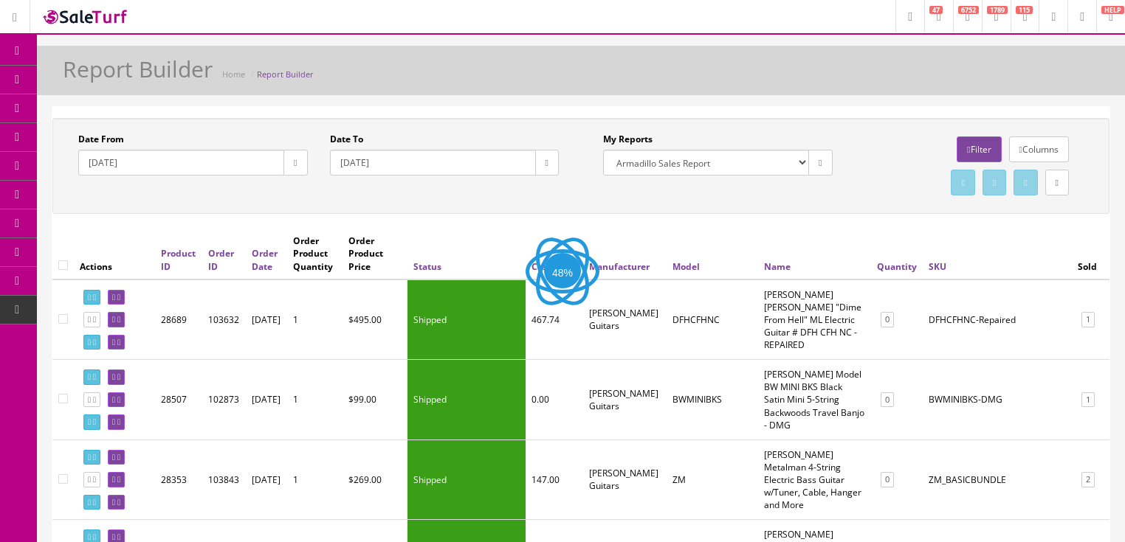
click at [551, 161] on button "button" at bounding box center [547, 163] width 24 height 26
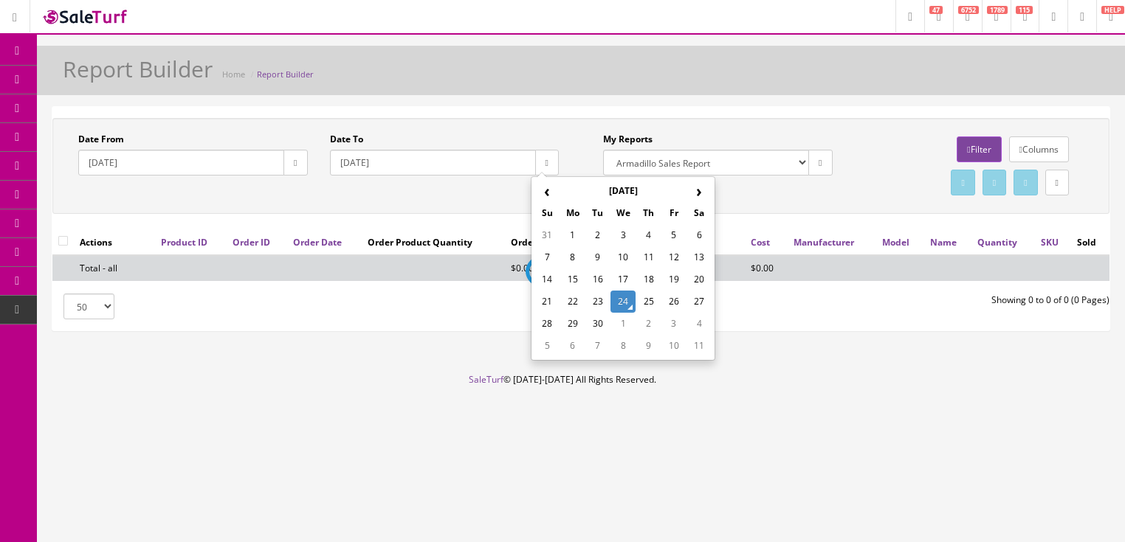
click at [617, 296] on td "24" at bounding box center [622, 302] width 25 height 22
type input "[DATE]"
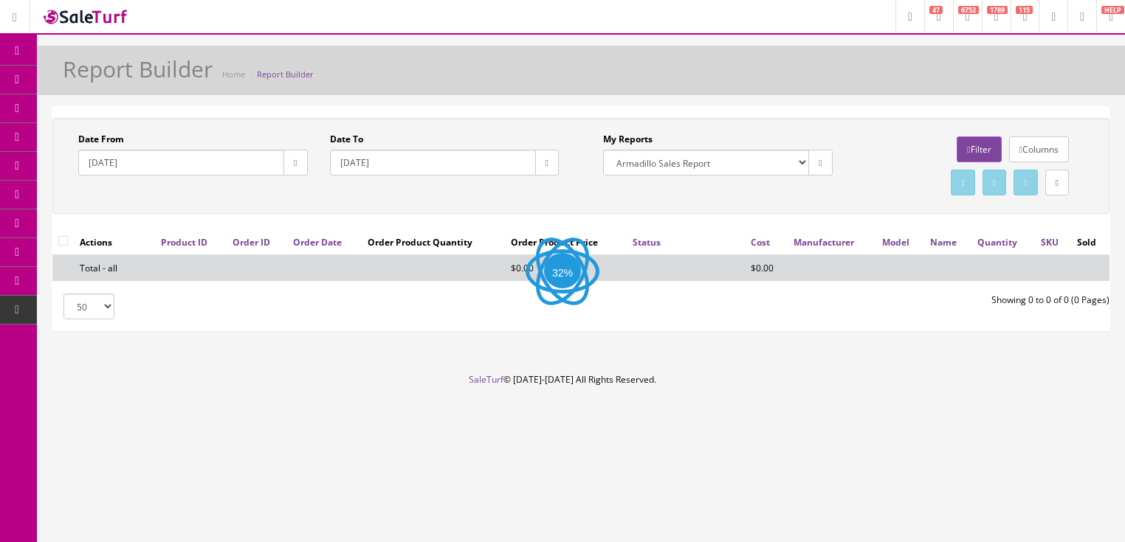
click at [967, 151] on icon at bounding box center [968, 149] width 3 height 9
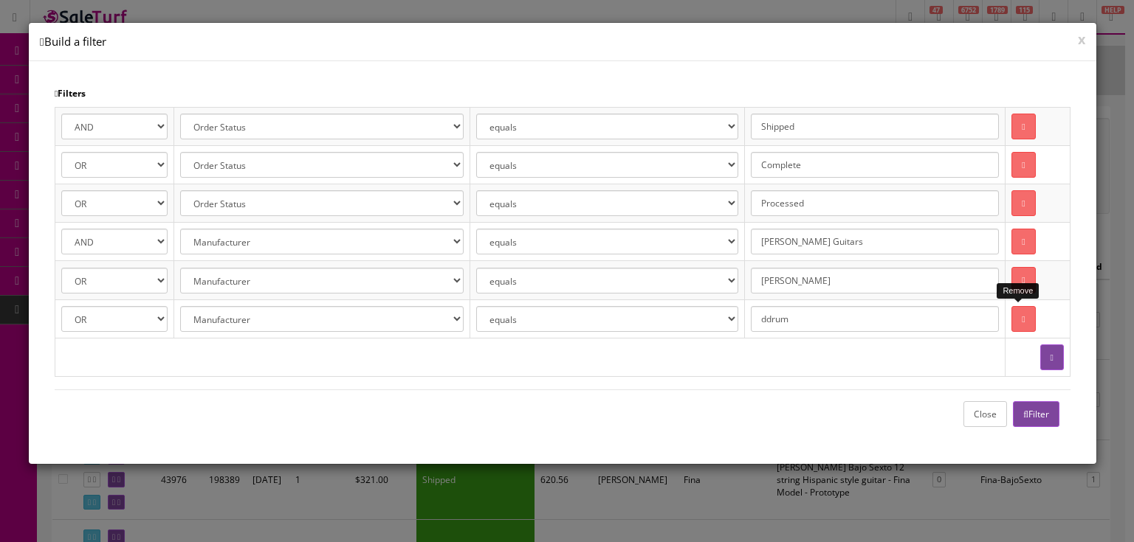
click at [1021, 319] on icon at bounding box center [1022, 319] width 3 height 9
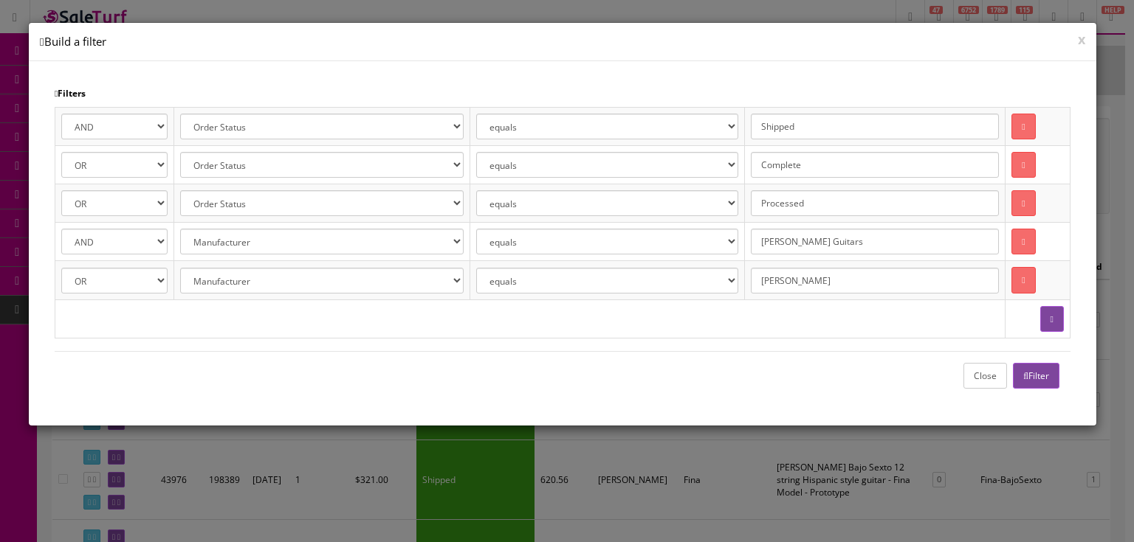
click at [1027, 376] on button "Filter" at bounding box center [1036, 376] width 46 height 26
click at [974, 365] on button "Close" at bounding box center [985, 376] width 44 height 26
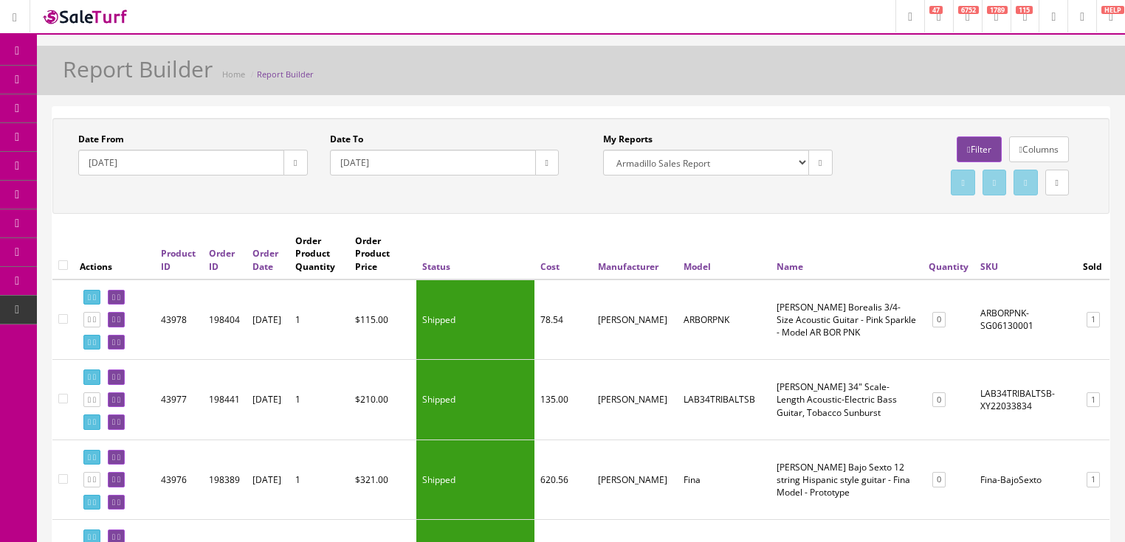
click at [1045, 182] on link at bounding box center [1057, 183] width 24 height 26
click at [863, 223] on link "CSV File" at bounding box center [871, 224] width 32 height 13
